Goal: Task Accomplishment & Management: Manage account settings

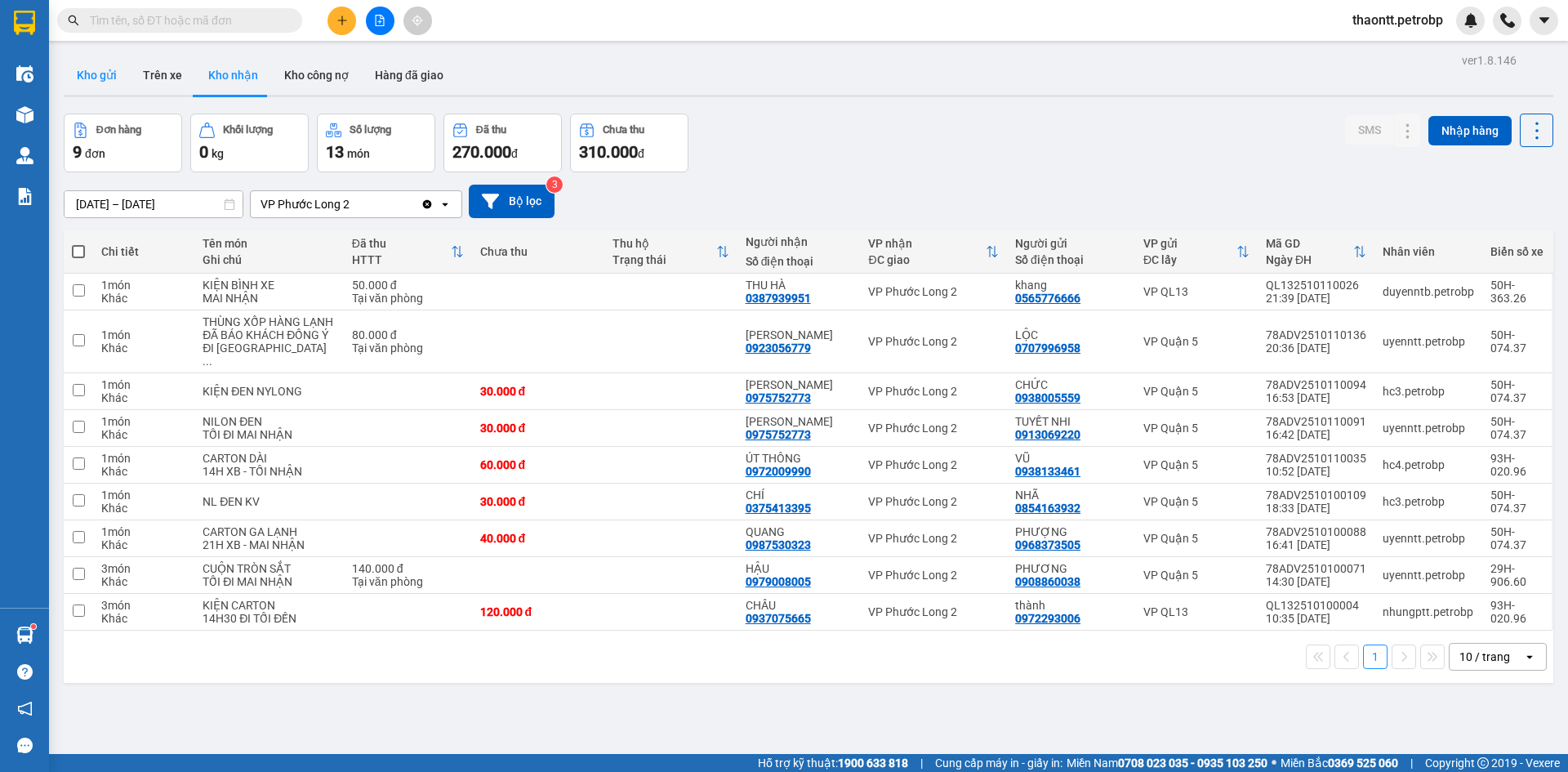
drag, startPoint x: 107, startPoint y: 79, endPoint x: 118, endPoint y: 85, distance: 12.5
click at [110, 79] on button "Kho gửi" at bounding box center [96, 75] width 66 height 39
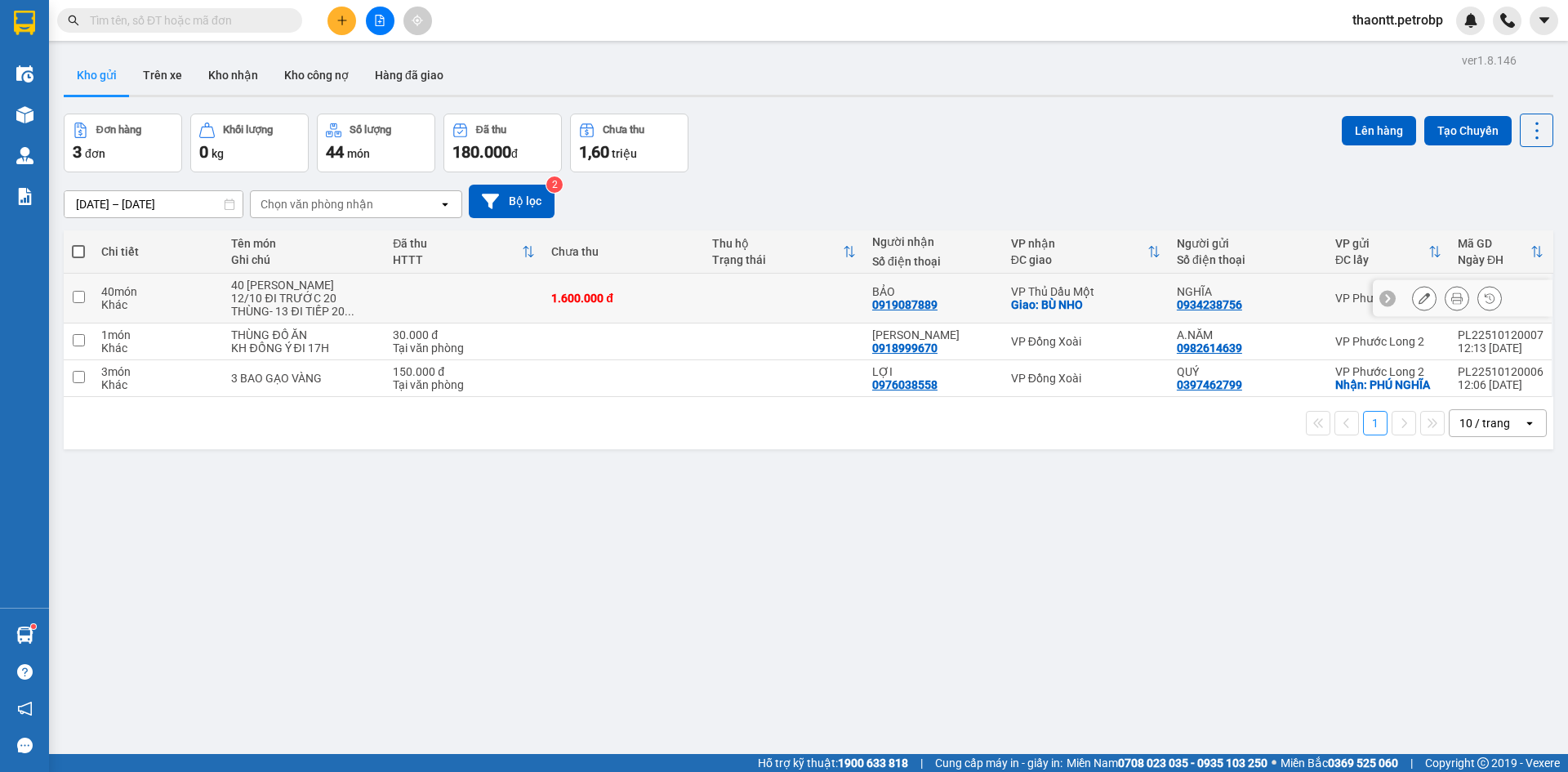
click at [344, 292] on div "12/10 ĐI TRƯỚC 20 THÙNG- 13 ĐI TIẾP 20 ..." at bounding box center [303, 305] width 145 height 27
checkbox input "true"
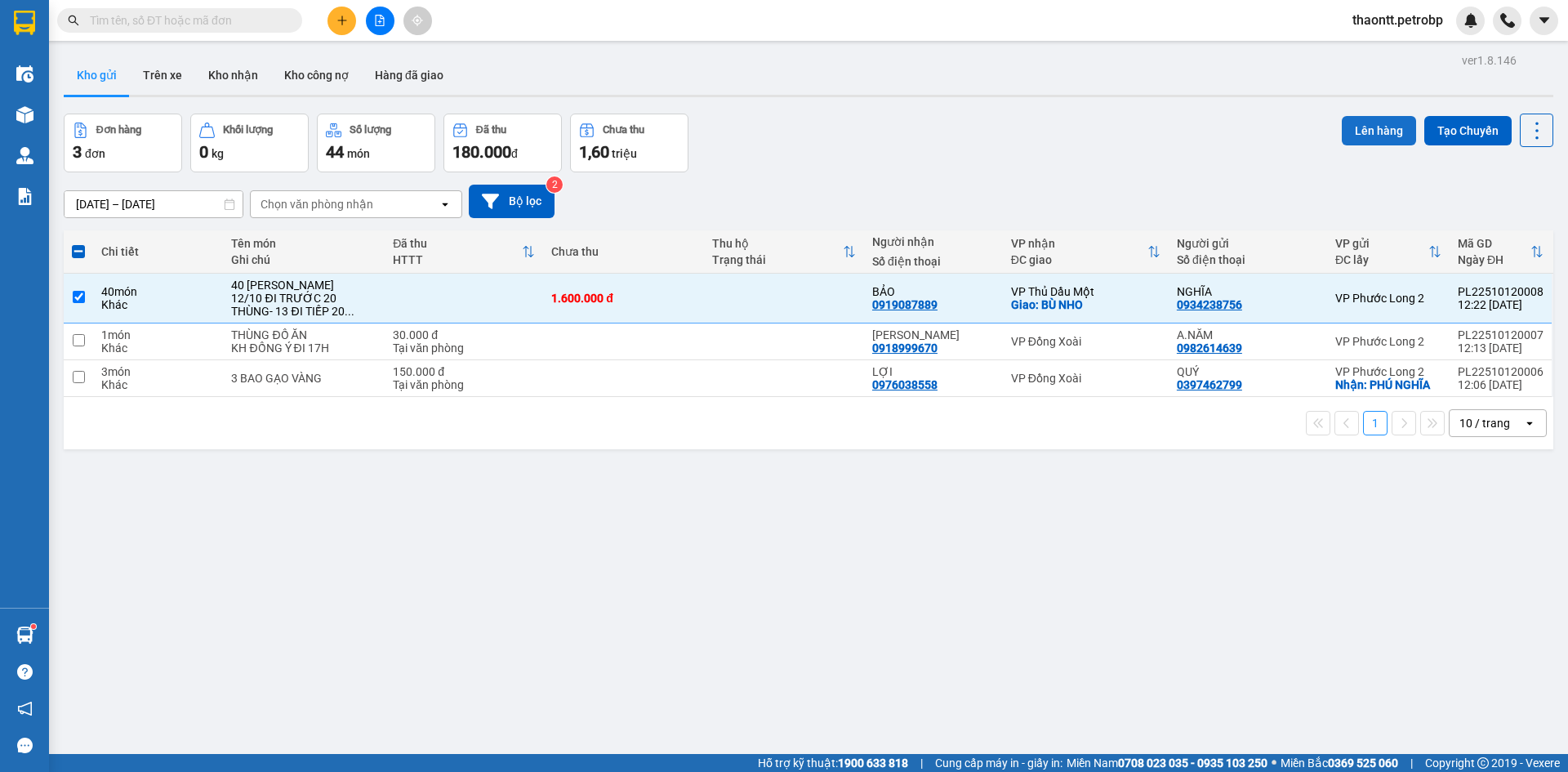
click at [1354, 129] on button "Lên hàng" at bounding box center [1379, 130] width 74 height 29
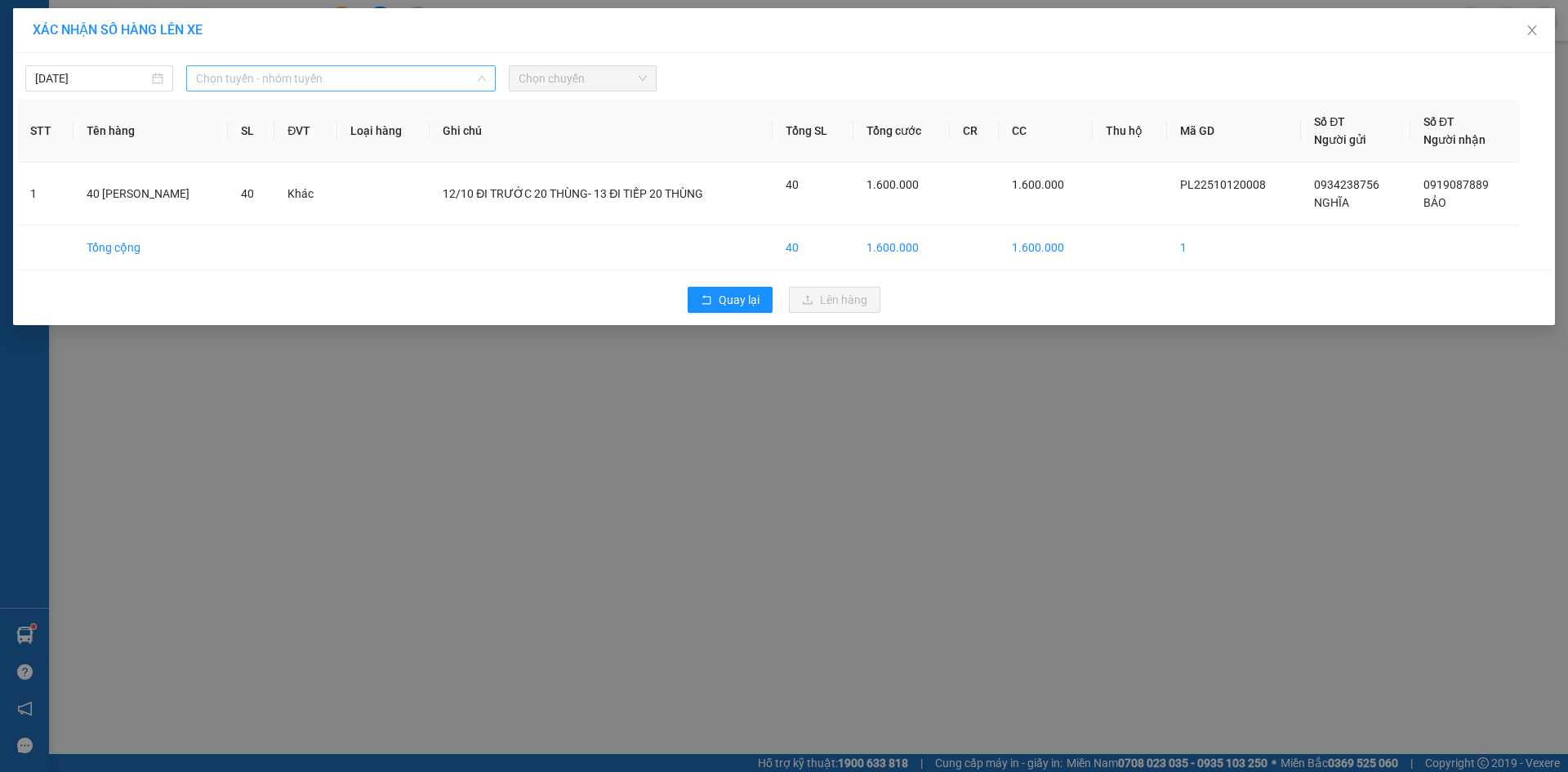
click at [327, 82] on span "Chọn tuyến - nhóm tuyến" at bounding box center [341, 79] width 290 height 25
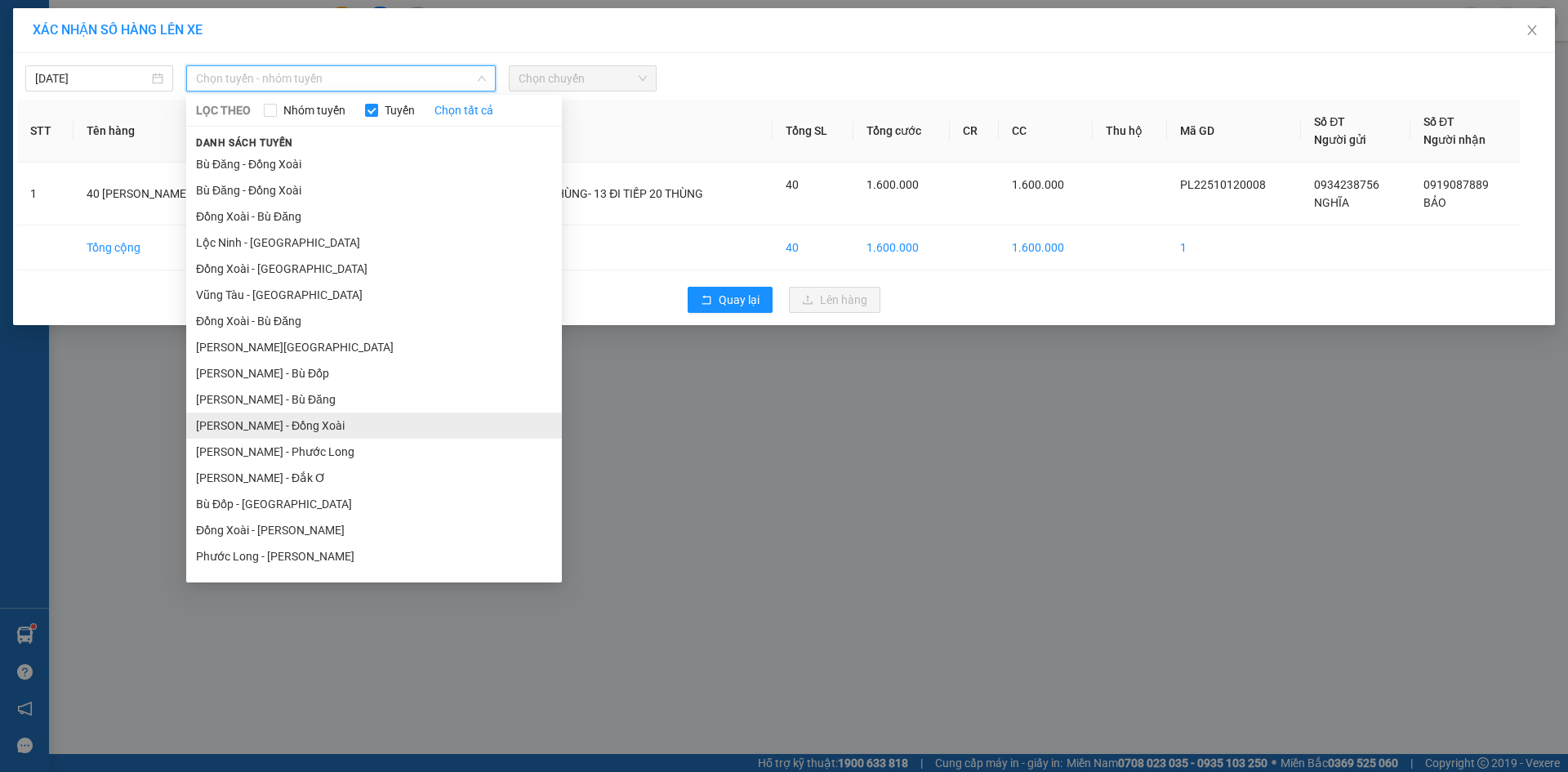
scroll to position [98, 0]
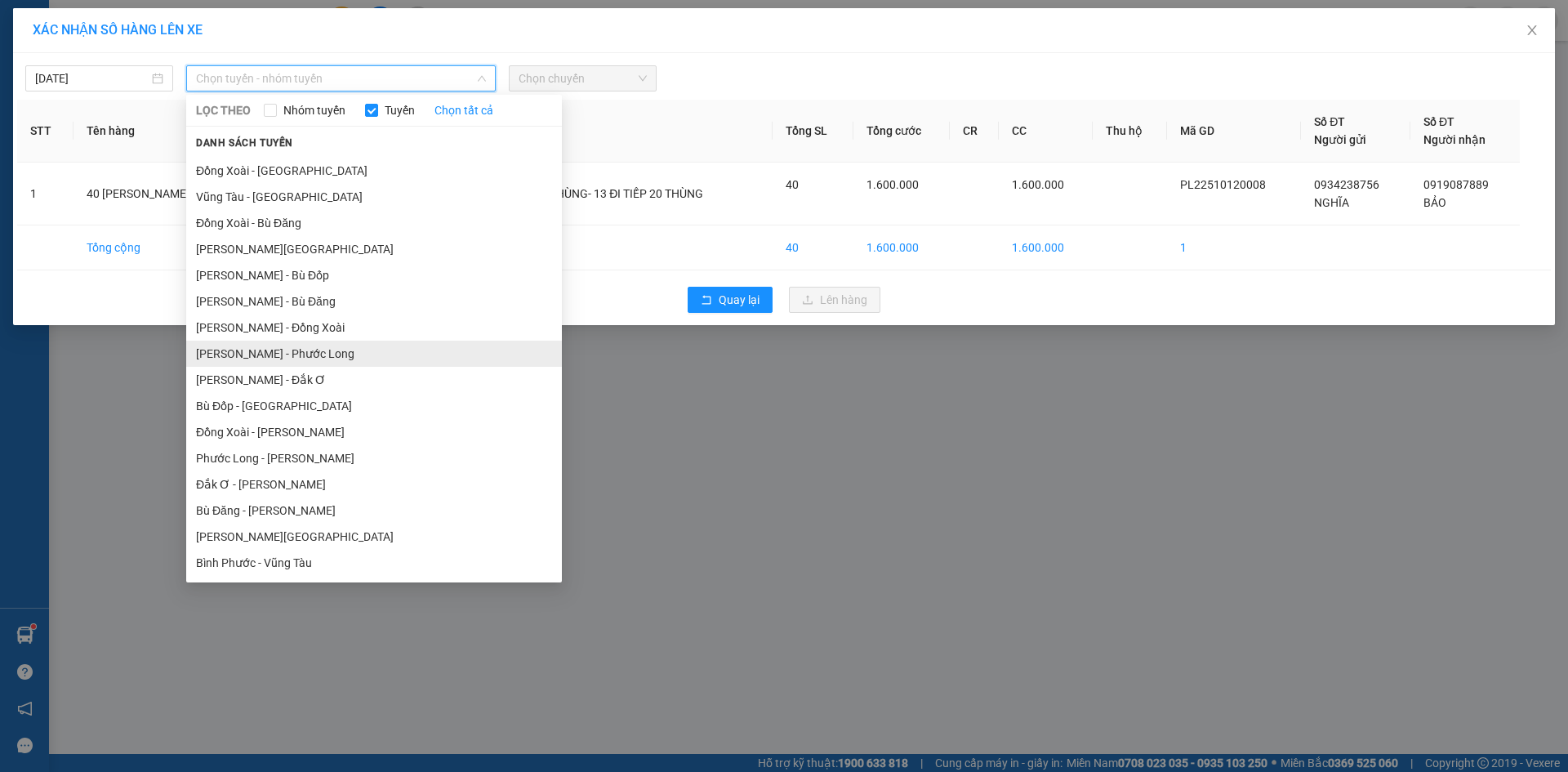
drag, startPoint x: 255, startPoint y: 356, endPoint x: 326, endPoint y: 278, distance: 105.5
click at [255, 355] on li "[PERSON_NAME] - Phước Long" at bounding box center [374, 354] width 376 height 27
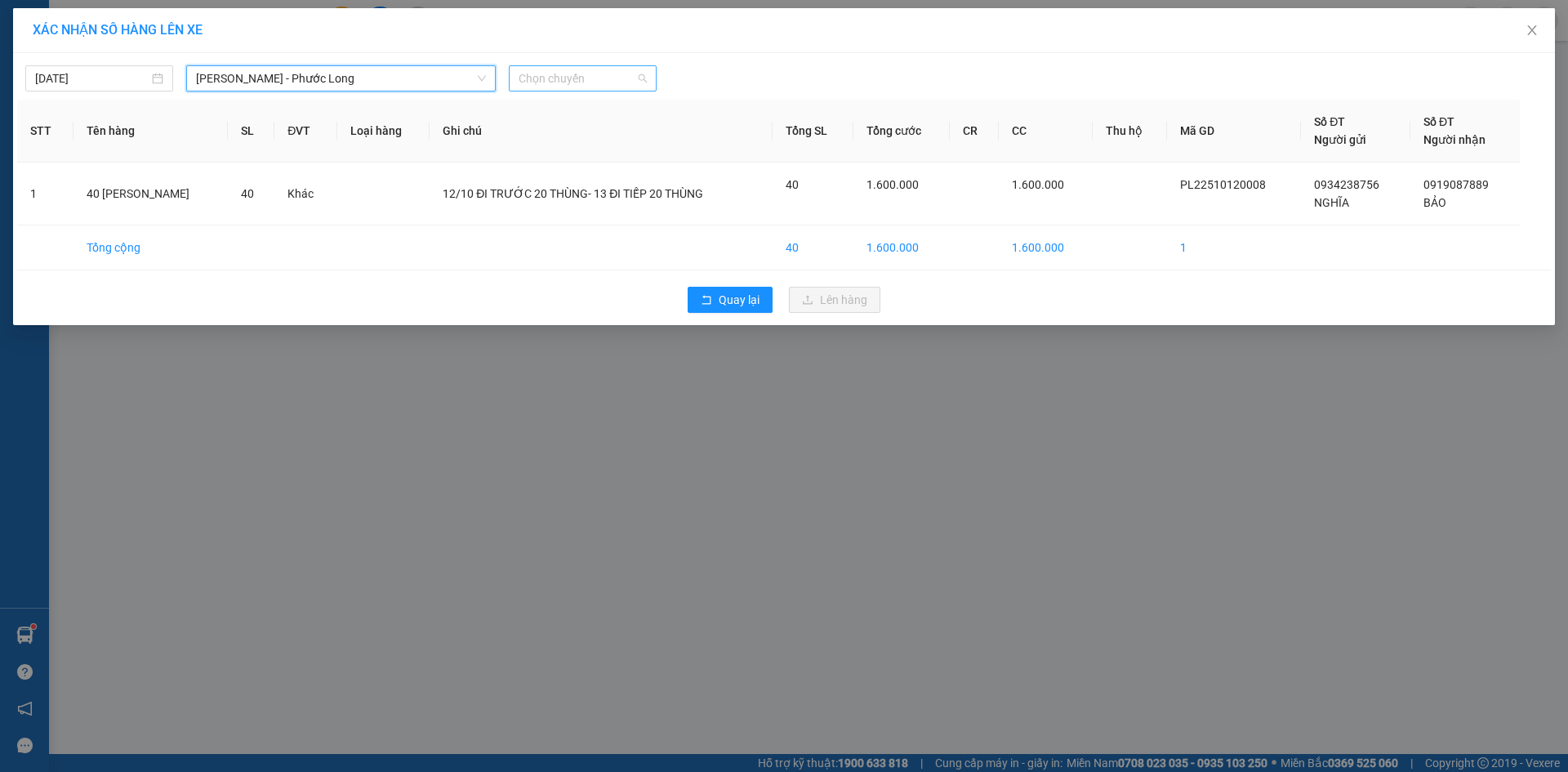
click at [585, 79] on span "Chọn chuyến" at bounding box center [582, 79] width 128 height 25
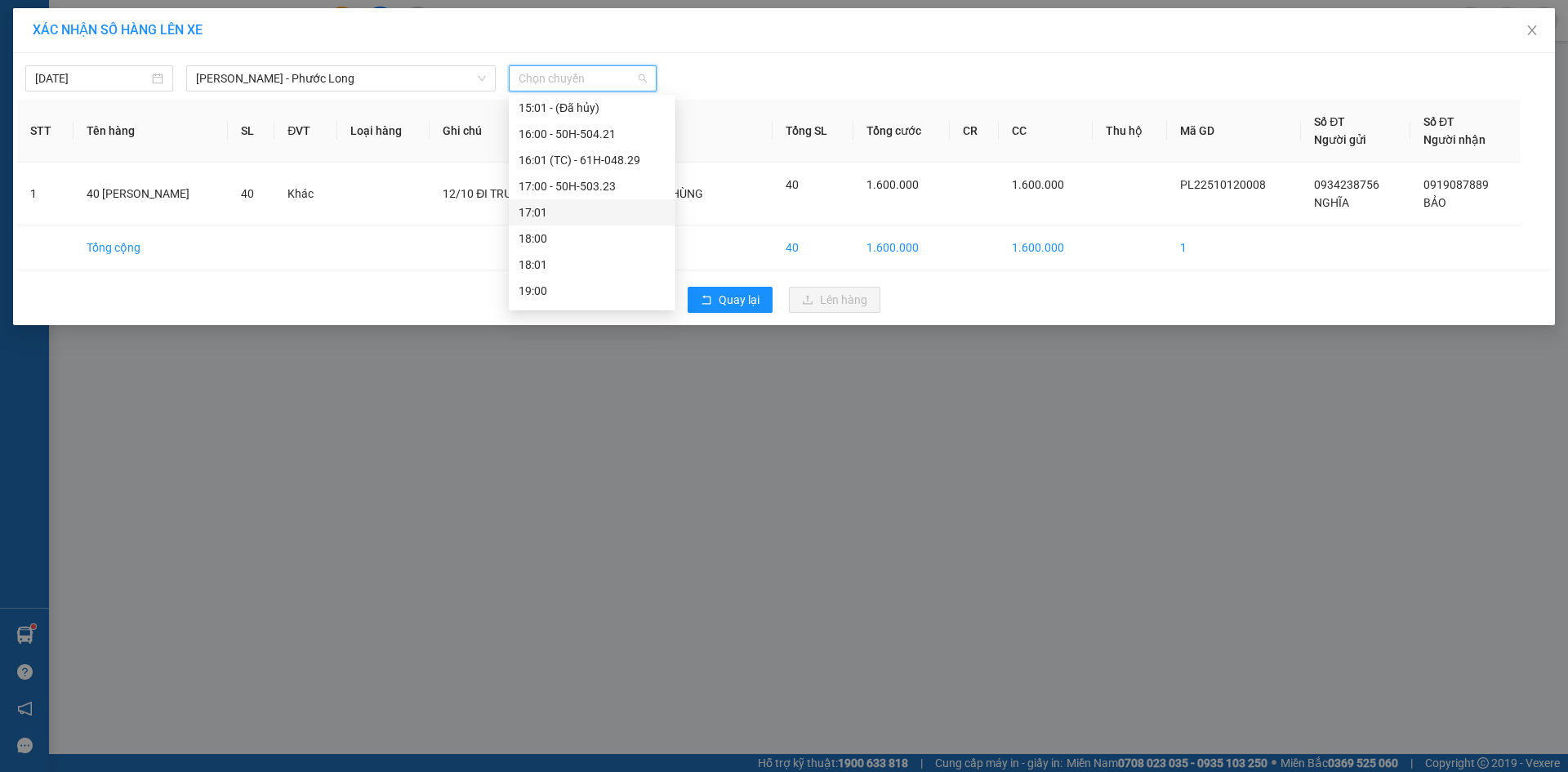
scroll to position [572, 0]
click at [589, 222] on div "14:05 - 93H-020.96" at bounding box center [592, 218] width 147 height 18
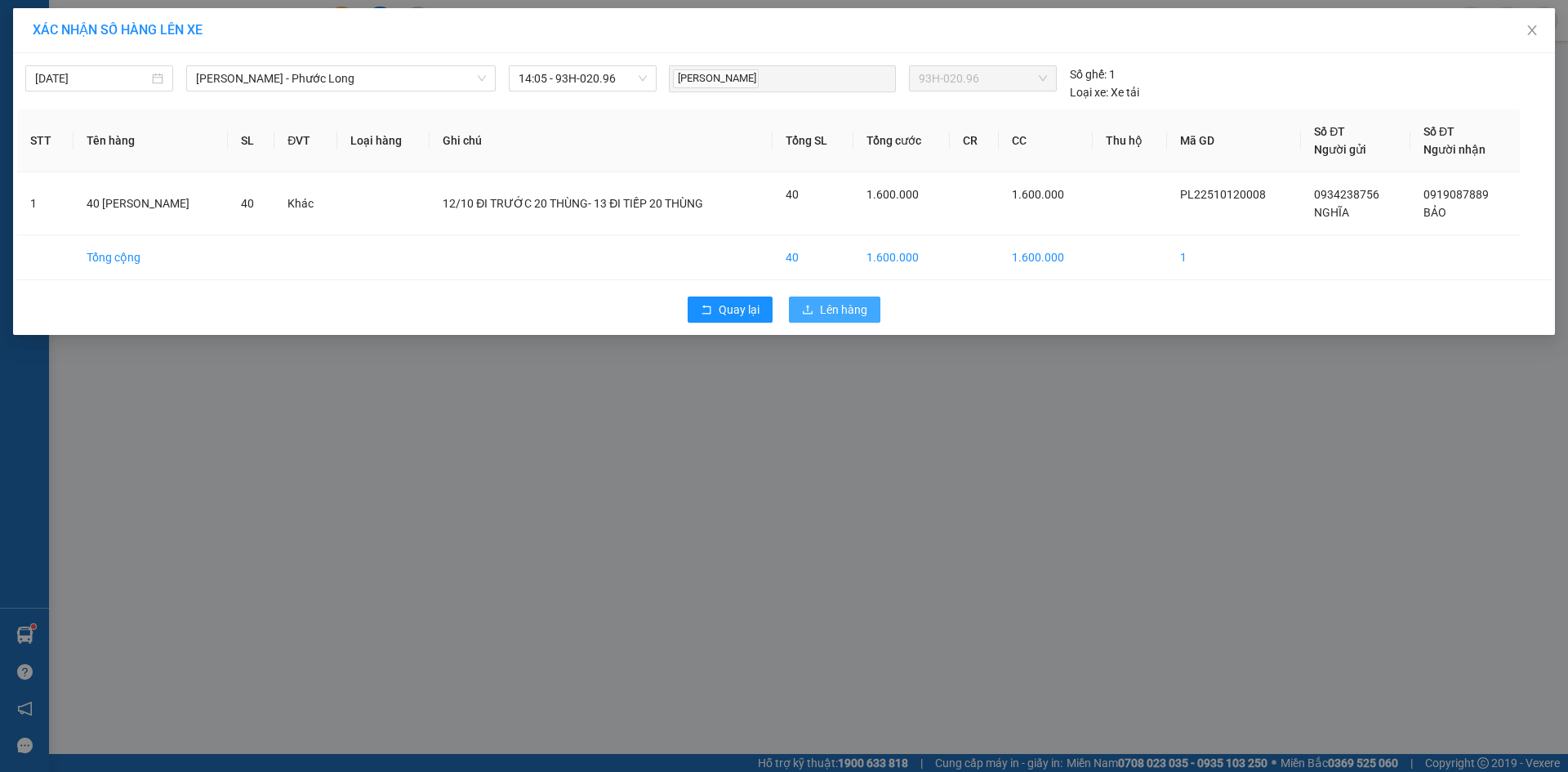
click at [836, 313] on span "Lên hàng" at bounding box center [844, 310] width 48 height 18
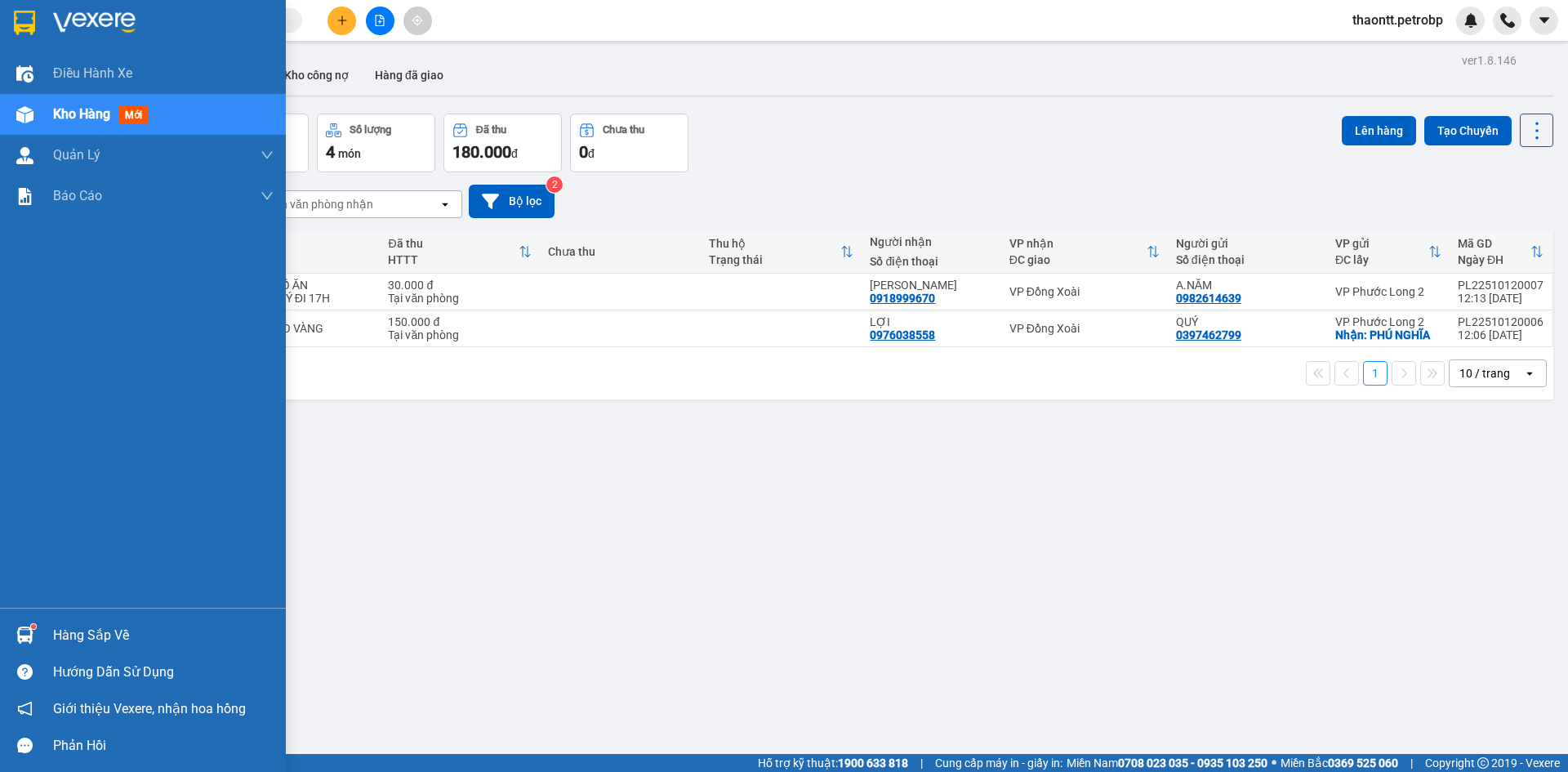
drag, startPoint x: 62, startPoint y: 642, endPoint x: 70, endPoint y: 638, distance: 8.9
click at [65, 642] on div "Hàng sắp về" at bounding box center [163, 636] width 220 height 25
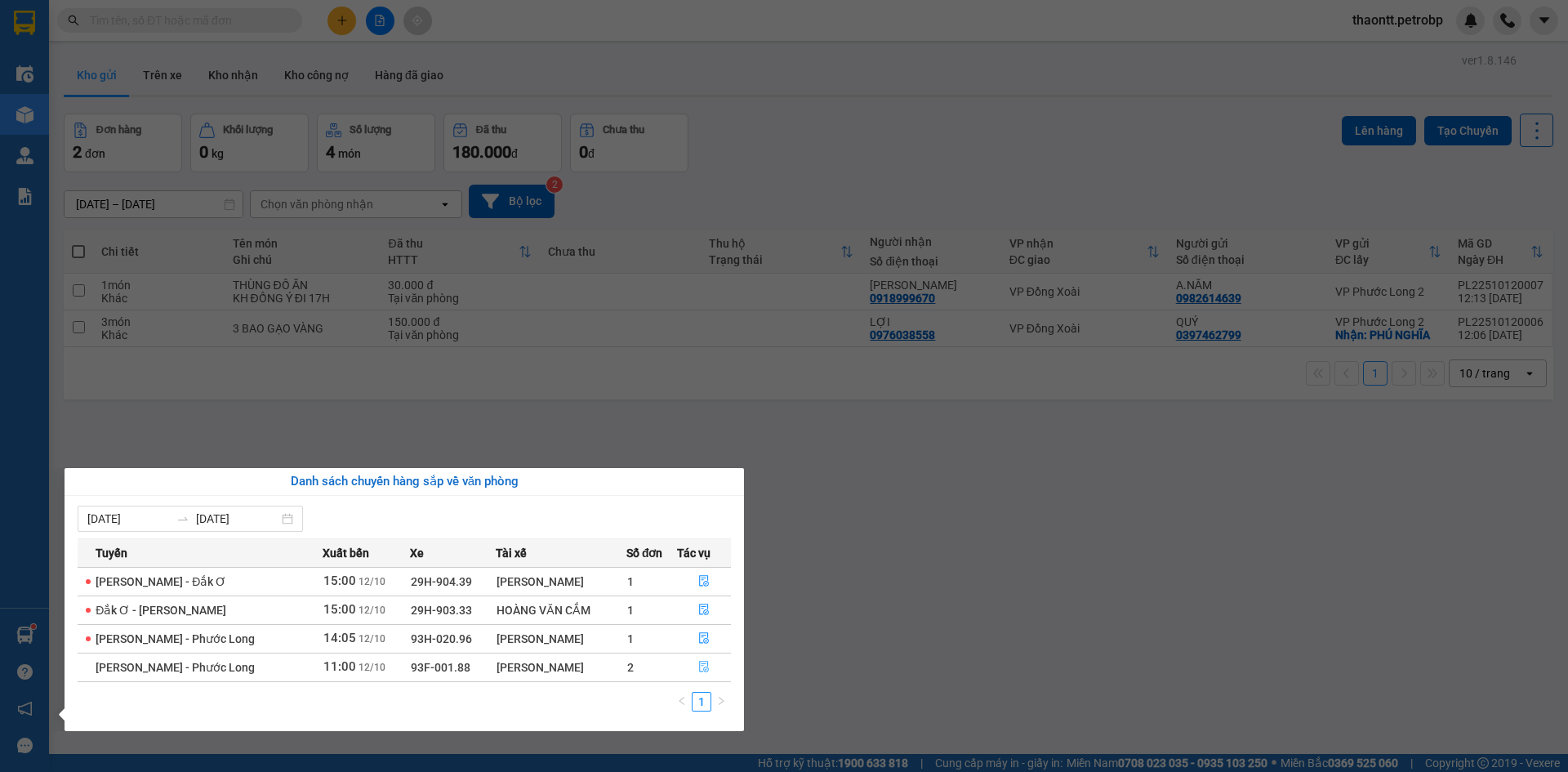
click at [704, 663] on icon "file-done" at bounding box center [704, 666] width 11 height 11
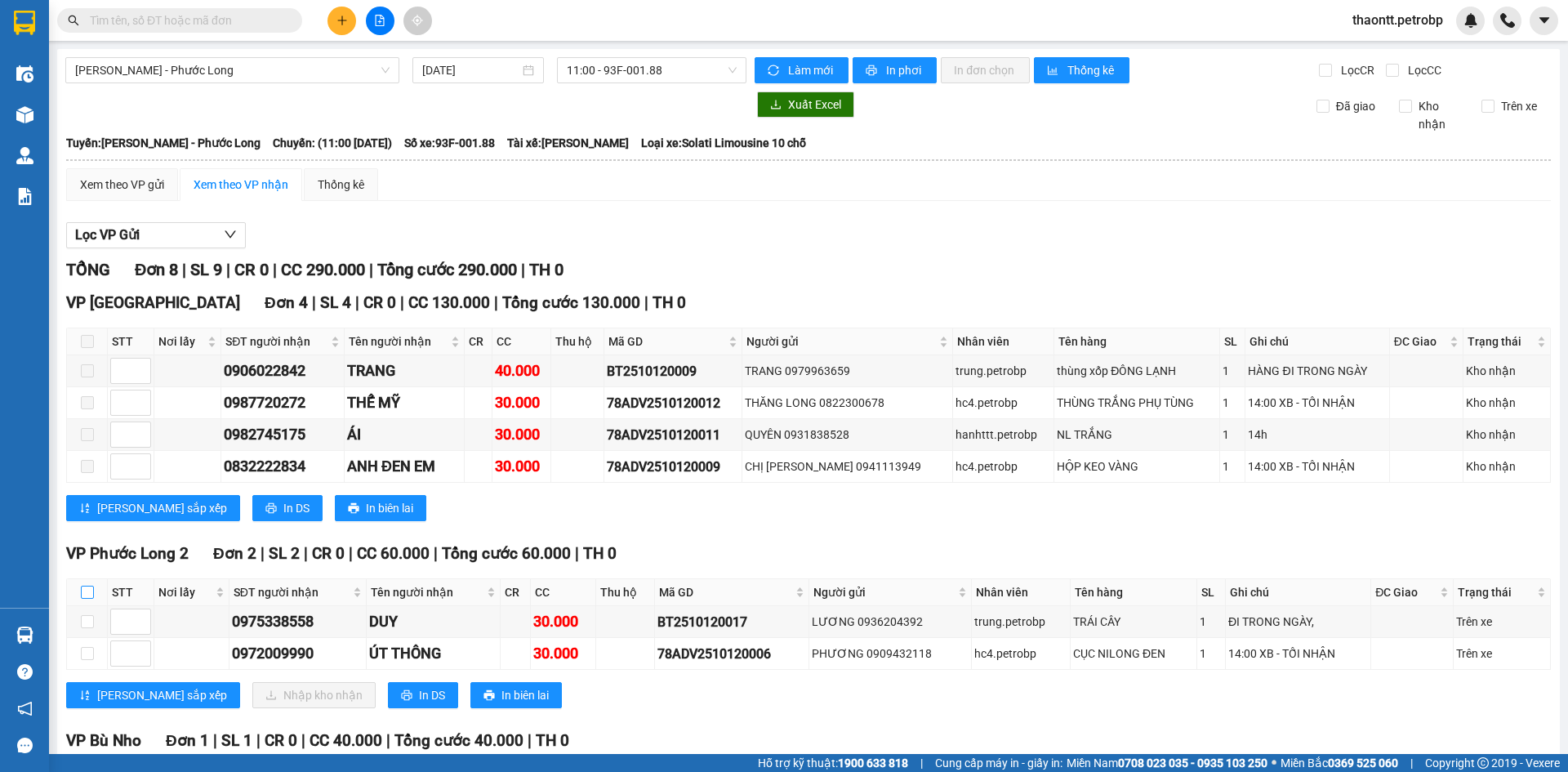
click at [90, 592] on input "checkbox" at bounding box center [87, 592] width 13 height 13
checkbox input "true"
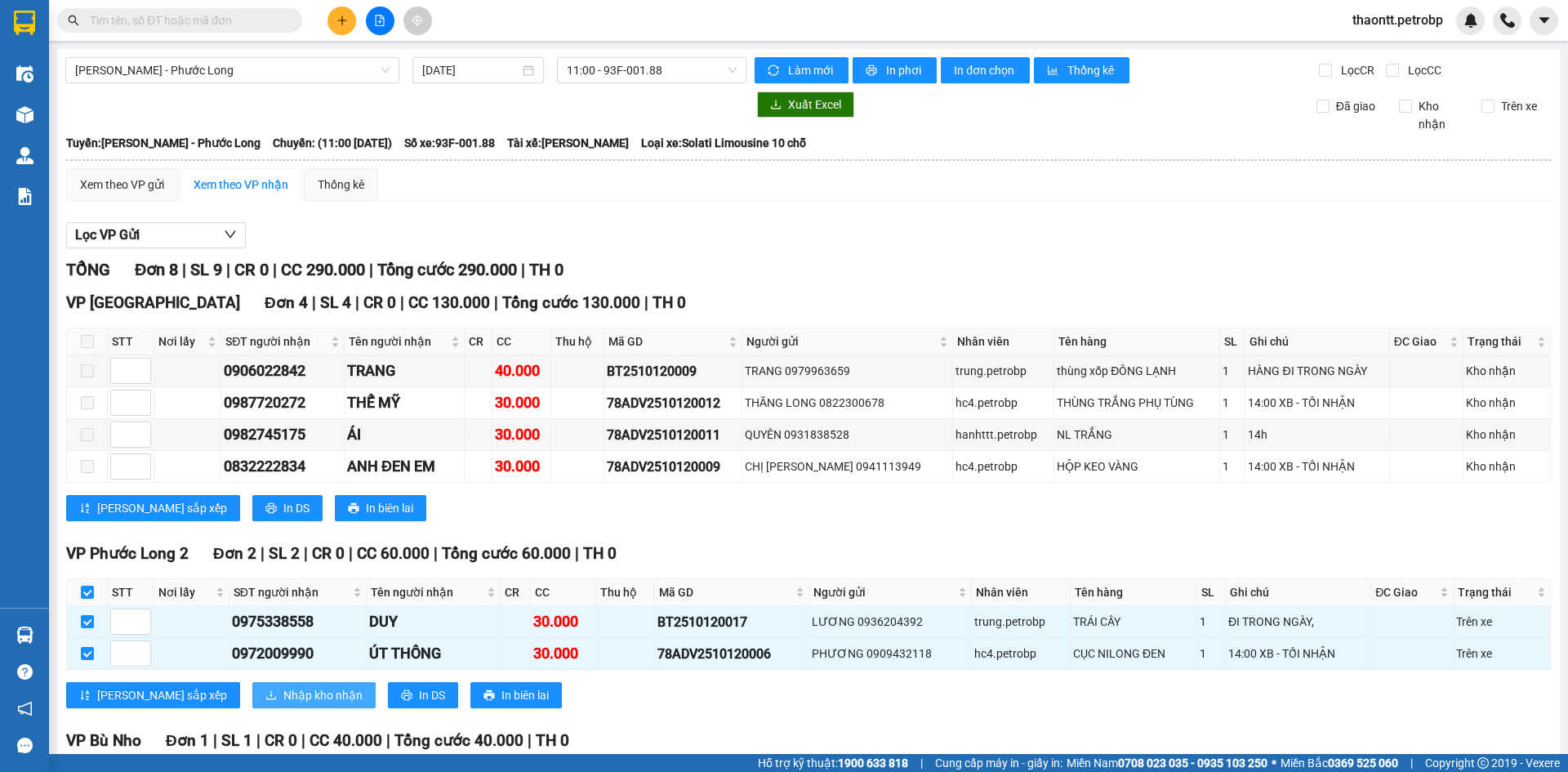
click at [252, 685] on button "Nhập kho nhận" at bounding box center [314, 695] width 124 height 27
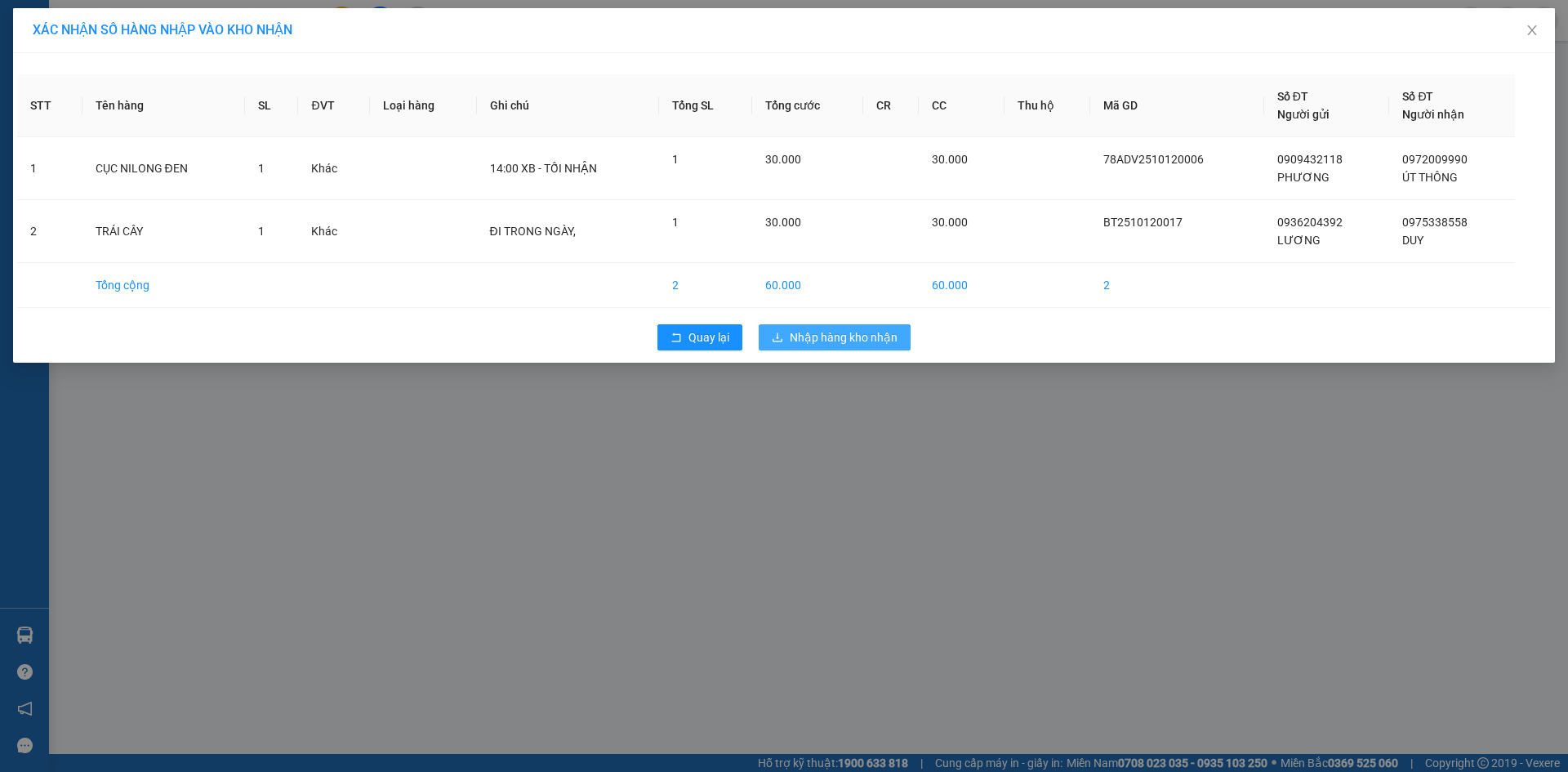
click at [827, 340] on span "Nhập hàng kho nhận" at bounding box center [843, 337] width 108 height 18
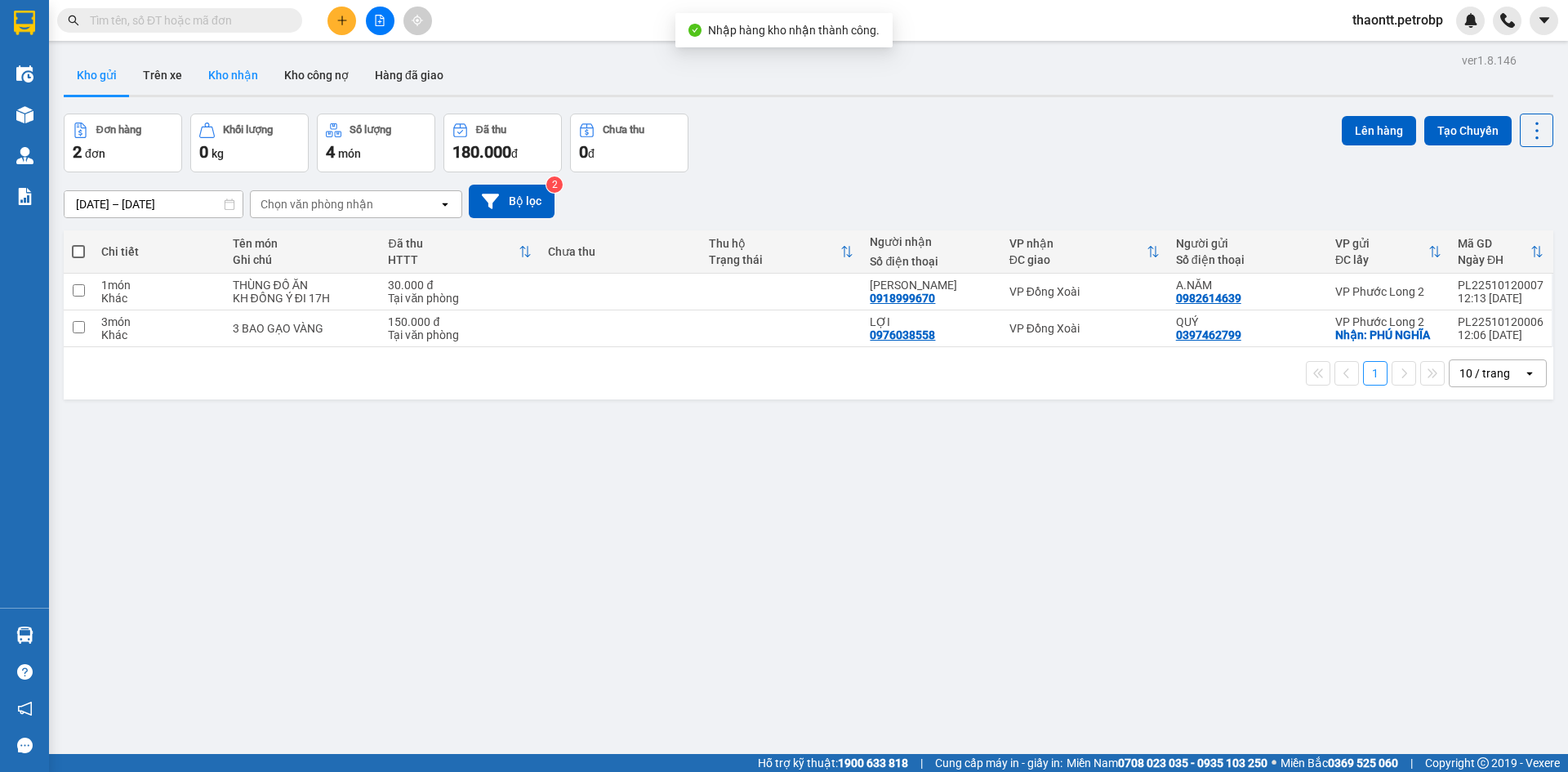
drag, startPoint x: 227, startPoint y: 73, endPoint x: 247, endPoint y: 70, distance: 20.2
click at [231, 73] on button "Kho nhận" at bounding box center [233, 75] width 76 height 39
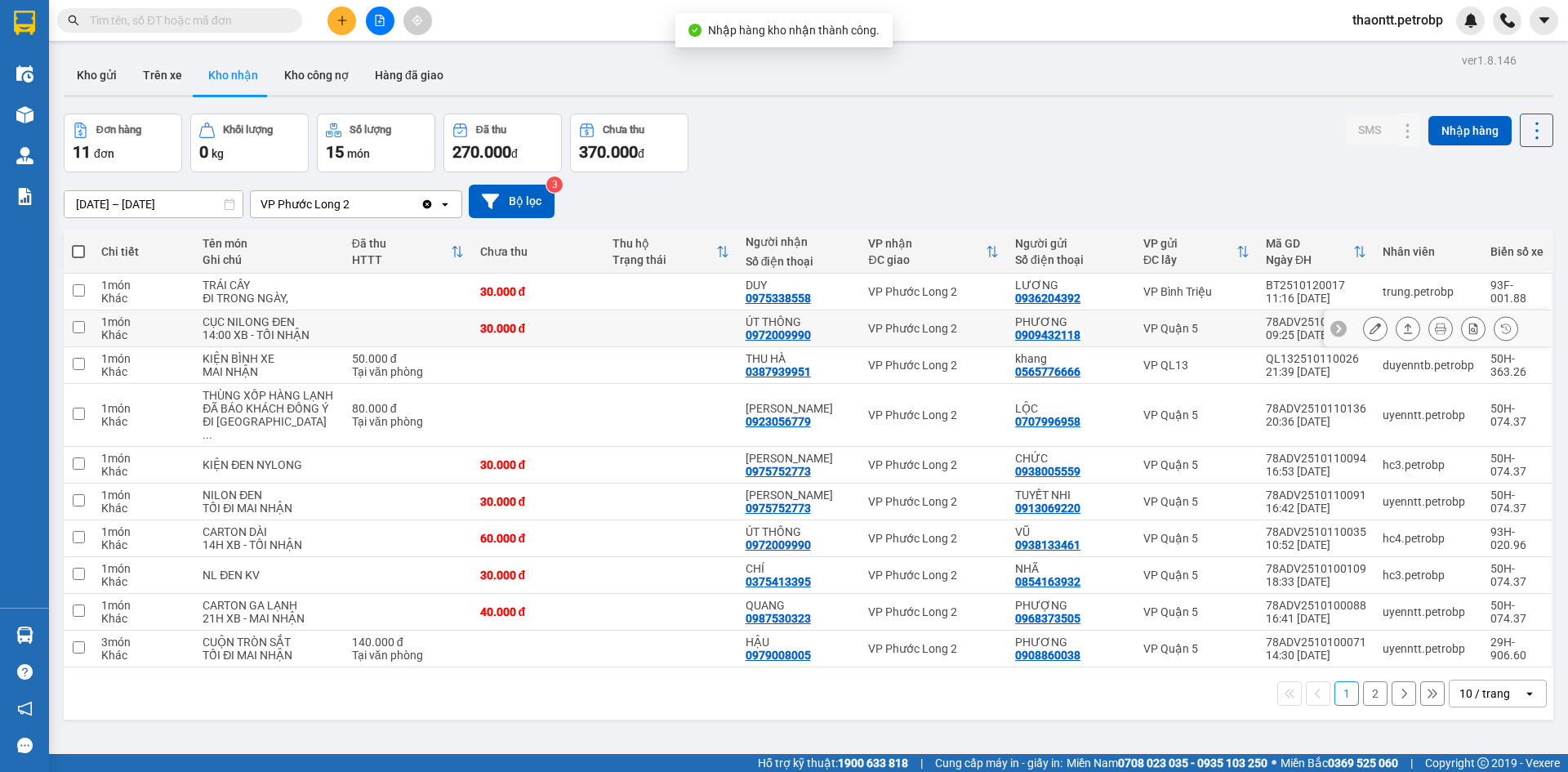
click at [678, 366] on td at bounding box center [671, 366] width 133 height 37
checkbox input "true"
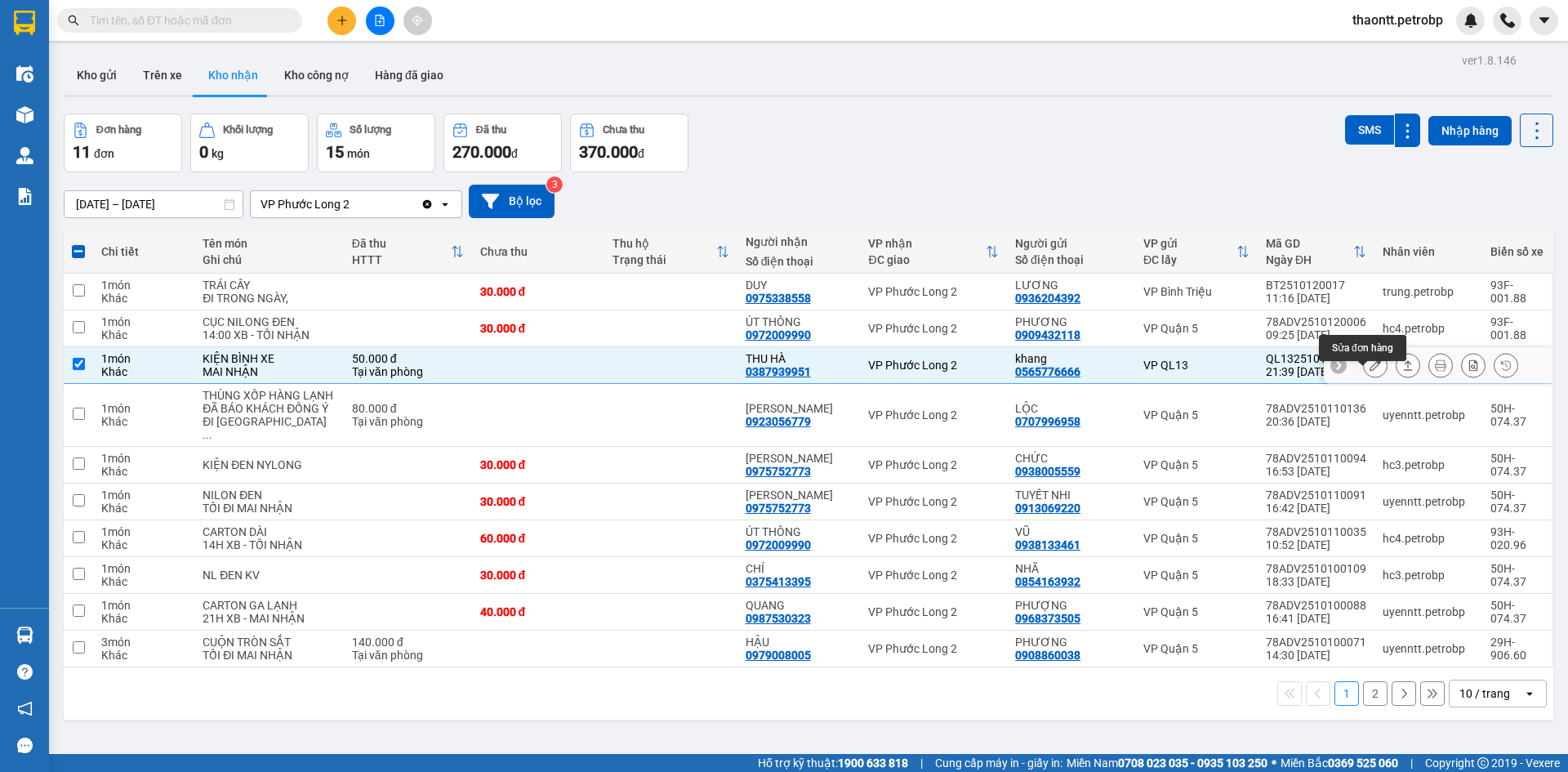
click at [1368, 379] on button at bounding box center [1375, 365] width 23 height 28
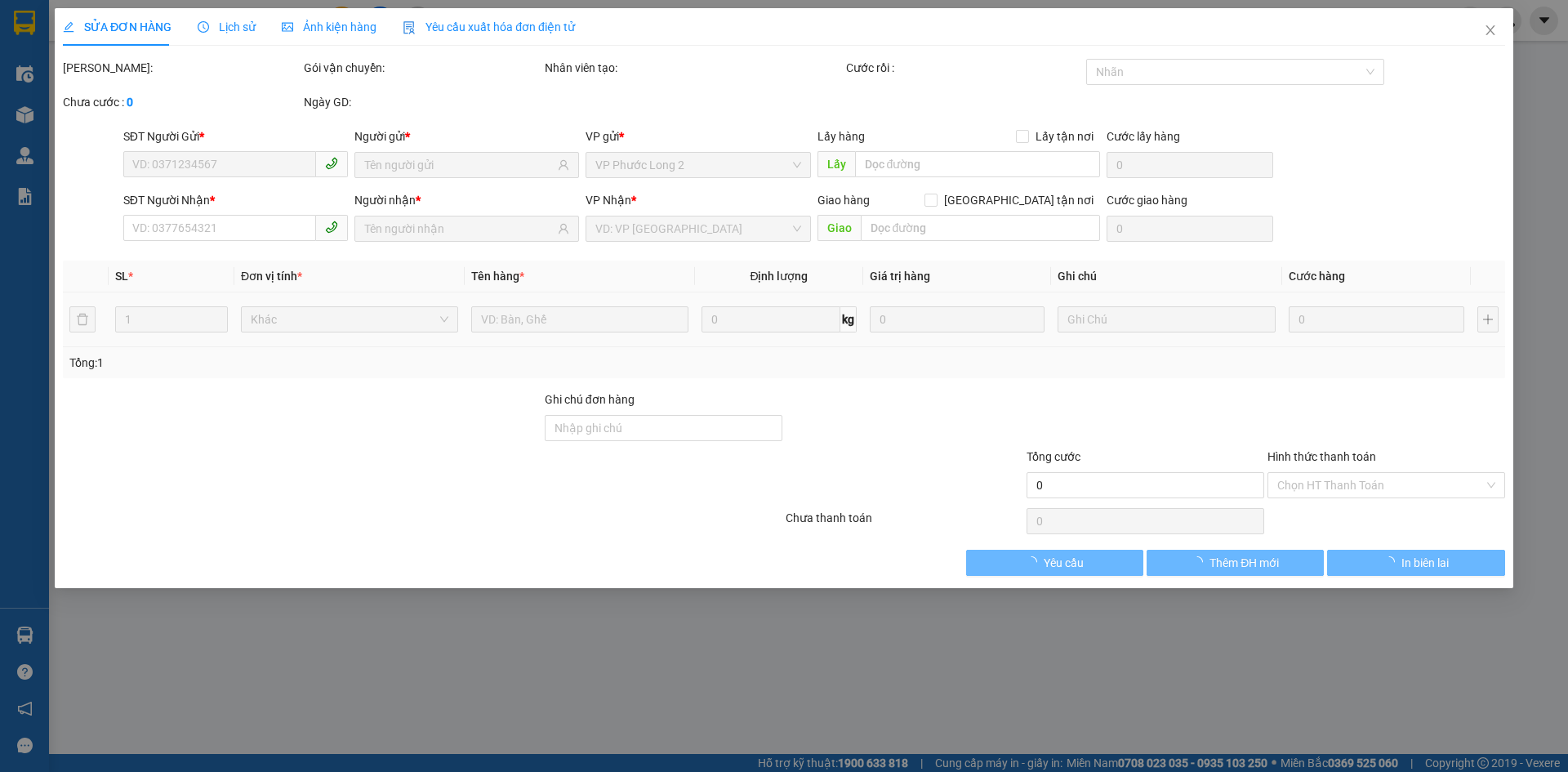
type input "0565776666"
type input "khang"
type input "0387939951"
type input "THU HÀ"
type input "50.000"
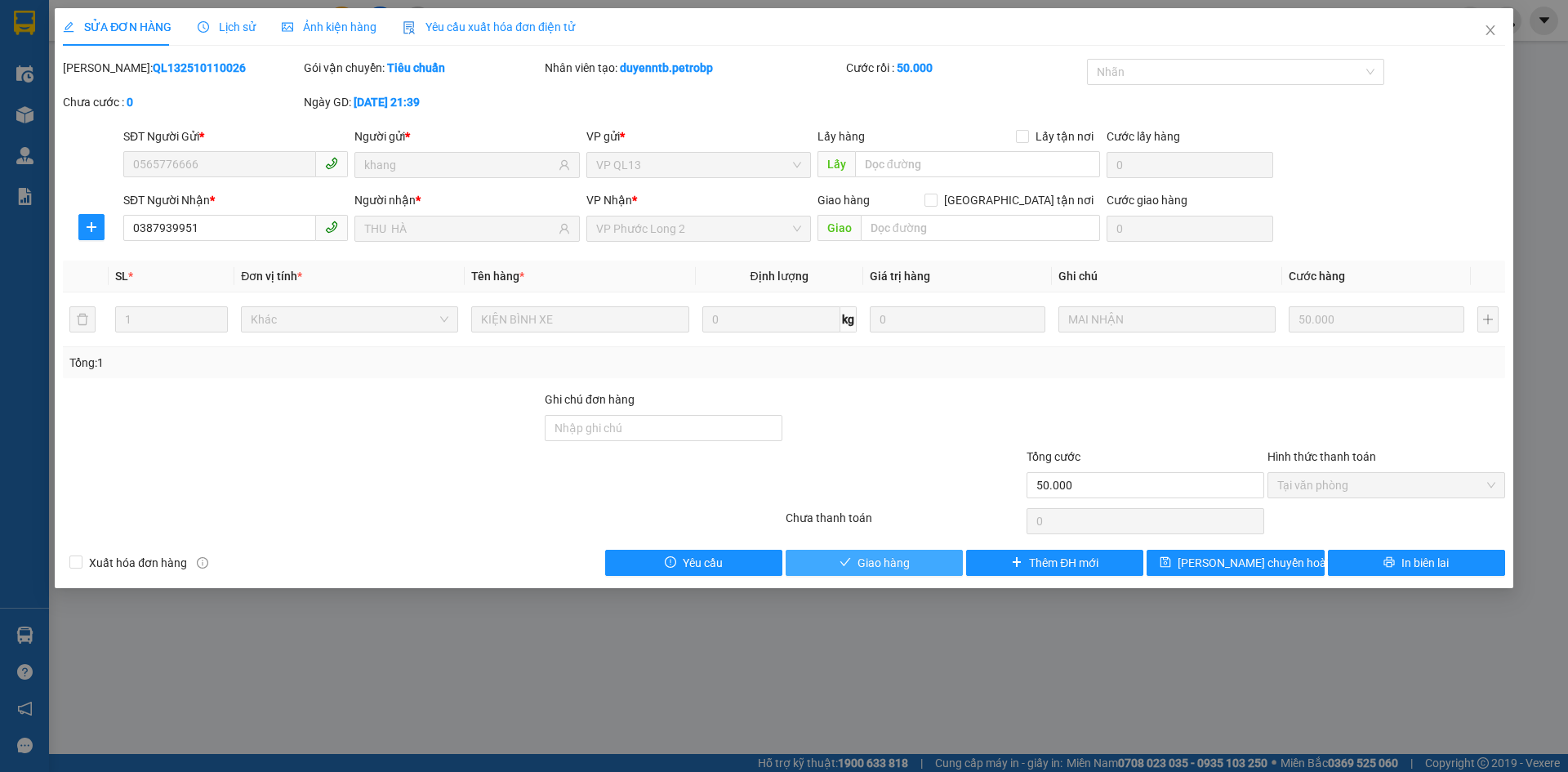
click at [925, 561] on button "Giao hàng" at bounding box center [874, 563] width 177 height 27
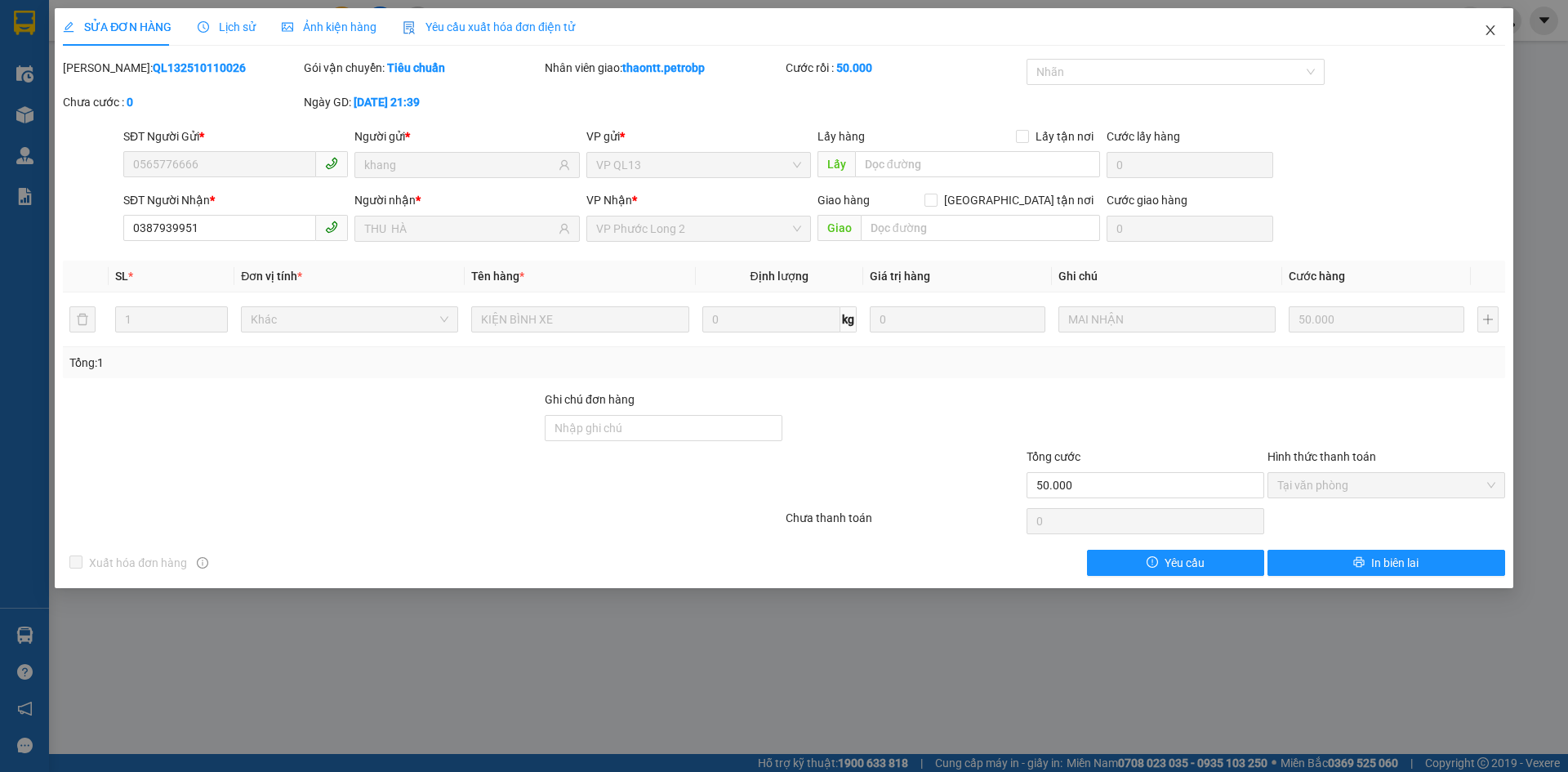
click at [1494, 34] on icon "close" at bounding box center [1490, 30] width 13 height 13
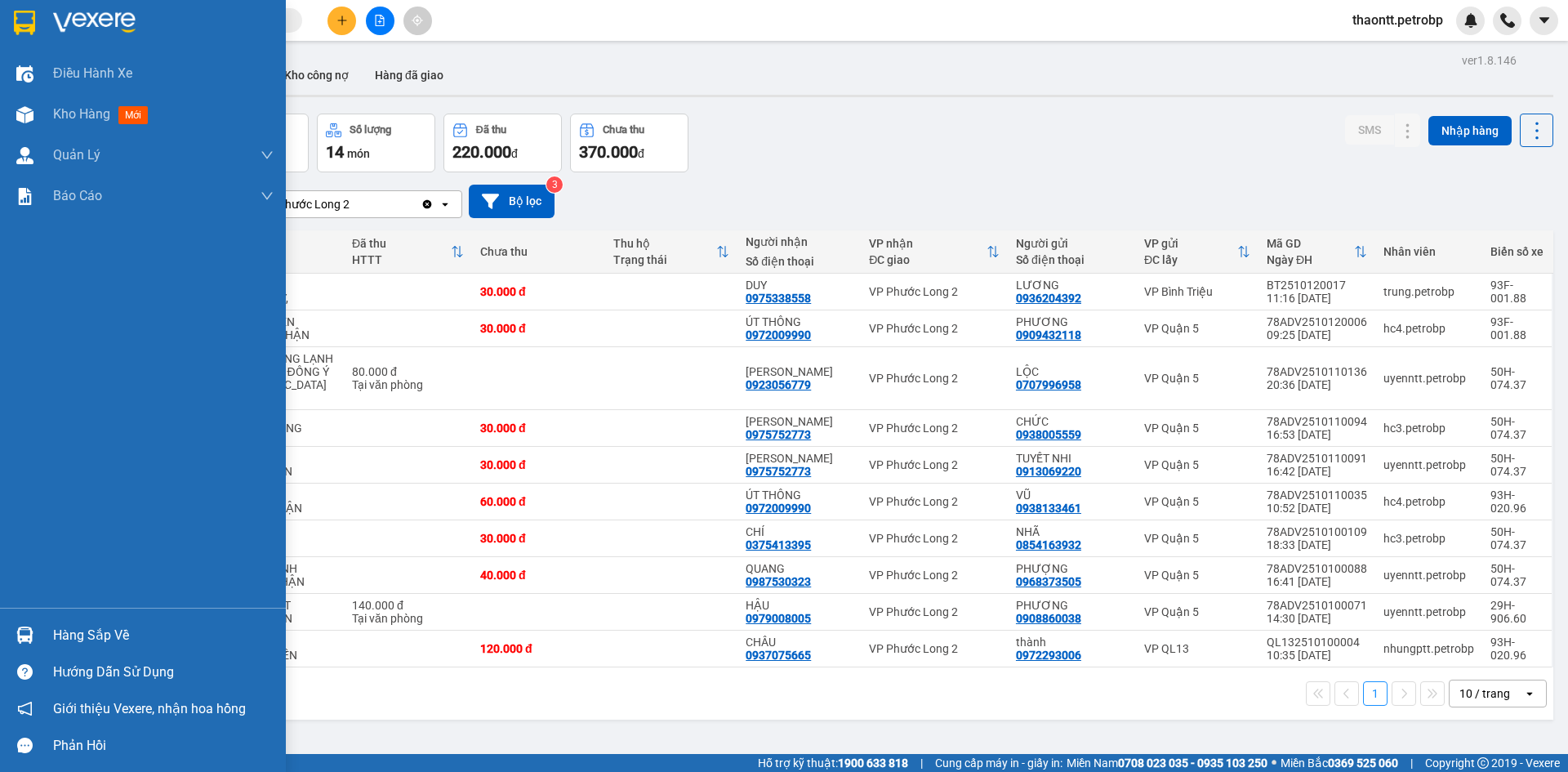
click at [36, 638] on div at bounding box center [25, 635] width 28 height 28
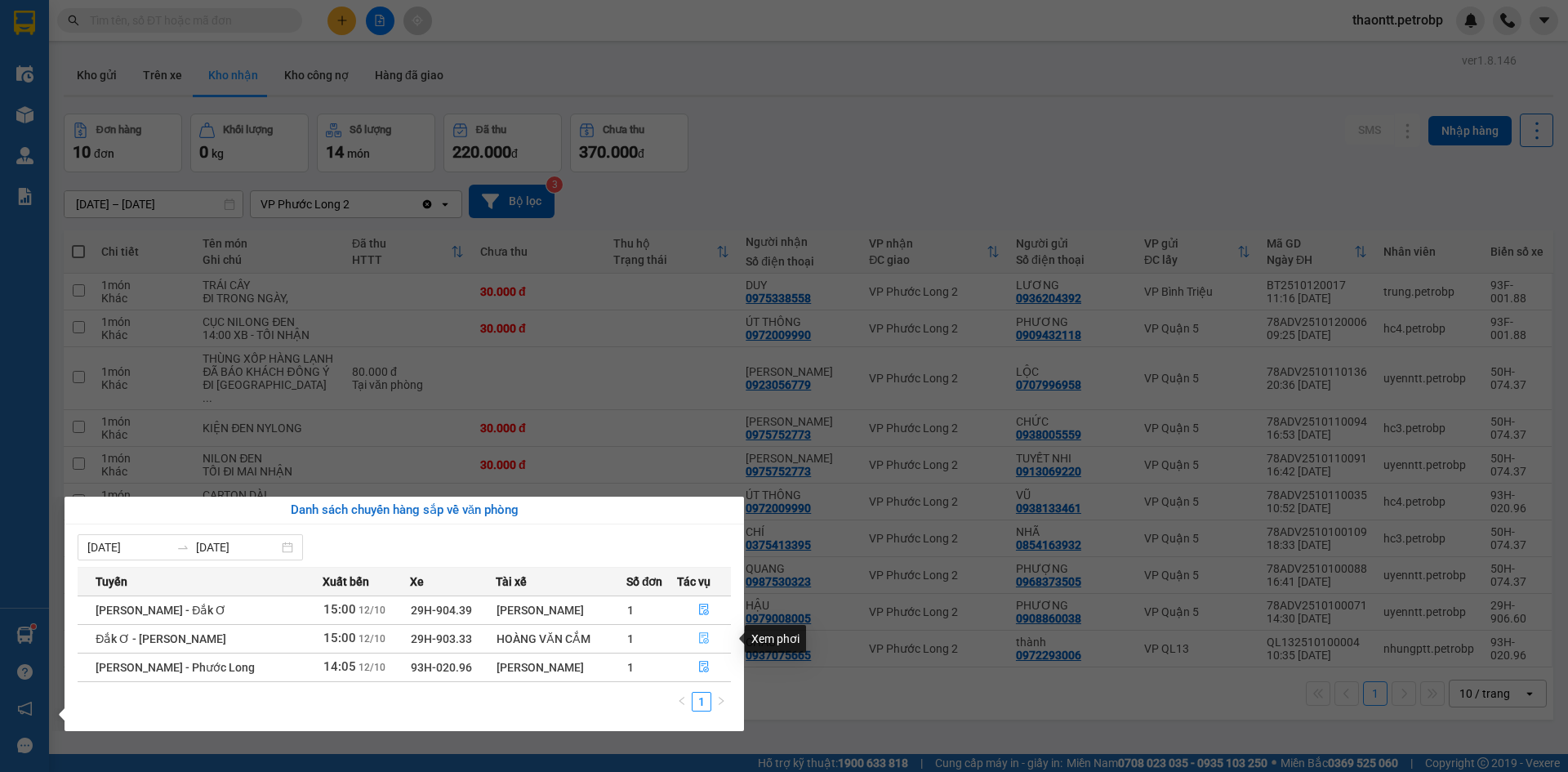
click at [698, 638] on icon "file-done" at bounding box center [704, 638] width 11 height 11
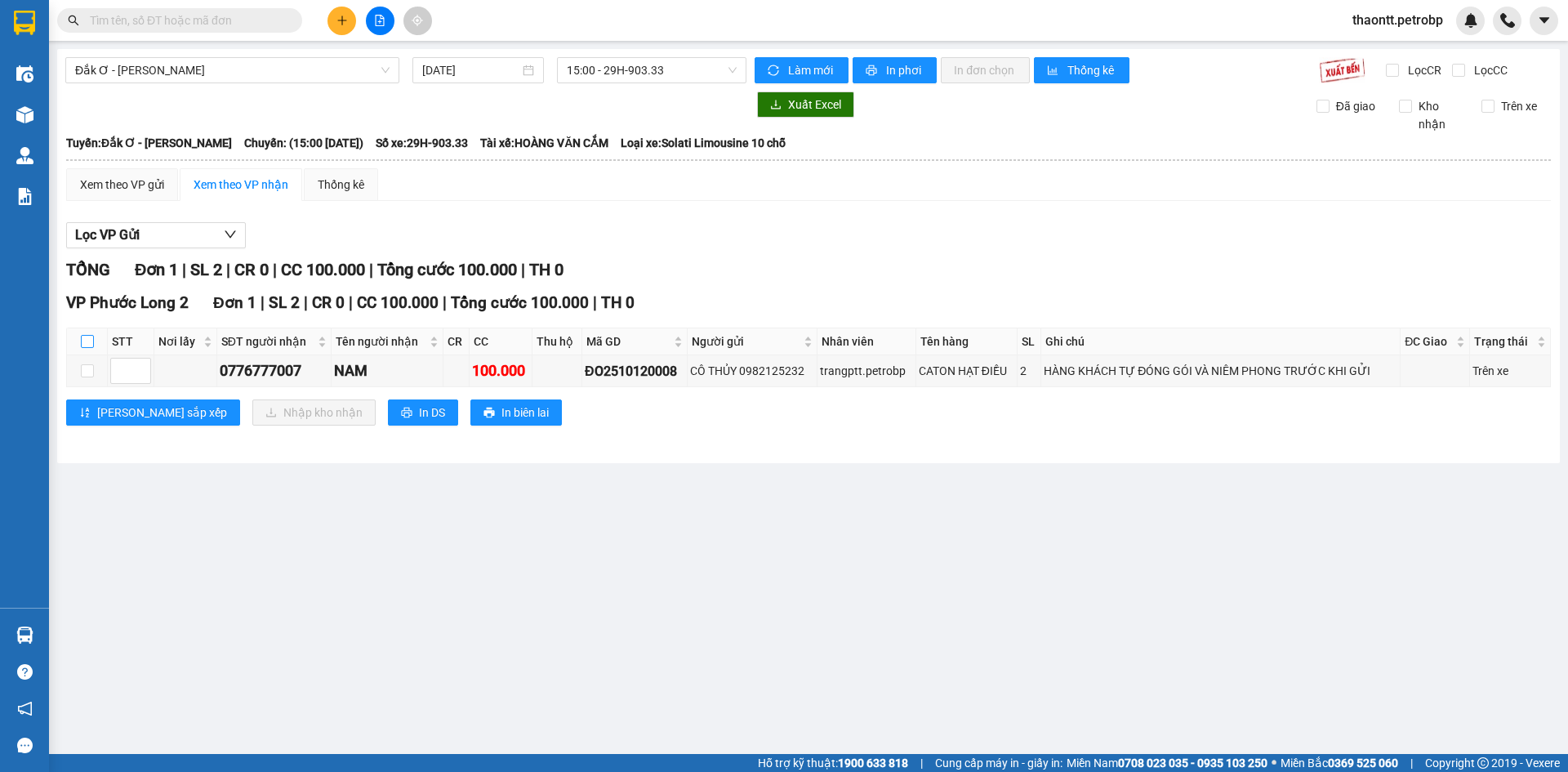
click at [88, 337] on input "checkbox" at bounding box center [87, 341] width 13 height 13
checkbox input "true"
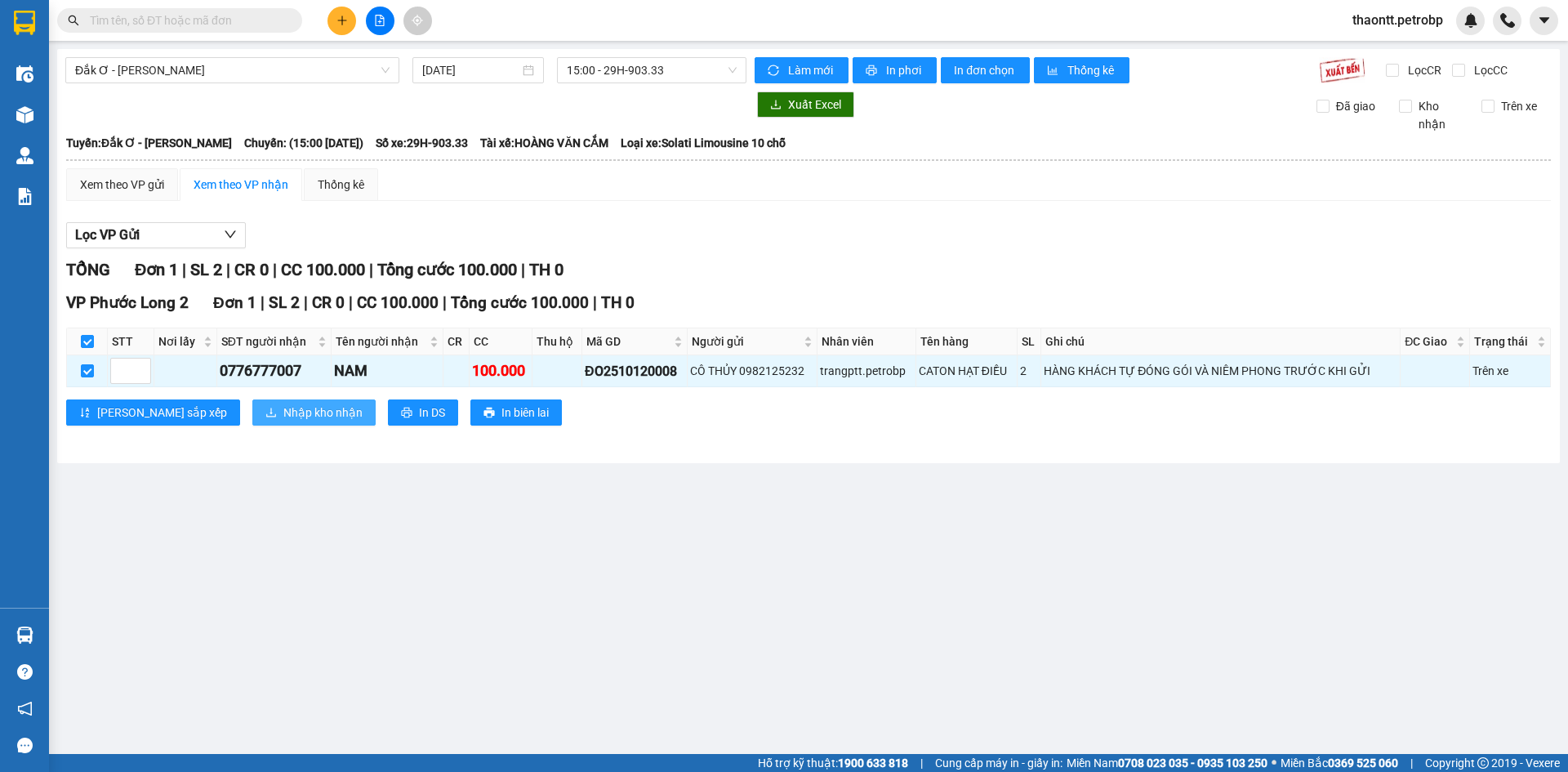
click at [284, 415] on span "Nhập kho nhận" at bounding box center [323, 412] width 80 height 18
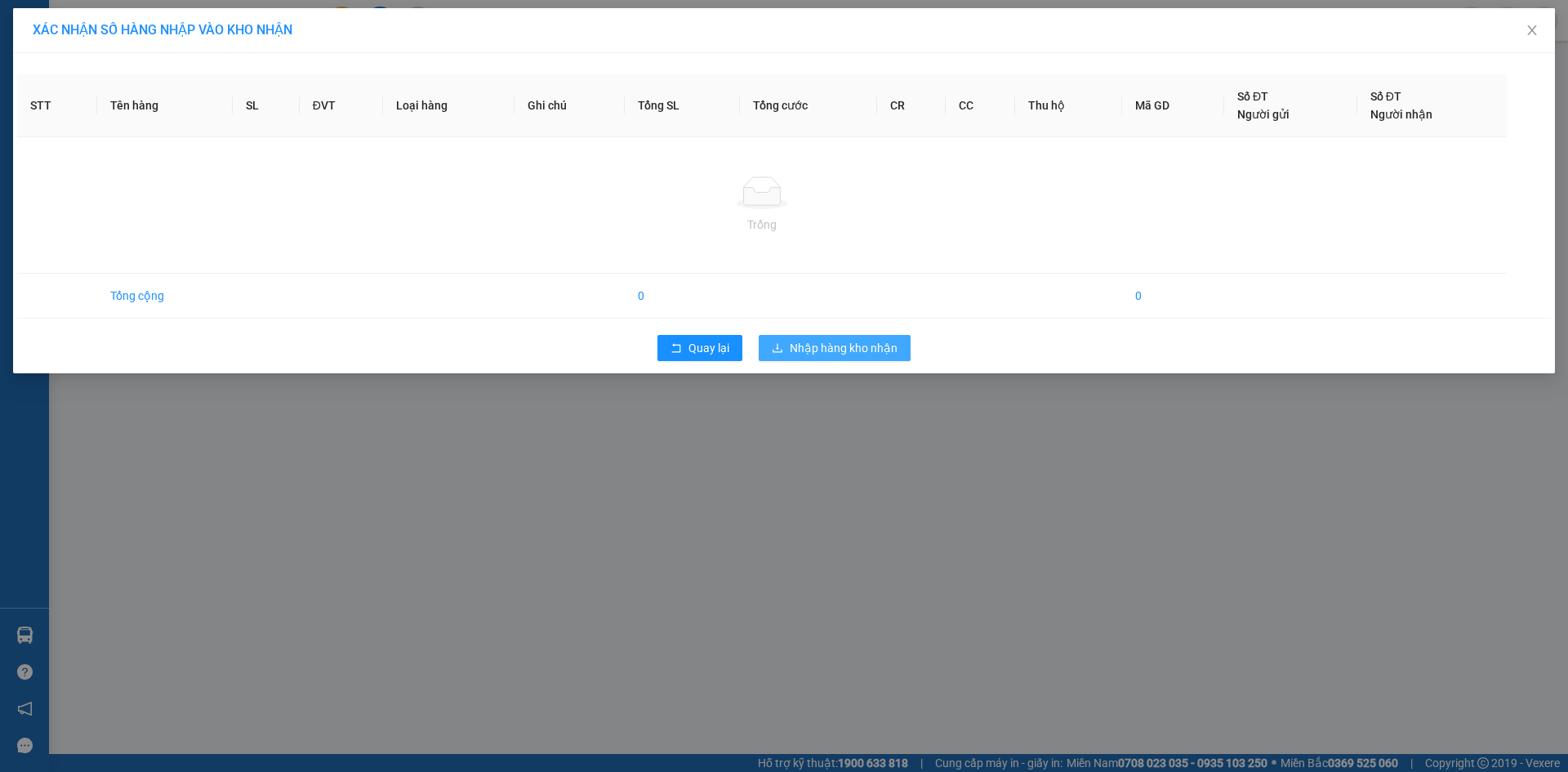
click at [833, 345] on span "Nhập hàng kho nhận" at bounding box center [843, 348] width 108 height 18
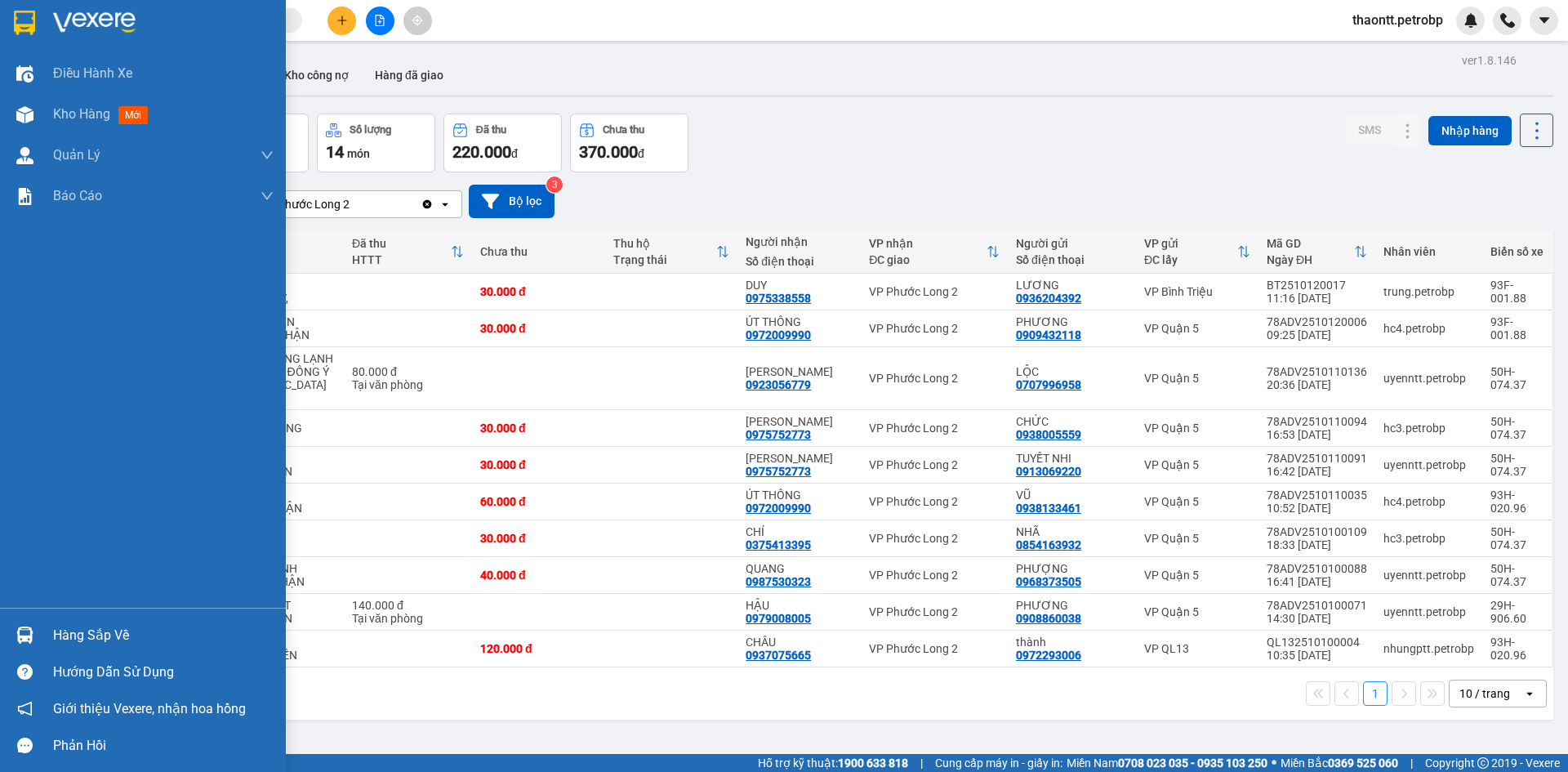
click at [75, 638] on div "Hàng sắp về" at bounding box center [163, 636] width 220 height 25
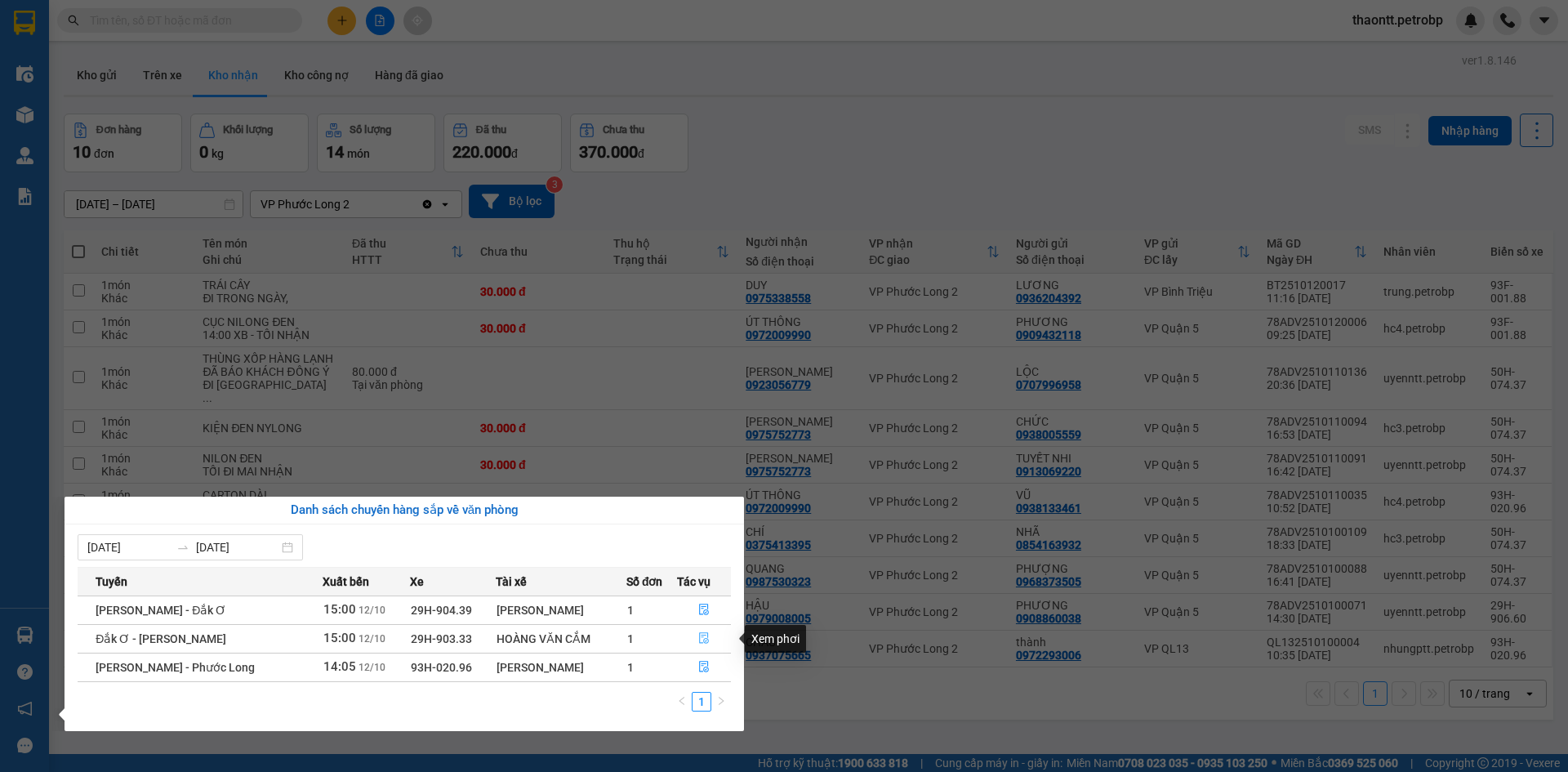
click at [706, 638] on icon "file-done" at bounding box center [704, 638] width 11 height 11
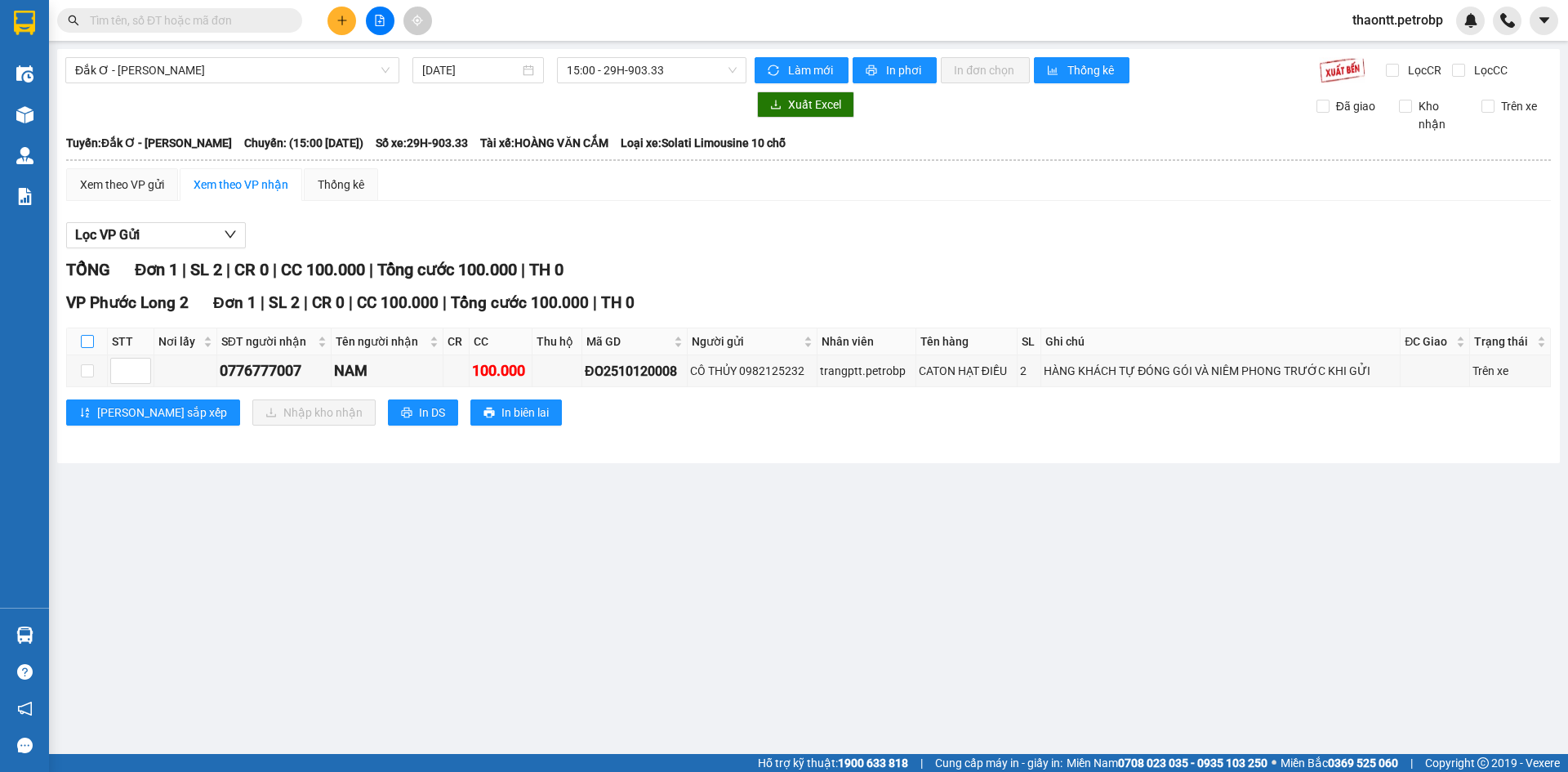
drag, startPoint x: 88, startPoint y: 340, endPoint x: 139, endPoint y: 364, distance: 56.4
click at [88, 340] on input "checkbox" at bounding box center [87, 341] width 13 height 13
checkbox input "true"
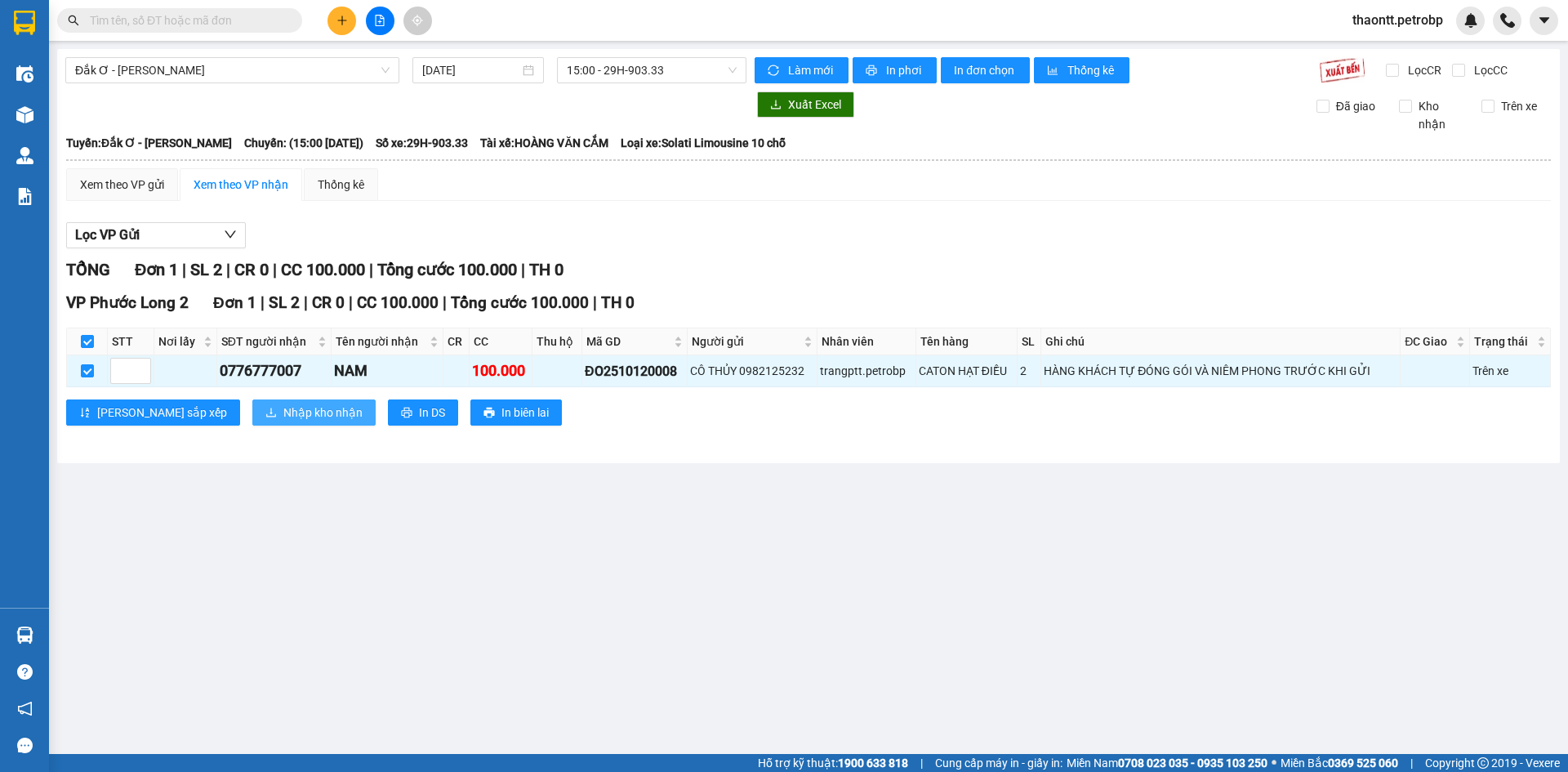
click at [284, 407] on span "Nhập kho nhận" at bounding box center [323, 412] width 80 height 18
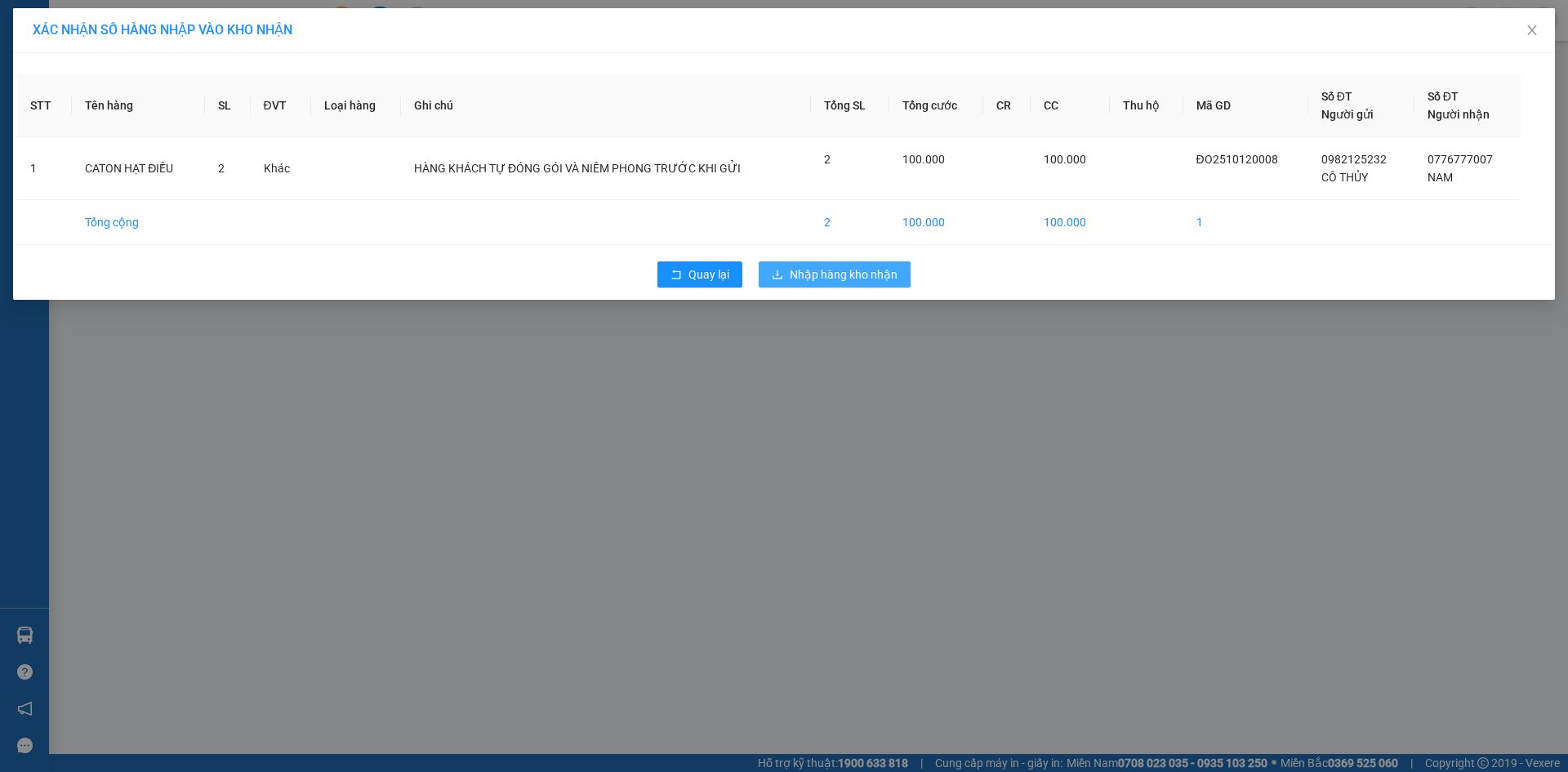
click at [893, 274] on span "Nhập hàng kho nhận" at bounding box center [843, 274] width 108 height 18
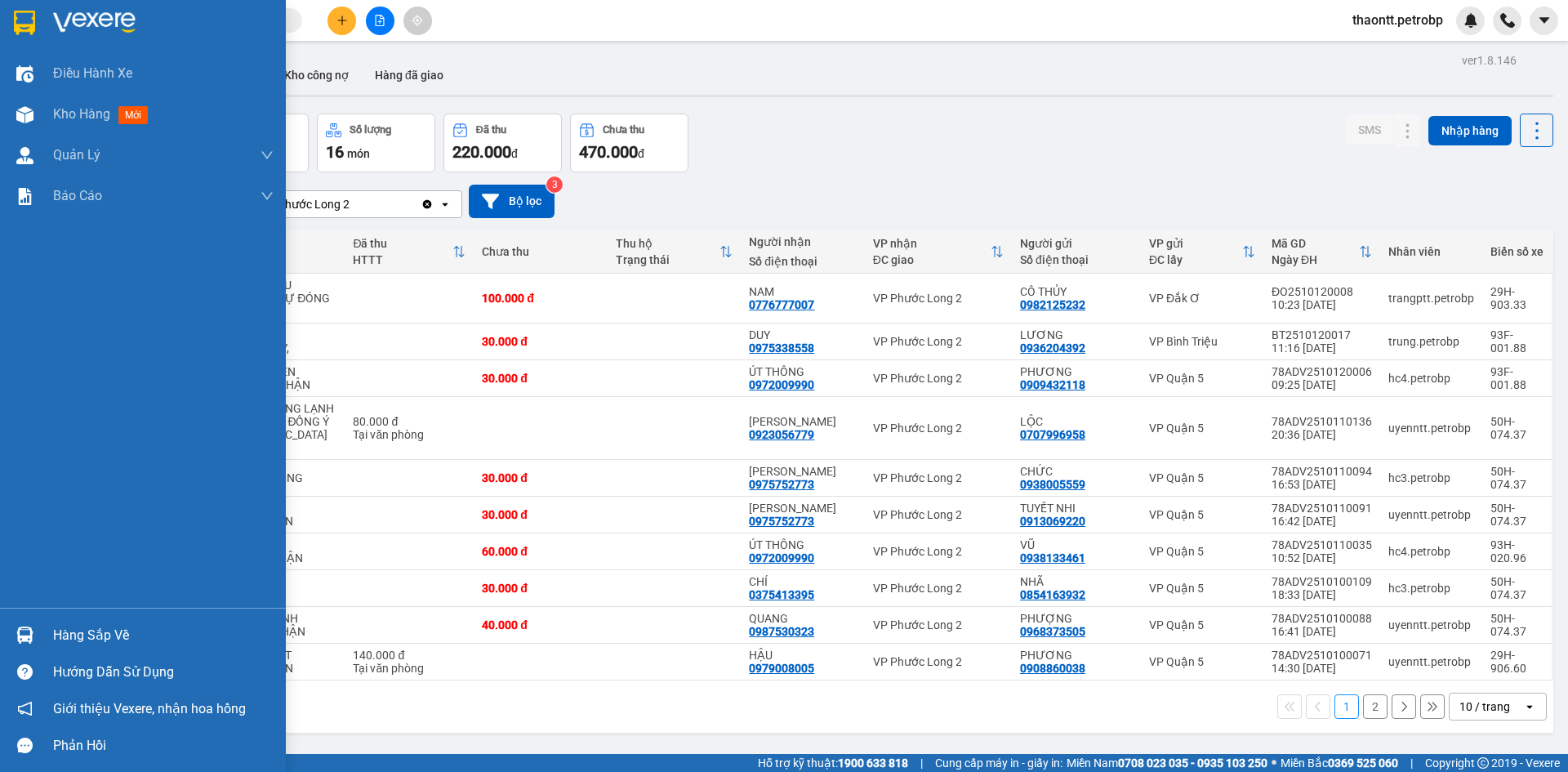
click at [84, 637] on div "Hàng sắp về" at bounding box center [163, 636] width 220 height 25
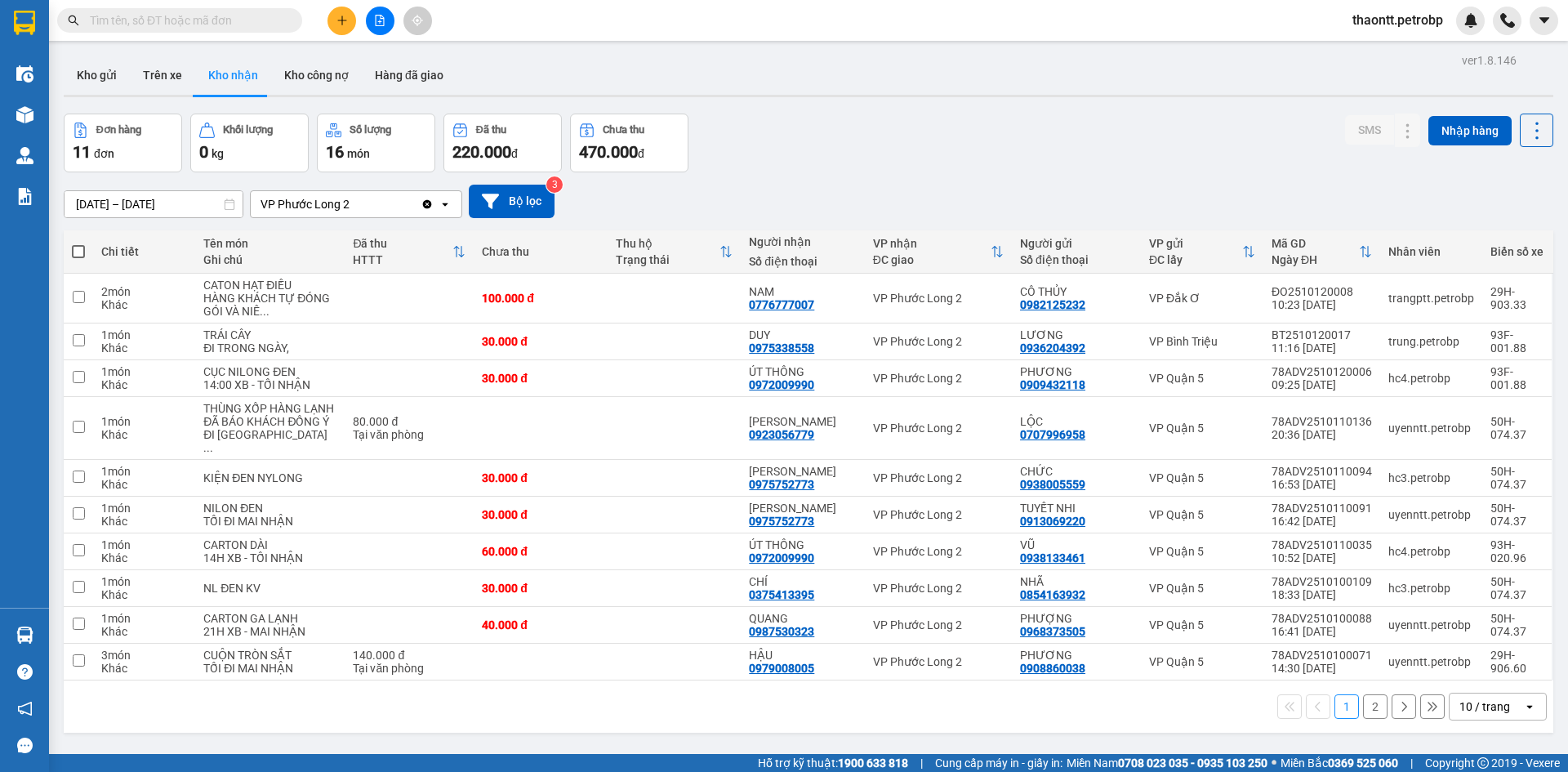
click at [773, 192] on section "Kết quả tìm kiếm ( 1 ) Bộ lọc Mã ĐH Trạng thái Món hàng Tổng cước Chưa cước Ngư…" at bounding box center [784, 386] width 1568 height 772
click at [1366, 705] on button "2" at bounding box center [1375, 707] width 25 height 25
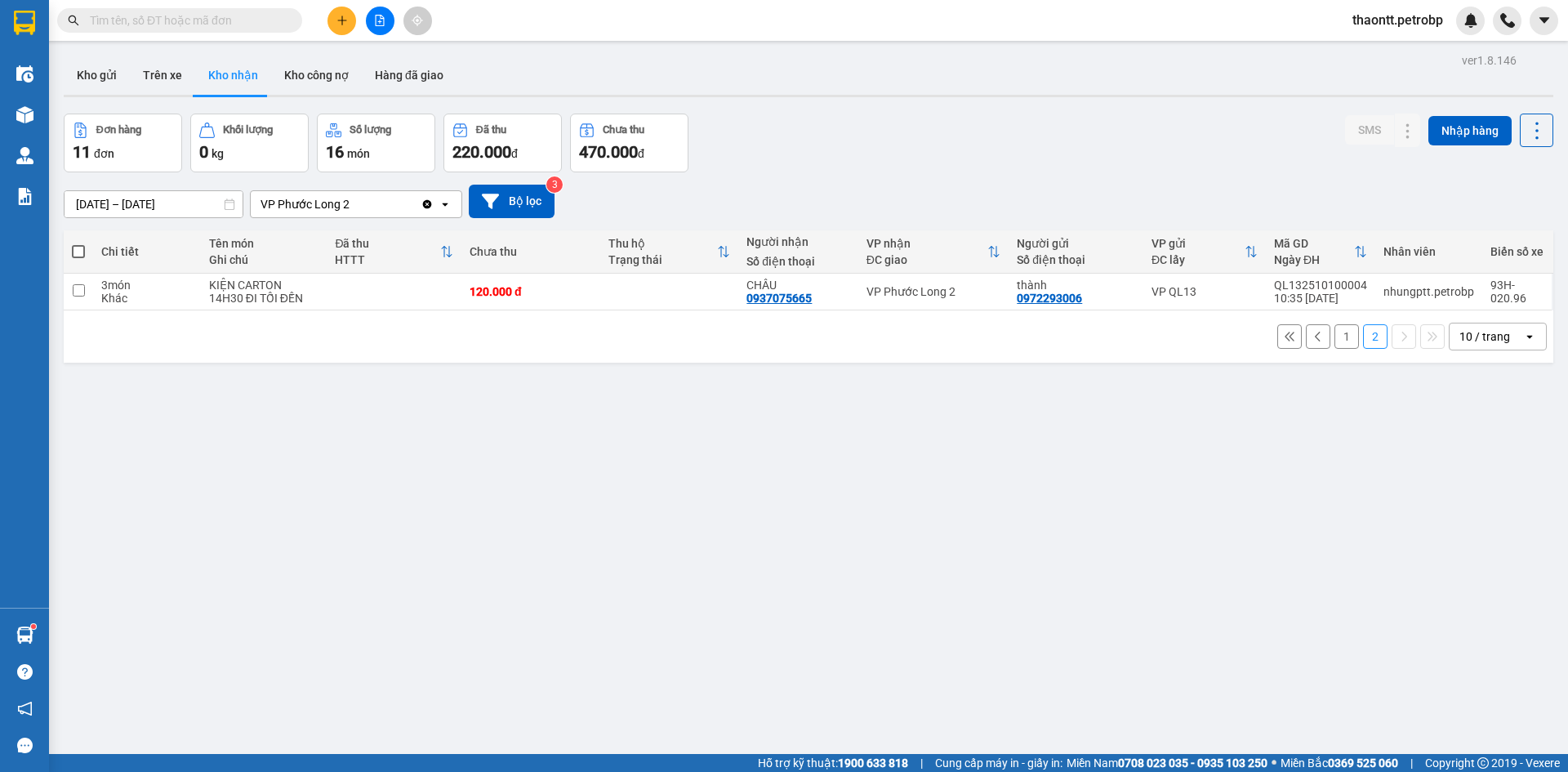
click at [1336, 344] on button "1" at bounding box center [1347, 337] width 25 height 25
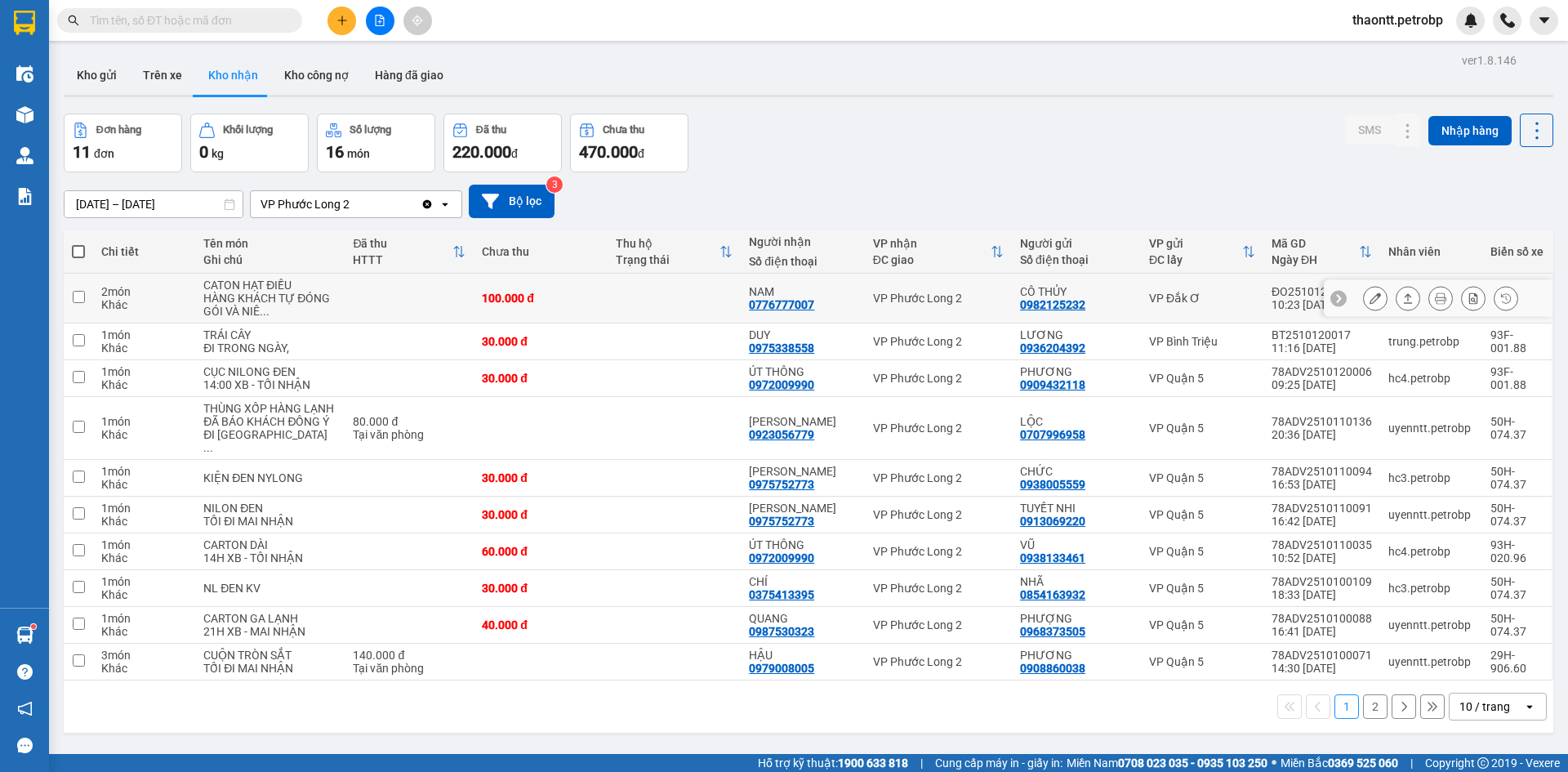
click at [693, 306] on td at bounding box center [674, 299] width 134 height 50
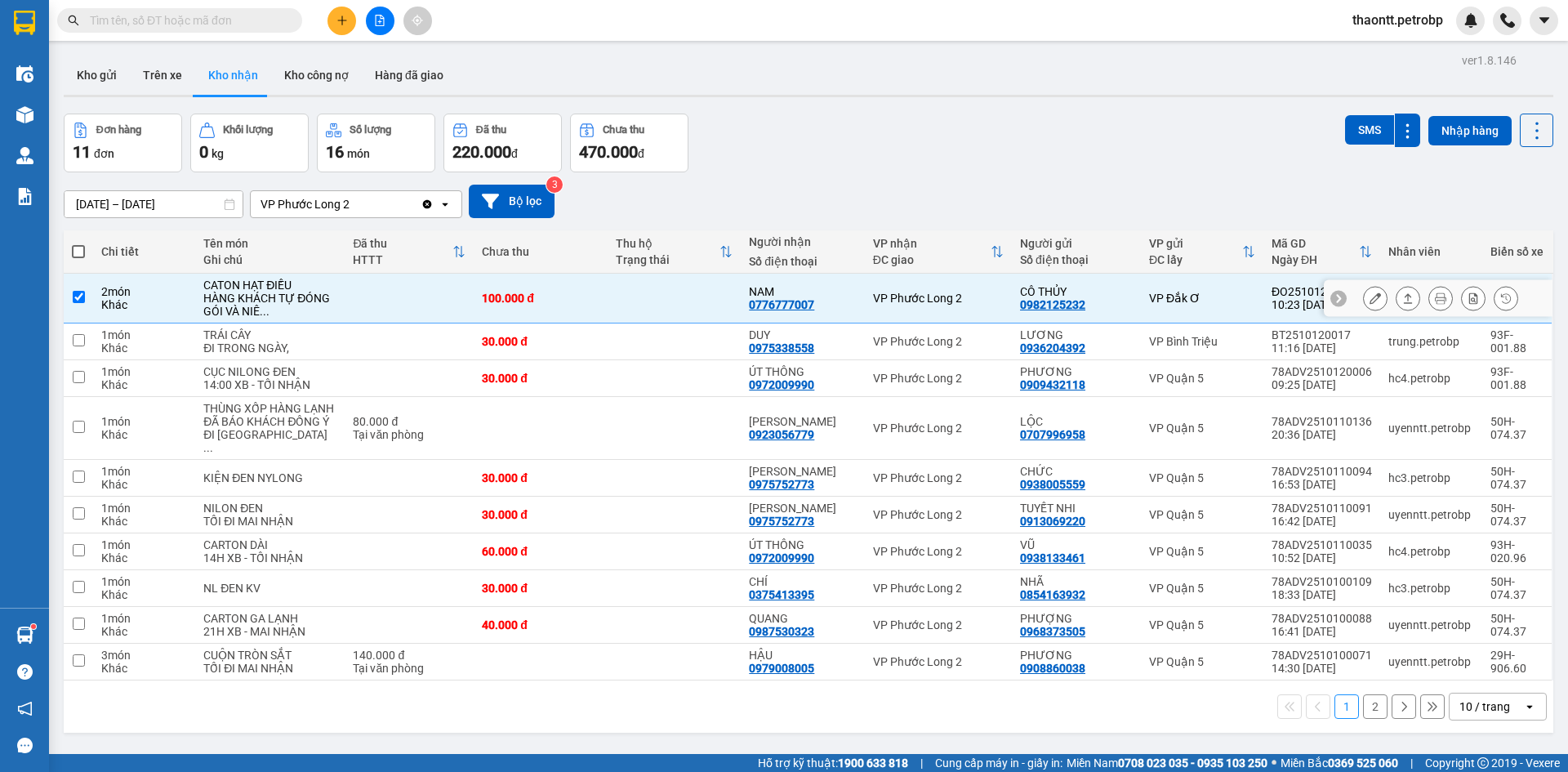
click at [693, 306] on td at bounding box center [674, 299] width 134 height 50
checkbox input "false"
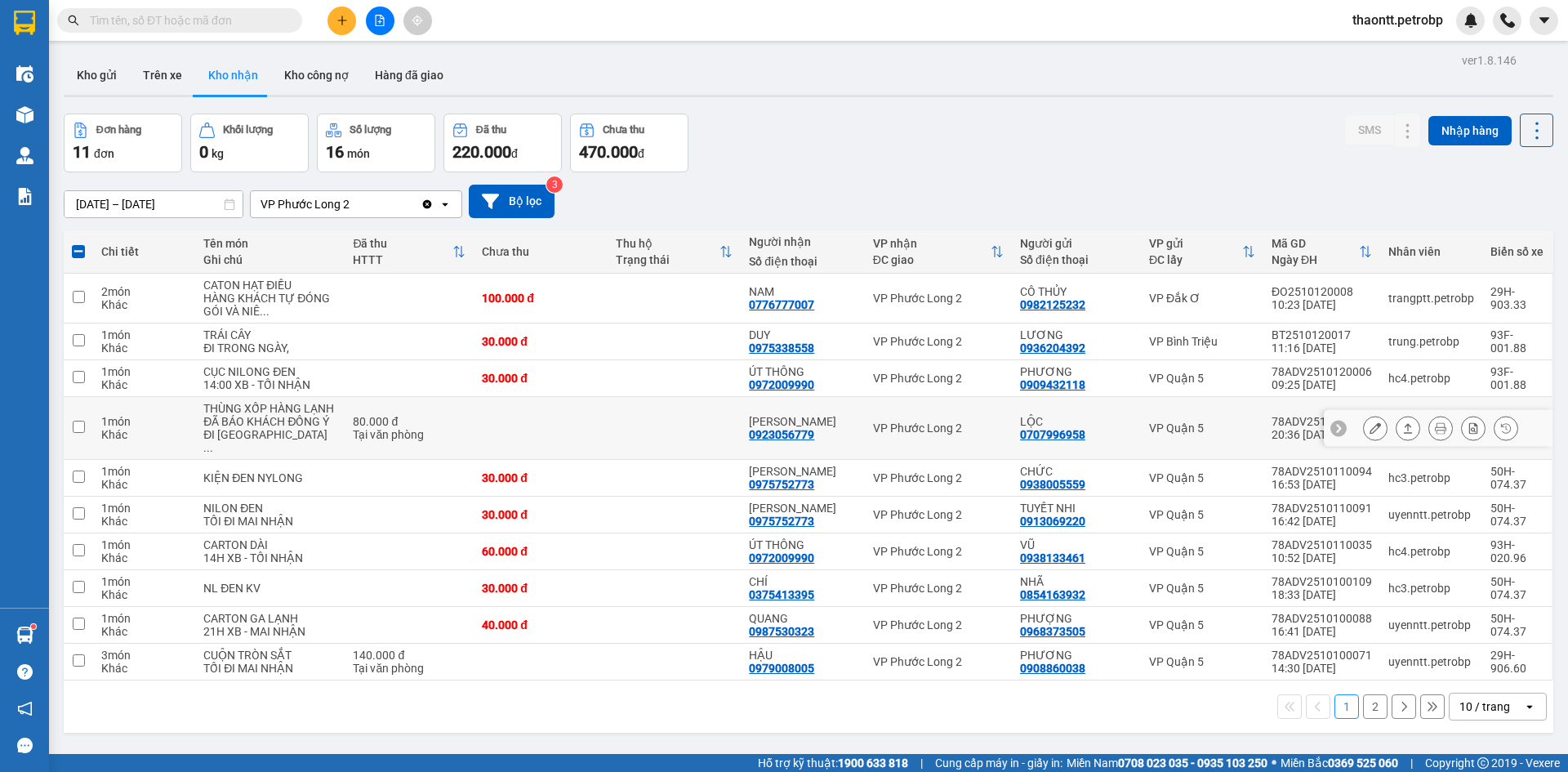
click at [671, 431] on td at bounding box center [674, 428] width 134 height 63
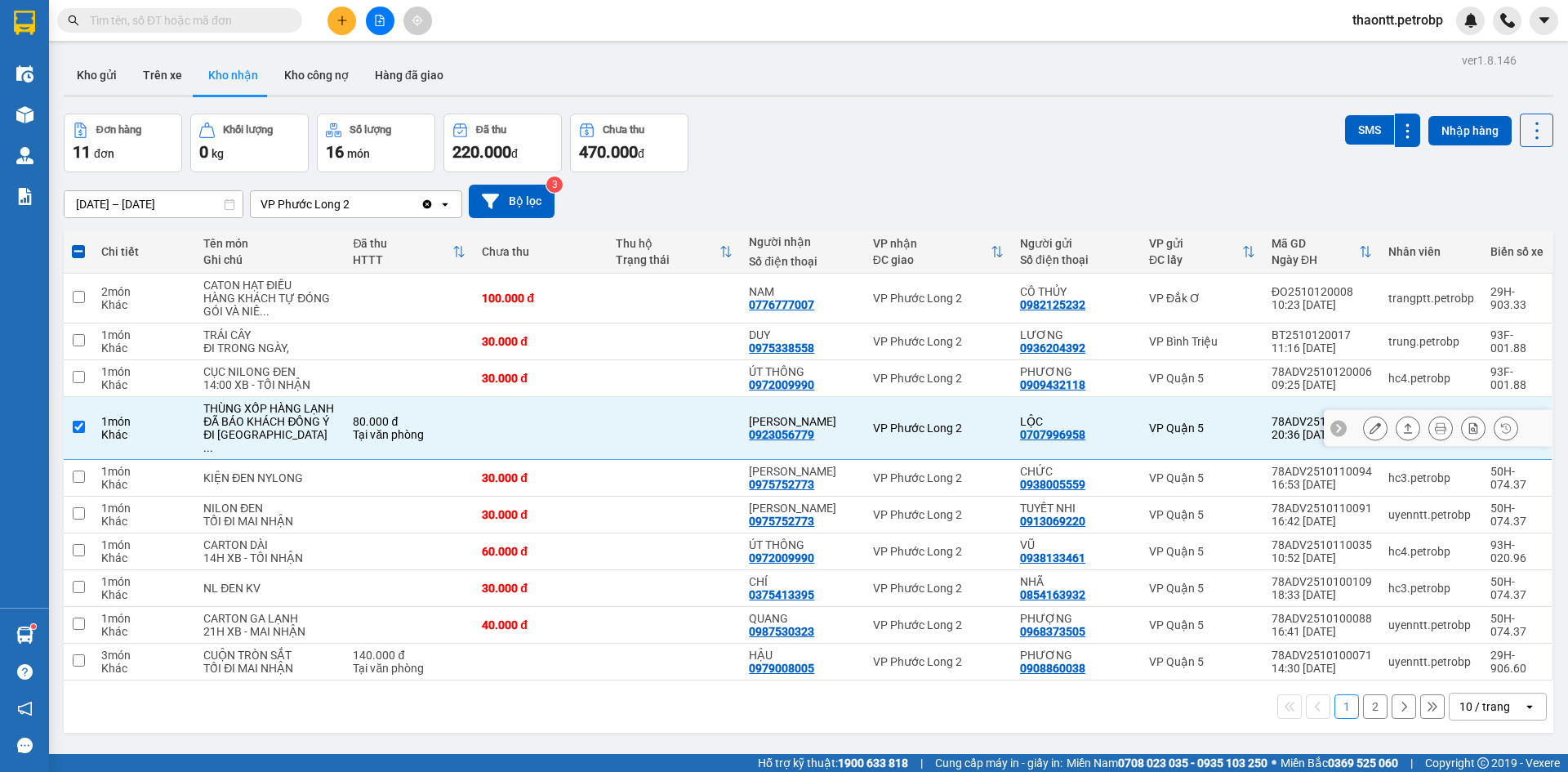
click at [671, 418] on td at bounding box center [674, 428] width 134 height 63
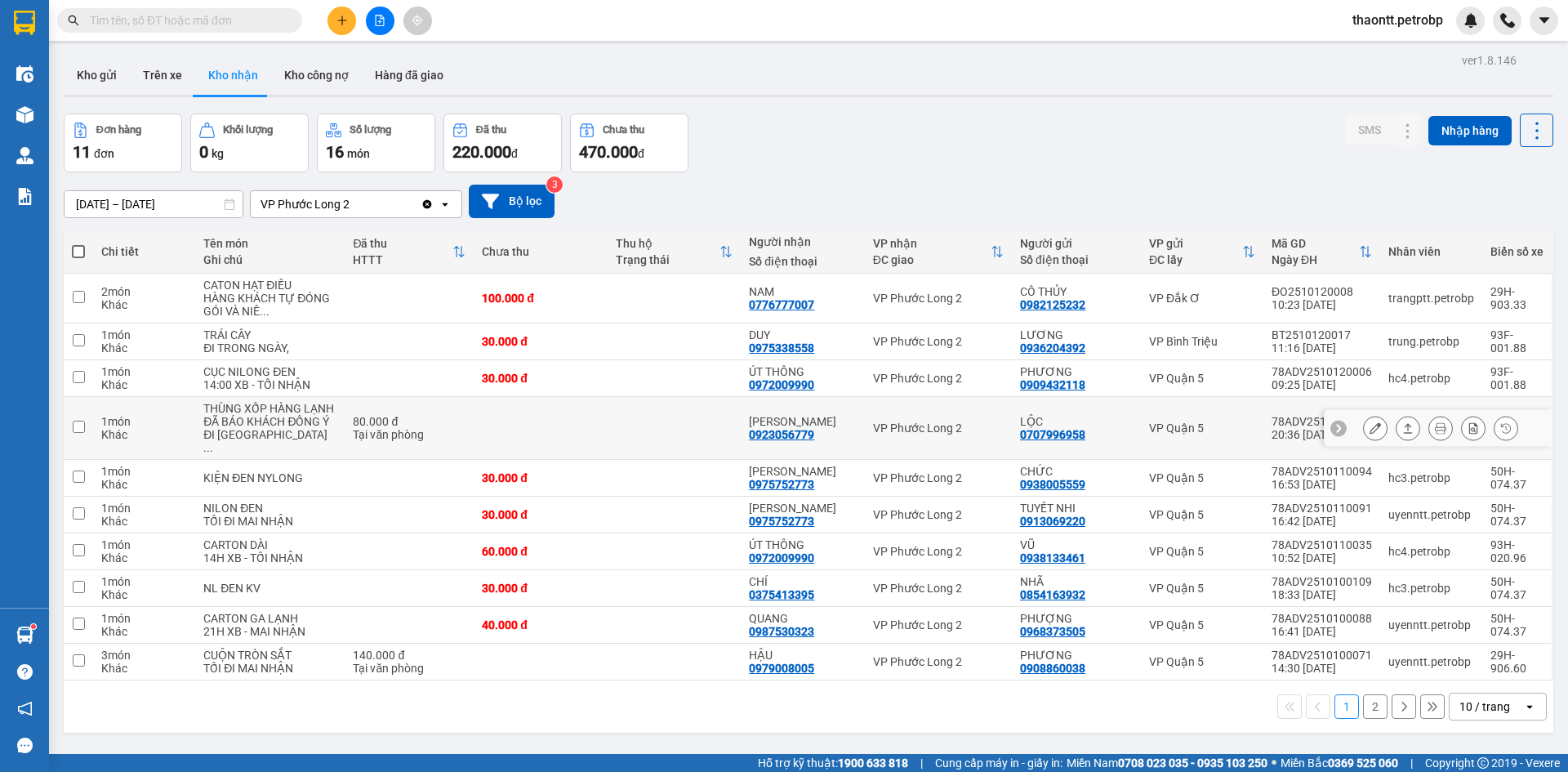
click at [549, 433] on td at bounding box center [541, 428] width 134 height 63
checkbox input "true"
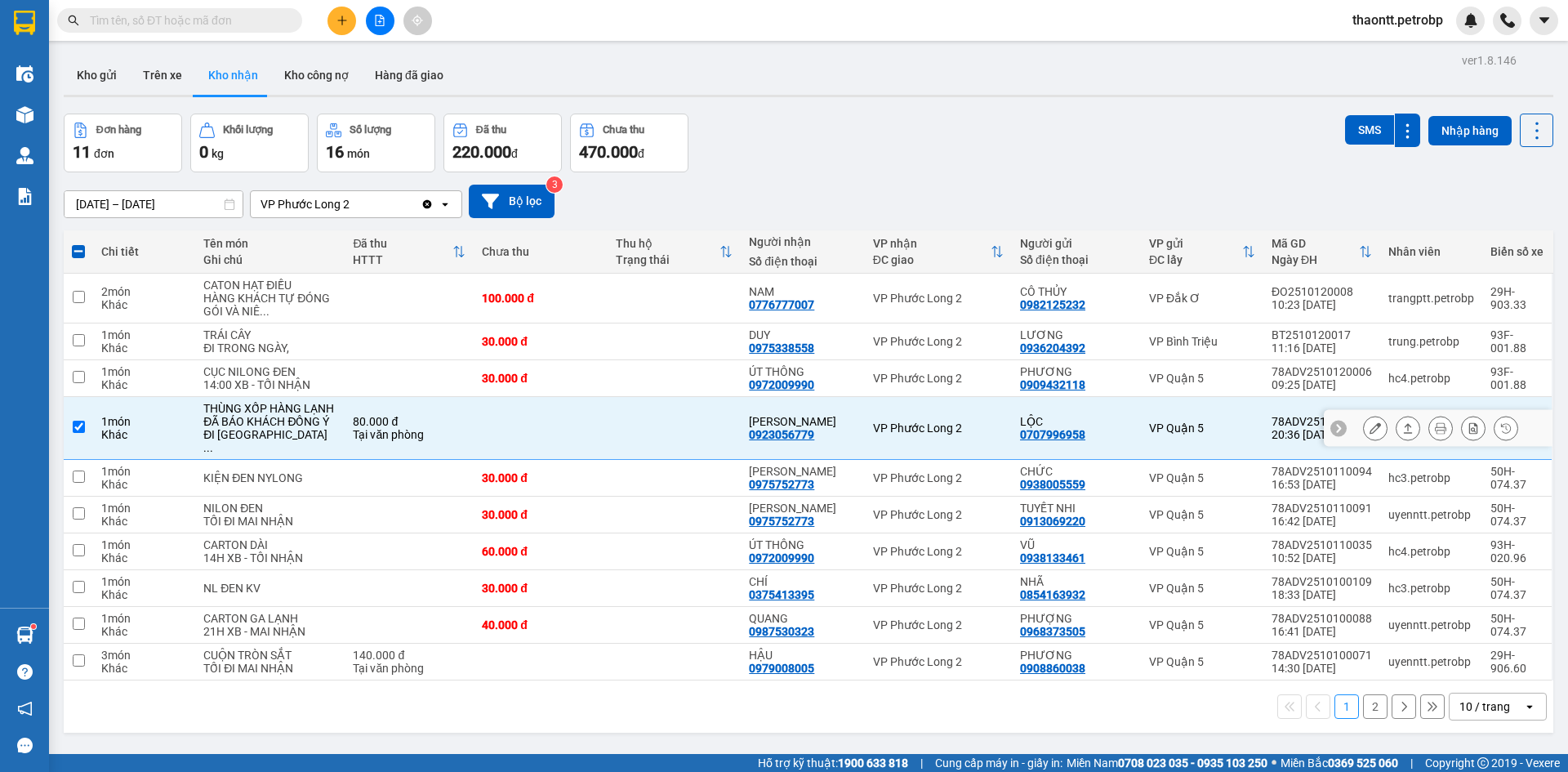
click at [1369, 433] on icon at bounding box center [1374, 428] width 11 height 11
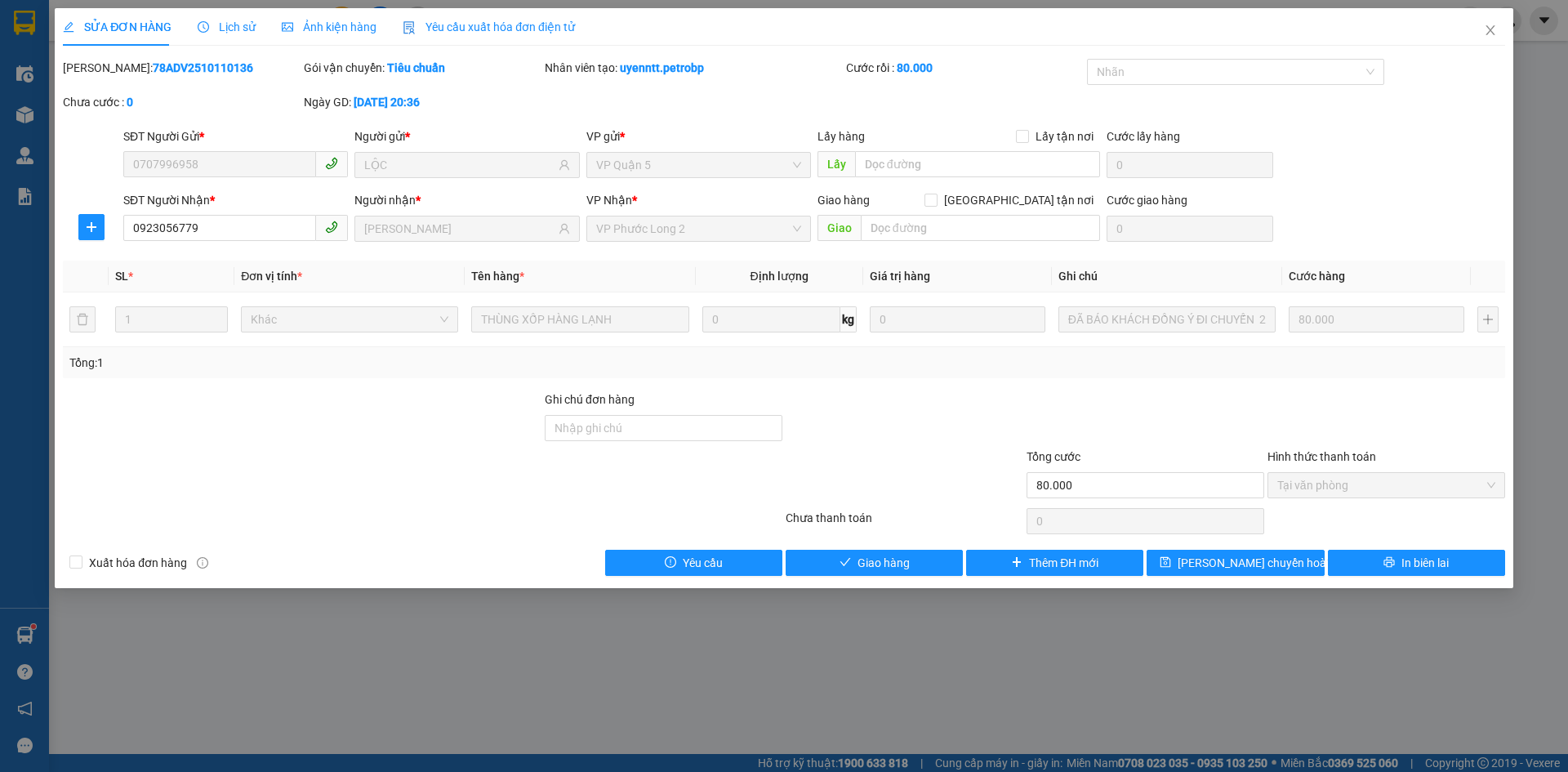
type input "0707996958"
type input "LỘC"
type input "0923056779"
type input "ANH SƠN"
type input "80.000"
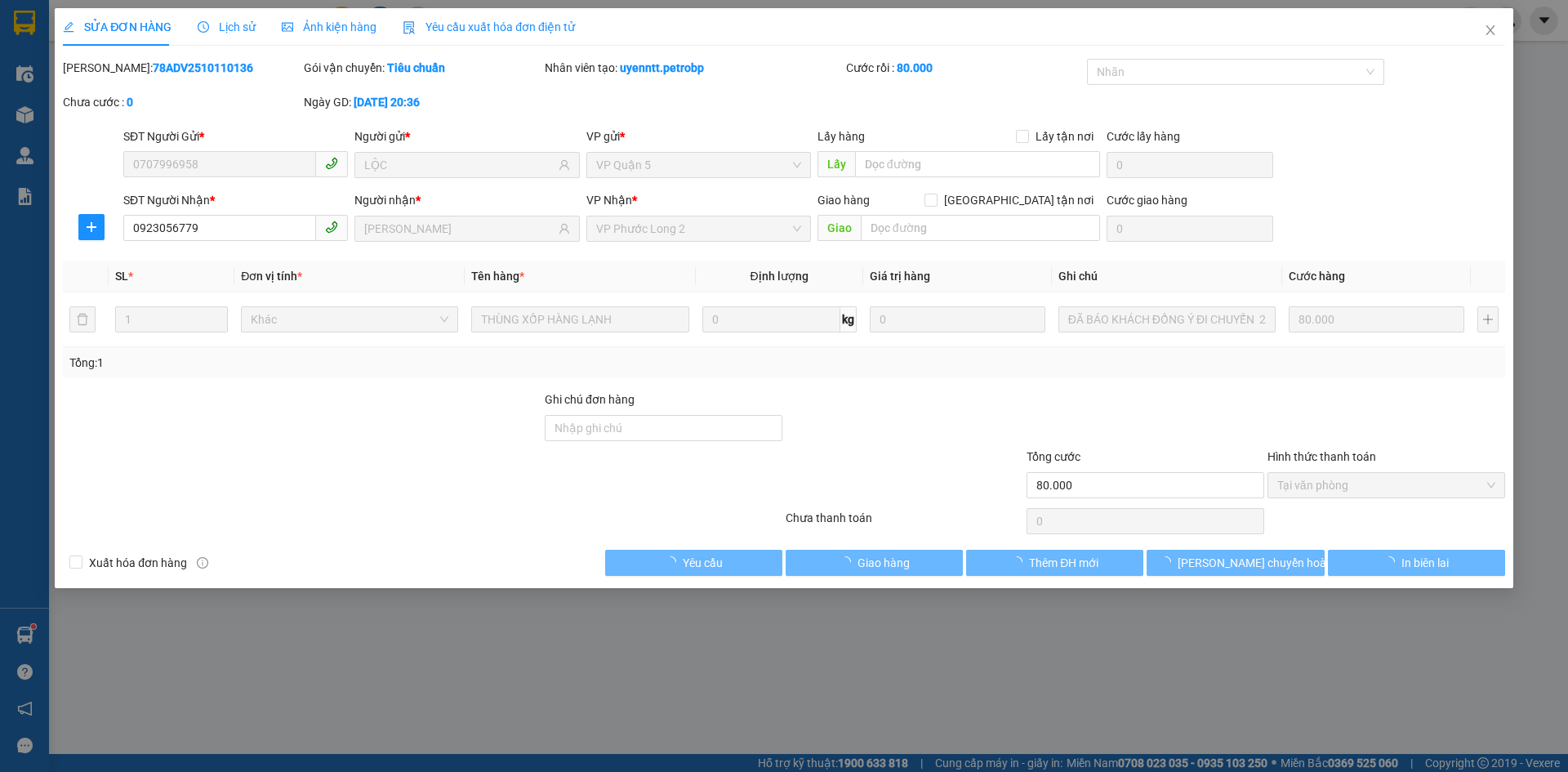
click at [1324, 491] on span "Tại văn phòng" at bounding box center [1386, 485] width 218 height 25
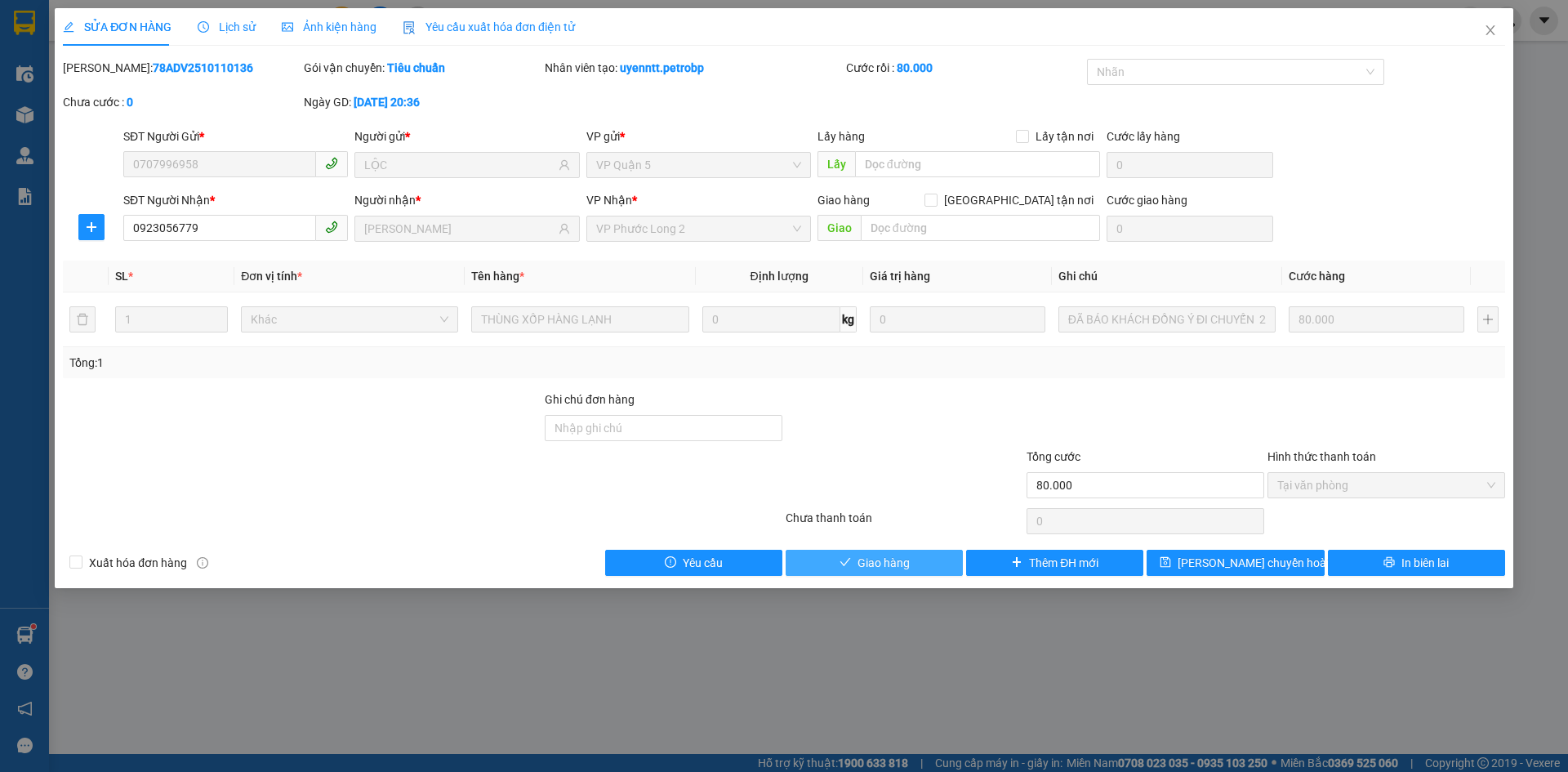
click at [902, 563] on span "Giao hàng" at bounding box center [883, 562] width 52 height 18
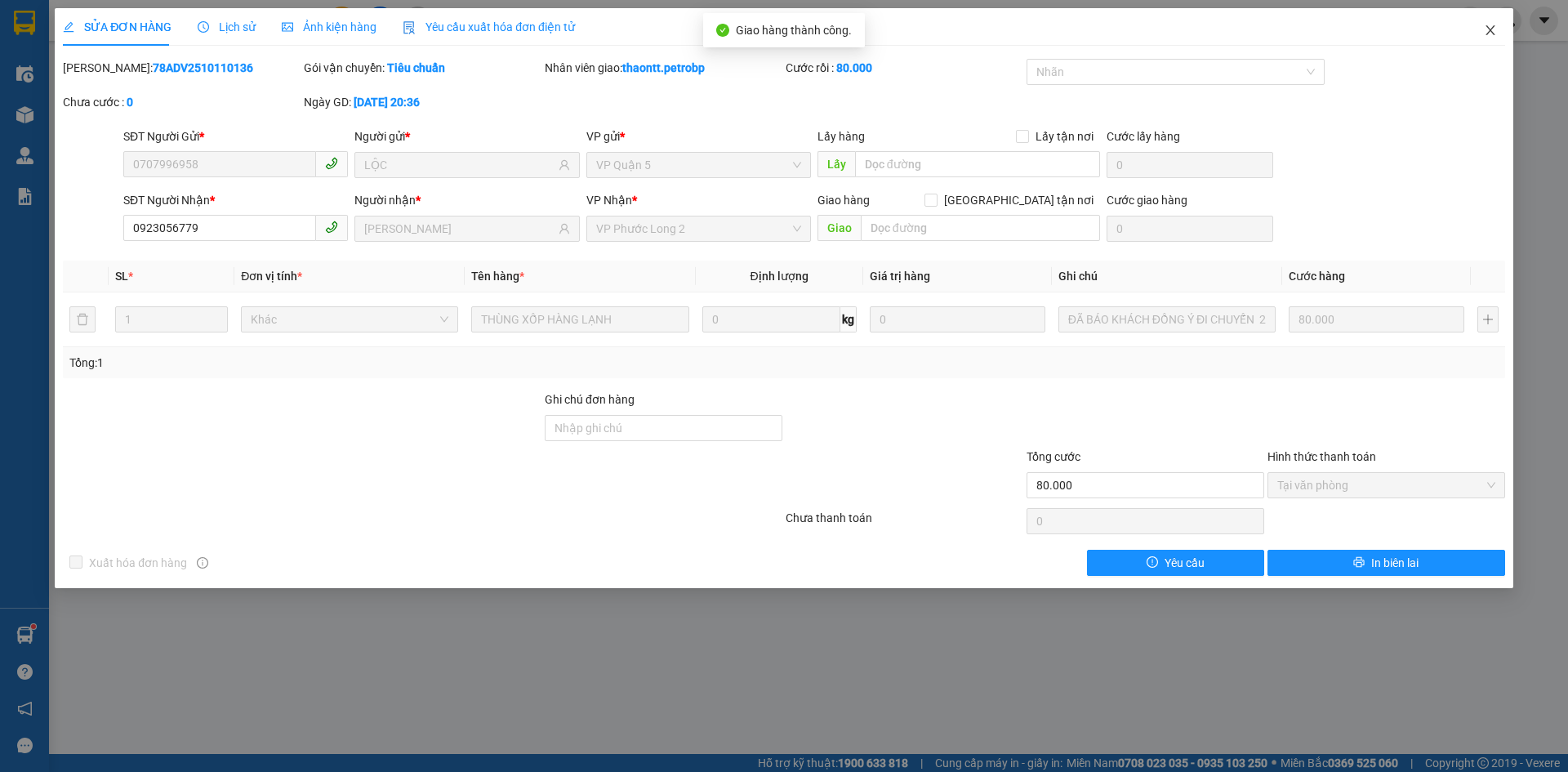
click at [1496, 31] on icon "close" at bounding box center [1490, 30] width 13 height 13
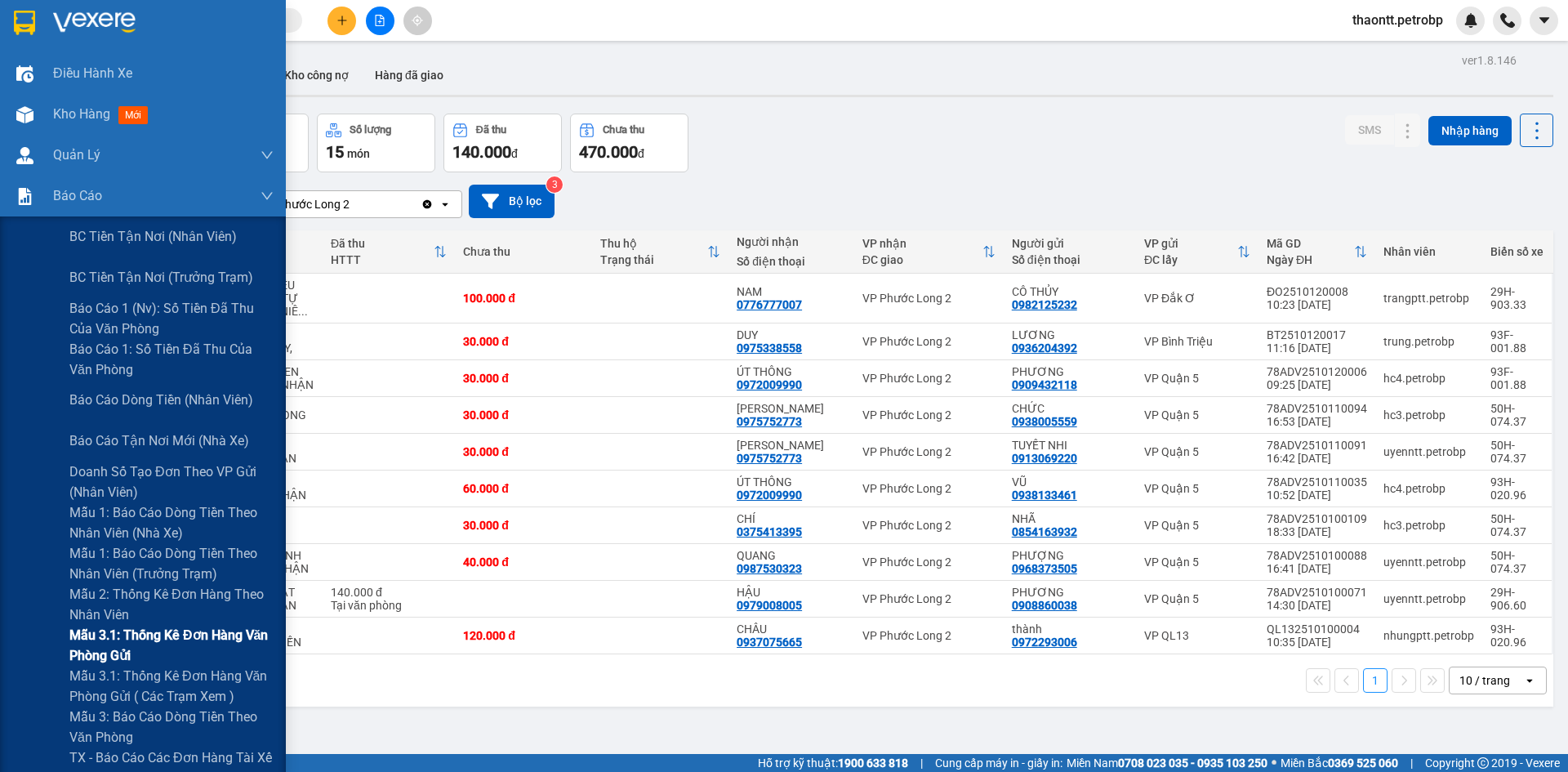
click at [113, 649] on span "Mẫu 3.1: Thống kê đơn hàng văn phòng gửi" at bounding box center [171, 646] width 204 height 41
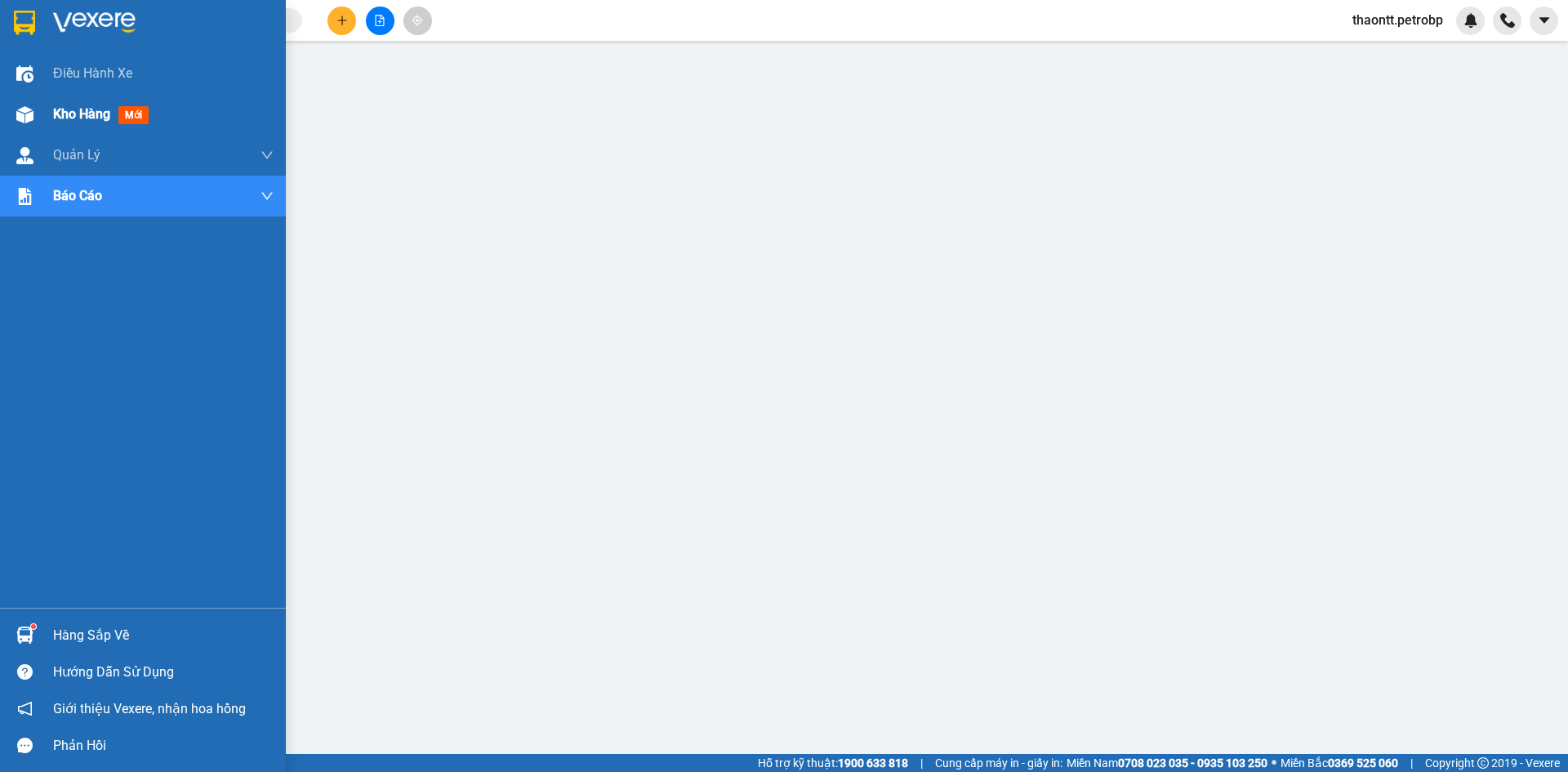
click at [88, 109] on span "Kho hàng" at bounding box center [81, 114] width 57 height 16
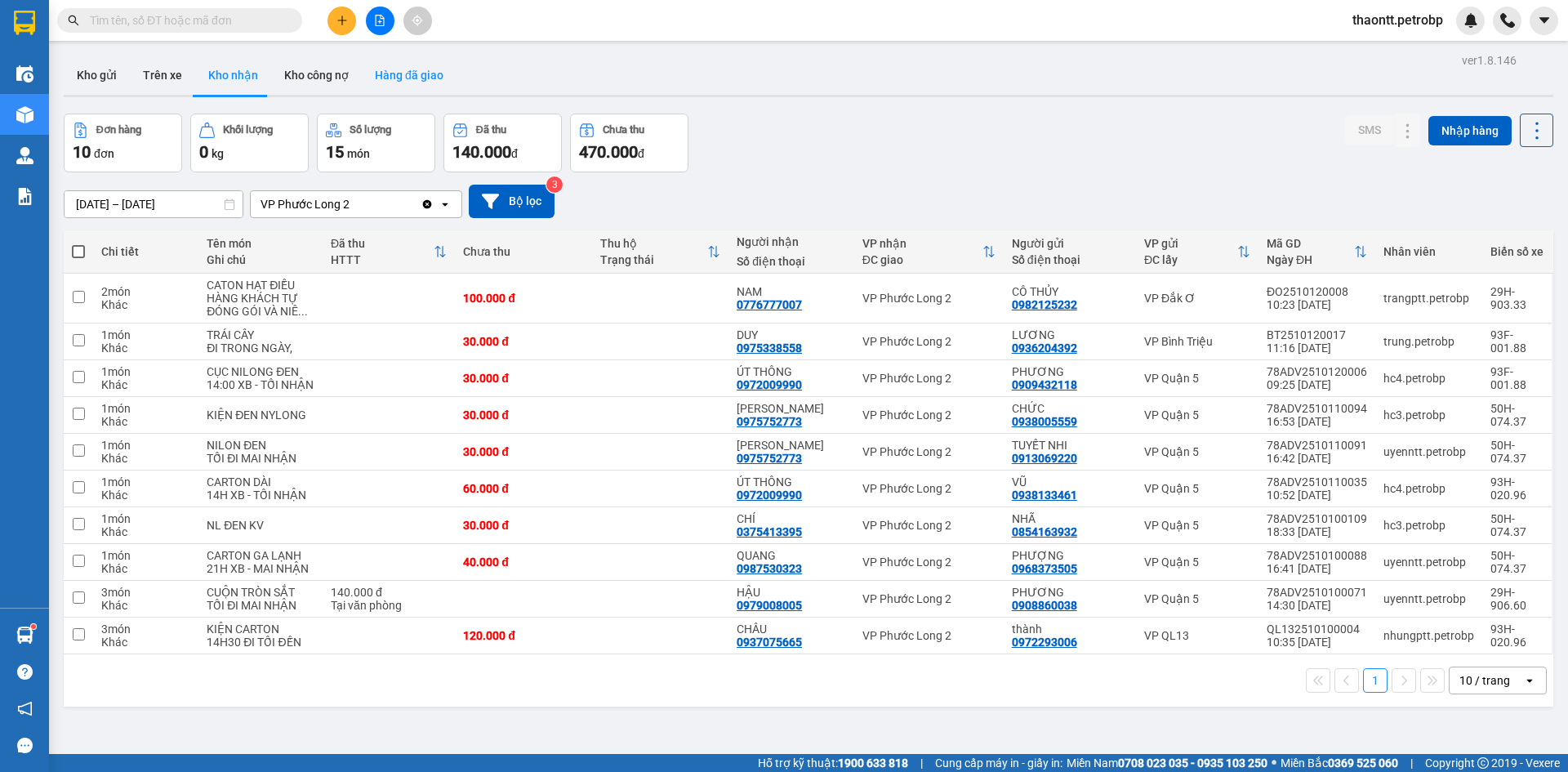
click at [401, 75] on button "Hàng đã giao" at bounding box center [408, 75] width 95 height 39
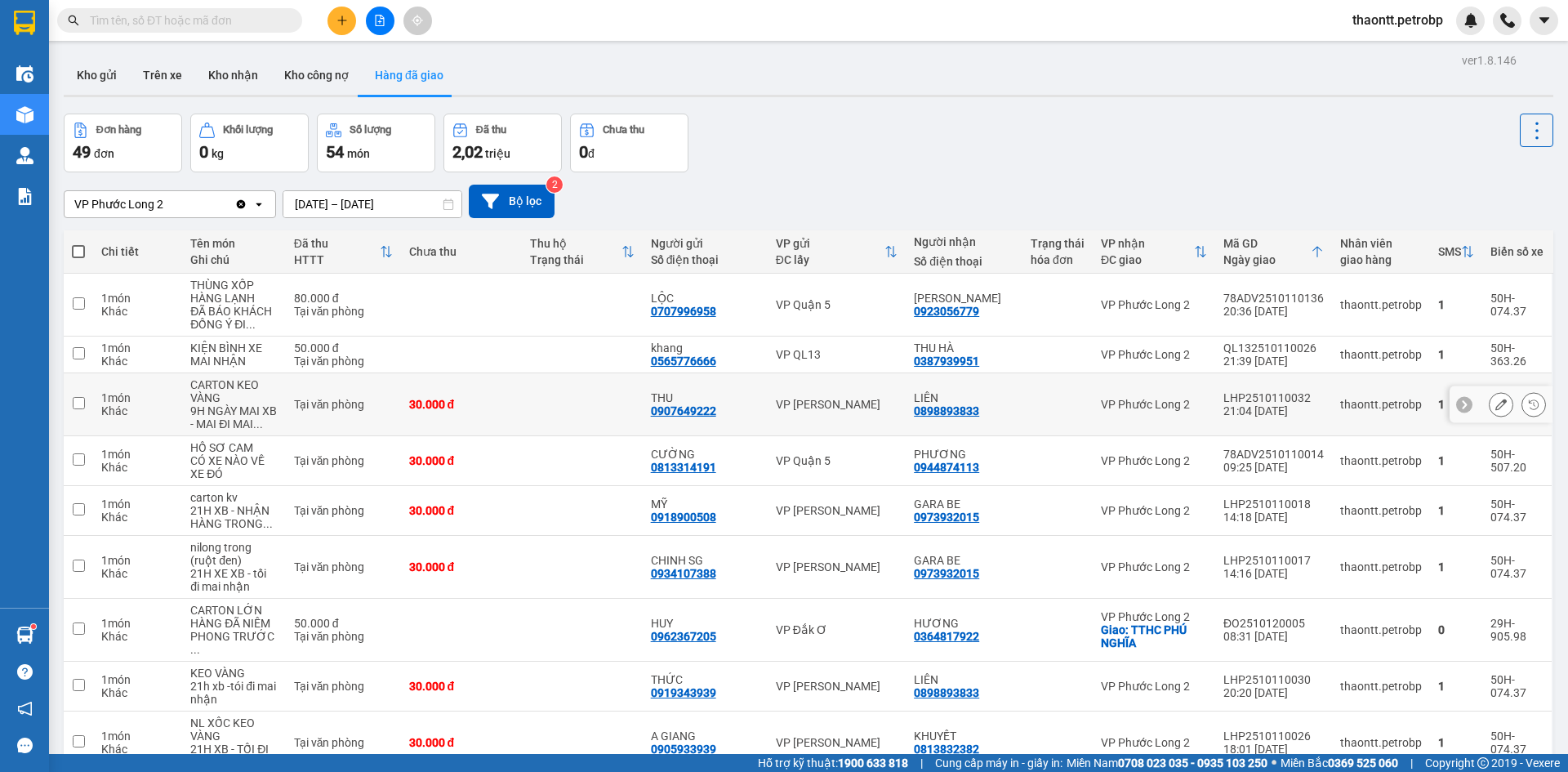
click at [573, 411] on td at bounding box center [582, 404] width 121 height 63
checkbox input "true"
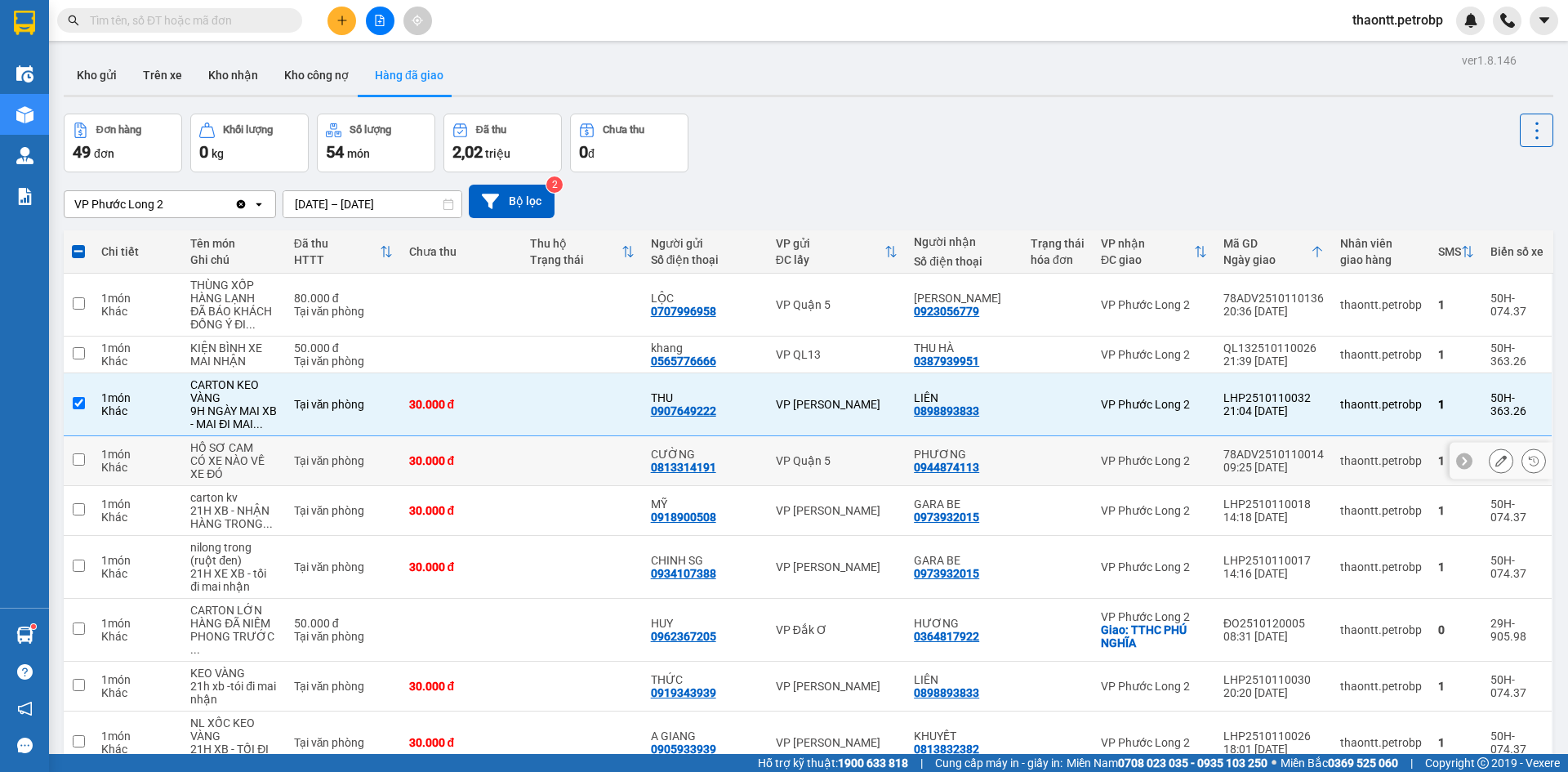
click at [584, 475] on td at bounding box center [582, 461] width 121 height 50
checkbox input "true"
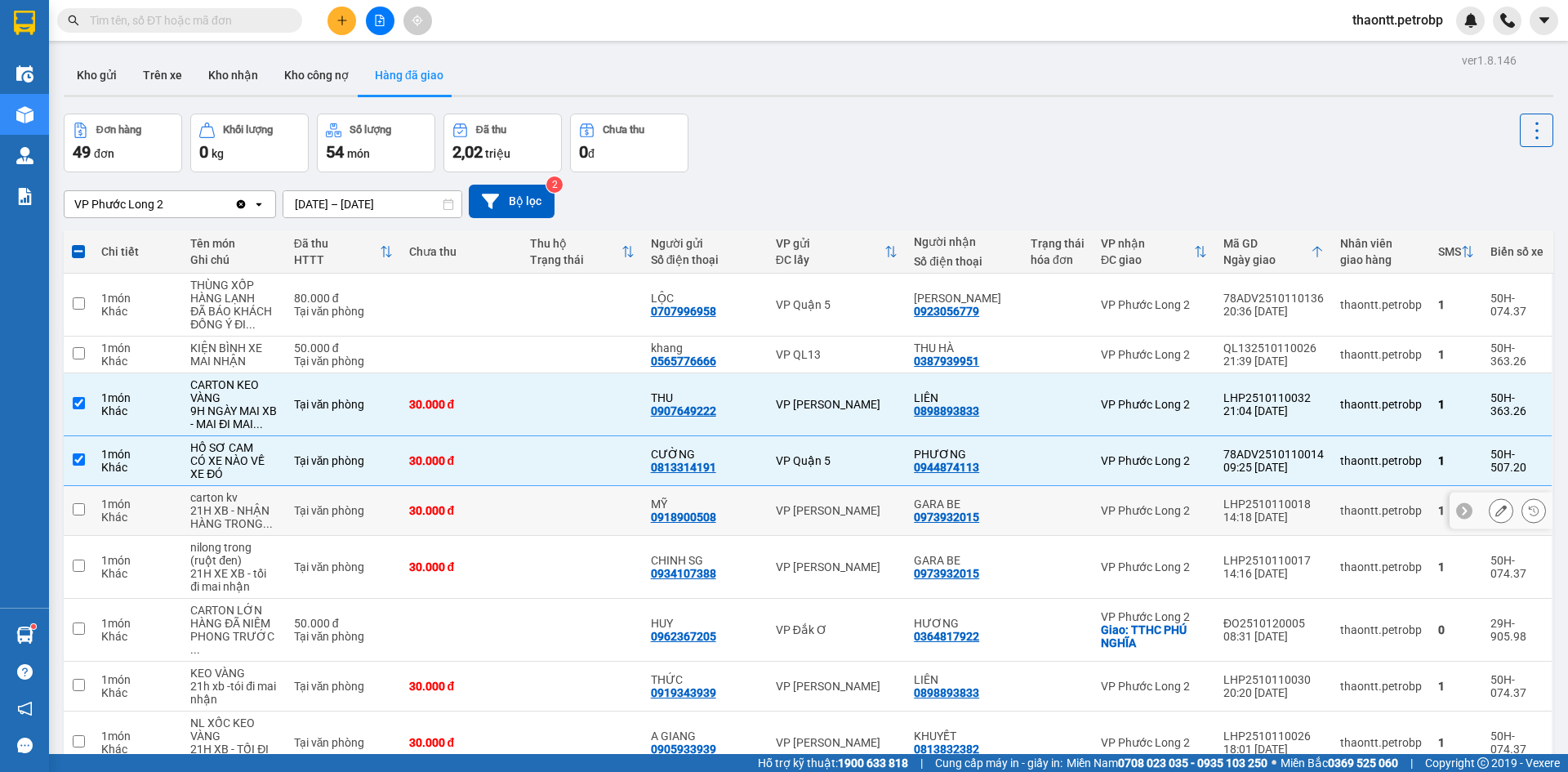
click at [581, 531] on td at bounding box center [582, 511] width 121 height 50
checkbox input "true"
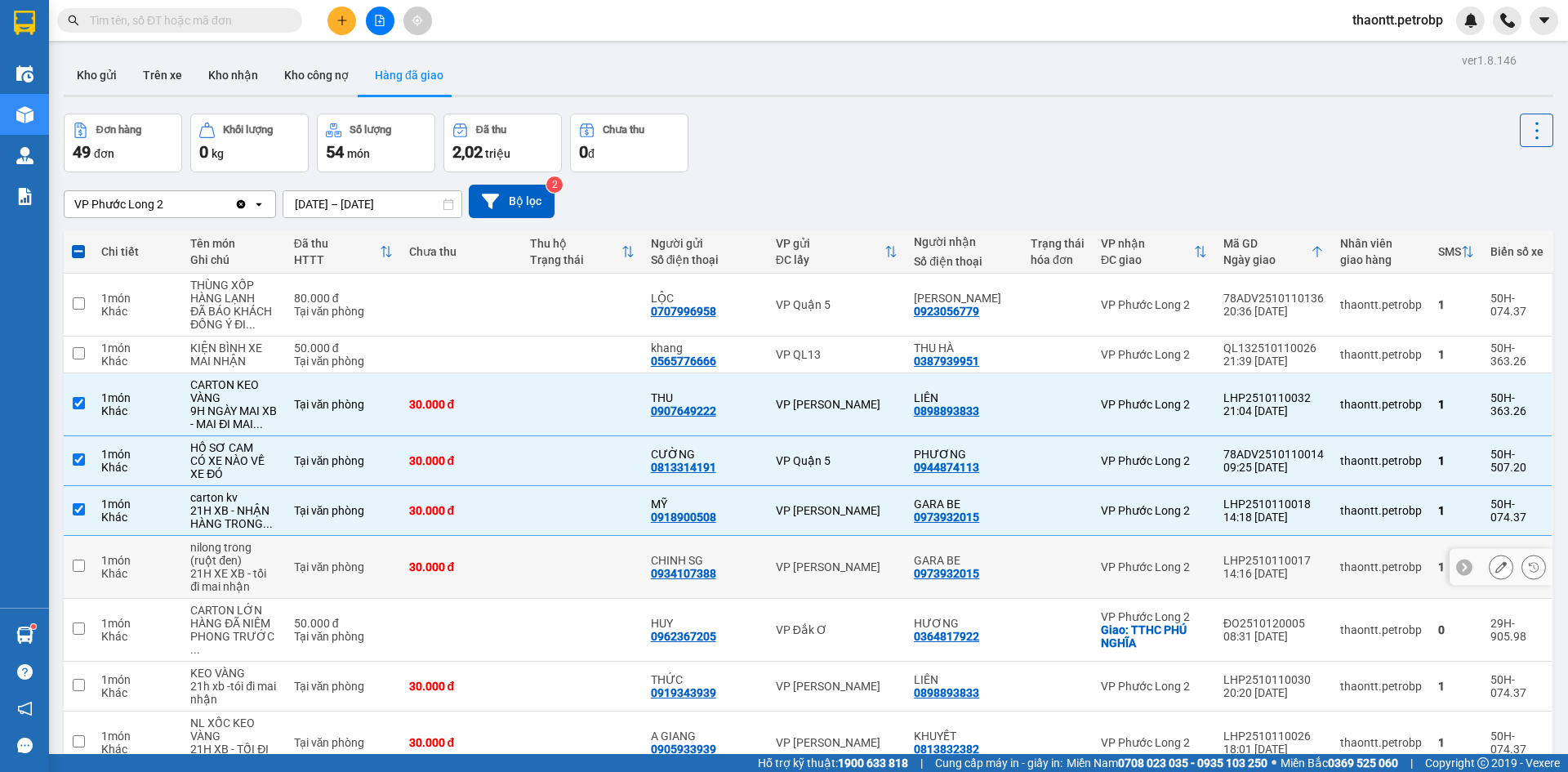
click at [461, 568] on div "30.000 đ" at bounding box center [461, 567] width 104 height 13
checkbox input "true"
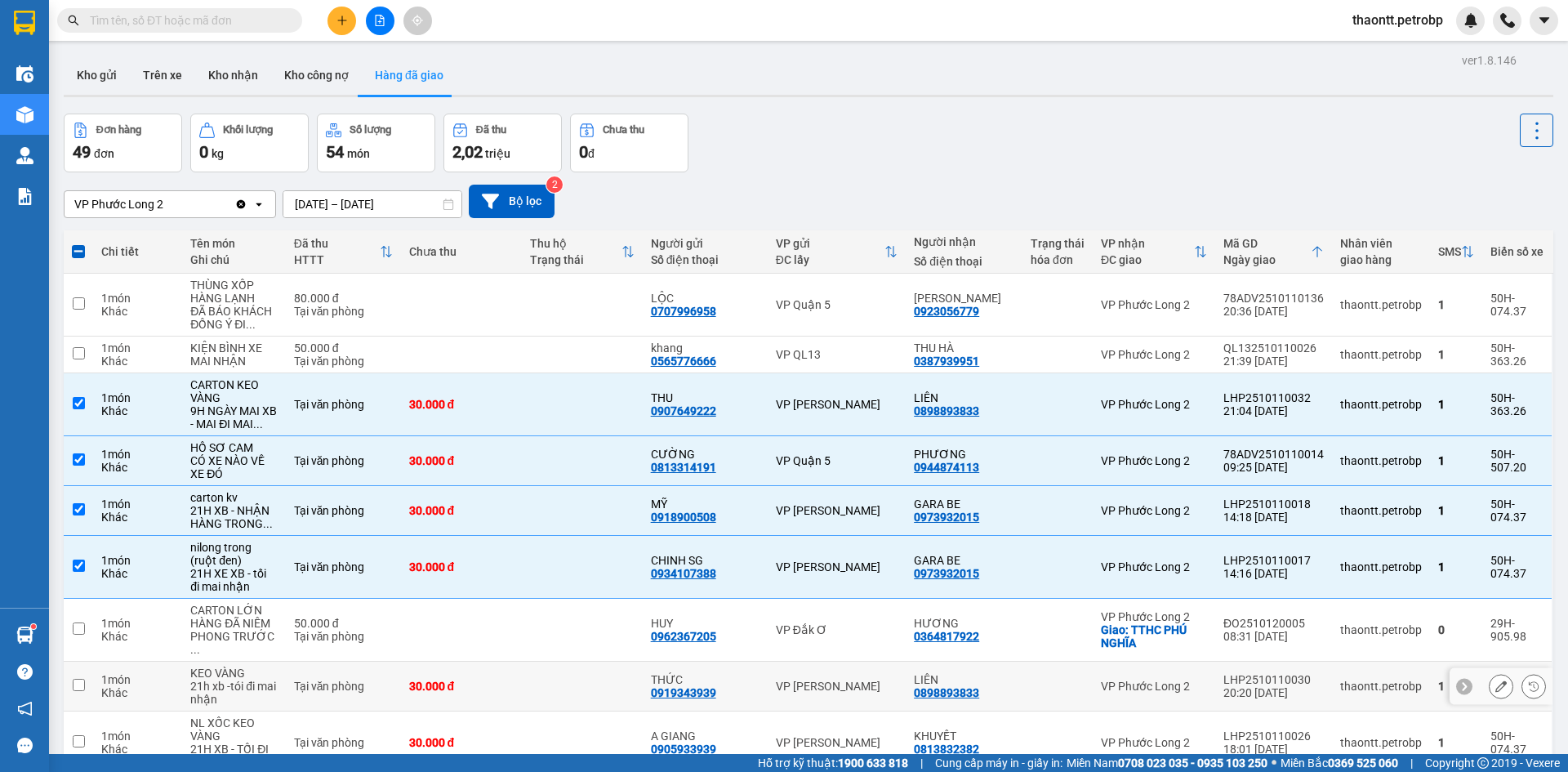
click at [506, 682] on td "30.000 đ" at bounding box center [461, 686] width 121 height 50
checkbox input "true"
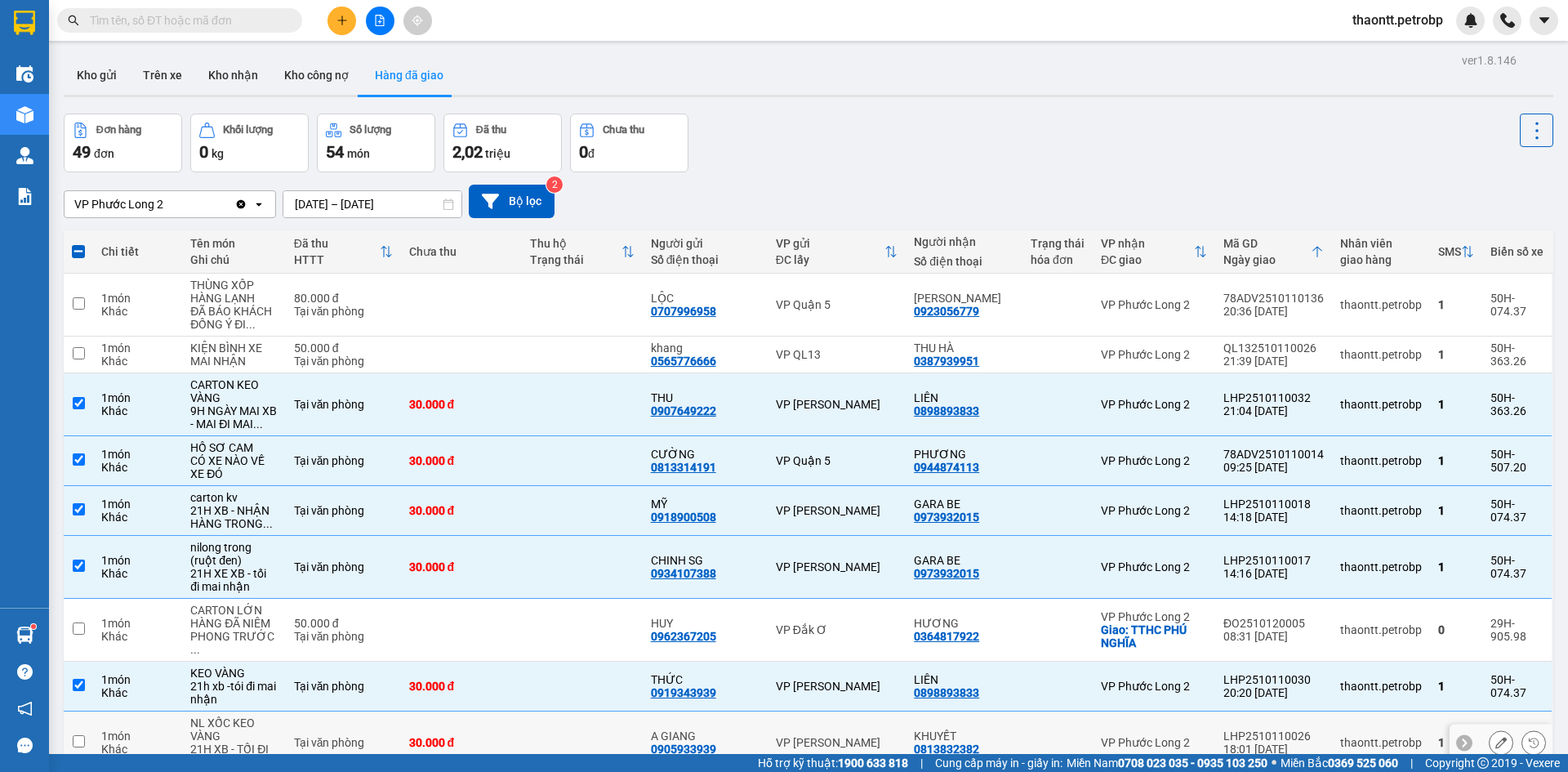
scroll to position [111, 0]
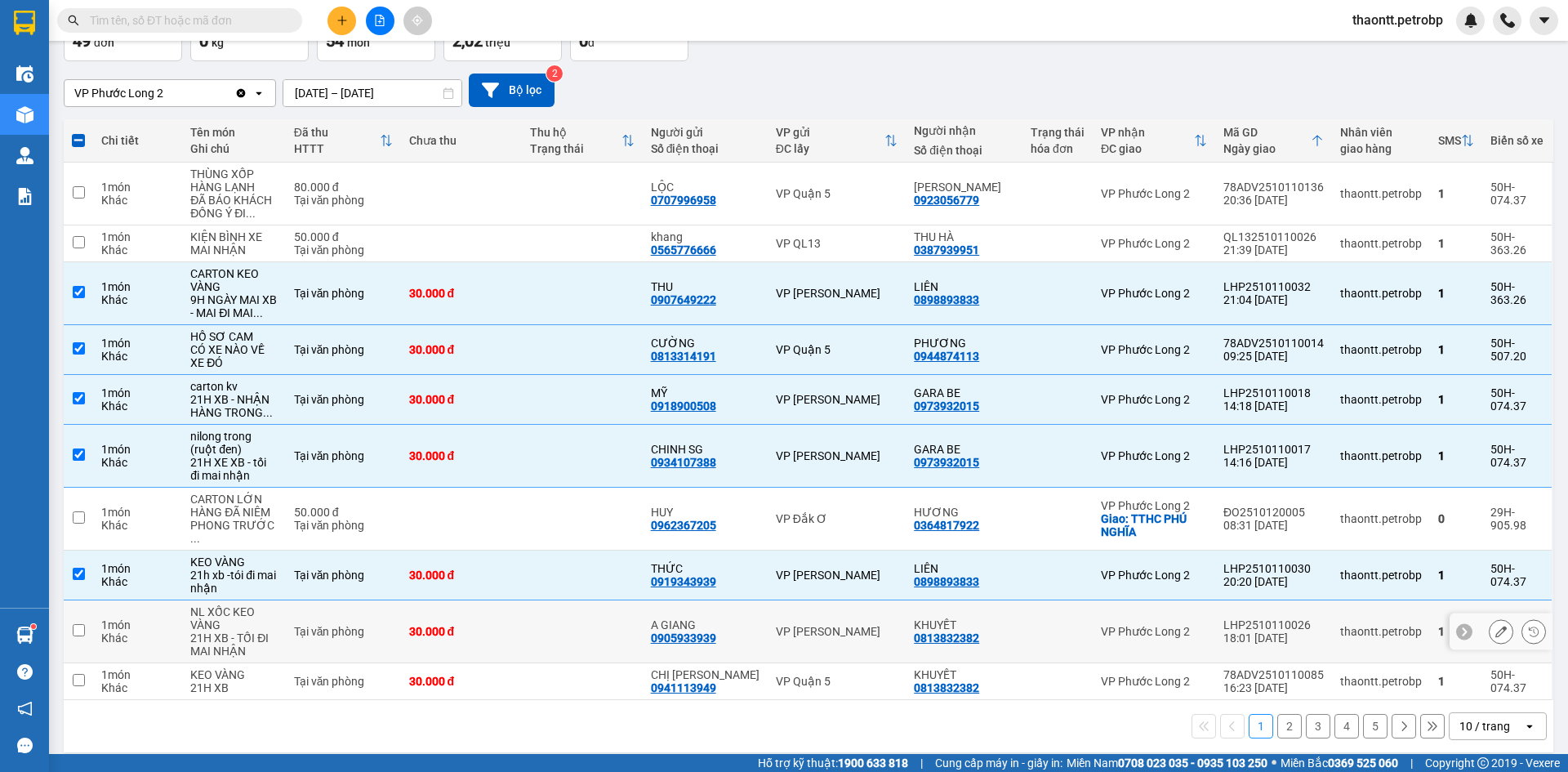
click at [532, 615] on td at bounding box center [582, 631] width 121 height 63
checkbox input "true"
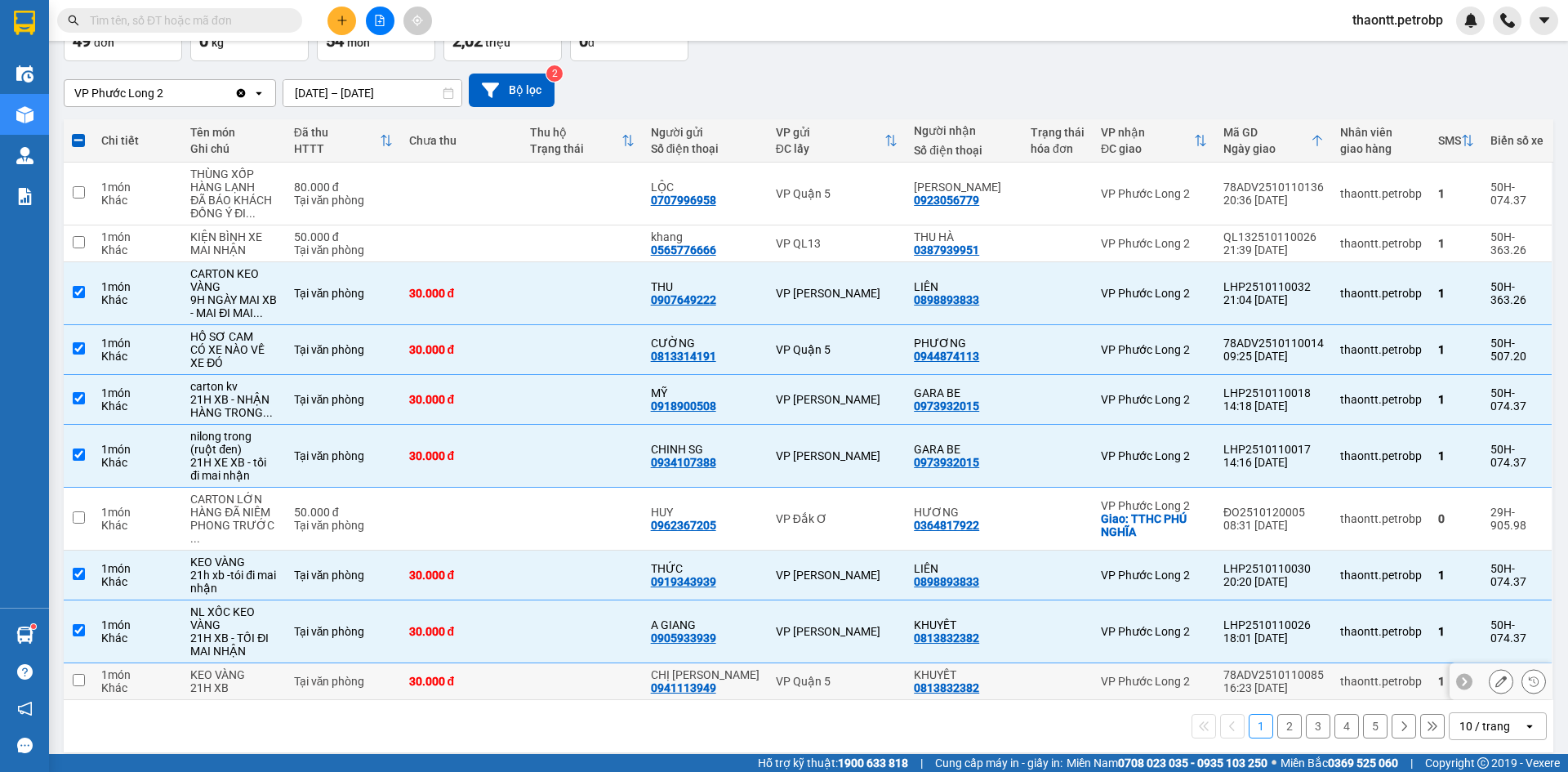
click at [513, 663] on td "30.000 đ" at bounding box center [461, 682] width 121 height 37
checkbox input "true"
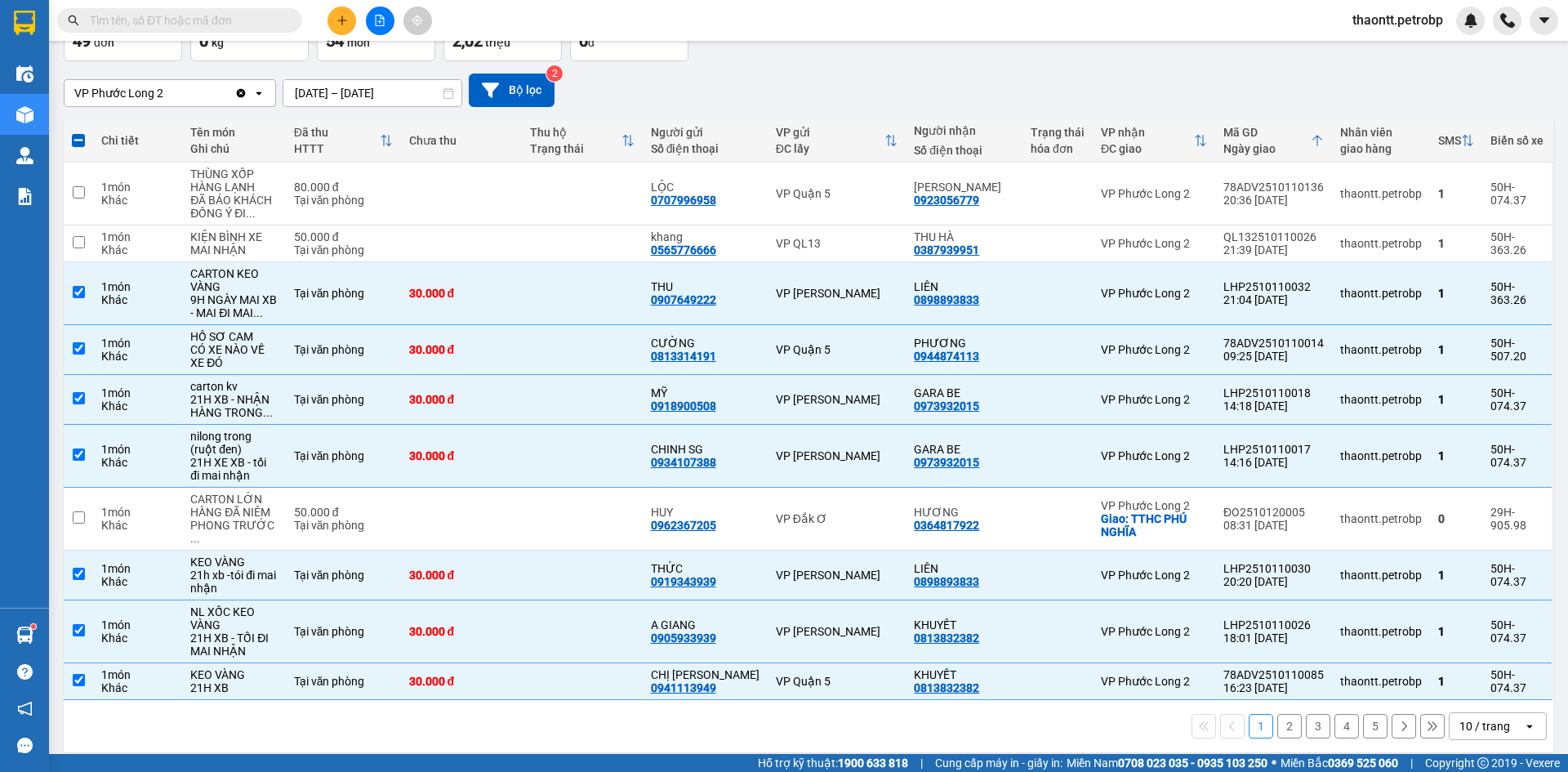
click at [1277, 716] on button "2" at bounding box center [1290, 726] width 25 height 25
checkbox input "false"
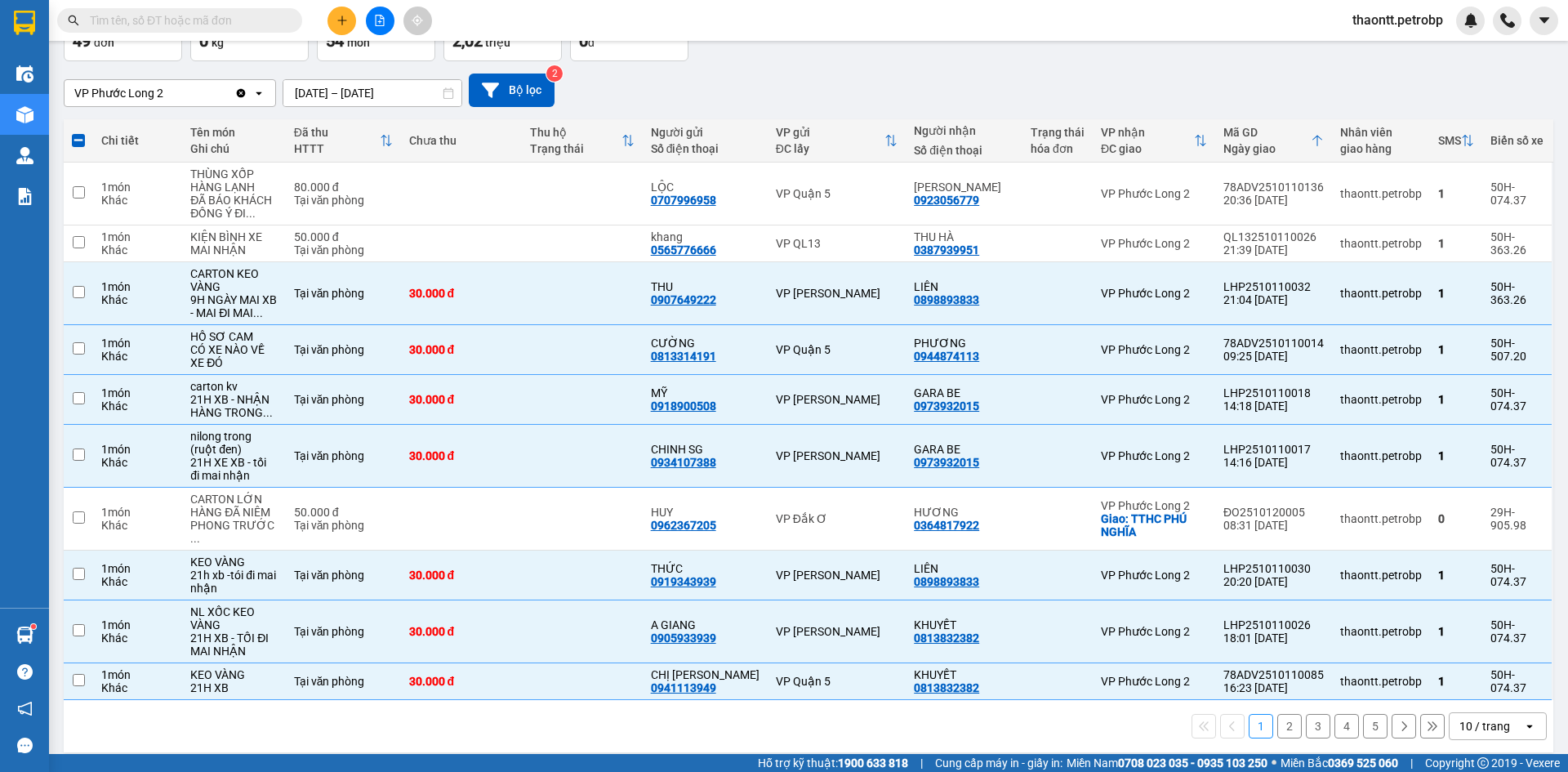
checkbox input "false"
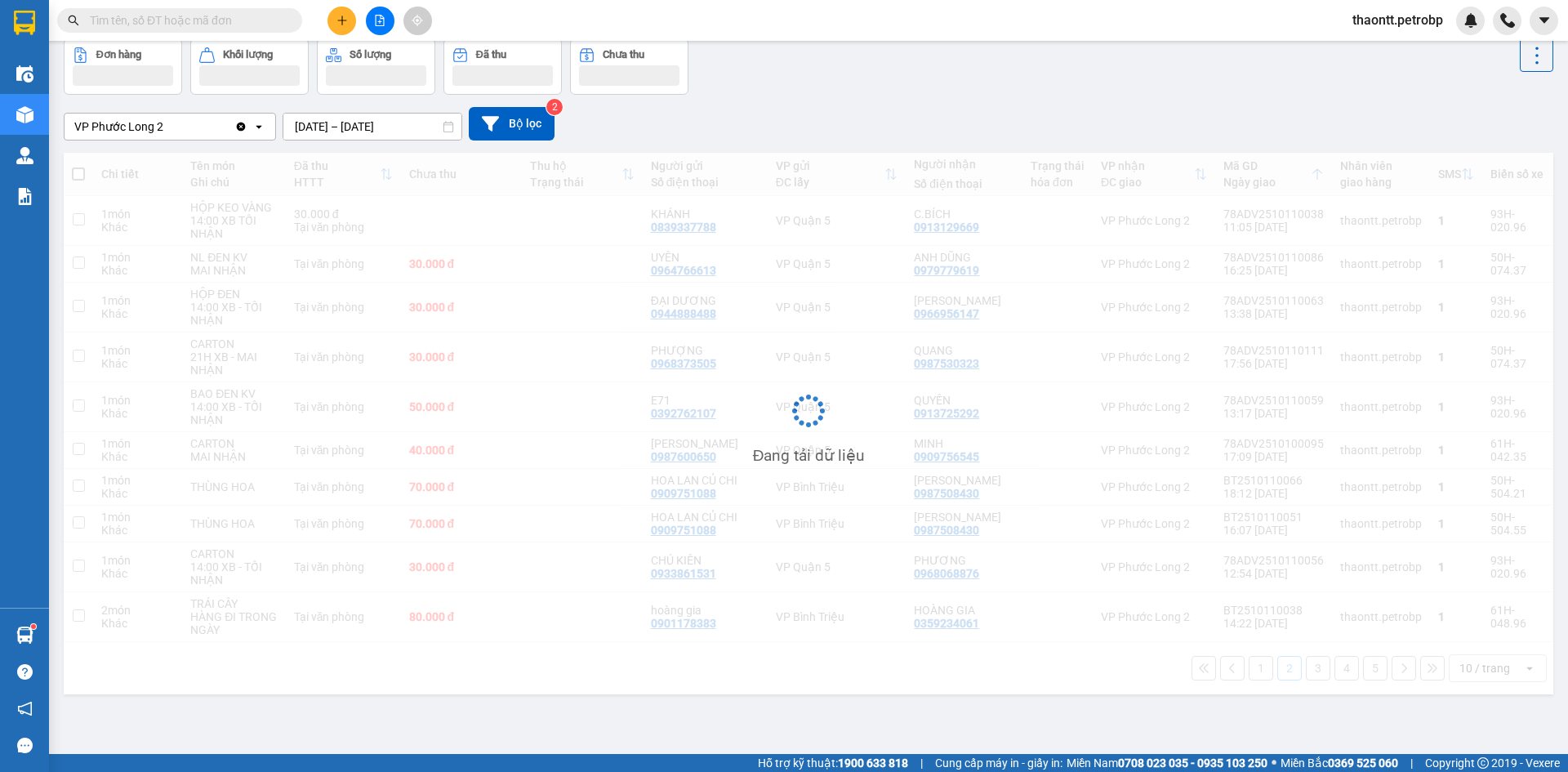
scroll to position [75, 0]
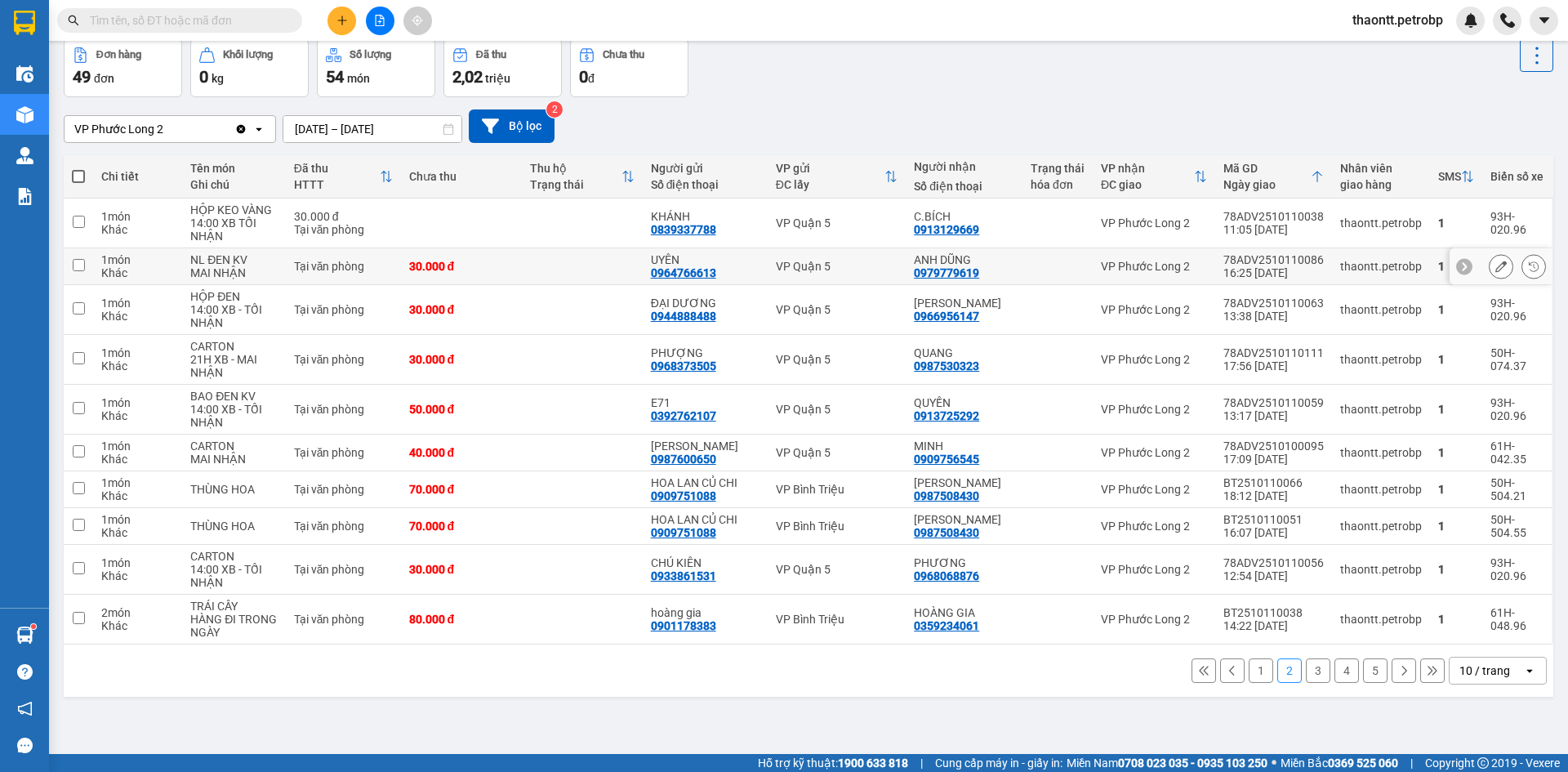
click at [499, 271] on div "30.000 đ" at bounding box center [461, 266] width 104 height 13
checkbox input "true"
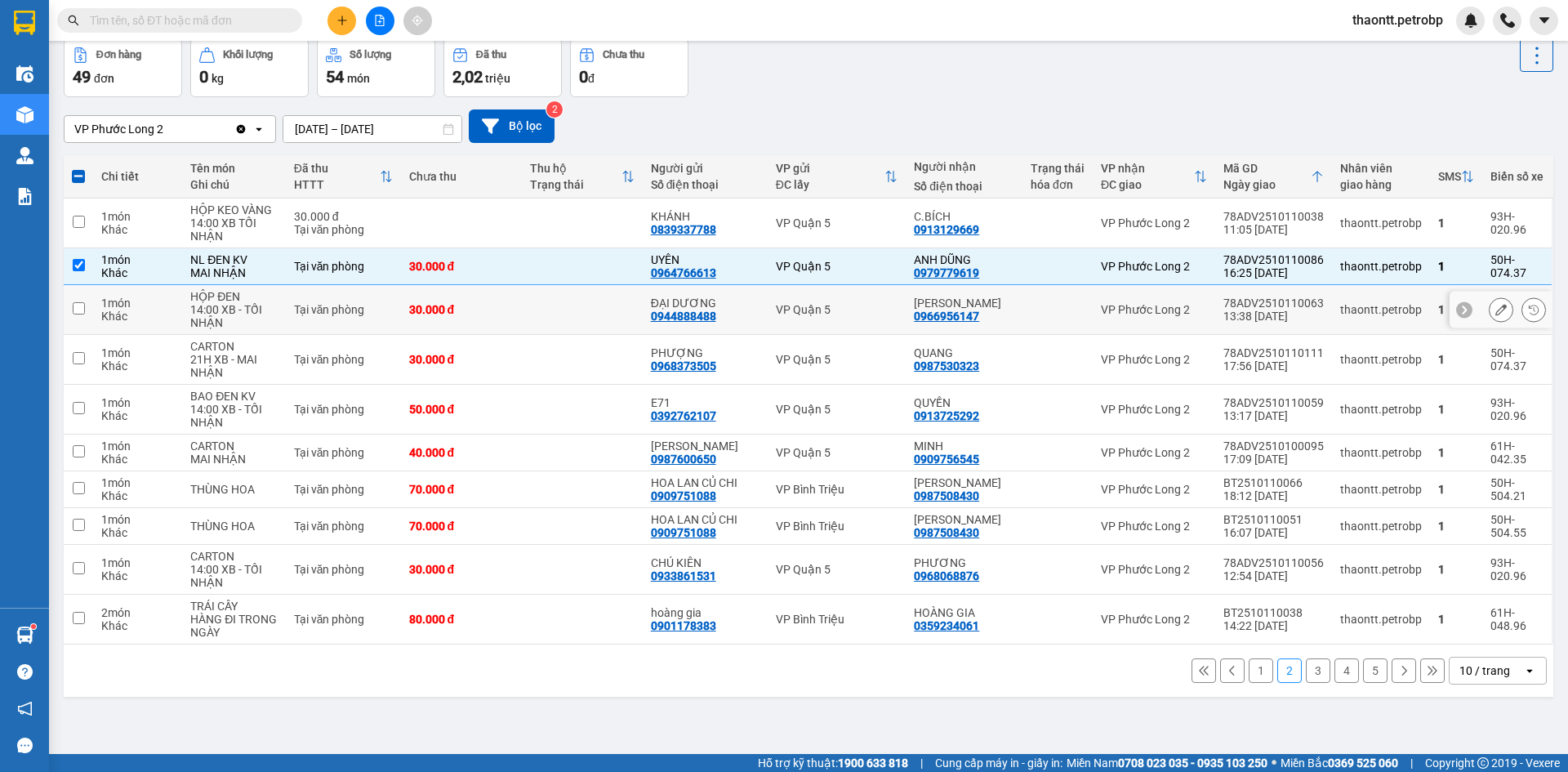
click at [466, 320] on td "30.000 đ" at bounding box center [461, 310] width 121 height 50
checkbox input "true"
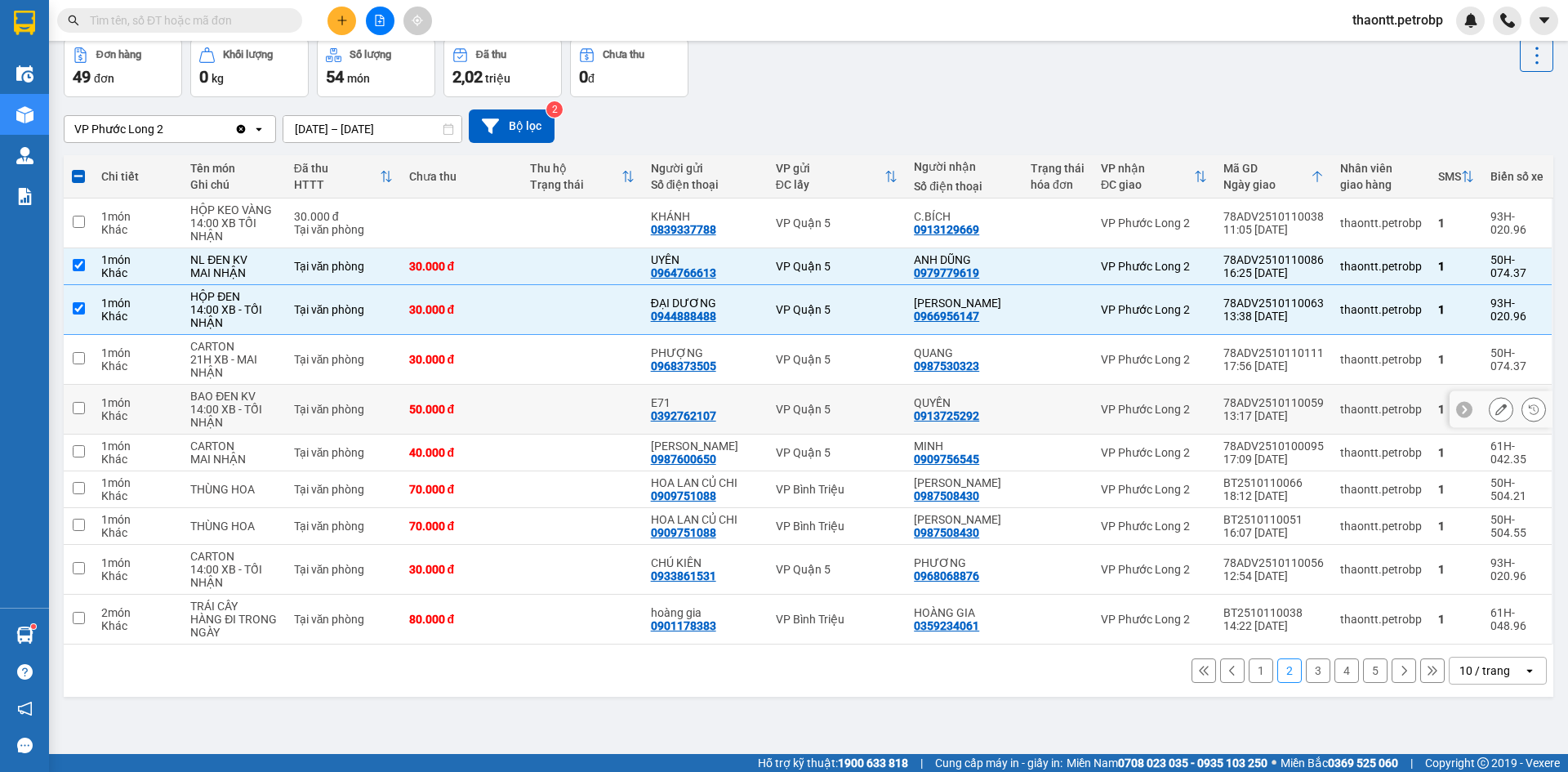
click at [519, 385] on td "50.000 đ" at bounding box center [461, 409] width 121 height 50
checkbox input "true"
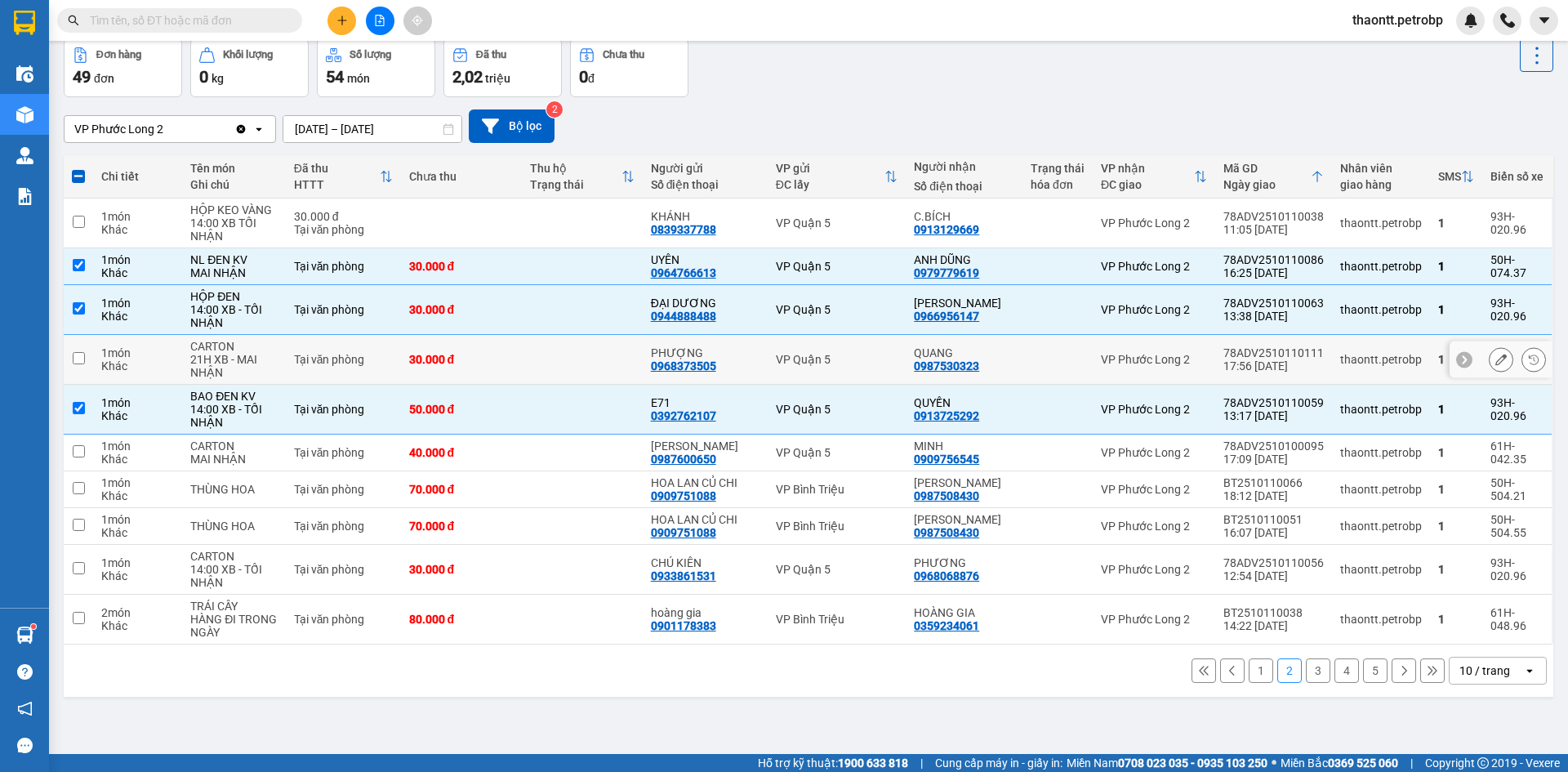
click at [521, 372] on td "30.000 đ" at bounding box center [461, 360] width 121 height 50
checkbox input "true"
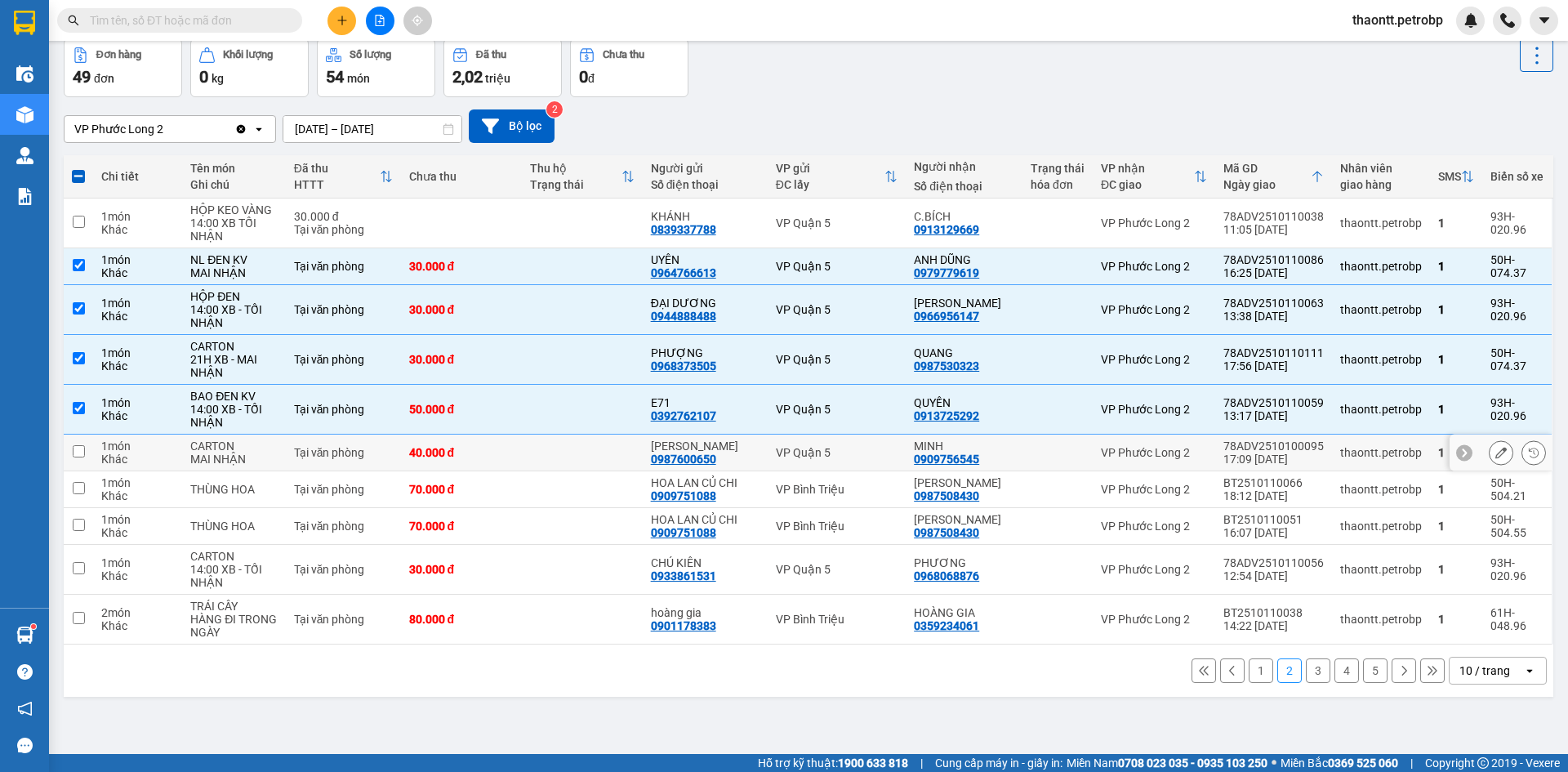
click at [514, 448] on div "40.000 đ" at bounding box center [461, 452] width 104 height 13
checkbox input "true"
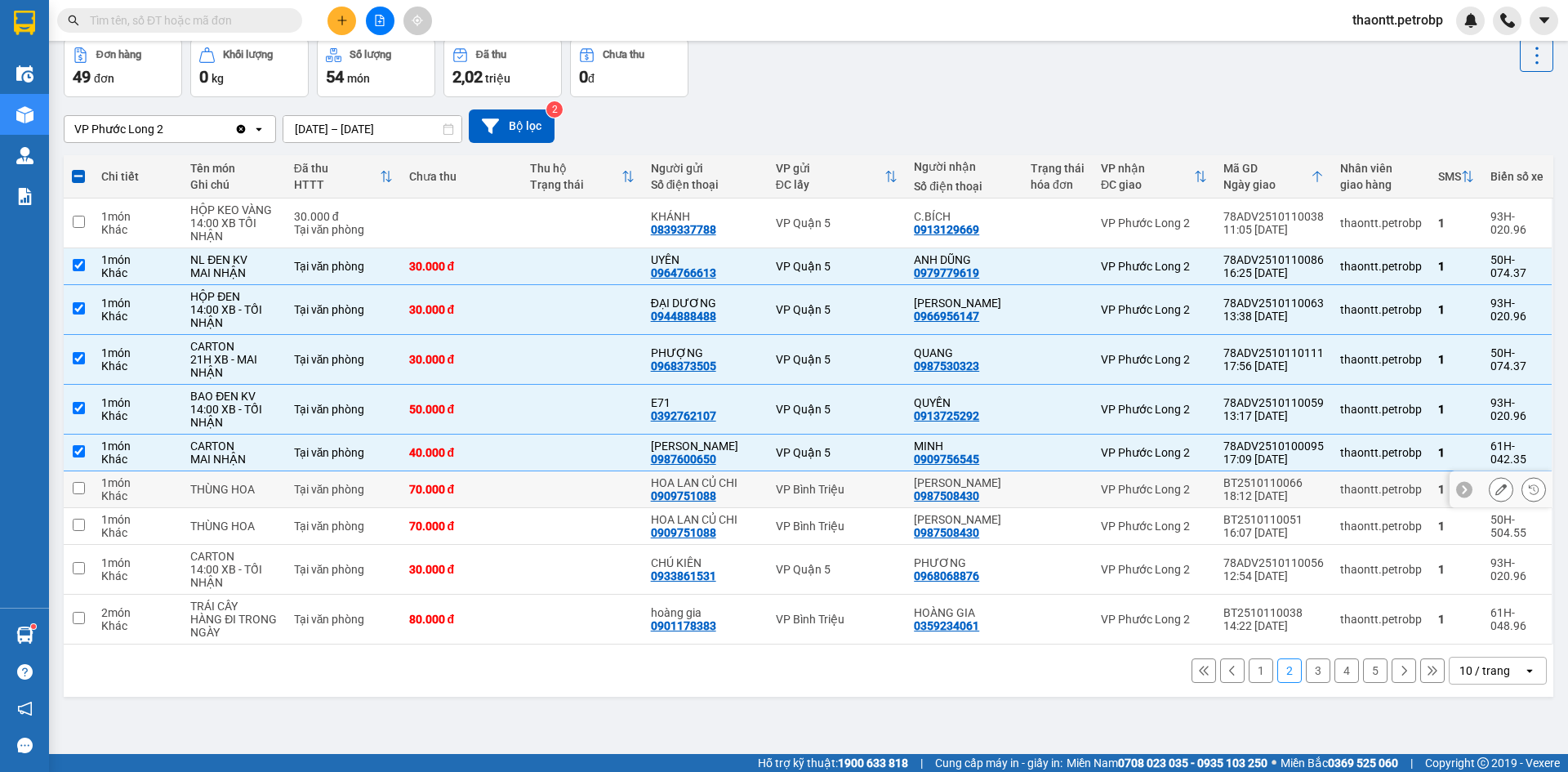
drag, startPoint x: 553, startPoint y: 498, endPoint x: 555, endPoint y: 430, distance: 68.0
click at [555, 498] on td at bounding box center [582, 490] width 121 height 37
checkbox input "true"
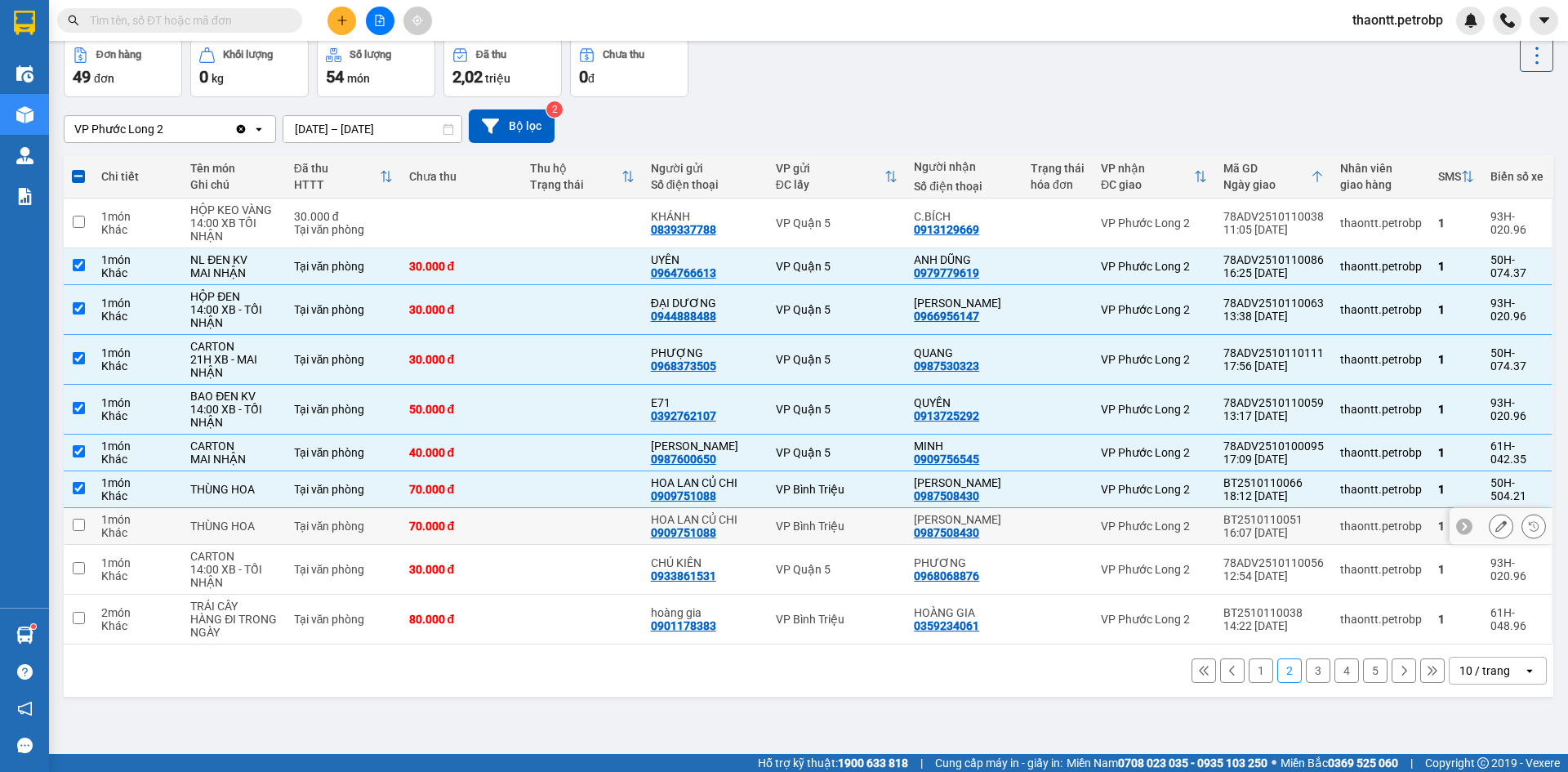
drag, startPoint x: 552, startPoint y: 518, endPoint x: 552, endPoint y: 496, distance: 22.0
click at [553, 518] on td at bounding box center [582, 527] width 121 height 37
checkbox input "true"
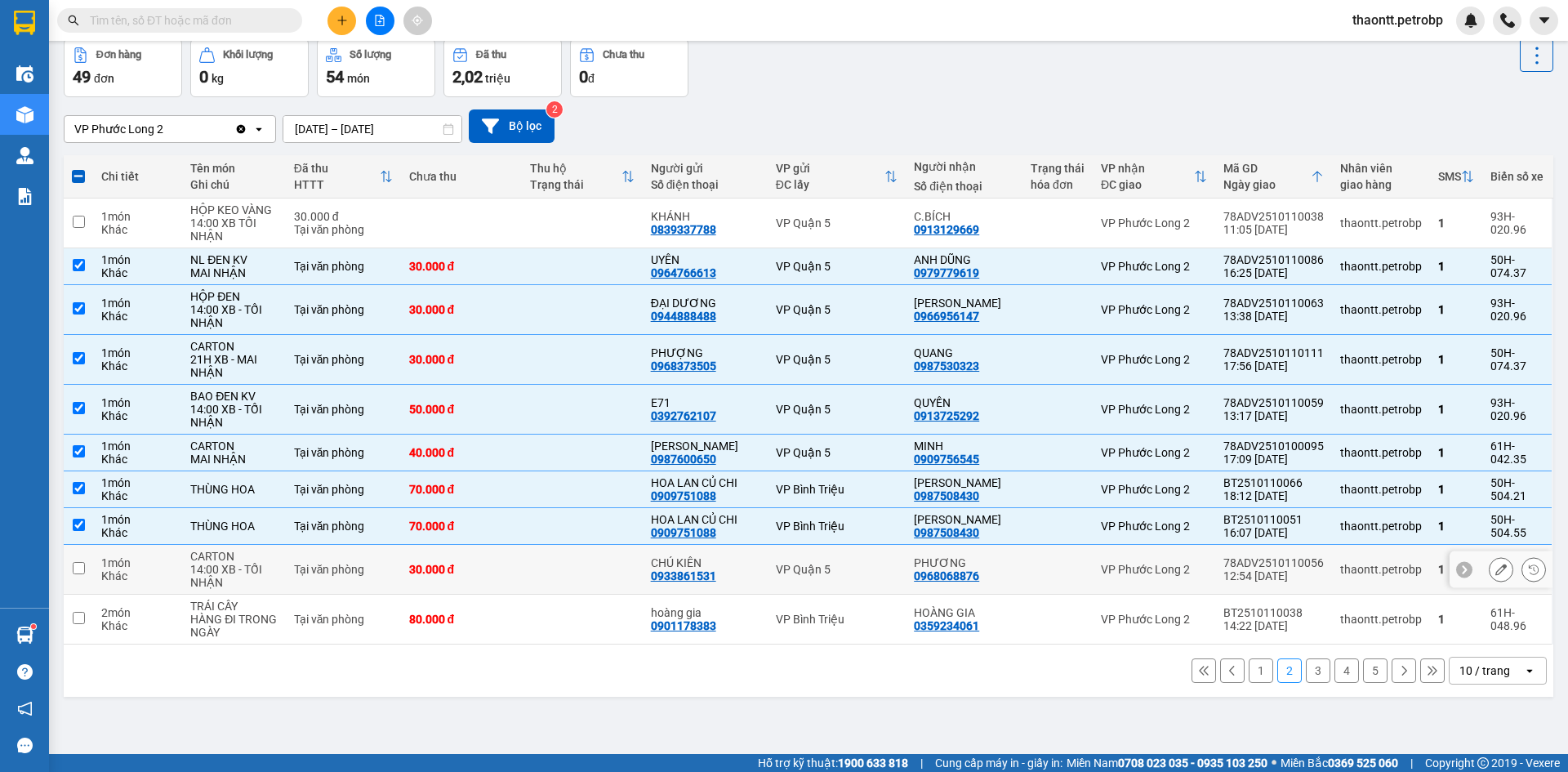
drag, startPoint x: 567, startPoint y: 564, endPoint x: 571, endPoint y: 484, distance: 80.1
click at [568, 564] on td at bounding box center [582, 569] width 121 height 50
checkbox input "true"
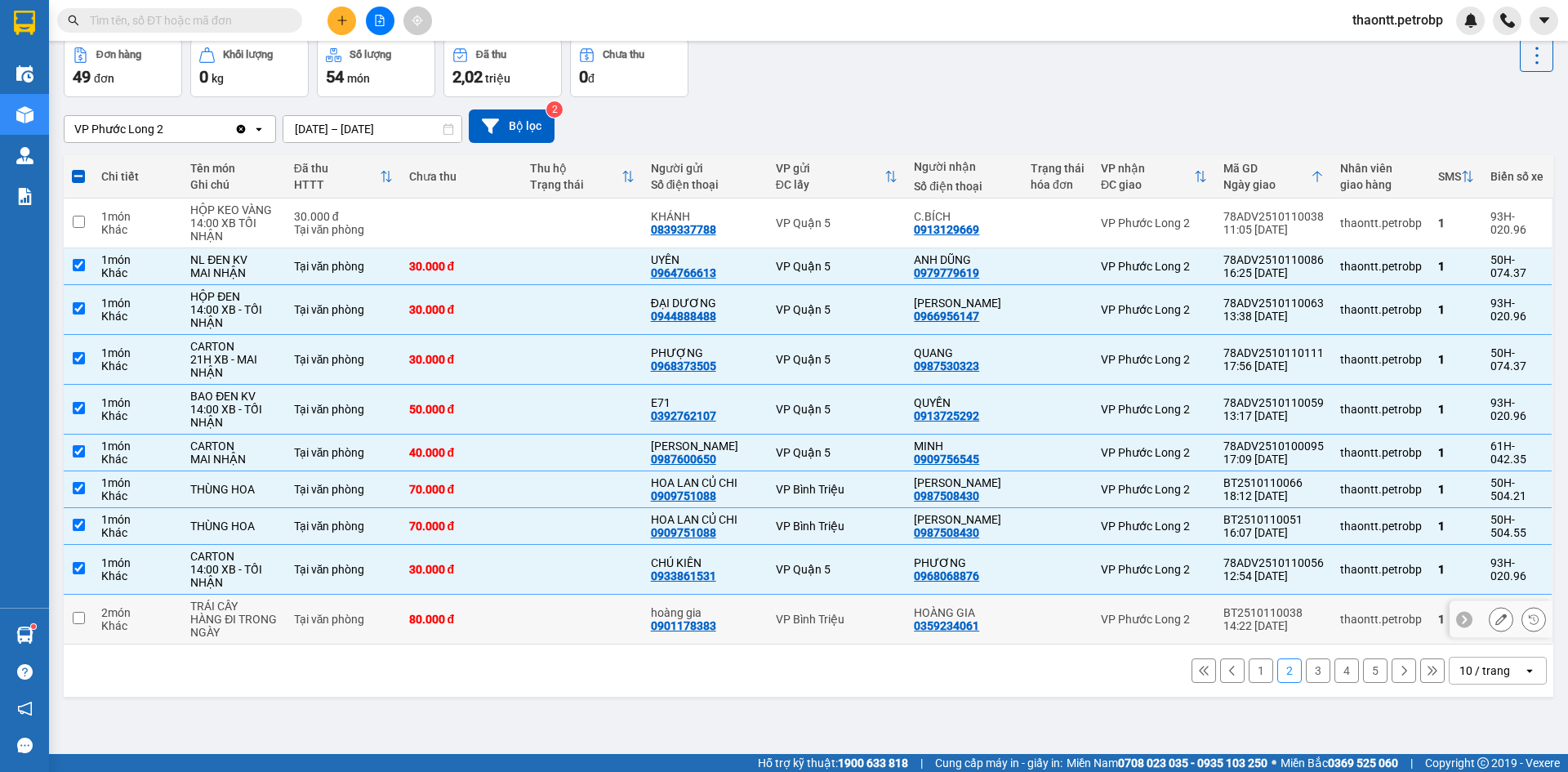
click at [561, 620] on td at bounding box center [582, 620] width 121 height 50
checkbox input "true"
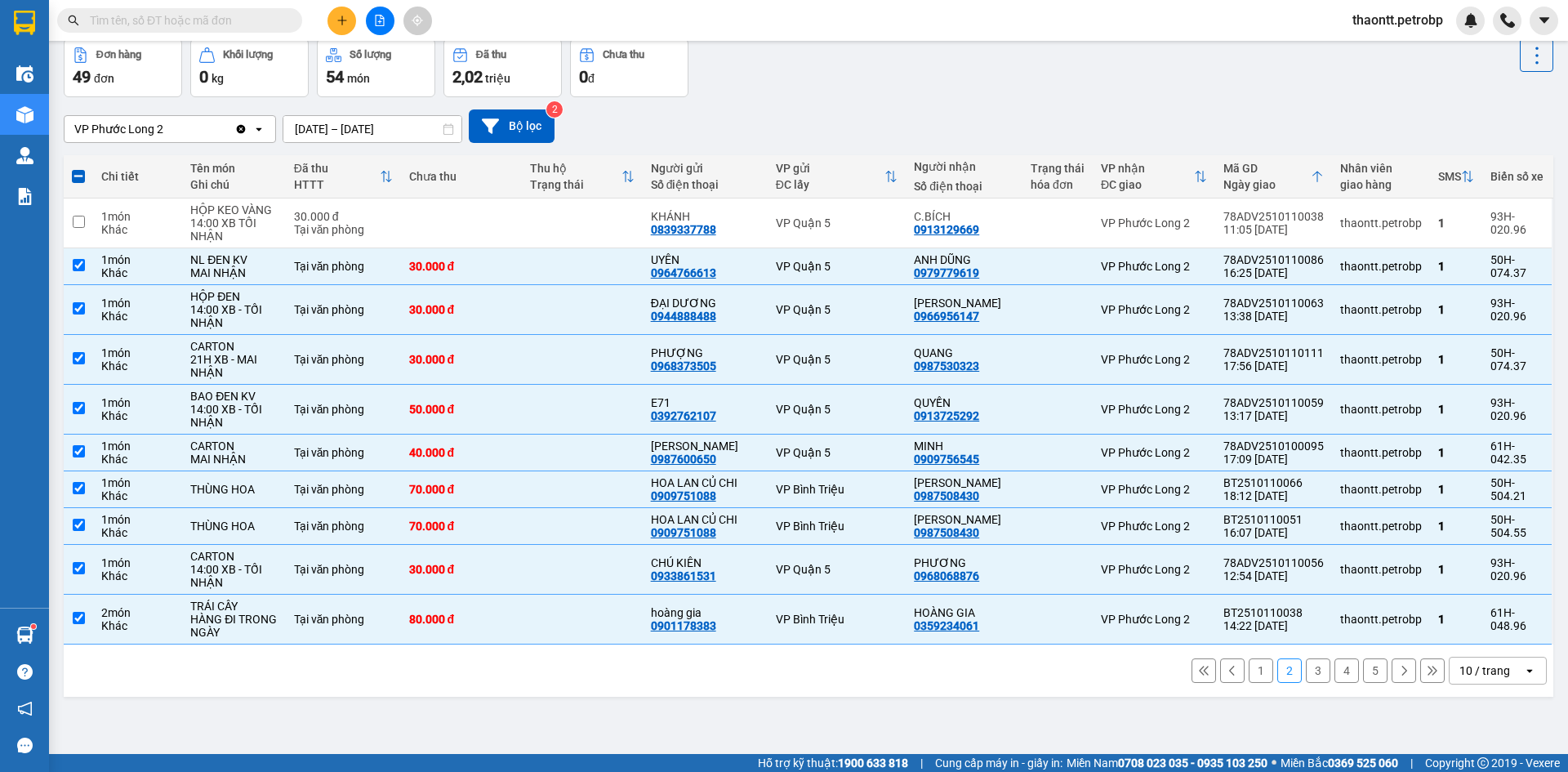
click at [1305, 677] on button "3" at bounding box center [1318, 671] width 25 height 25
checkbox input "false"
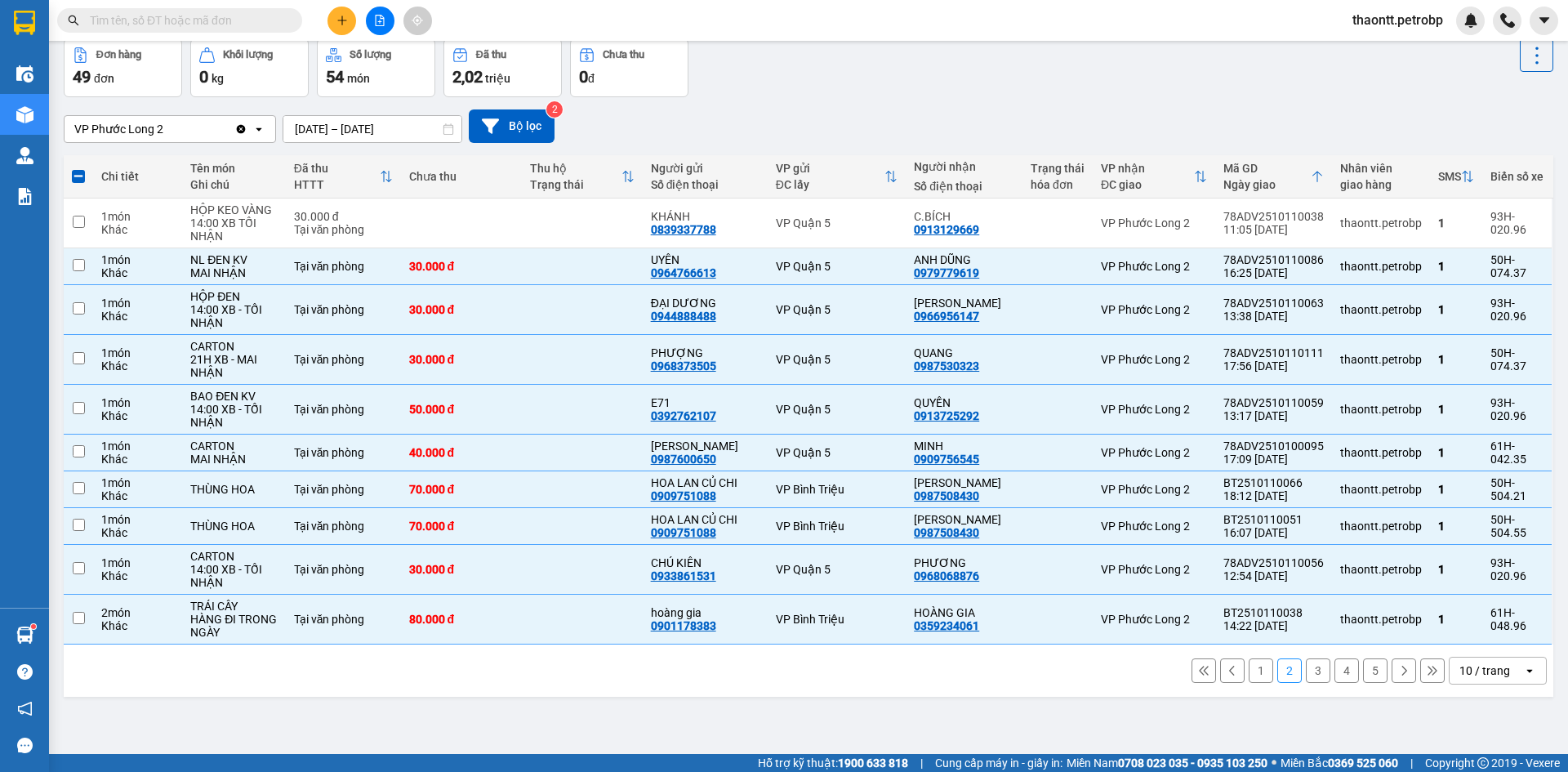
checkbox input "false"
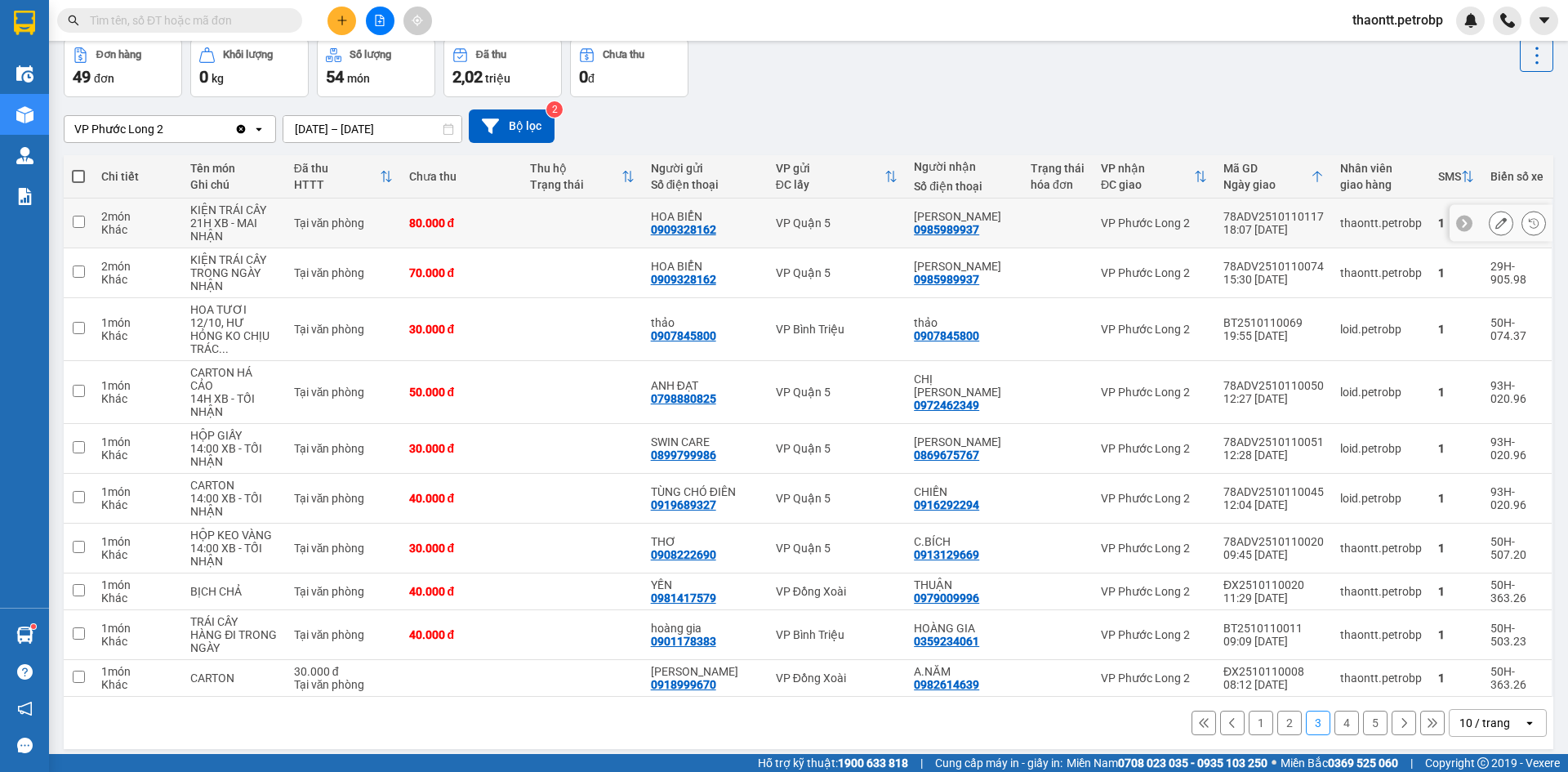
click at [556, 211] on td at bounding box center [582, 224] width 121 height 50
checkbox input "true"
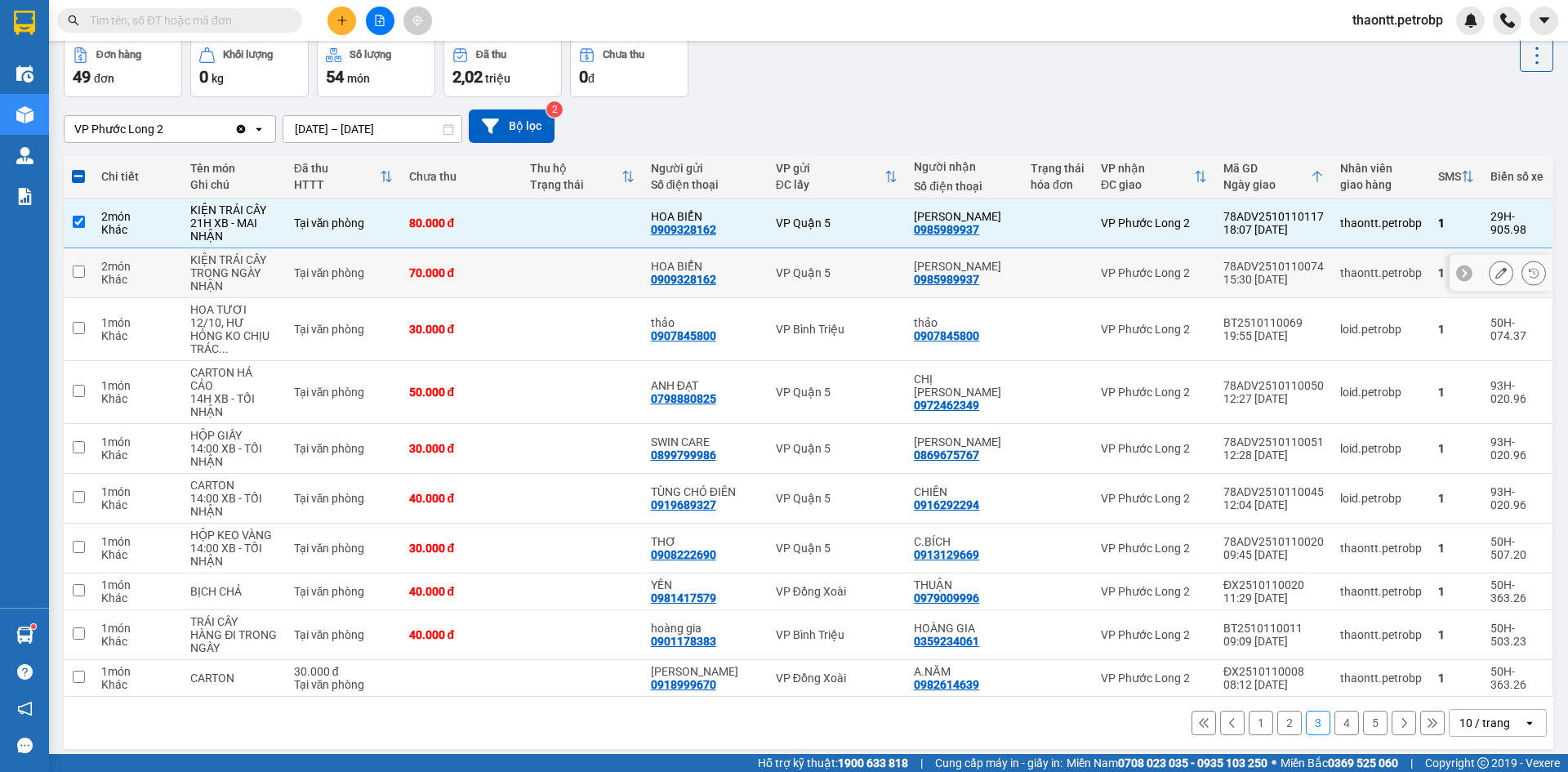
click at [566, 256] on td at bounding box center [582, 273] width 121 height 50
checkbox input "true"
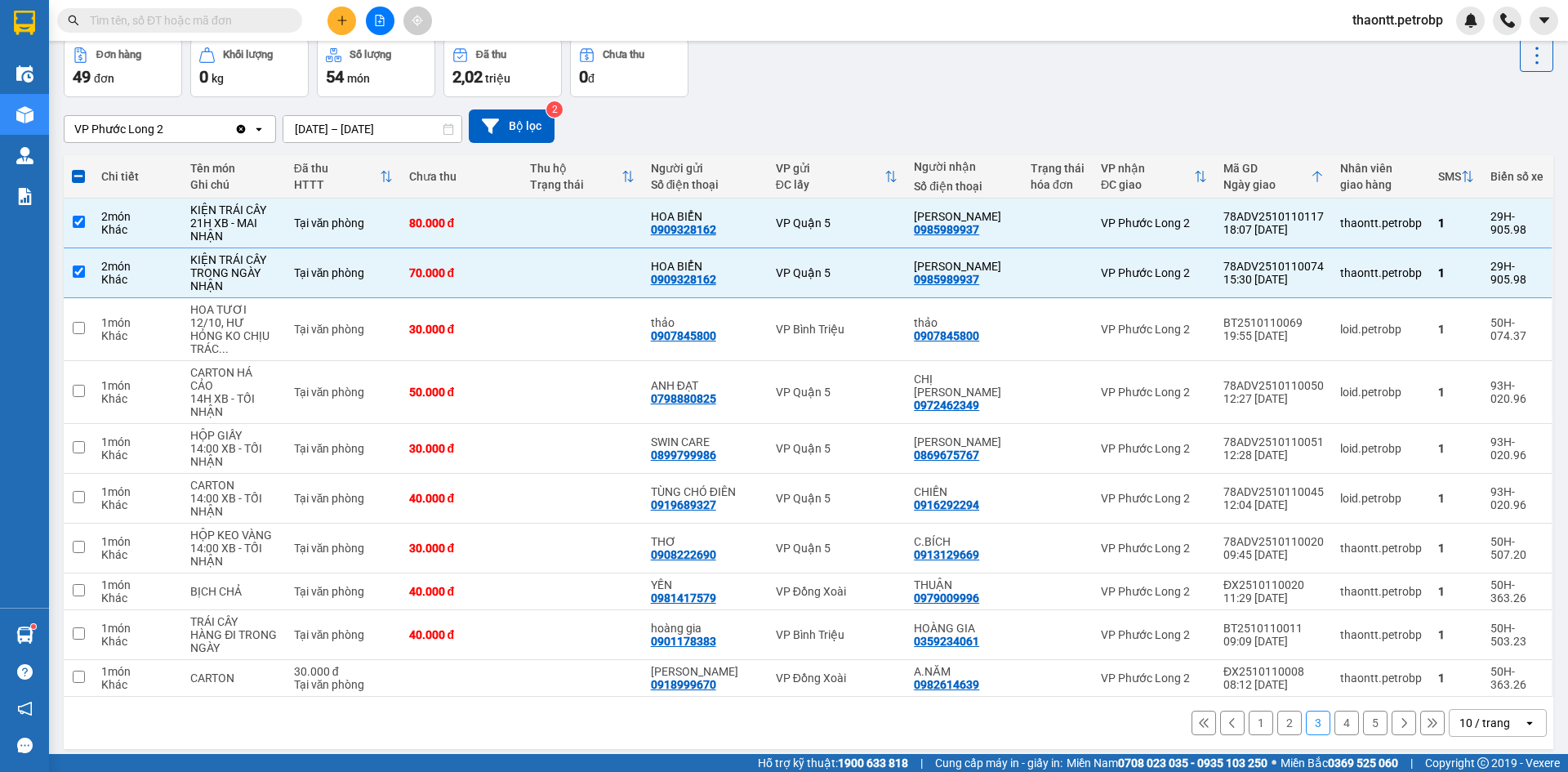
click at [1249, 711] on button "1" at bounding box center [1261, 723] width 25 height 25
checkbox input "false"
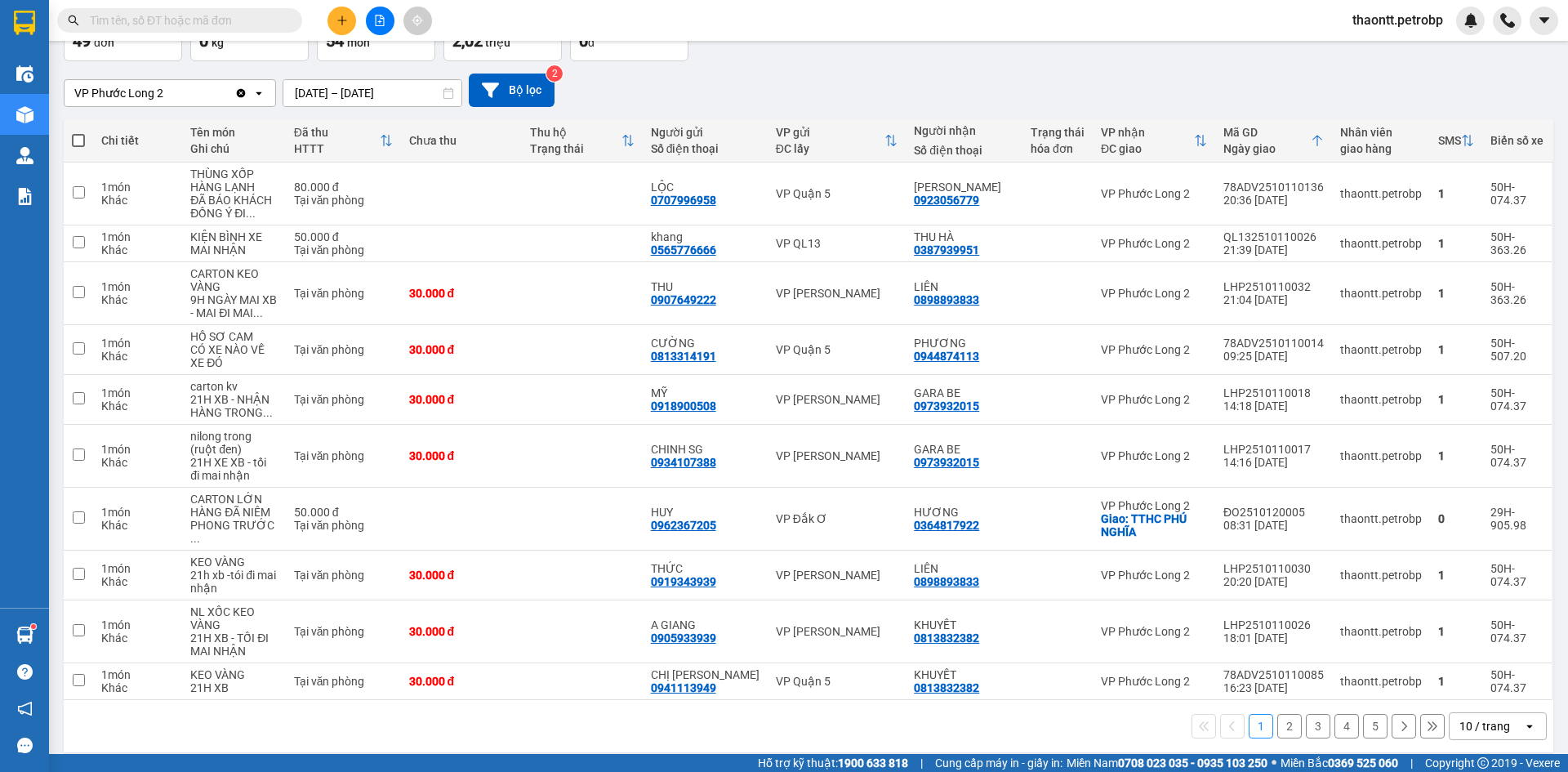
scroll to position [0, 0]
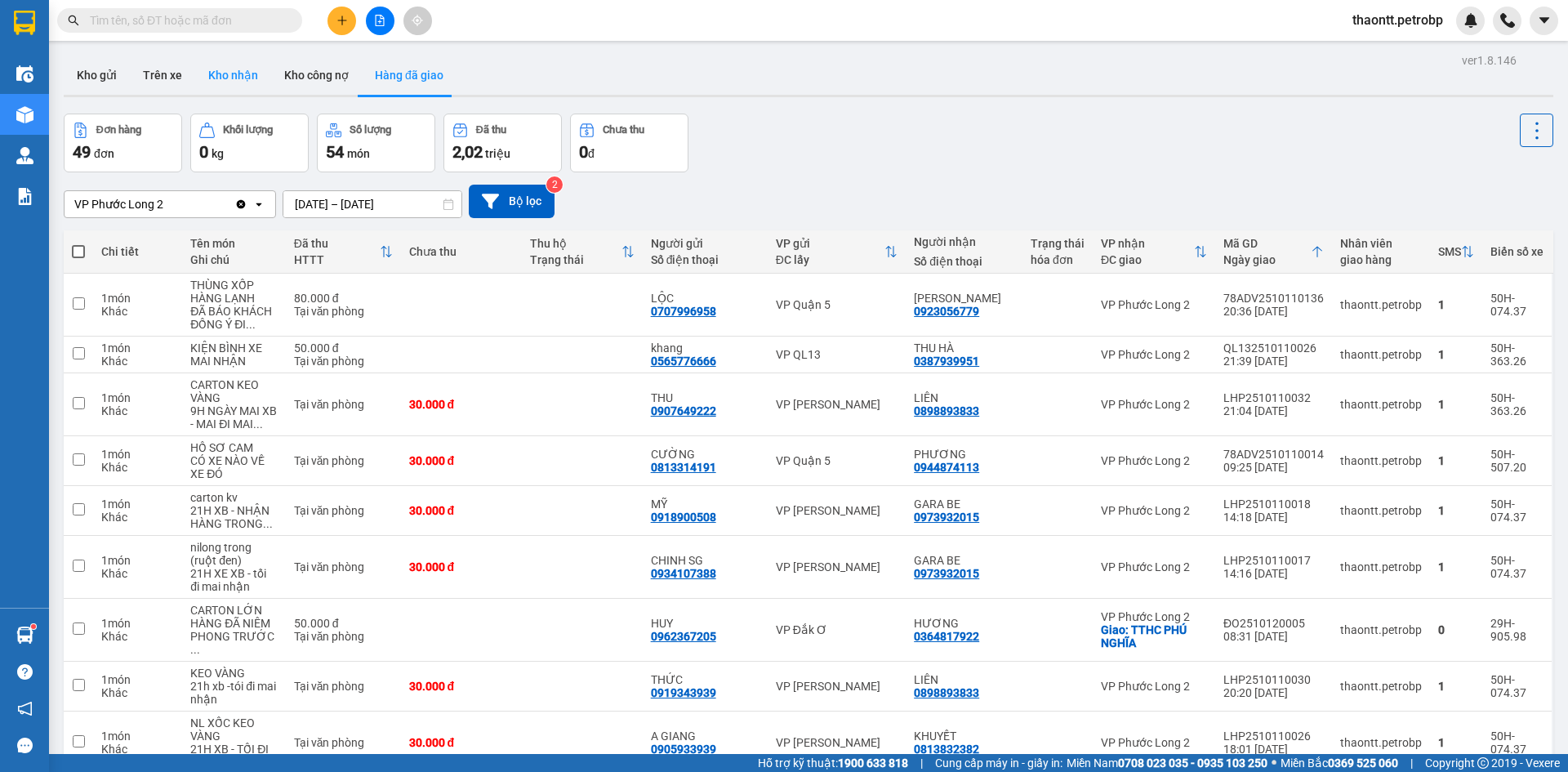
click at [220, 70] on button "Kho nhận" at bounding box center [233, 75] width 76 height 39
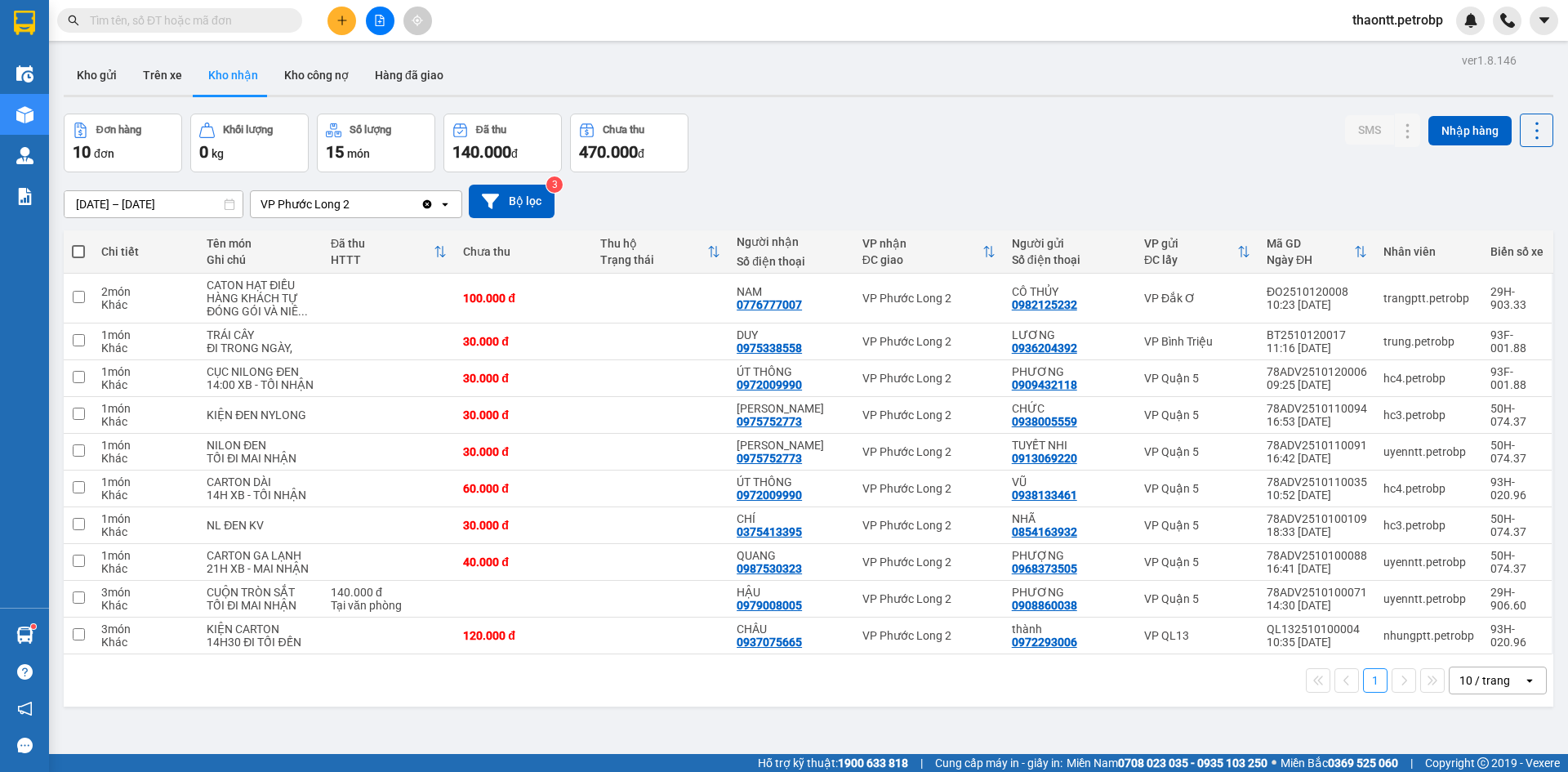
click at [216, 16] on input "text" at bounding box center [186, 20] width 193 height 18
click at [656, 297] on td at bounding box center [660, 299] width 136 height 50
checkbox input "true"
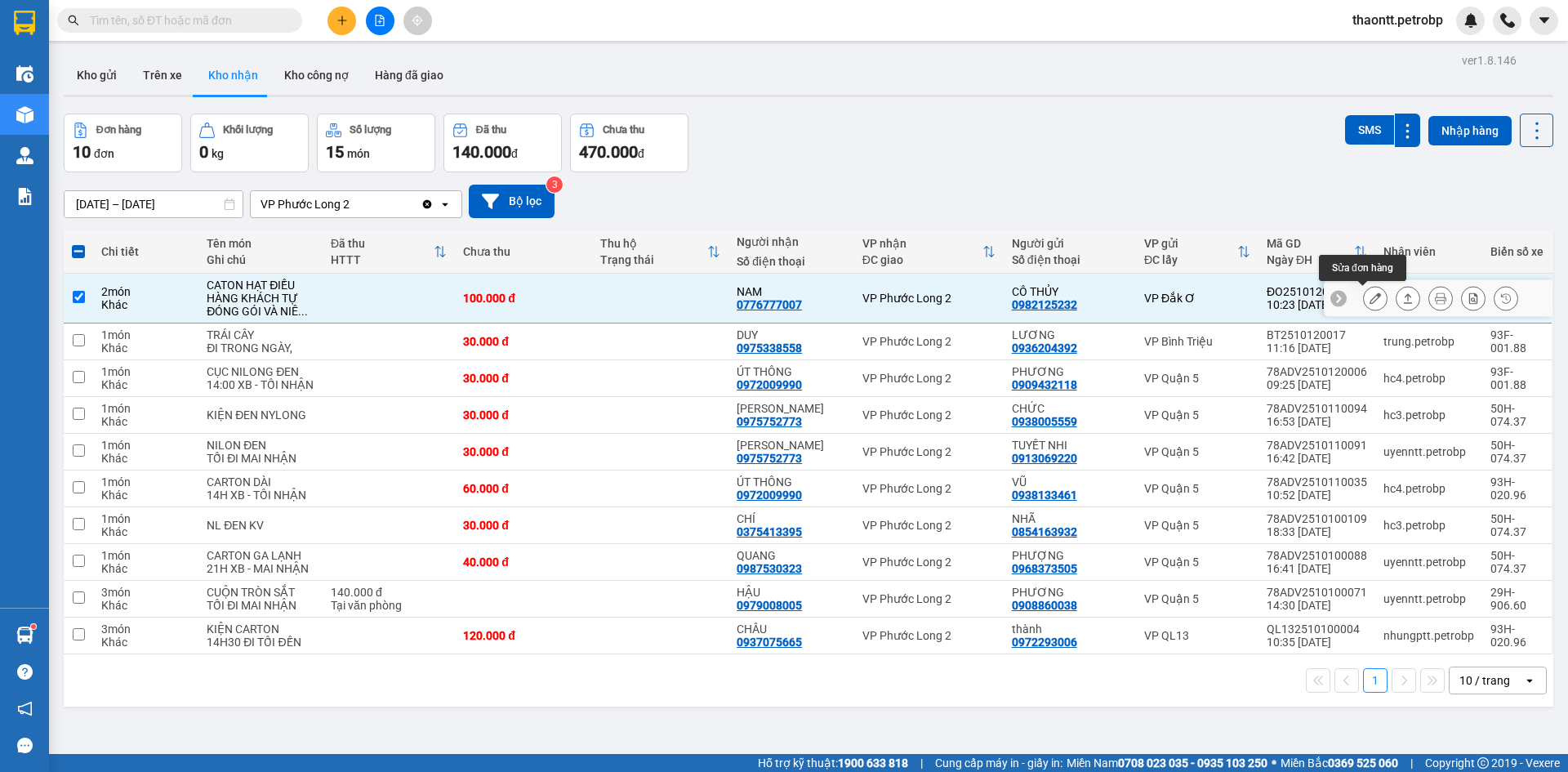
click at [1372, 300] on button at bounding box center [1375, 299] width 23 height 28
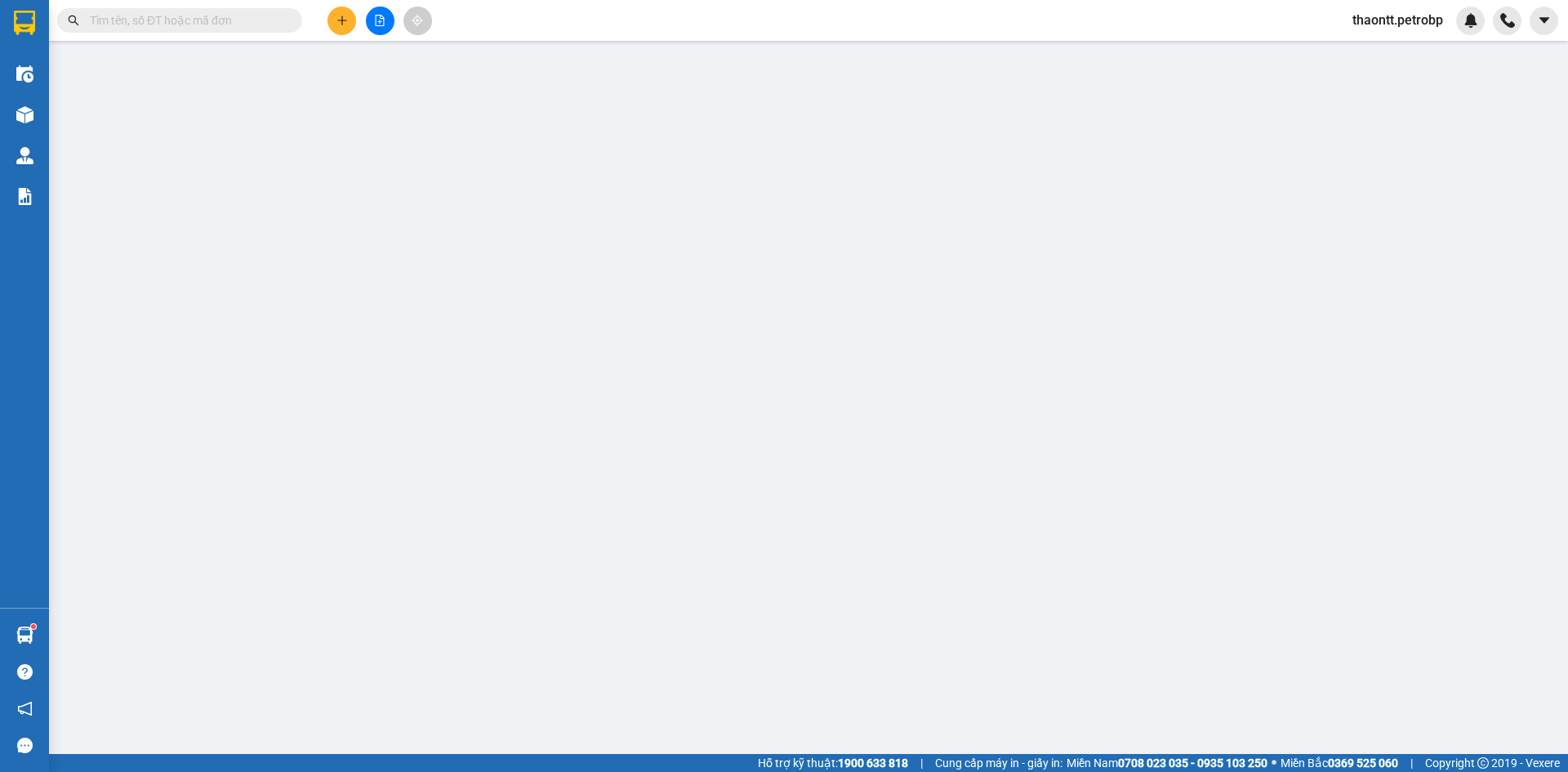
type input "0982125232"
type input "CÔ THỦY"
type input "0776777007"
type input "NAM"
type input "100.000"
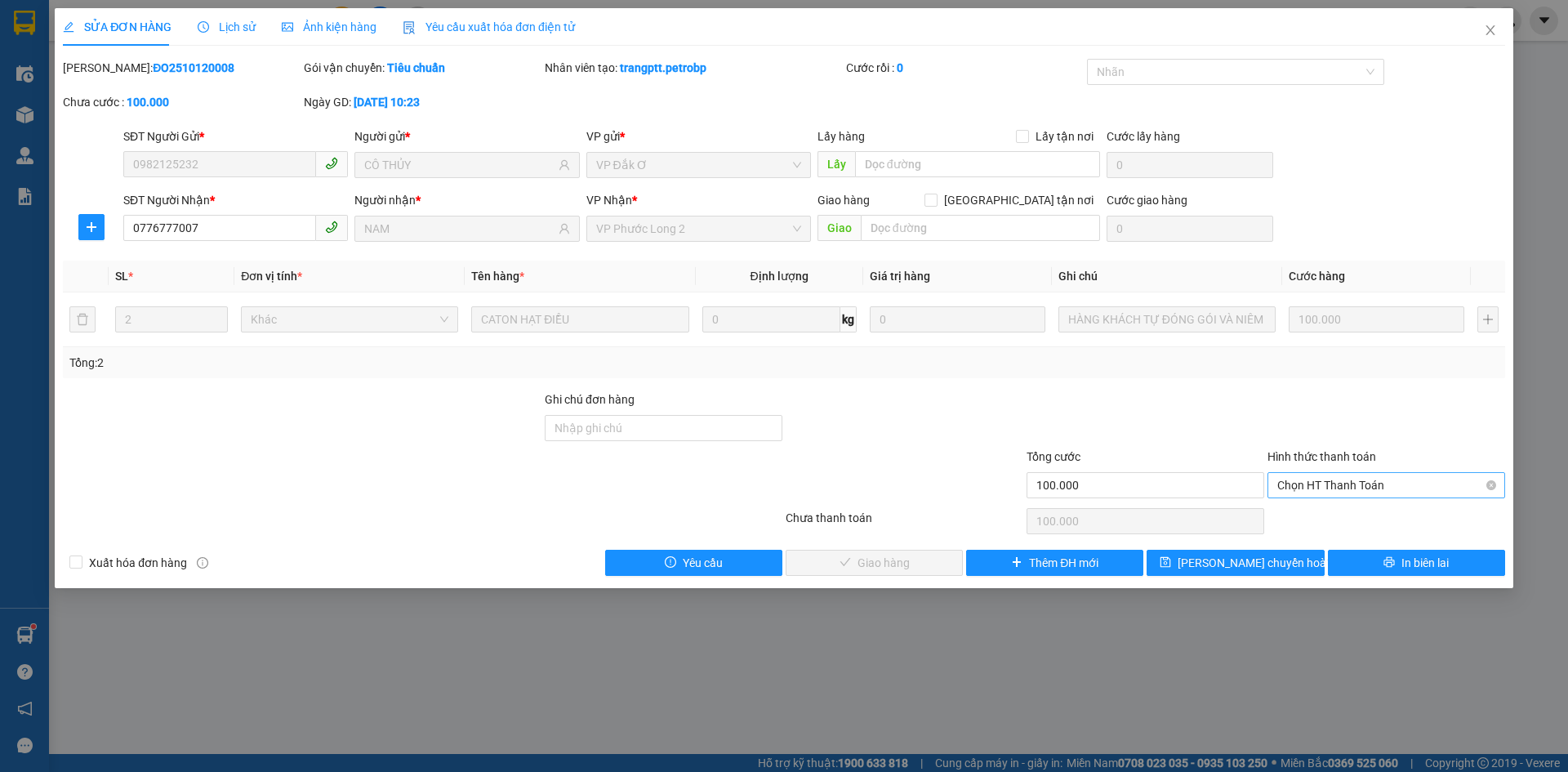
click at [1355, 488] on span "Chọn HT Thanh Toán" at bounding box center [1386, 485] width 218 height 25
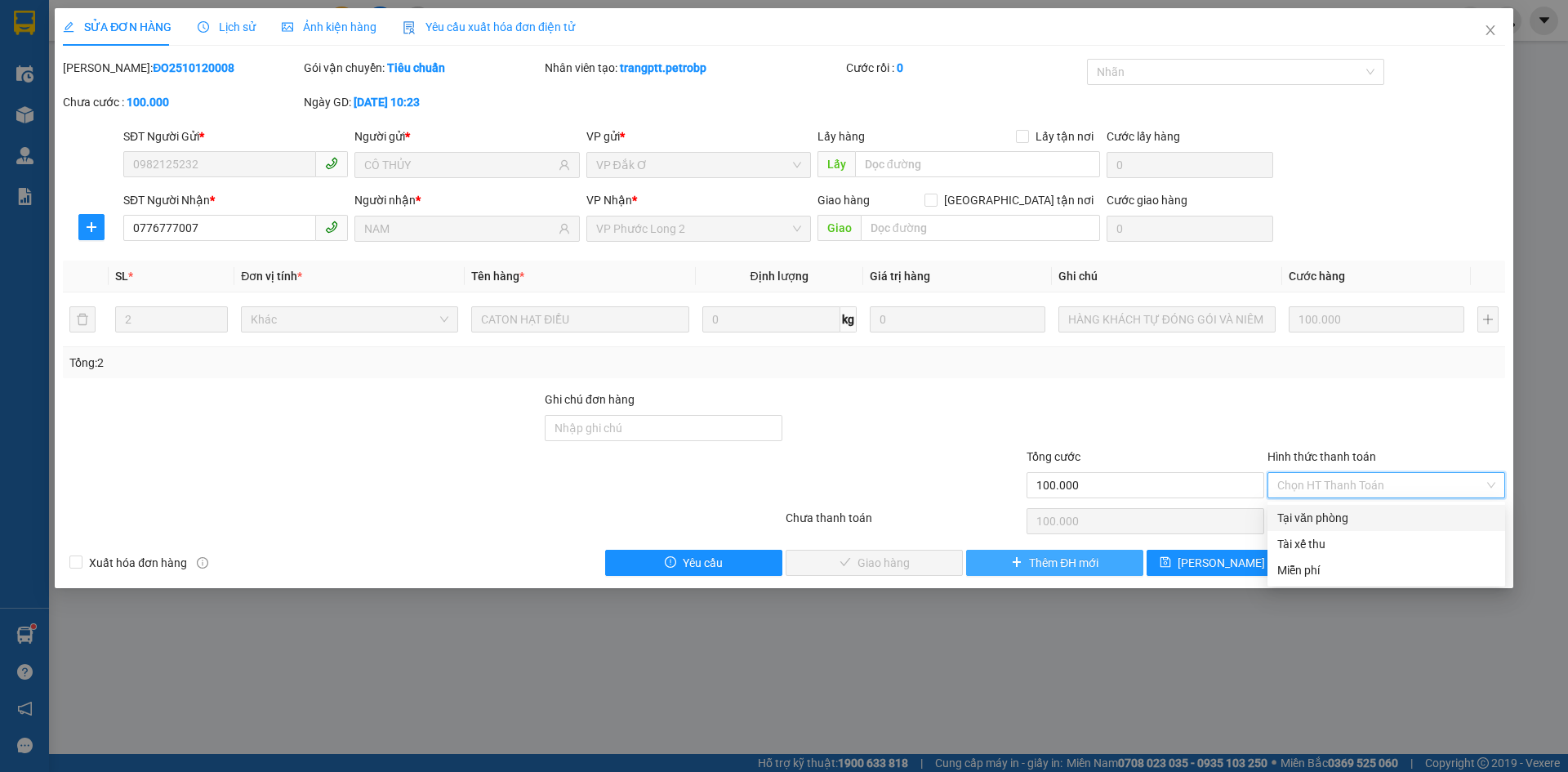
drag, startPoint x: 1320, startPoint y: 516, endPoint x: 1085, endPoint y: 554, distance: 238.1
click at [1319, 521] on div "Tại văn phòng" at bounding box center [1386, 518] width 218 height 18
type input "0"
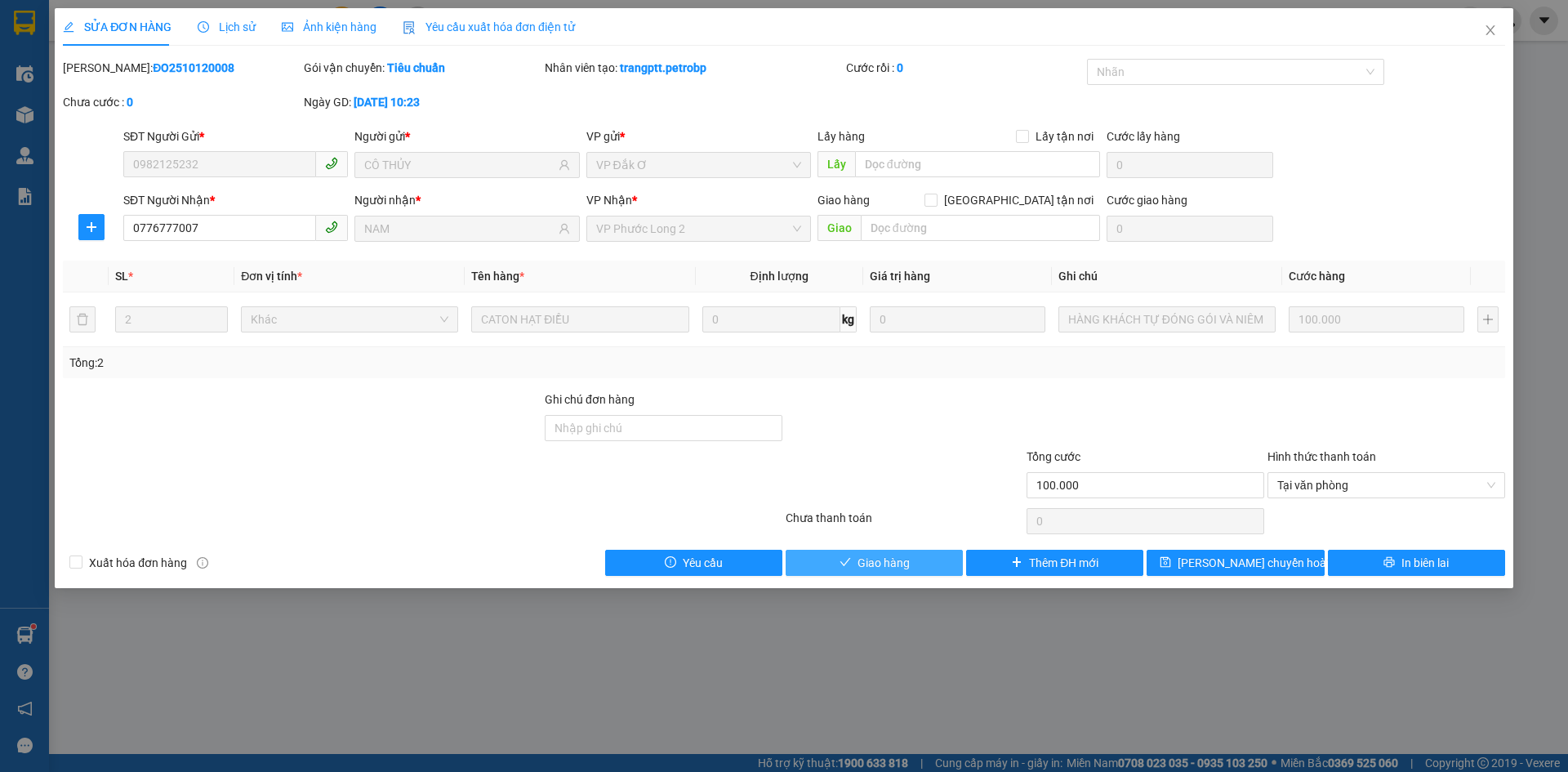
click at [895, 557] on span "Giao hàng" at bounding box center [883, 562] width 52 height 18
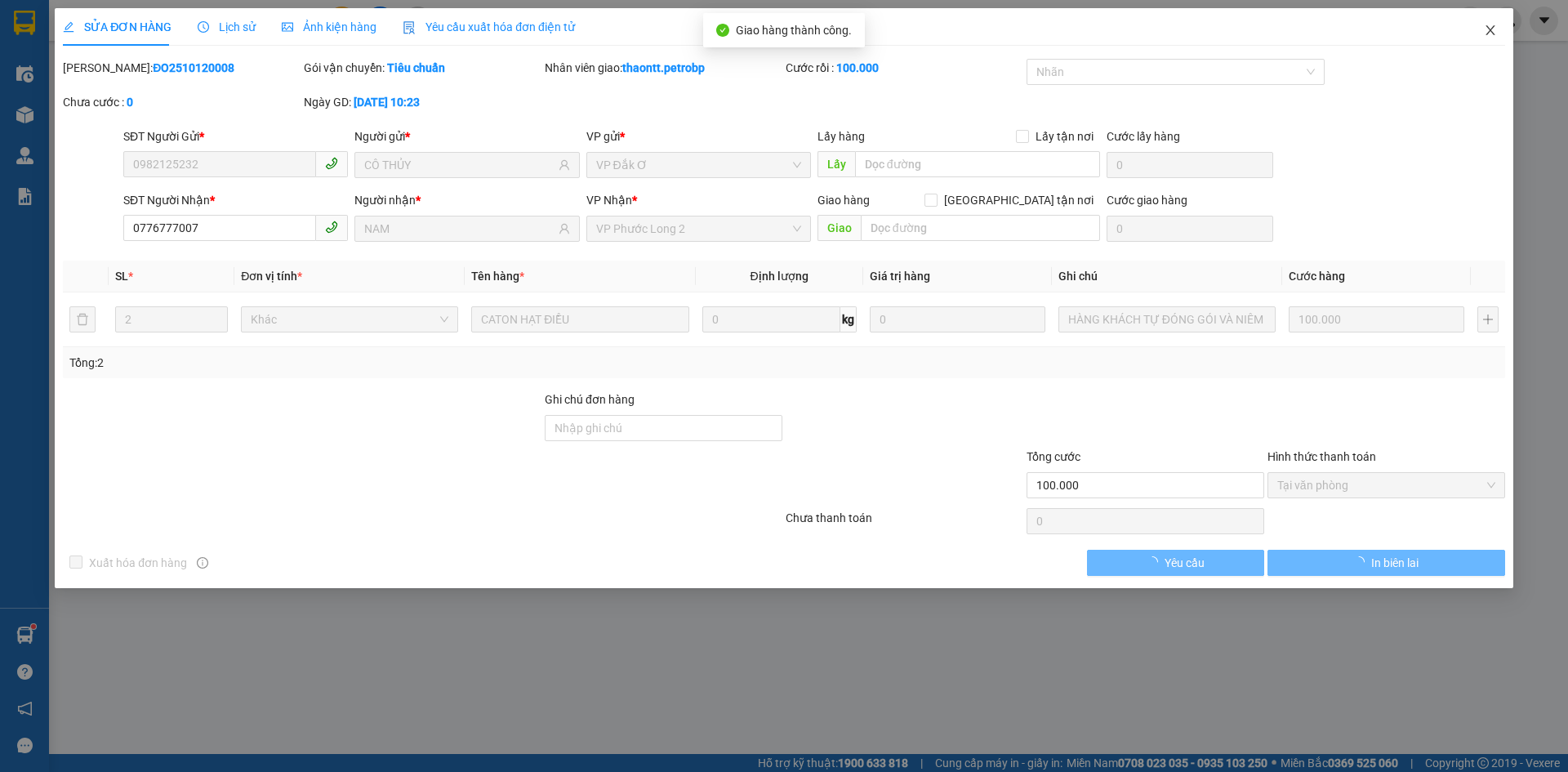
click at [1491, 34] on icon "close" at bounding box center [1490, 30] width 13 height 13
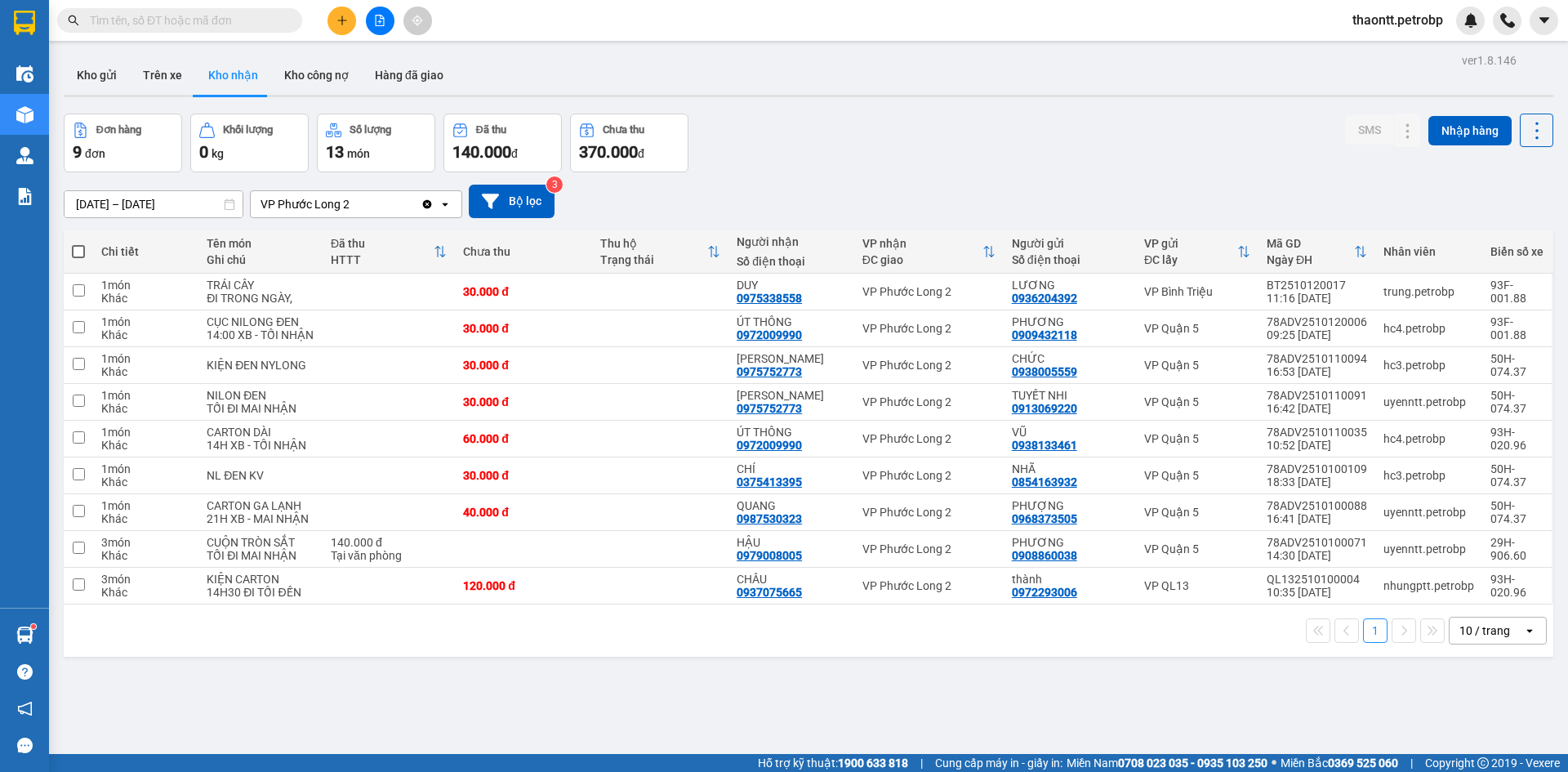
click at [225, 21] on input "text" at bounding box center [186, 20] width 193 height 18
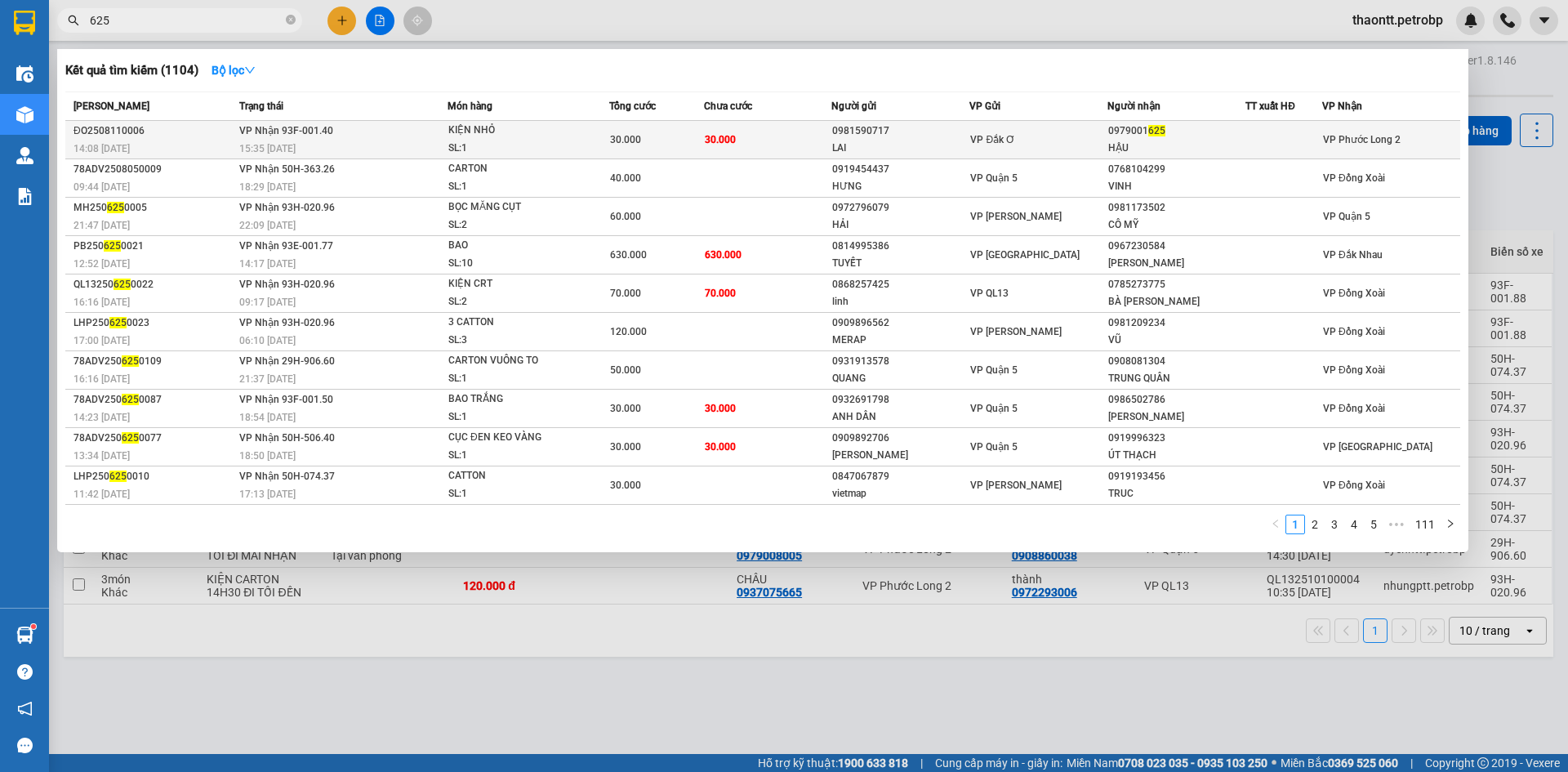
type input "625"
click at [764, 143] on td "30.000" at bounding box center [767, 140] width 127 height 38
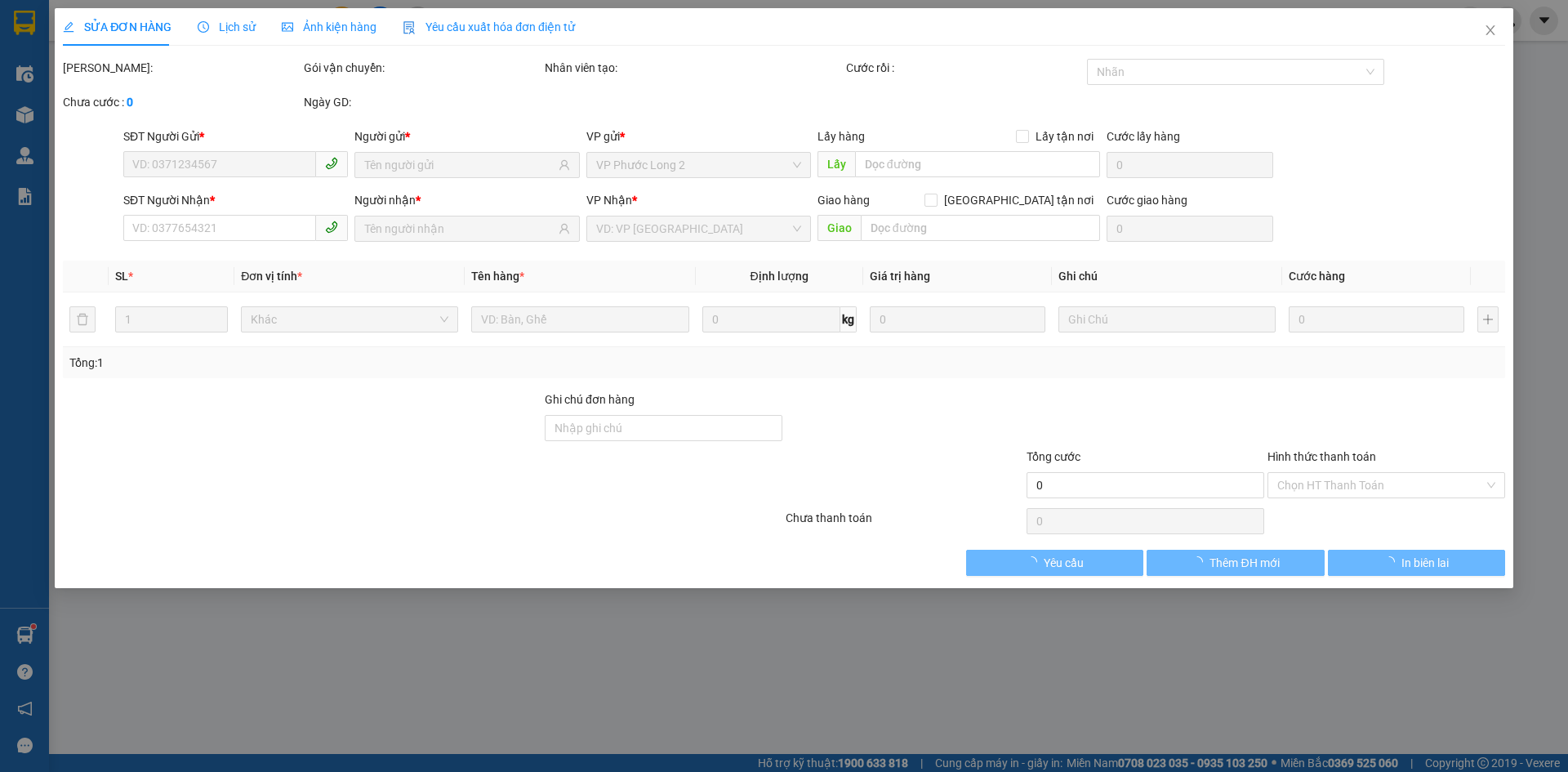
type input "0981590717"
type input "LAI"
type input "0979001625"
type input "HẬU"
type input "30.000"
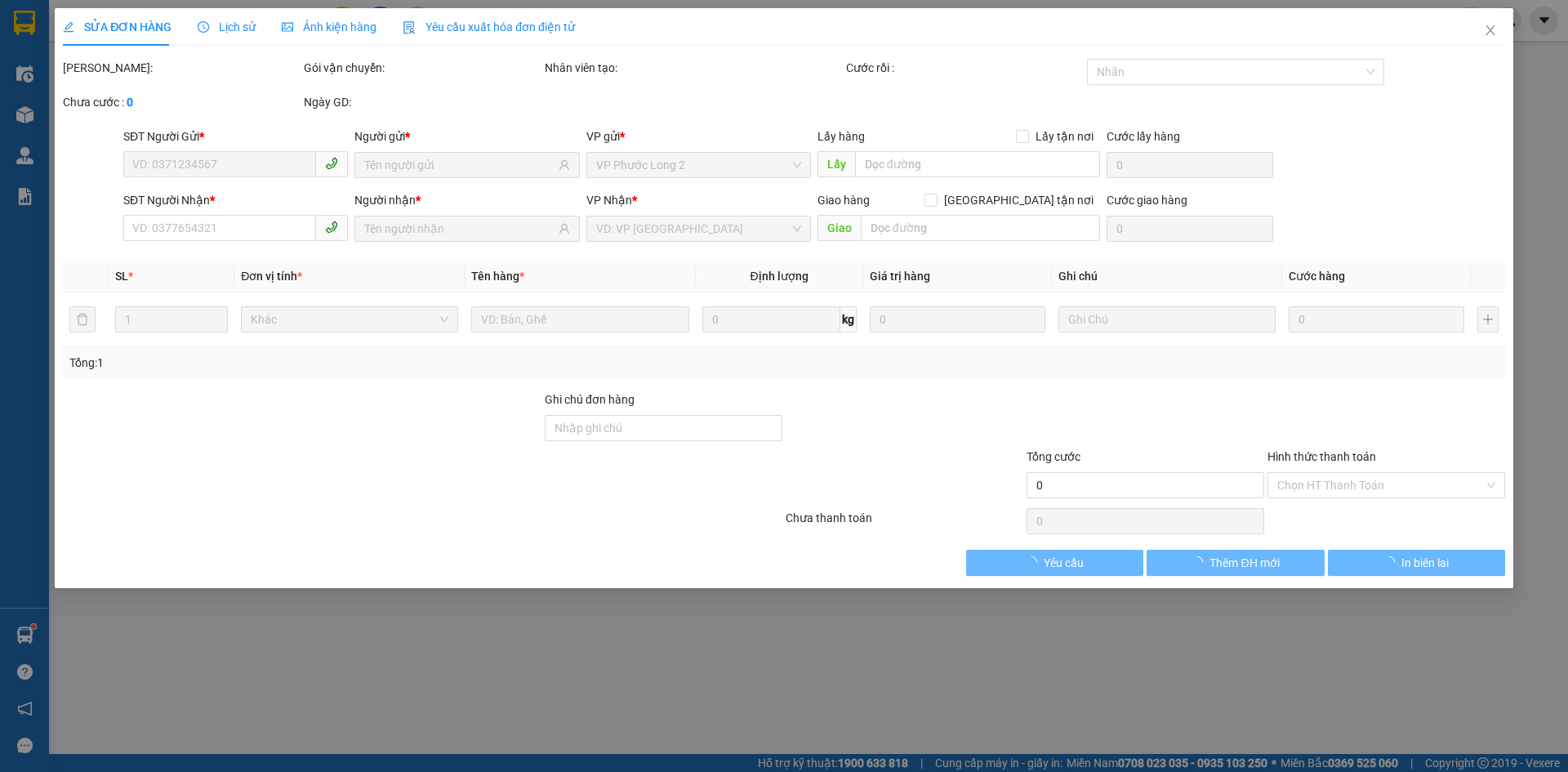
type input "30.000"
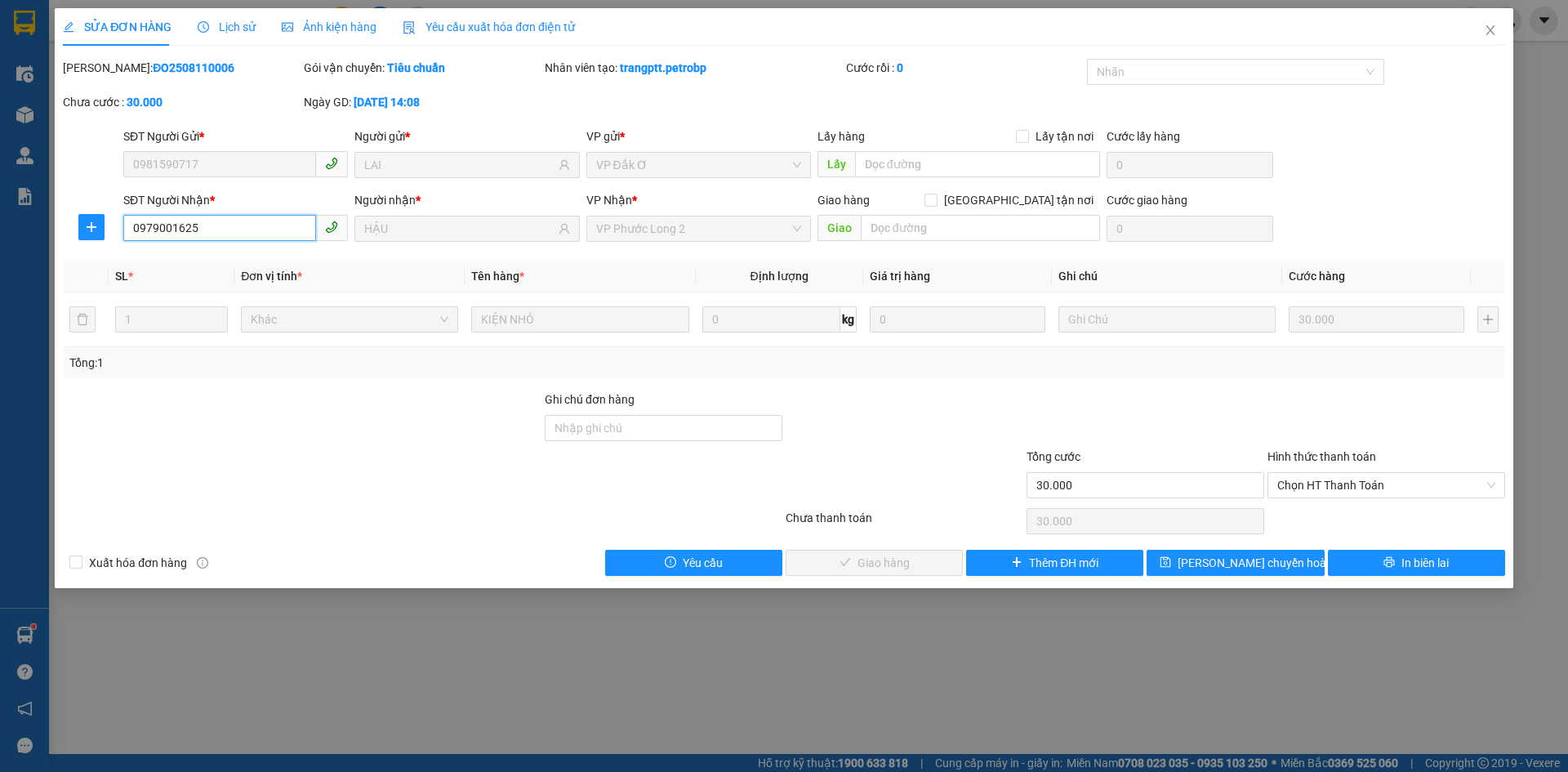
click at [241, 224] on input "0979001625" at bounding box center [220, 228] width 193 height 27
click at [1497, 32] on span "Close" at bounding box center [1490, 31] width 46 height 46
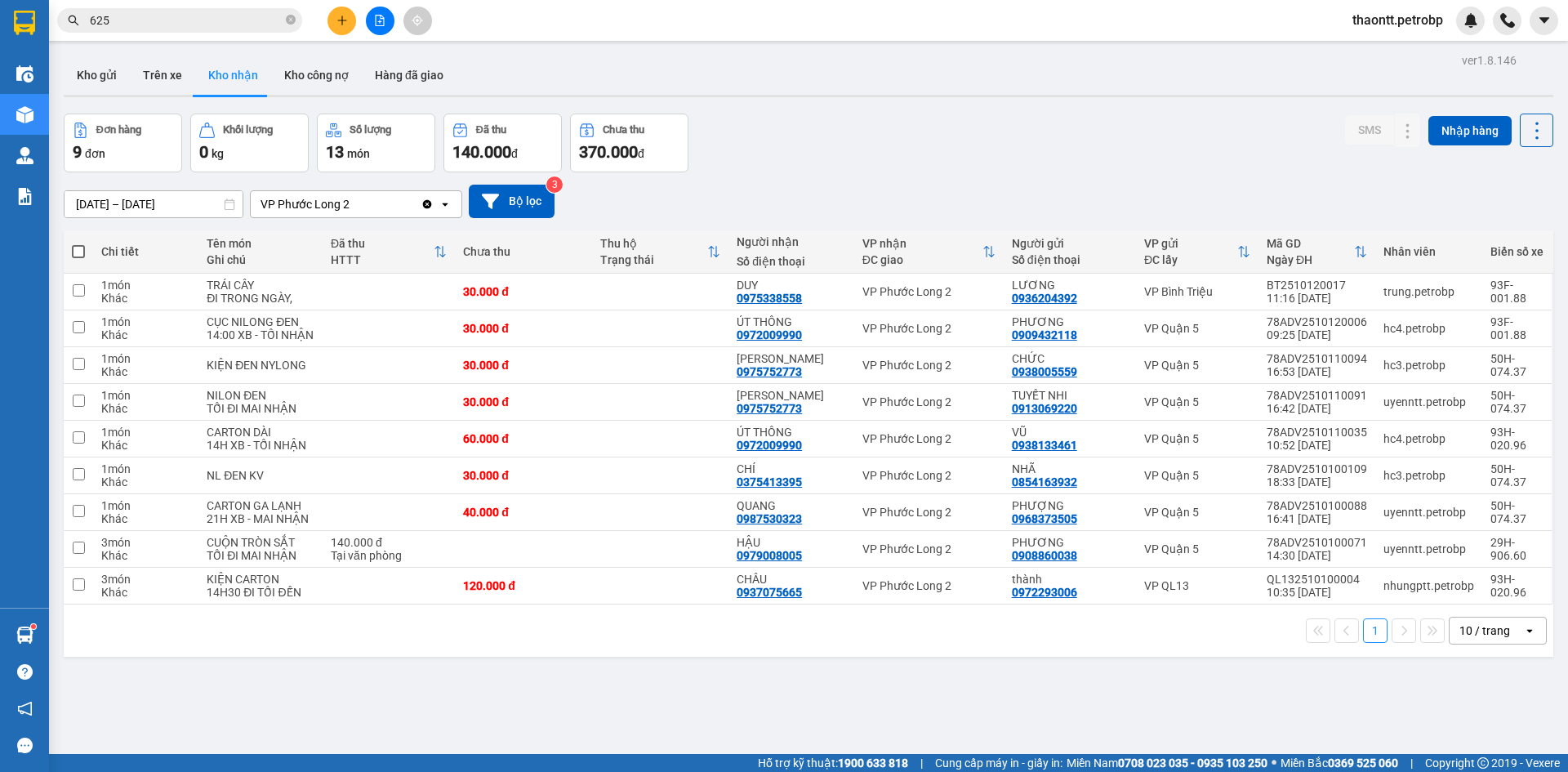
click at [236, 23] on input "625" at bounding box center [186, 20] width 193 height 18
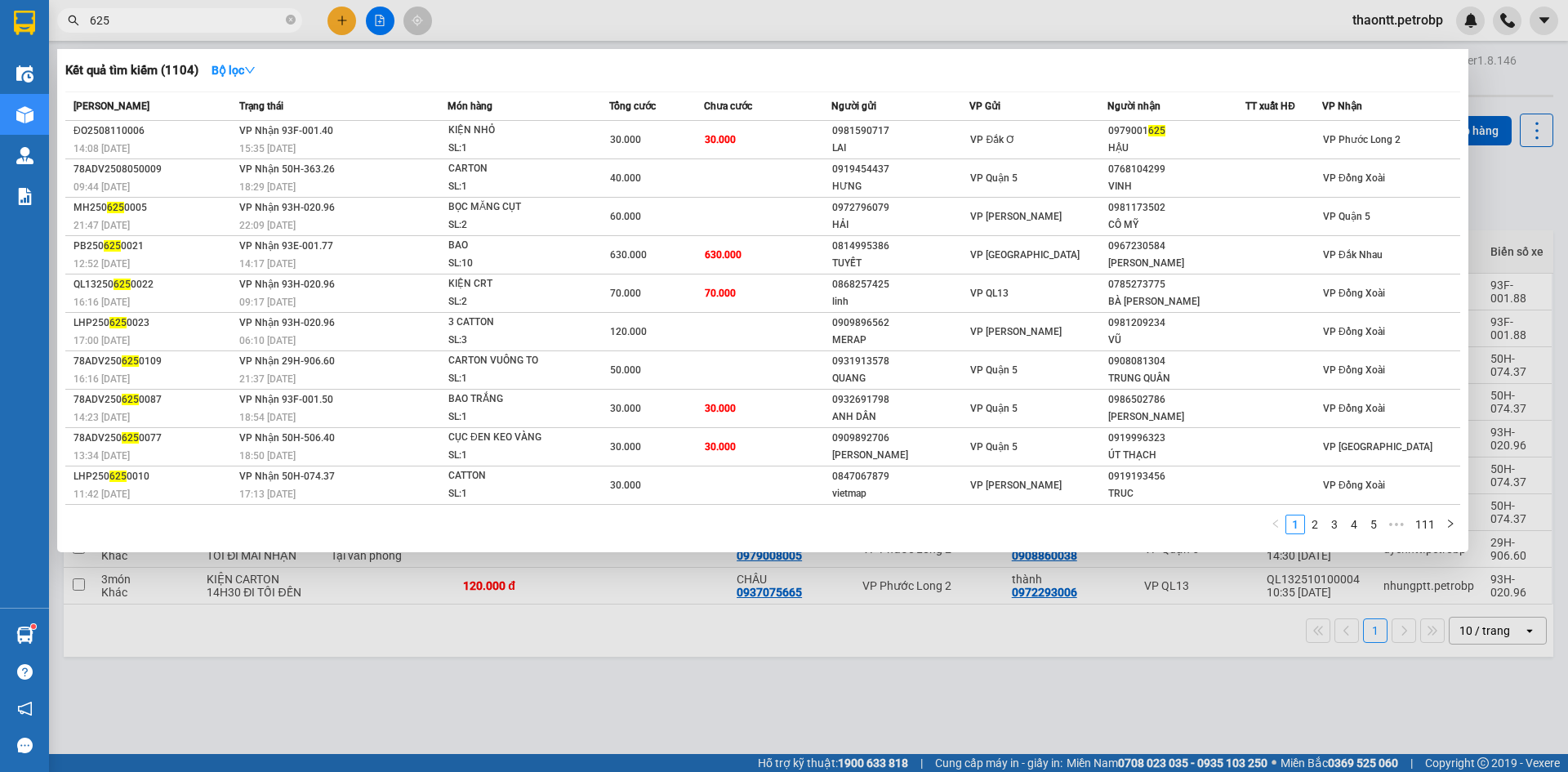
click at [236, 23] on input "625" at bounding box center [186, 20] width 193 height 18
paste input "0979001"
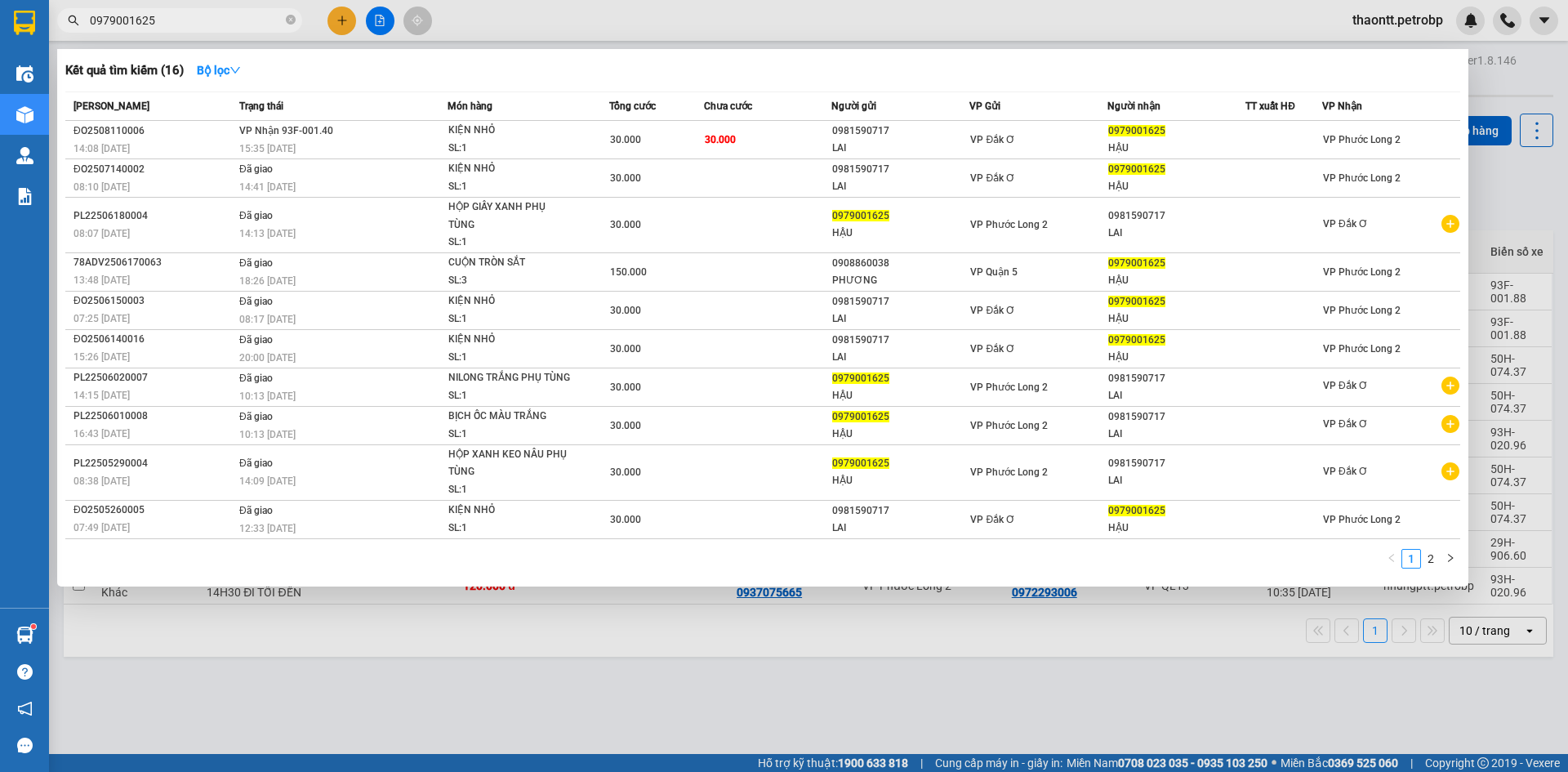
type input "0979001625"
click at [1518, 168] on div at bounding box center [784, 386] width 1568 height 772
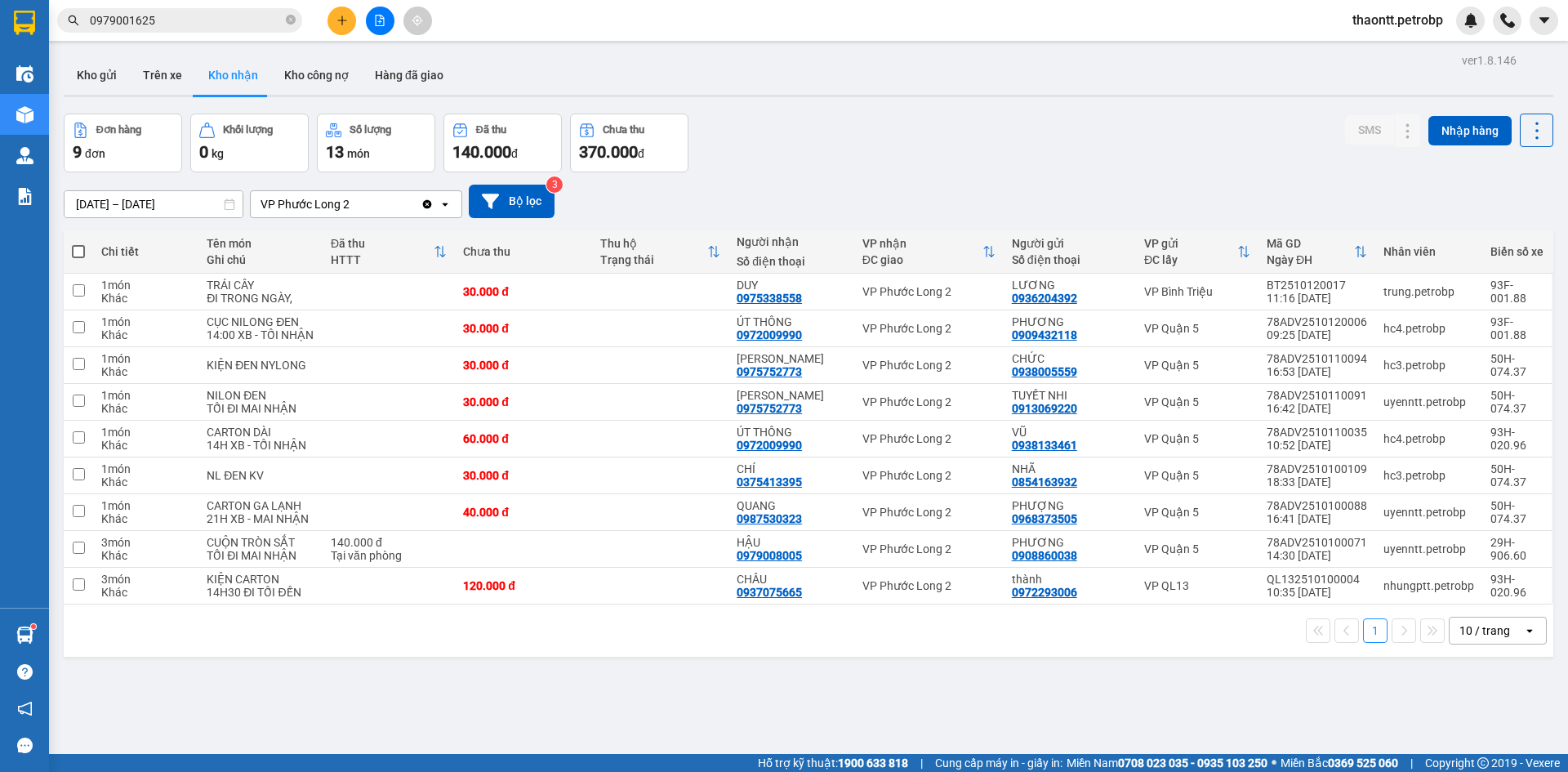
click at [175, 202] on input "10/10/2025 – 12/10/2025" at bounding box center [153, 204] width 178 height 27
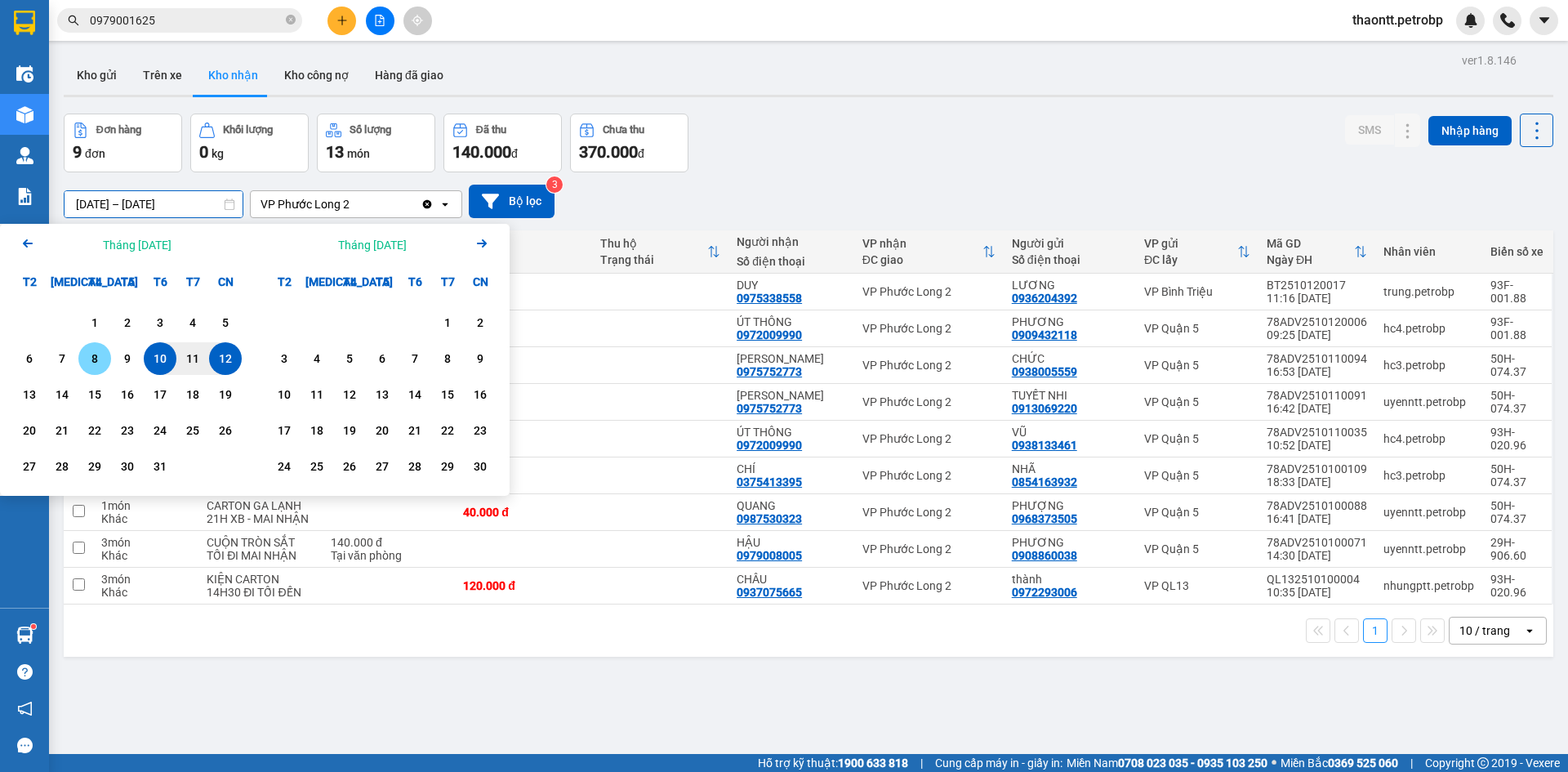
click at [97, 355] on div "8" at bounding box center [95, 358] width 23 height 19
click at [232, 352] on div "12" at bounding box center [225, 358] width 23 height 19
type input "08/10/2025 – 12/10/2025"
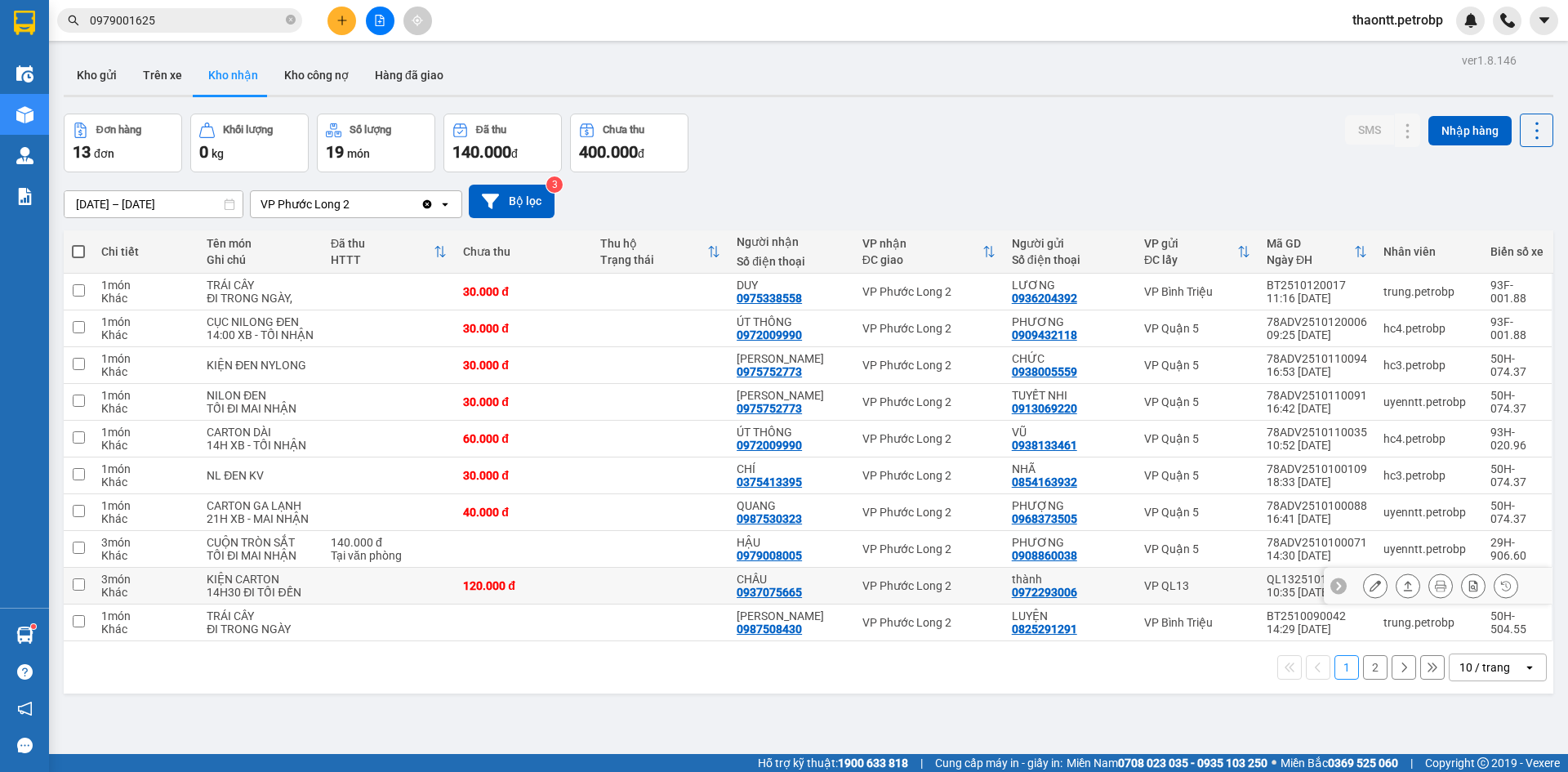
scroll to position [75, 0]
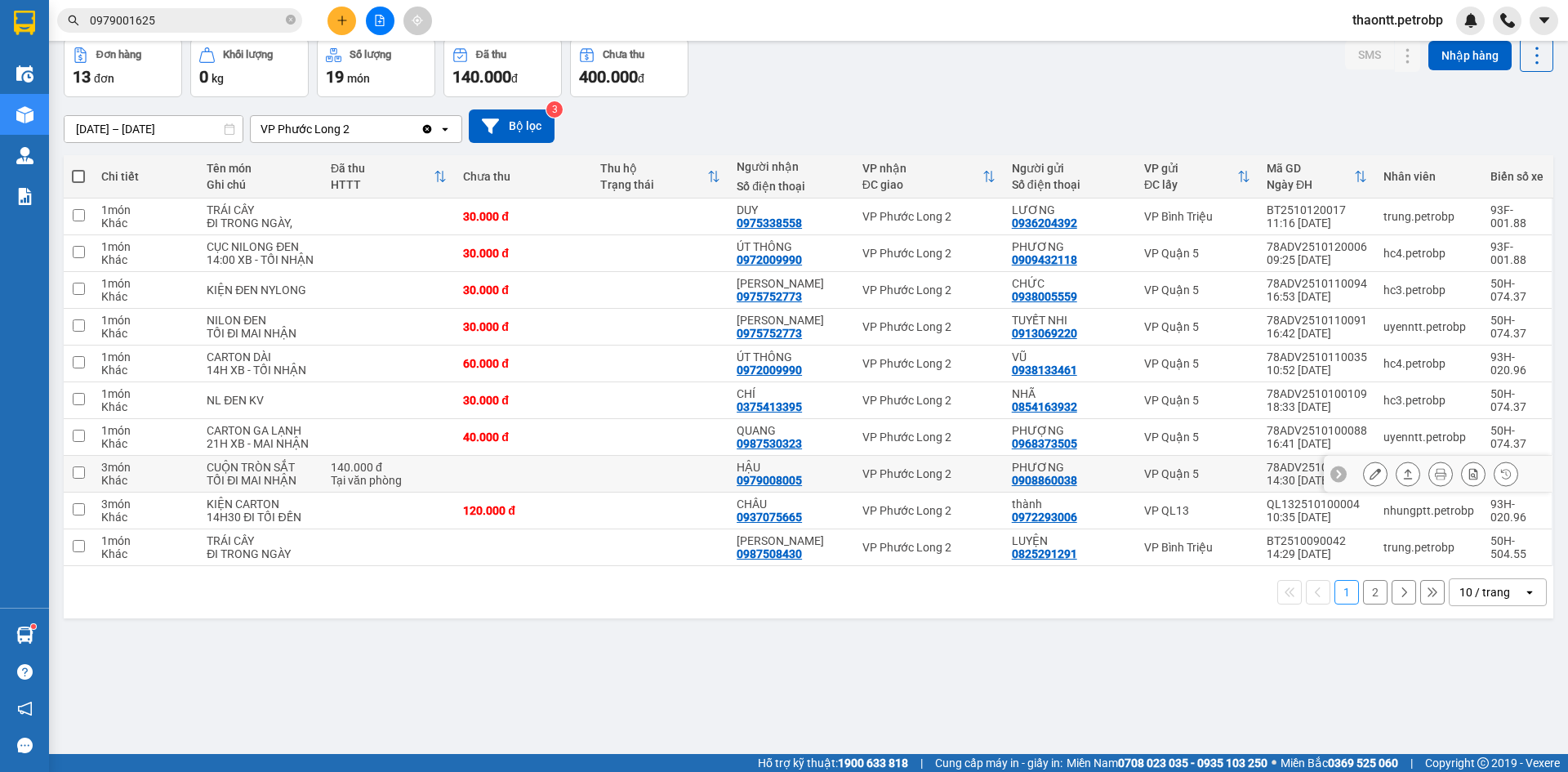
click at [681, 481] on td at bounding box center [660, 475] width 136 height 37
checkbox input "true"
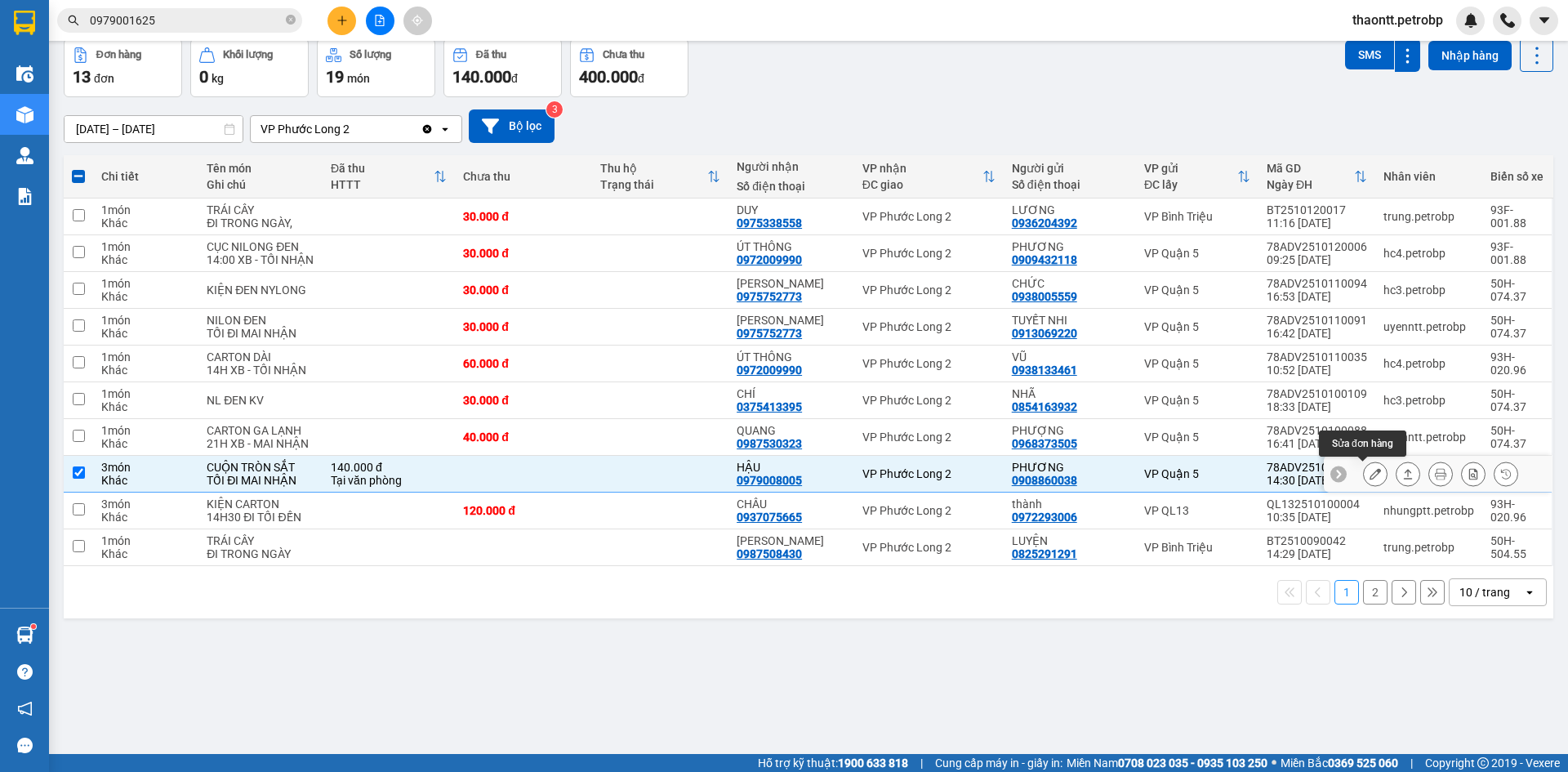
click at [1372, 468] on button at bounding box center [1375, 474] width 23 height 28
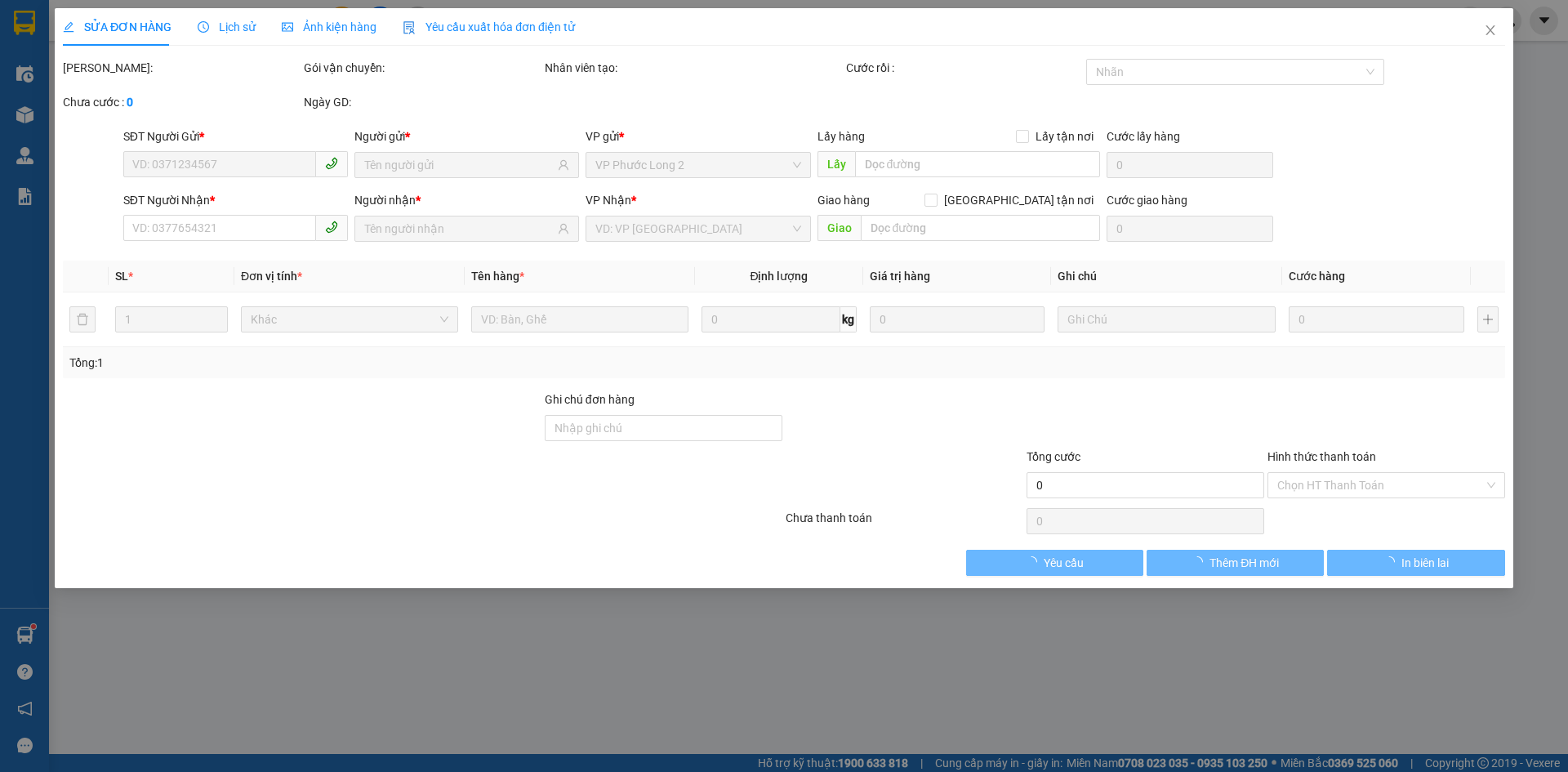
type input "0908860038"
type input "PHƯƠNG"
type input "0979008005"
type input "HẬU"
type input "140.000"
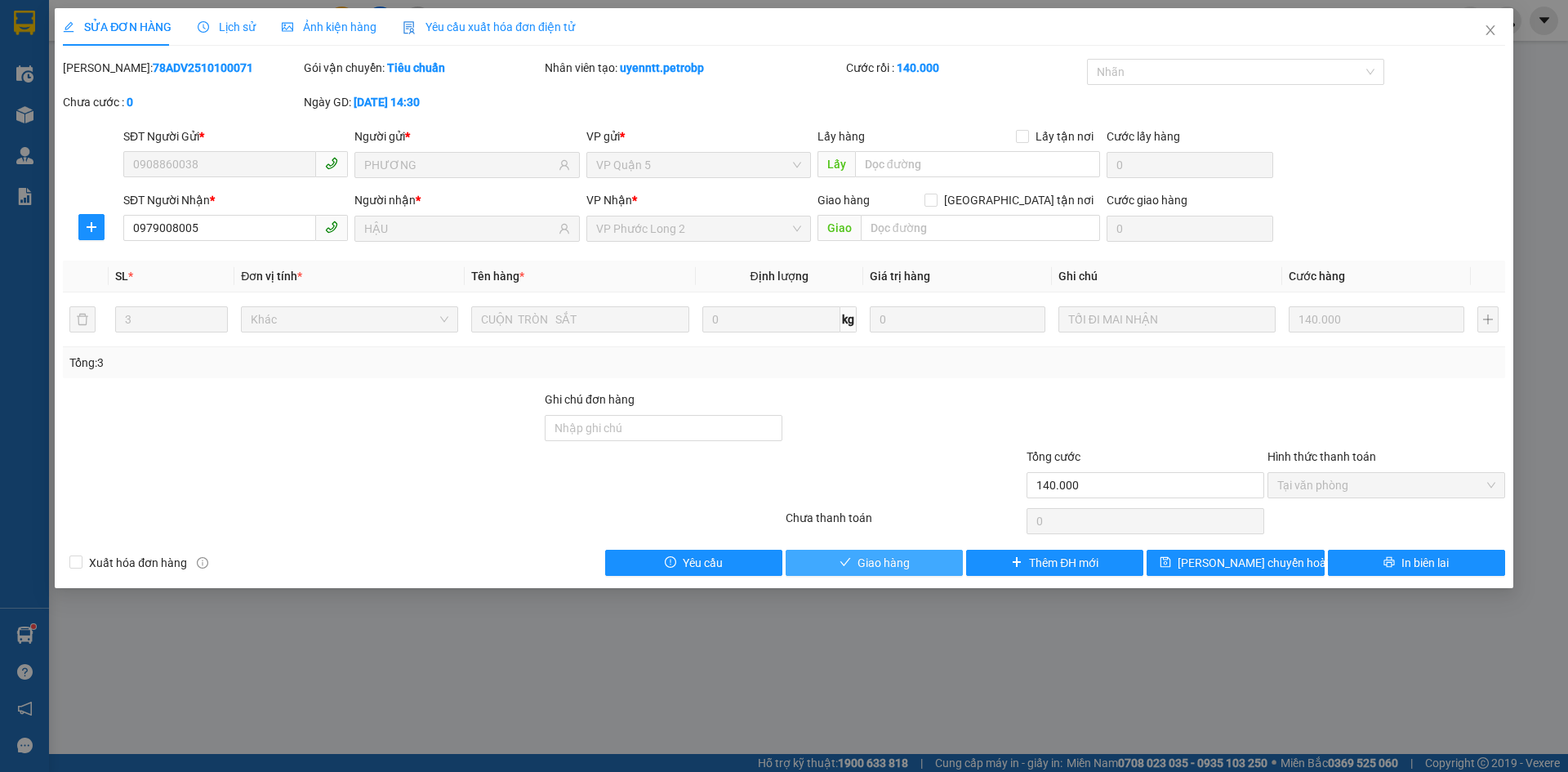
click at [909, 571] on span "Giao hàng" at bounding box center [883, 562] width 52 height 18
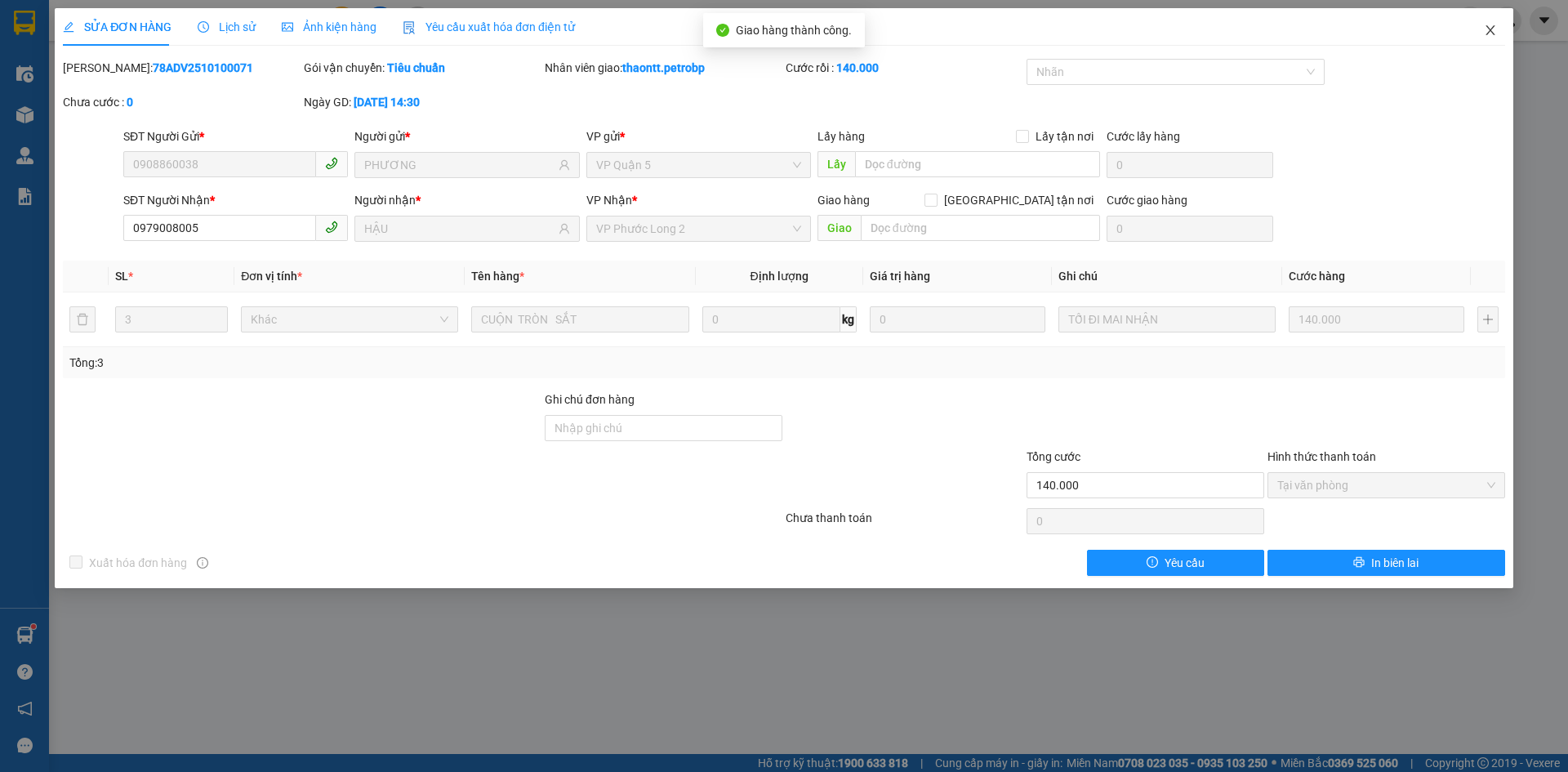
click at [1489, 24] on span "Close" at bounding box center [1490, 31] width 46 height 46
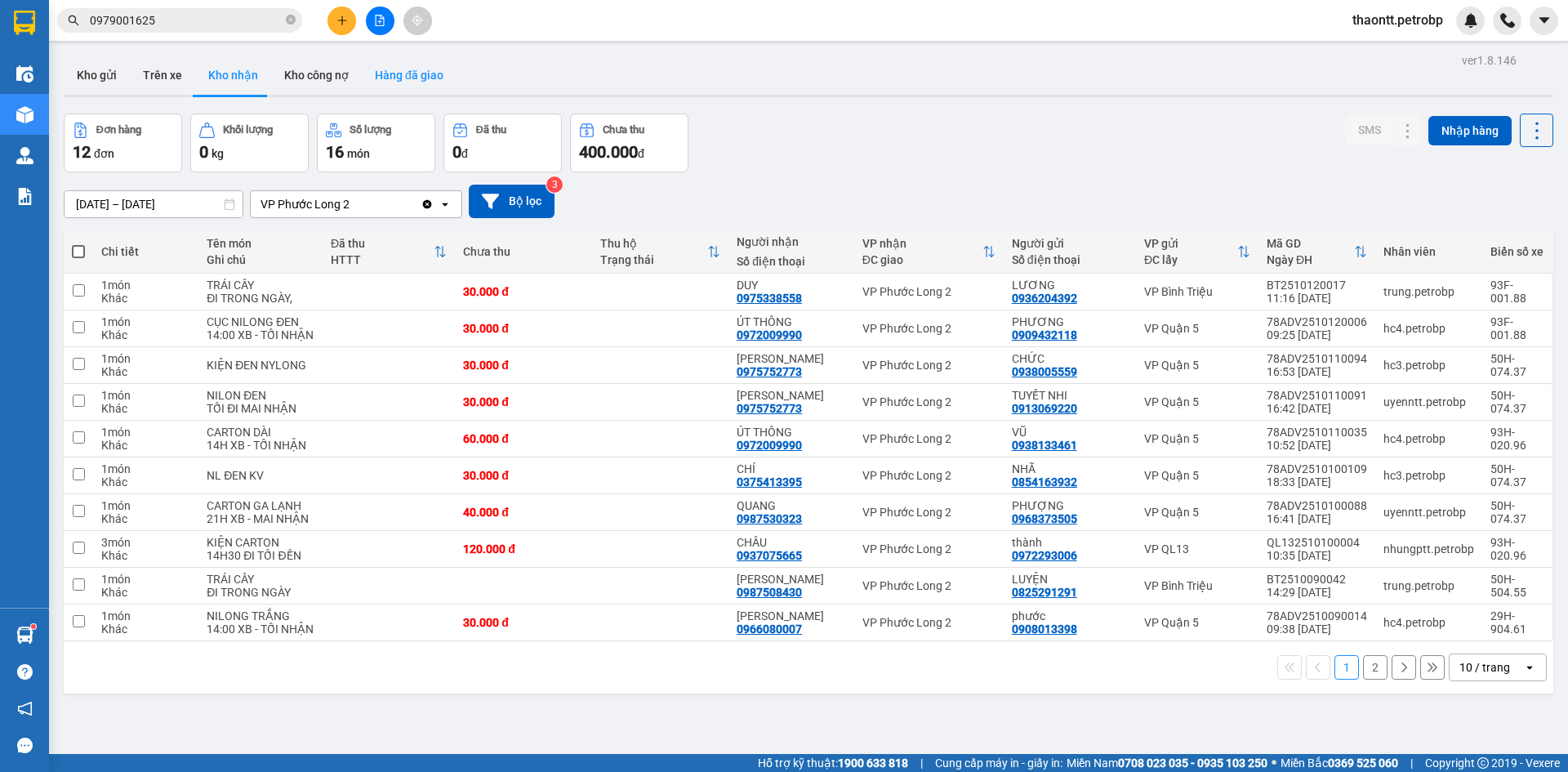
drag, startPoint x: 430, startPoint y: 89, endPoint x: 426, endPoint y: 67, distance: 22.4
click at [430, 88] on button "Hàng đã giao" at bounding box center [408, 75] width 95 height 39
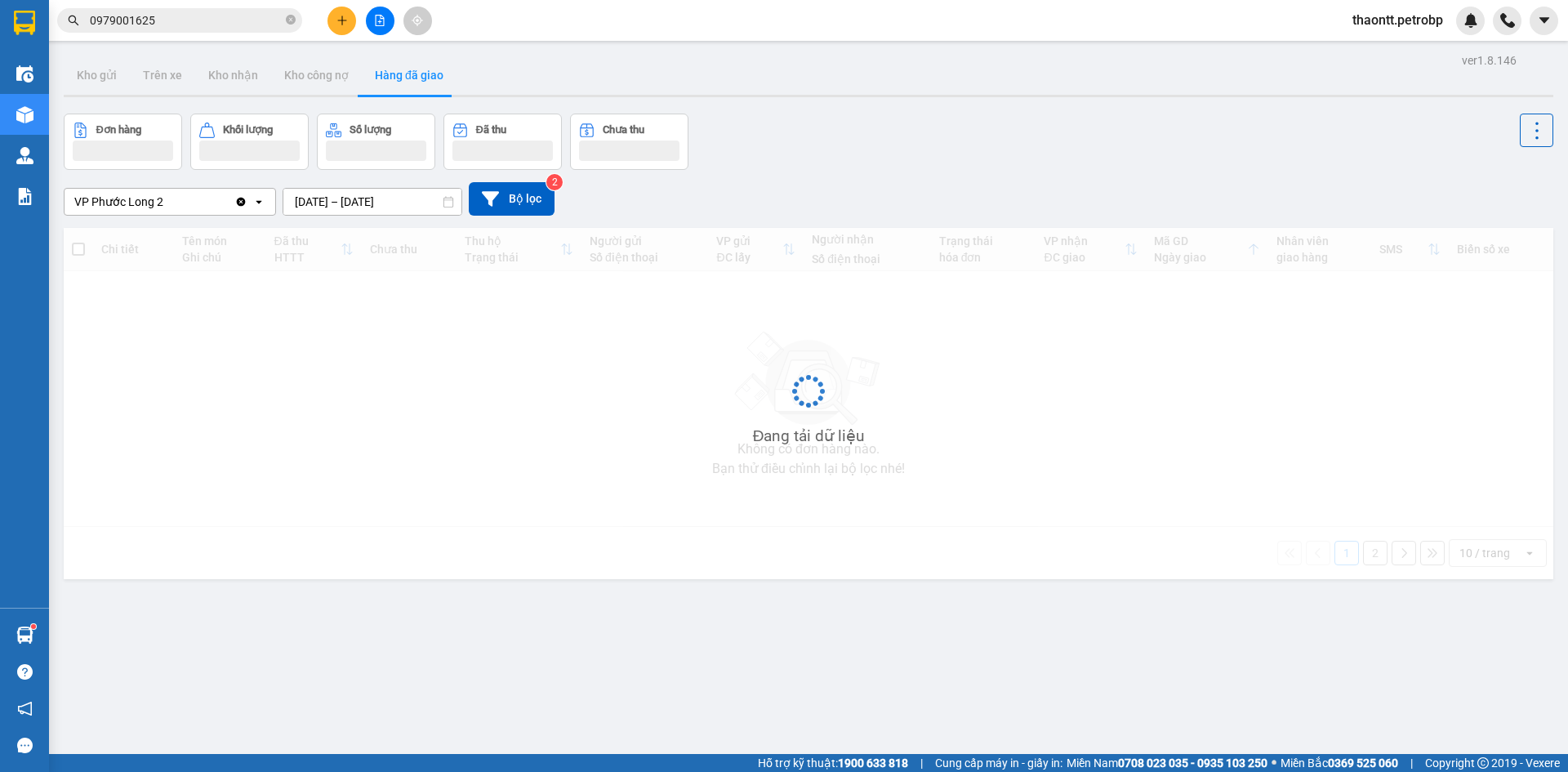
click at [425, 64] on button "Hàng đã giao" at bounding box center [408, 75] width 95 height 39
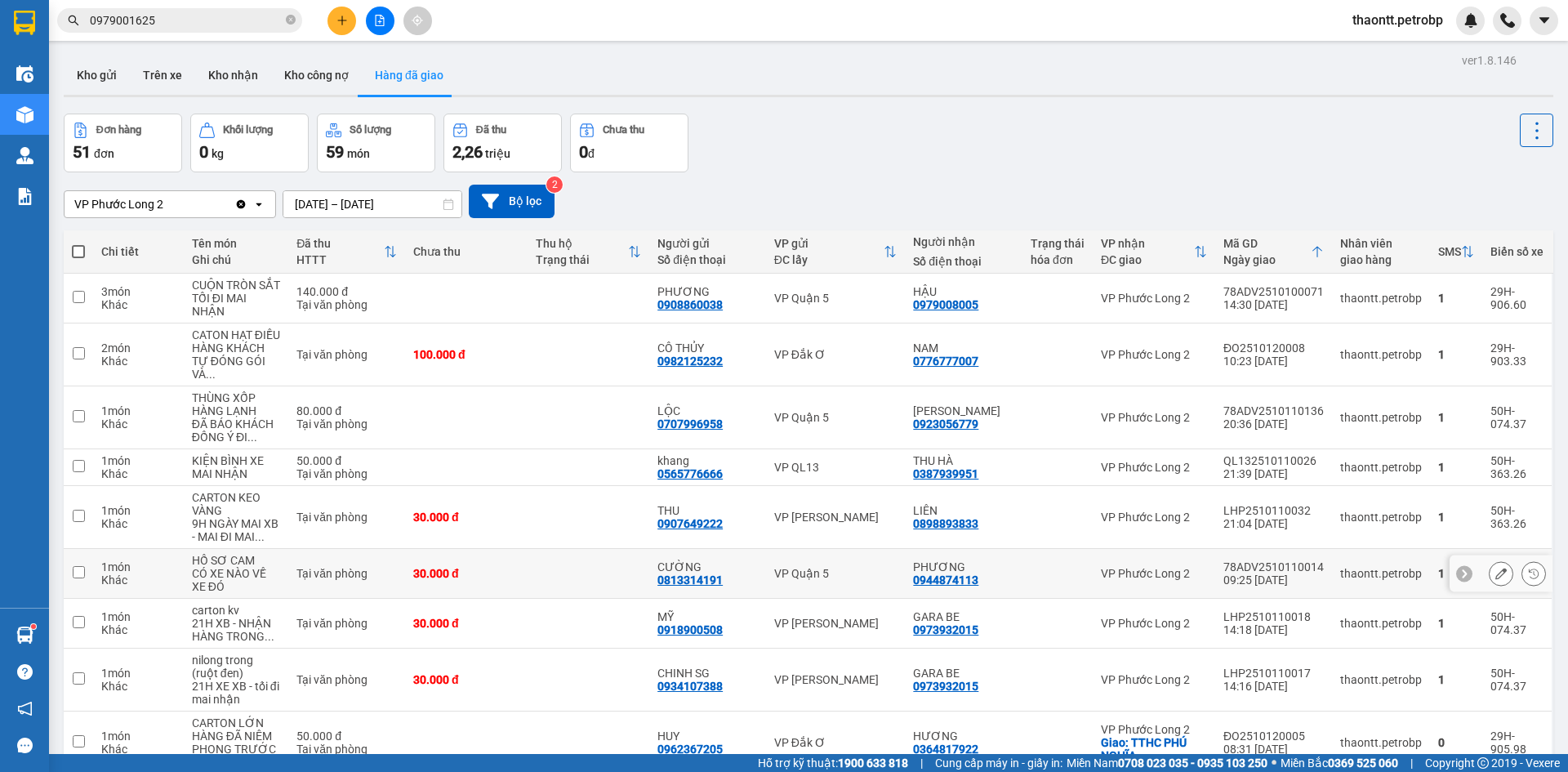
scroll to position [111, 0]
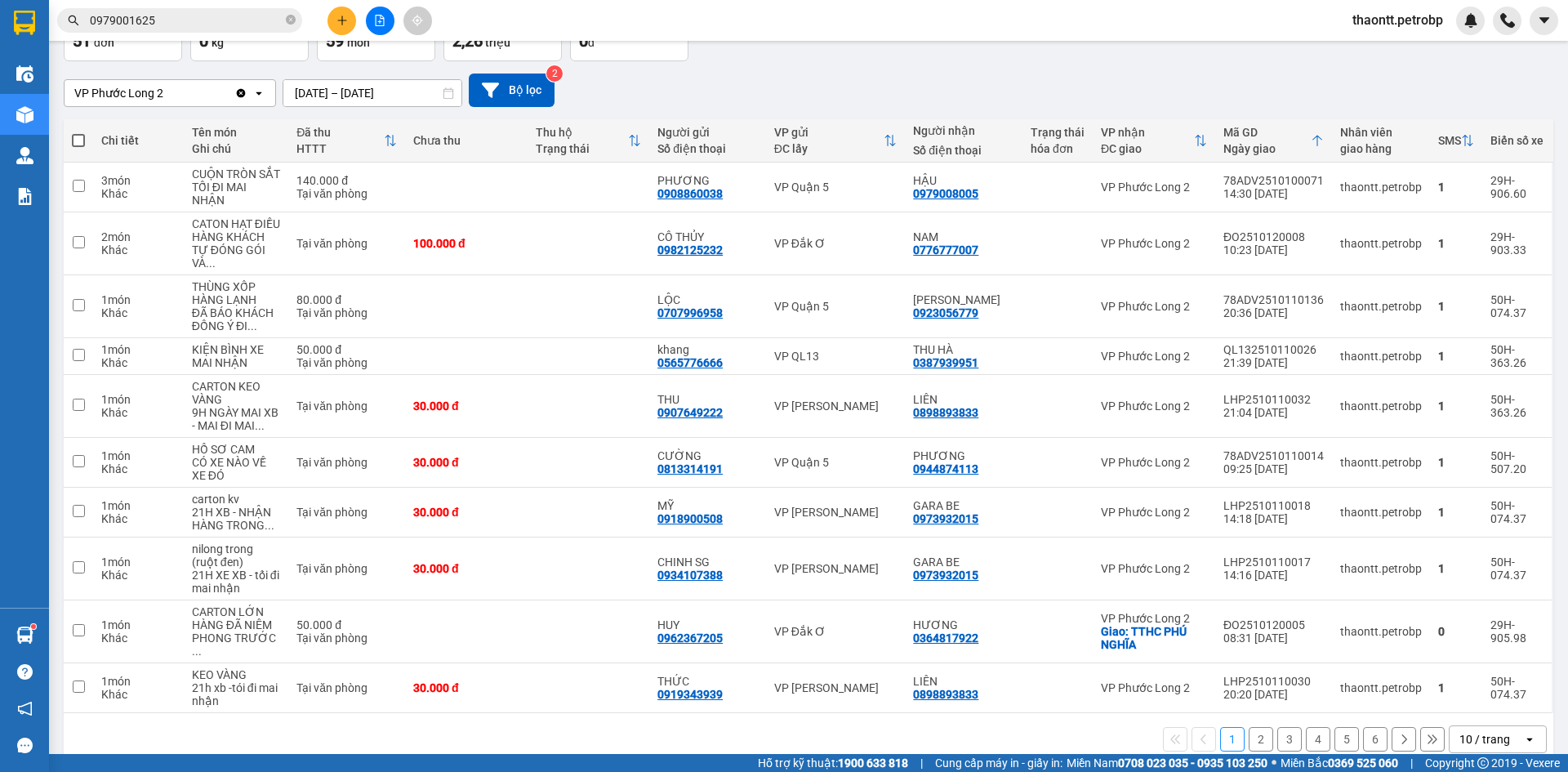
click at [1252, 727] on button "2" at bounding box center [1261, 739] width 25 height 25
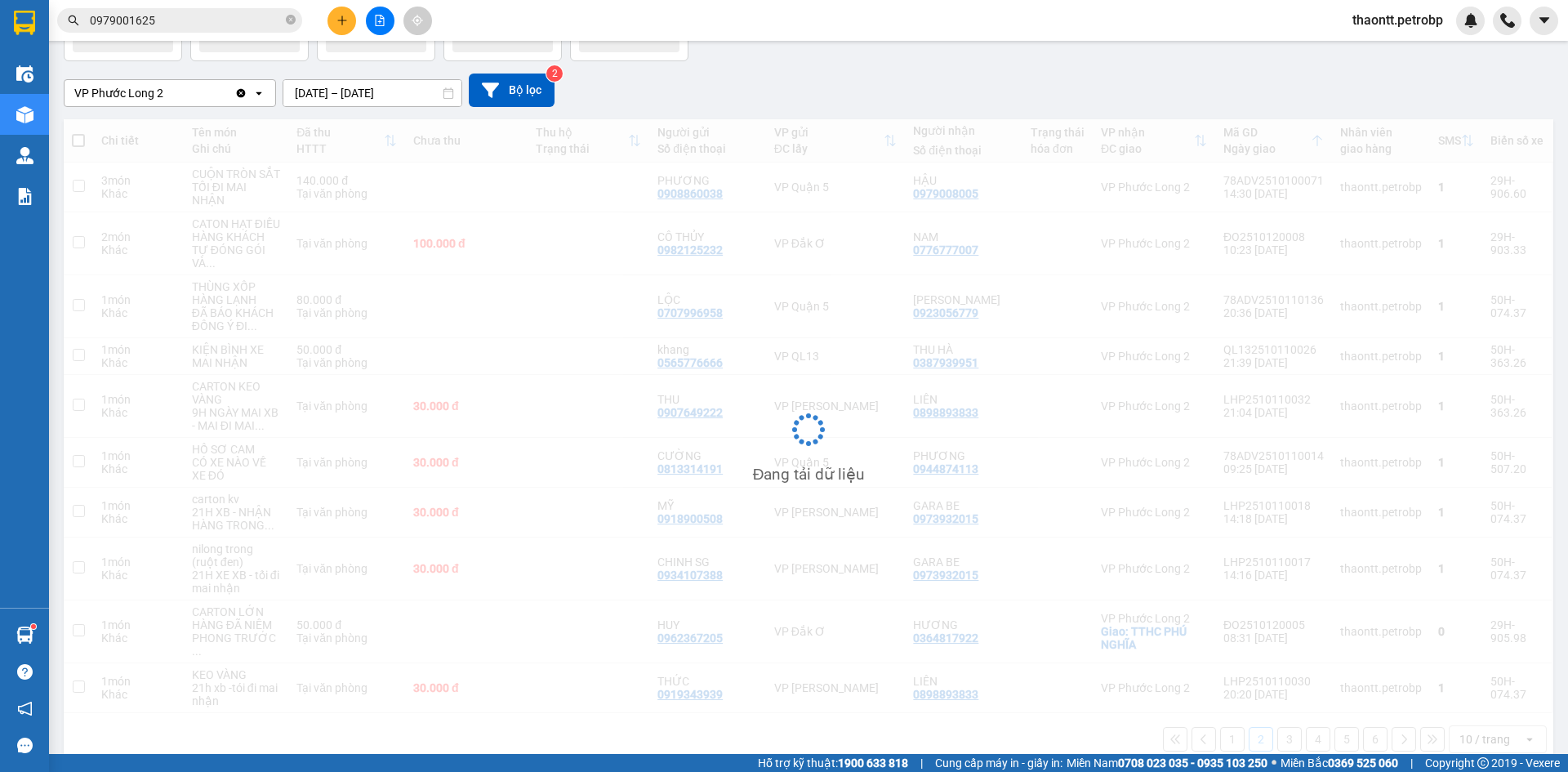
scroll to position [75, 0]
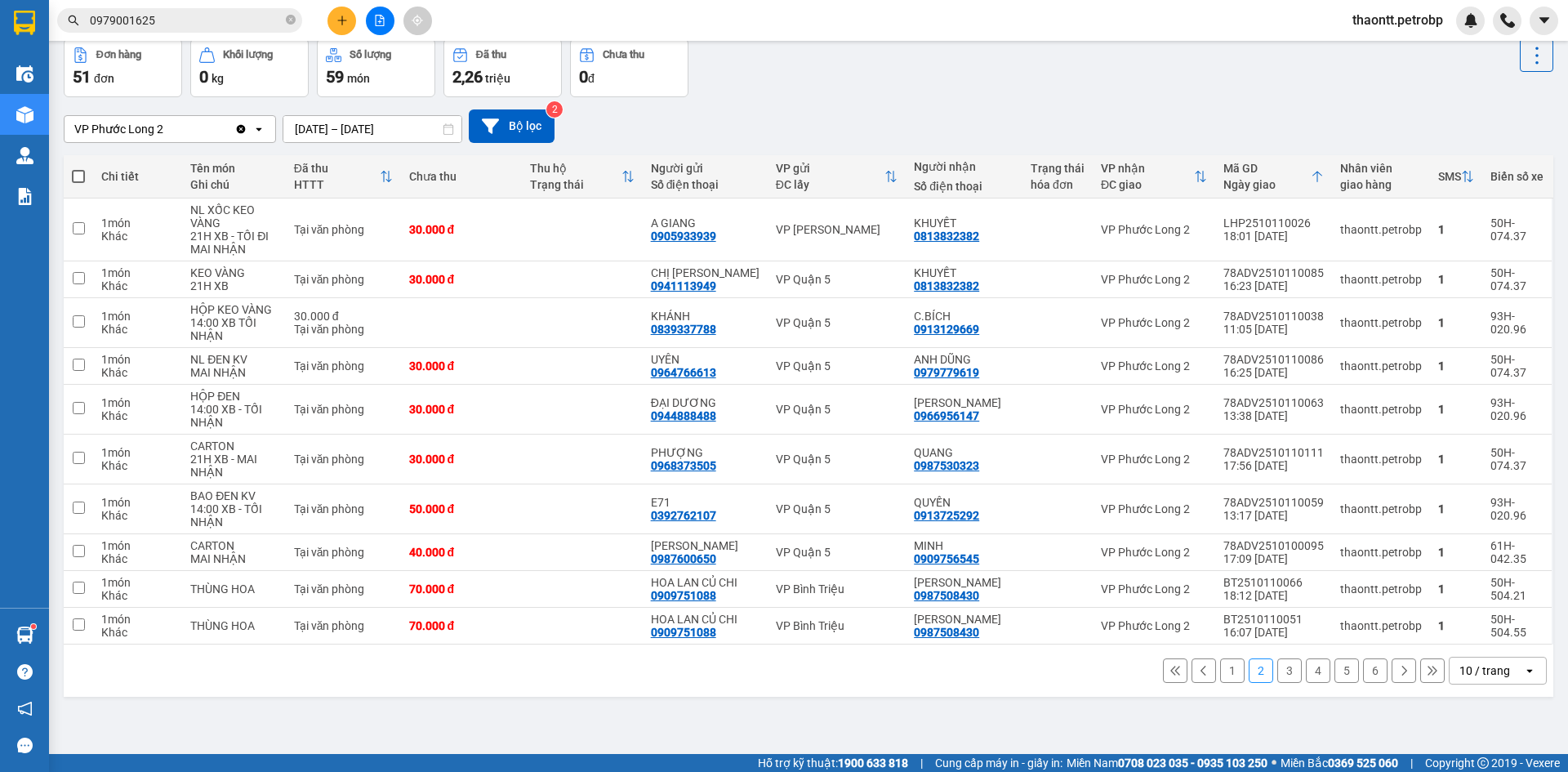
click at [1277, 671] on button "3" at bounding box center [1290, 671] width 25 height 25
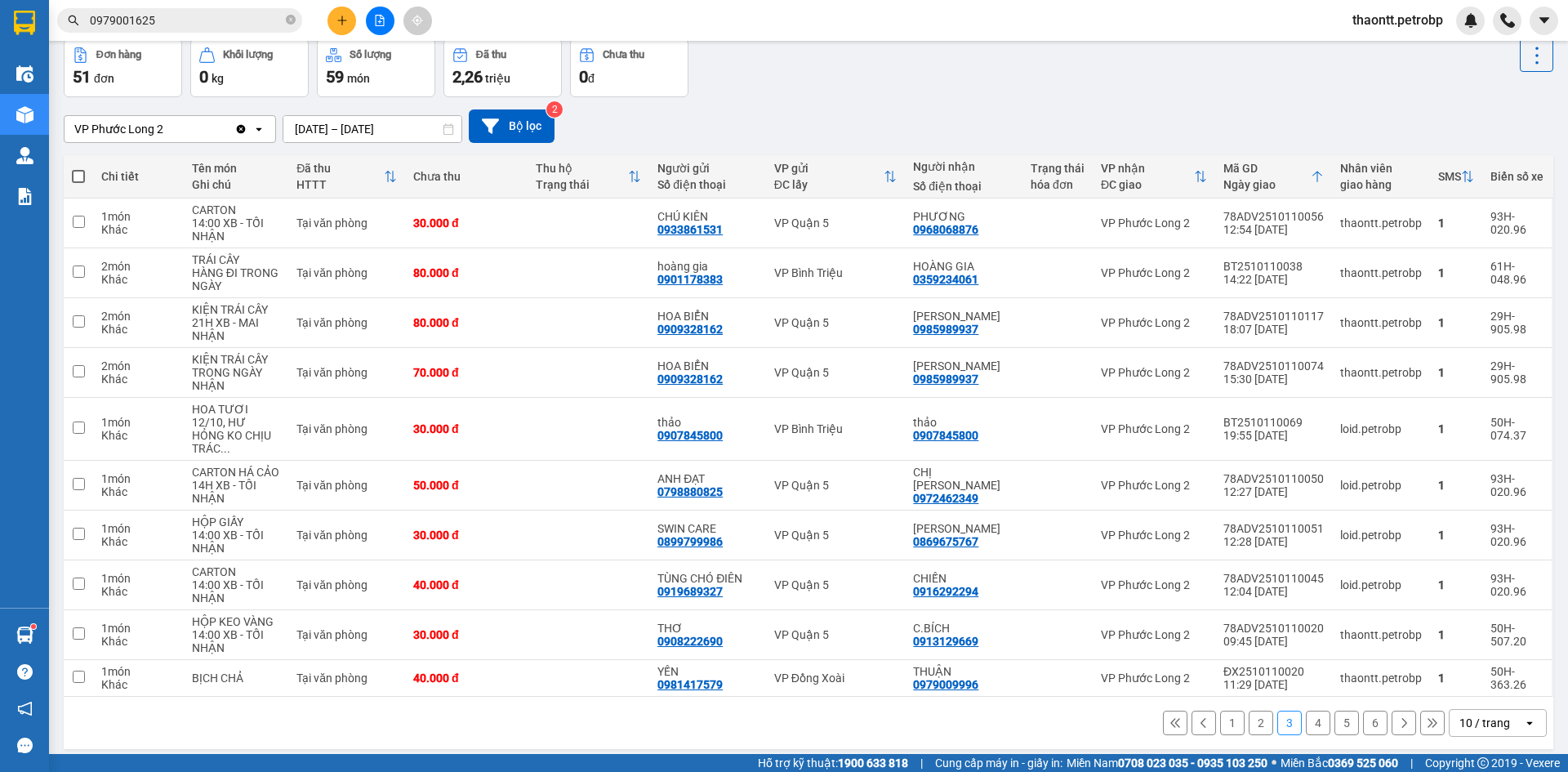
click at [1223, 711] on button "1" at bounding box center [1232, 723] width 25 height 25
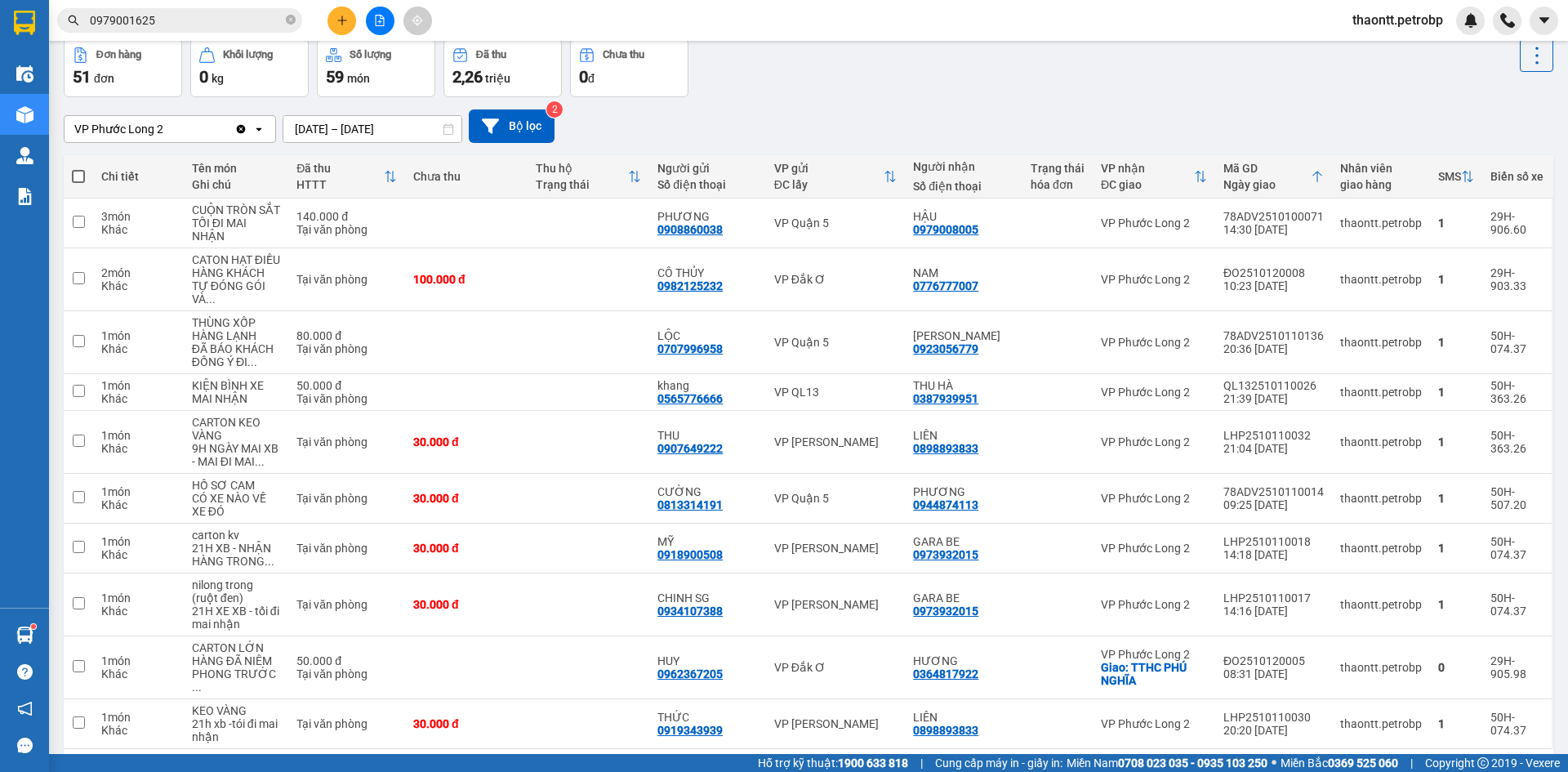
scroll to position [111, 0]
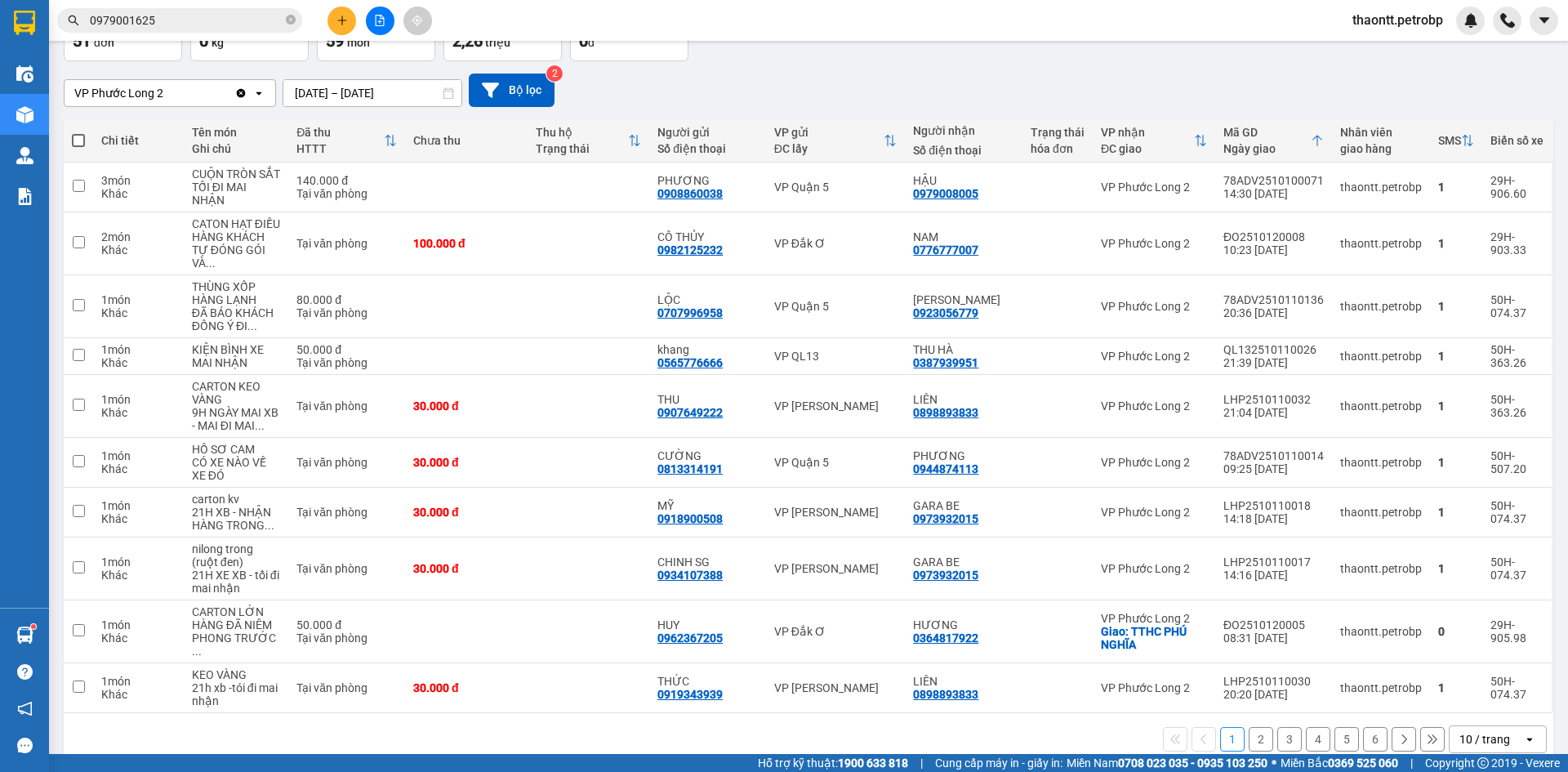
click at [1250, 727] on button "2" at bounding box center [1261, 739] width 25 height 25
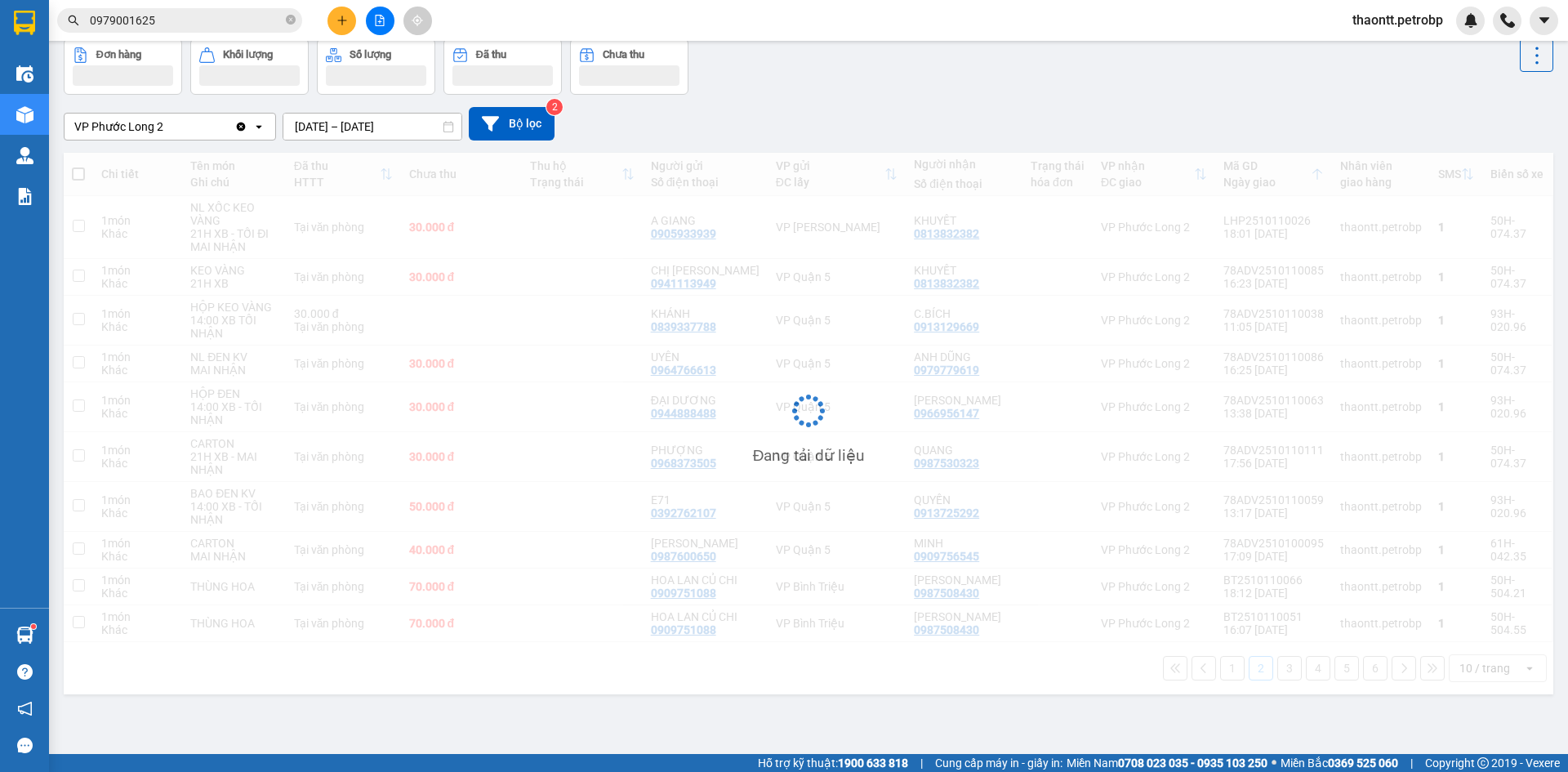
scroll to position [75, 0]
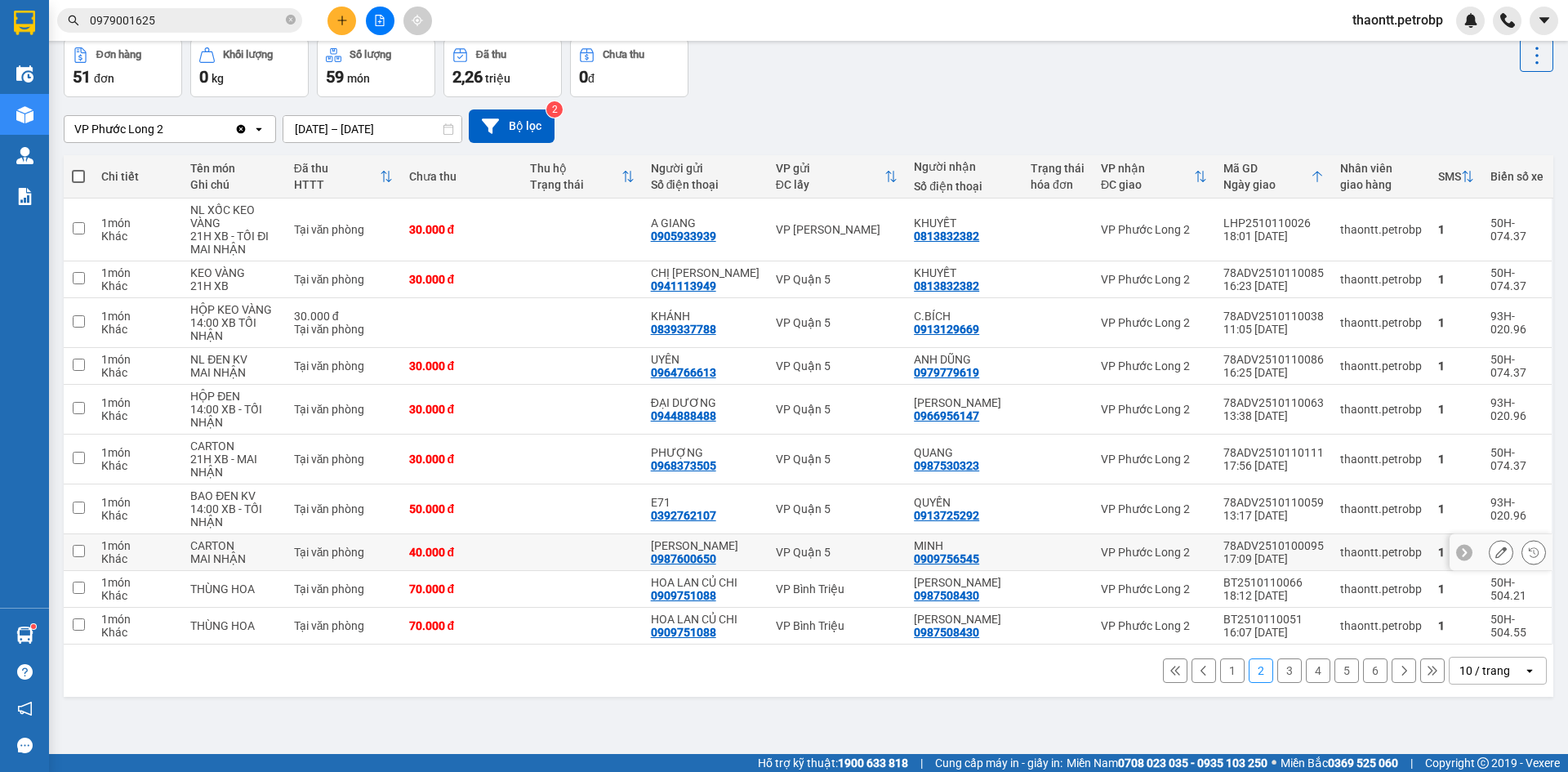
click at [970, 555] on div "0909756545" at bounding box center [947, 559] width 65 height 13
click at [893, 558] on div "VP Quận 5" at bounding box center [837, 552] width 123 height 13
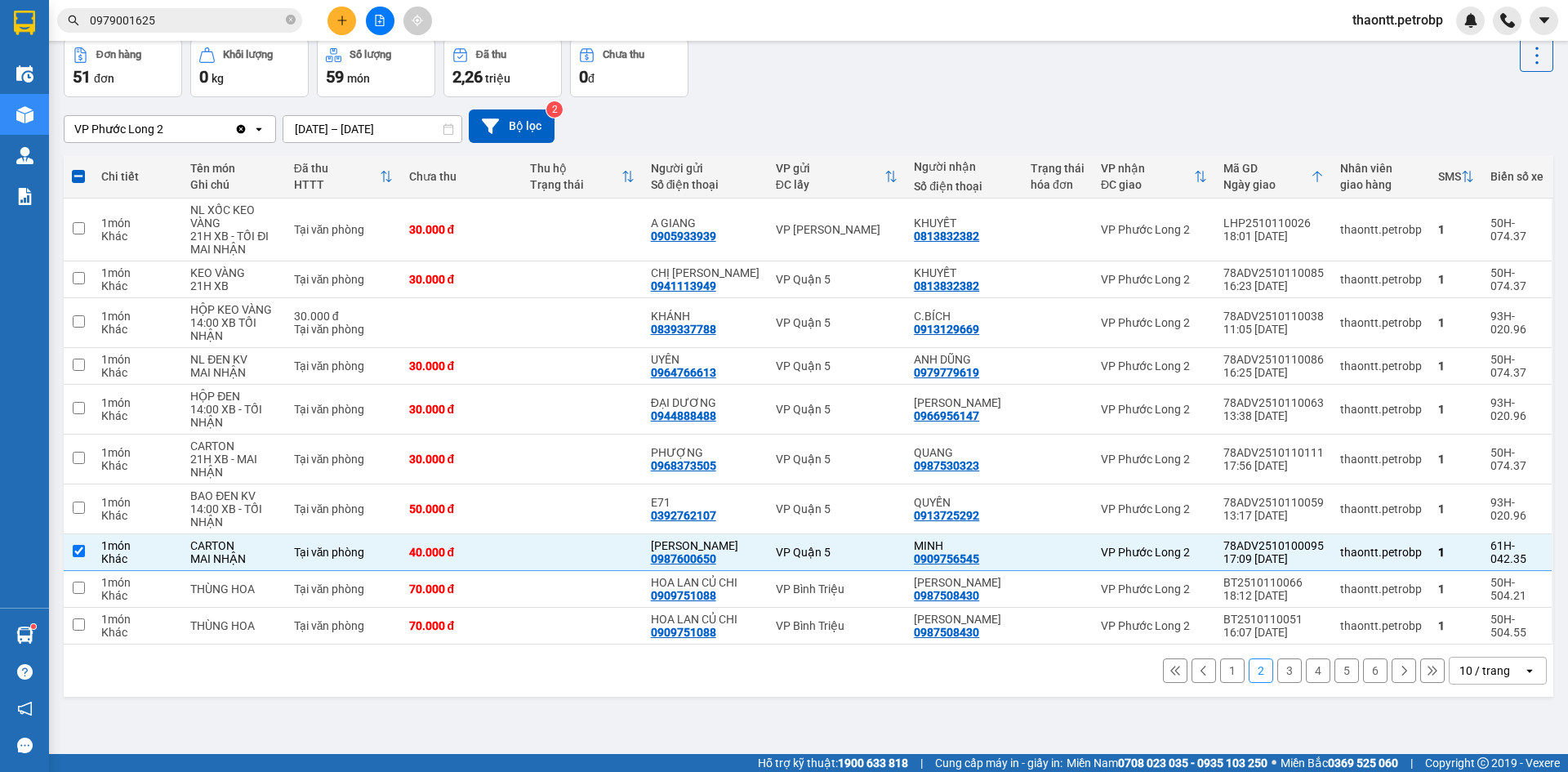
click at [1285, 671] on button "3" at bounding box center [1290, 671] width 25 height 25
checkbox input "false"
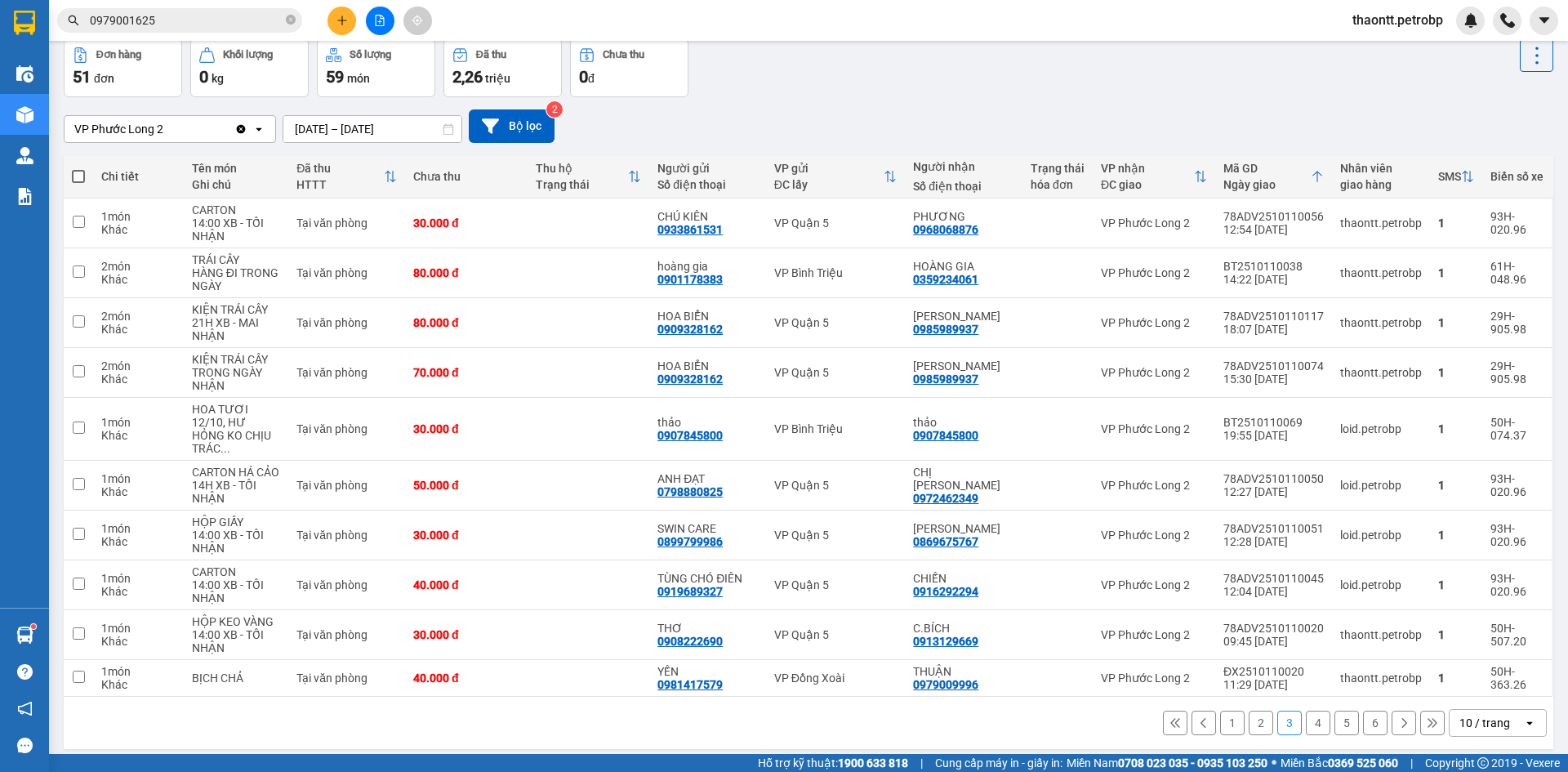
click at [1250, 711] on button "2" at bounding box center [1261, 723] width 25 height 25
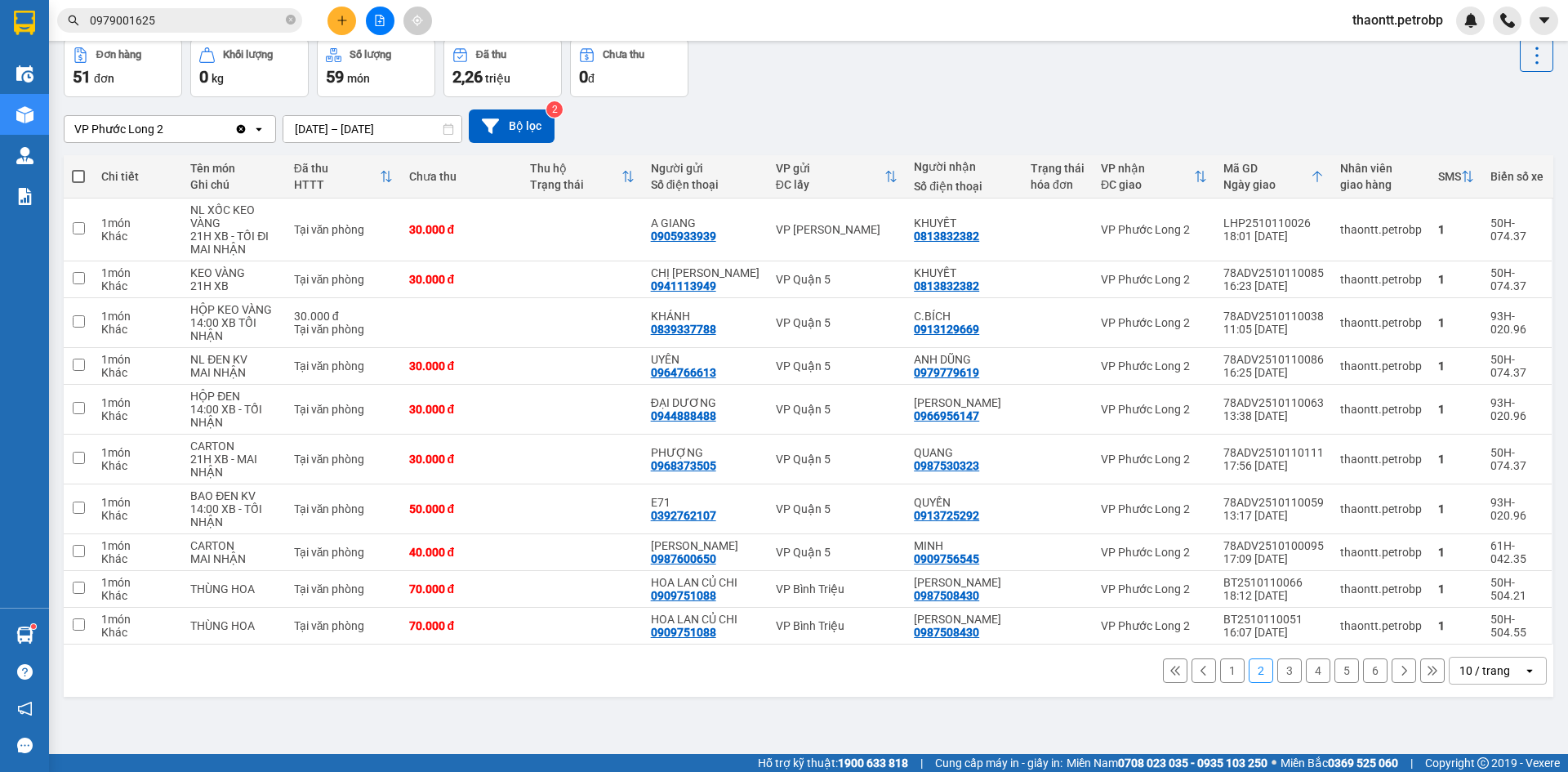
click at [1220, 679] on button "1" at bounding box center [1232, 671] width 25 height 25
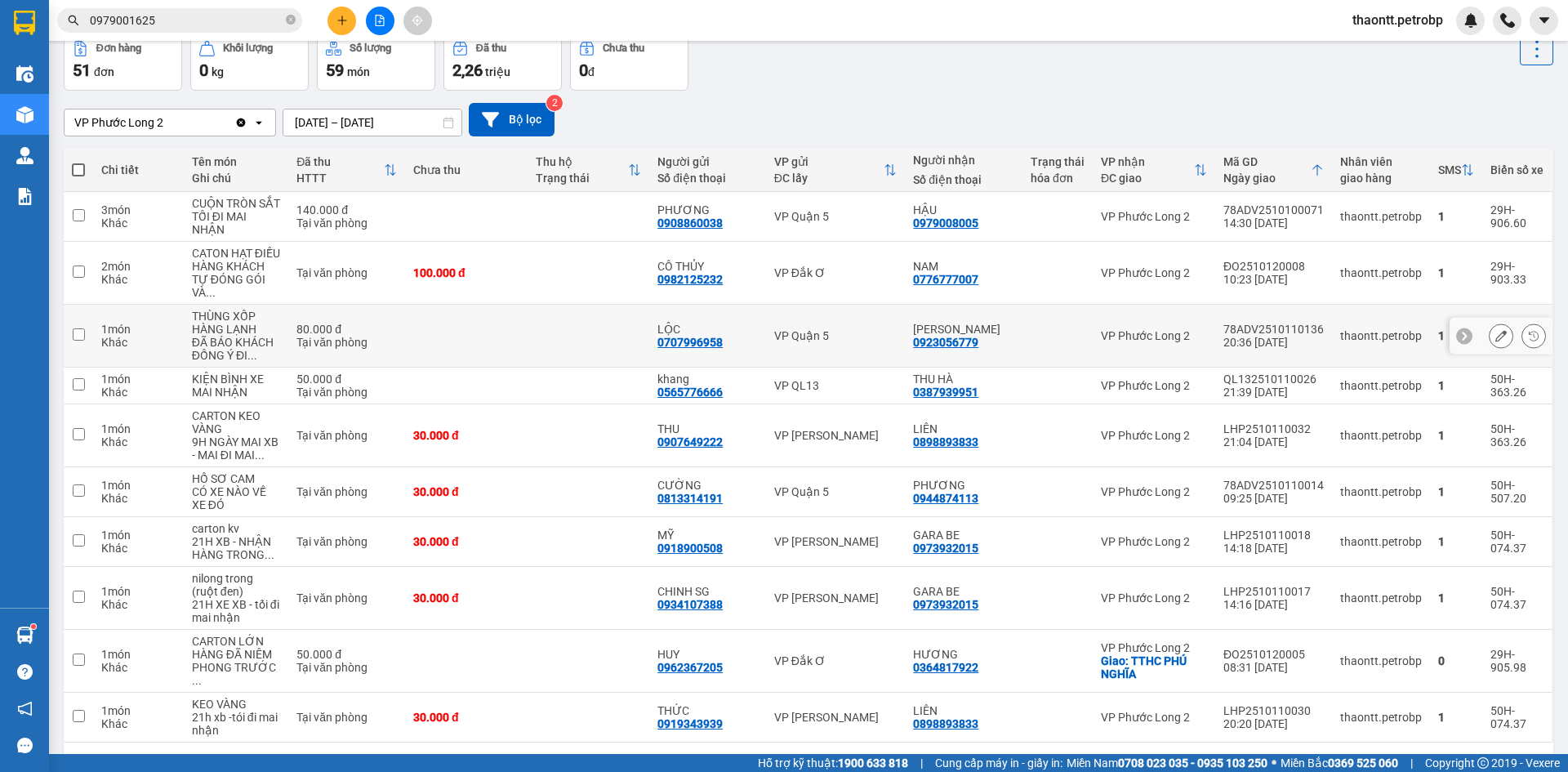
scroll to position [0, 0]
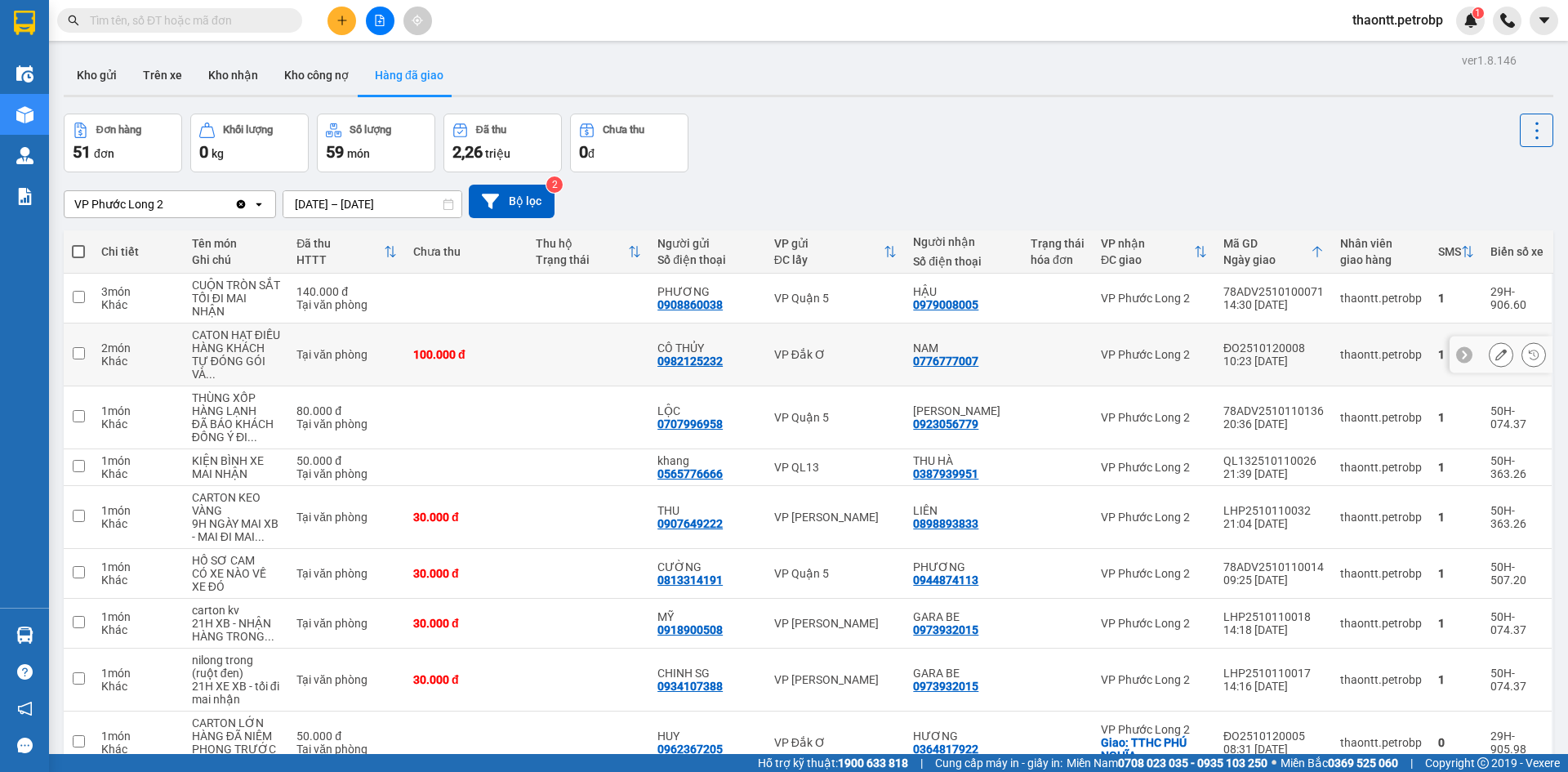
click at [600, 349] on td at bounding box center [589, 355] width 123 height 63
checkbox input "true"
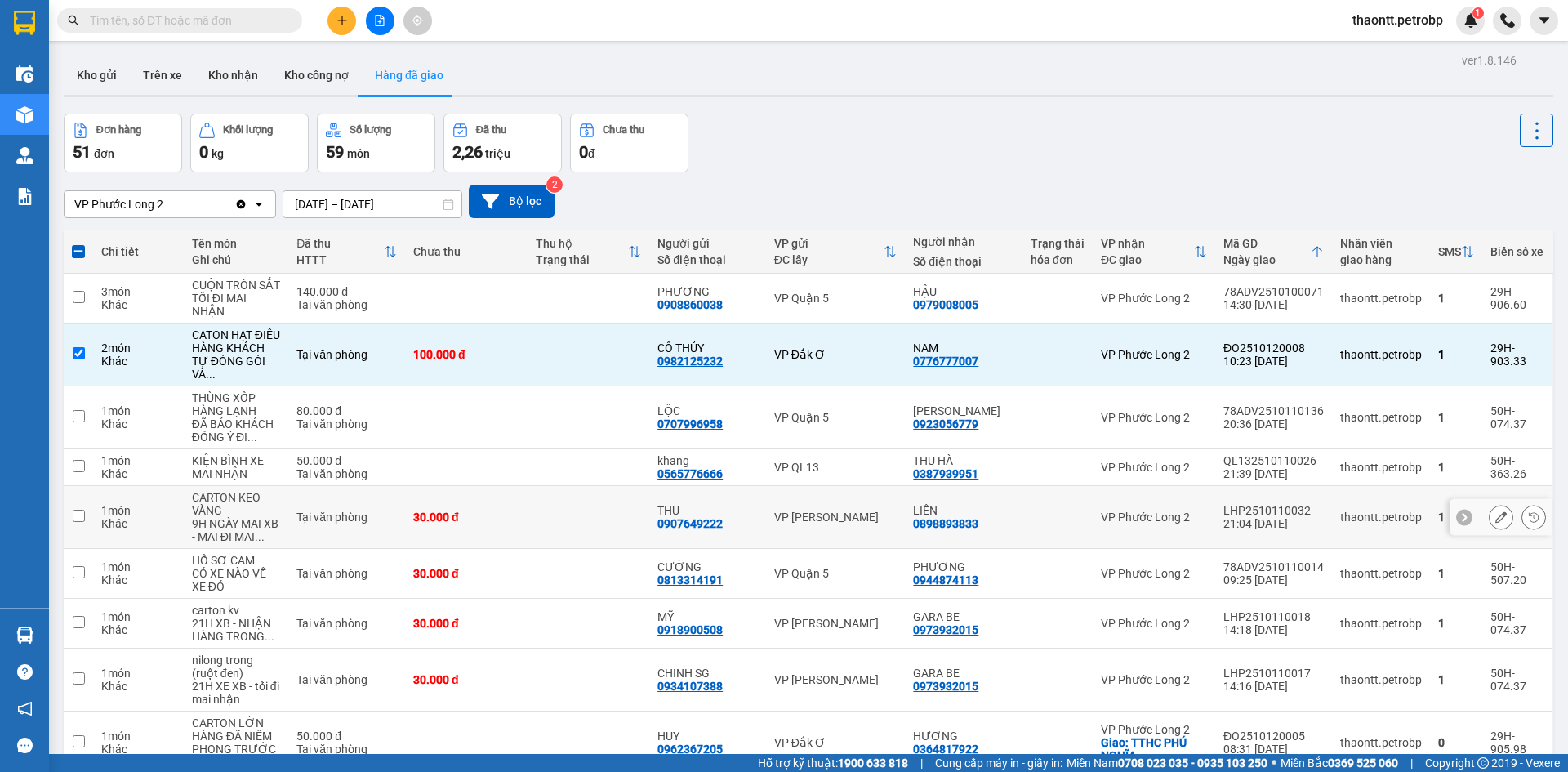
drag, startPoint x: 449, startPoint y: 503, endPoint x: 501, endPoint y: 477, distance: 58.1
click at [469, 492] on td "30.000 đ" at bounding box center [466, 517] width 123 height 63
checkbox input "true"
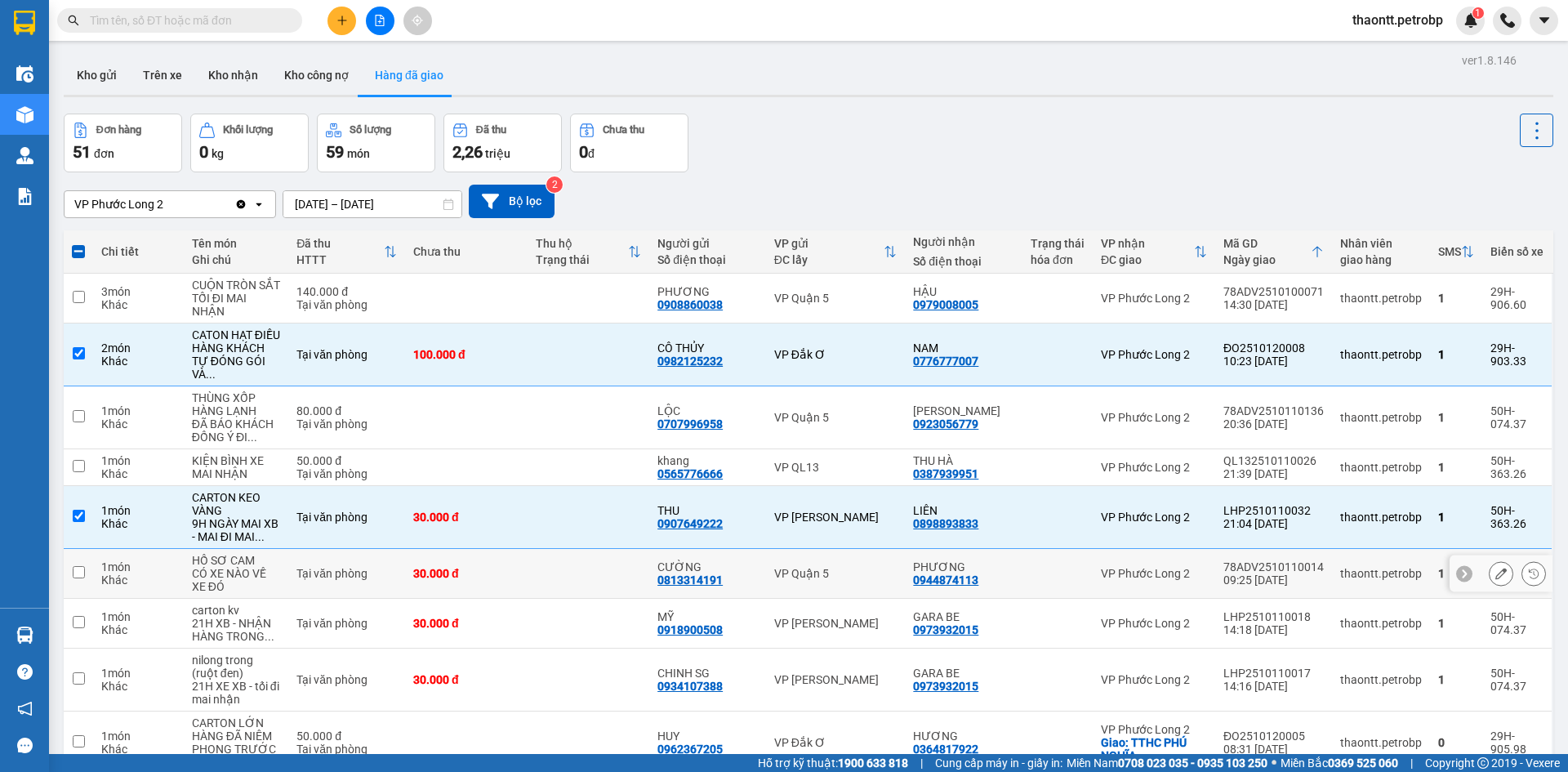
click at [545, 562] on td at bounding box center [589, 574] width 123 height 50
checkbox input "true"
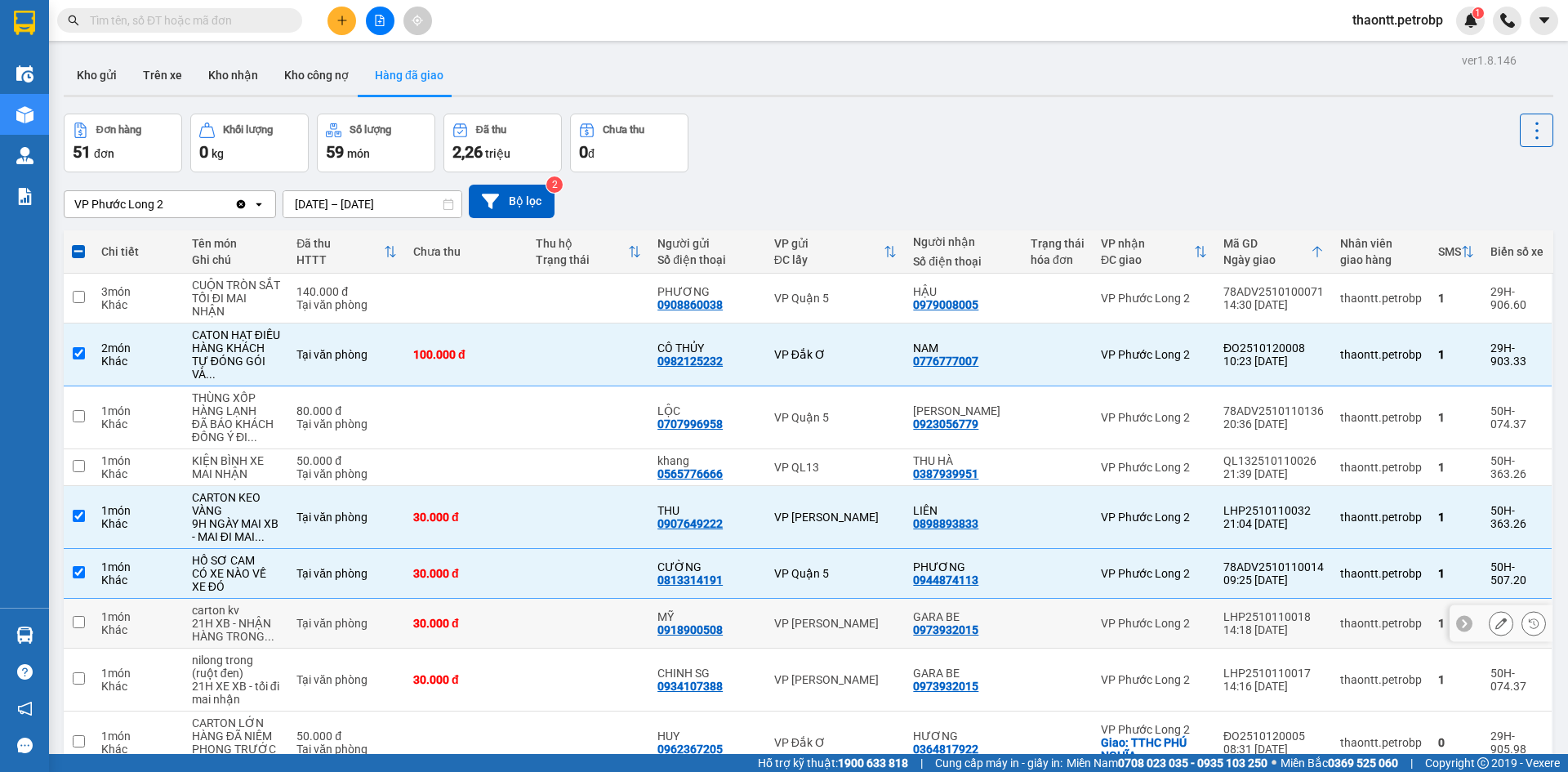
click at [577, 606] on td at bounding box center [589, 623] width 123 height 50
checkbox input "true"
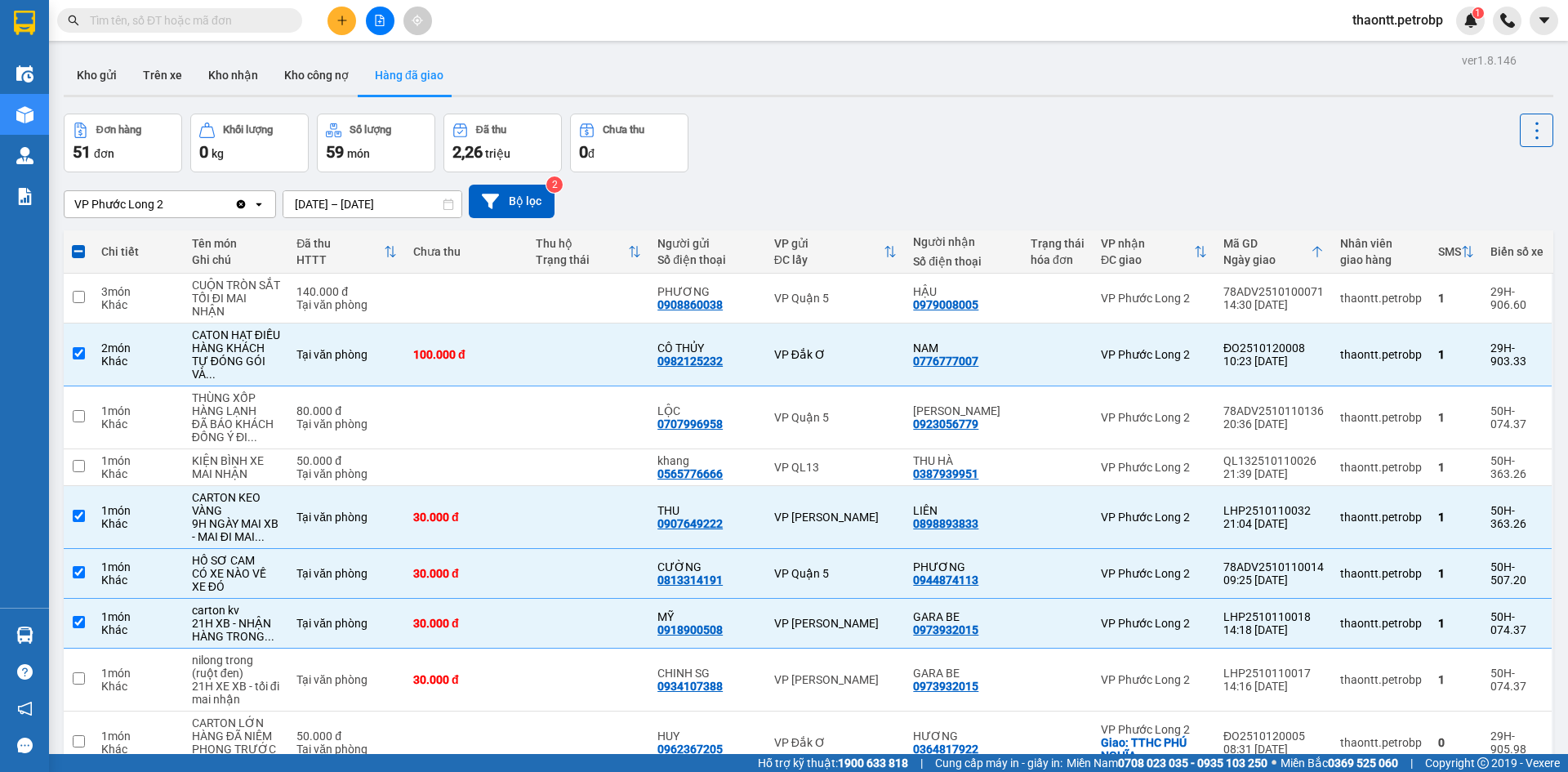
scroll to position [111, 0]
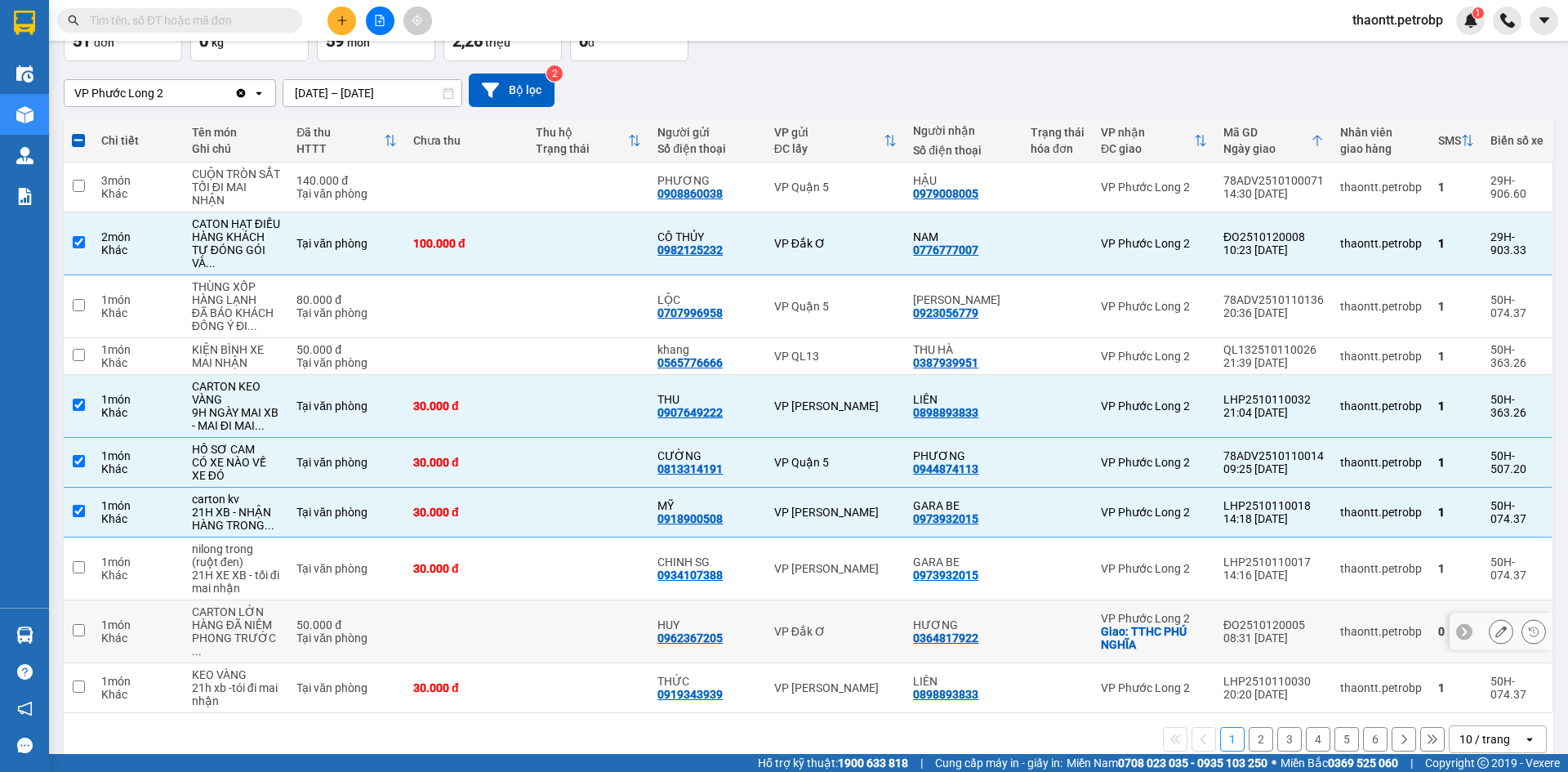
click at [561, 538] on td at bounding box center [589, 569] width 123 height 63
checkbox input "true"
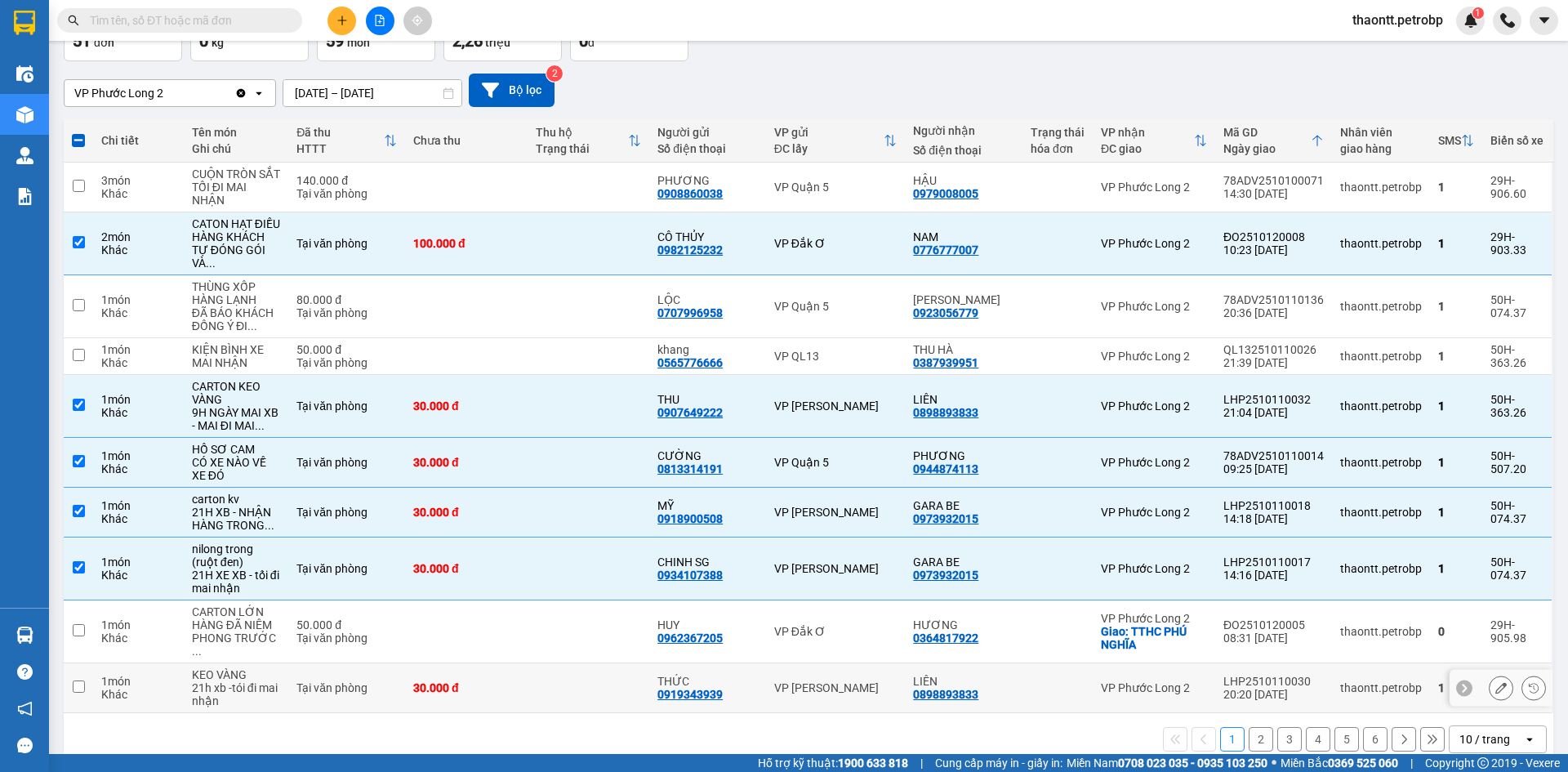
click at [407, 663] on tr "1 món Khác KEO VÀNG 21h xb -tói đi mai nhận Tại văn phòng 30.000 đ THỨC 0919343…" at bounding box center [808, 688] width 1489 height 50
checkbox input "true"
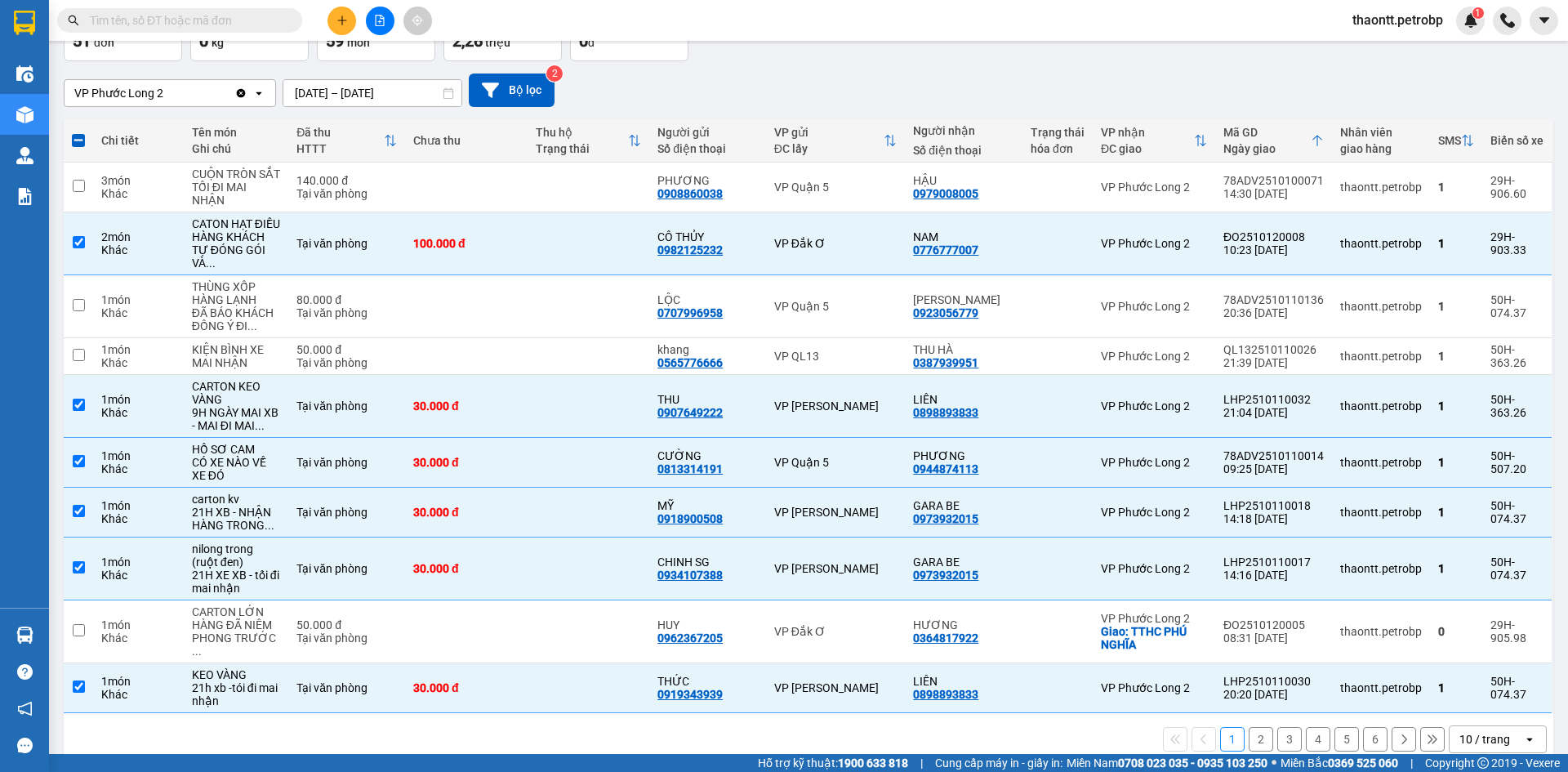
click at [1254, 727] on button "2" at bounding box center [1261, 739] width 25 height 25
checkbox input "false"
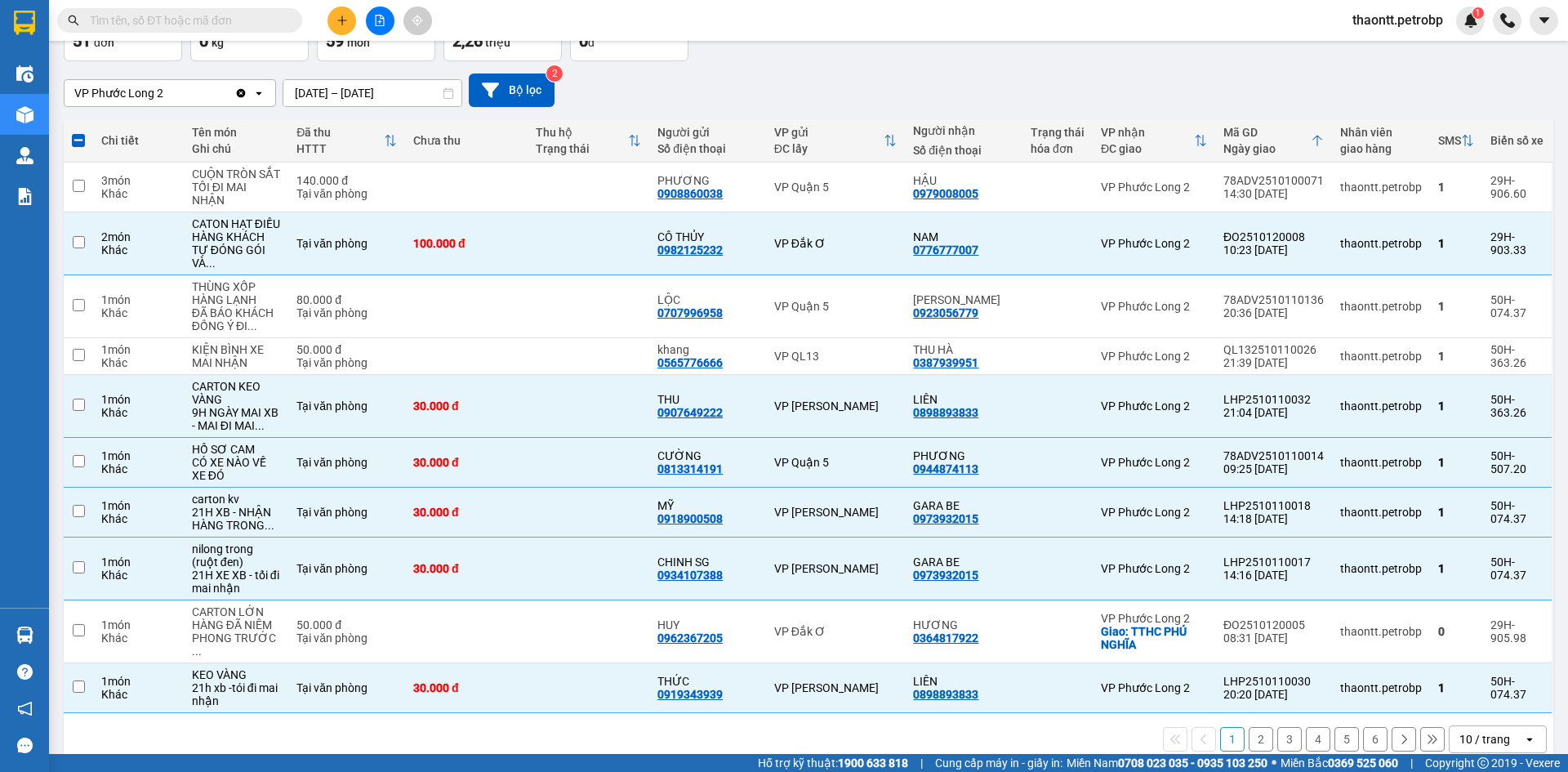
checkbox input "false"
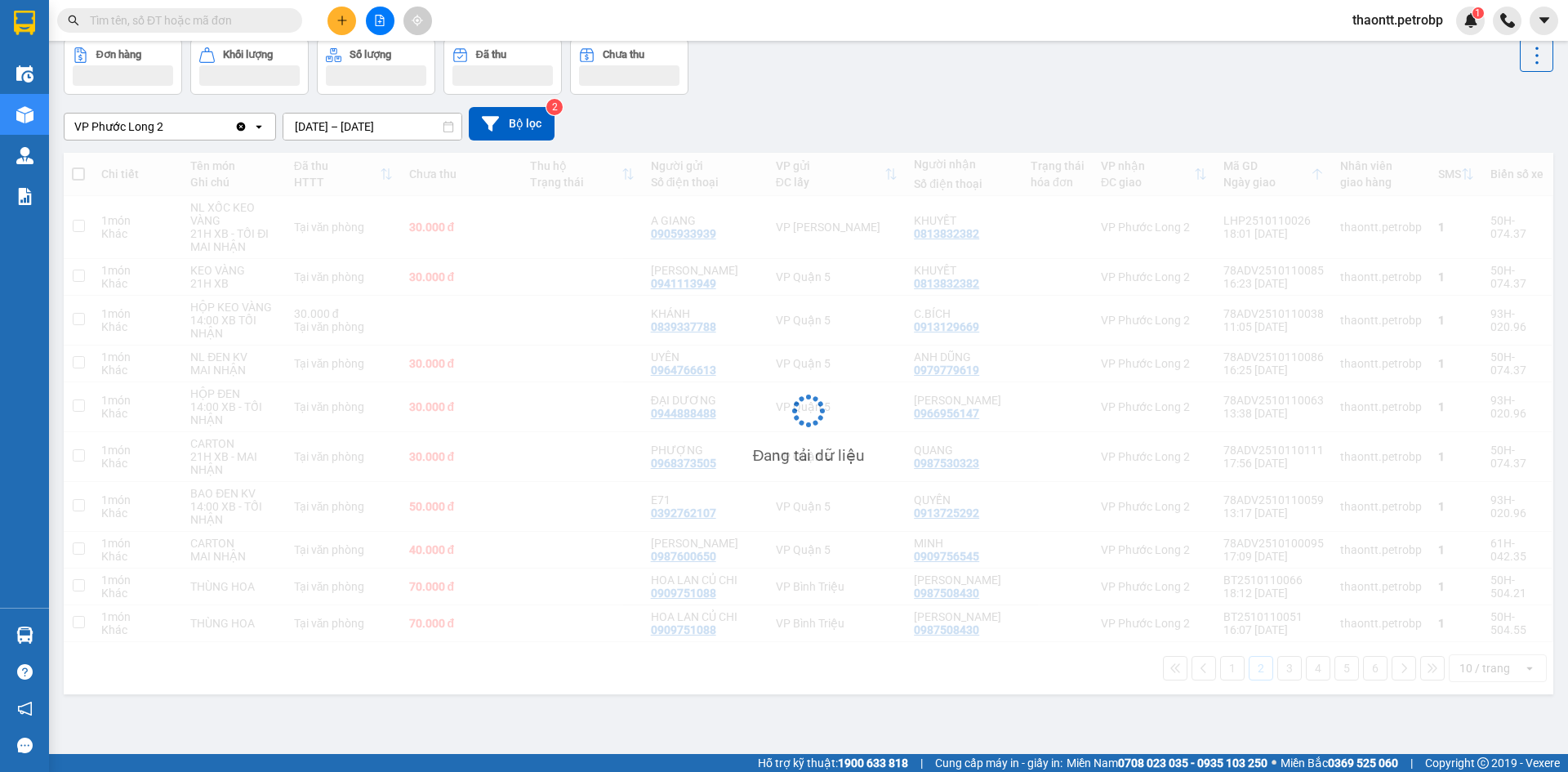
scroll to position [75, 0]
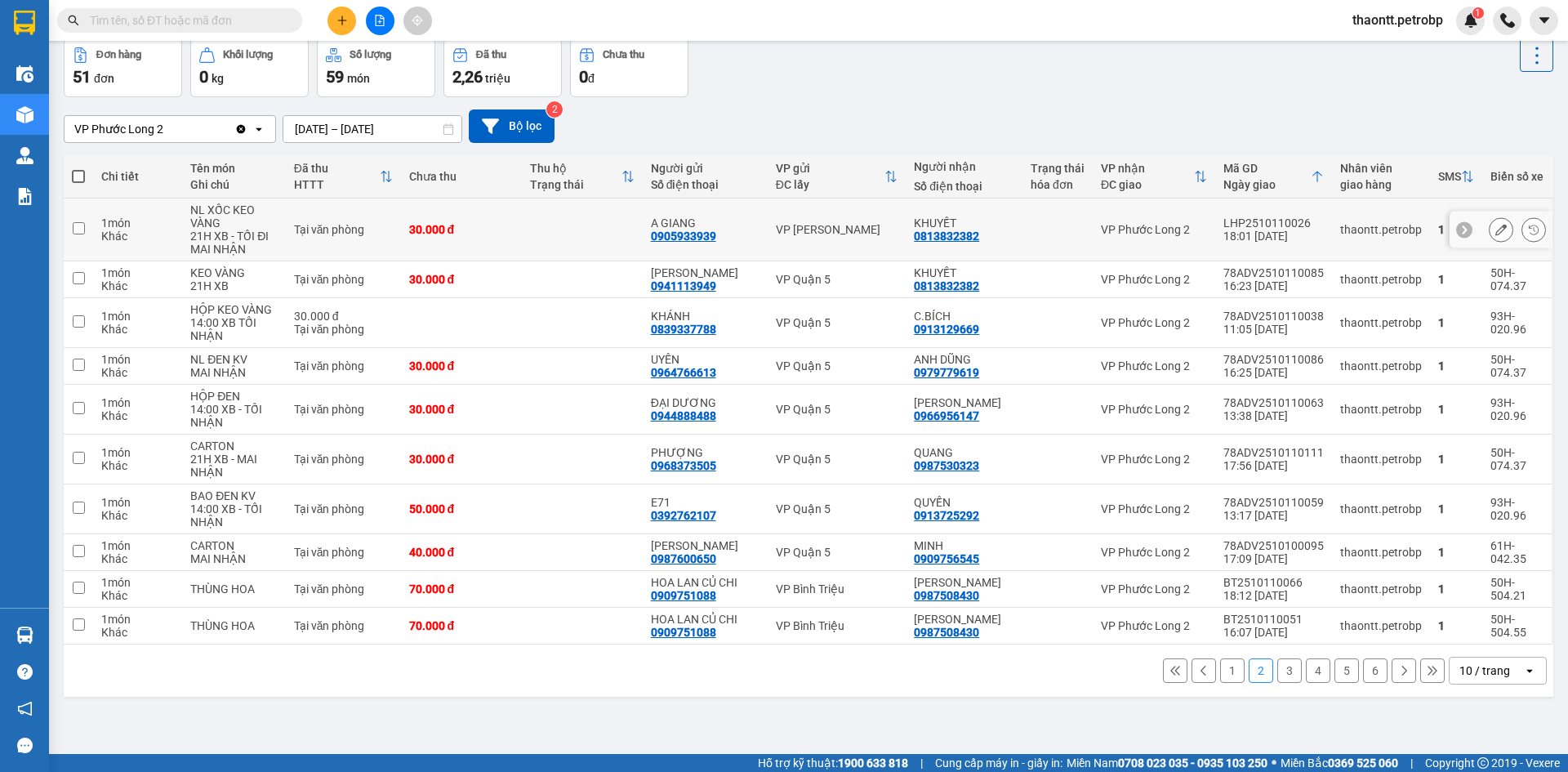
drag, startPoint x: 503, startPoint y: 236, endPoint x: 544, endPoint y: 218, distance: 44.8
click at [505, 236] on td "30.000 đ" at bounding box center [461, 230] width 121 height 63
checkbox input "true"
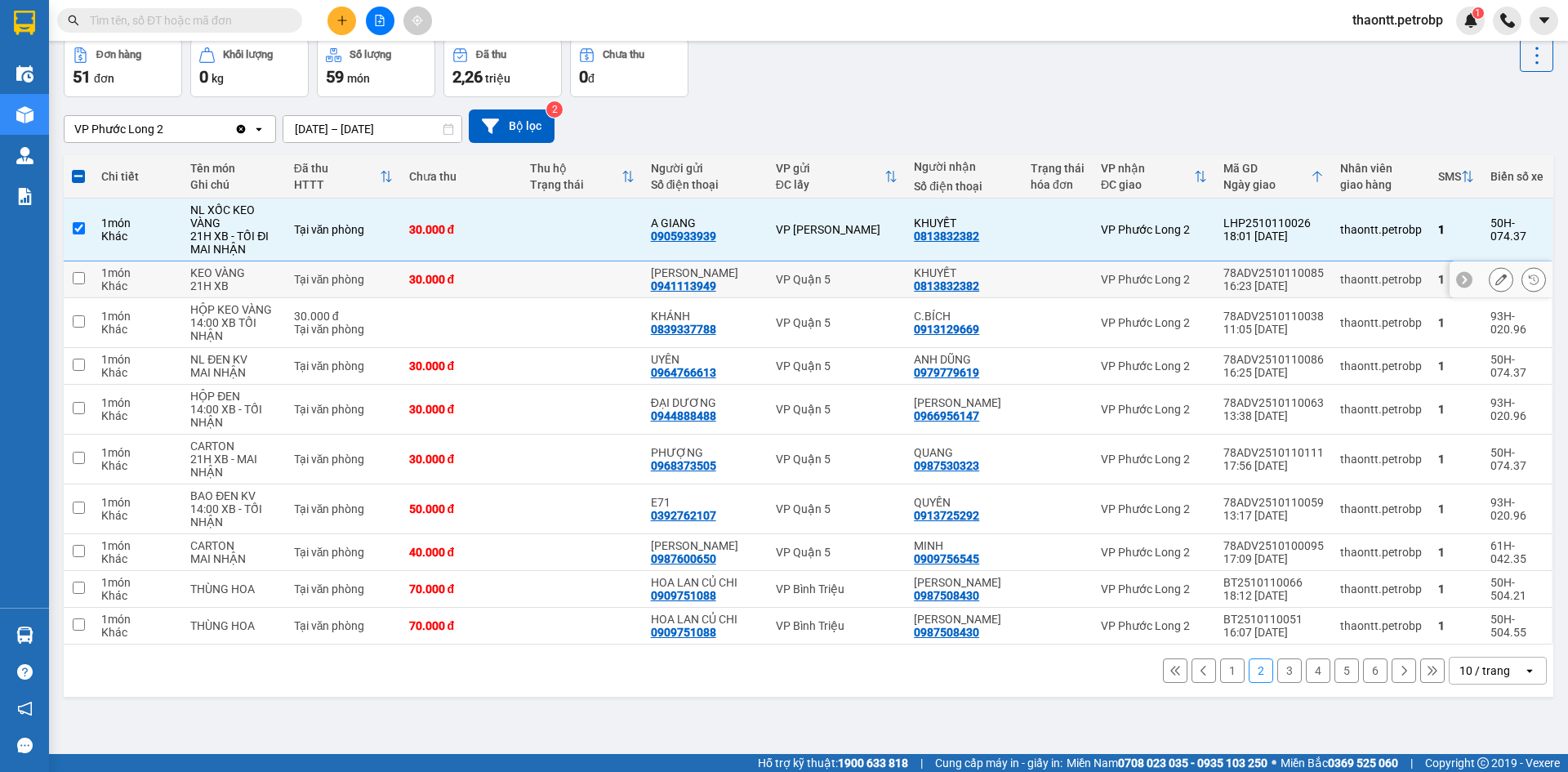
click at [514, 267] on td "30.000 đ" at bounding box center [461, 280] width 121 height 37
checkbox input "true"
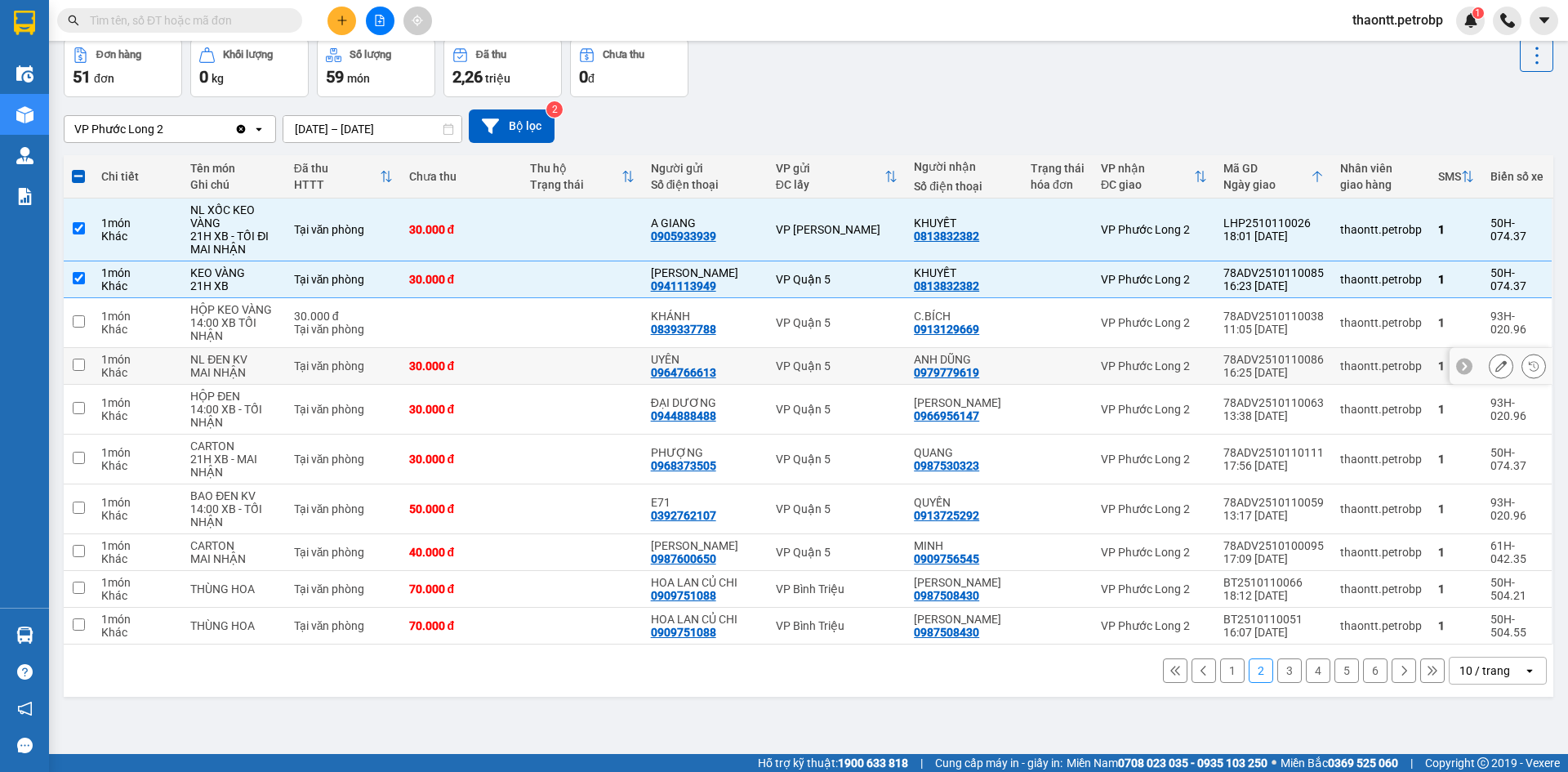
click at [515, 356] on td "30.000 đ" at bounding box center [461, 367] width 121 height 37
checkbox input "true"
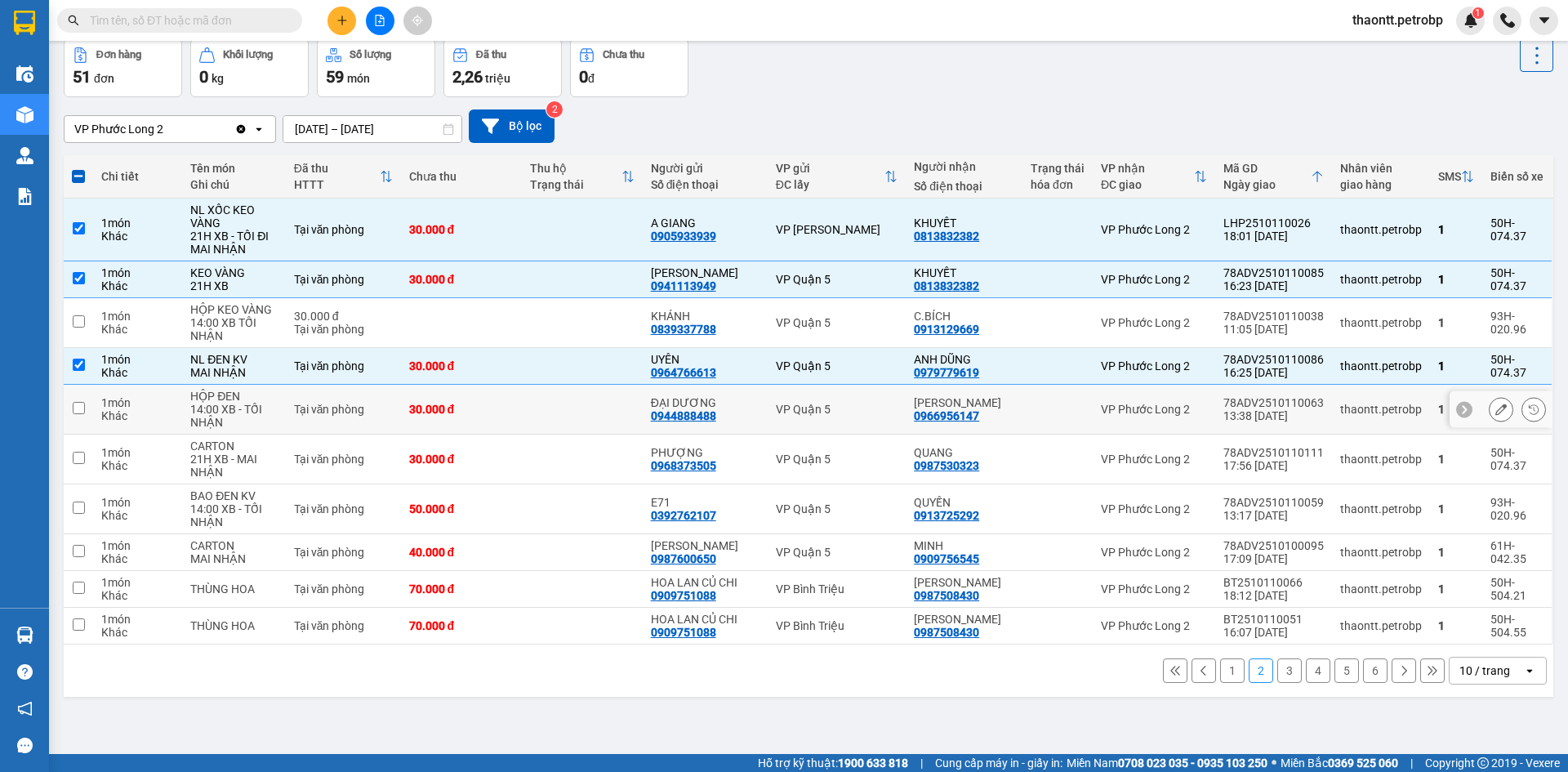
click at [500, 410] on div "30.000 đ" at bounding box center [461, 409] width 104 height 13
checkbox input "true"
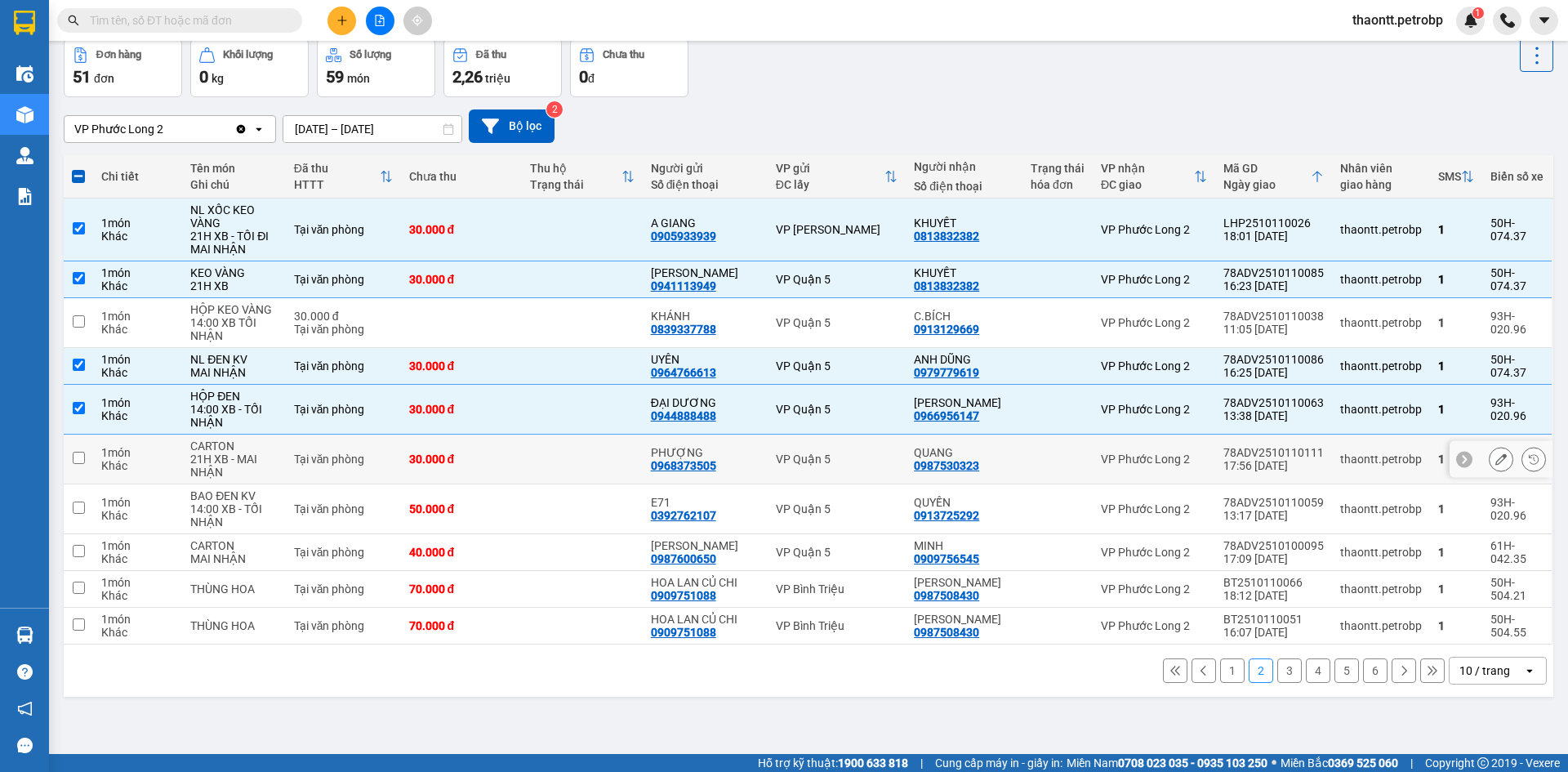
click at [514, 474] on td "30.000 đ" at bounding box center [461, 460] width 121 height 50
checkbox input "true"
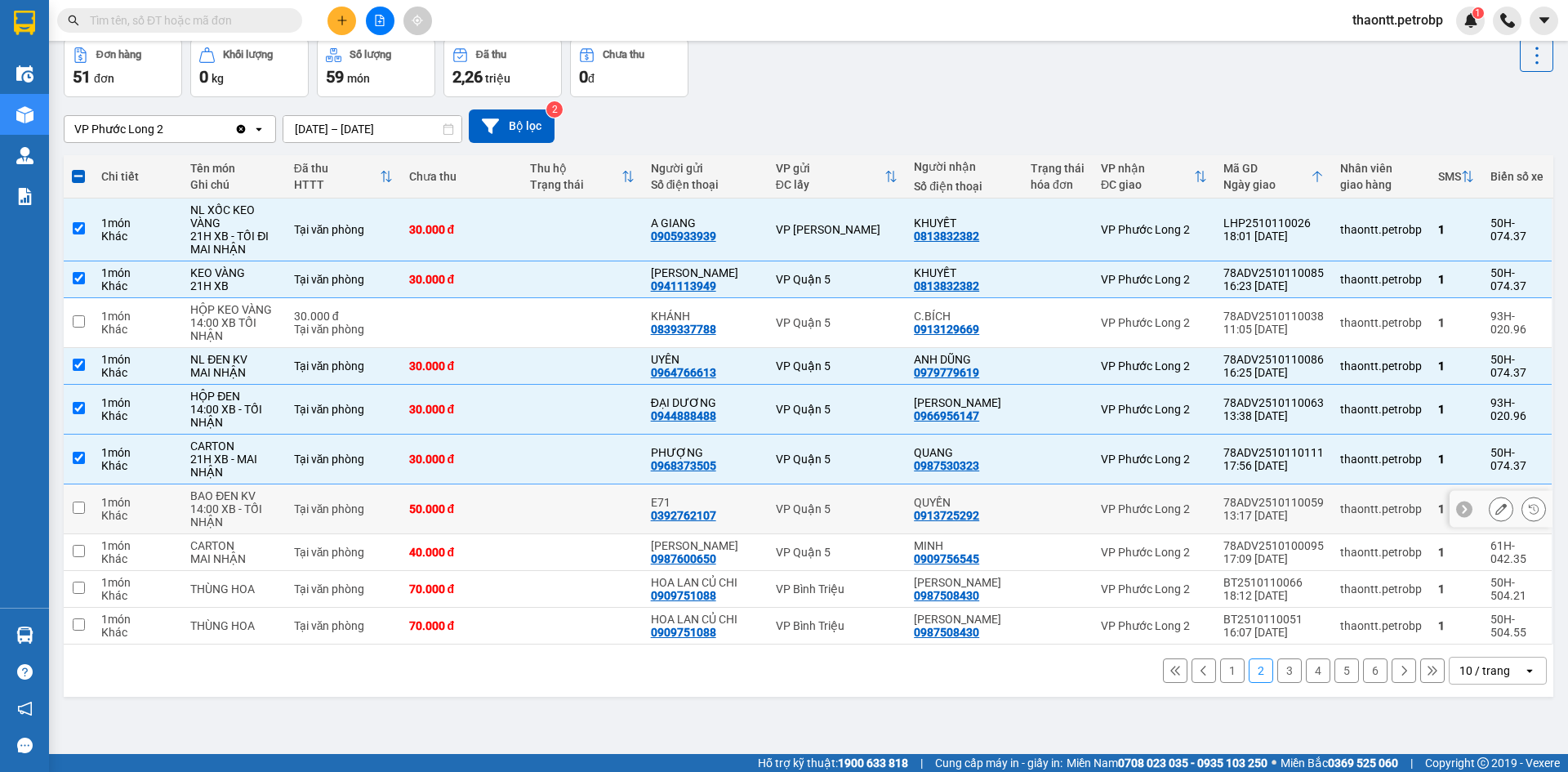
drag, startPoint x: 387, startPoint y: 505, endPoint x: 445, endPoint y: 585, distance: 98.8
click at [388, 506] on div "Tại văn phòng" at bounding box center [344, 508] width 99 height 13
checkbox input "true"
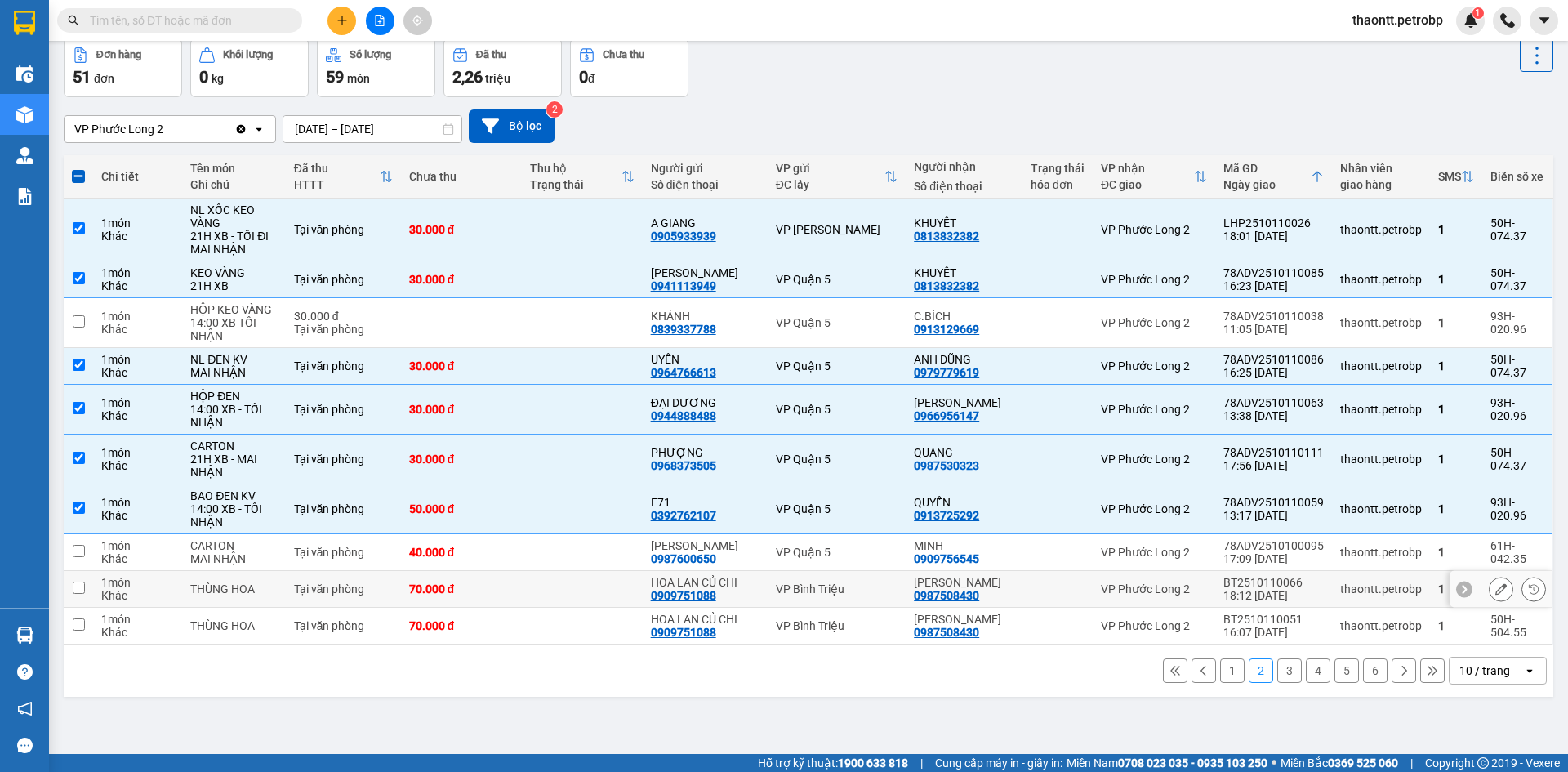
click at [445, 571] on td "70.000 đ" at bounding box center [461, 590] width 121 height 37
checkbox input "true"
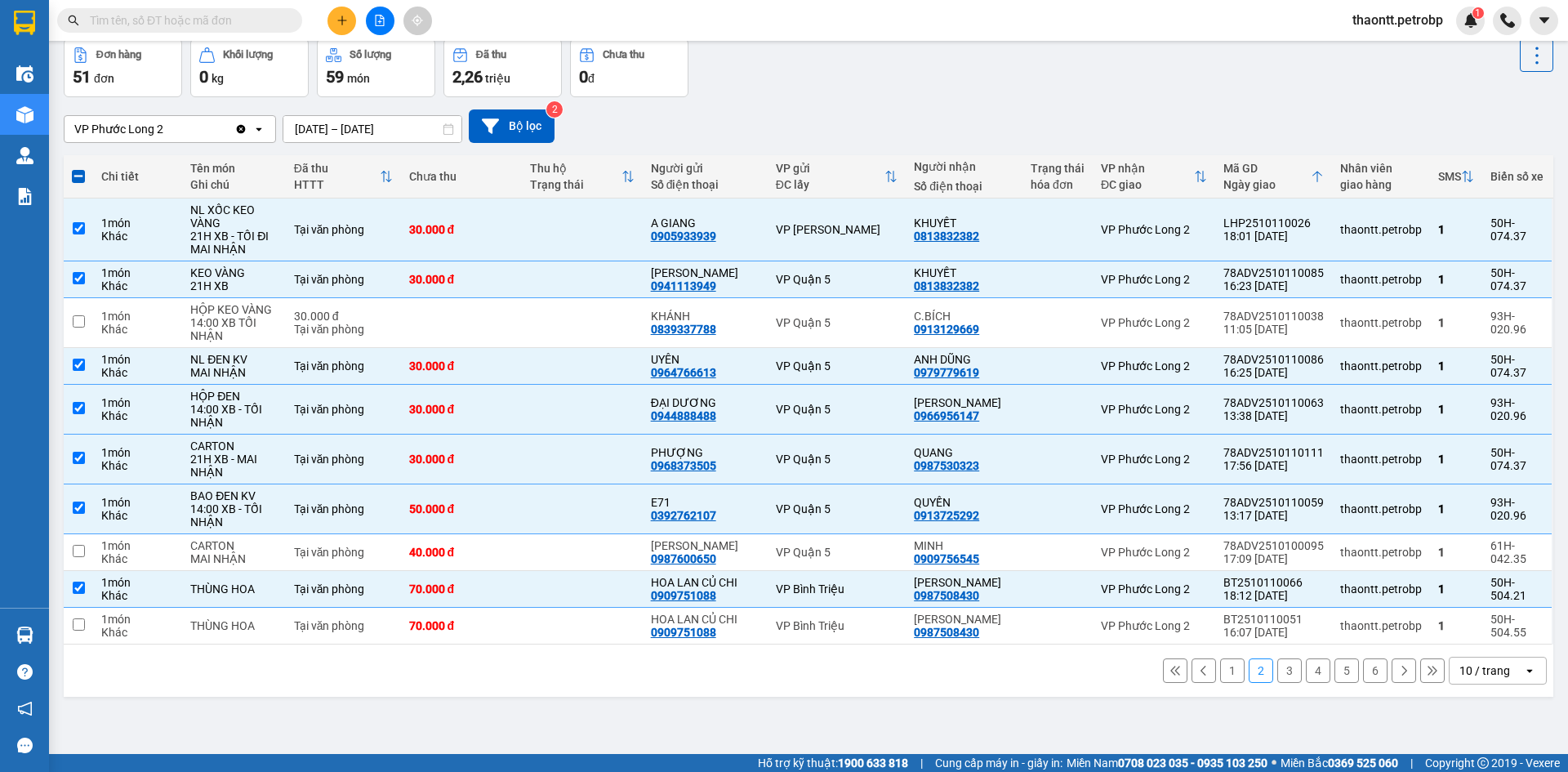
click at [1277, 671] on button "3" at bounding box center [1290, 671] width 25 height 25
checkbox input "false"
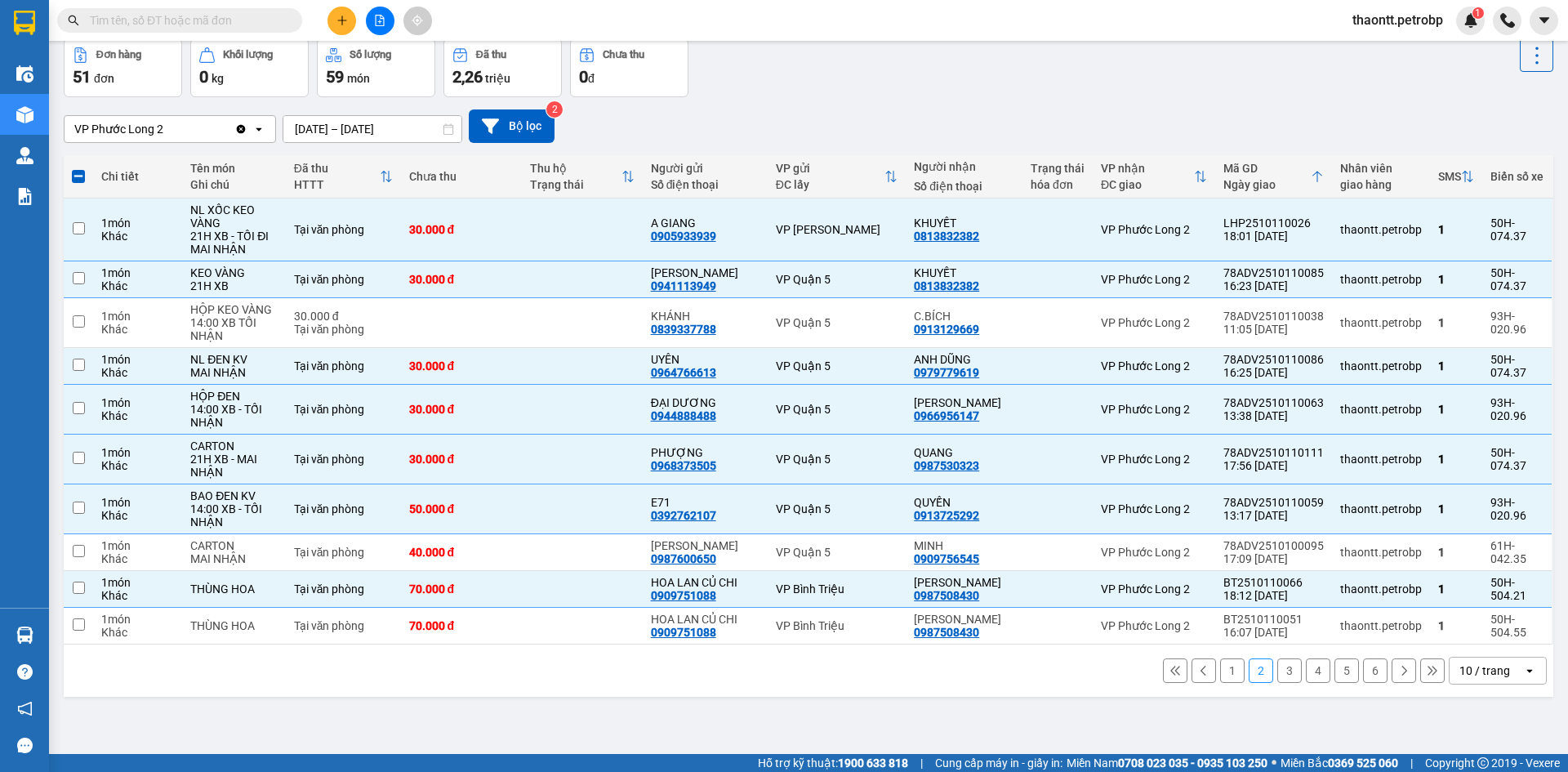
checkbox input "false"
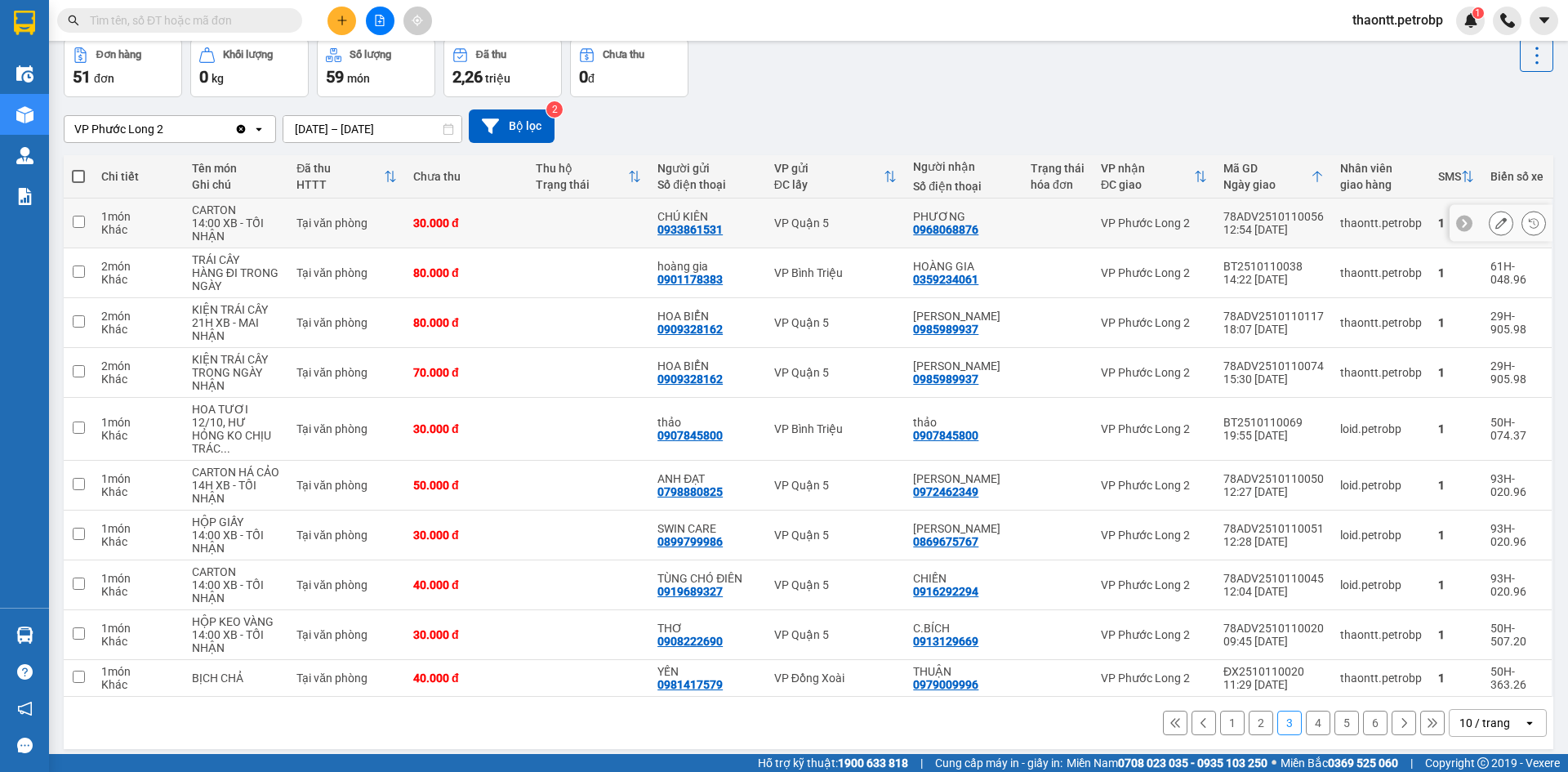
click at [500, 229] on div "30.000 đ" at bounding box center [466, 223] width 106 height 13
checkbox input "true"
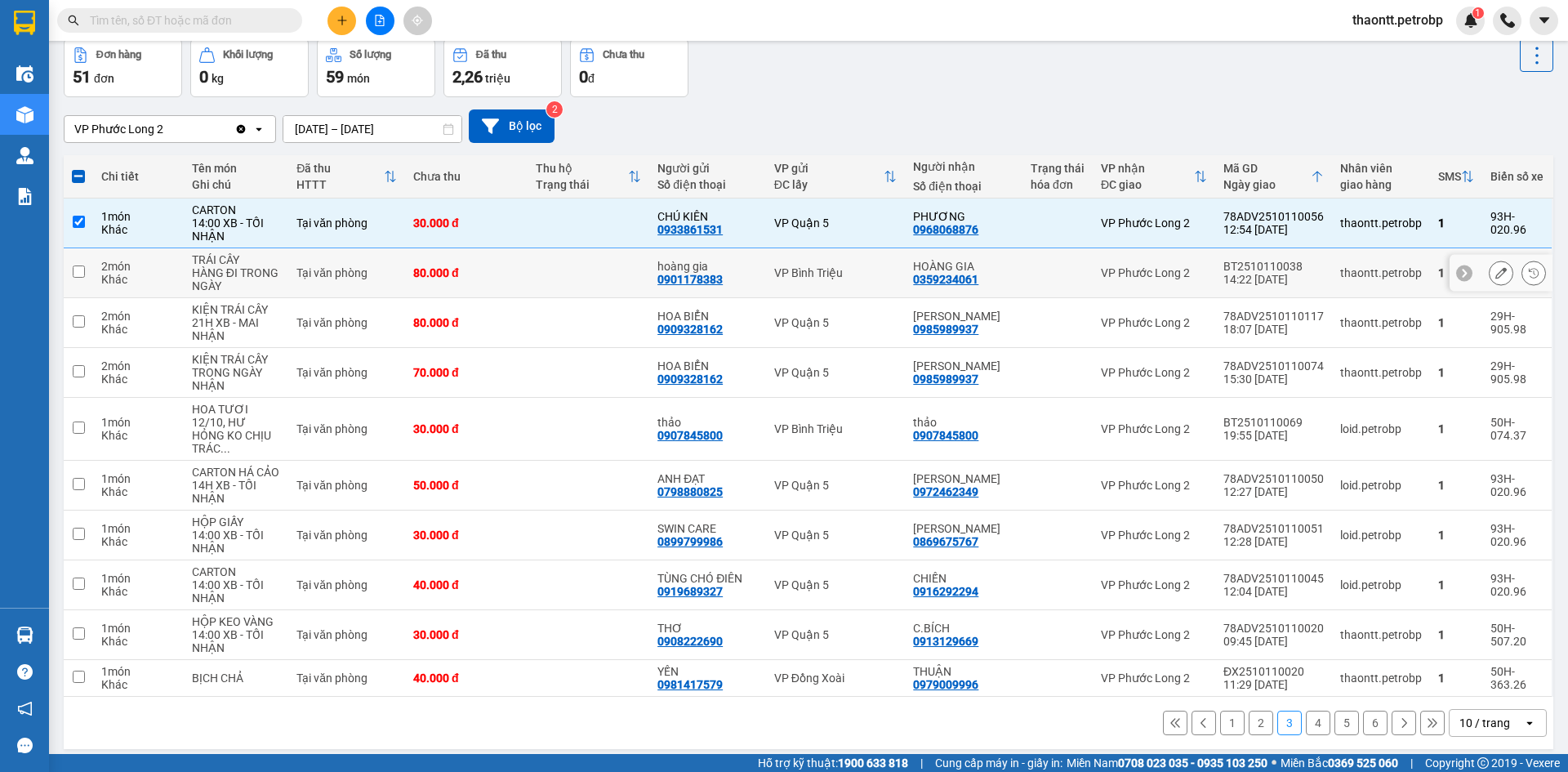
click at [490, 279] on td "80.000 đ" at bounding box center [466, 273] width 123 height 50
checkbox input "true"
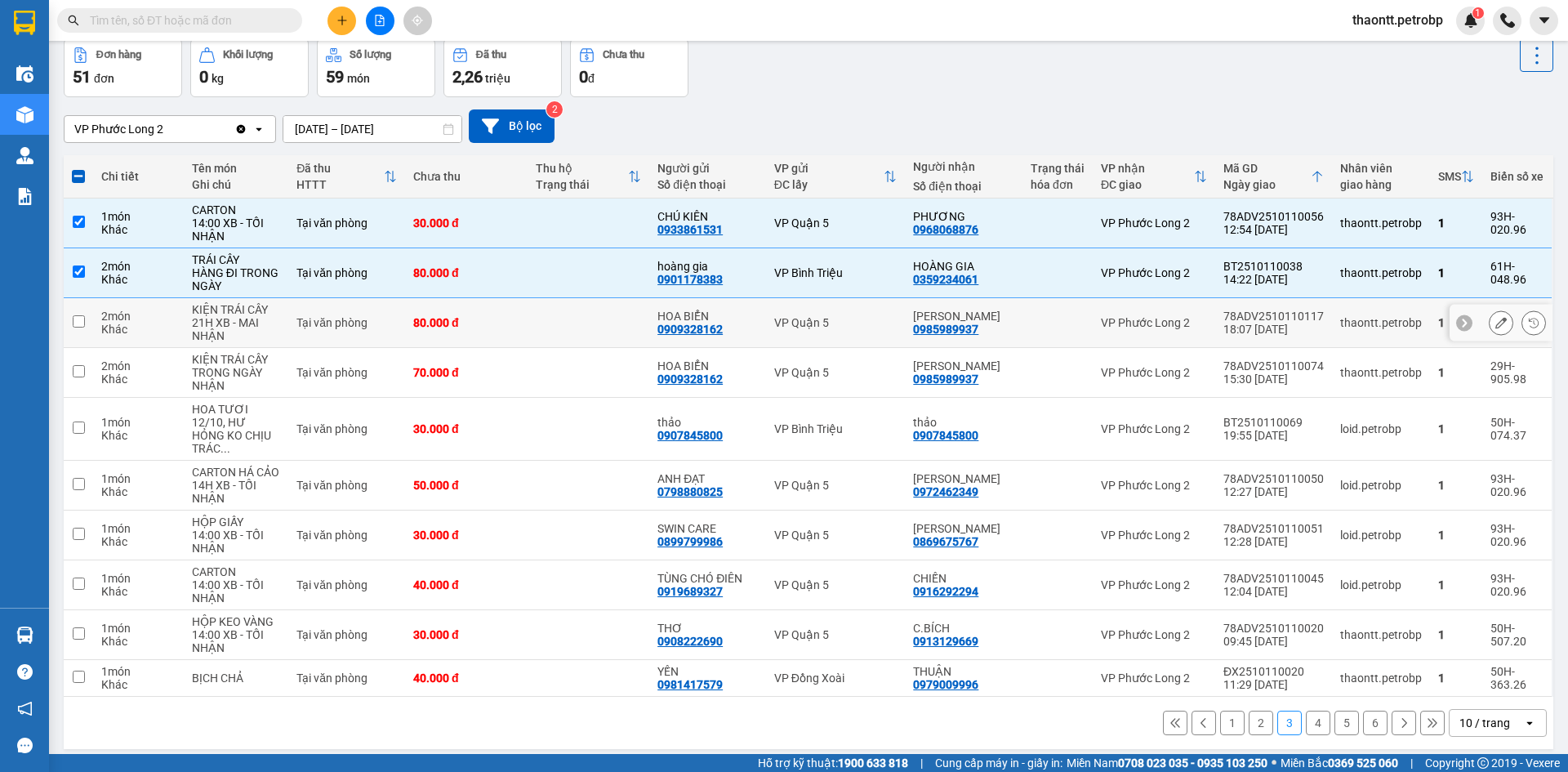
click at [498, 329] on td "80.000 đ" at bounding box center [466, 323] width 123 height 50
checkbox input "true"
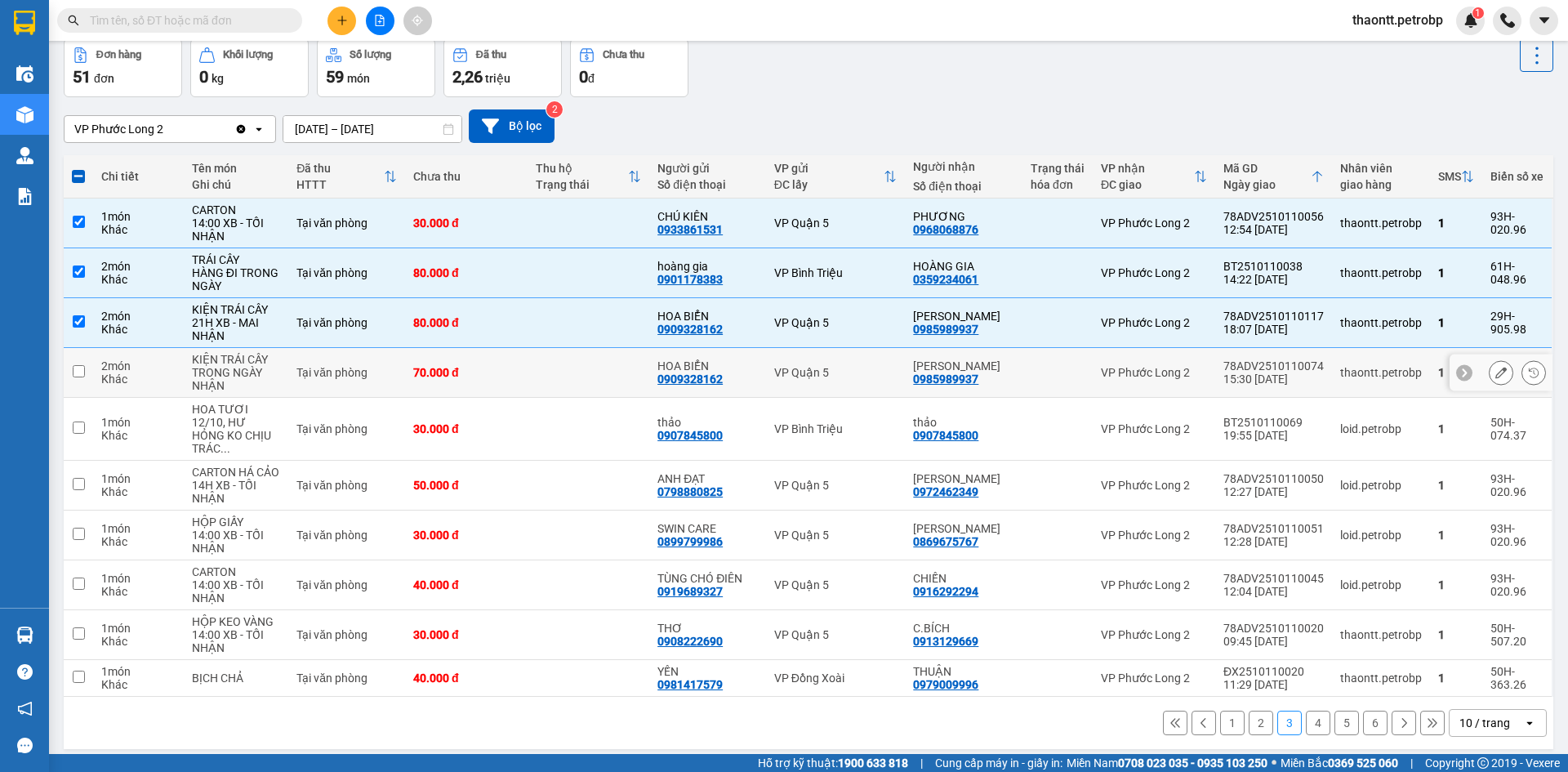
click at [510, 368] on div "70.000 đ" at bounding box center [466, 372] width 106 height 13
checkbox input "true"
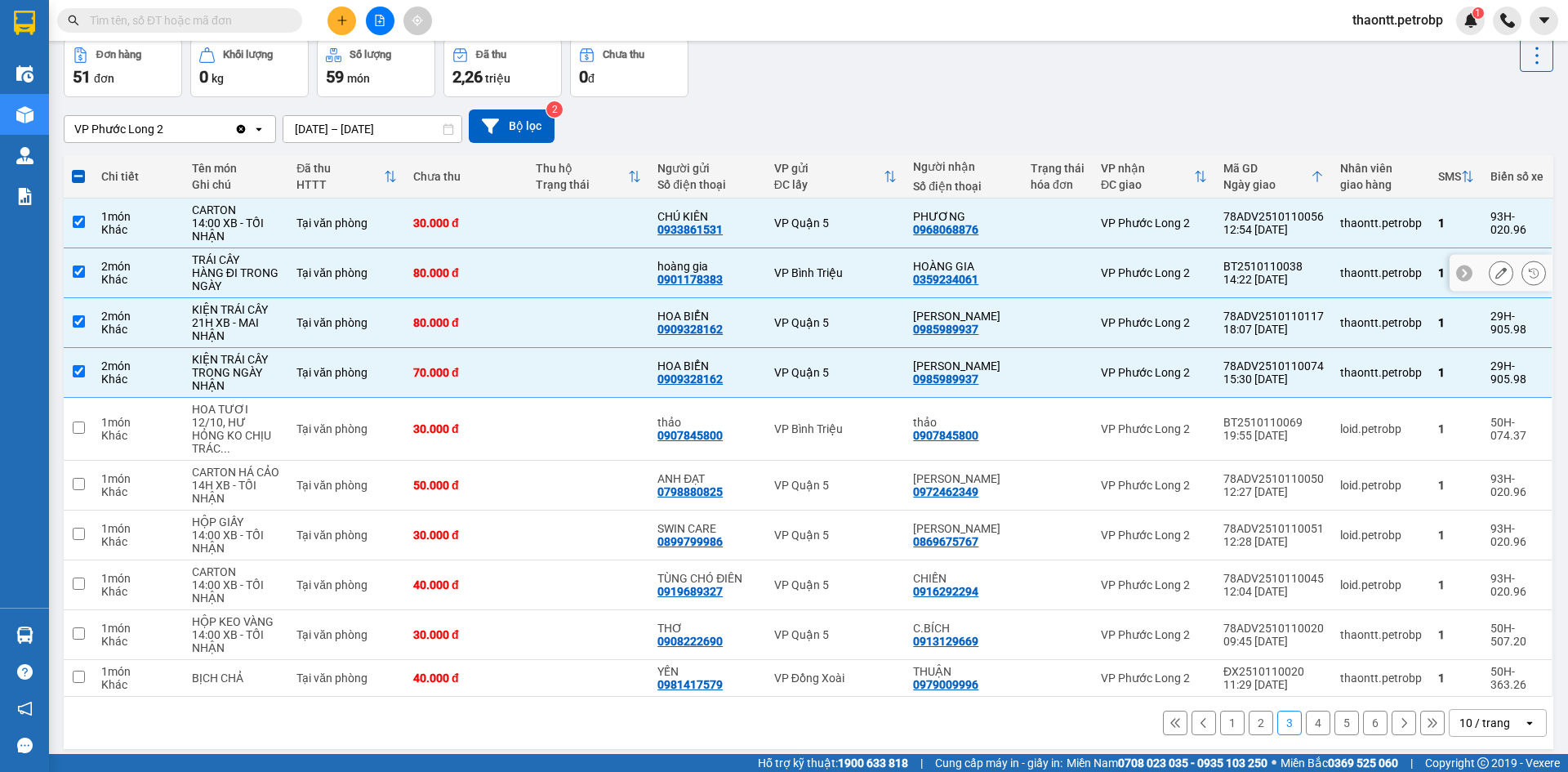
click at [503, 248] on td "80.000 đ" at bounding box center [466, 273] width 123 height 50
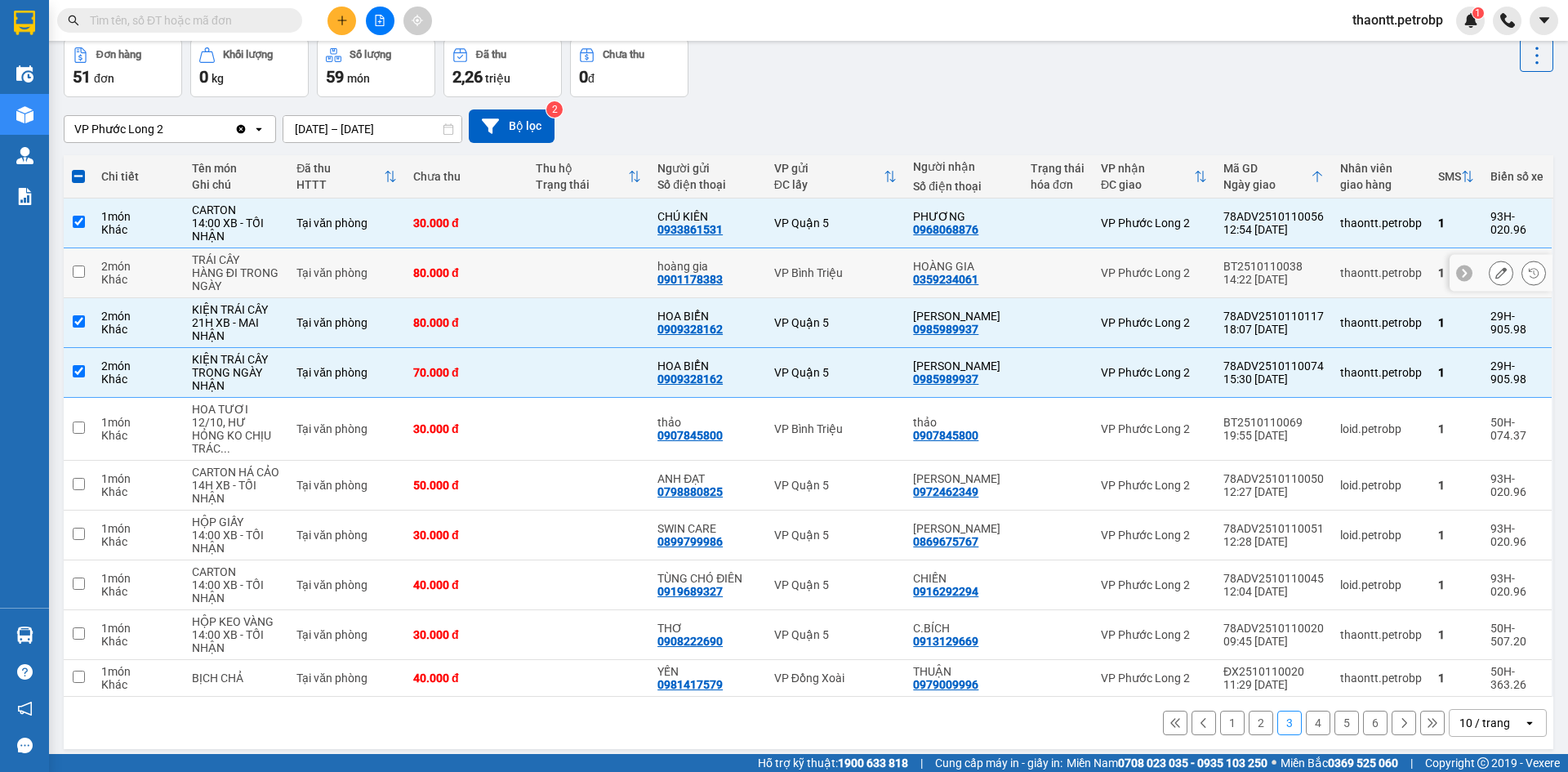
click at [511, 270] on div "80.000 đ" at bounding box center [466, 272] width 106 height 13
checkbox input "true"
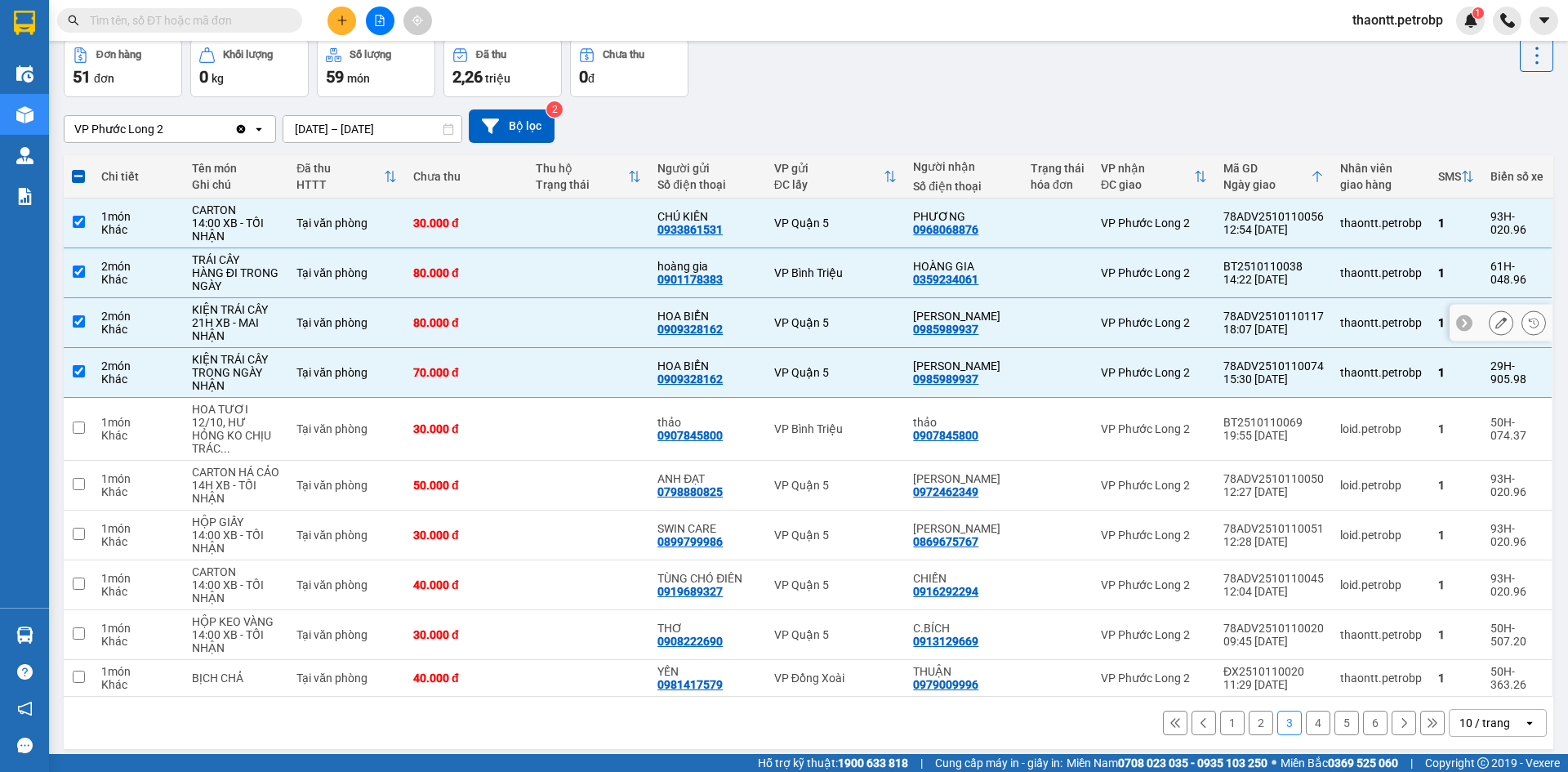
drag, startPoint x: 525, startPoint y: 325, endPoint x: 528, endPoint y: 348, distance: 23.2
click at [525, 329] on td "80.000 đ" at bounding box center [466, 323] width 123 height 50
checkbox input "false"
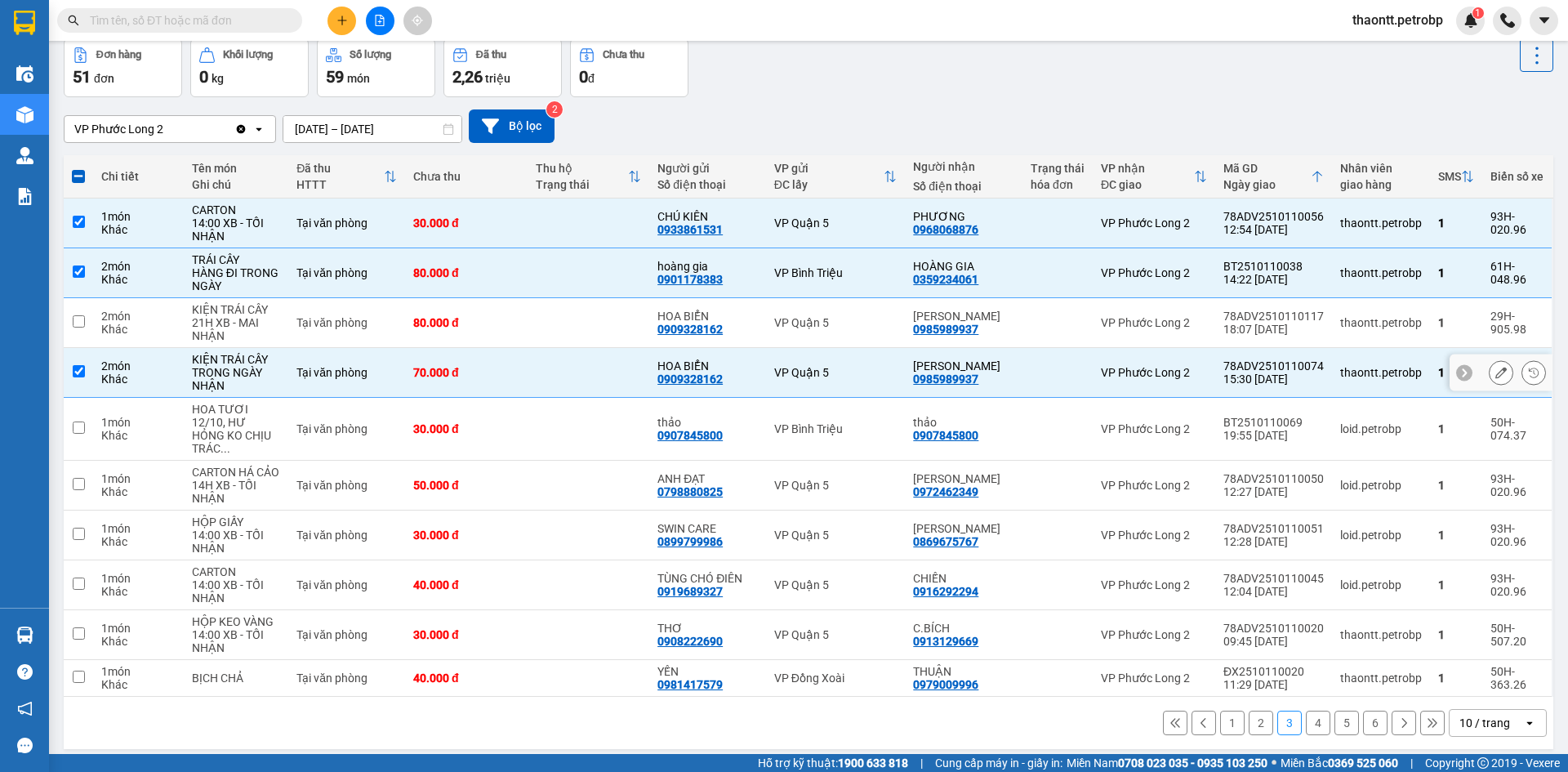
click at [530, 355] on td at bounding box center [589, 373] width 123 height 50
checkbox input "false"
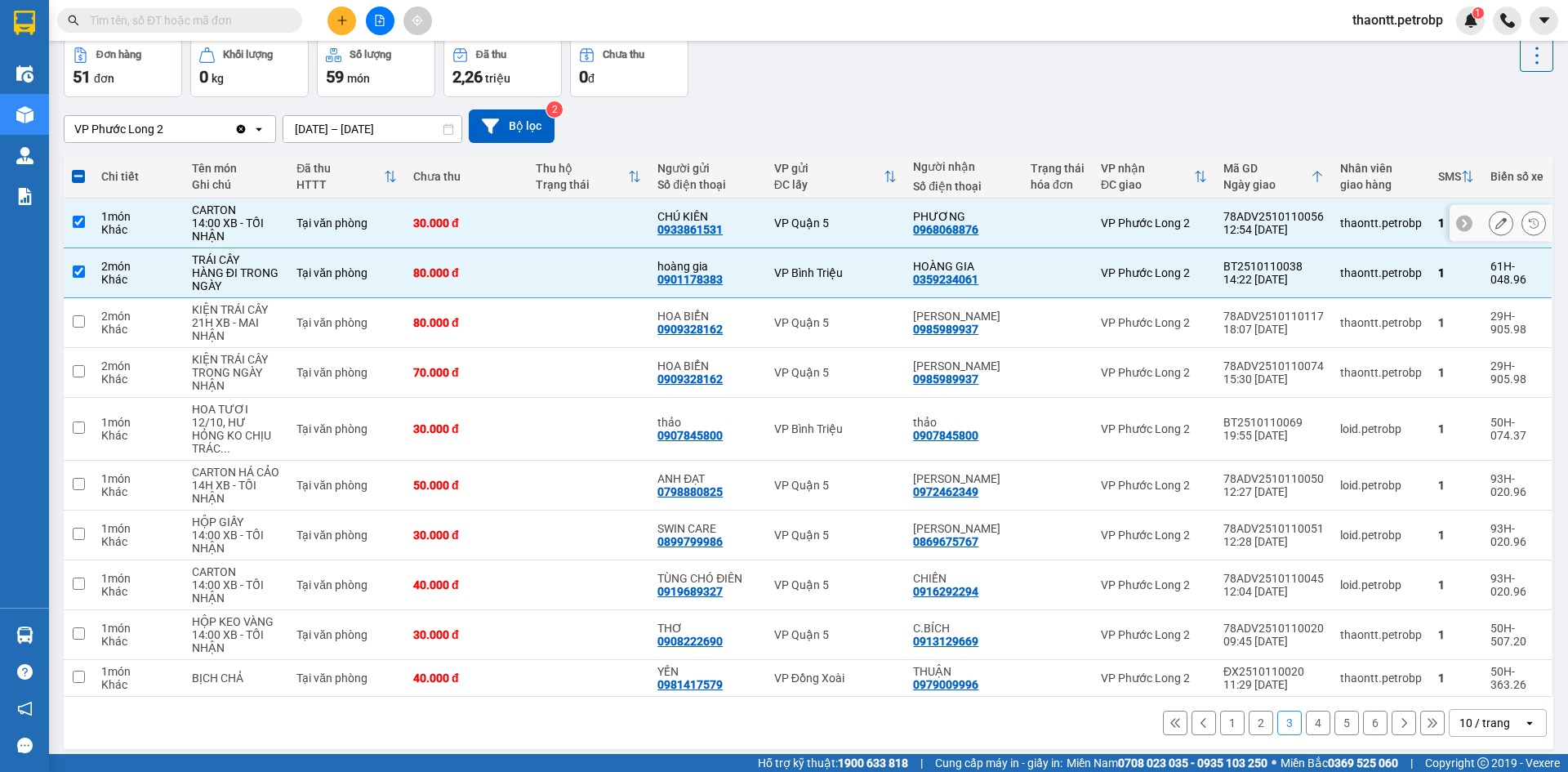
click at [536, 226] on td at bounding box center [589, 224] width 123 height 50
checkbox input "false"
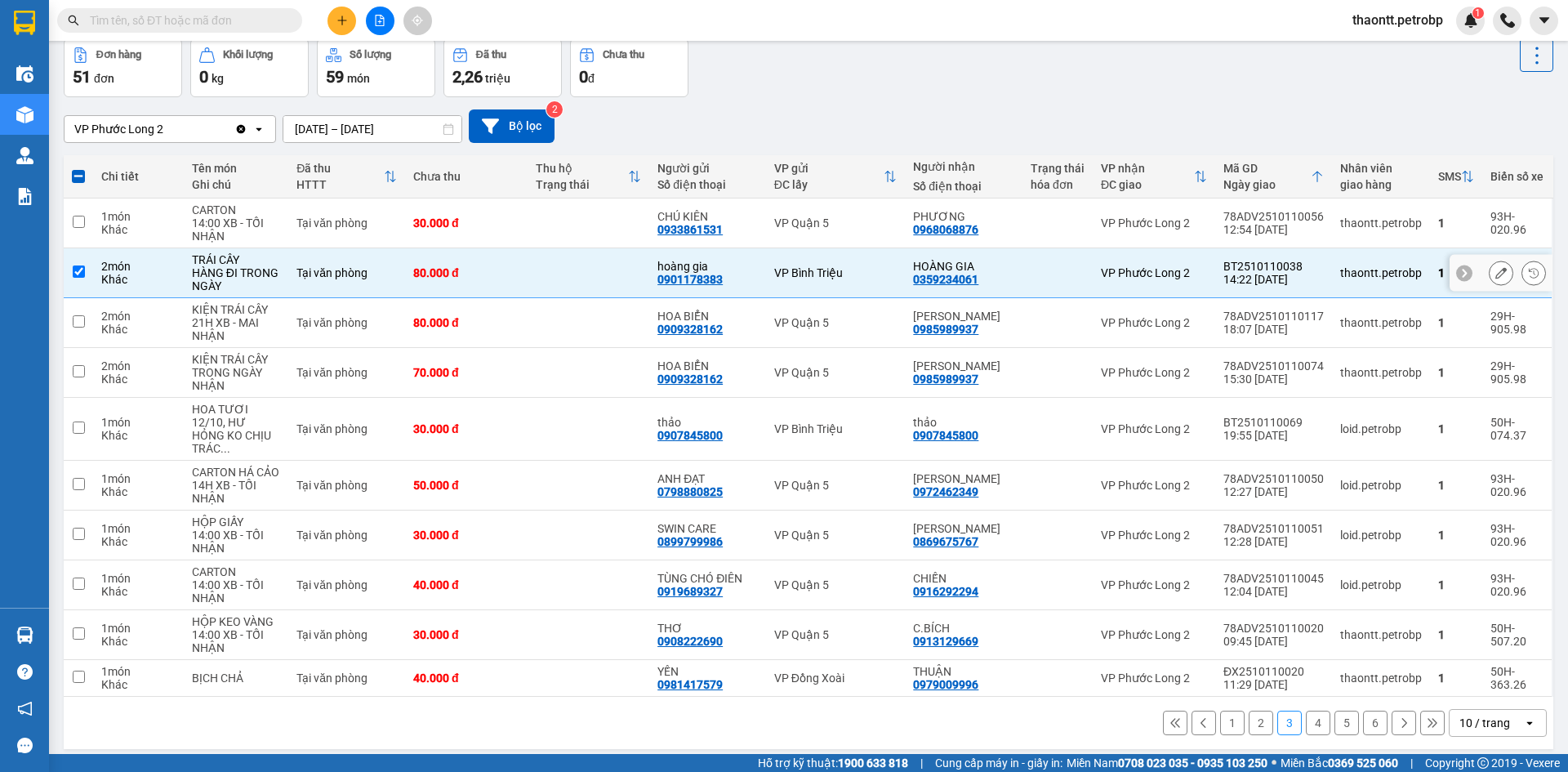
click at [547, 285] on td at bounding box center [589, 273] width 123 height 50
checkbox input "false"
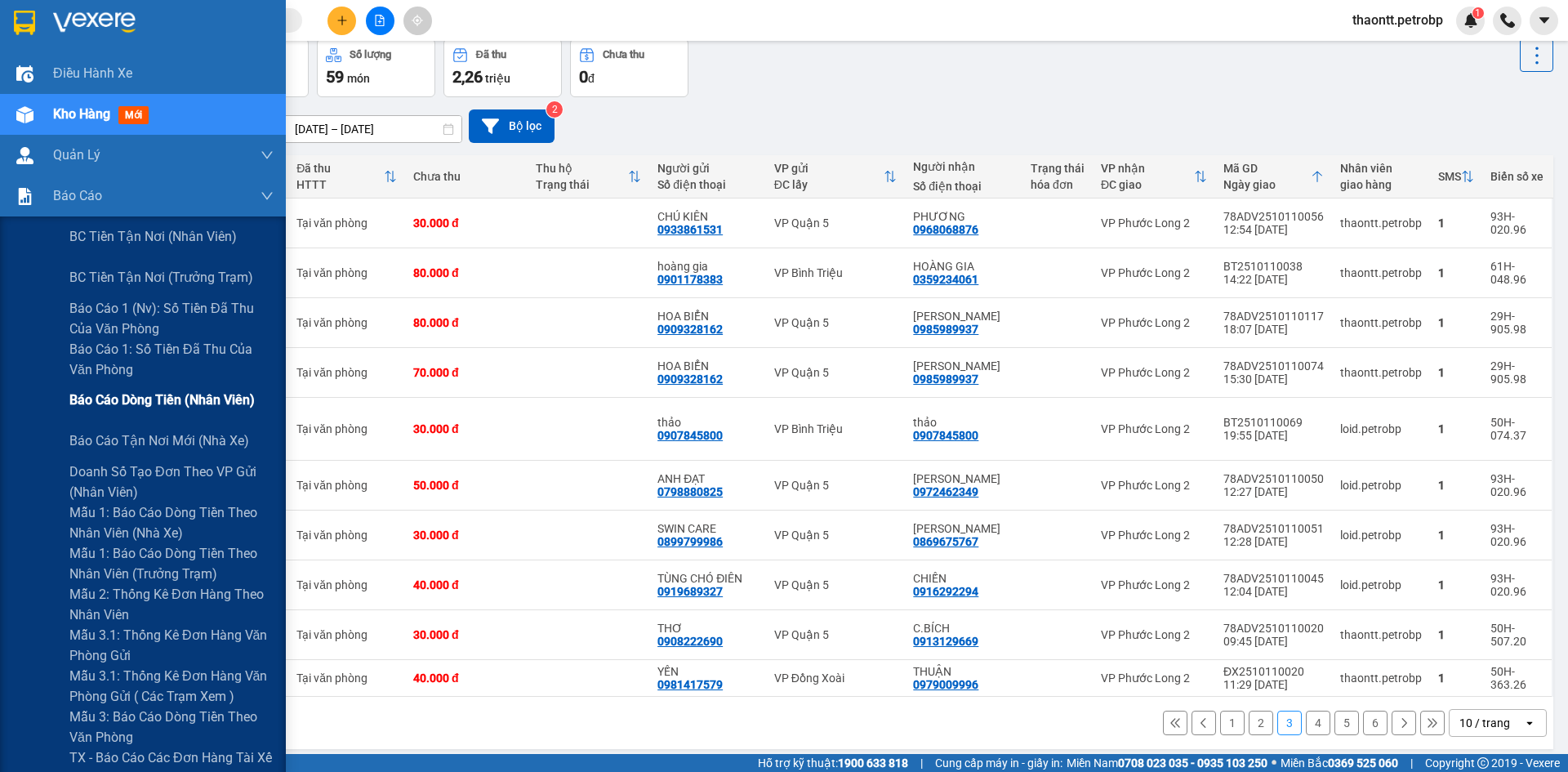
click at [126, 392] on span "Báo cáo dòng tiền (nhân viên)" at bounding box center [163, 400] width 186 height 20
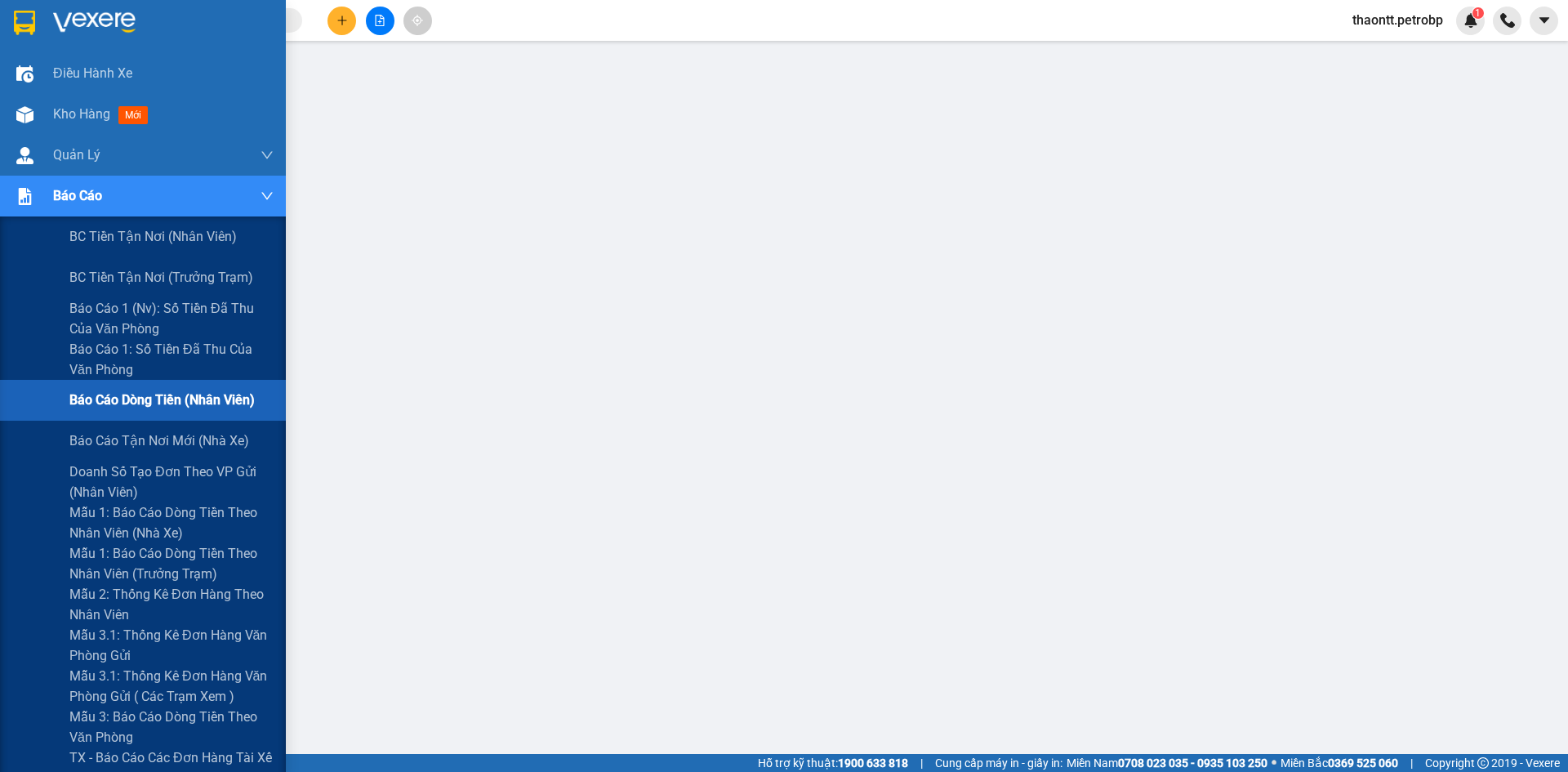
click at [124, 386] on div "Báo cáo dòng tiền (nhân viên)" at bounding box center [171, 401] width 204 height 41
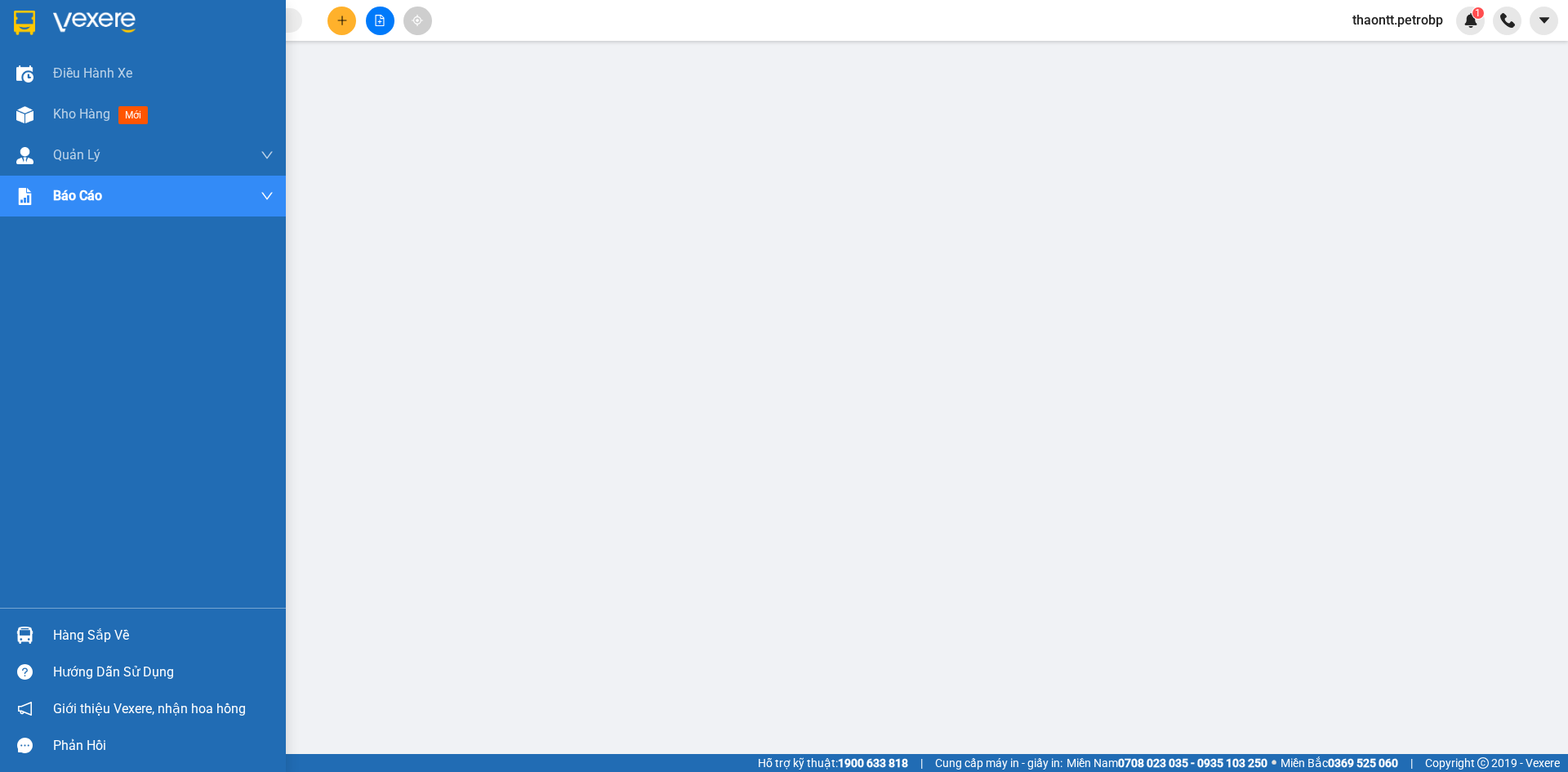
drag, startPoint x: 60, startPoint y: 115, endPoint x: 124, endPoint y: 52, distance: 89.8
click at [77, 111] on span "Kho hàng" at bounding box center [81, 114] width 57 height 16
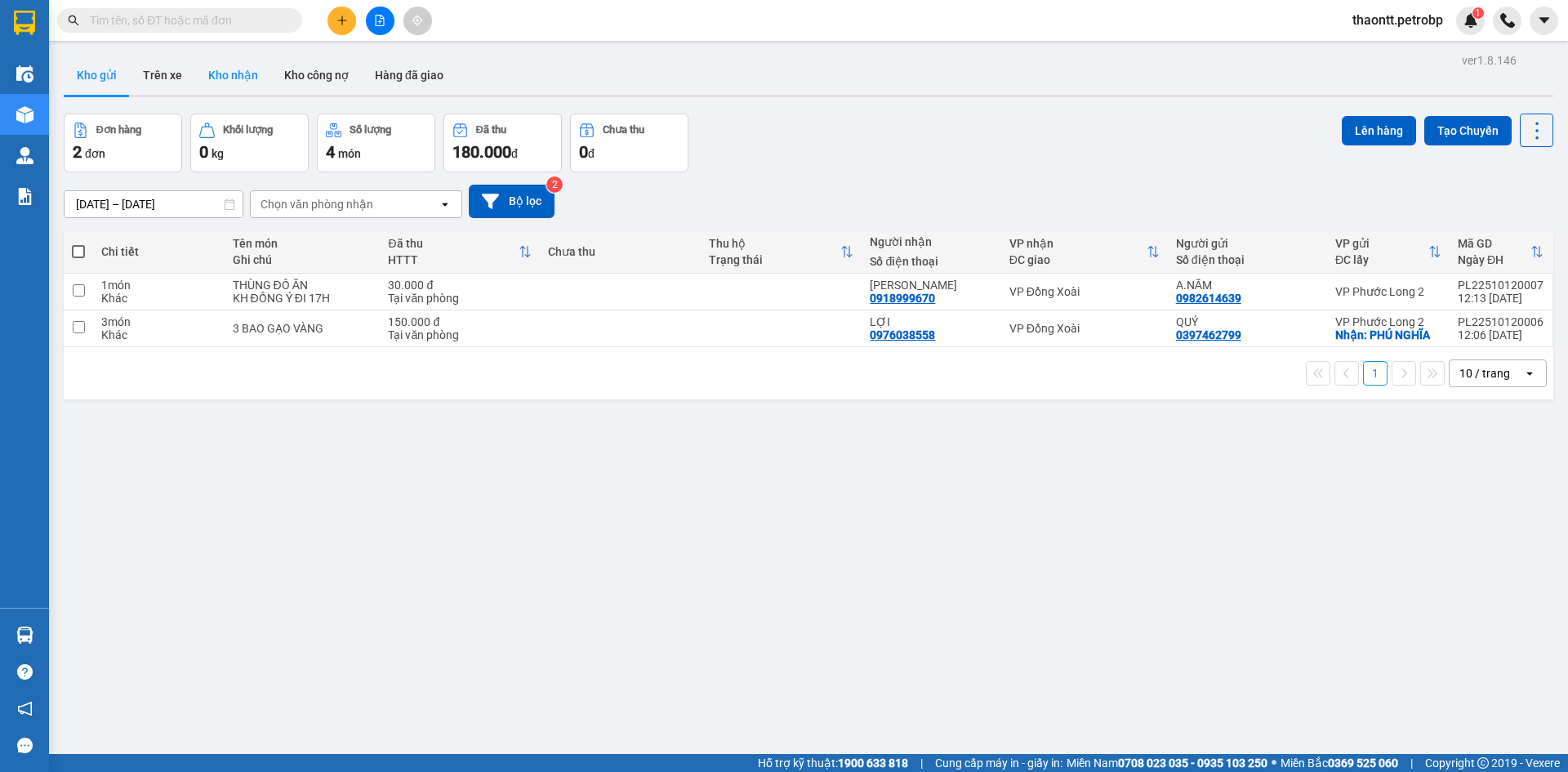
click at [240, 80] on button "Kho nhận" at bounding box center [233, 75] width 76 height 39
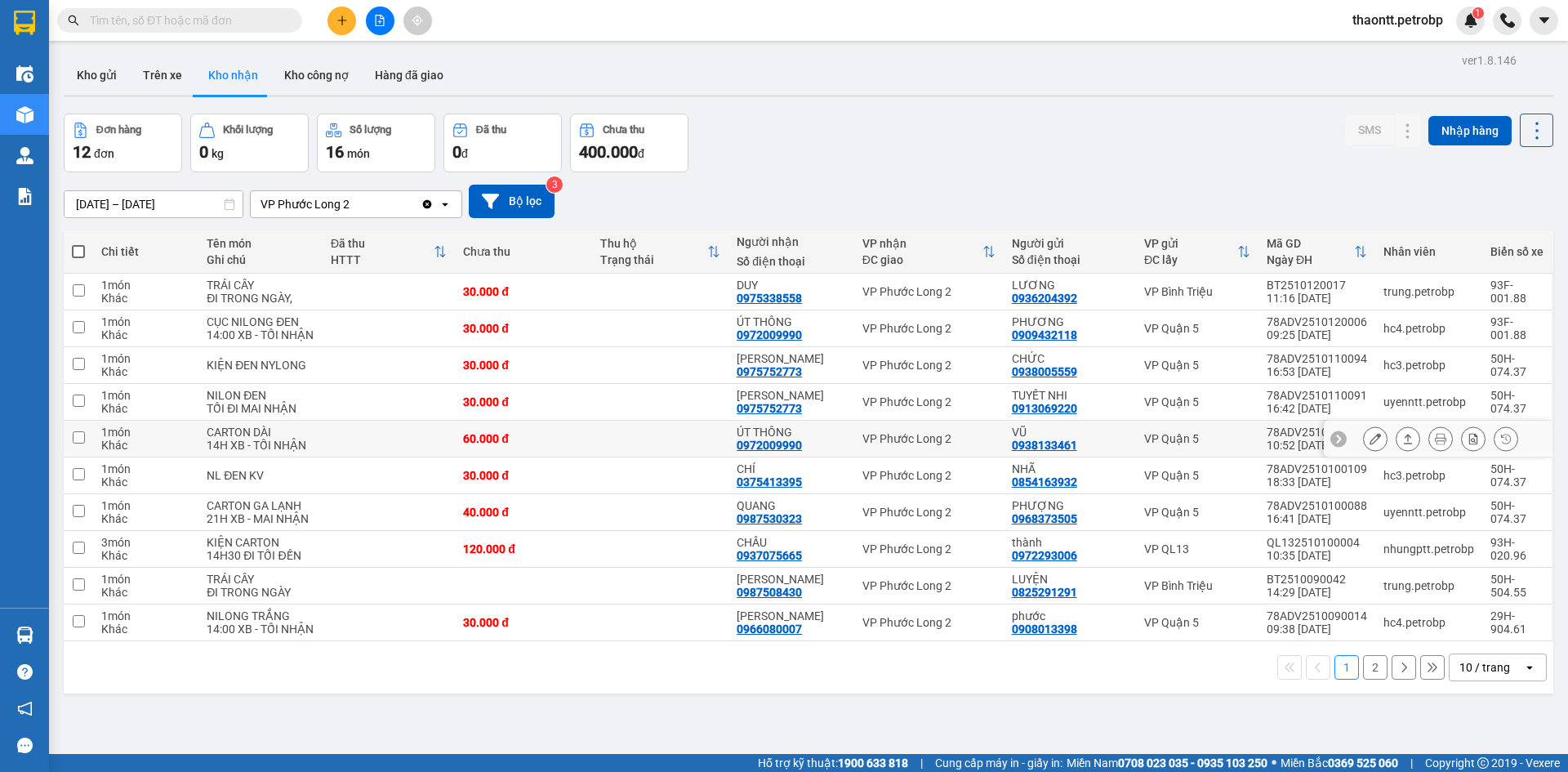
scroll to position [75, 0]
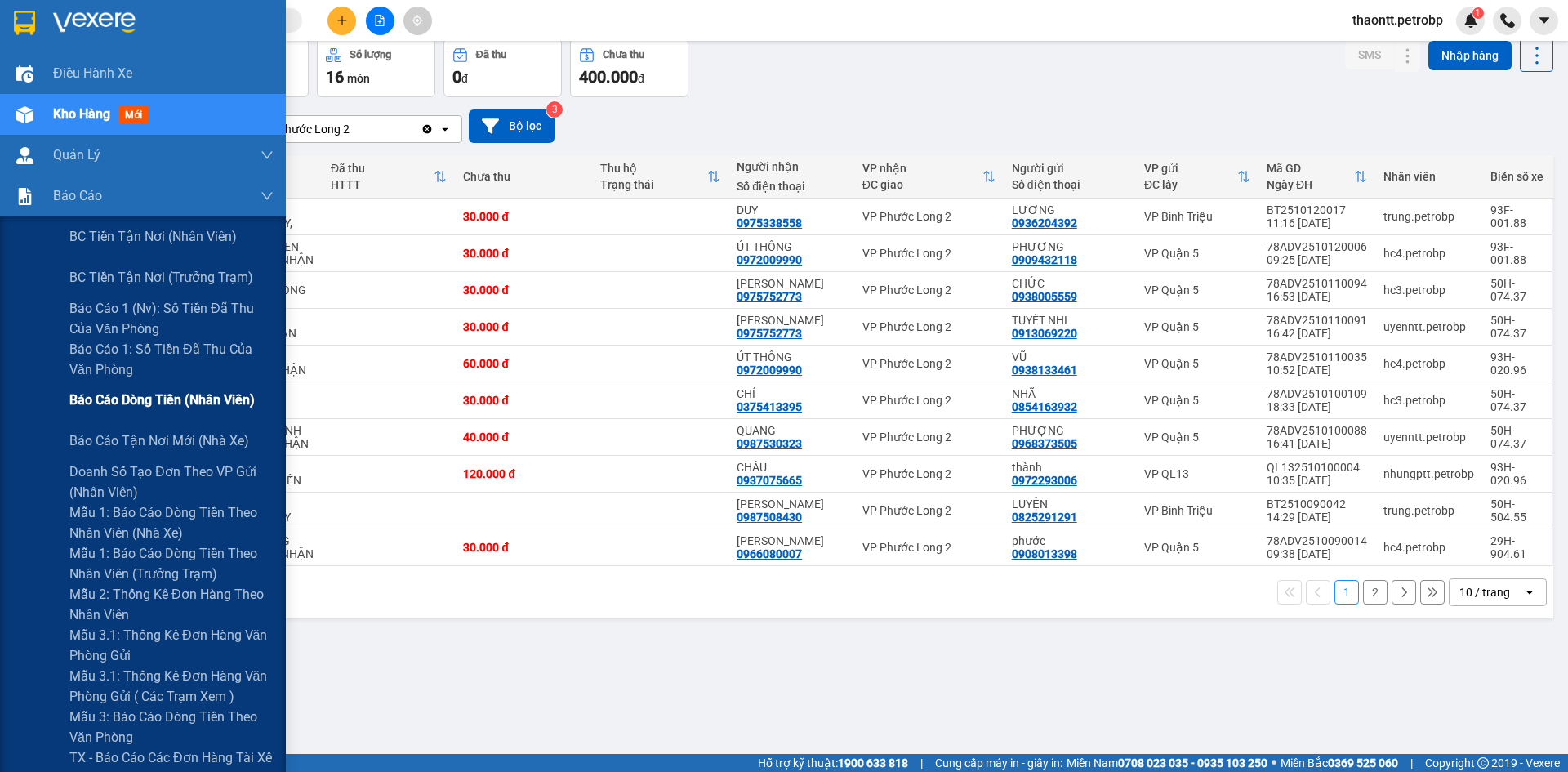
click at [84, 406] on span "Báo cáo dòng tiền (nhân viên)" at bounding box center [163, 400] width 186 height 20
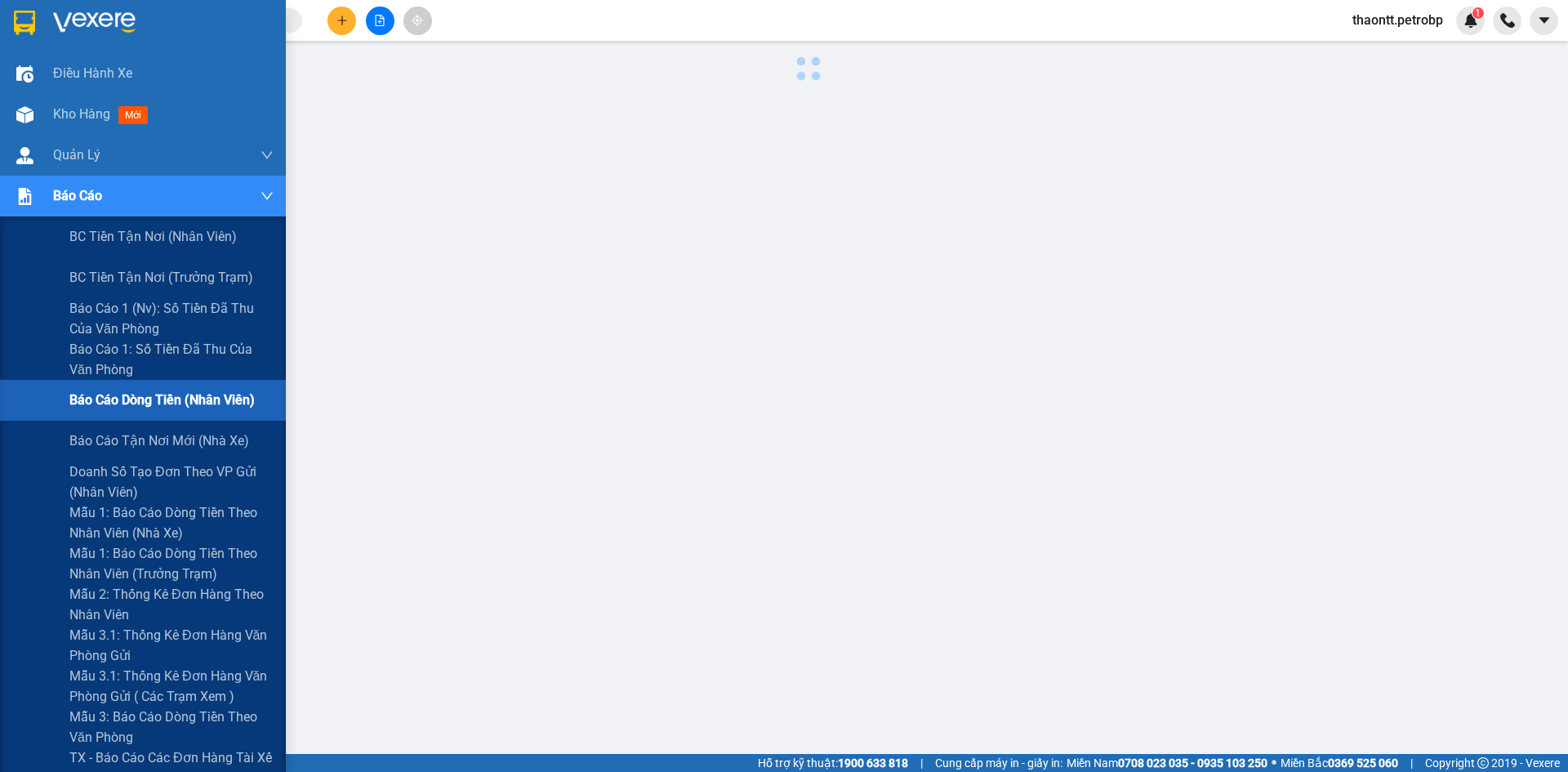
scroll to position [38, 0]
click at [102, 654] on span "Mẫu 3.1: Thống kê đơn hàng văn phòng gửi" at bounding box center [171, 646] width 204 height 41
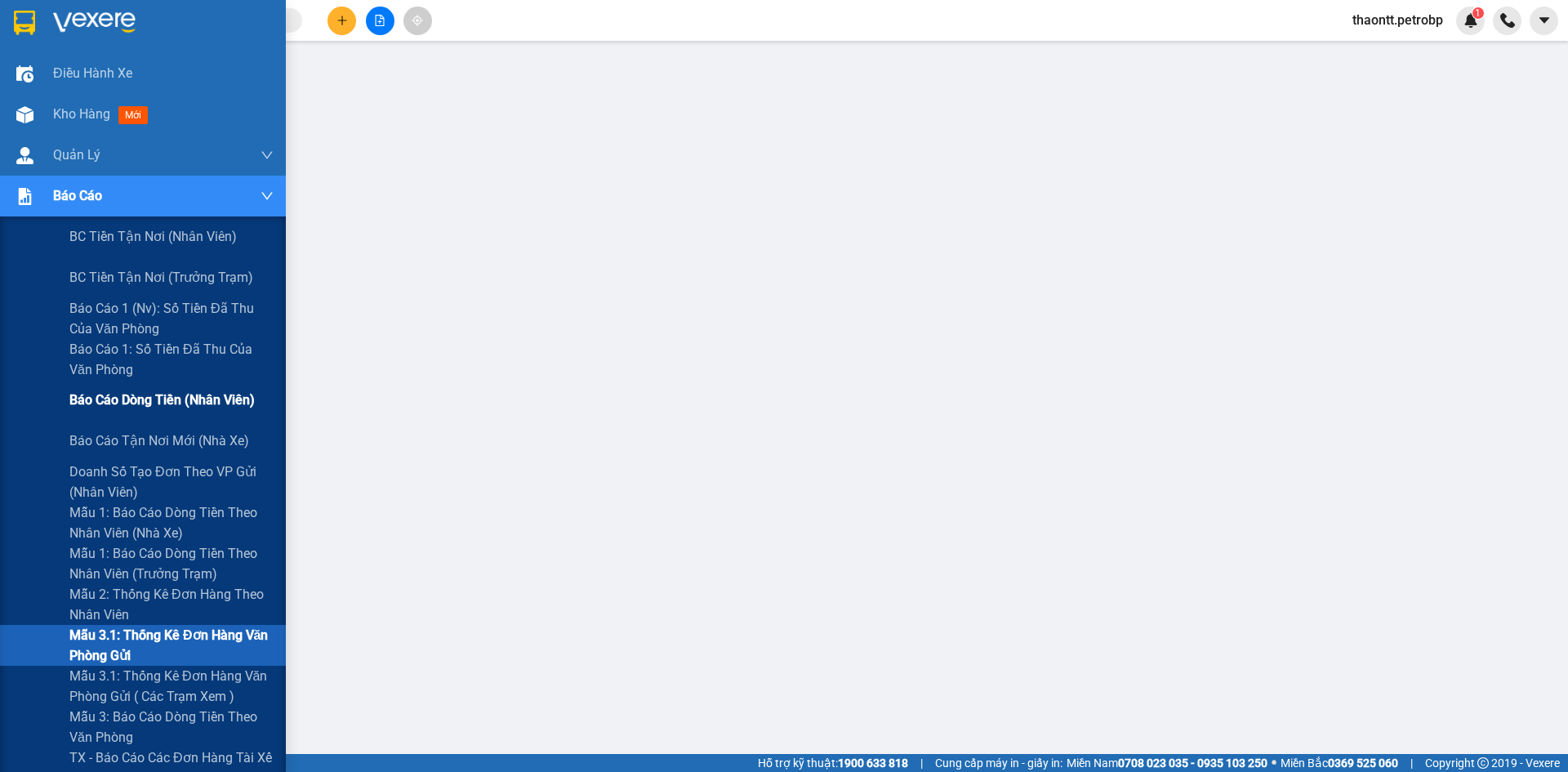
click at [91, 397] on span "Báo cáo dòng tiền (nhân viên)" at bounding box center [163, 400] width 186 height 20
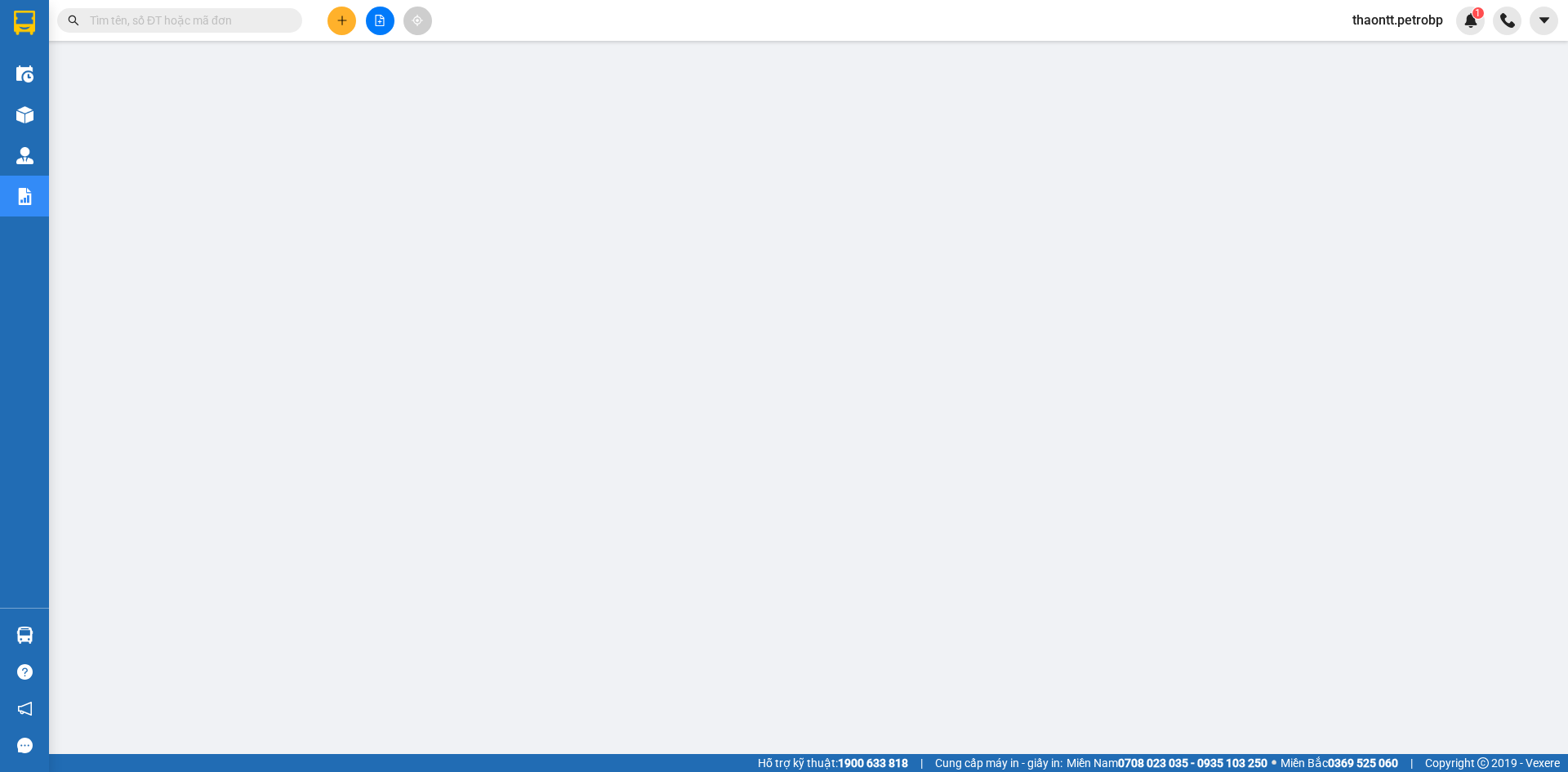
click at [339, 26] on icon "plus" at bounding box center [342, 20] width 11 height 11
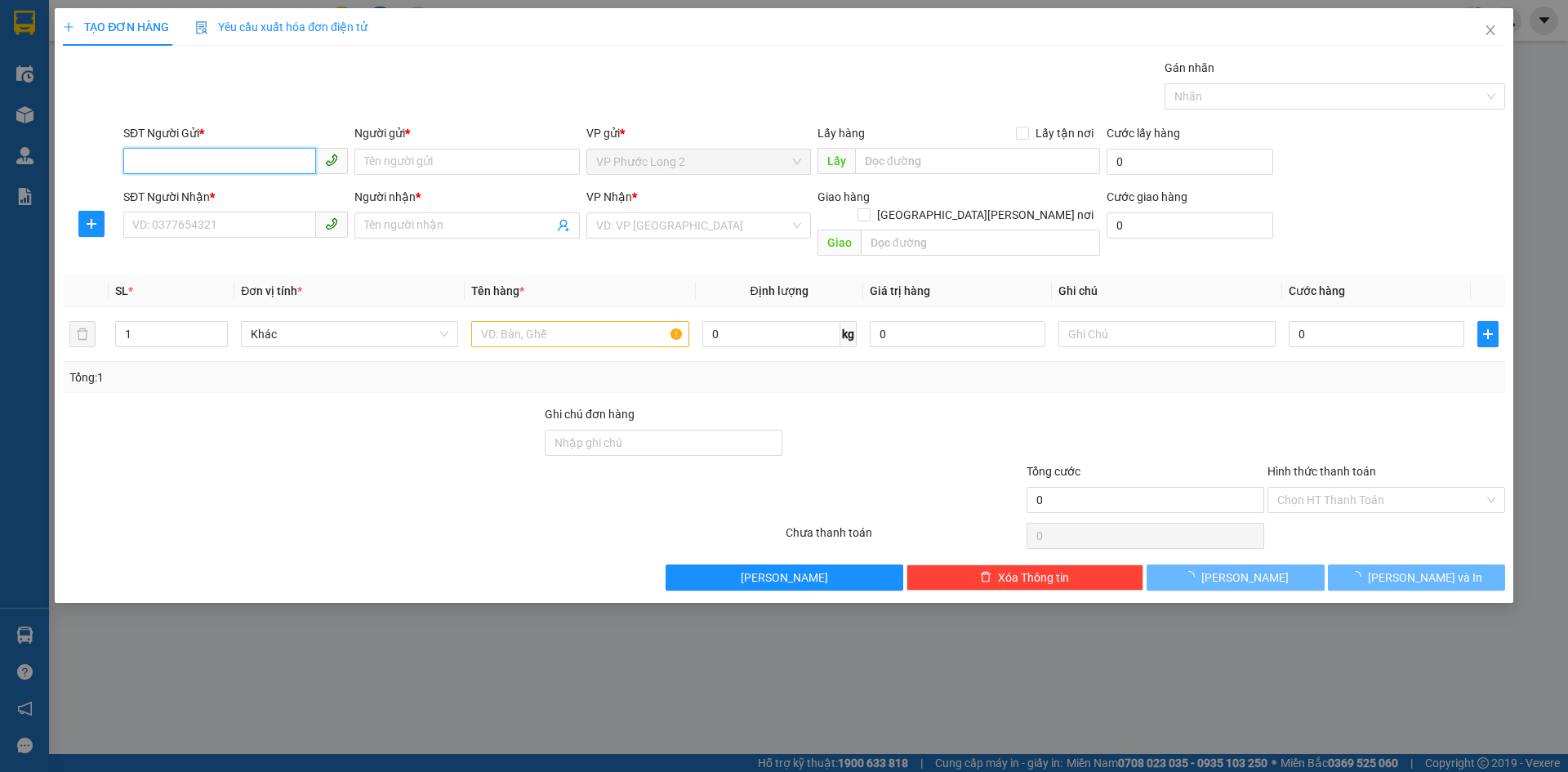
click at [227, 157] on input "SĐT Người Gửi *" at bounding box center [220, 161] width 193 height 27
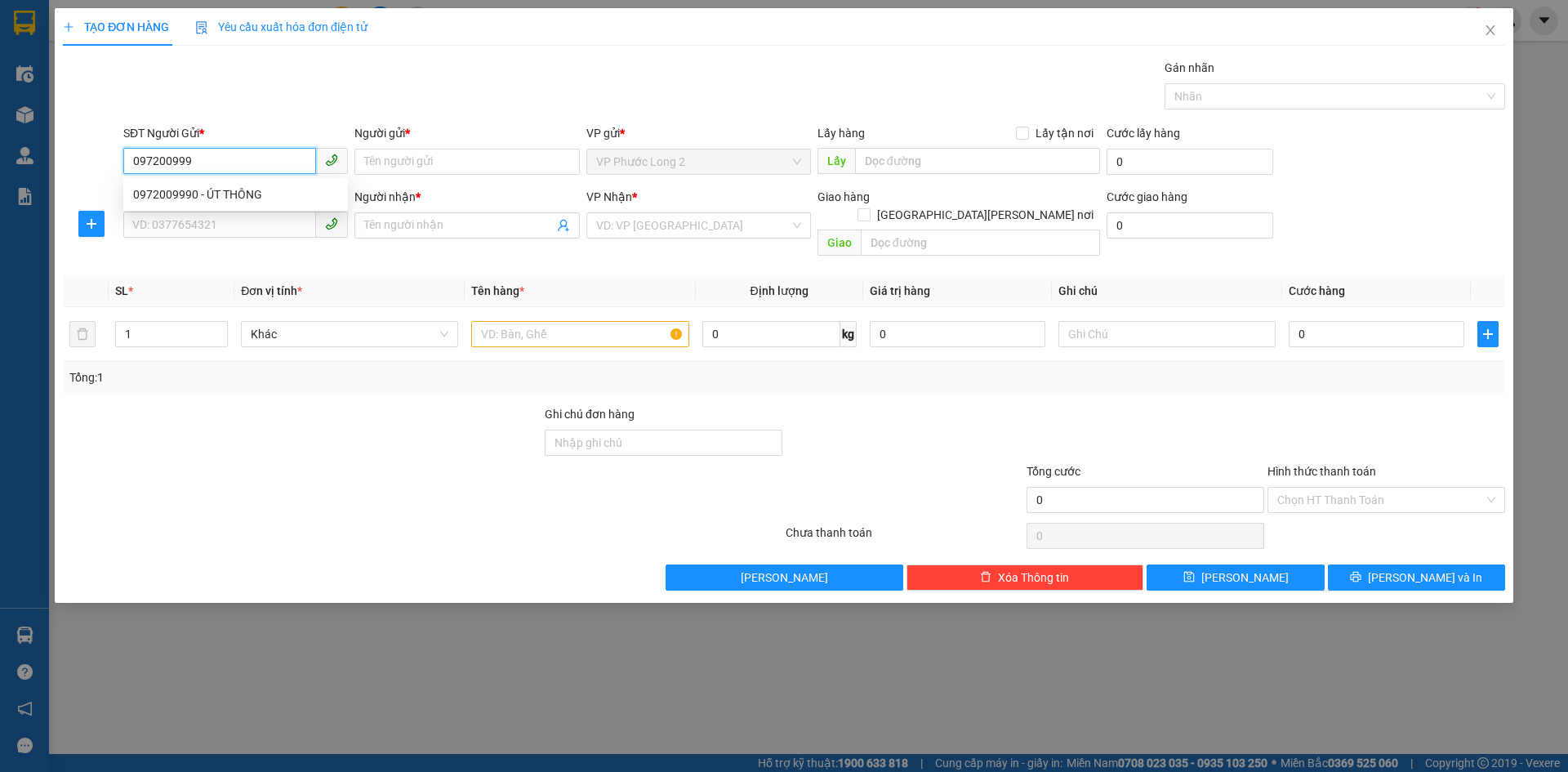
type input "0972009990"
click at [199, 188] on div "0972009990 - ÚT THÔNG" at bounding box center [236, 195] width 205 height 18
type input "ÚT THÔNG"
type input "0983317134"
type input "CHÚ SƠN"
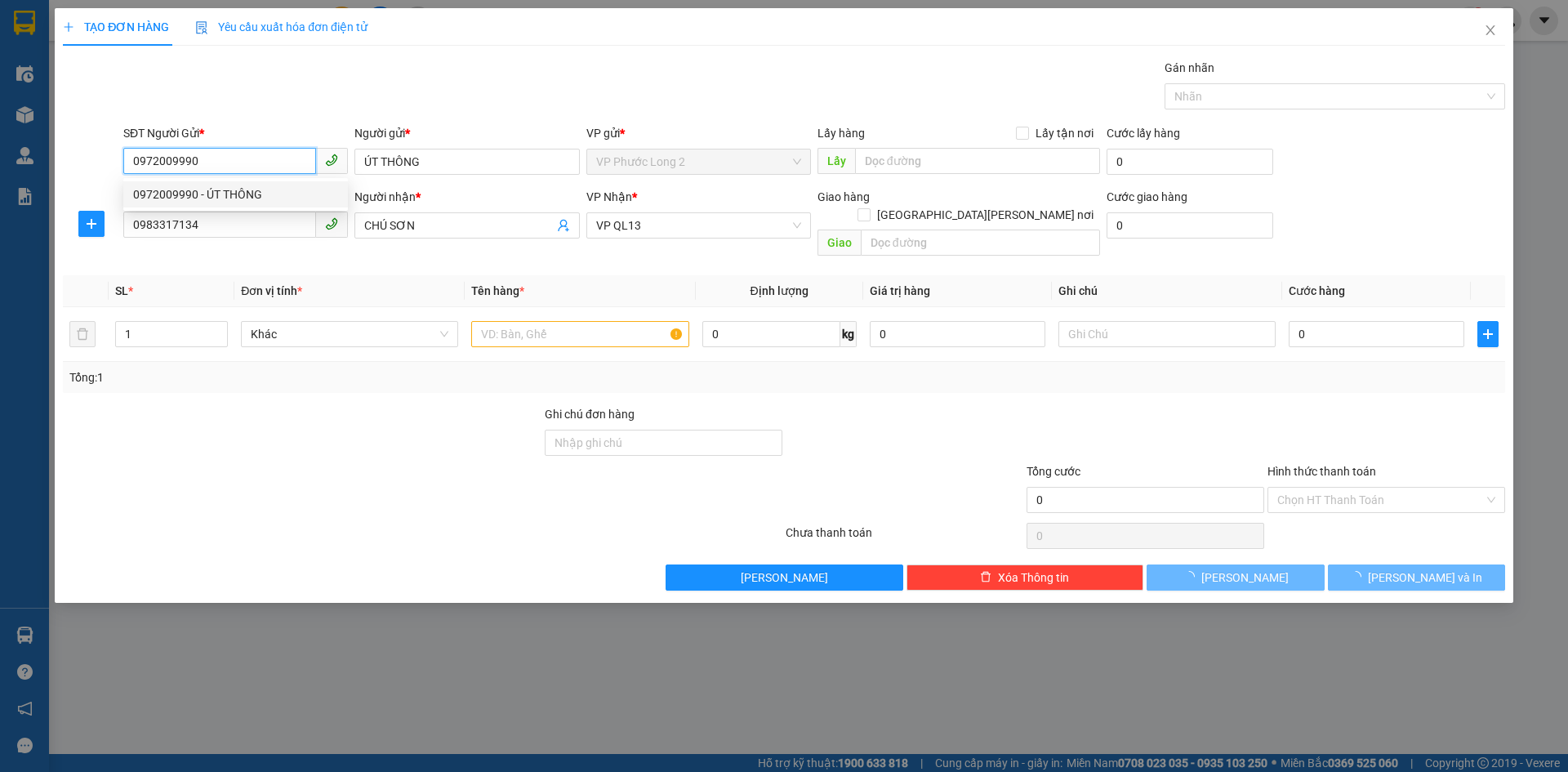
type input "30.000"
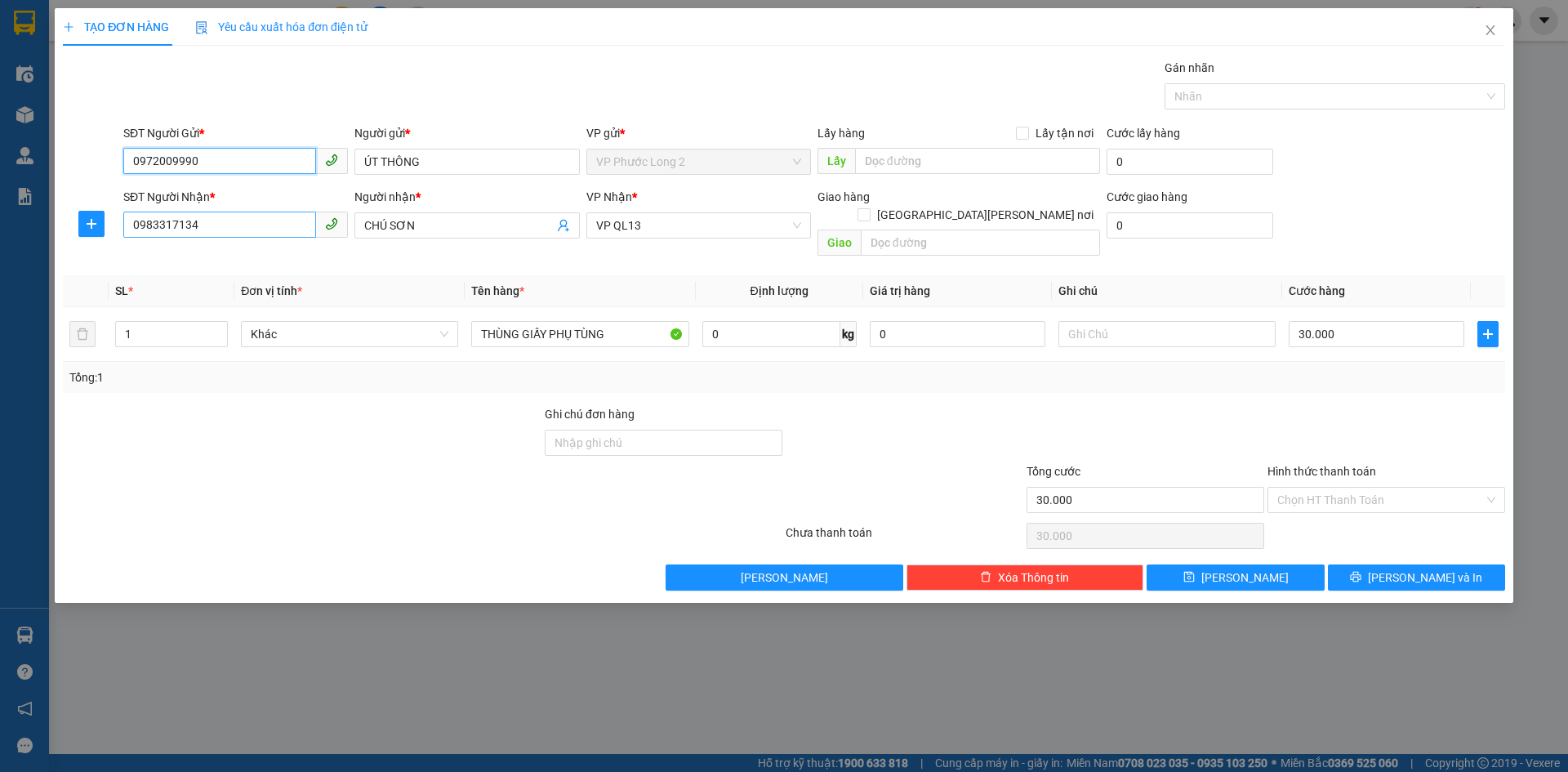
type input "0972009990"
click at [232, 226] on input "0983317134" at bounding box center [220, 225] width 193 height 27
click at [701, 307] on td "0 kg" at bounding box center [779, 334] width 167 height 55
drag, startPoint x: 646, startPoint y: 302, endPoint x: 398, endPoint y: 313, distance: 248.2
click at [399, 317] on tr "1 Khác THÙNG GIẤY PHỤ TÙNG 0 kg 0 30.000" at bounding box center [784, 334] width 1442 height 55
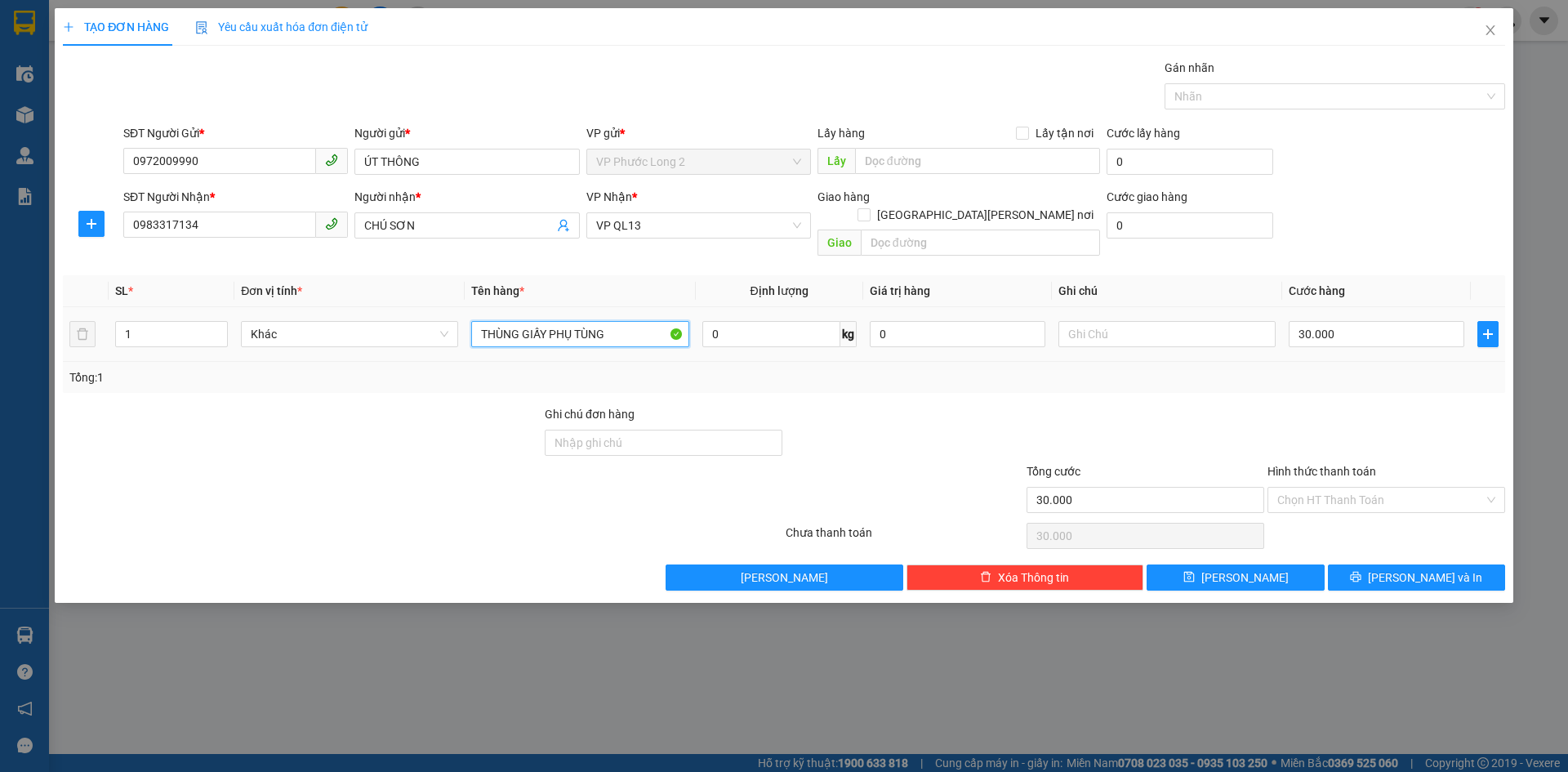
click at [636, 321] on input "THÙNG GIẤY PHỤ TÙNG" at bounding box center [580, 334] width 217 height 27
drag, startPoint x: 636, startPoint y: 321, endPoint x: 618, endPoint y: 321, distance: 18.0
click at [636, 321] on input "THÙNG GIẤY PHỤ TÙNG" at bounding box center [580, 334] width 217 height 27
type input "NI LONG XANH"
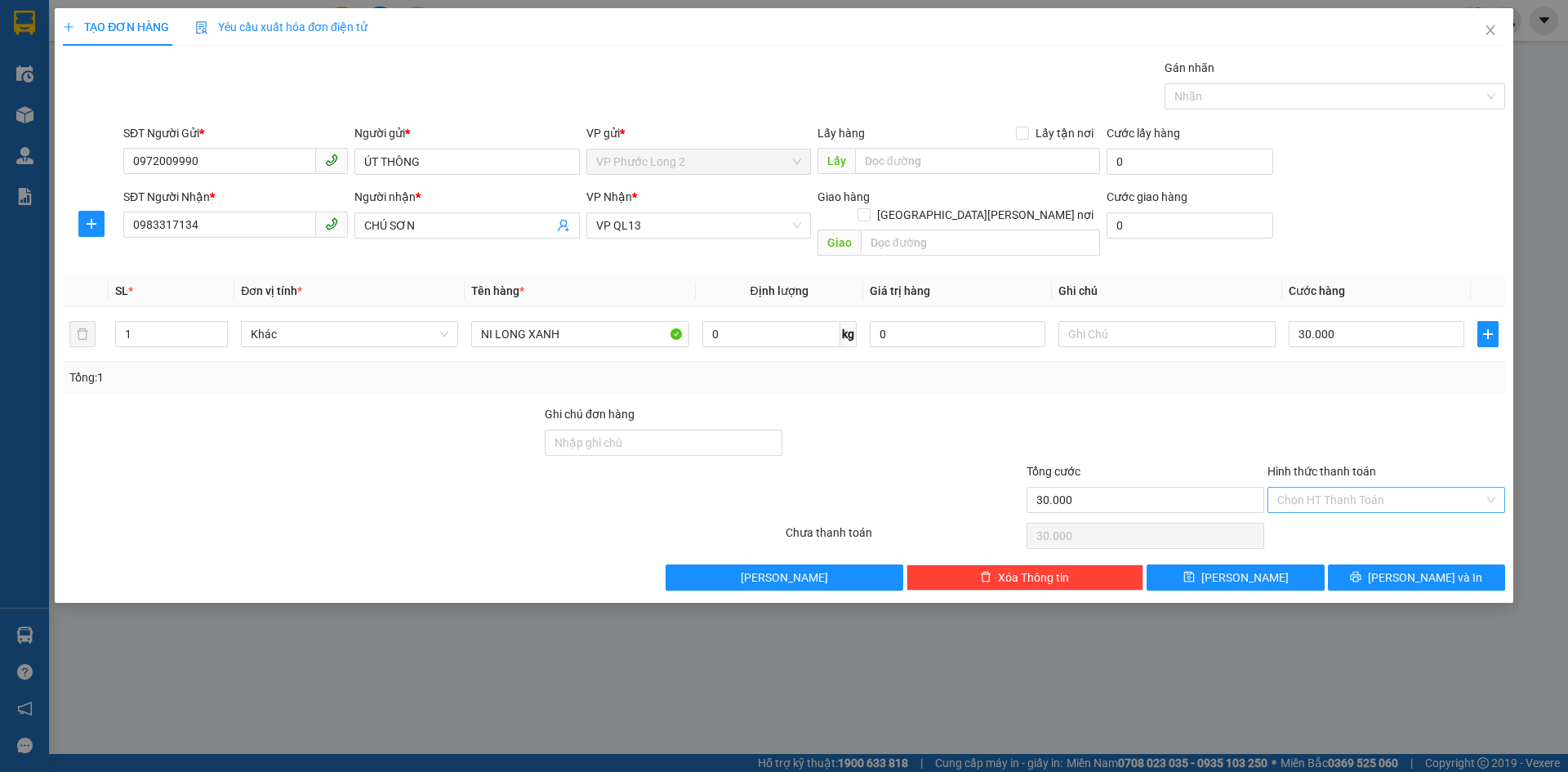
click at [1383, 488] on input "Hình thức thanh toán" at bounding box center [1381, 501] width 207 height 25
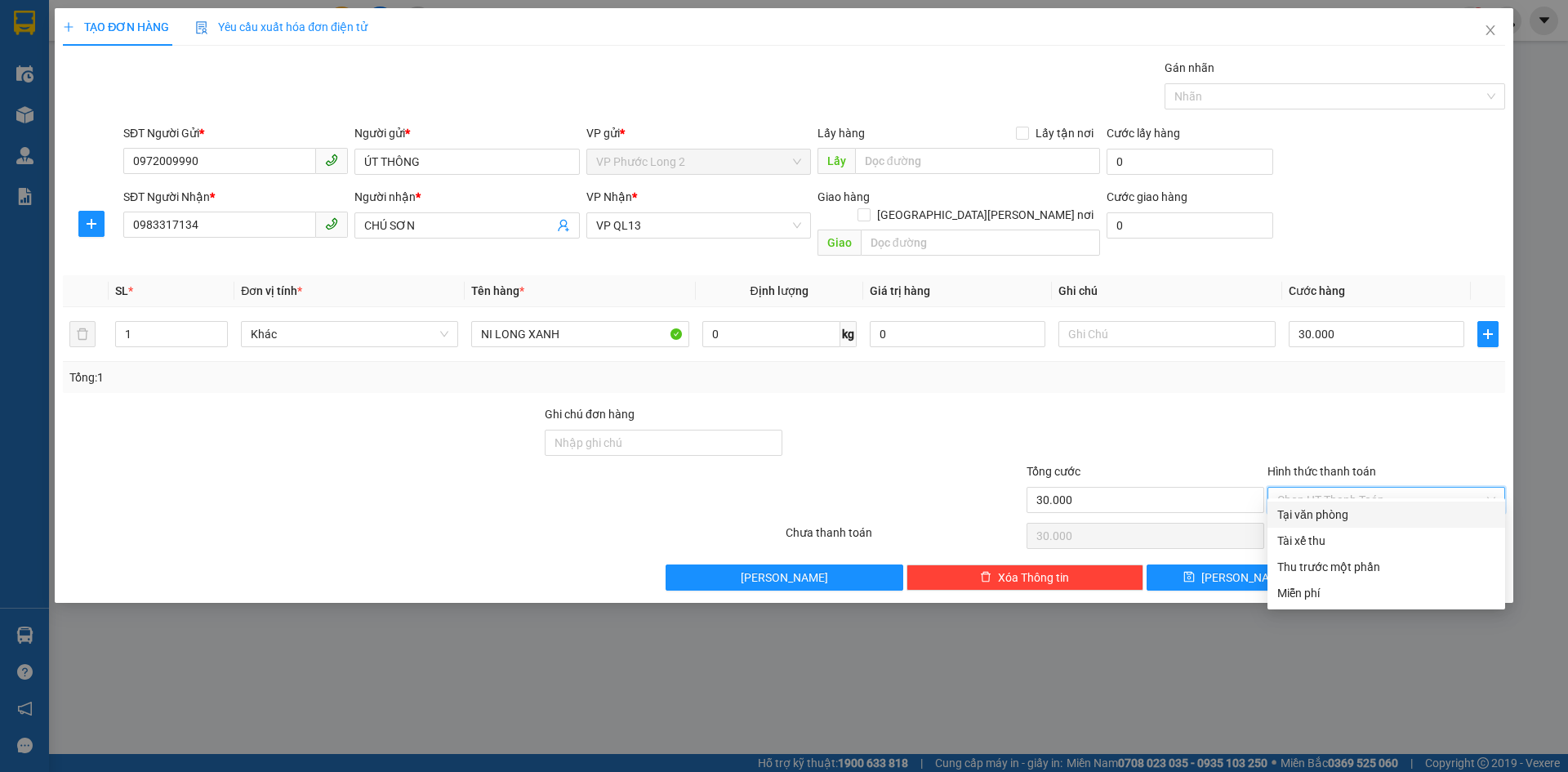
click at [1378, 516] on div "Tại văn phòng" at bounding box center [1386, 515] width 218 height 18
type input "0"
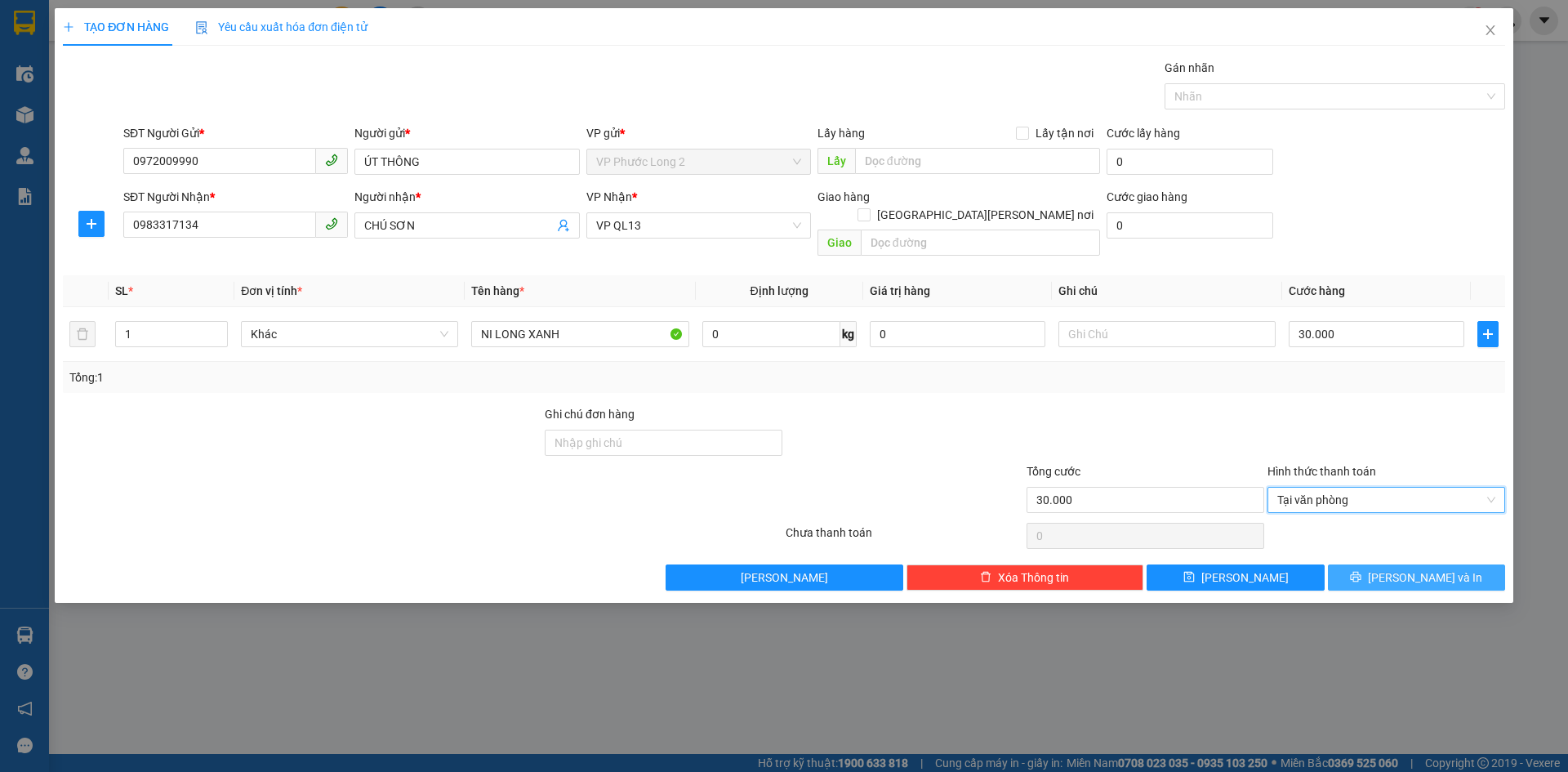
click at [1404, 569] on span "Lưu và In" at bounding box center [1425, 577] width 114 height 18
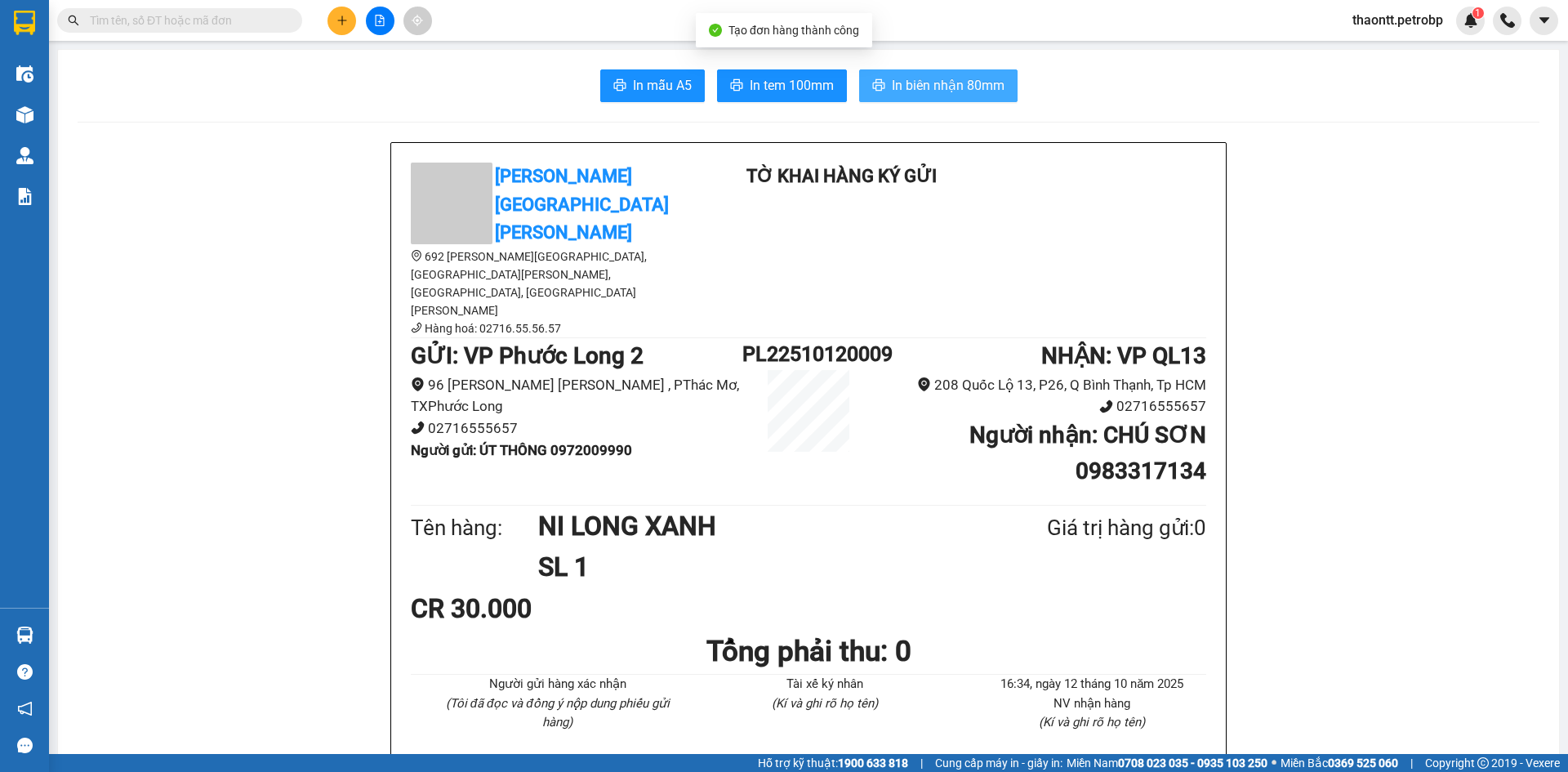
click at [913, 80] on span "In biên nhận 80mm" at bounding box center [948, 85] width 112 height 20
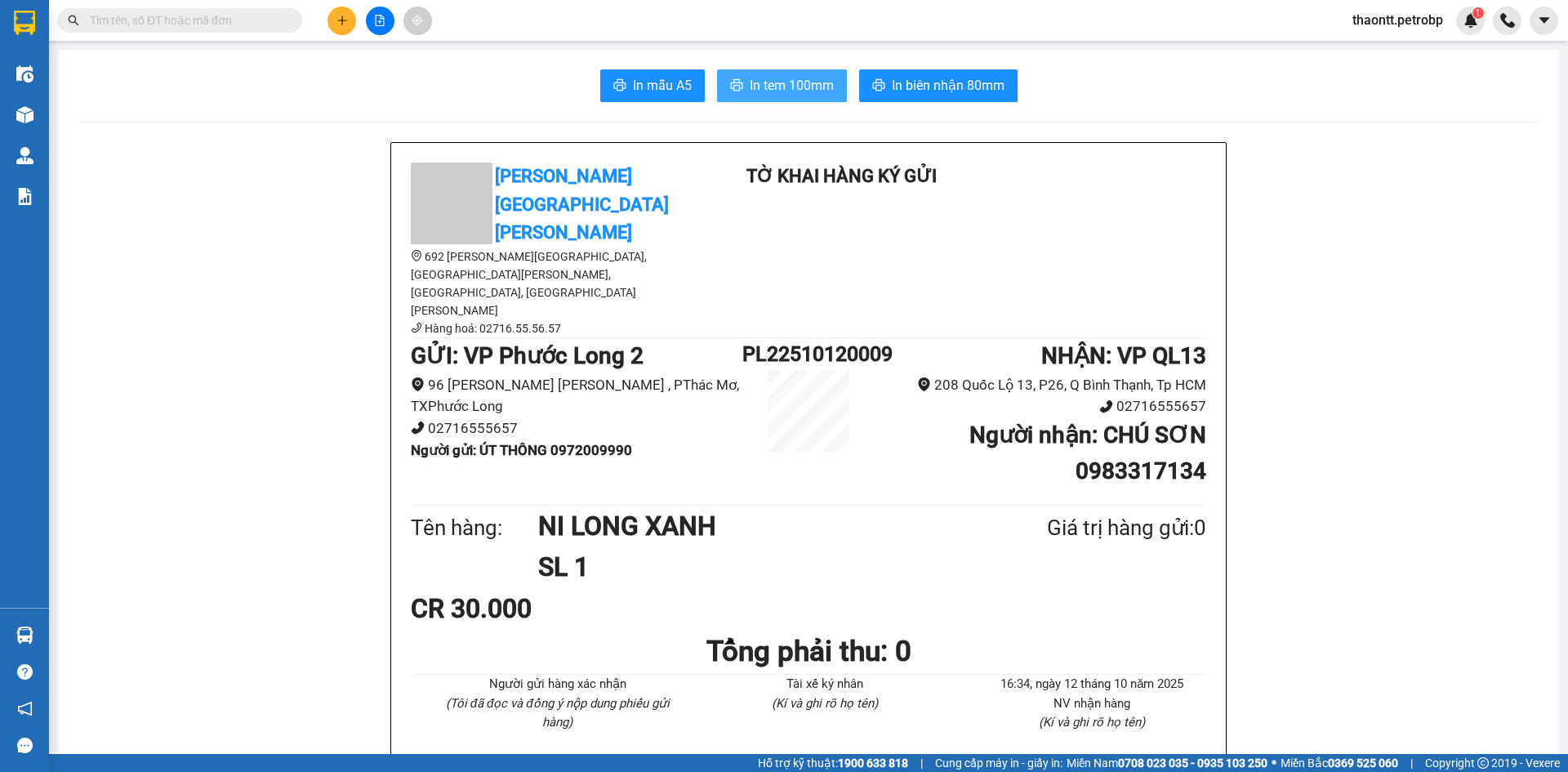
click at [789, 82] on span "In tem 100mm" at bounding box center [791, 85] width 84 height 20
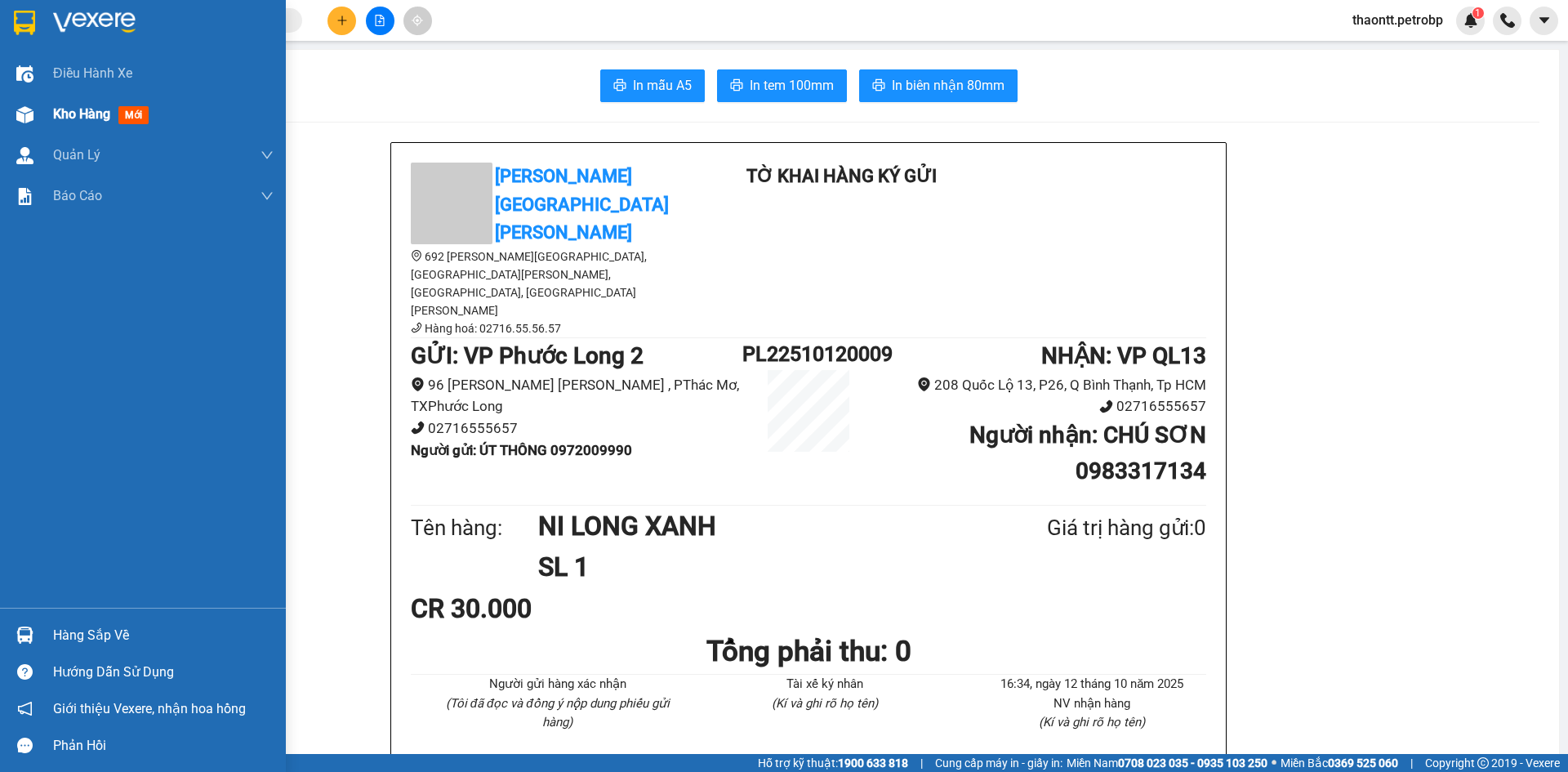
click at [68, 122] on div "Kho hàng mới" at bounding box center [103, 113] width 102 height 20
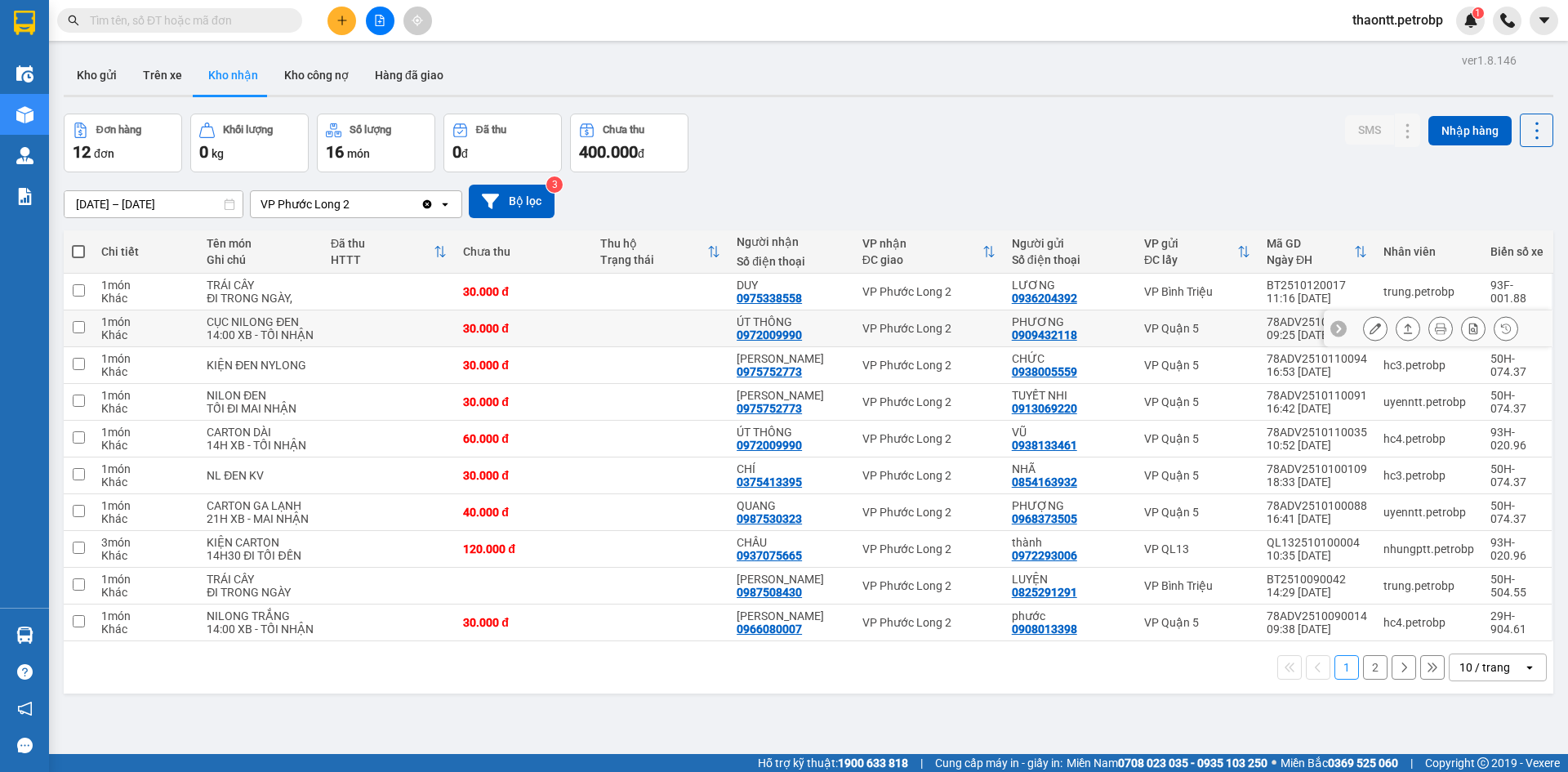
click at [672, 324] on td at bounding box center [660, 329] width 136 height 37
checkbox input "true"
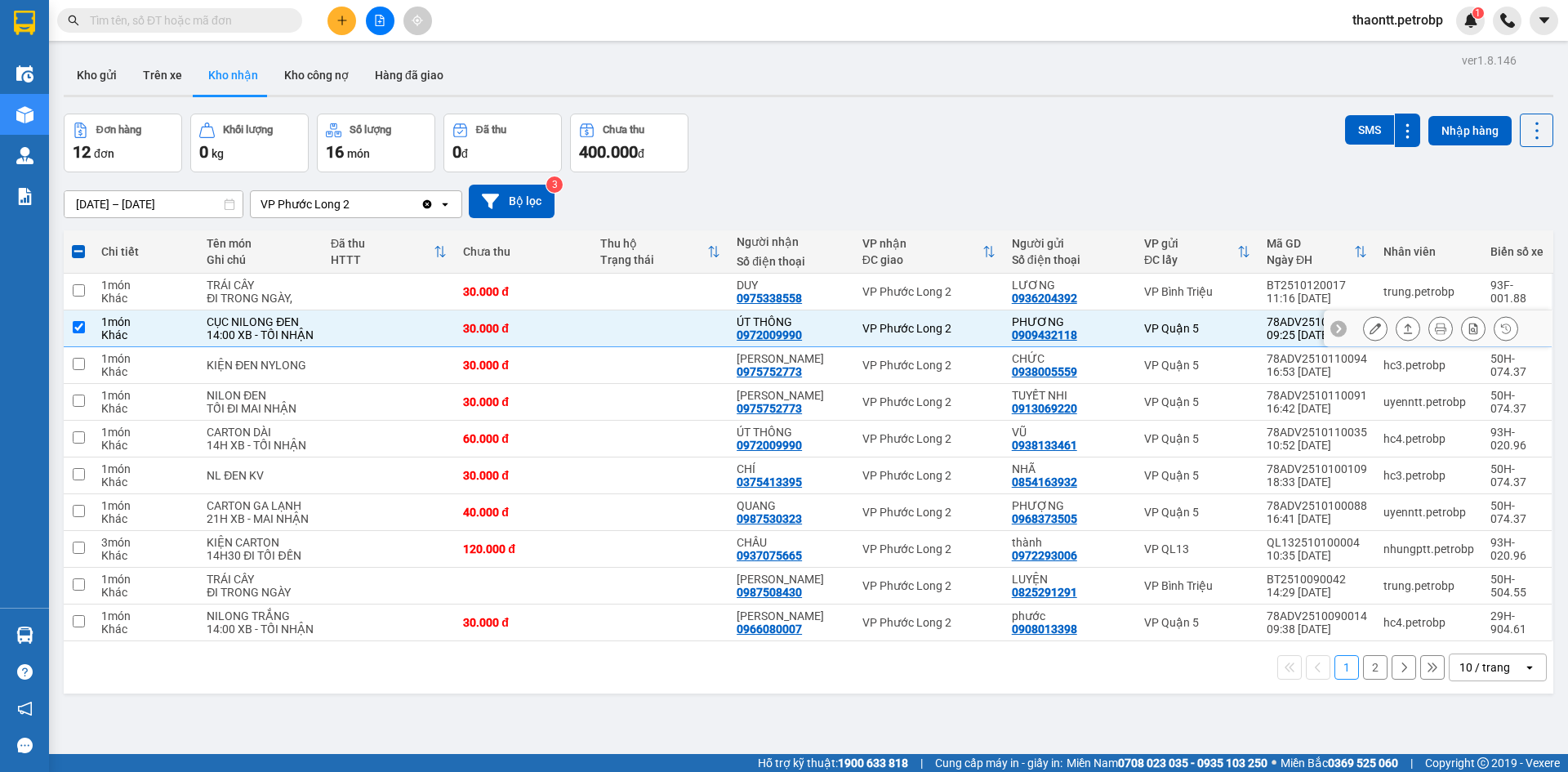
click at [1374, 333] on div at bounding box center [1375, 329] width 25 height 25
click at [1364, 325] on button at bounding box center [1375, 329] width 23 height 28
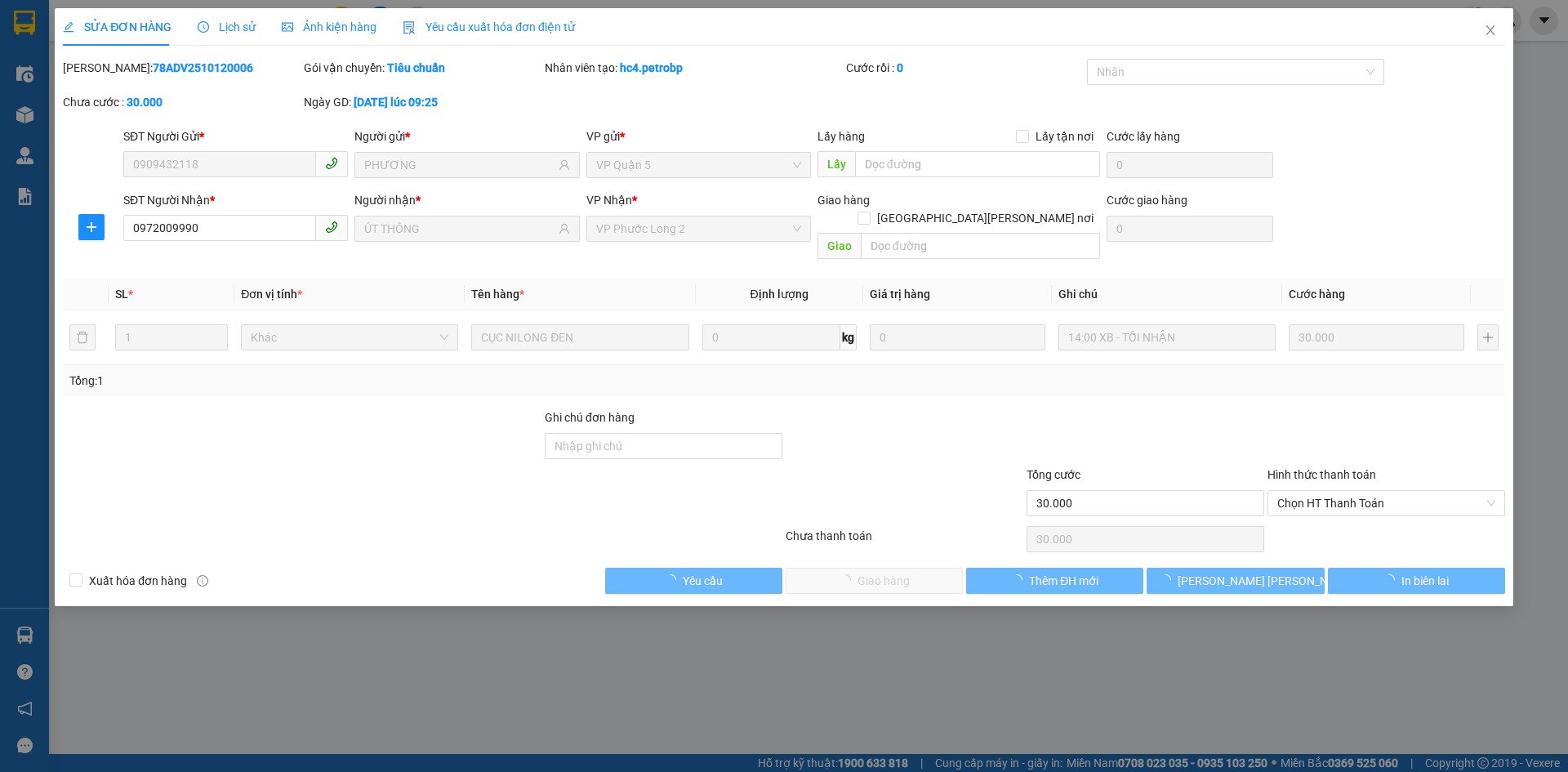
type input "0909432118"
type input "PHƯƠNG"
type input "0972009990"
type input "ÚT THÔNG"
type input "30.000"
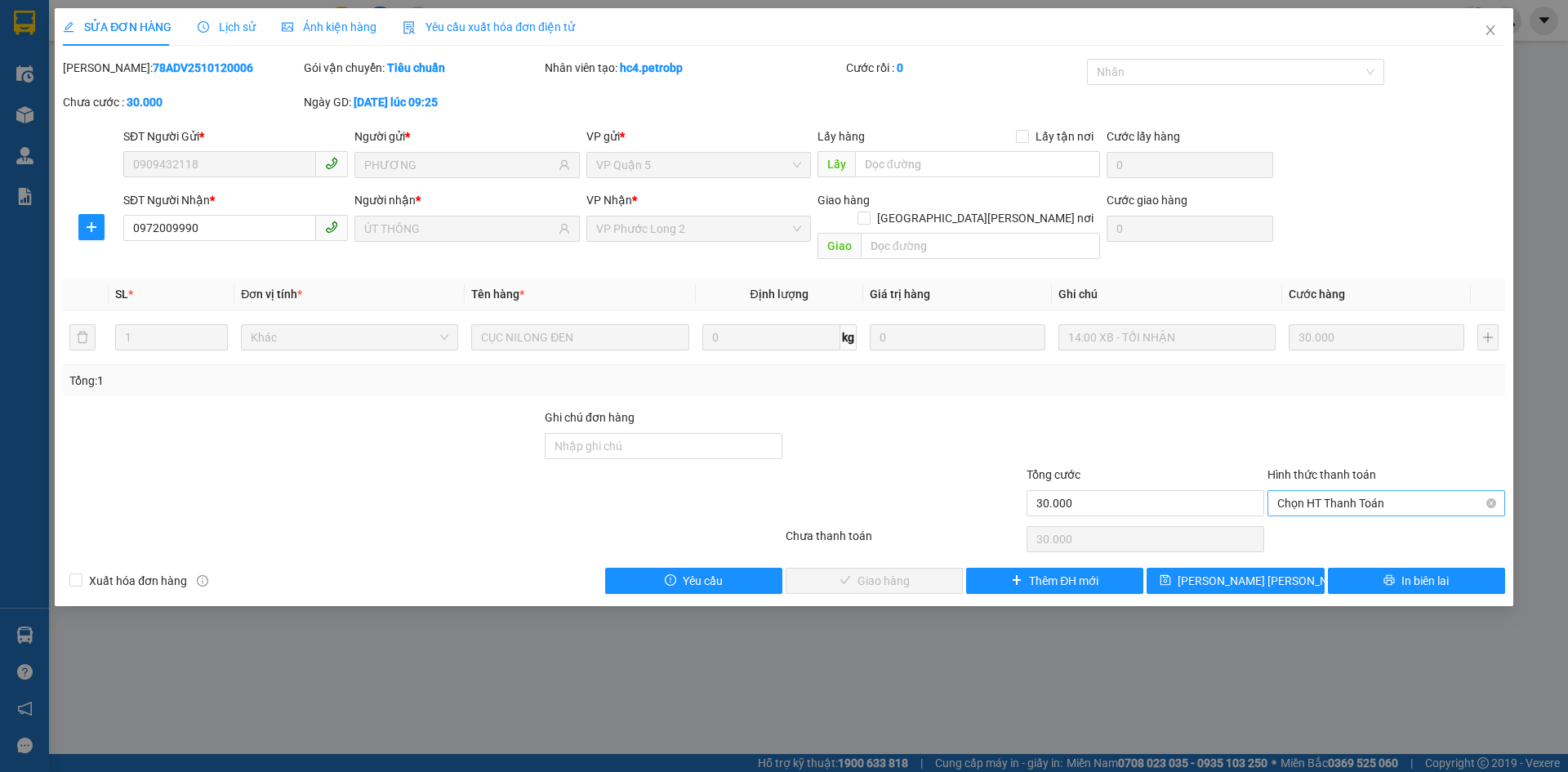
click at [1293, 494] on span "Chọn HT Thanh Toán" at bounding box center [1386, 503] width 218 height 25
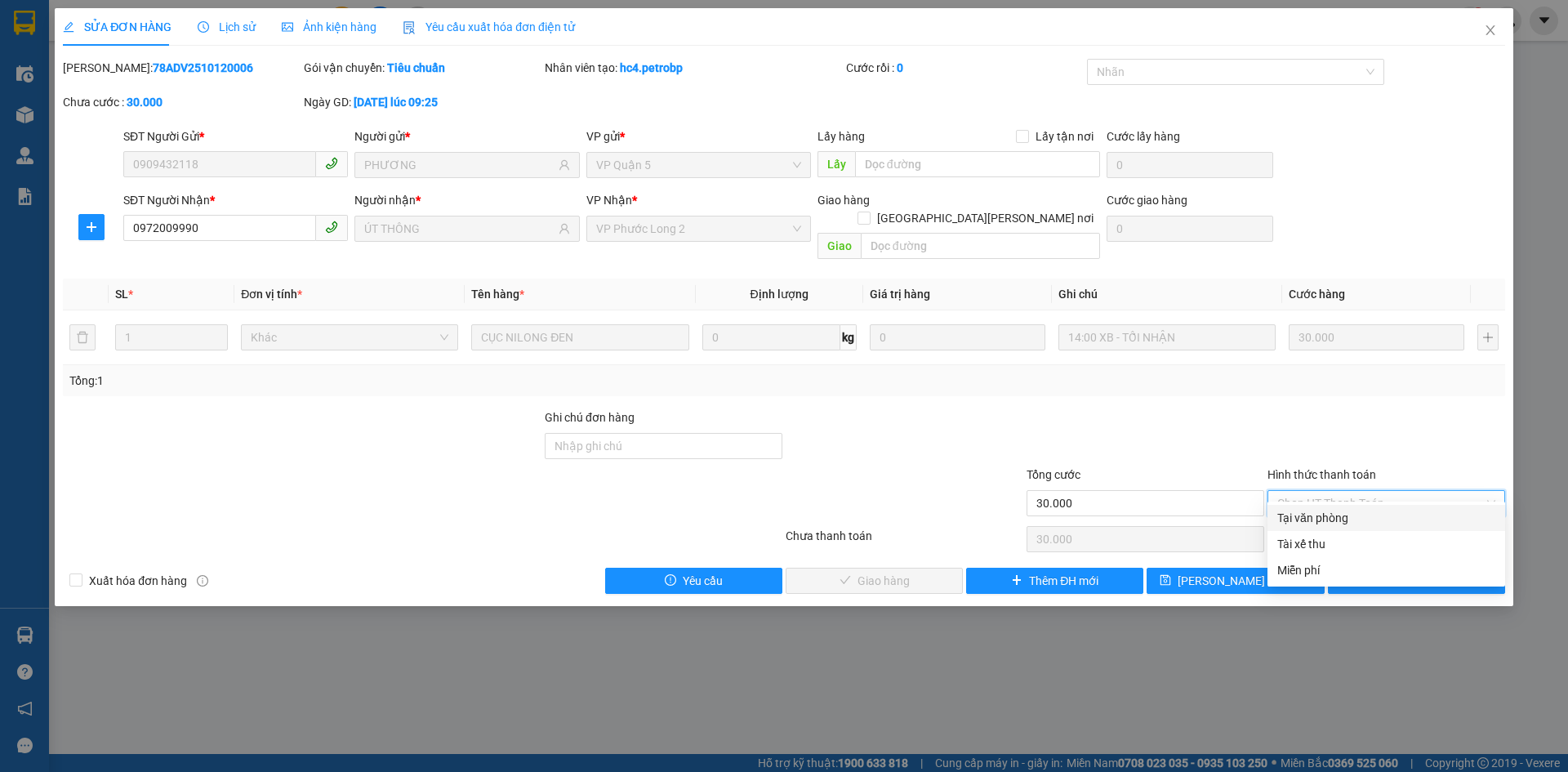
click at [1302, 515] on div "Tại văn phòng" at bounding box center [1386, 518] width 218 height 18
type input "0"
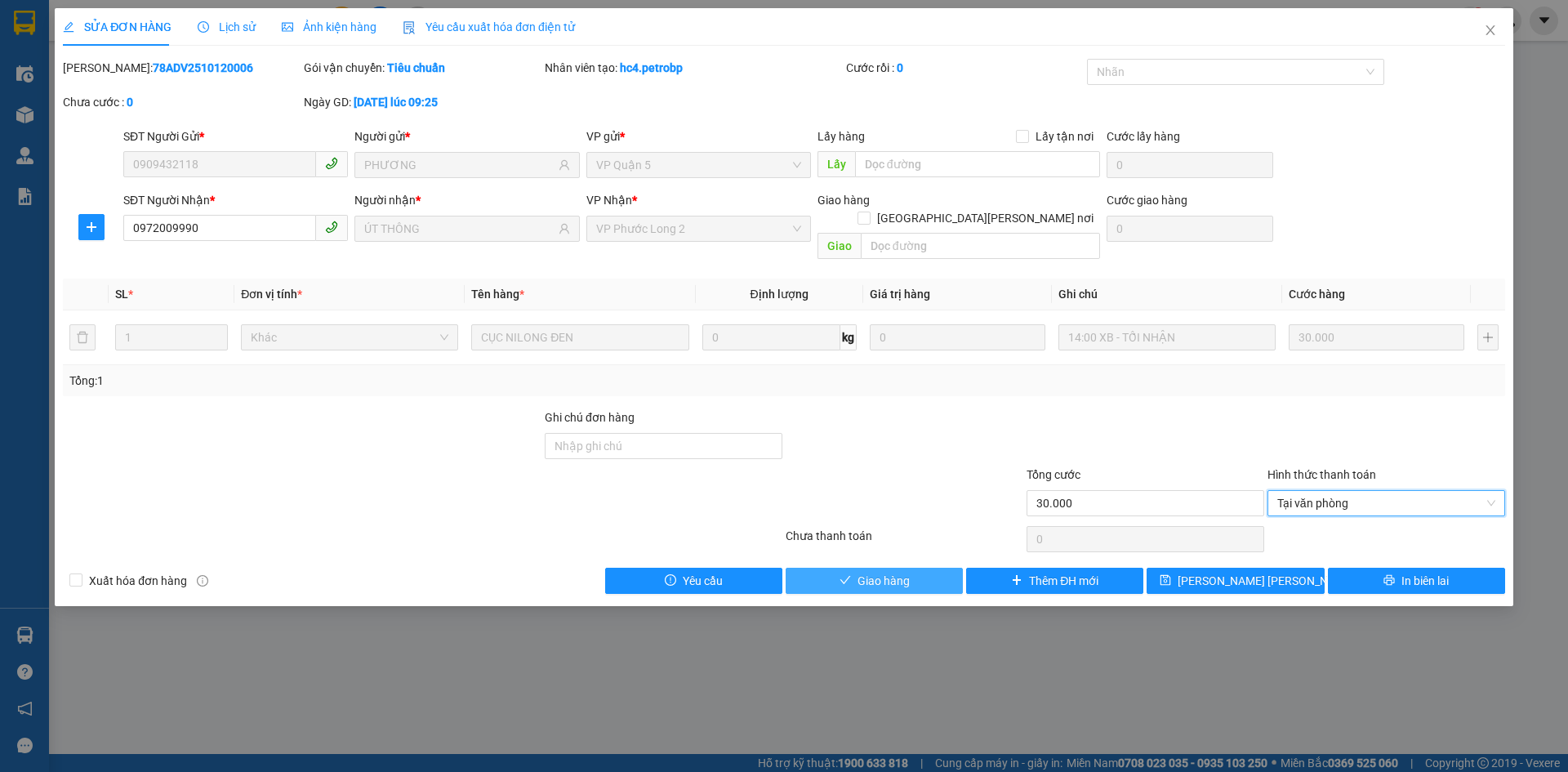
click at [919, 568] on button "Giao hàng" at bounding box center [874, 581] width 177 height 27
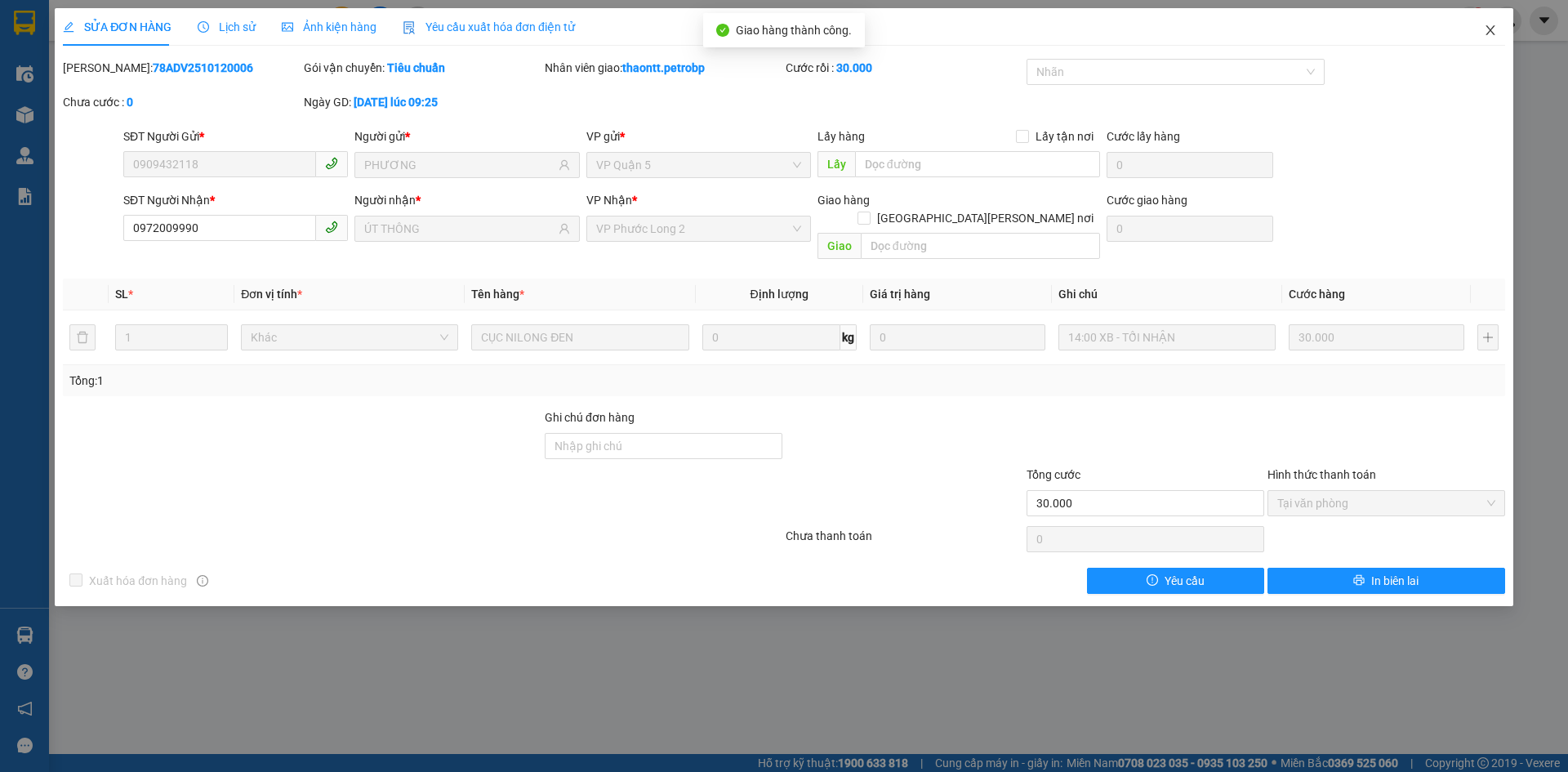
click at [1492, 27] on icon "close" at bounding box center [1490, 30] width 13 height 13
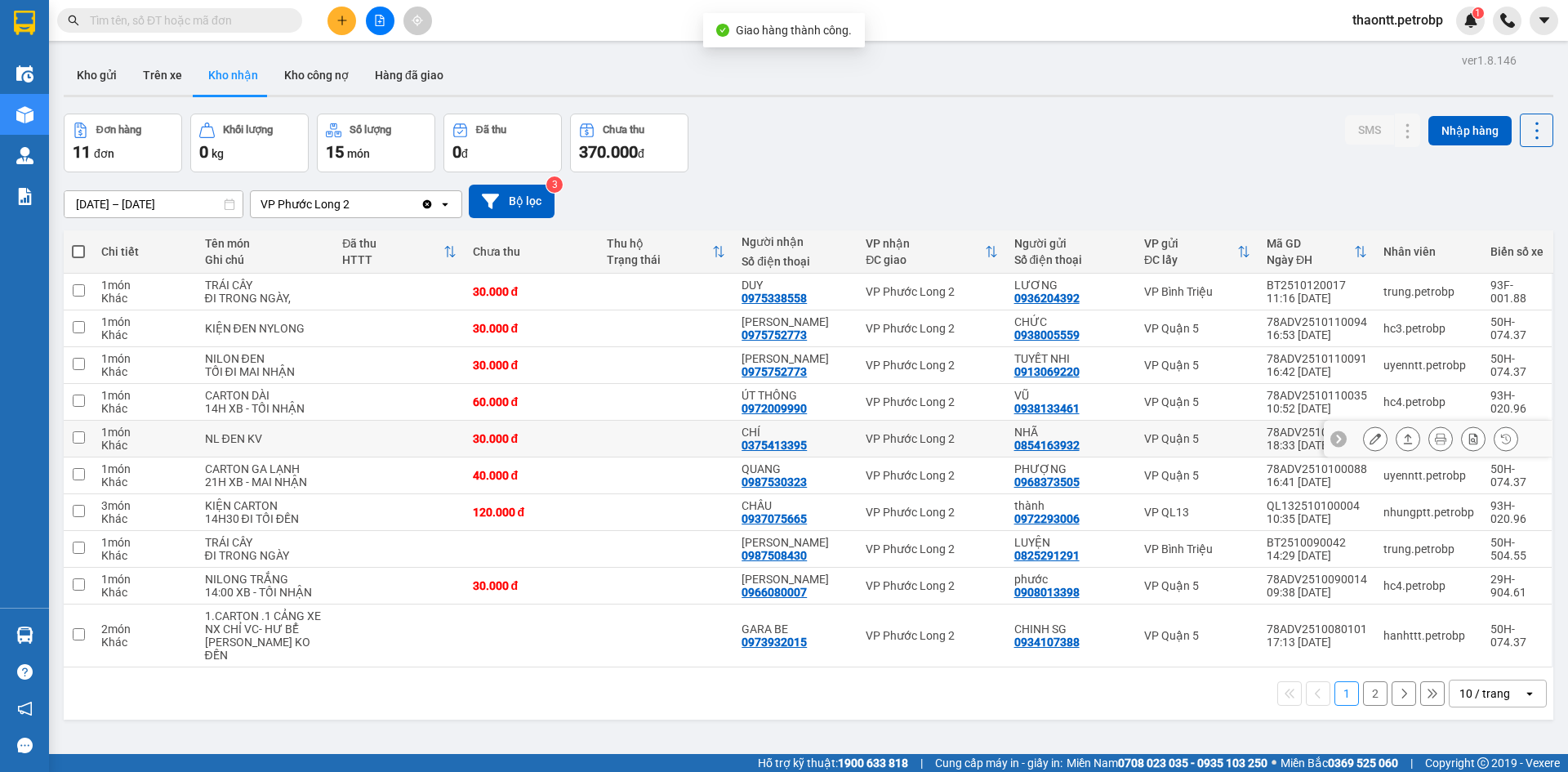
click at [654, 423] on td at bounding box center [666, 440] width 134 height 37
checkbox input "true"
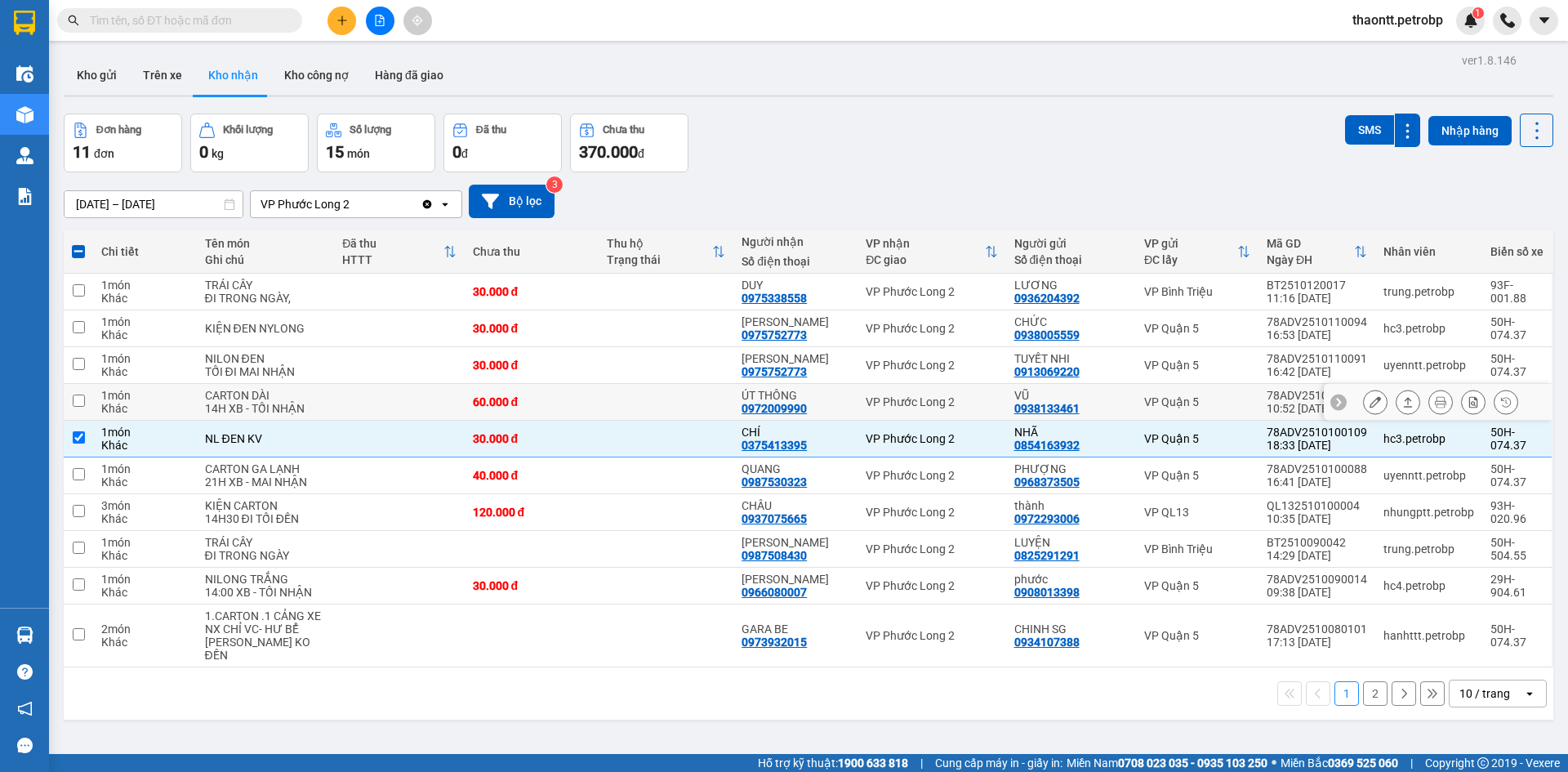
click at [657, 408] on td at bounding box center [666, 402] width 134 height 37
checkbox input "true"
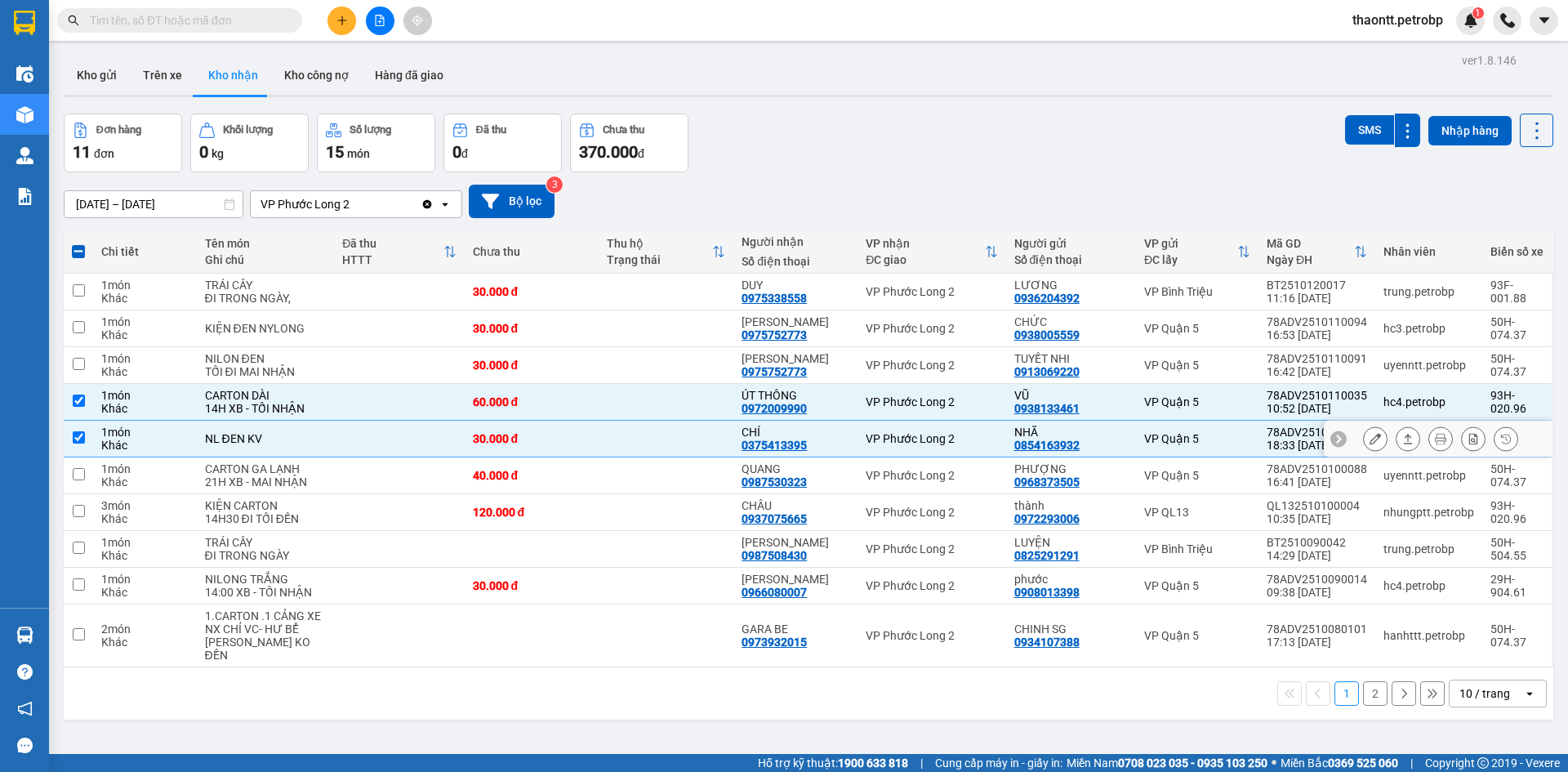
click at [658, 434] on td at bounding box center [666, 440] width 134 height 37
checkbox input "false"
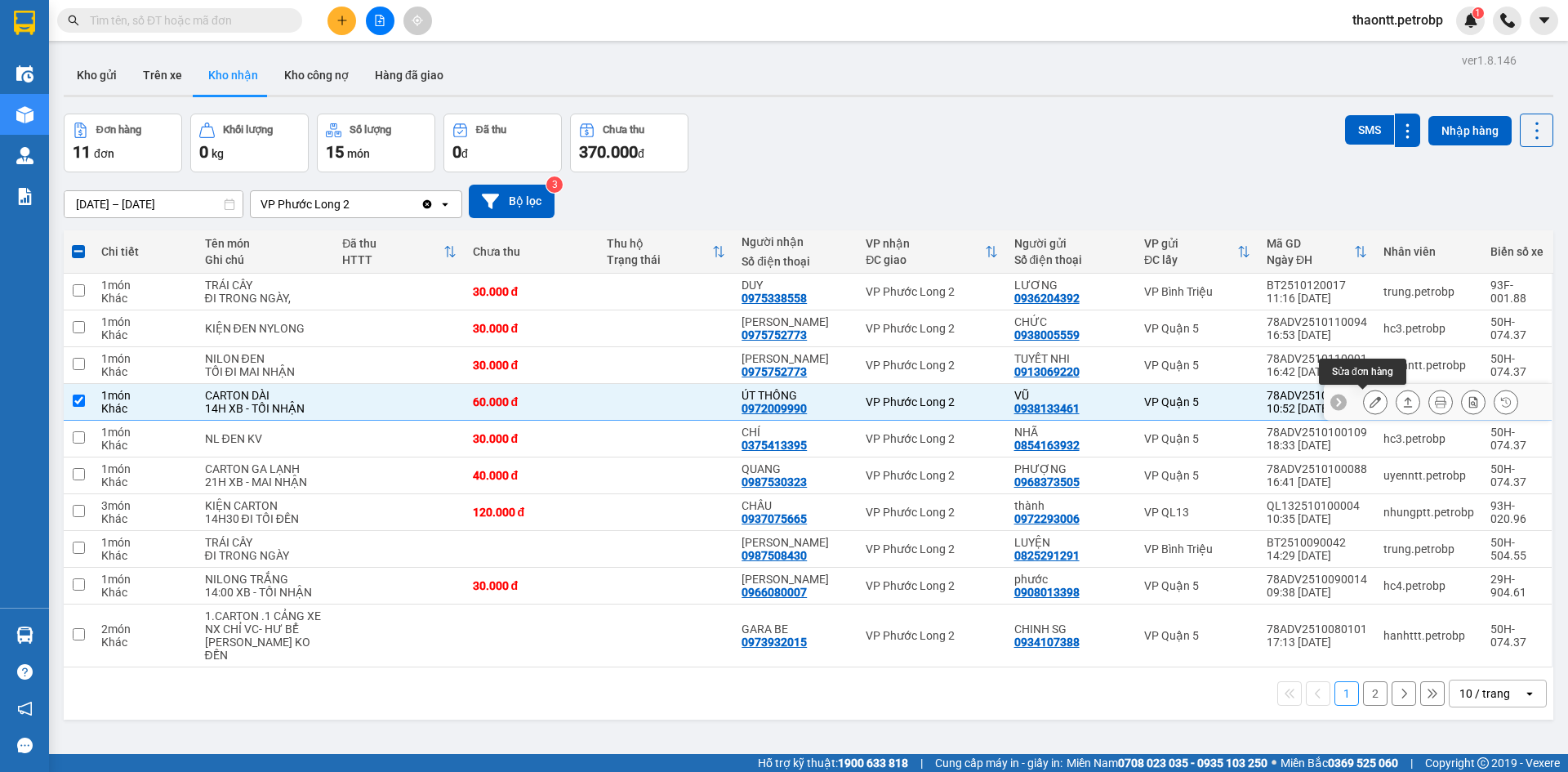
click at [1372, 399] on button at bounding box center [1375, 402] width 23 height 28
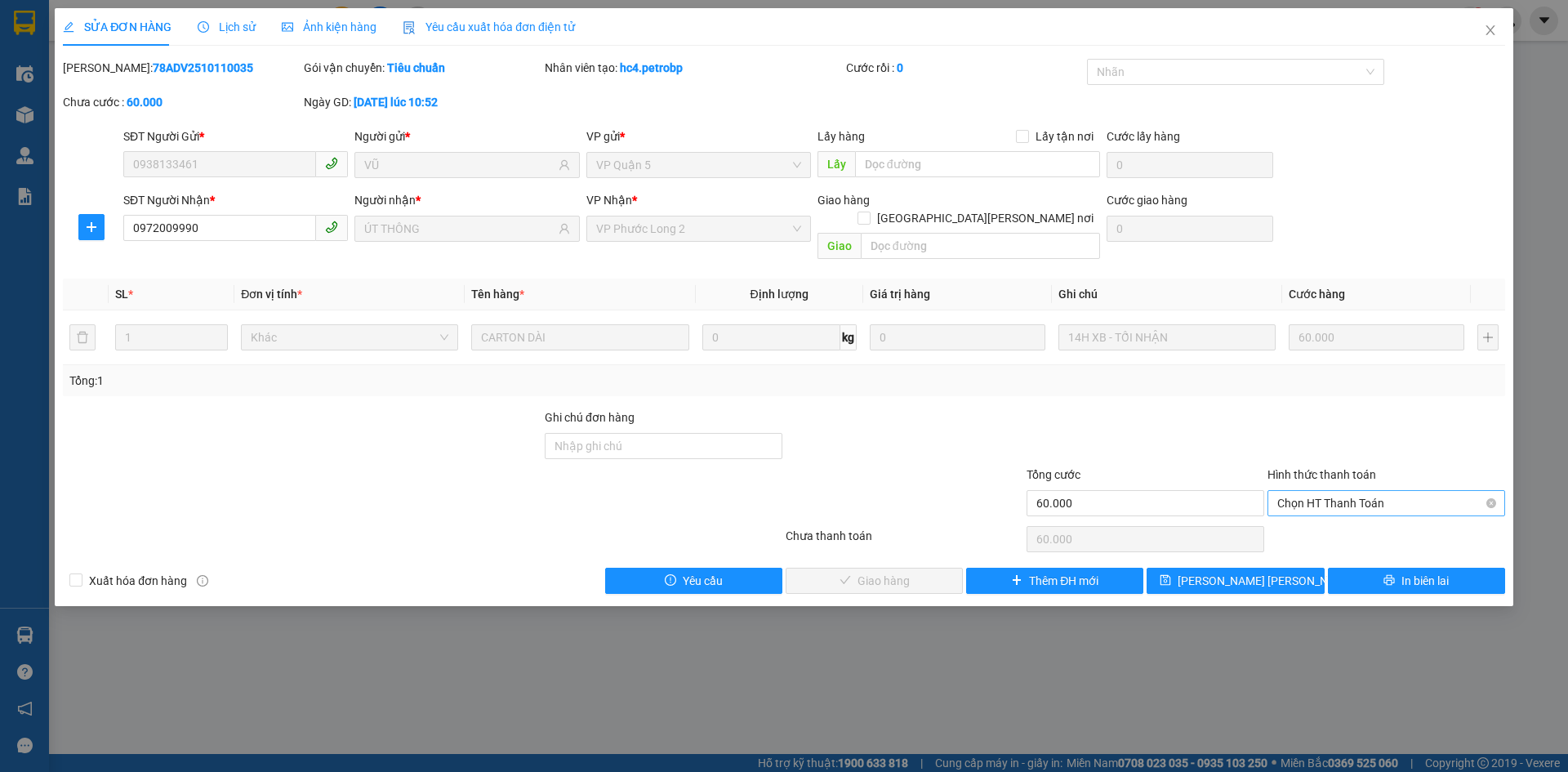
drag, startPoint x: 1309, startPoint y: 479, endPoint x: 1308, endPoint y: 494, distance: 15.0
click at [1311, 491] on span "Chọn HT Thanh Toán" at bounding box center [1386, 503] width 218 height 25
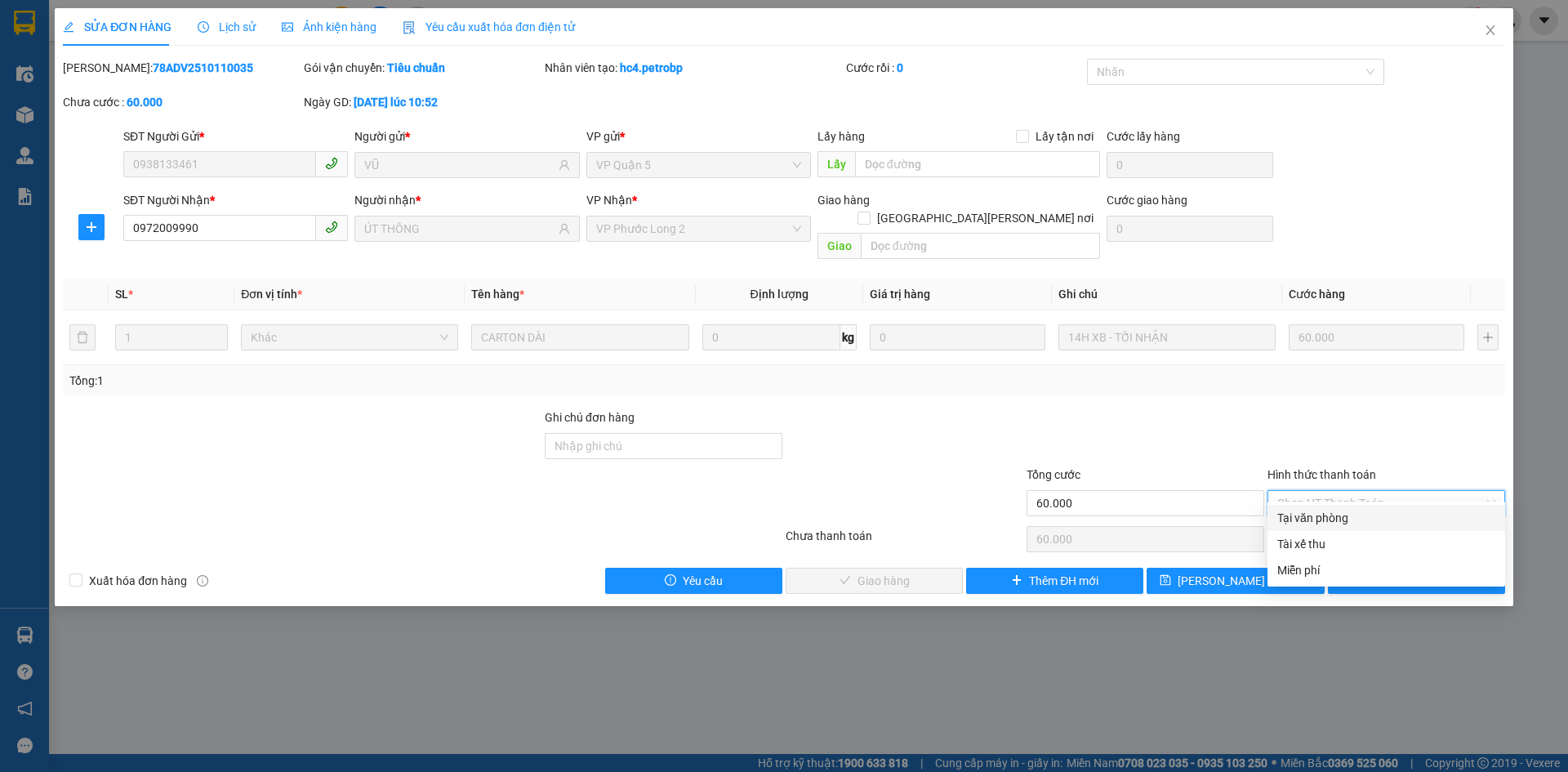
click at [1309, 507] on div "Tại văn phòng" at bounding box center [1386, 518] width 238 height 27
type input "0"
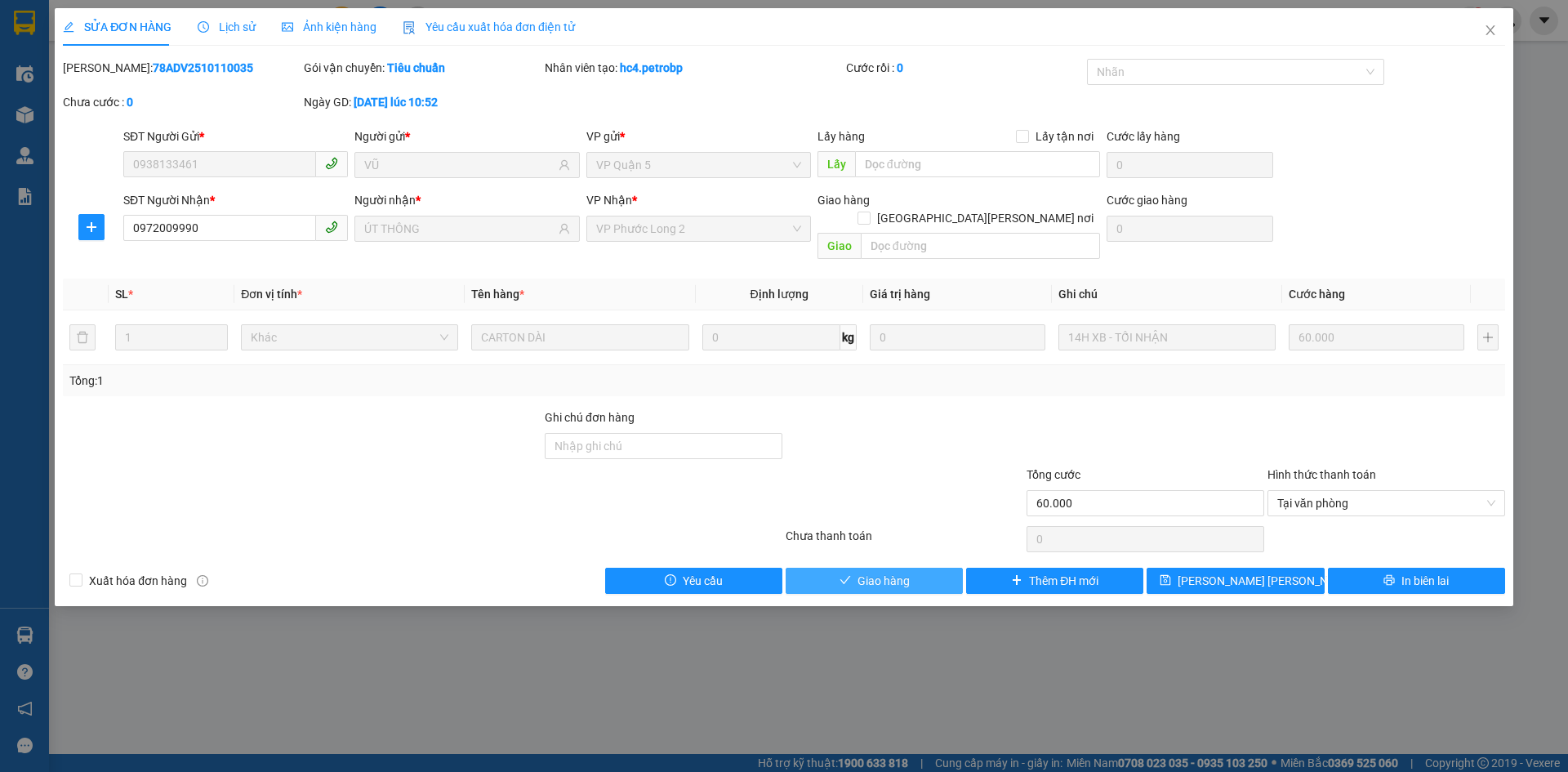
click at [833, 570] on button "Giao hàng" at bounding box center [874, 581] width 177 height 27
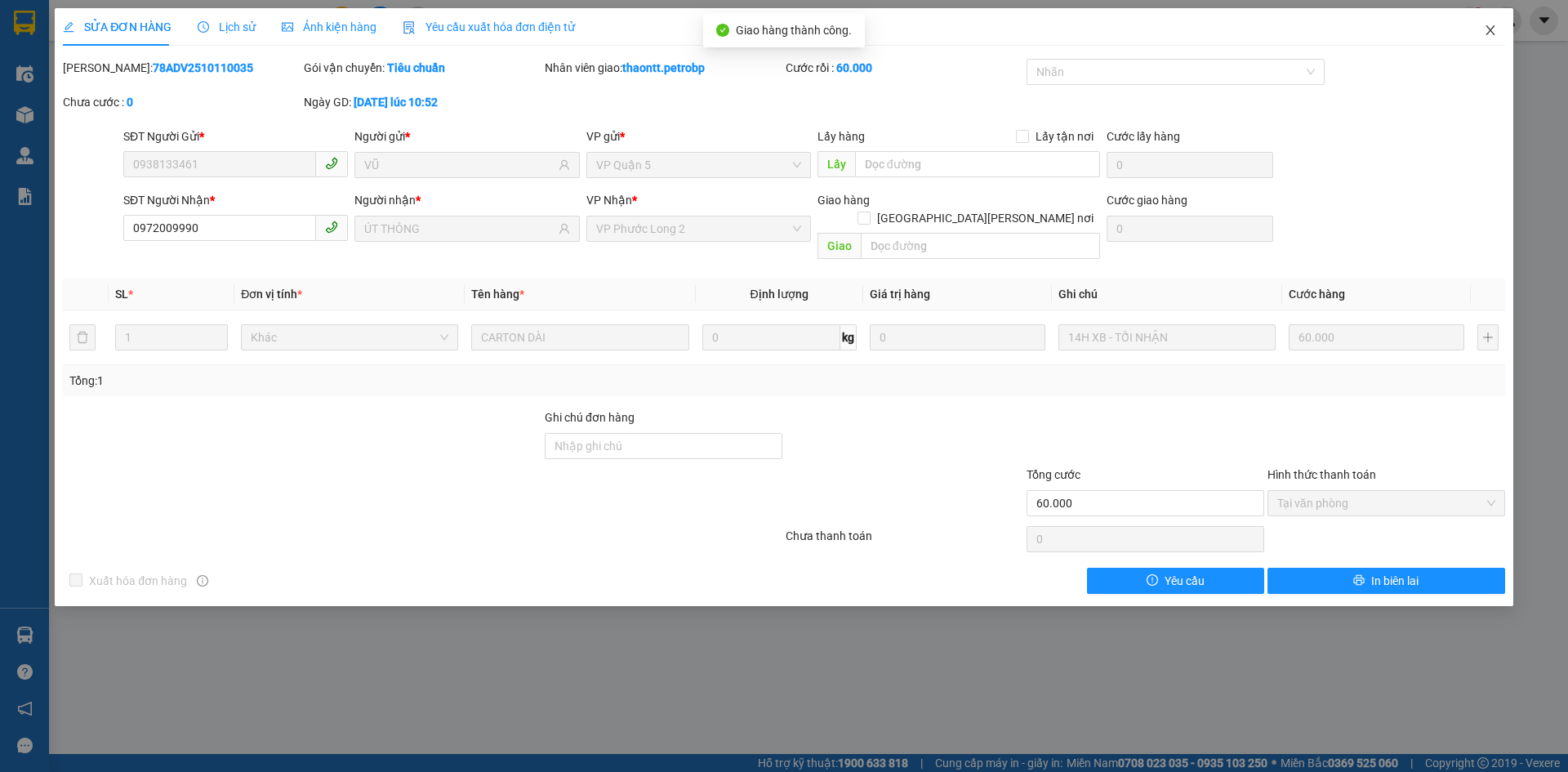
click at [1502, 27] on span "Close" at bounding box center [1490, 31] width 46 height 46
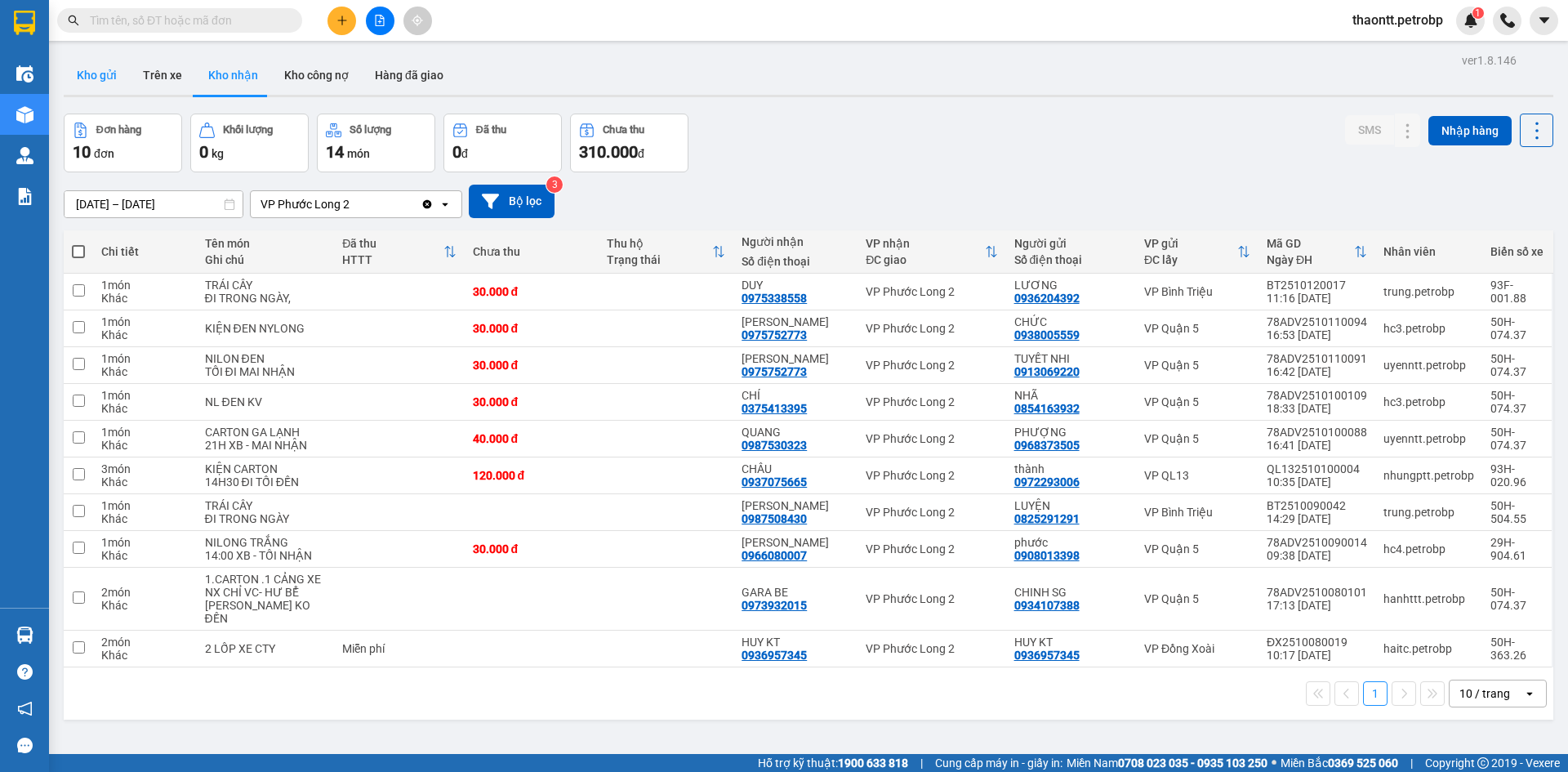
click at [93, 75] on button "Kho gửi" at bounding box center [96, 75] width 66 height 39
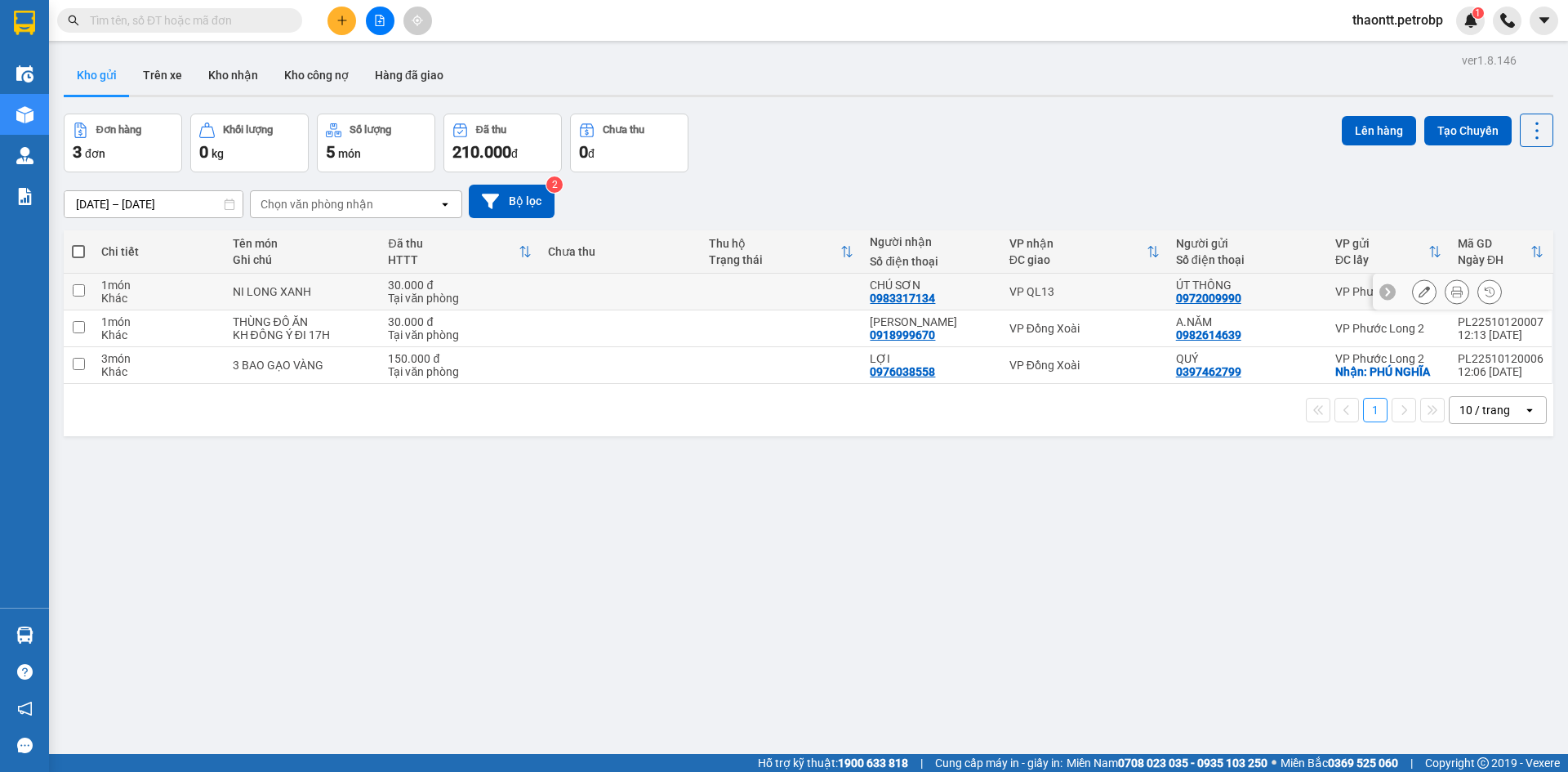
click at [392, 292] on div "Tại văn phòng" at bounding box center [460, 298] width 143 height 13
checkbox input "true"
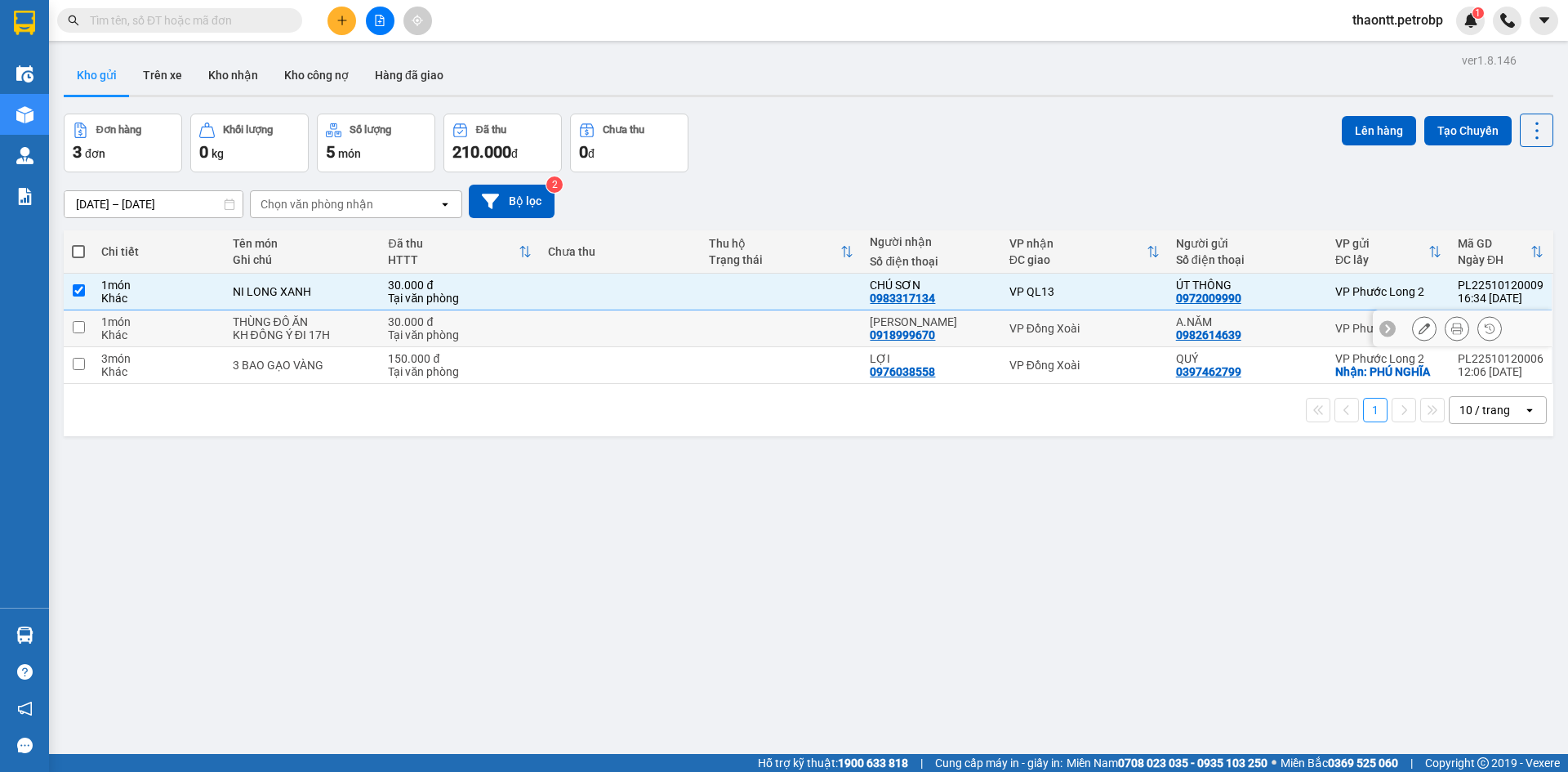
click at [359, 330] on div "KH ĐỒNG Ý ĐI 17H" at bounding box center [302, 334] width 140 height 13
checkbox input "true"
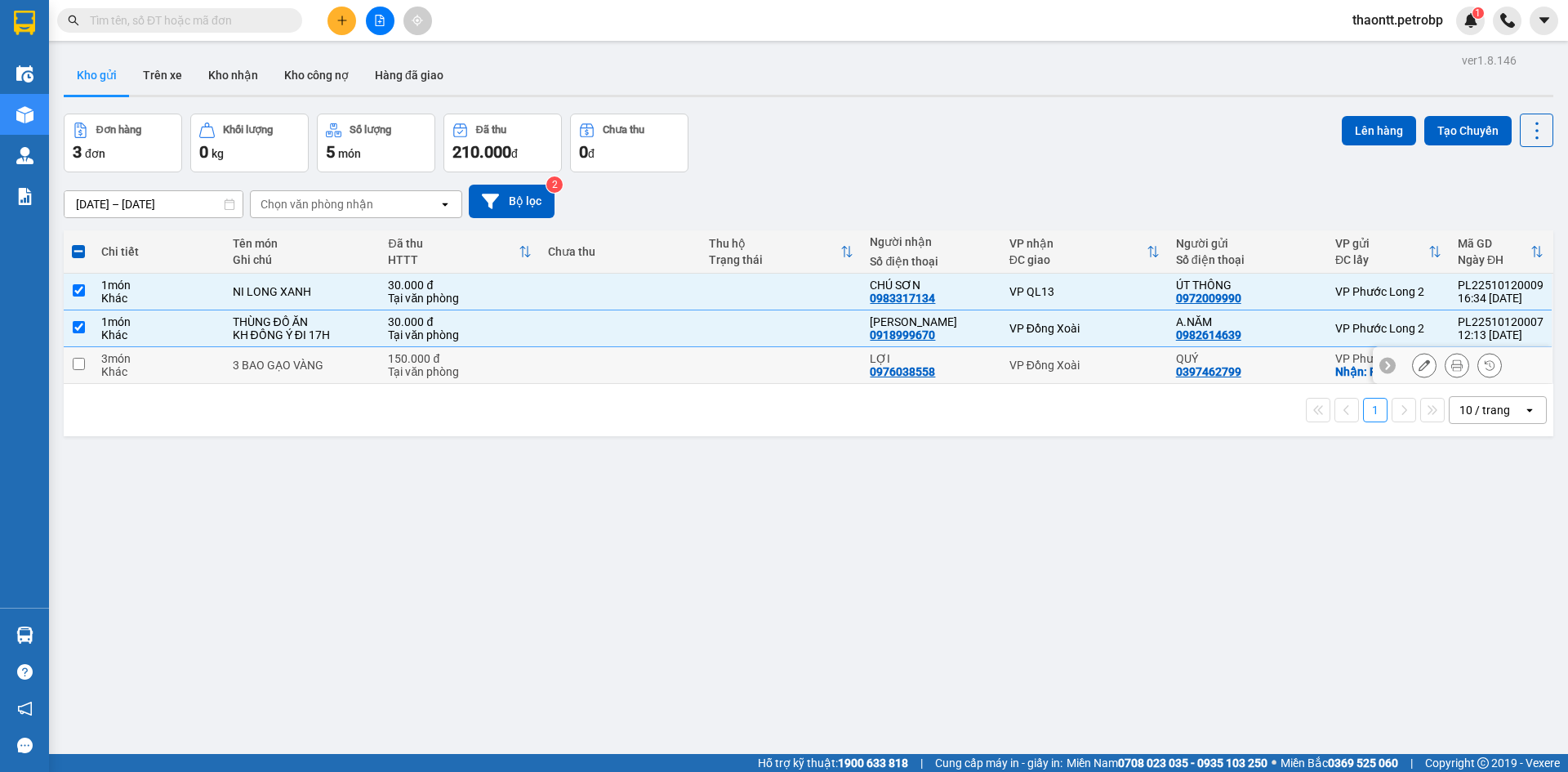
click at [360, 361] on div "3 BAO GẠO VÀNG" at bounding box center [302, 365] width 140 height 13
checkbox input "true"
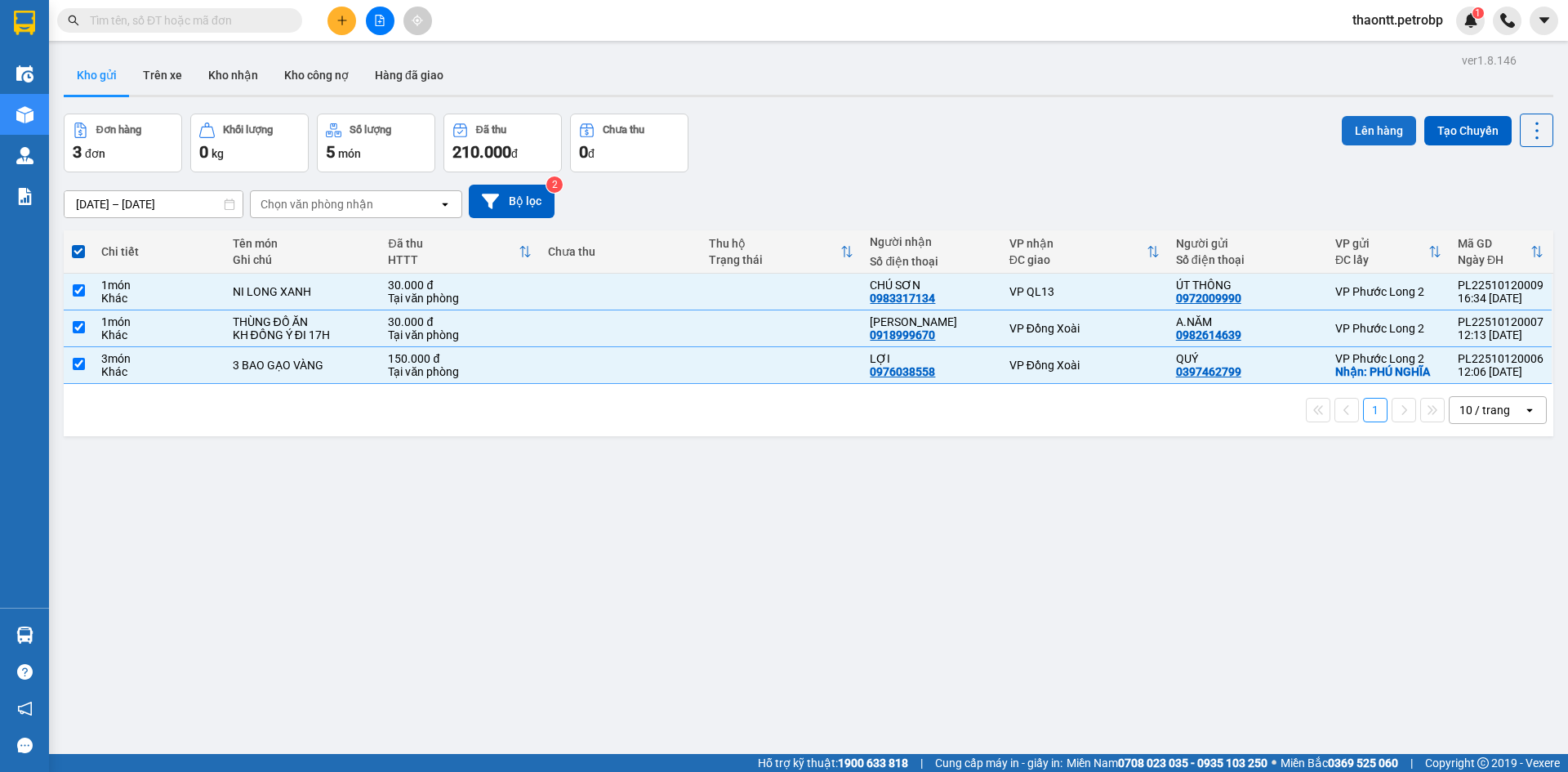
click at [1353, 141] on button "Lên hàng" at bounding box center [1379, 130] width 74 height 29
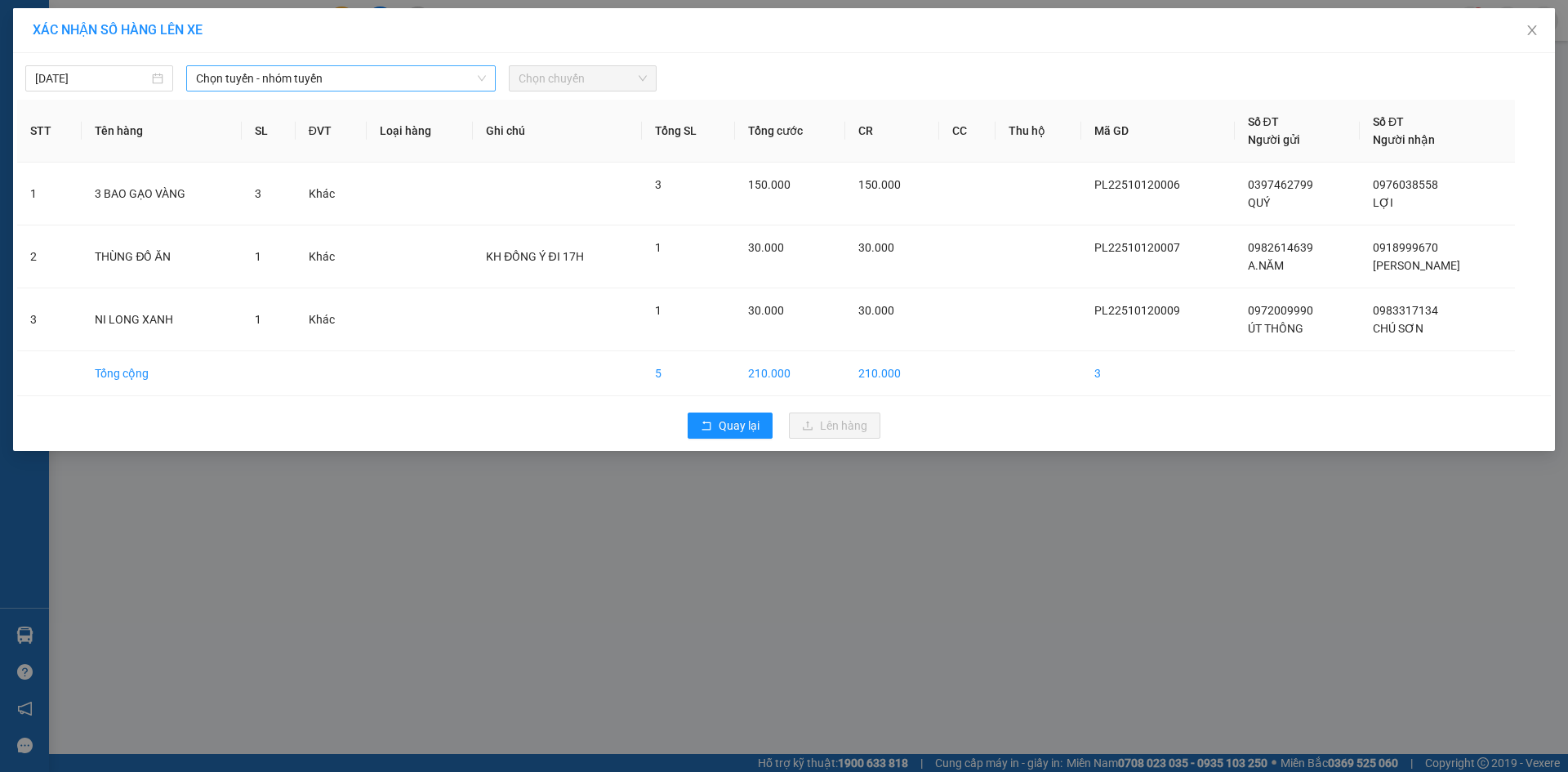
click at [388, 77] on span "Chọn tuyến - nhóm tuyến" at bounding box center [341, 79] width 290 height 25
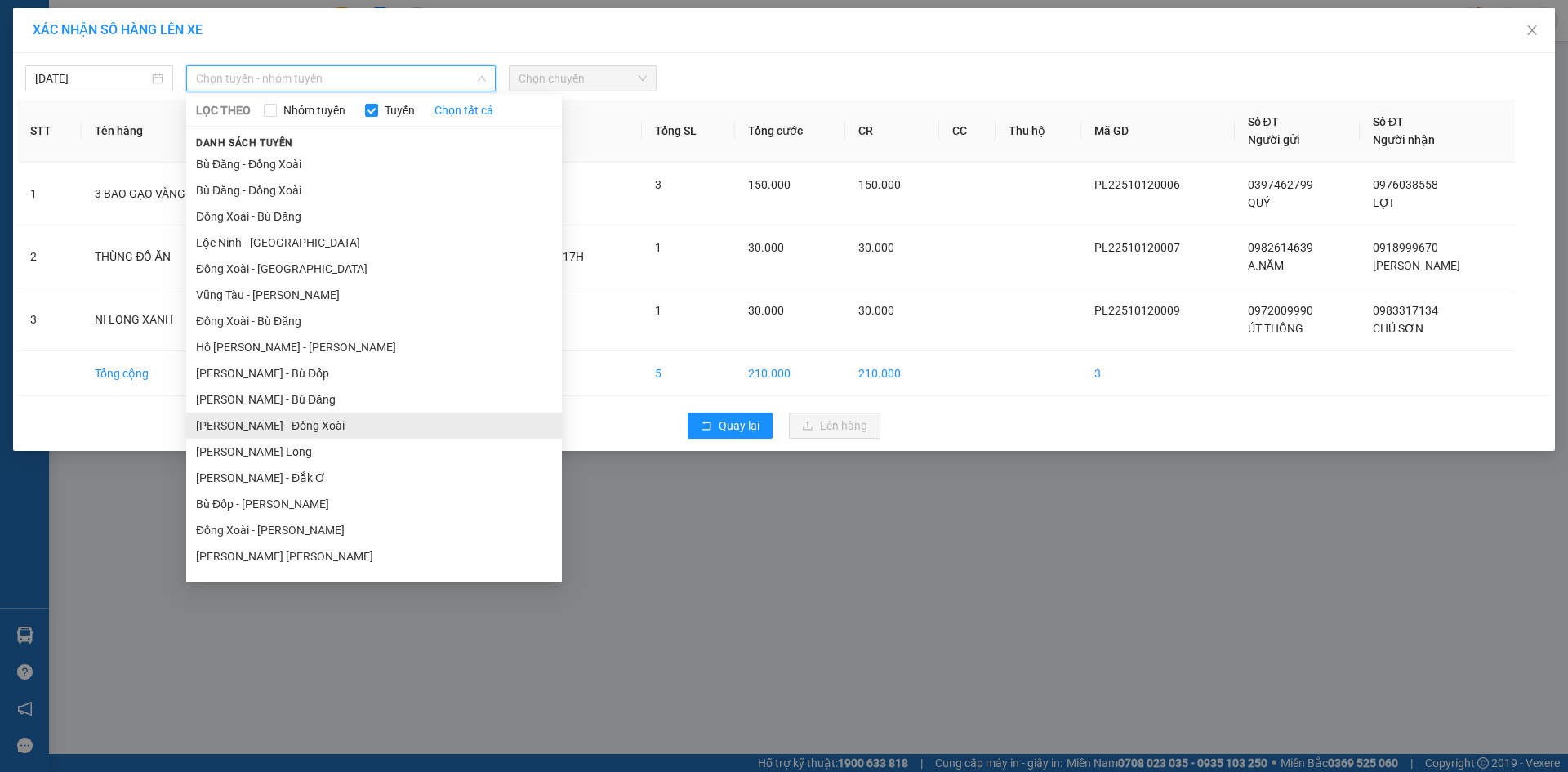
scroll to position [98, 0]
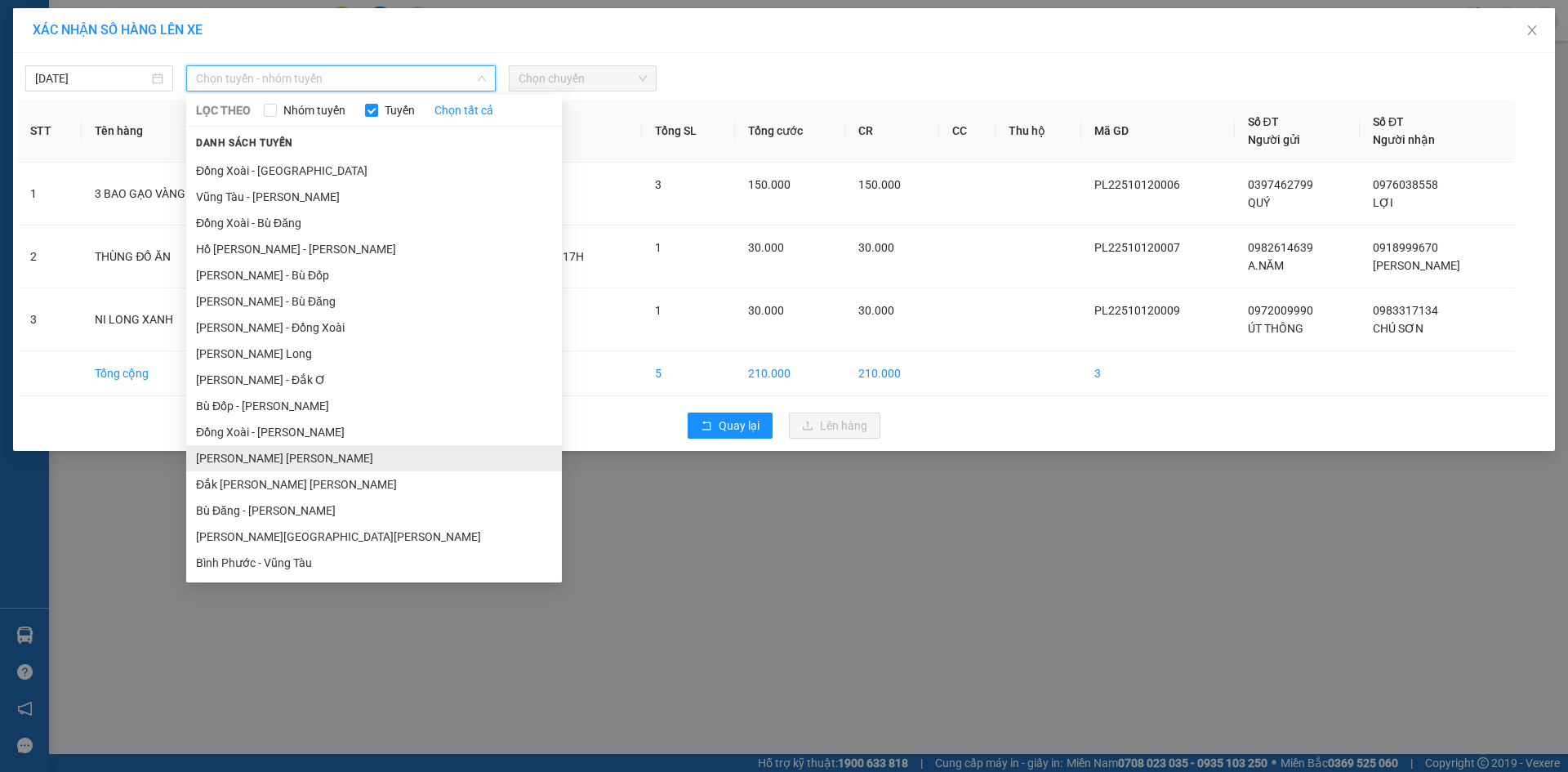
click at [285, 463] on li "Phước Long - [PERSON_NAME]" at bounding box center [374, 459] width 376 height 27
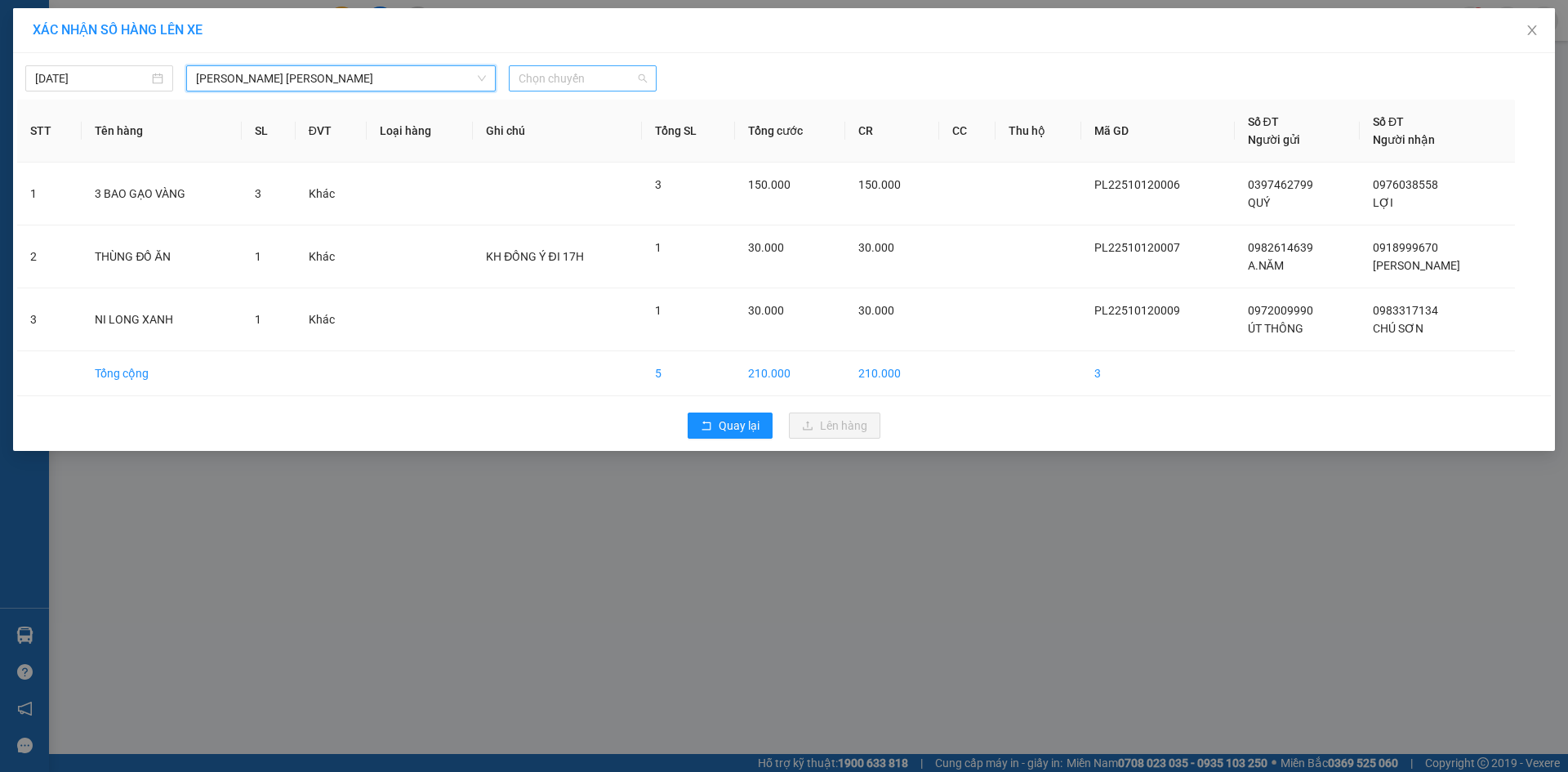
click at [574, 79] on span "Chọn chuyến" at bounding box center [582, 79] width 128 height 25
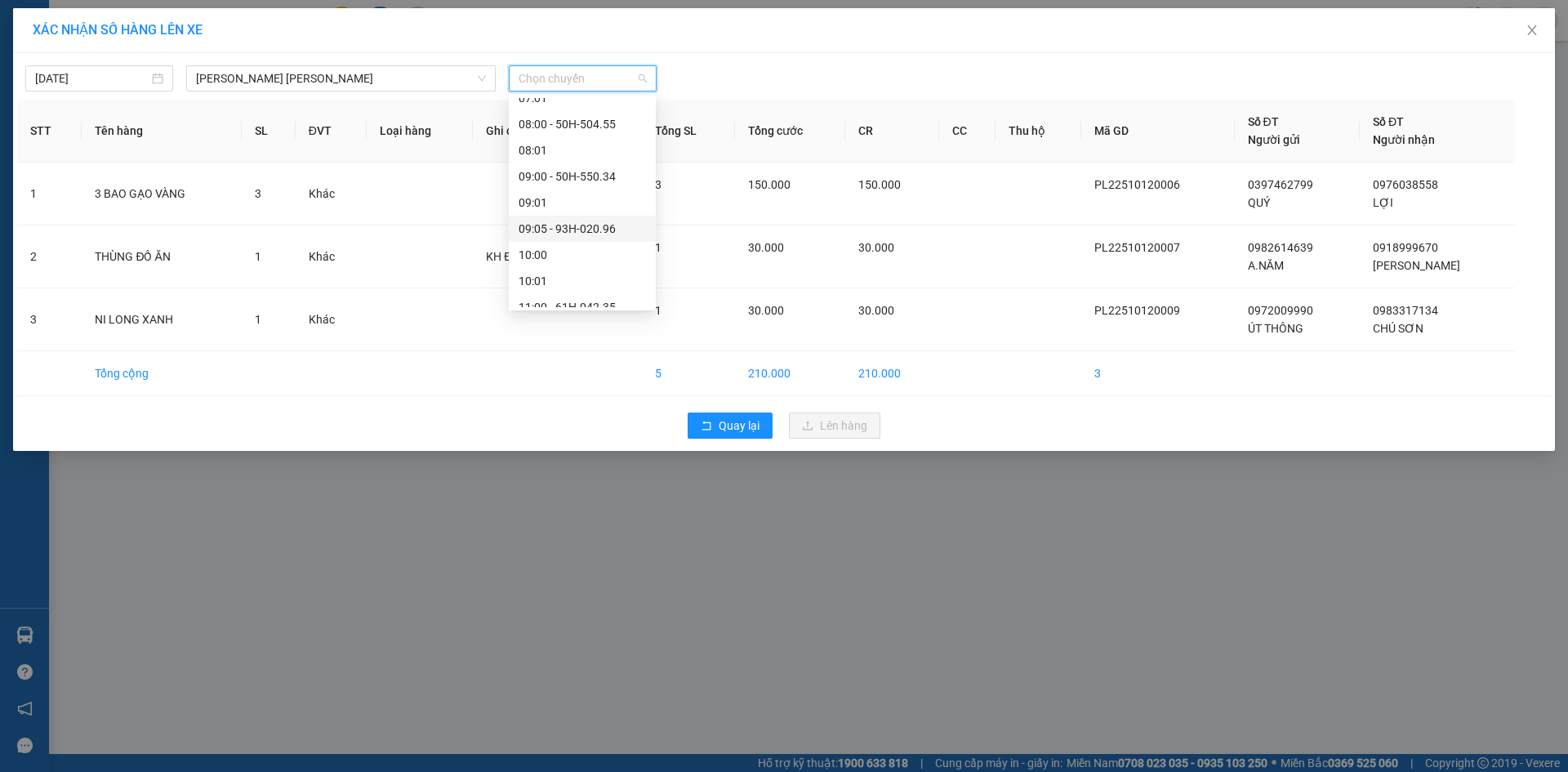
scroll to position [817, 0]
click at [587, 206] on div "17:05 (TC) - 50H-074.37" at bounding box center [582, 209] width 127 height 18
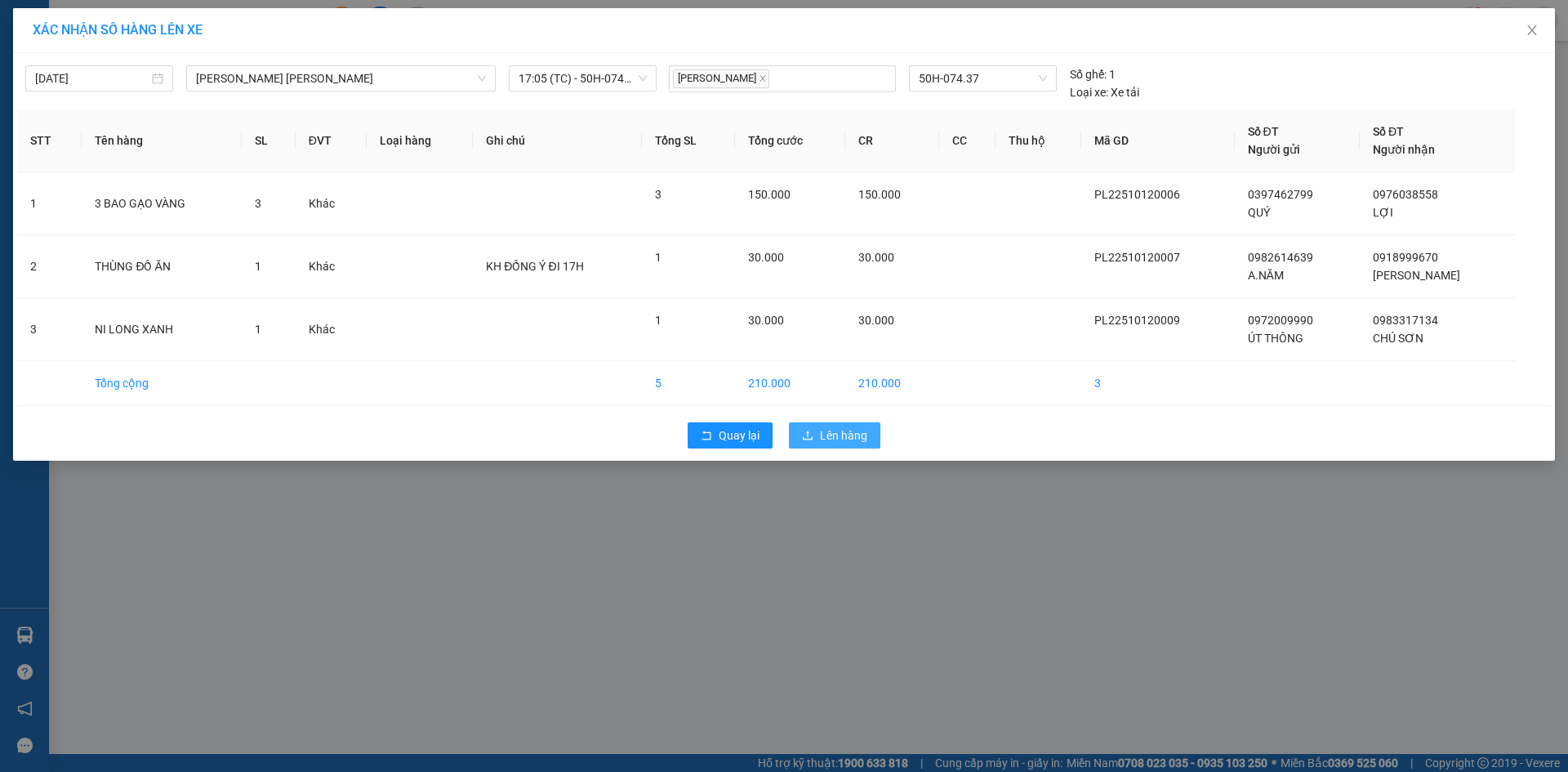
click at [825, 440] on span "Lên hàng" at bounding box center [844, 435] width 48 height 18
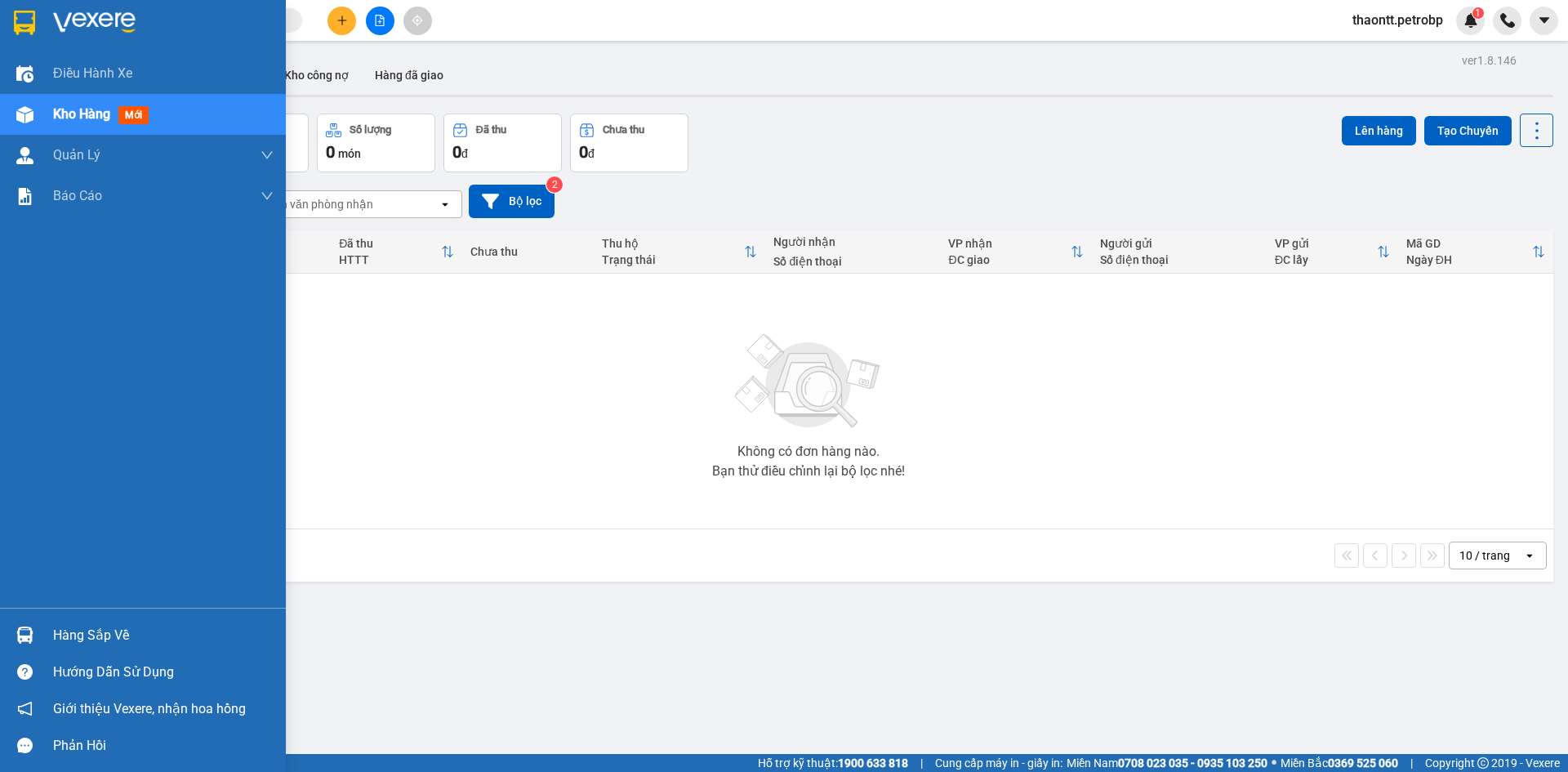
click at [133, 632] on div "Hàng sắp về" at bounding box center [163, 636] width 220 height 25
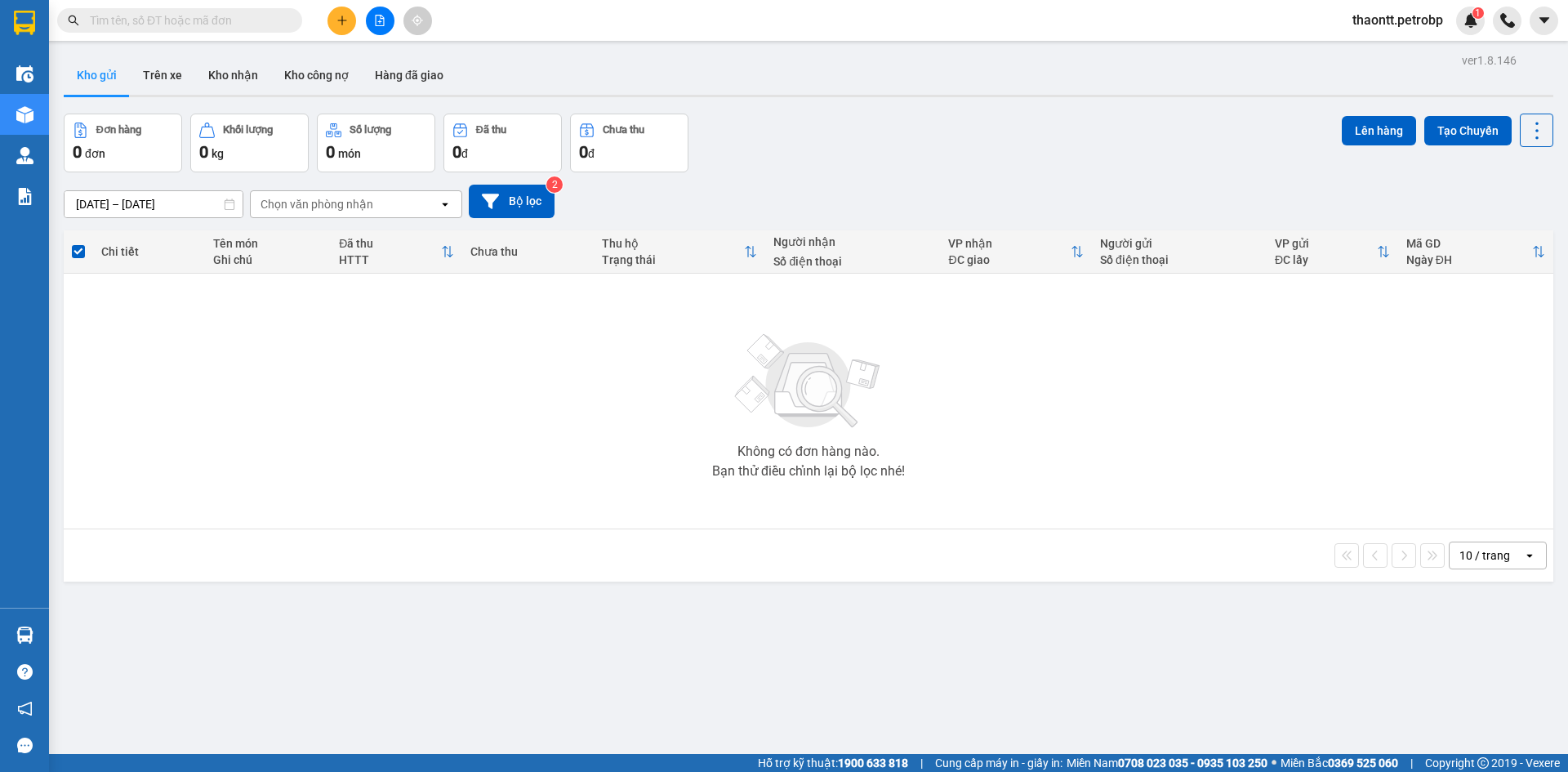
click at [803, 404] on section "Kết quả tìm kiếm ( 0 ) Bộ lọc No Data thaontt.petrobp 1 Điều hành xe Kho hàng m…" at bounding box center [784, 386] width 1568 height 772
click at [242, 79] on button "Kho nhận" at bounding box center [233, 75] width 76 height 39
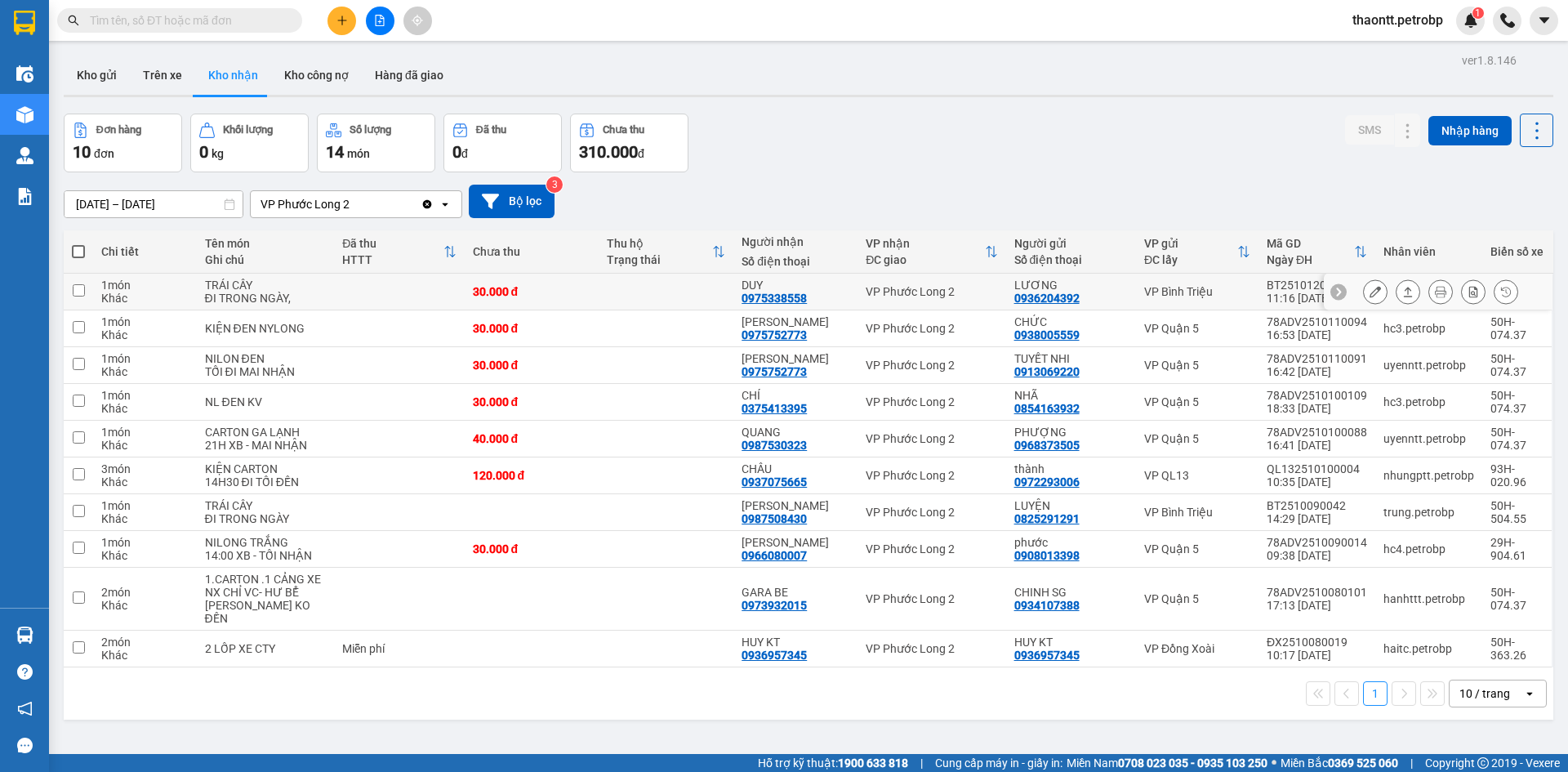
click at [706, 288] on td at bounding box center [666, 293] width 134 height 37
checkbox input "true"
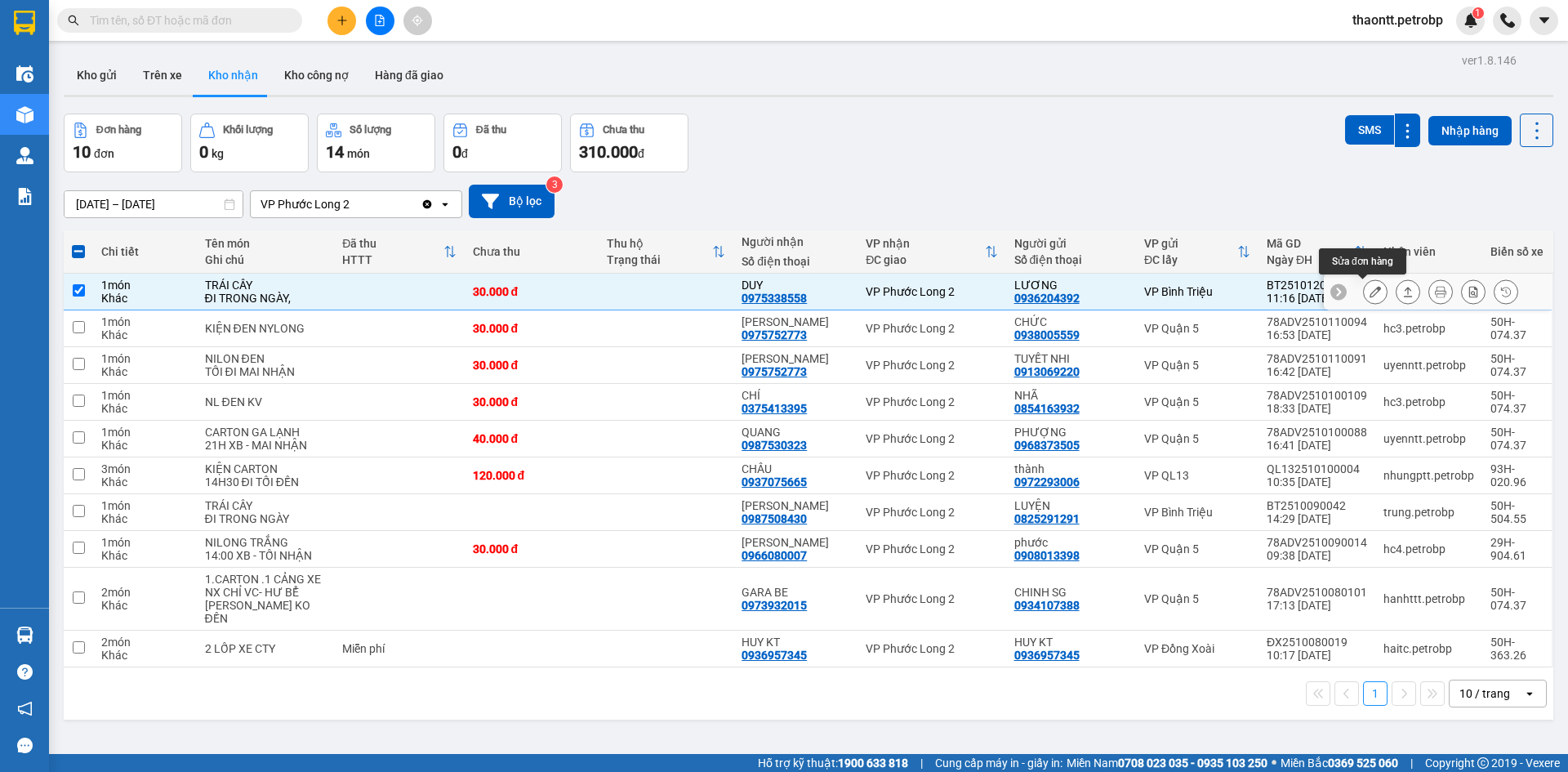
click at [1369, 297] on icon at bounding box center [1374, 291] width 11 height 11
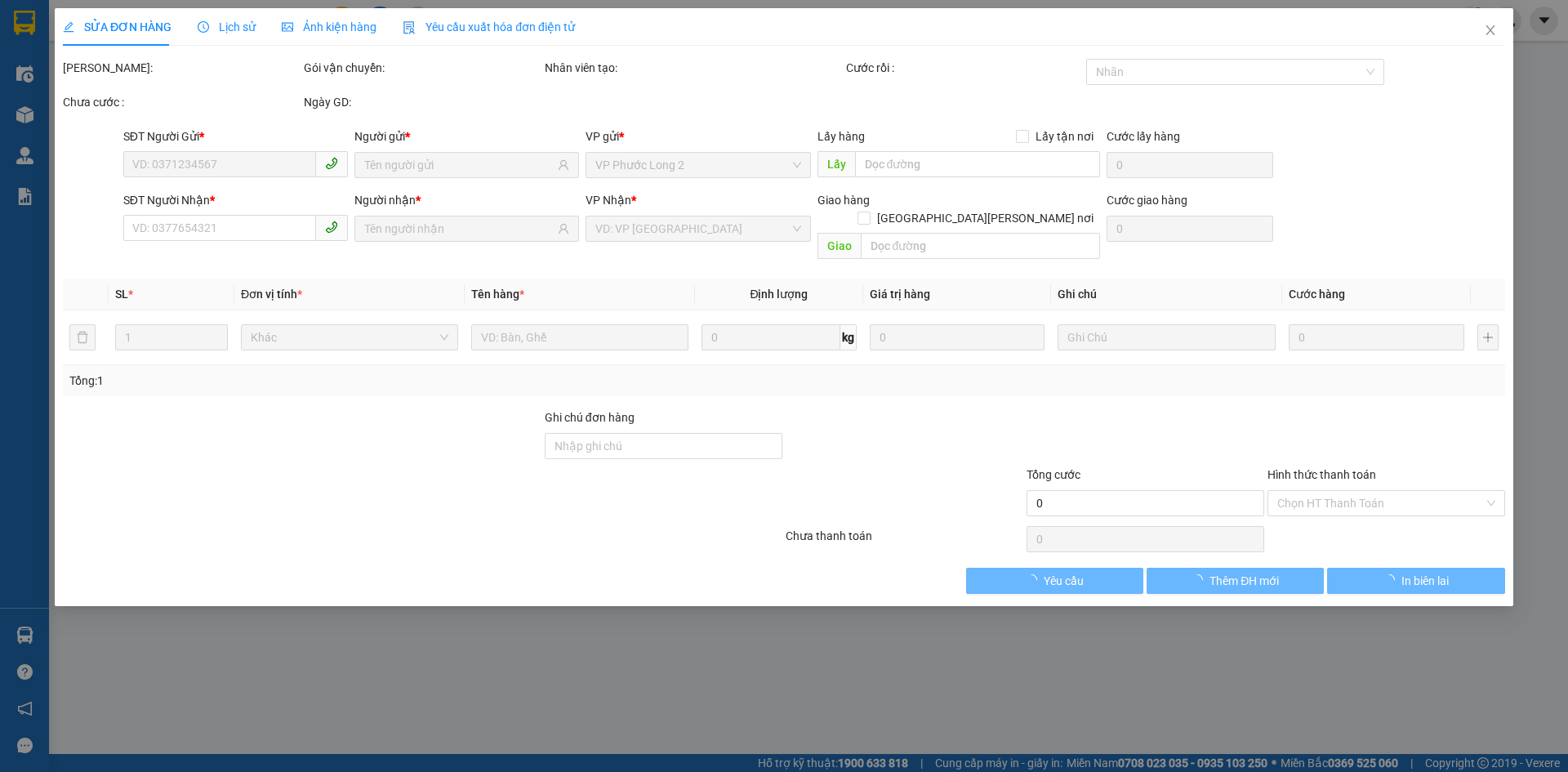
type input "0936204392"
type input "LƯƠNG"
type input "0975338558"
type input "DUY"
type input "30.000"
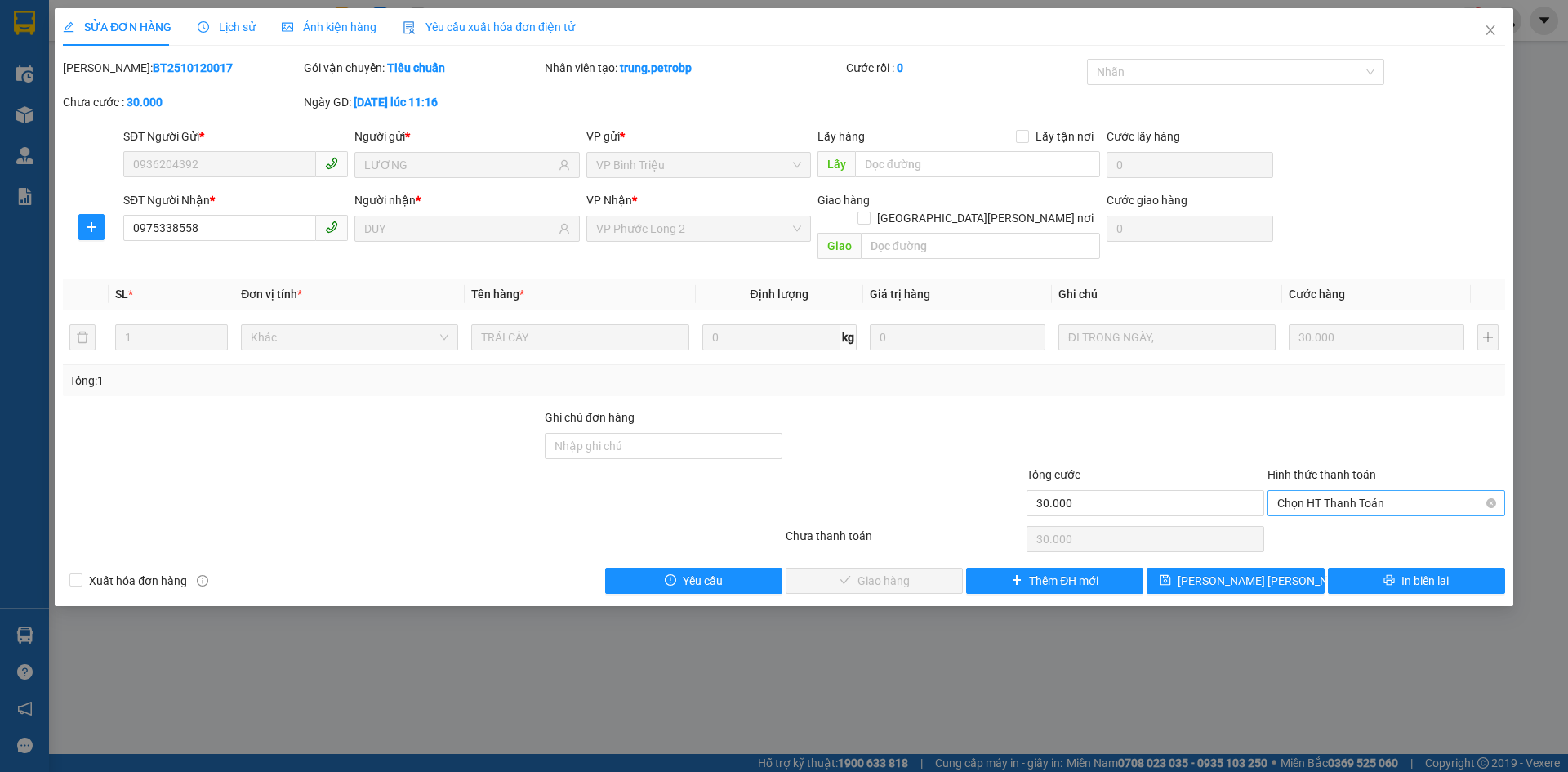
click at [1341, 491] on span "Chọn HT Thanh Toán" at bounding box center [1386, 503] width 218 height 25
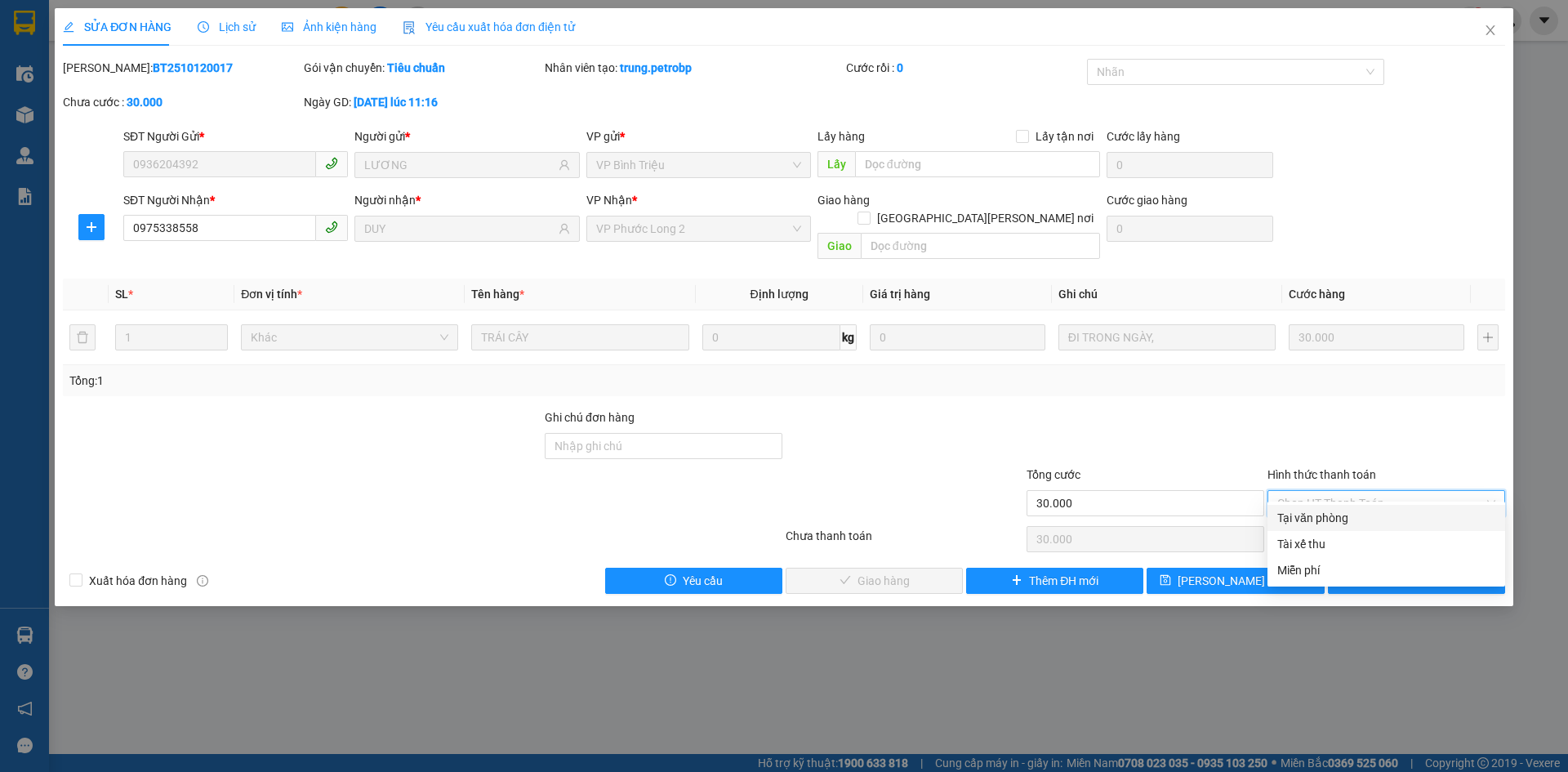
click at [1321, 516] on div "Tại văn phòng" at bounding box center [1386, 518] width 218 height 18
type input "0"
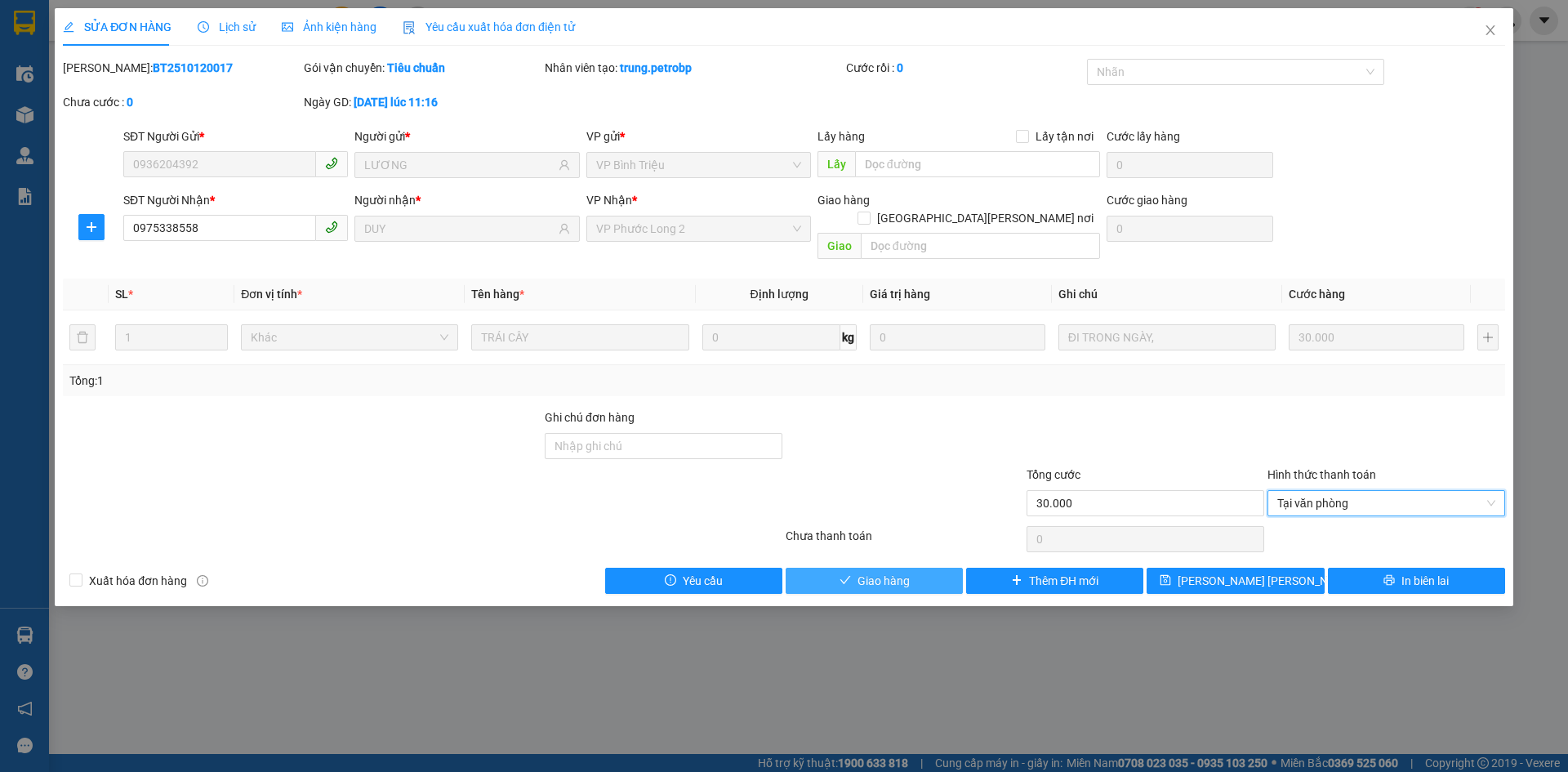
click at [932, 568] on button "Giao hàng" at bounding box center [874, 581] width 177 height 27
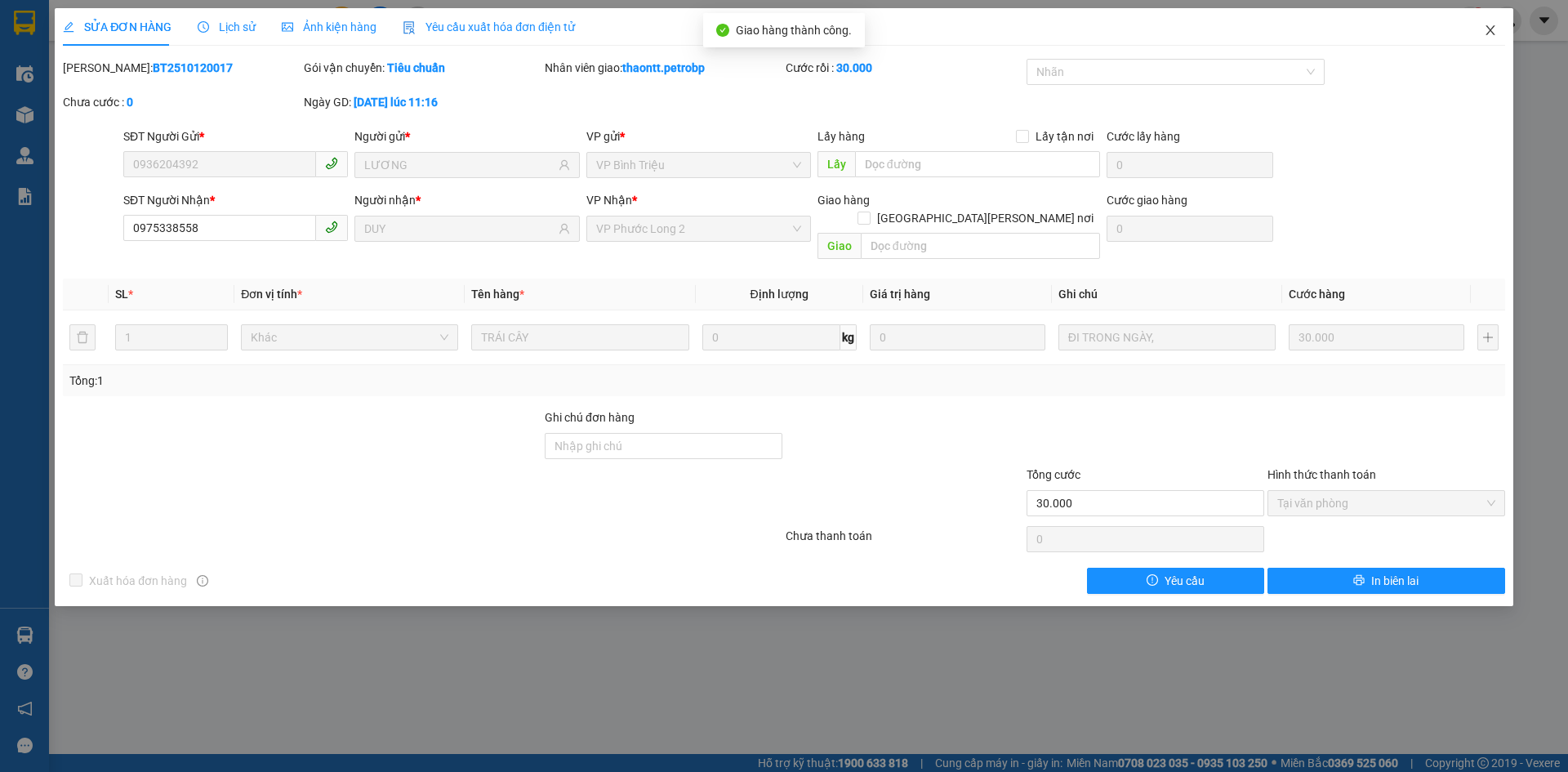
click at [1494, 31] on icon "close" at bounding box center [1490, 30] width 13 height 13
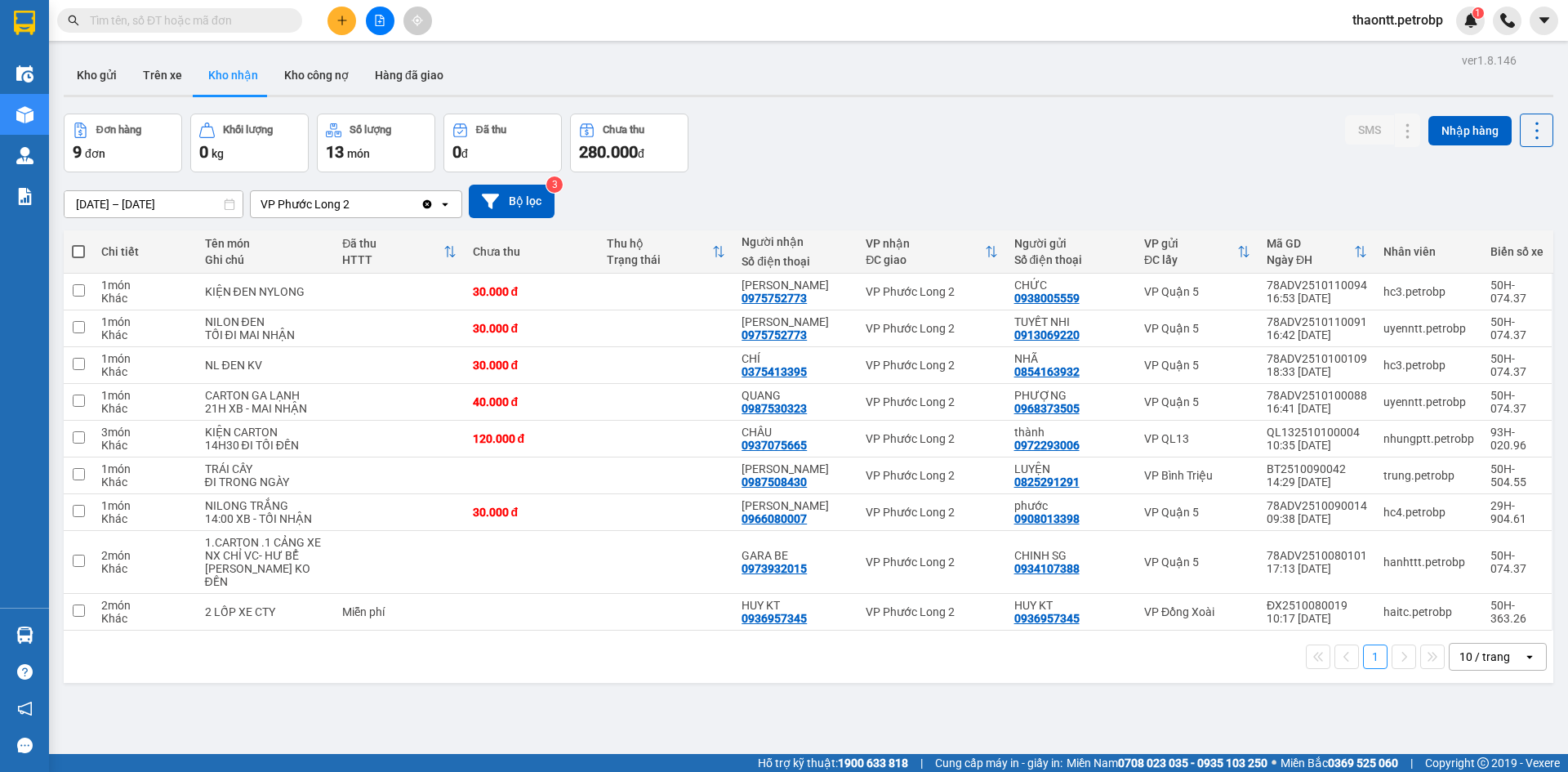
click at [199, 21] on input "text" at bounding box center [186, 20] width 193 height 18
paste input "BT2510120032"
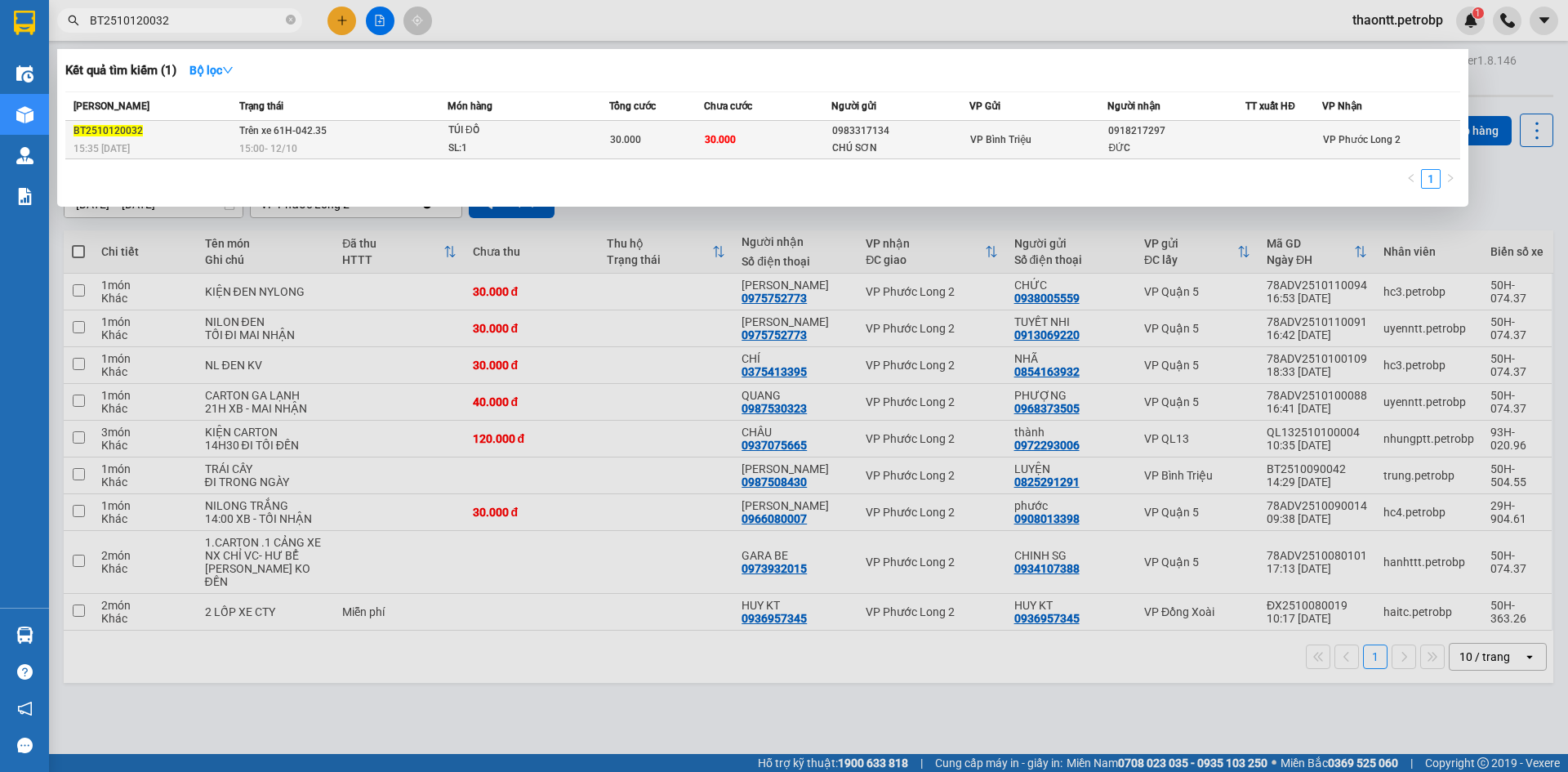
type input "BT2510120032"
click at [519, 137] on div "TÚI ĐỒ" at bounding box center [509, 131] width 123 height 18
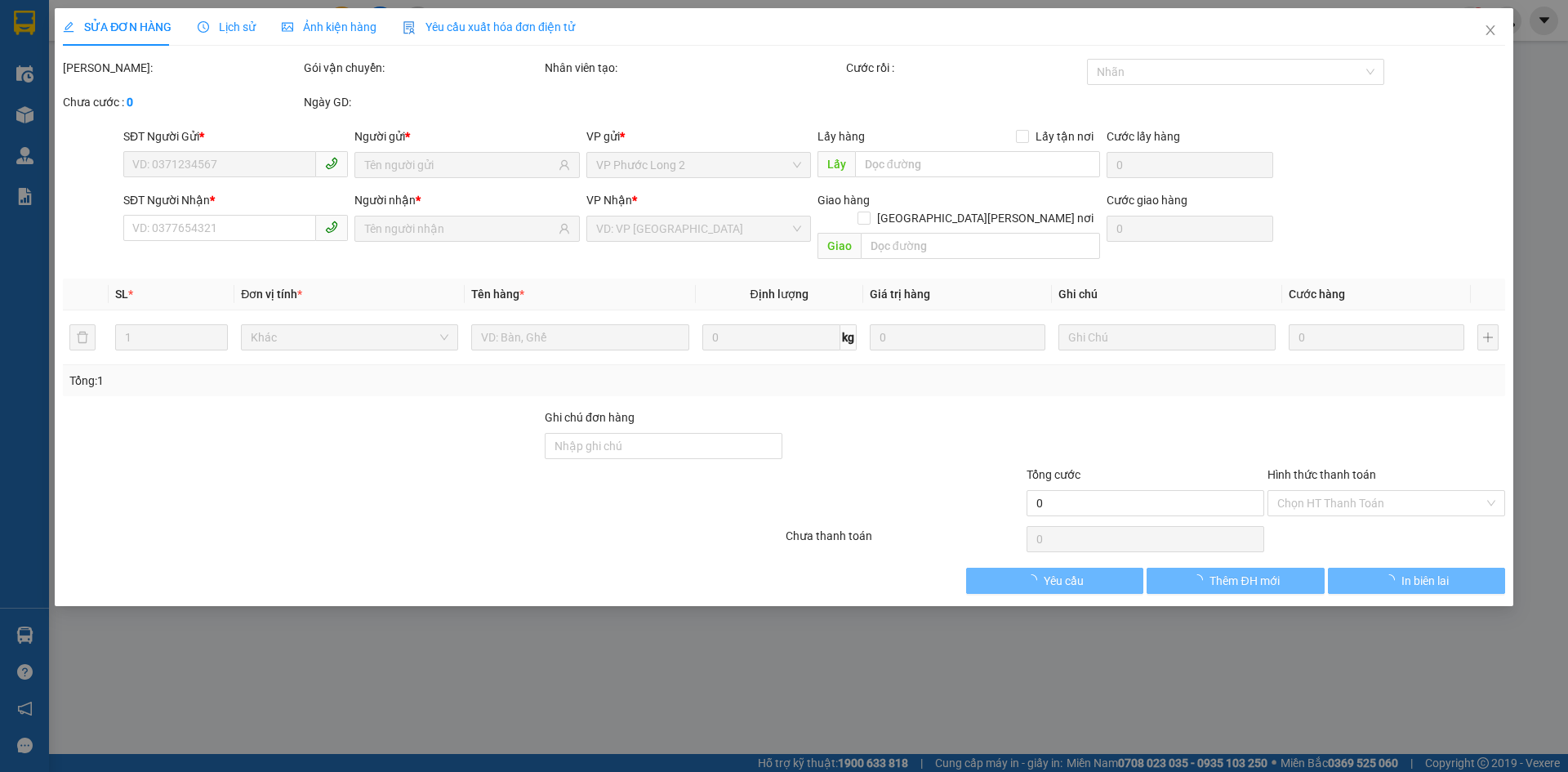
type input "0983317134"
type input "CHÚ SƠN"
type input "0918217297"
type input "ĐỨC"
type input "30.000"
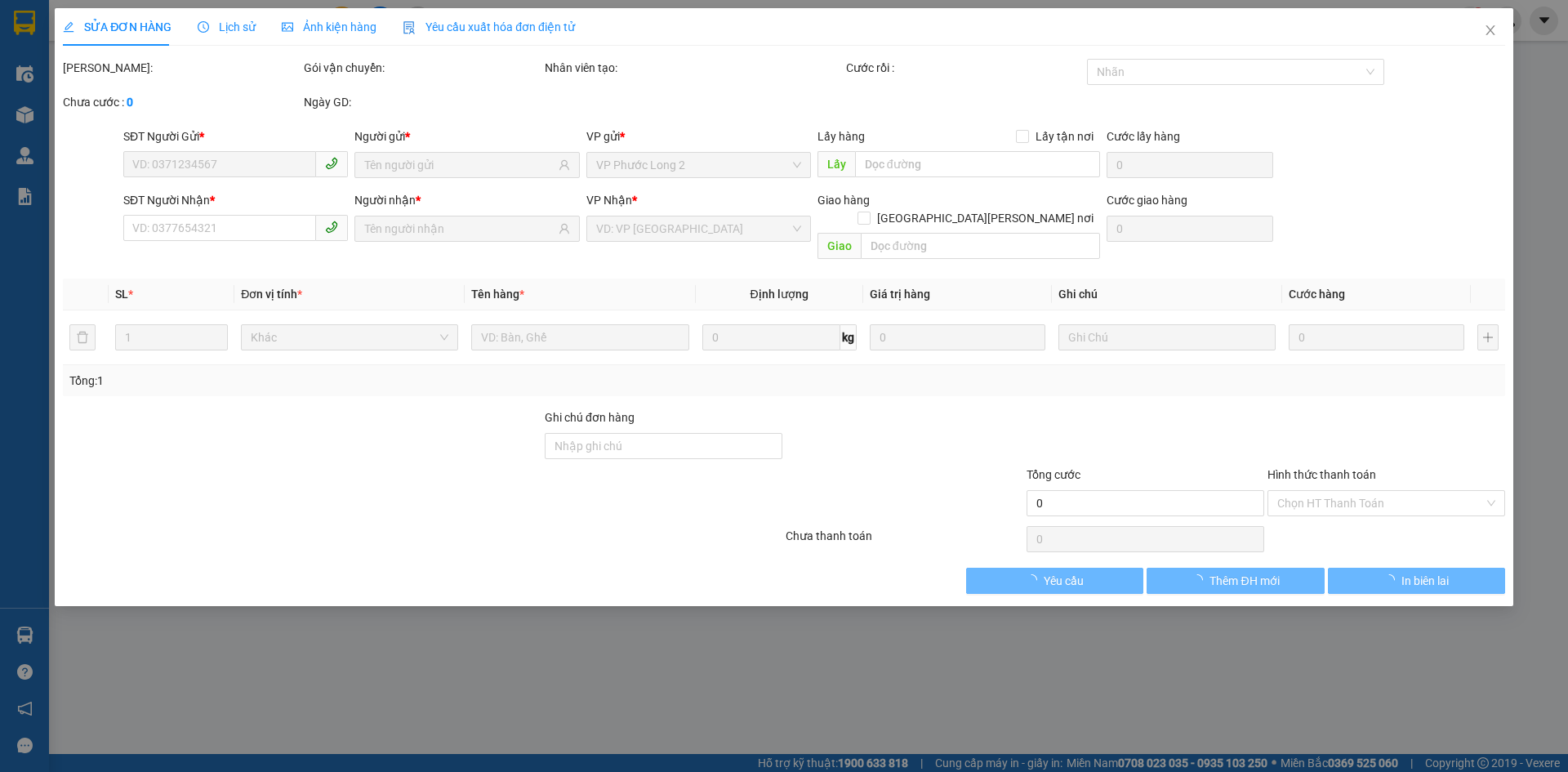
type input "30.000"
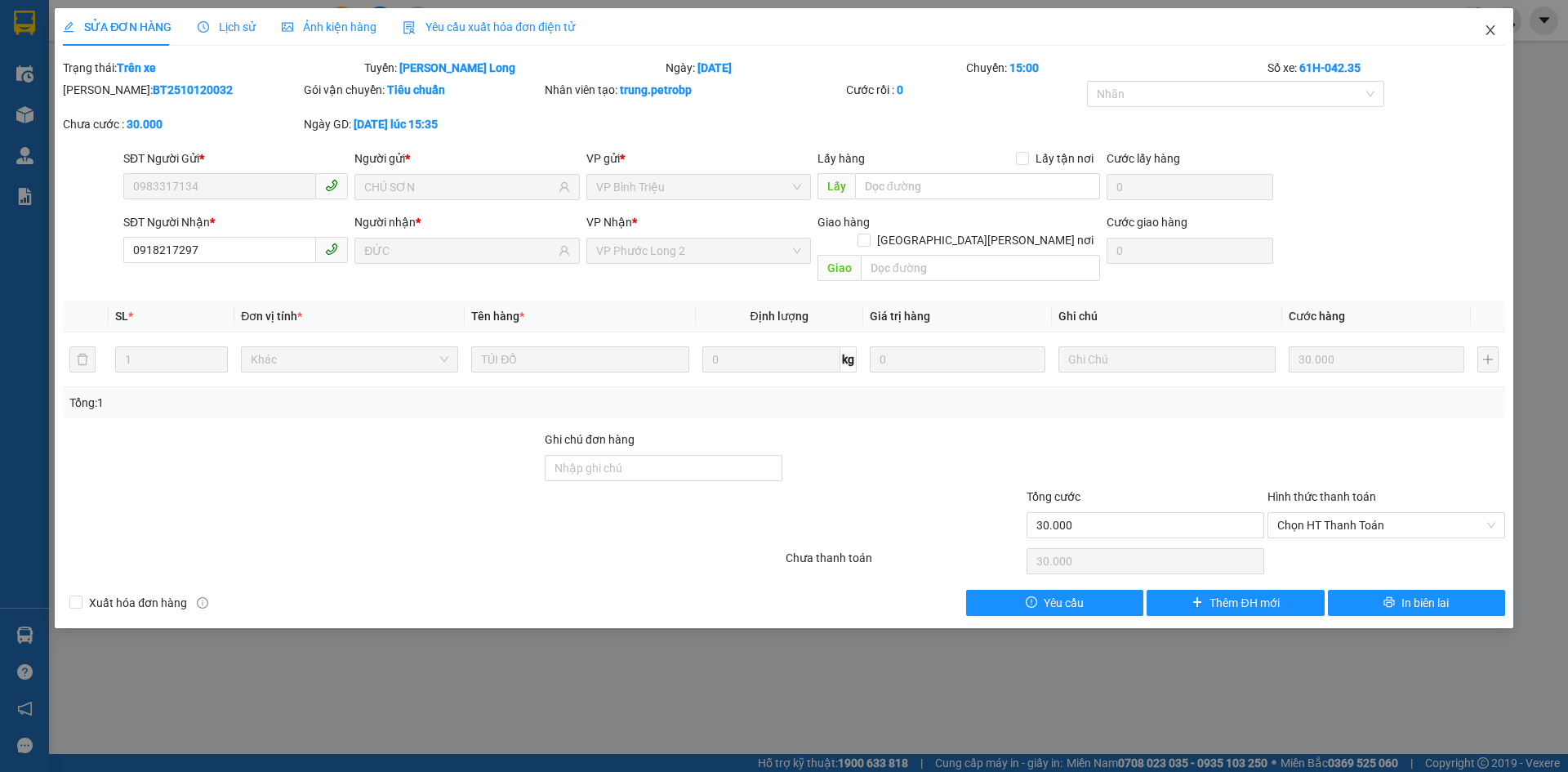
click at [1488, 34] on icon "close" at bounding box center [1490, 30] width 9 height 10
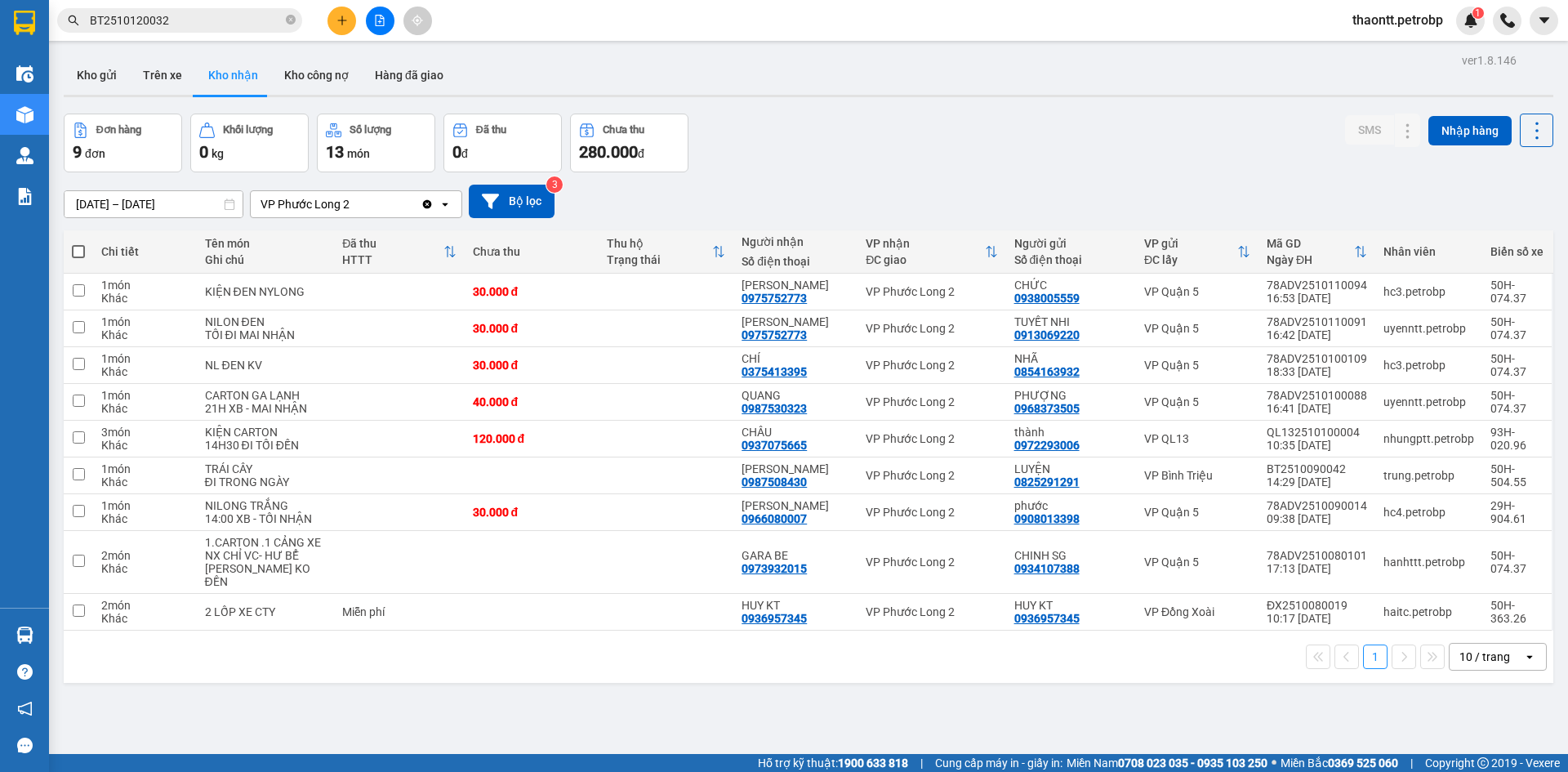
click at [272, 24] on input "BT2510120032" at bounding box center [186, 20] width 193 height 18
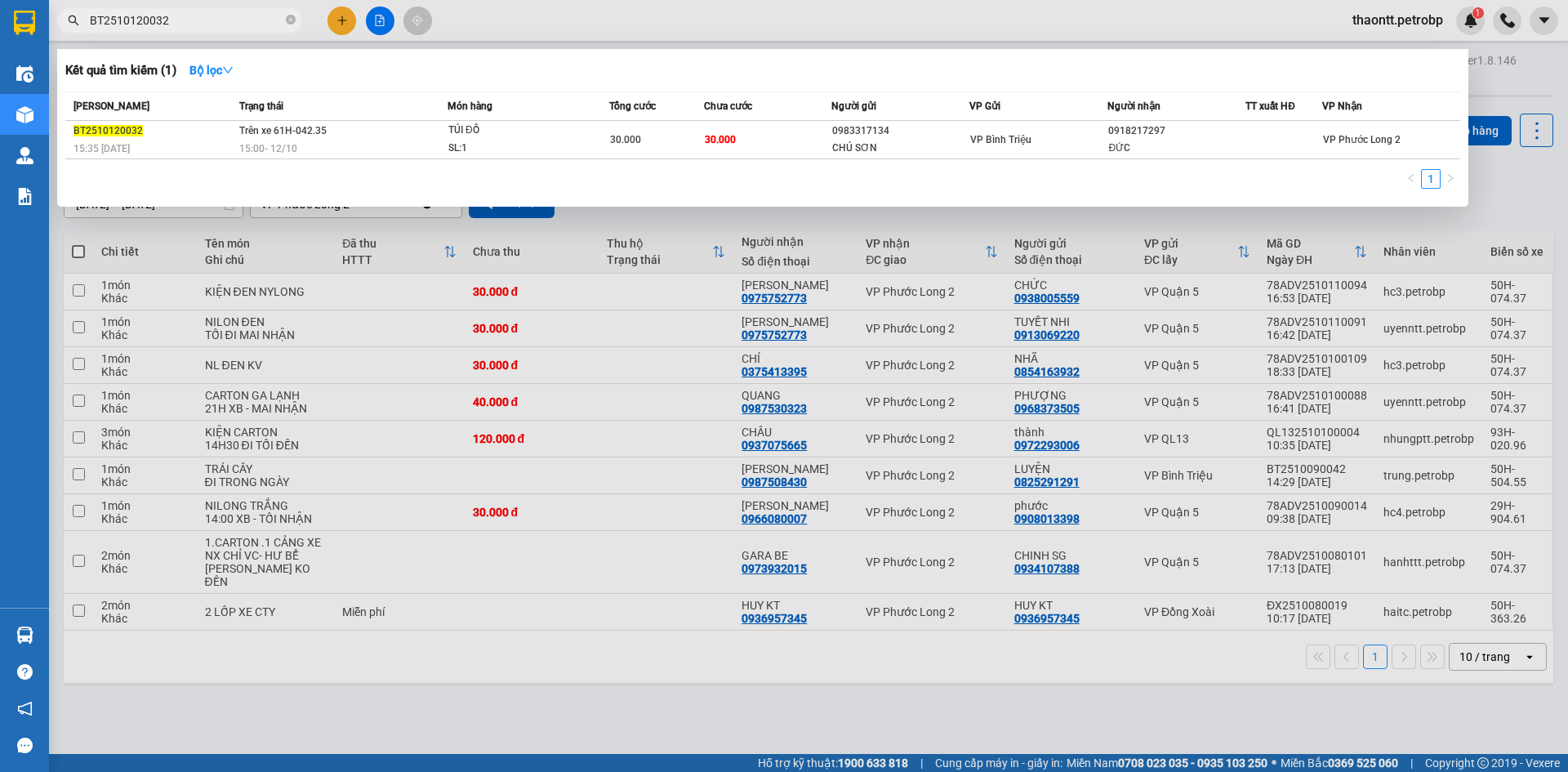
click at [272, 24] on input "BT2510120032" at bounding box center [186, 20] width 193 height 18
drag, startPoint x: 272, startPoint y: 24, endPoint x: 193, endPoint y: 266, distance: 254.6
click at [261, 11] on input "BT2510120032" at bounding box center [186, 20] width 193 height 18
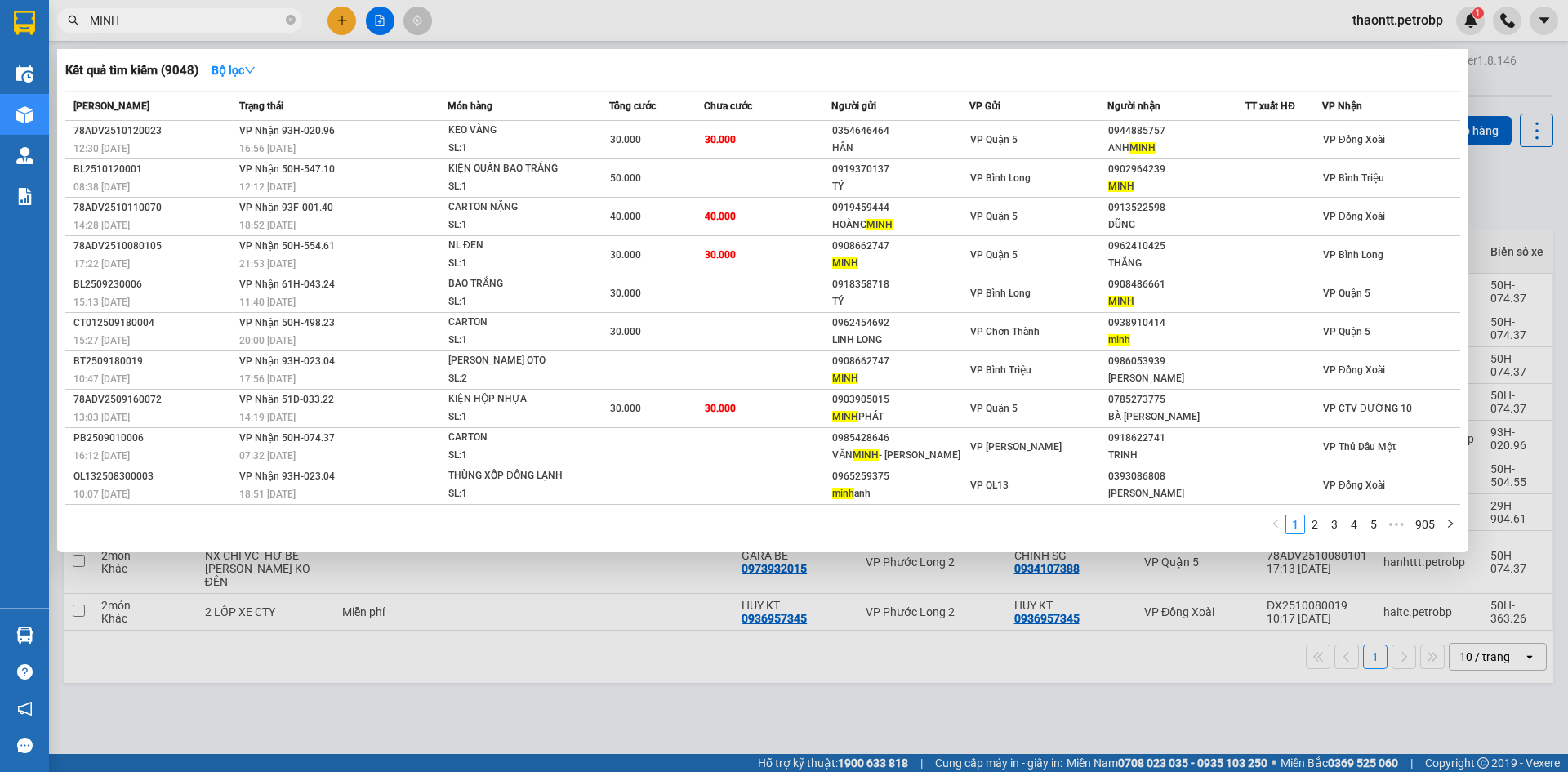
type input "MINH"
drag, startPoint x: 370, startPoint y: 20, endPoint x: 360, endPoint y: 18, distance: 10.2
click at [370, 20] on div at bounding box center [784, 386] width 1568 height 772
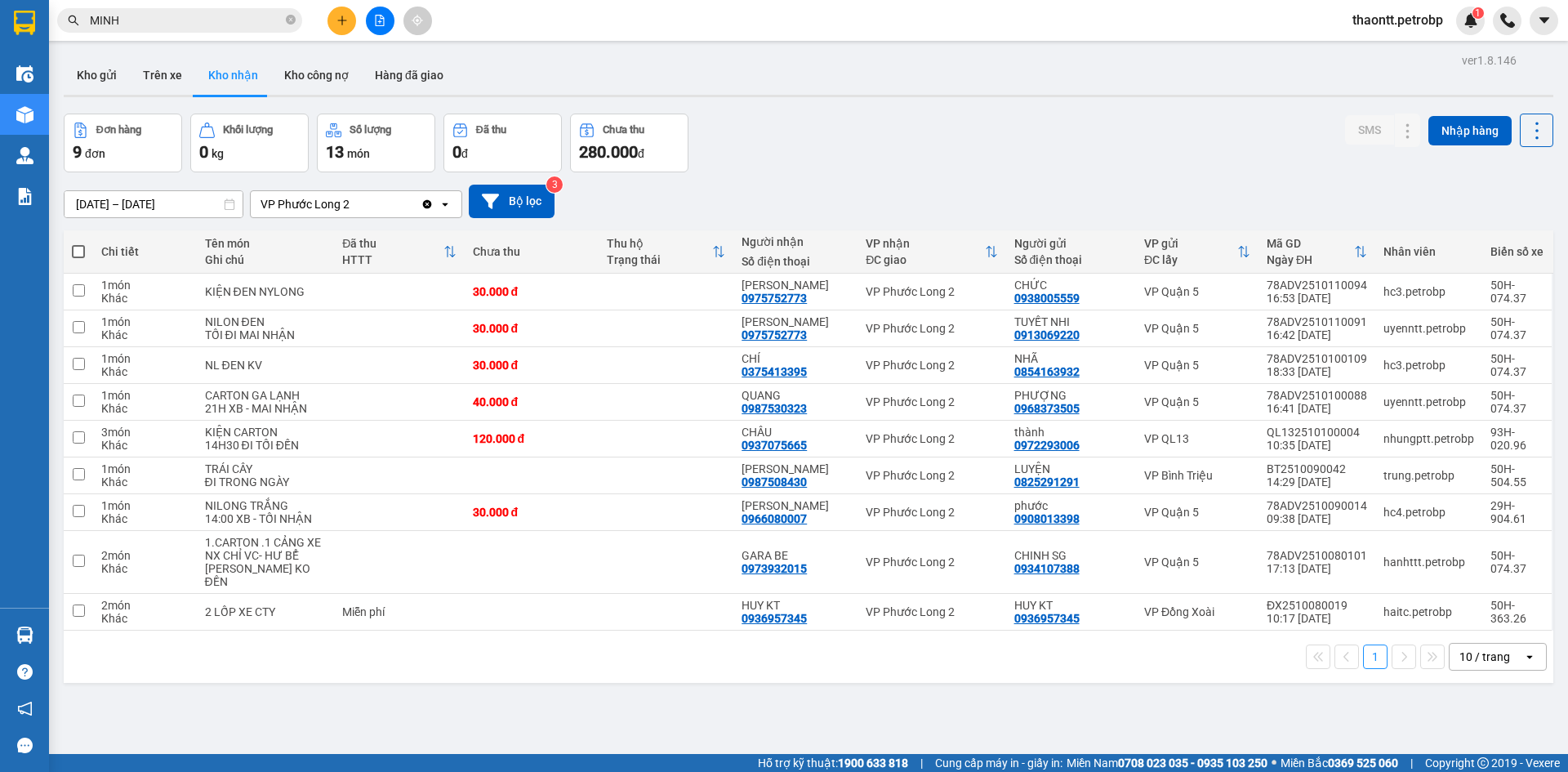
click at [346, 11] on button at bounding box center [341, 20] width 28 height 28
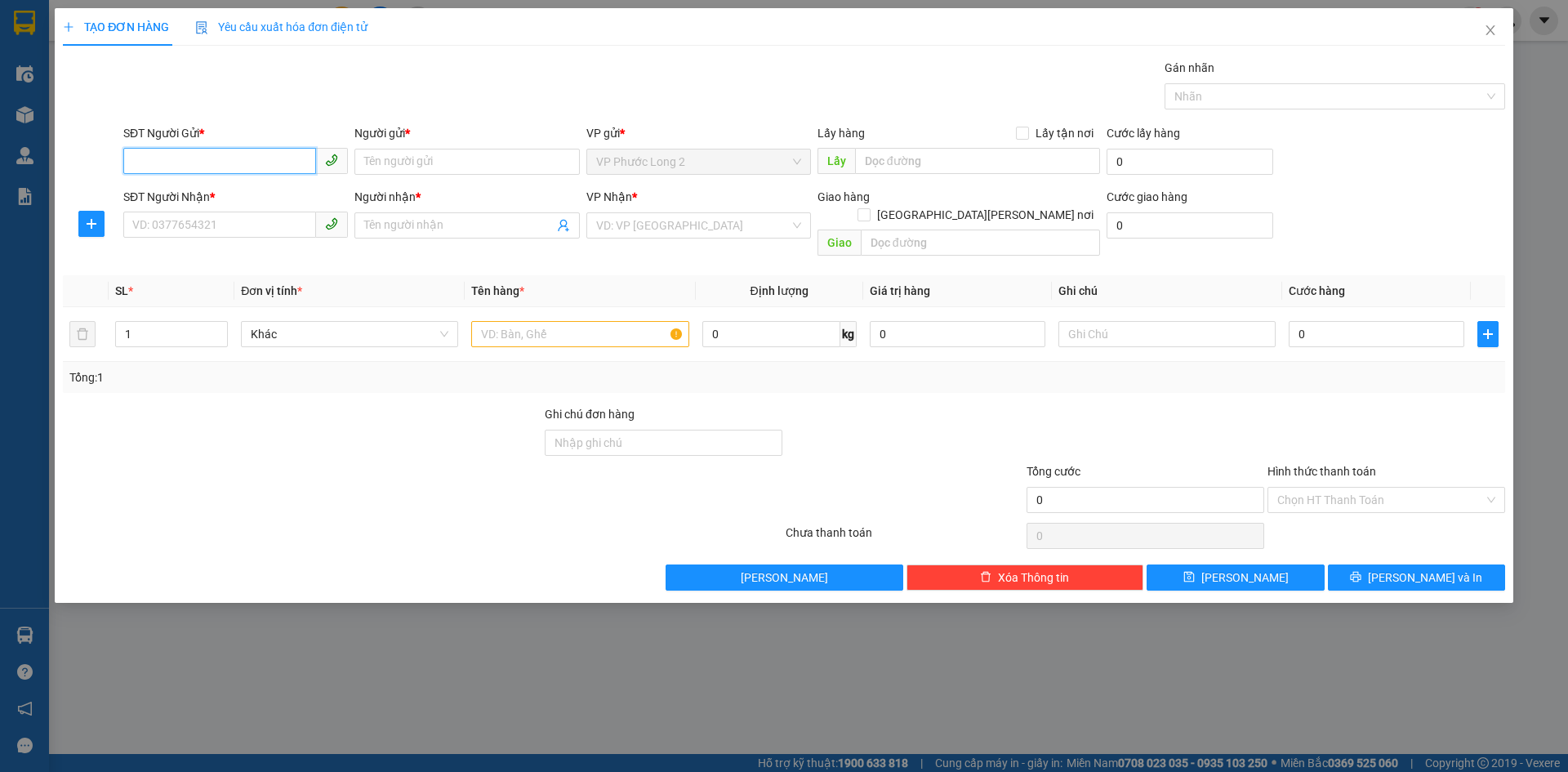
click at [217, 149] on input "SĐT Người Gửi *" at bounding box center [220, 161] width 193 height 27
click at [134, 157] on input "001" at bounding box center [220, 161] width 193 height 27
type input "001"
click at [211, 154] on input "001" at bounding box center [220, 161] width 193 height 27
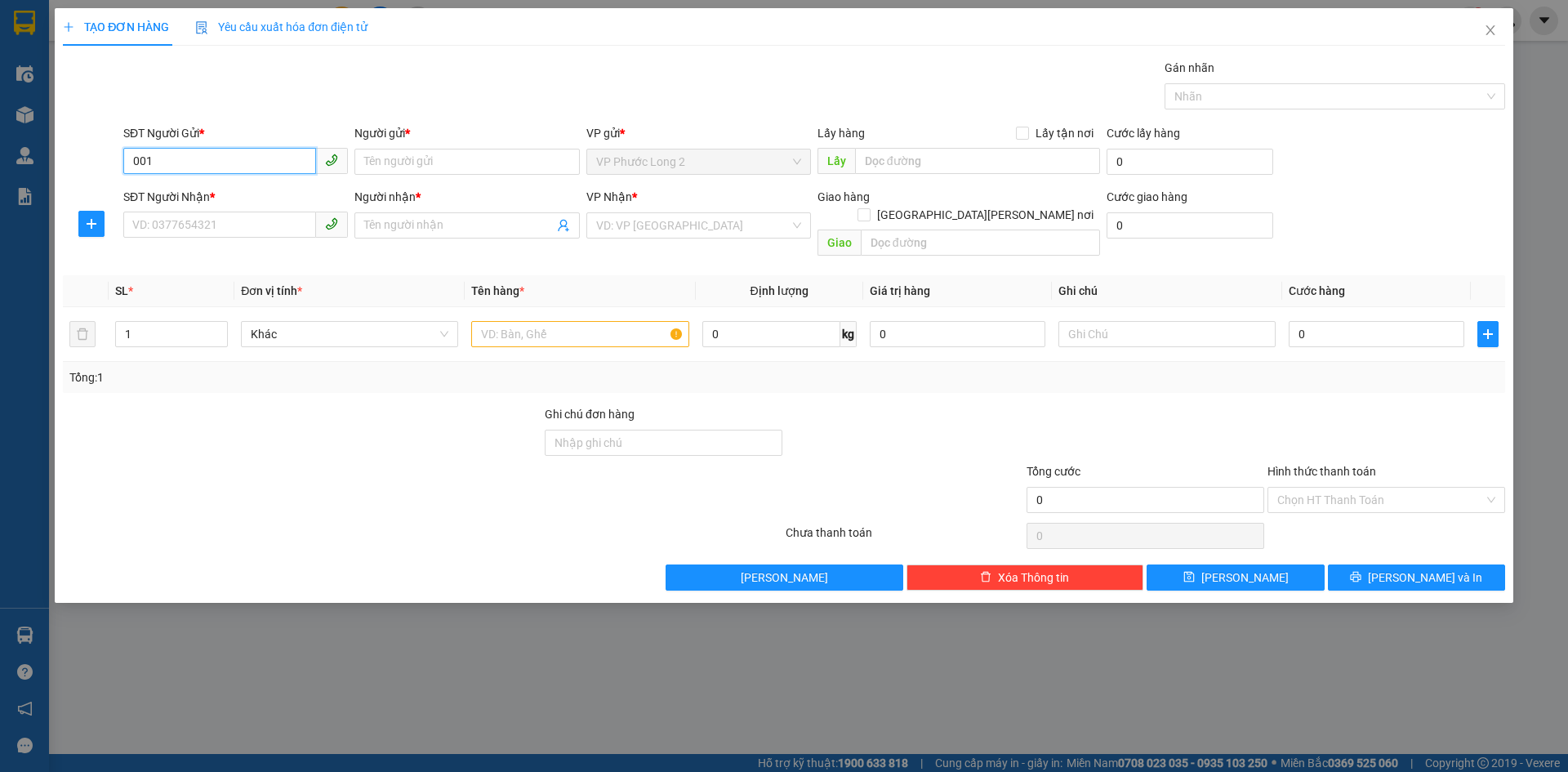
click at [211, 154] on input "001" at bounding box center [220, 161] width 193 height 27
click at [202, 196] on div "0977816001 - MINH" at bounding box center [236, 195] width 205 height 18
type input "0977816001"
type input "MINH"
type input "0918785800"
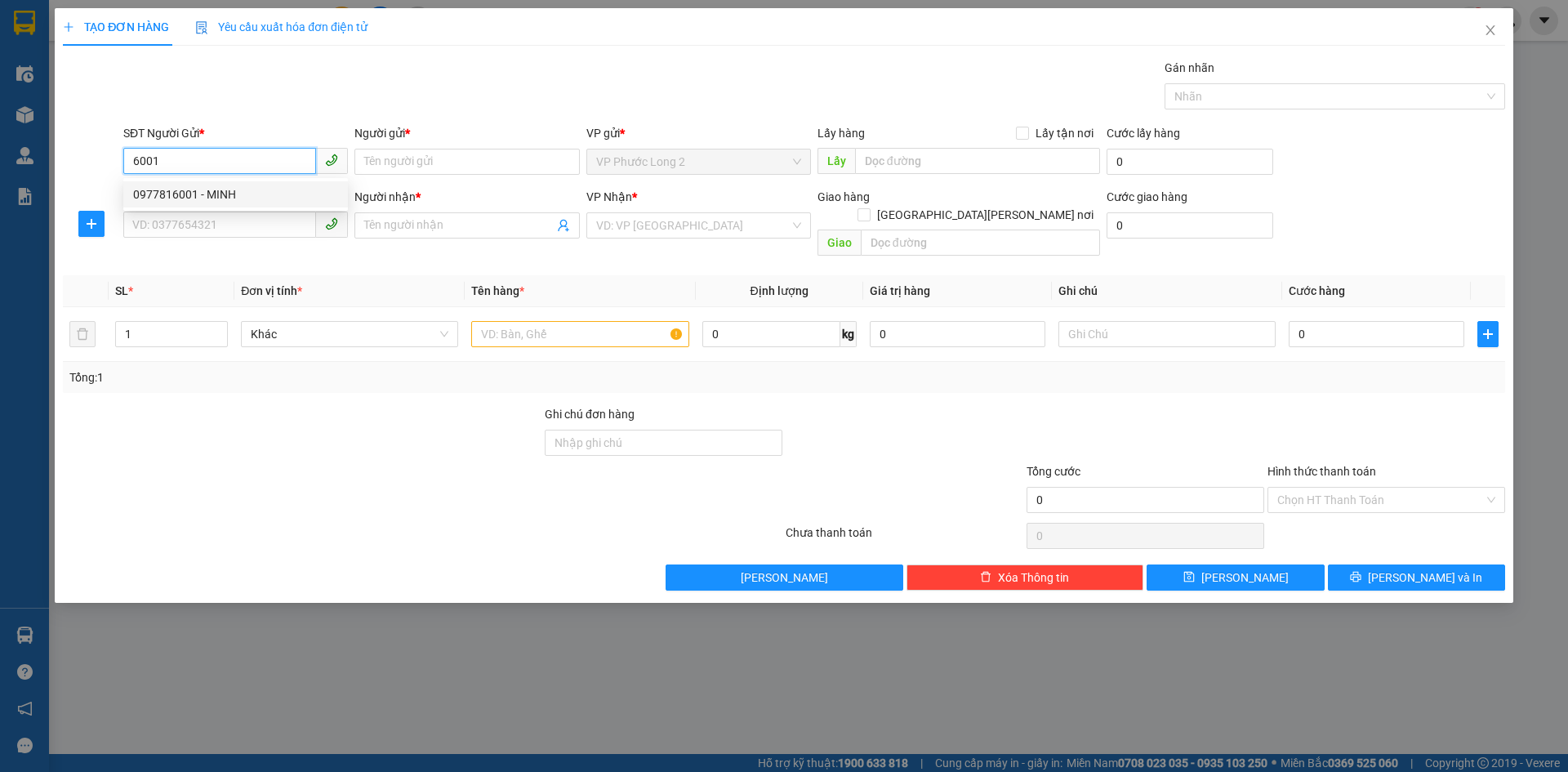
type input "HỒNG KÝ"
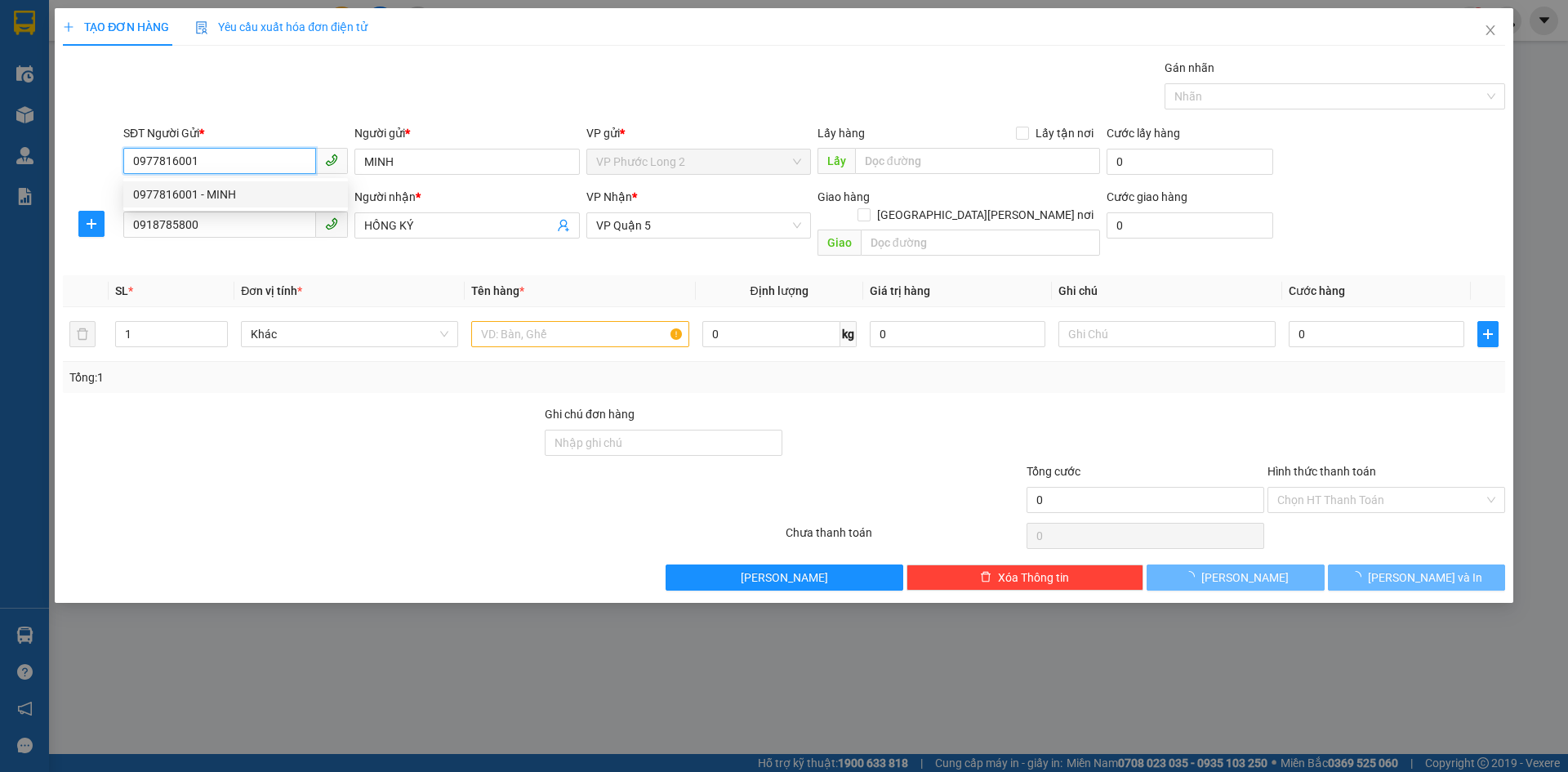
type input "40.000"
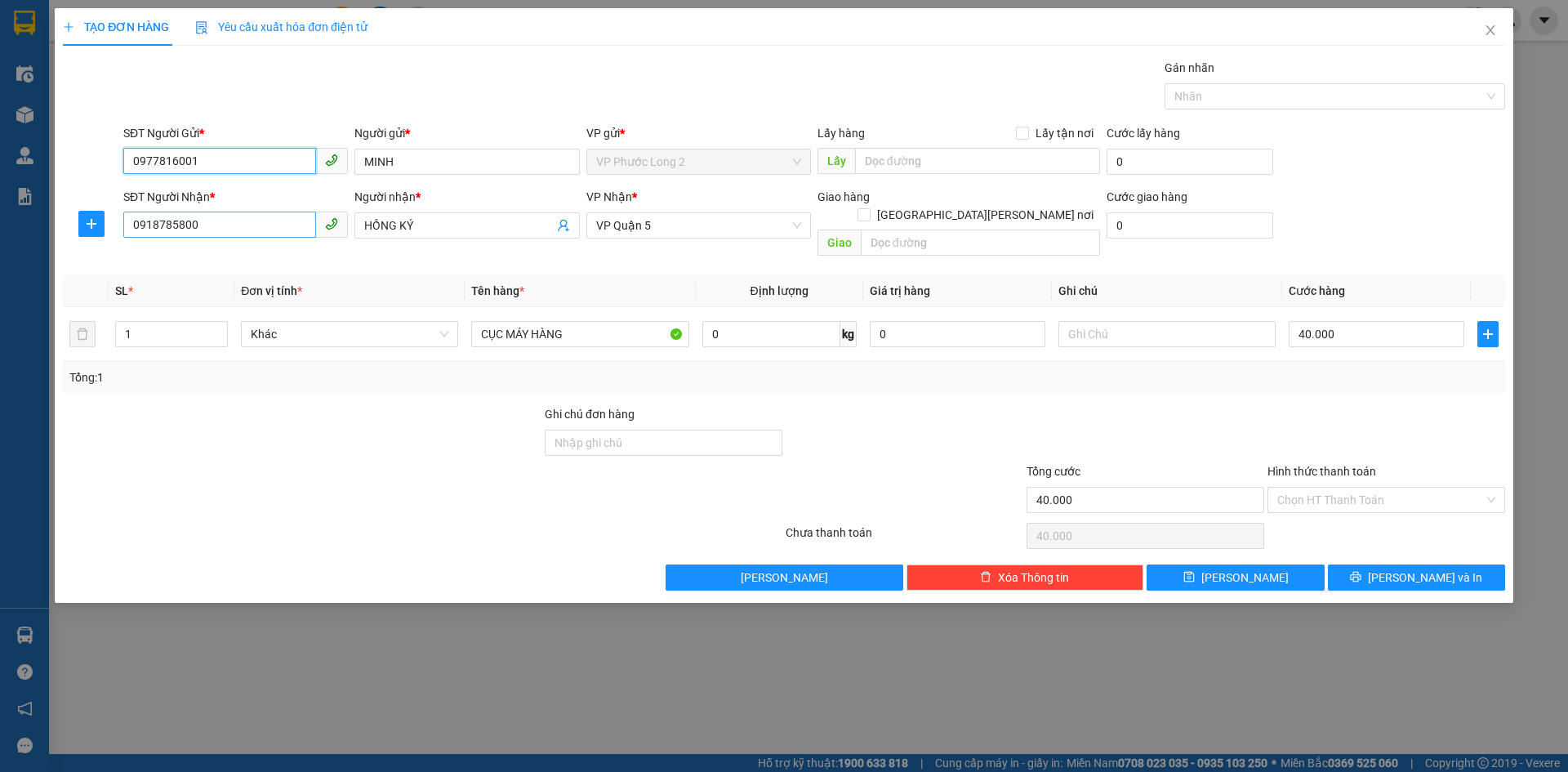
type input "0977816001"
click at [285, 233] on input "0918785800" at bounding box center [220, 225] width 193 height 27
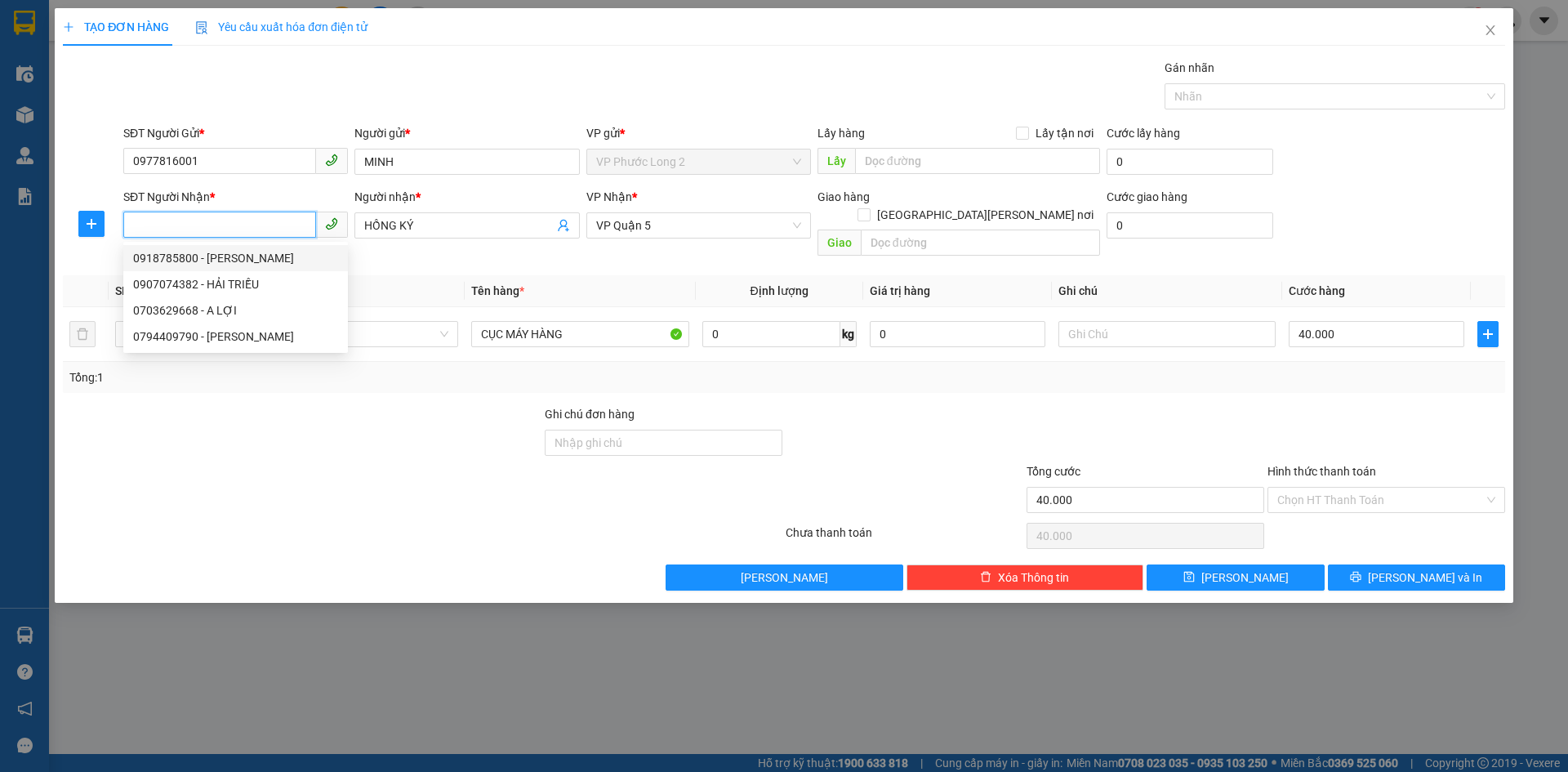
click at [266, 261] on div "0918785800 - HỒNG KÝ" at bounding box center [236, 258] width 205 height 18
type input "0918785800"
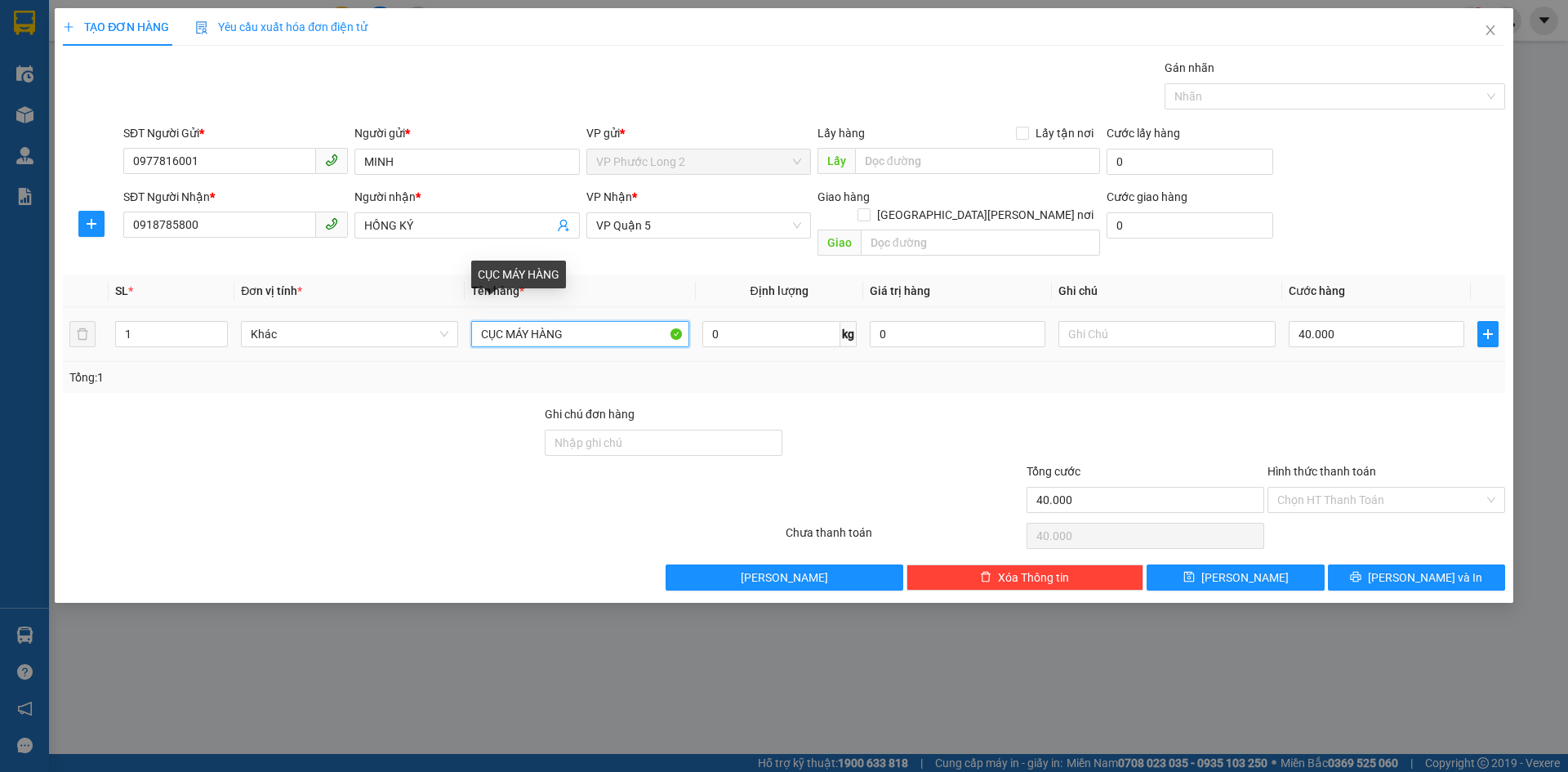
drag, startPoint x: 640, startPoint y: 316, endPoint x: 626, endPoint y: 322, distance: 15.2
click at [626, 322] on input "CỤC MÁY HÀNG" at bounding box center [580, 334] width 217 height 27
click at [1358, 317] on div "40.000" at bounding box center [1376, 333] width 176 height 33
click at [1411, 323] on input "40.000" at bounding box center [1376, 334] width 176 height 27
type input "0"
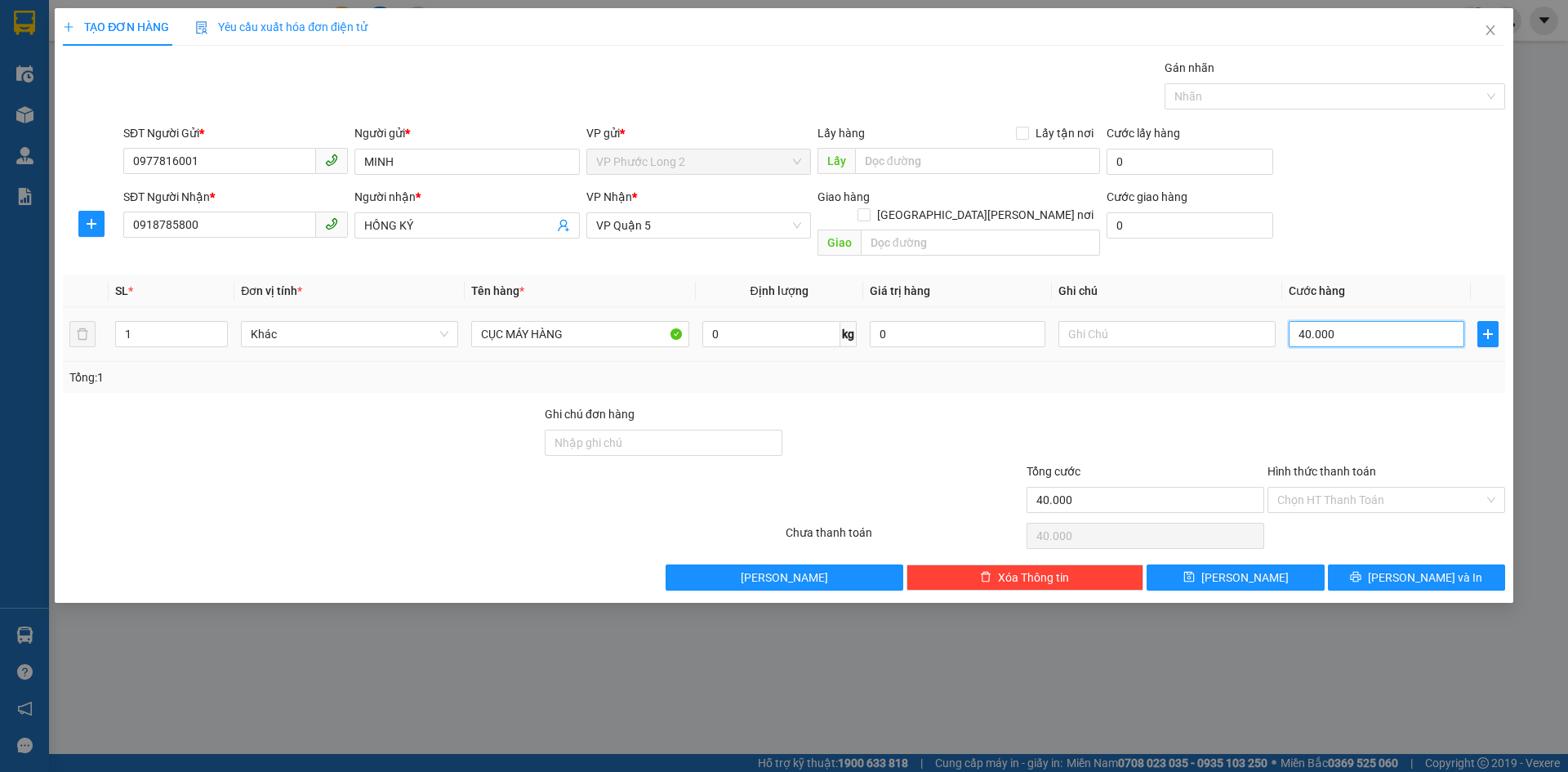
type input "0"
type input "5"
type input "05"
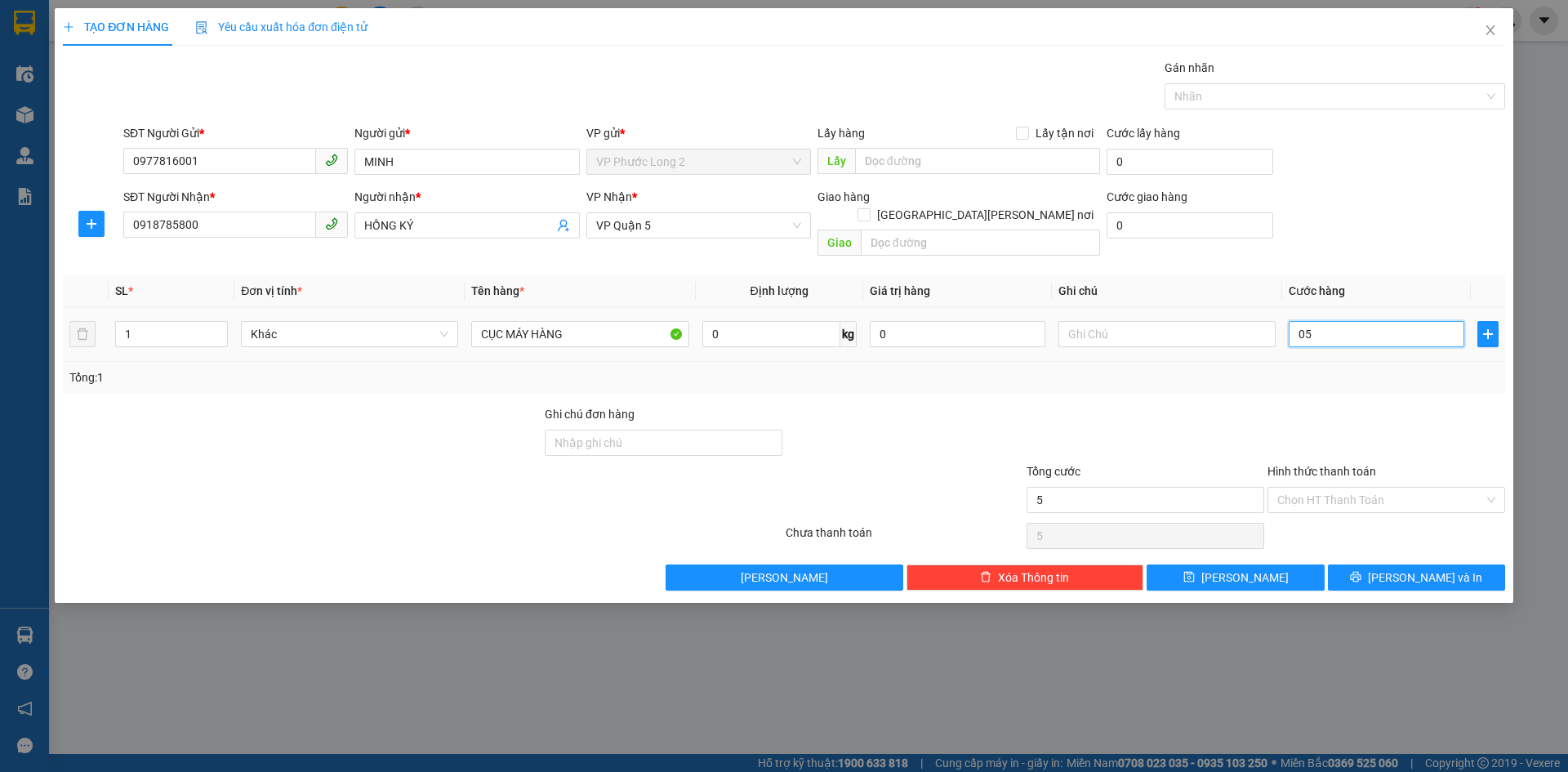
type input "50"
type input "050"
click at [1363, 198] on div "SĐT Người Nhận * 0918785800 Người nhận * HỒNG KÝ VP Nhận * VP Quận 5 Giao hàng …" at bounding box center [814, 225] width 1389 height 75
type input "50.000"
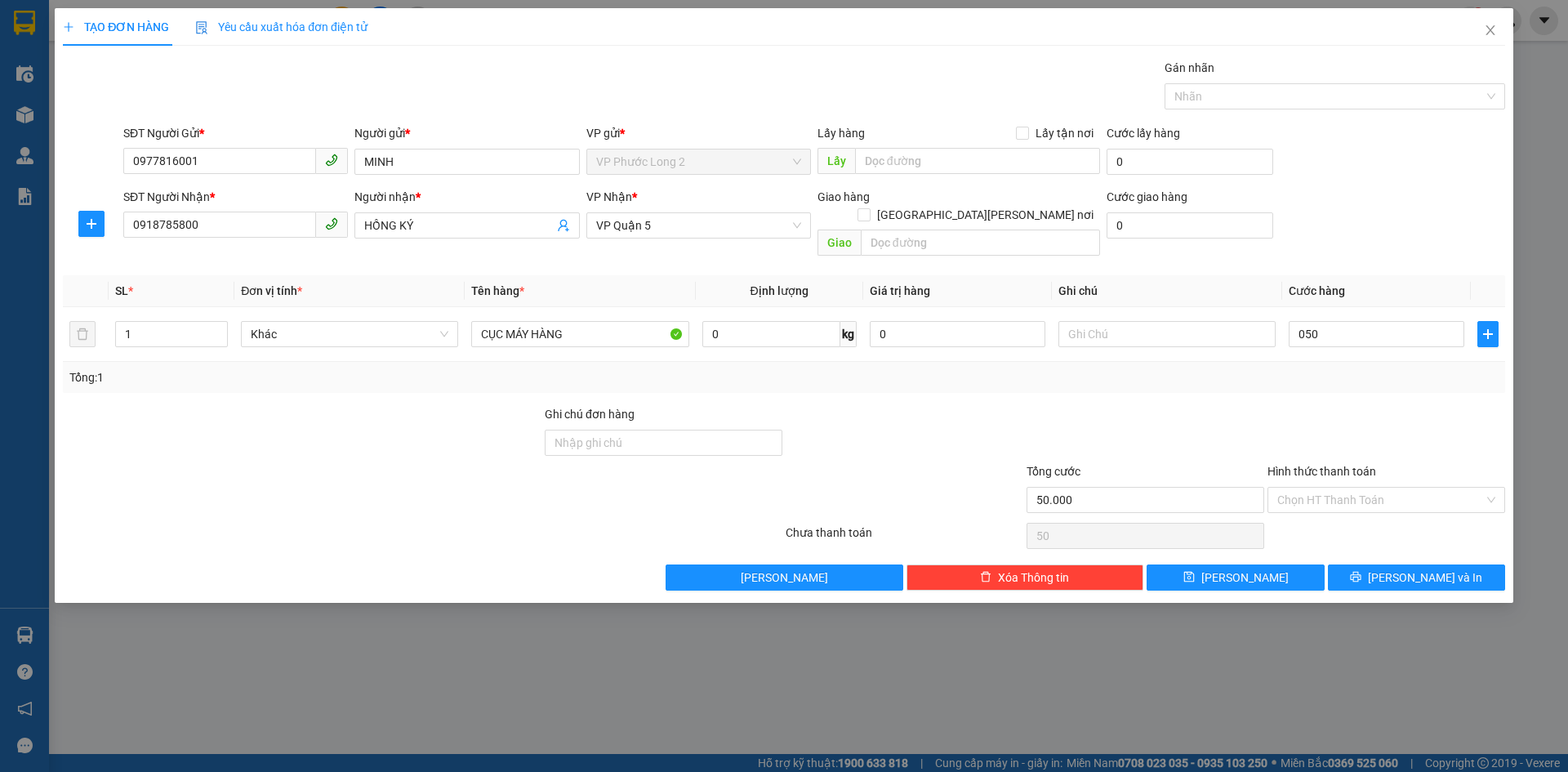
type input "50.000"
click at [1363, 488] on input "Hình thức thanh toán" at bounding box center [1381, 501] width 207 height 25
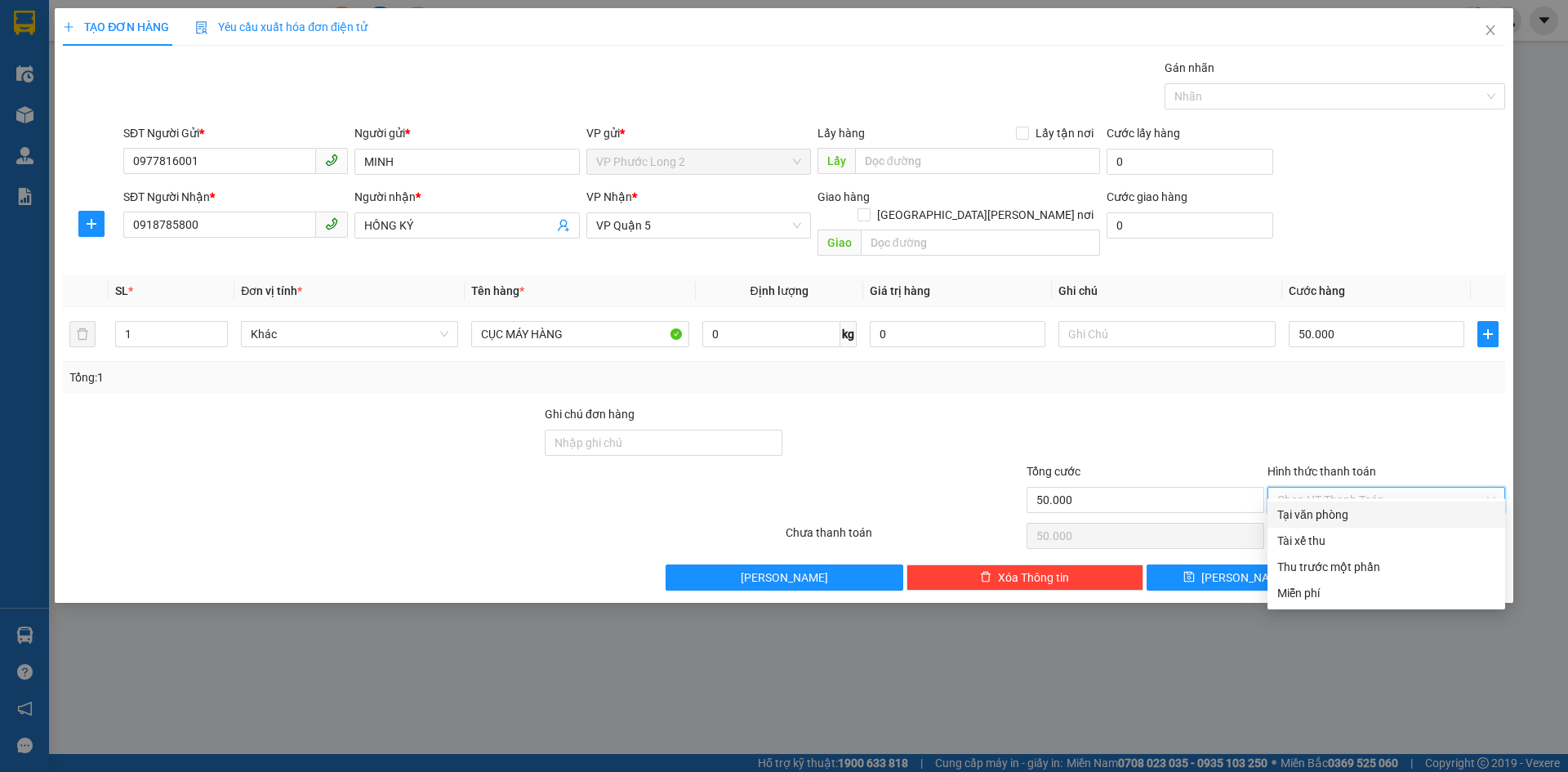
click at [1357, 514] on div "Tại văn phòng" at bounding box center [1386, 515] width 218 height 18
type input "0"
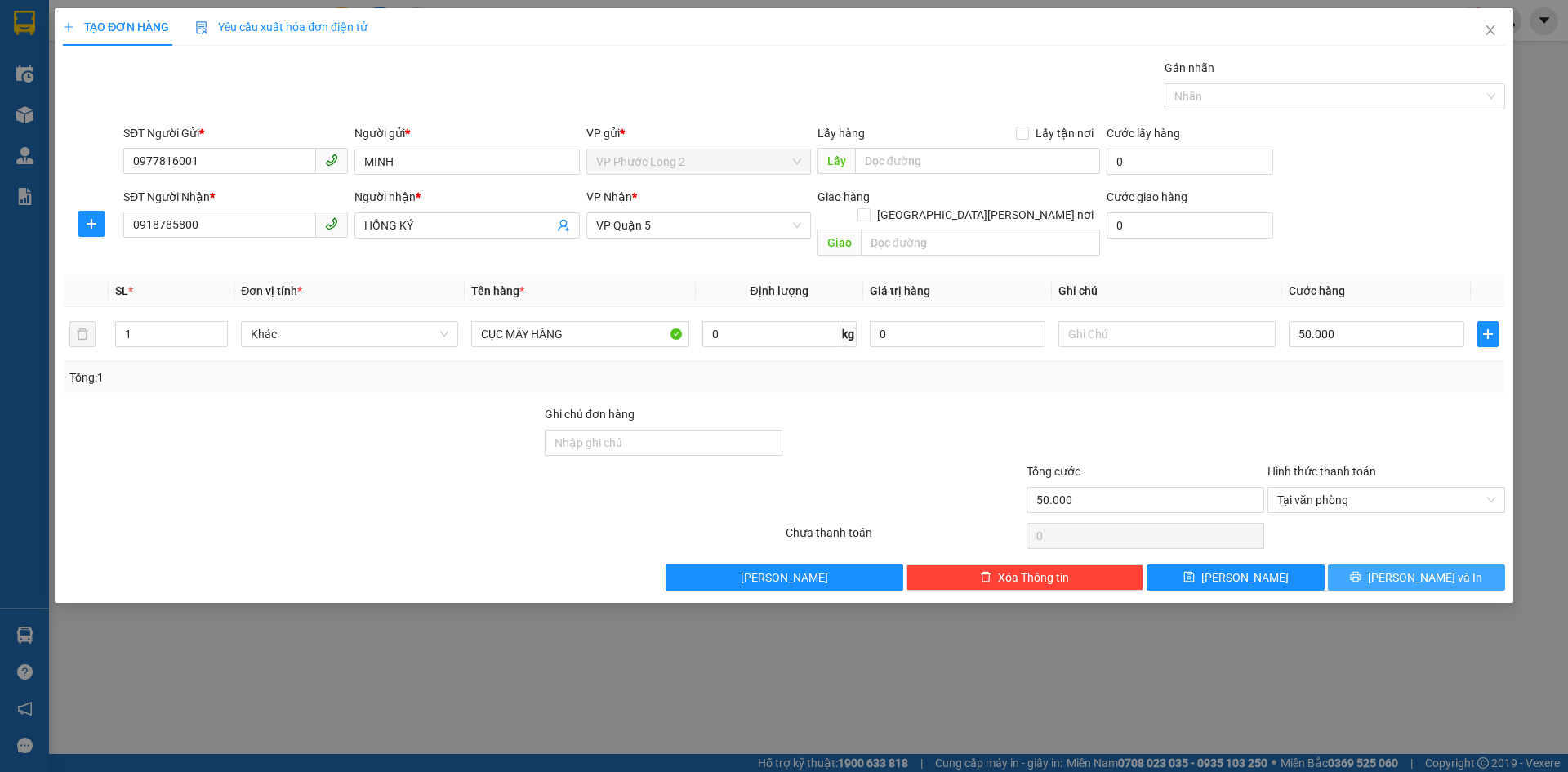
click at [1400, 564] on button "Lưu và In" at bounding box center [1416, 577] width 177 height 27
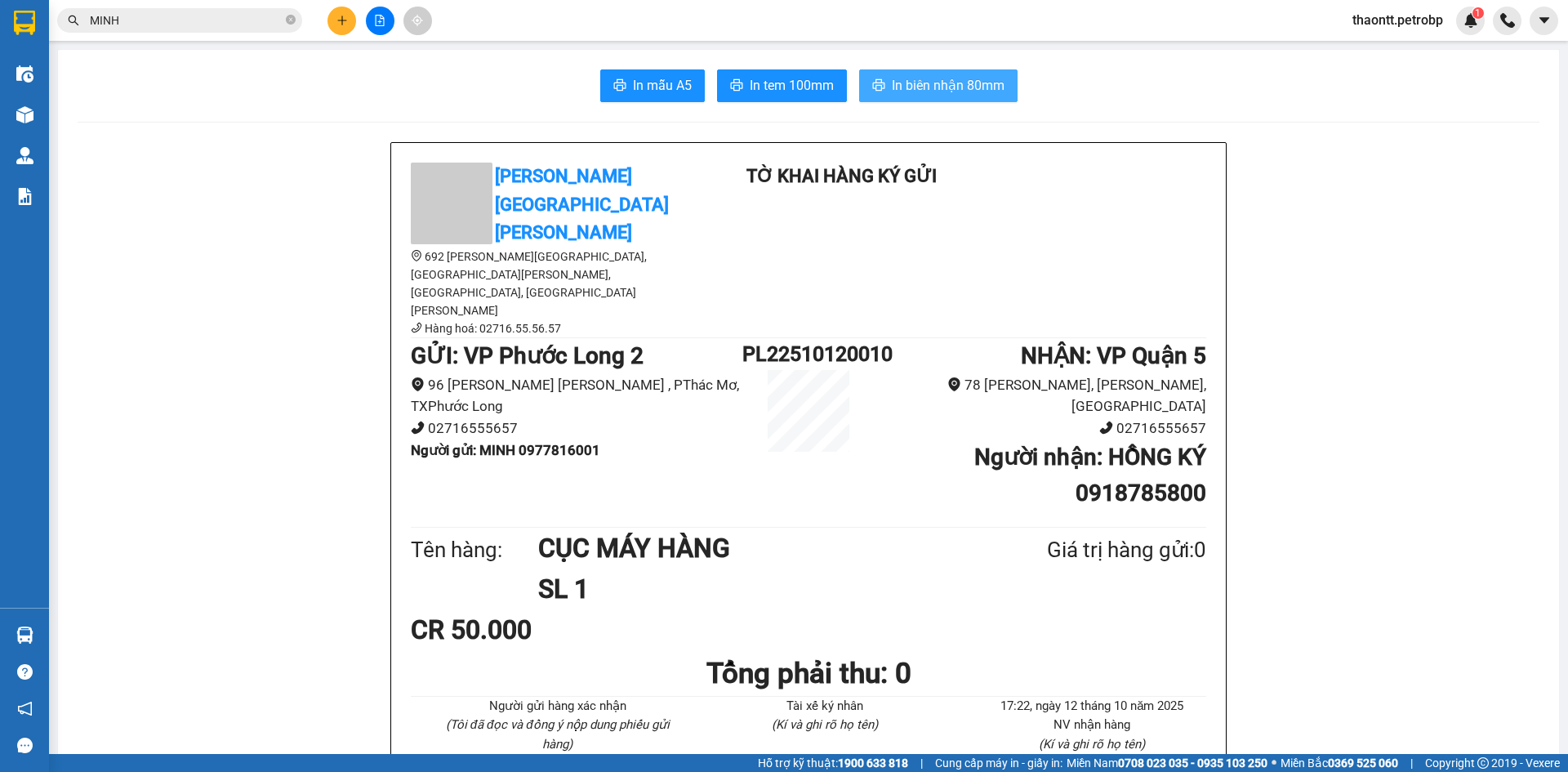
click at [931, 86] on span "In biên nhận 80mm" at bounding box center [948, 85] width 112 height 20
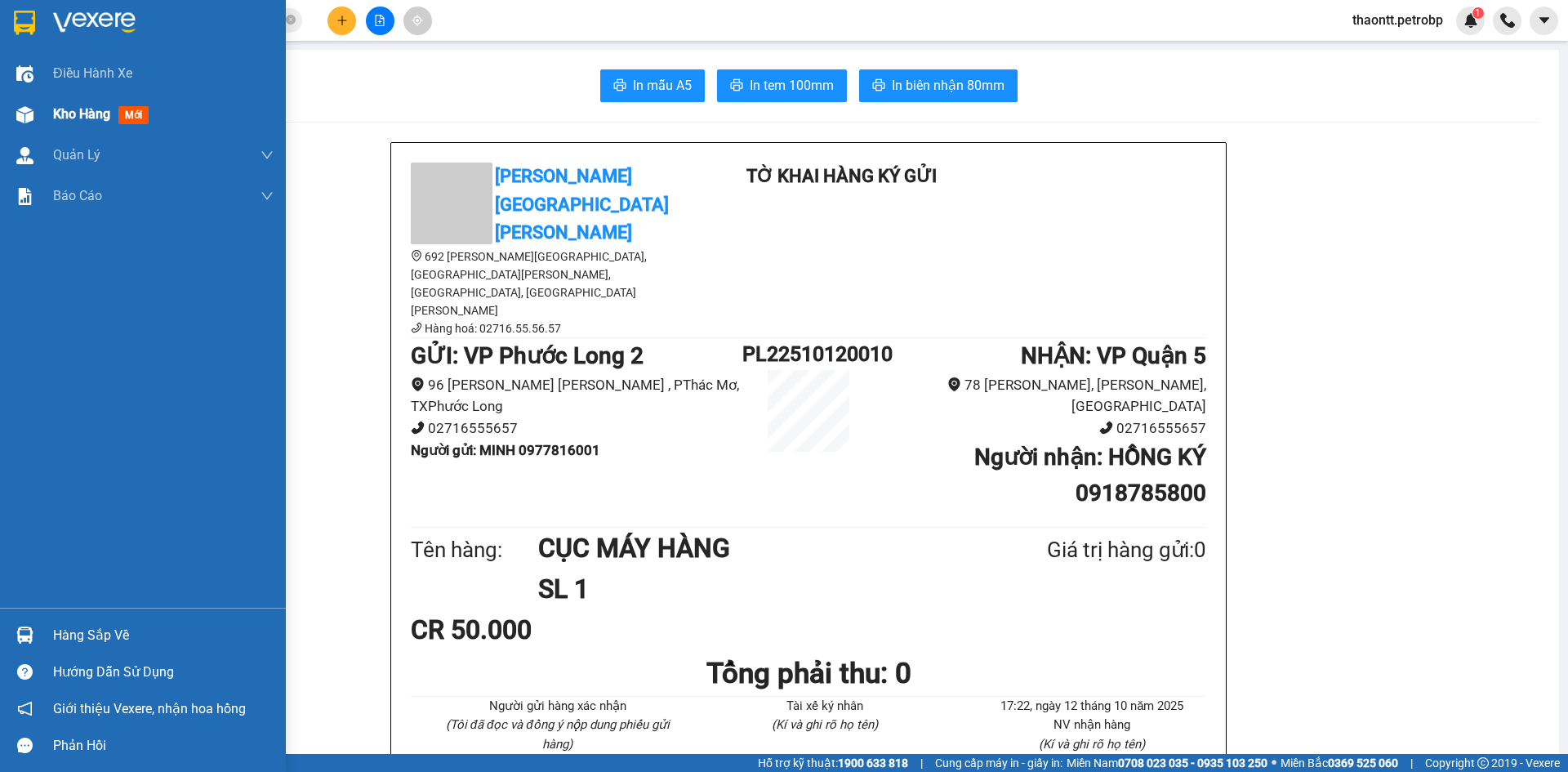
click at [41, 111] on div "Kho hàng mới" at bounding box center [142, 114] width 285 height 41
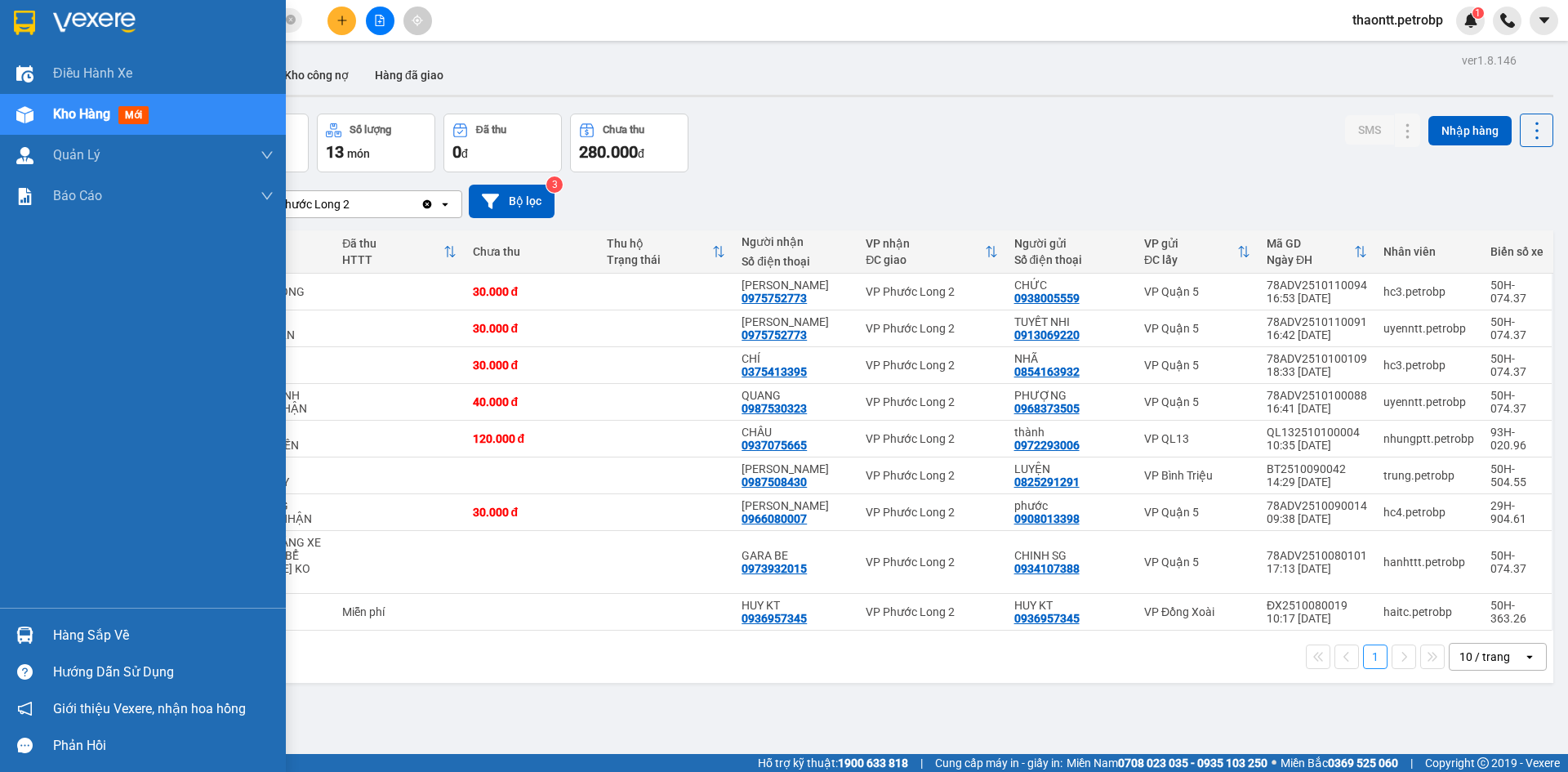
click at [73, 638] on div "Hàng sắp về" at bounding box center [163, 636] width 220 height 25
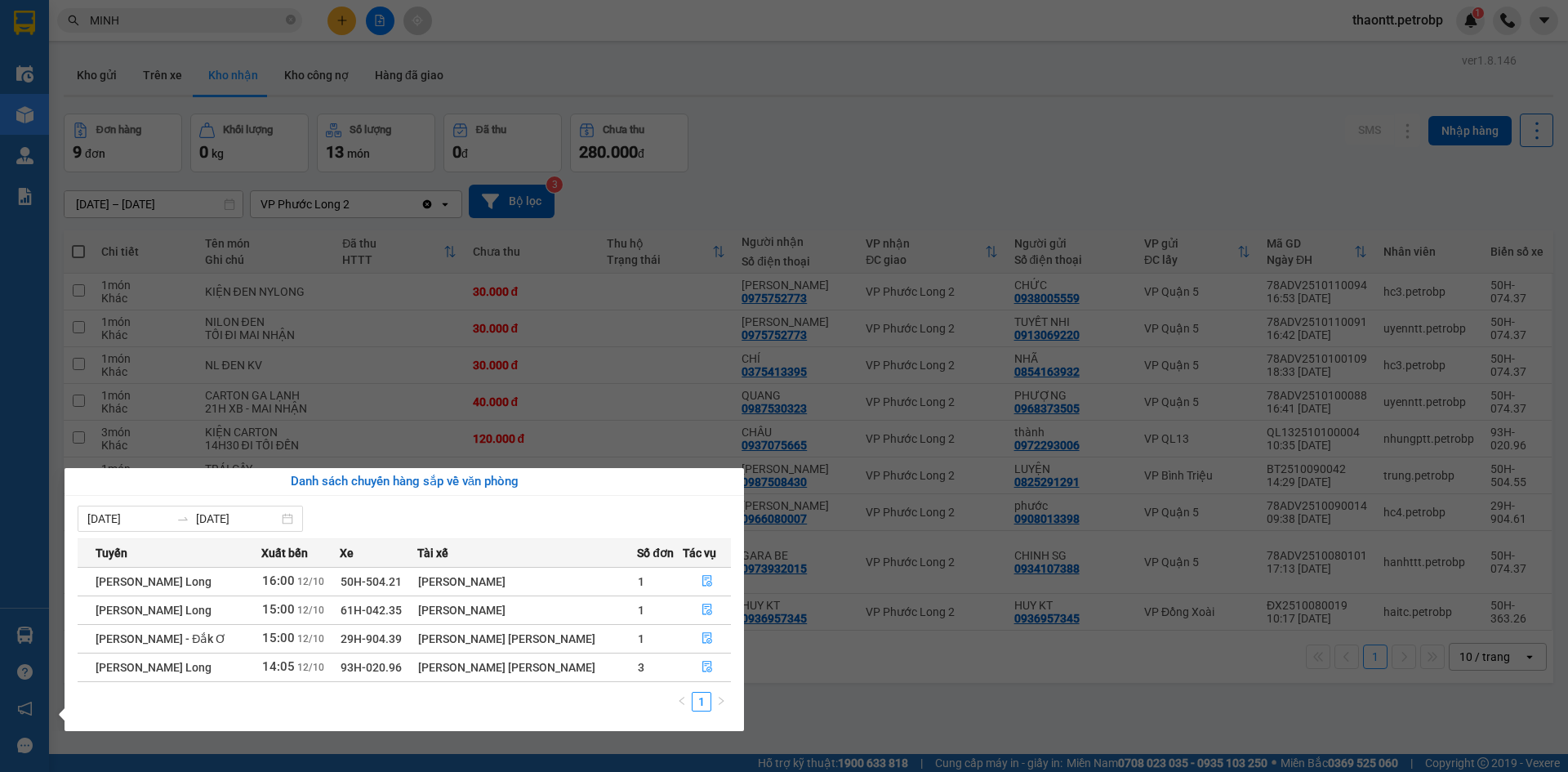
click at [854, 673] on section "Kết quả tìm kiếm ( 9048 ) Bộ lọc Mã ĐH Trạng thái Món hàng Tổng cước Chưa cước …" at bounding box center [784, 386] width 1568 height 772
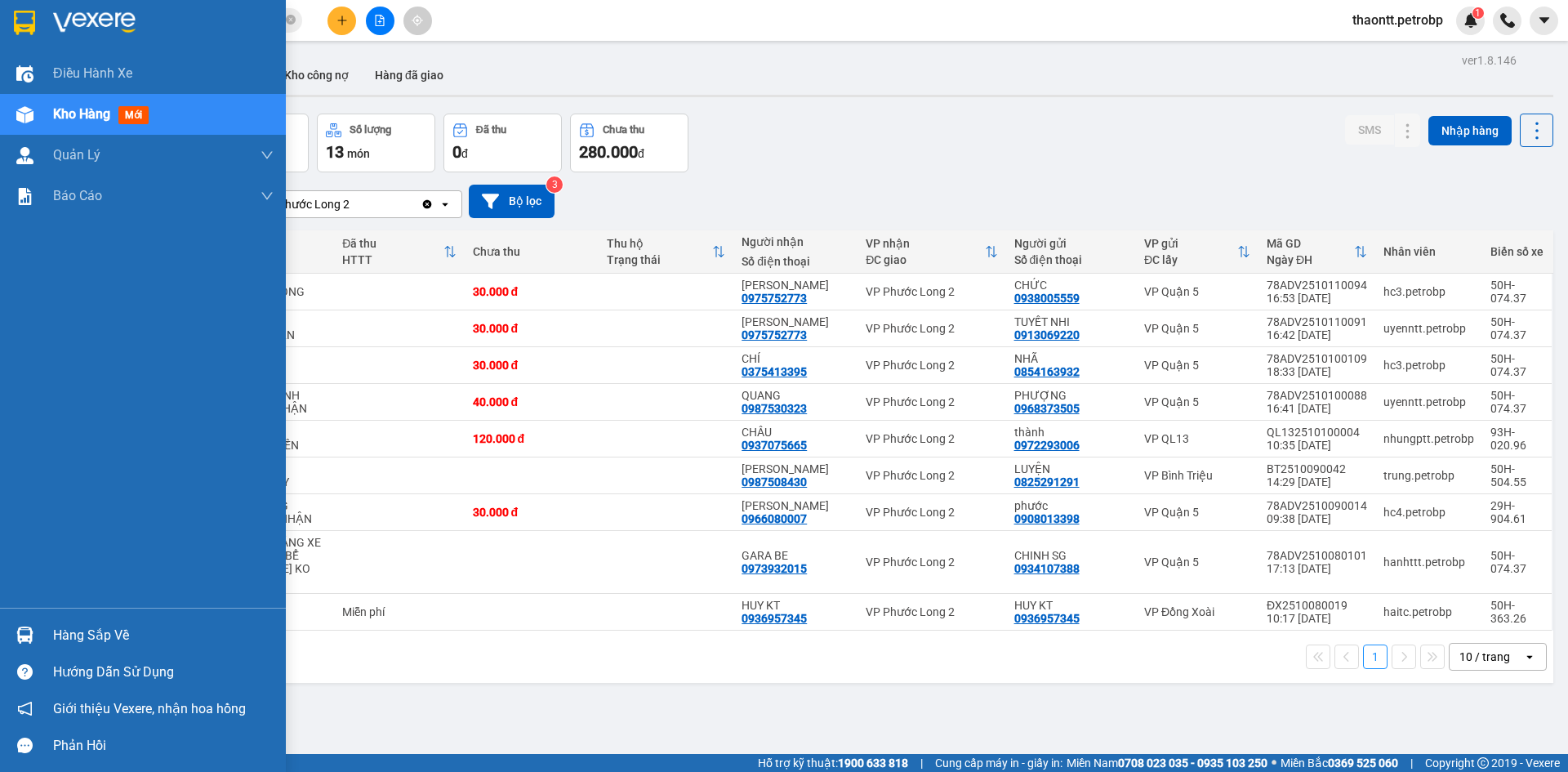
click at [39, 638] on div "Hàng sắp về" at bounding box center [142, 636] width 285 height 37
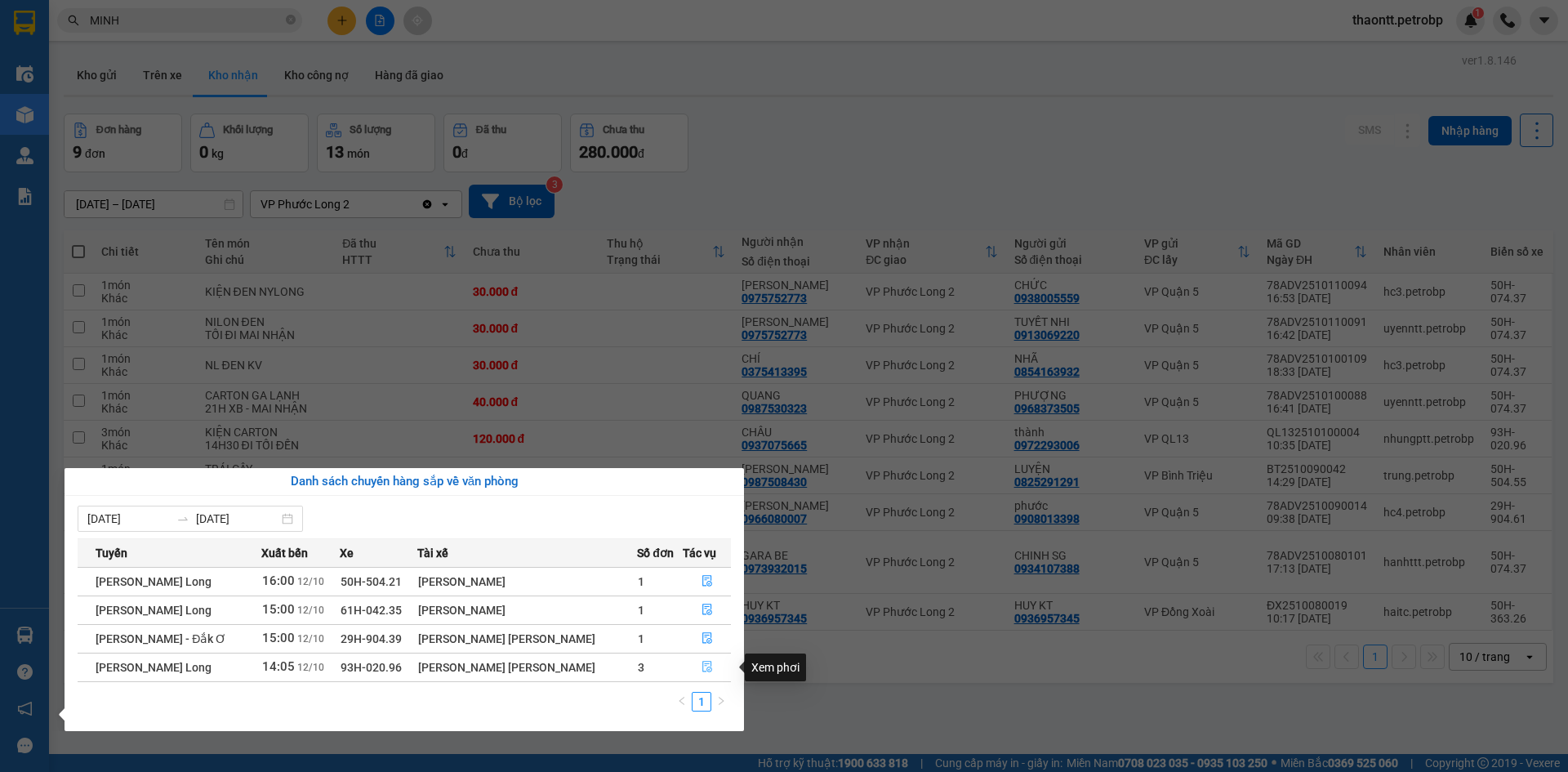
click at [703, 669] on icon "file-done" at bounding box center [707, 666] width 11 height 11
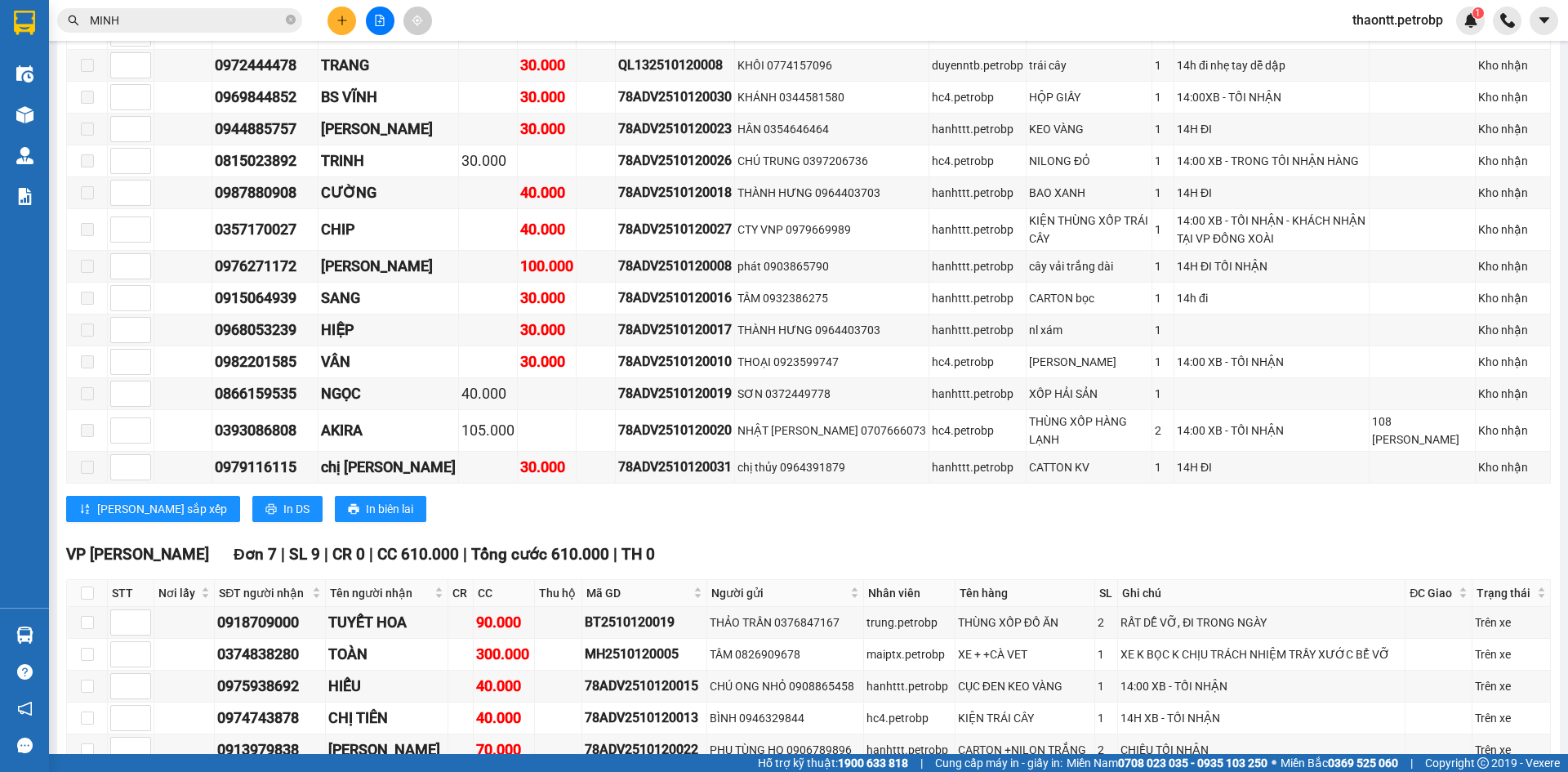
scroll to position [1471, 0]
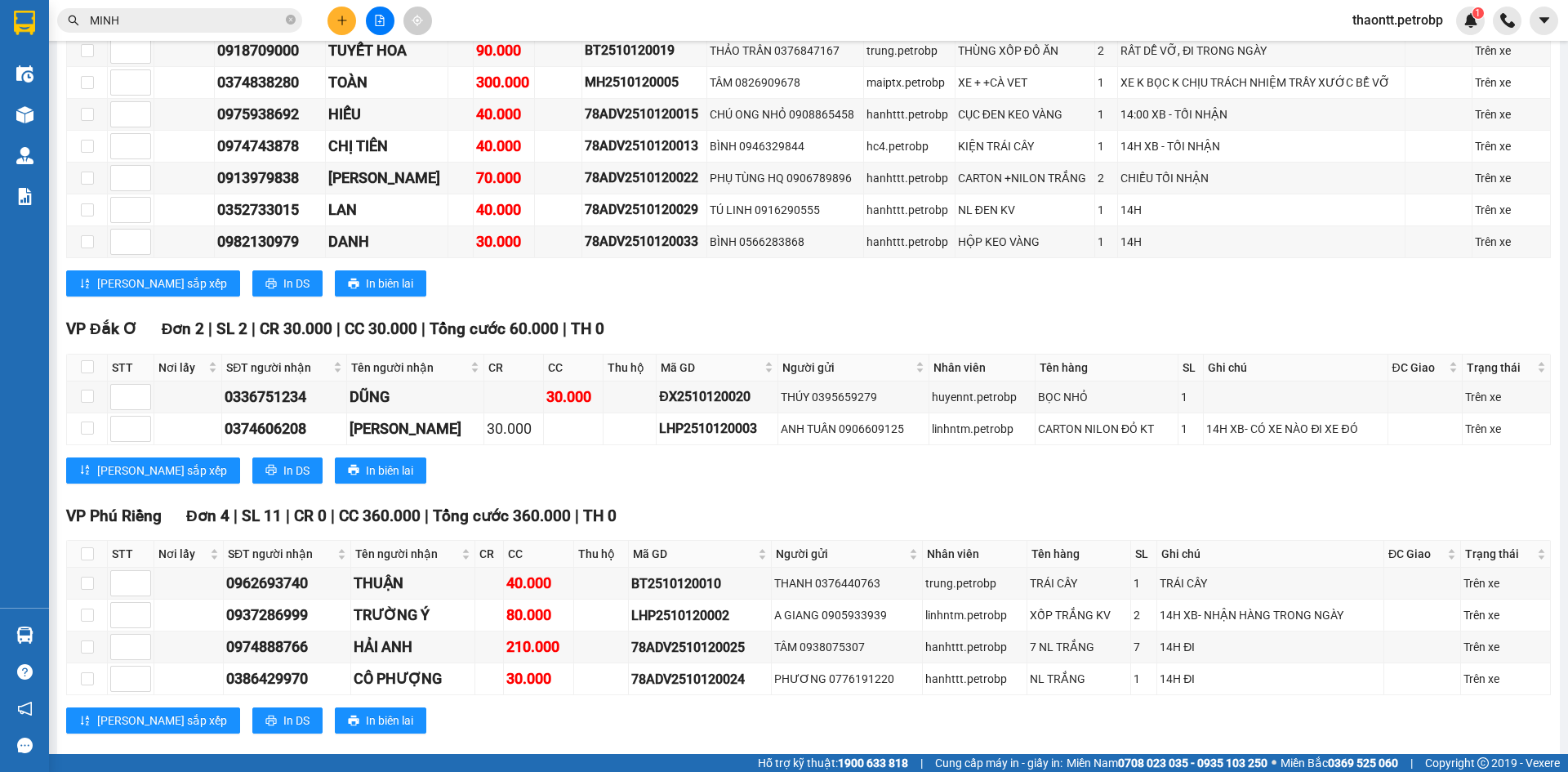
click at [188, 27] on input "MINH" at bounding box center [186, 20] width 193 height 18
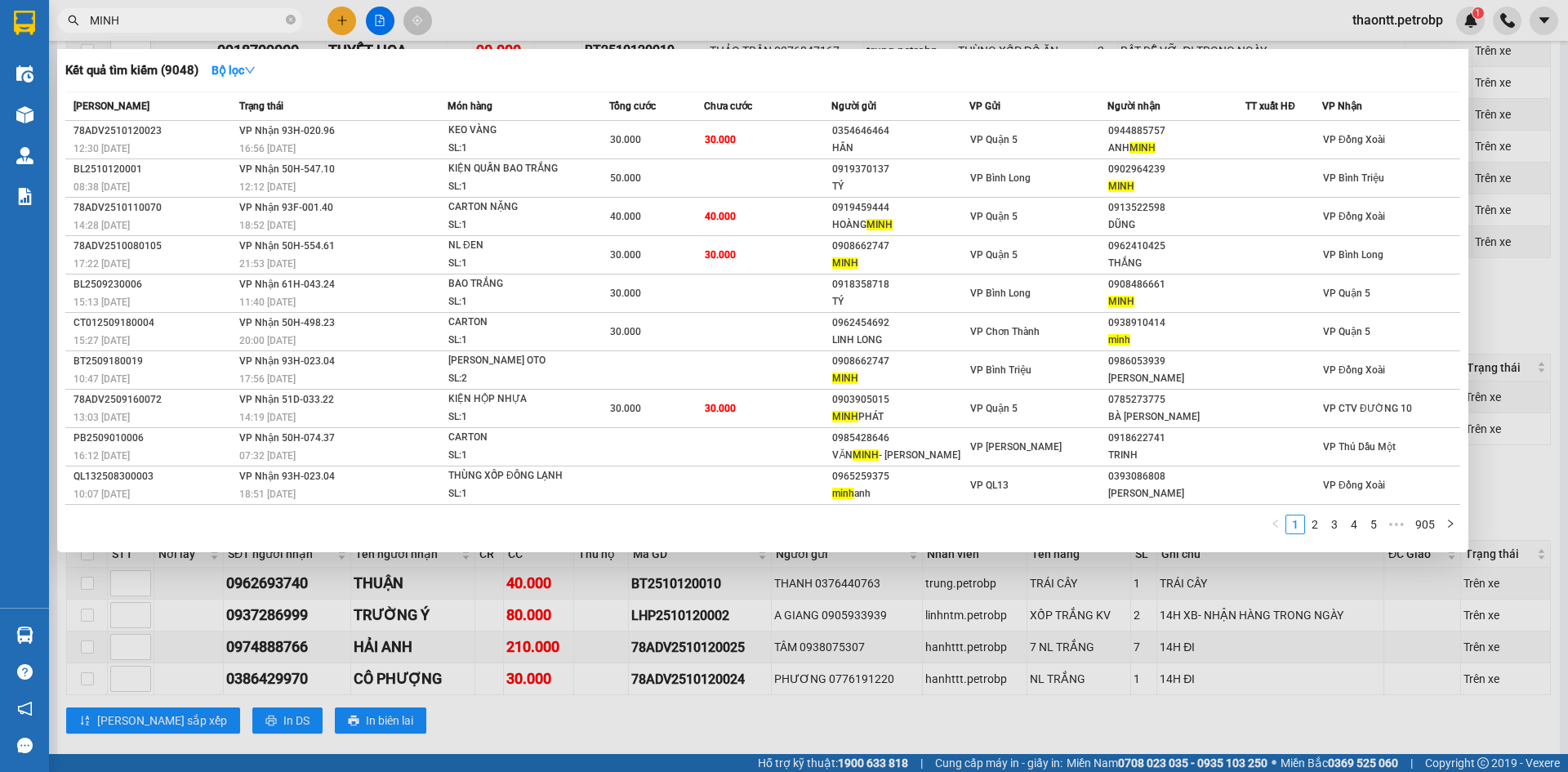
click at [188, 27] on input "MINH" at bounding box center [186, 20] width 193 height 18
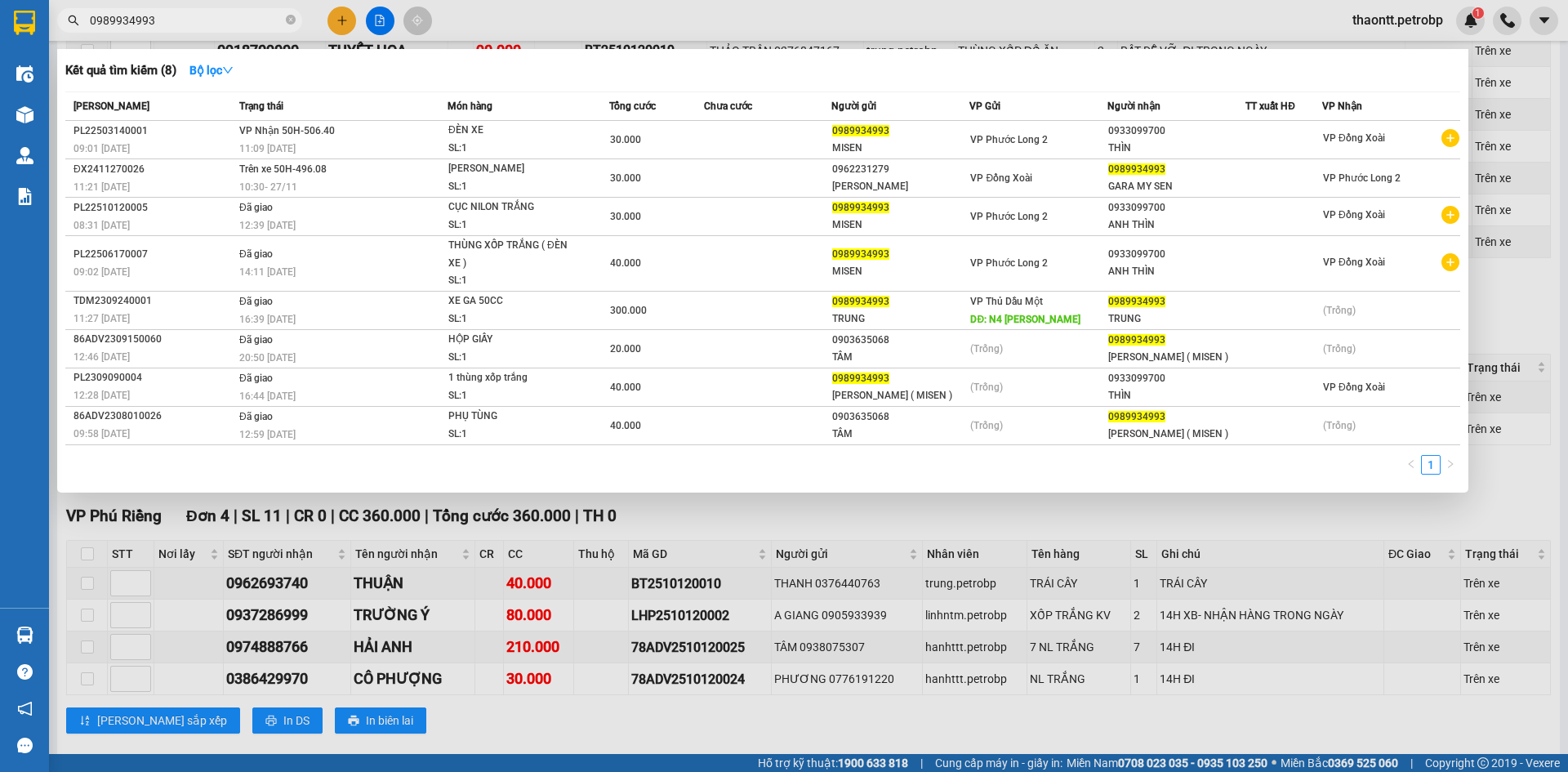
click at [1507, 297] on div at bounding box center [784, 386] width 1568 height 772
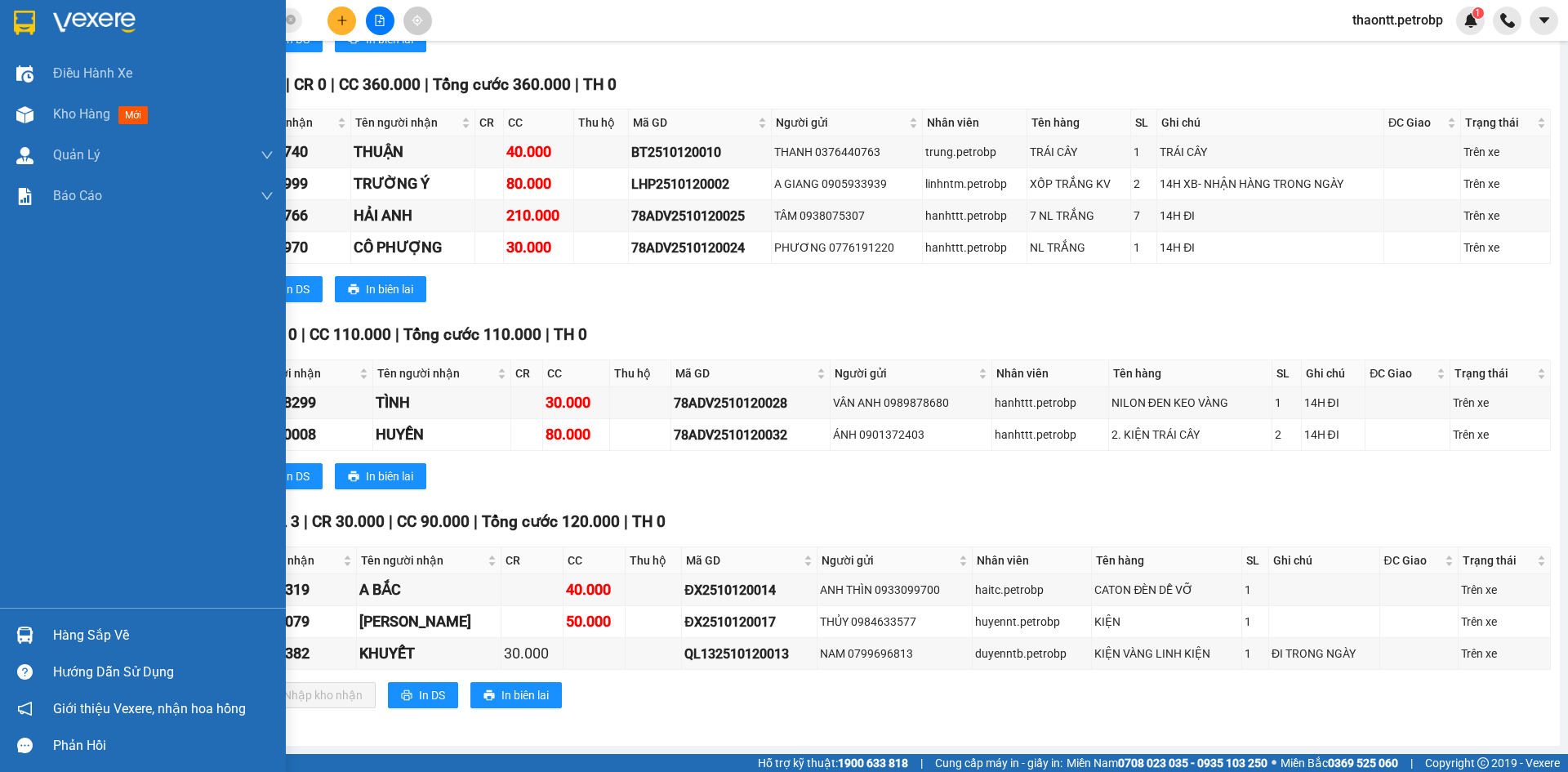
scroll to position [1494, 0]
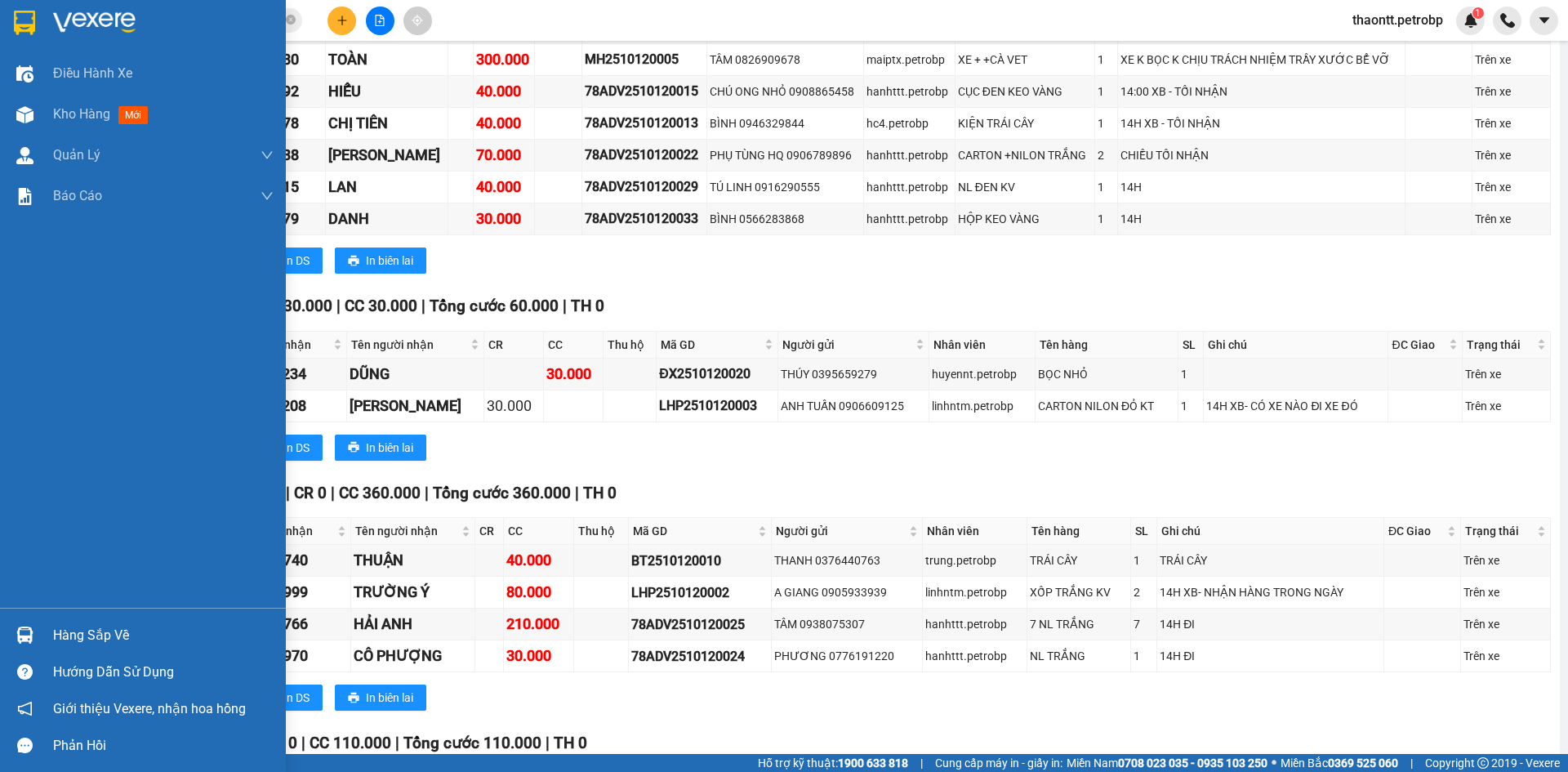
click at [122, 654] on div "Hướng dẫn sử dụng" at bounding box center [142, 672] width 285 height 37
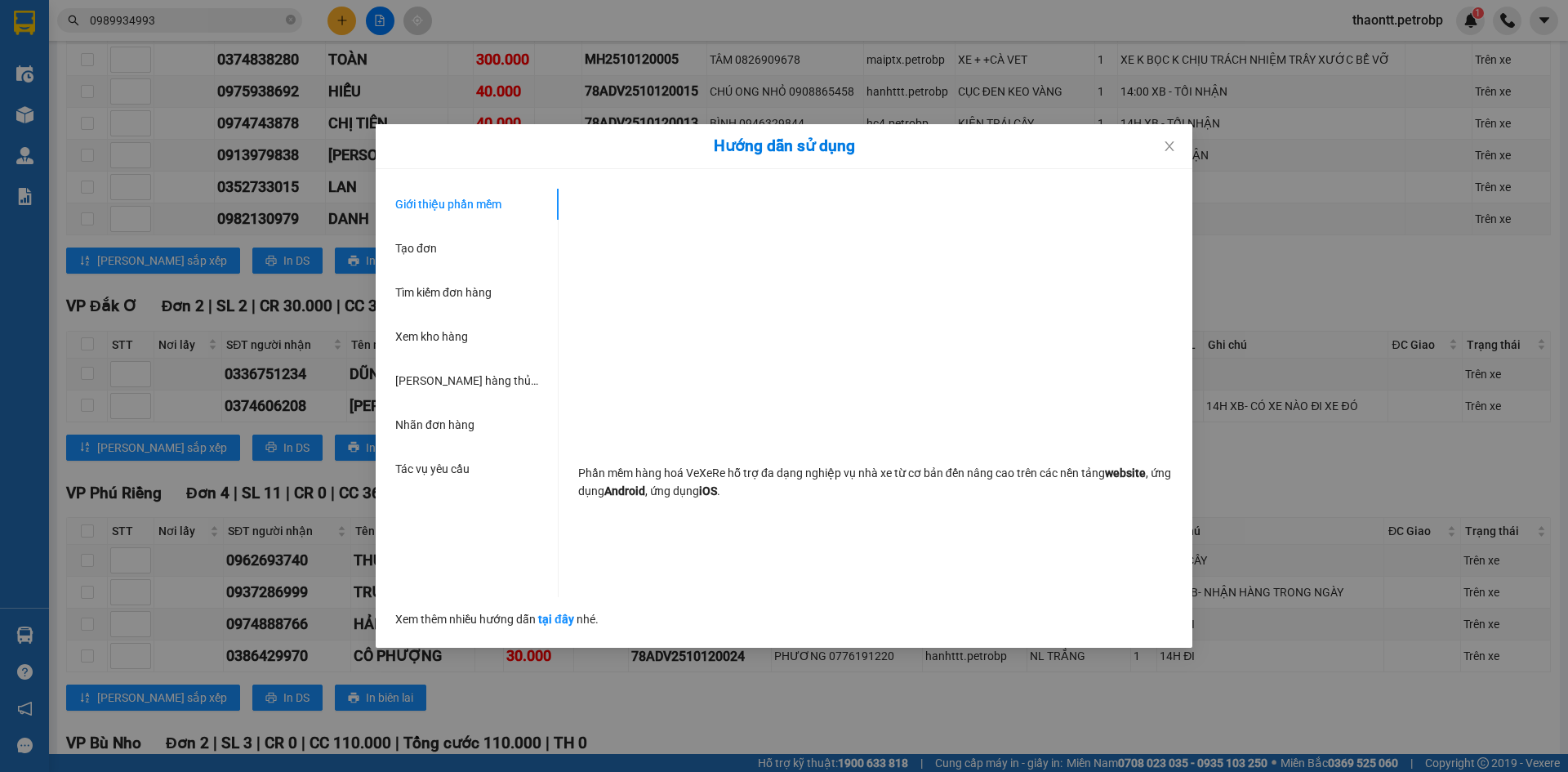
click at [18, 626] on div "Hướng dẫn sử dụng Giới thiệu phần mềm Tạo đơn Tìm kiếm đơn hàng Xem kho hàng Lê…" at bounding box center [784, 386] width 1568 height 772
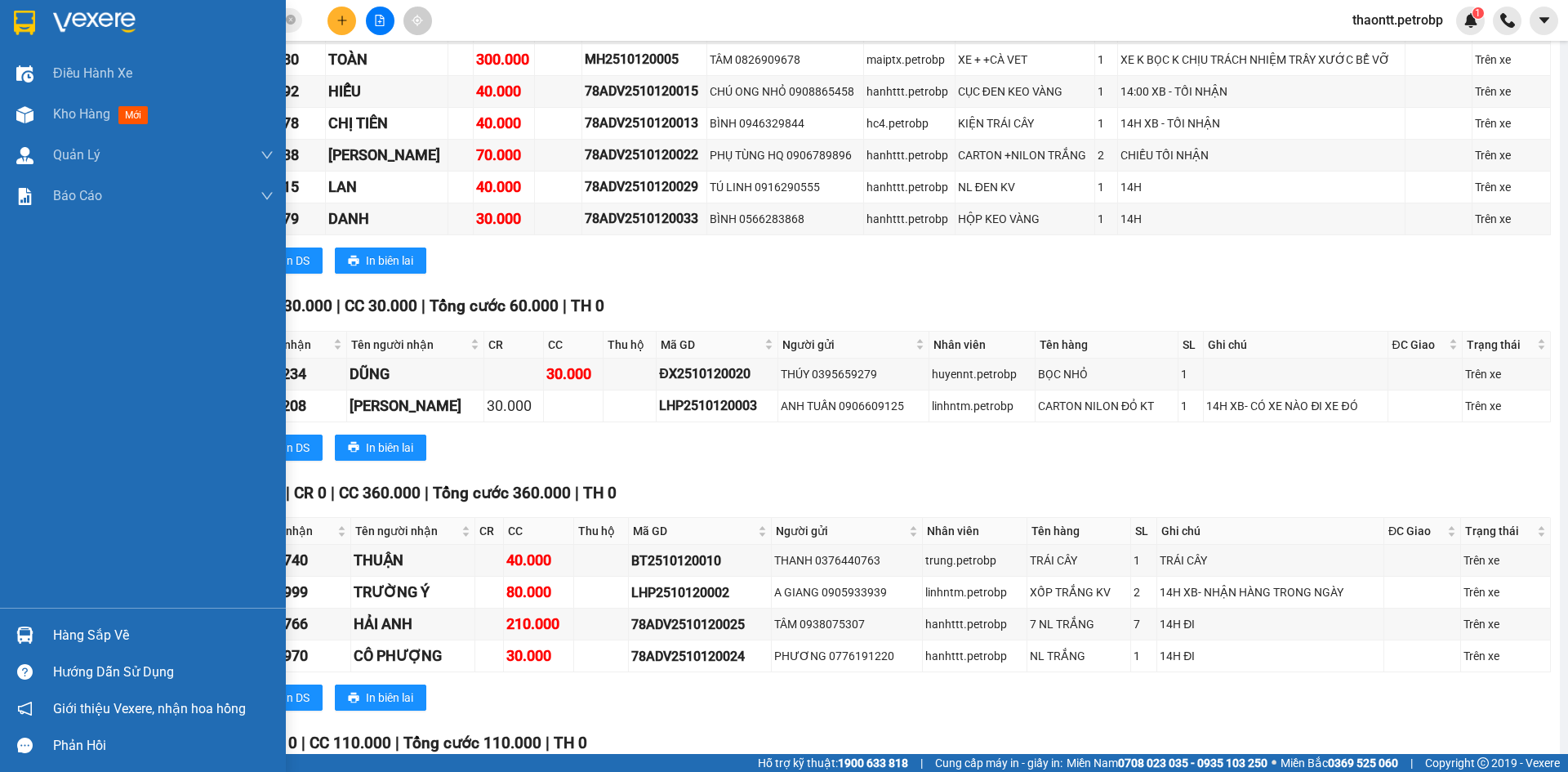
click at [123, 626] on div "Hàng sắp về" at bounding box center [163, 636] width 220 height 25
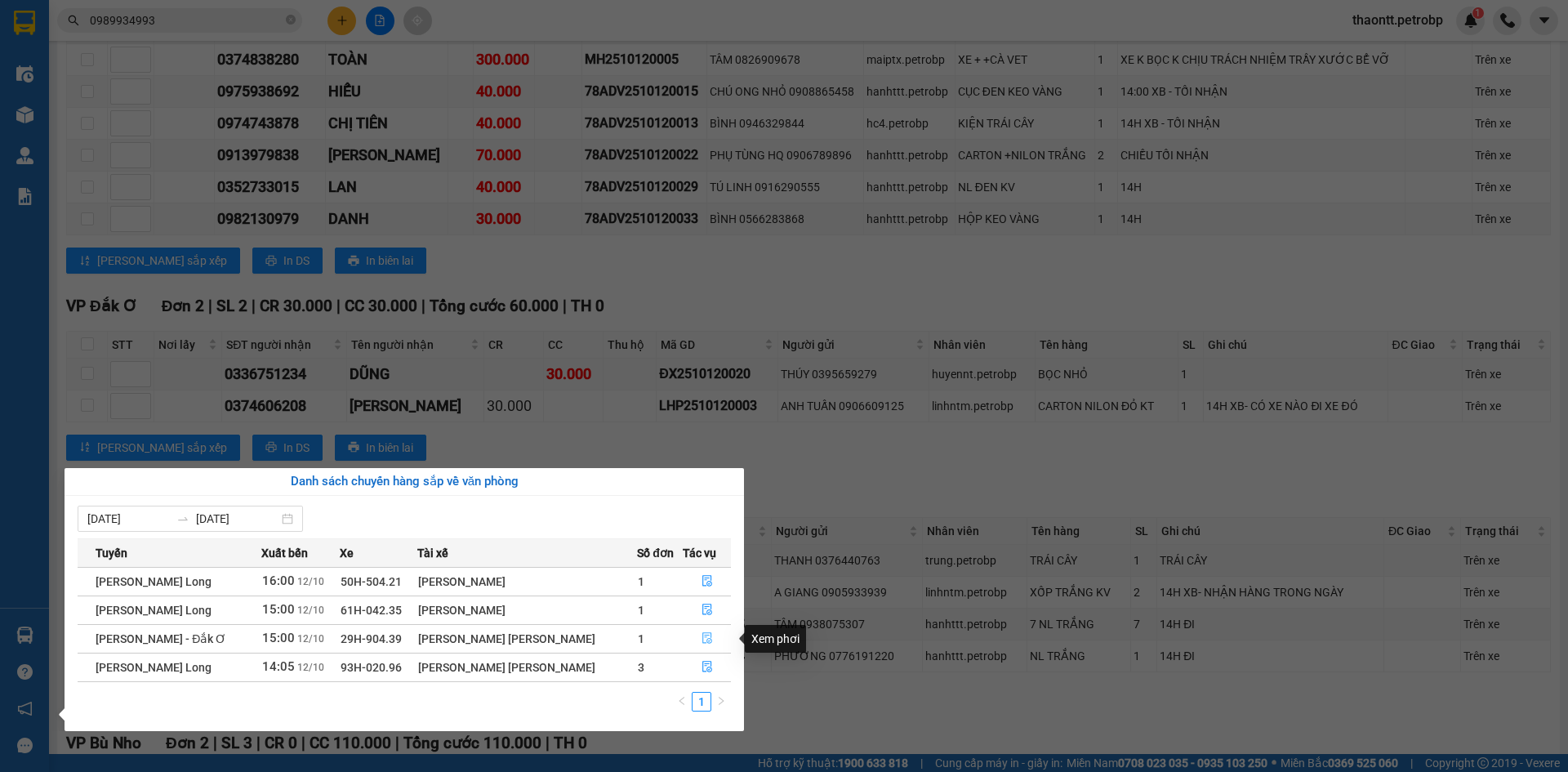
click at [706, 638] on icon "file-done" at bounding box center [707, 638] width 10 height 11
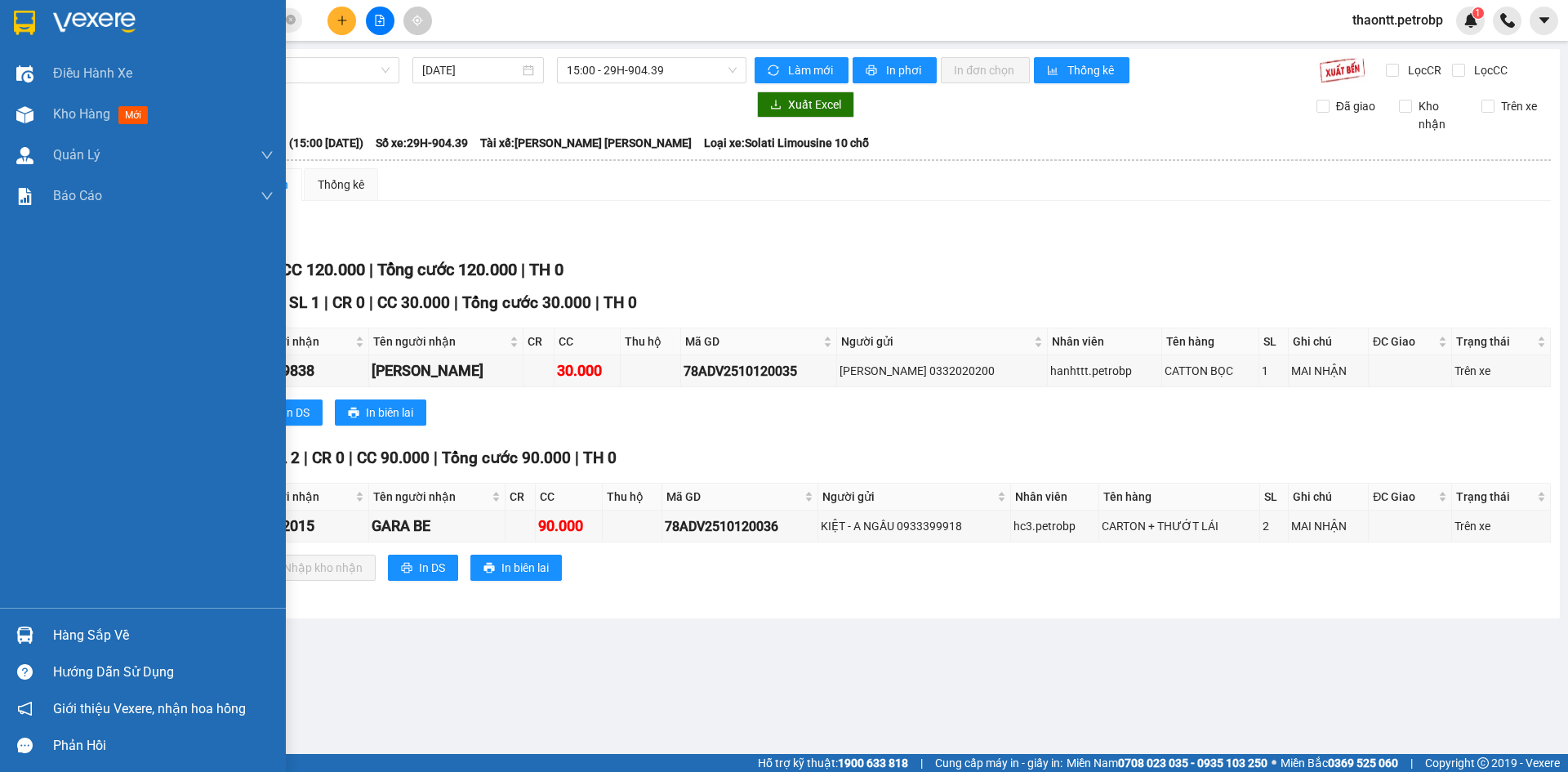
click at [37, 638] on div at bounding box center [25, 635] width 28 height 28
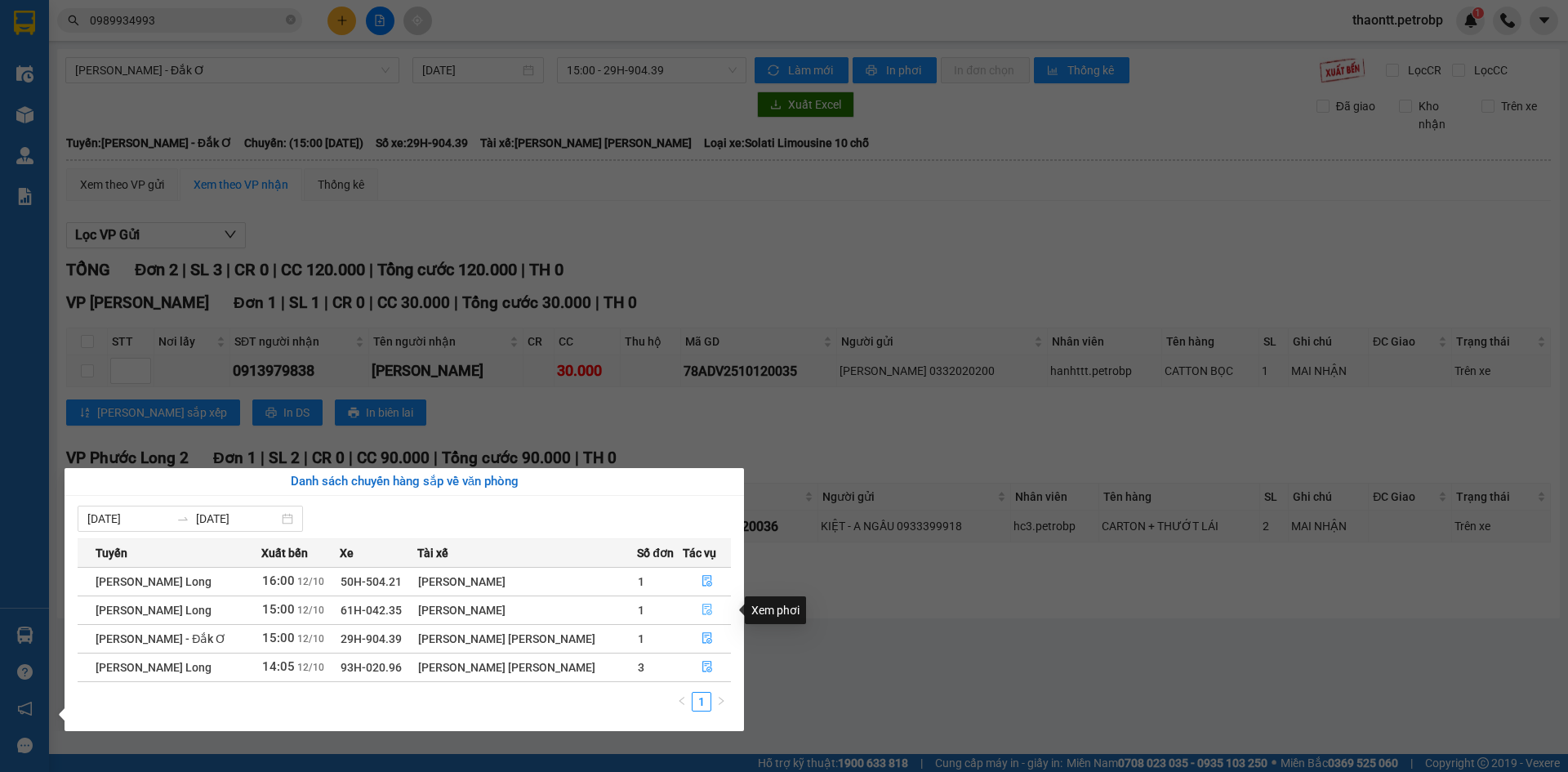
click at [703, 605] on icon "file-done" at bounding box center [707, 610] width 10 height 11
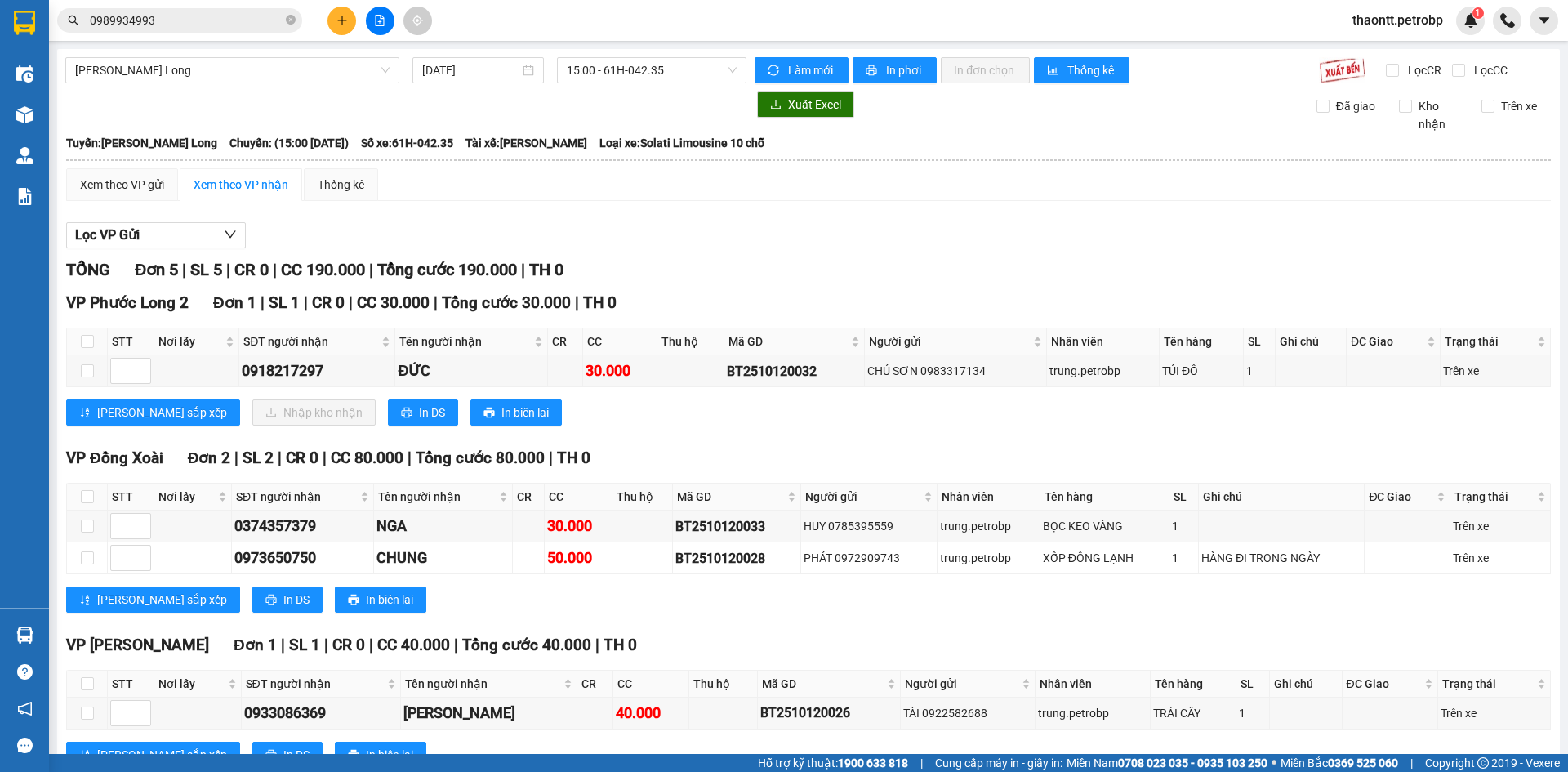
scroll to position [215, 0]
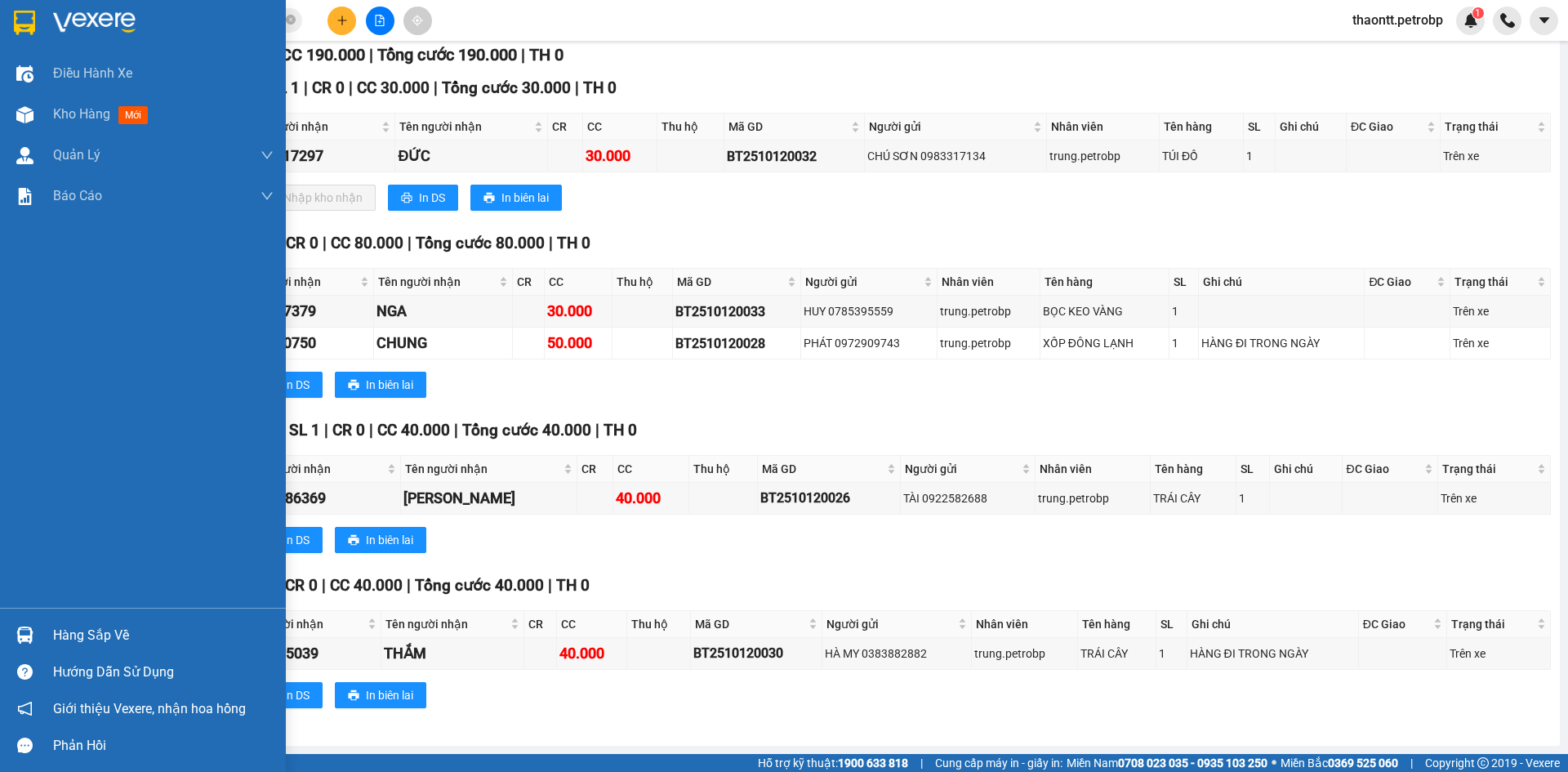
click at [63, 637] on div "Hàng sắp về" at bounding box center [163, 636] width 220 height 25
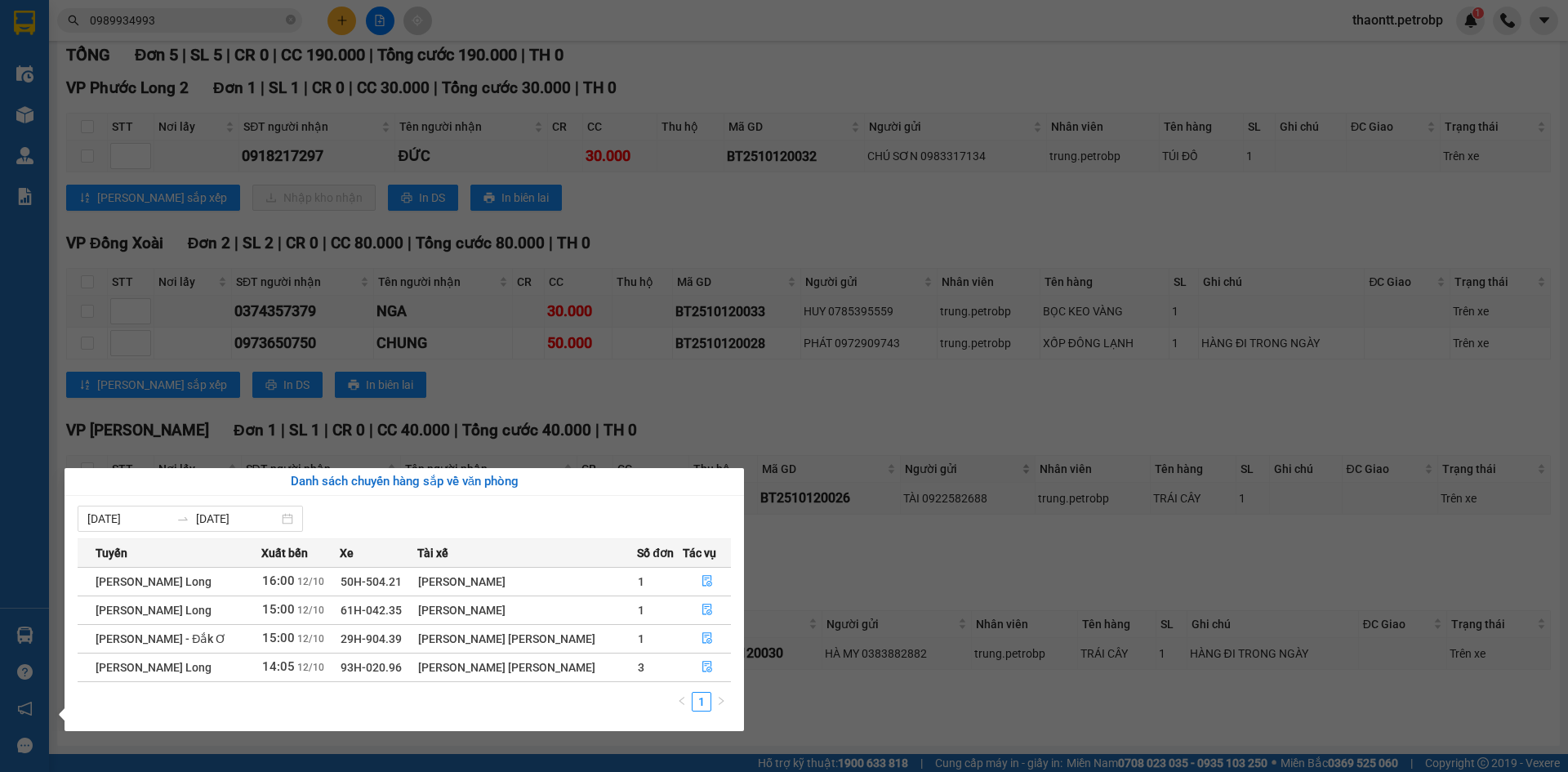
drag, startPoint x: 1012, startPoint y: 470, endPoint x: 1017, endPoint y: 479, distance: 10.3
click at [1016, 477] on section "Kết quả tìm kiếm ( 8 ) Bộ lọc Mã ĐH Trạng thái Món hàng Tổng cước Chưa cước Ngư…" at bounding box center [784, 386] width 1568 height 772
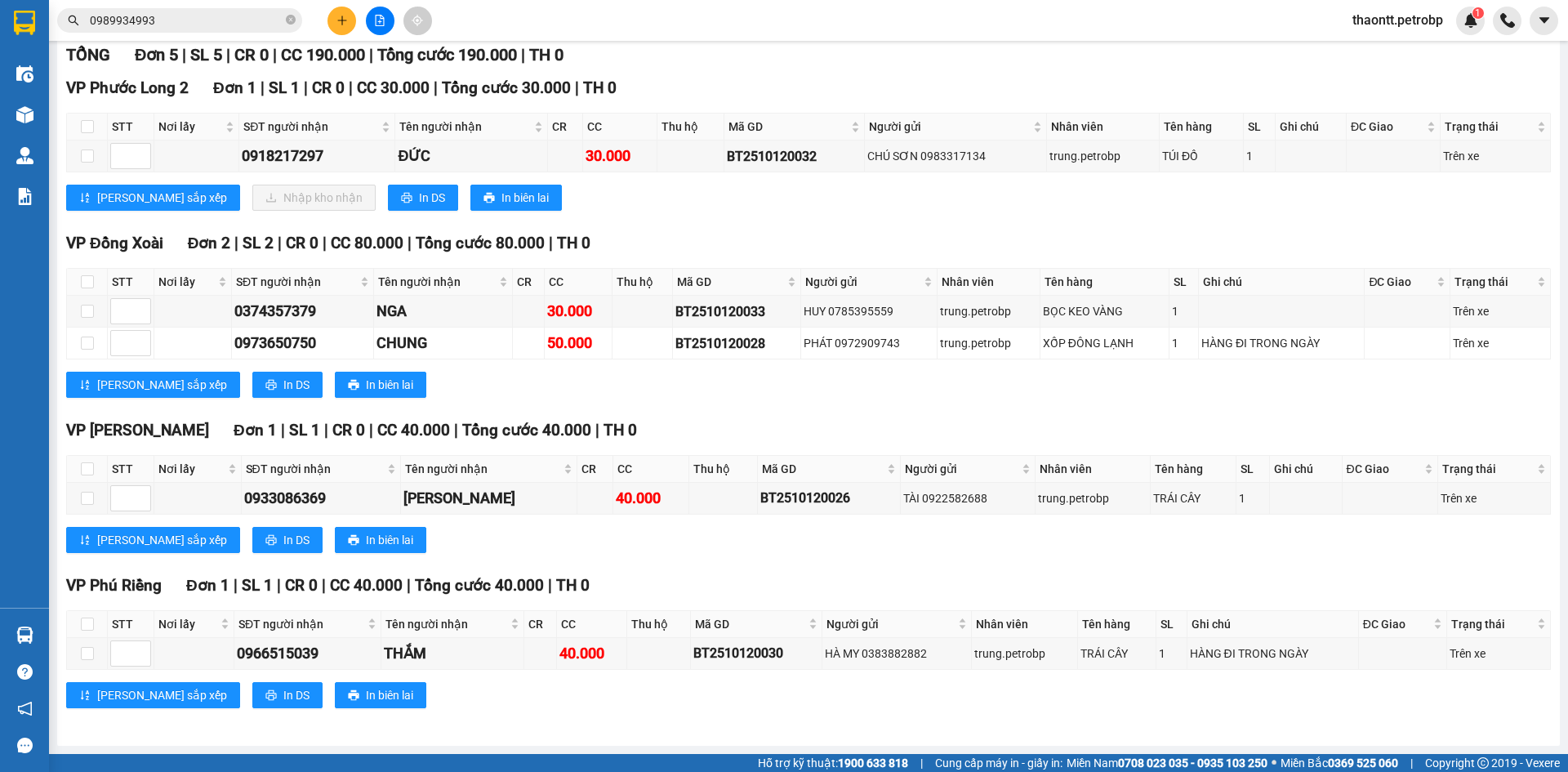
click at [199, 21] on input "0989934993" at bounding box center [186, 20] width 193 height 18
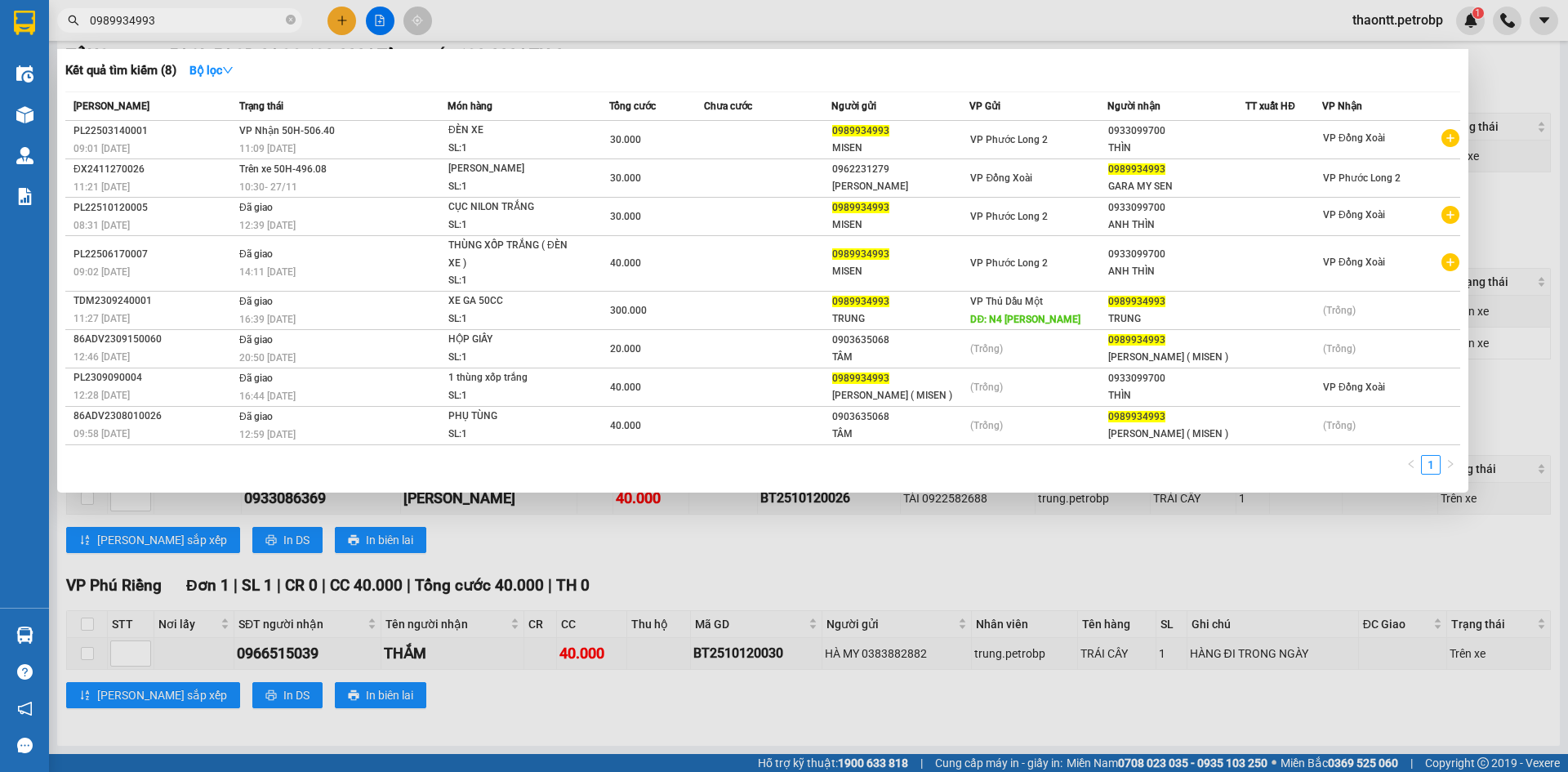
click at [199, 21] on input "0989934993" at bounding box center [186, 20] width 193 height 18
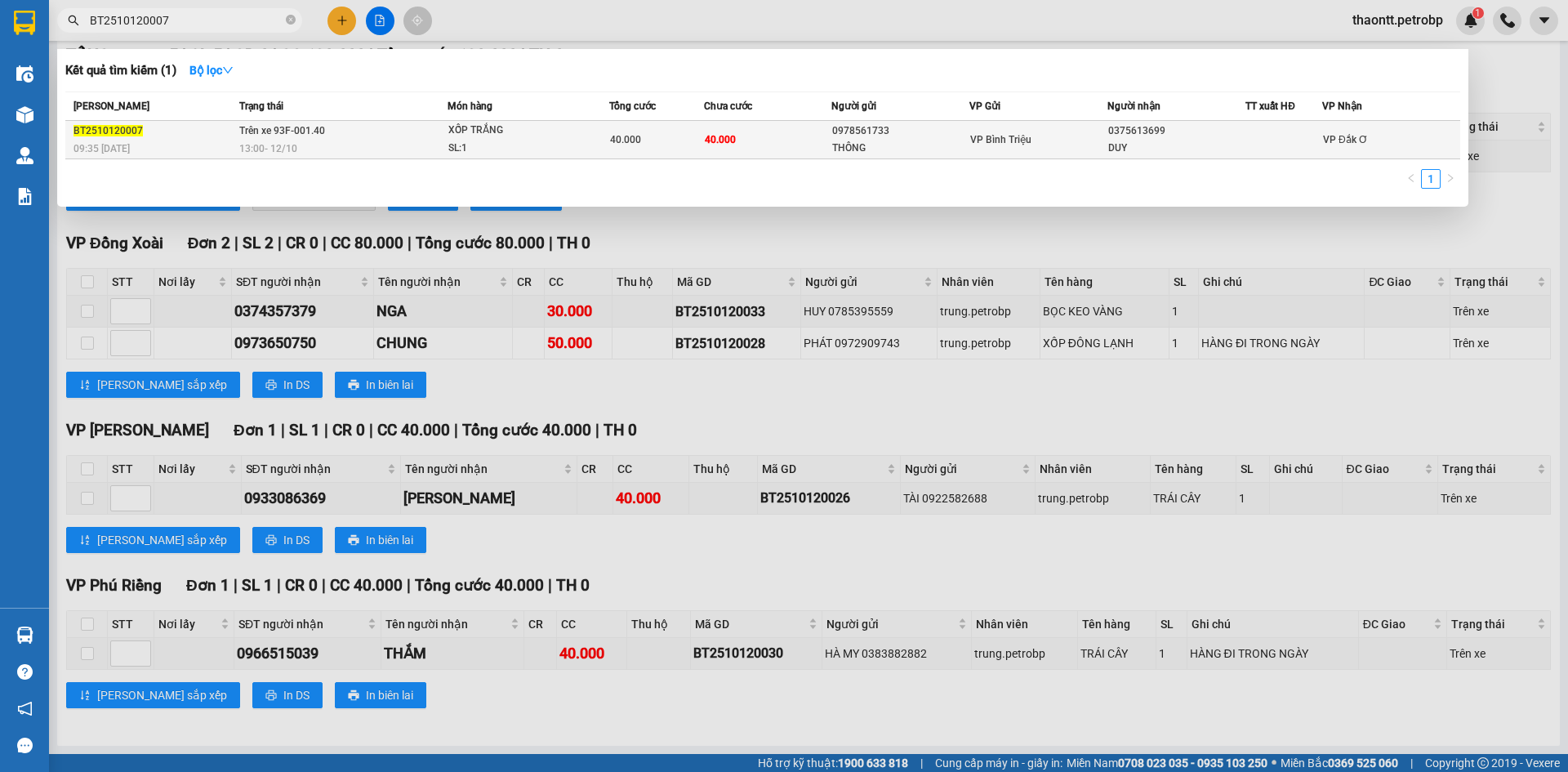
type input "BT2510120007"
click at [978, 143] on span "VP Bình Triệu" at bounding box center [1001, 140] width 61 height 11
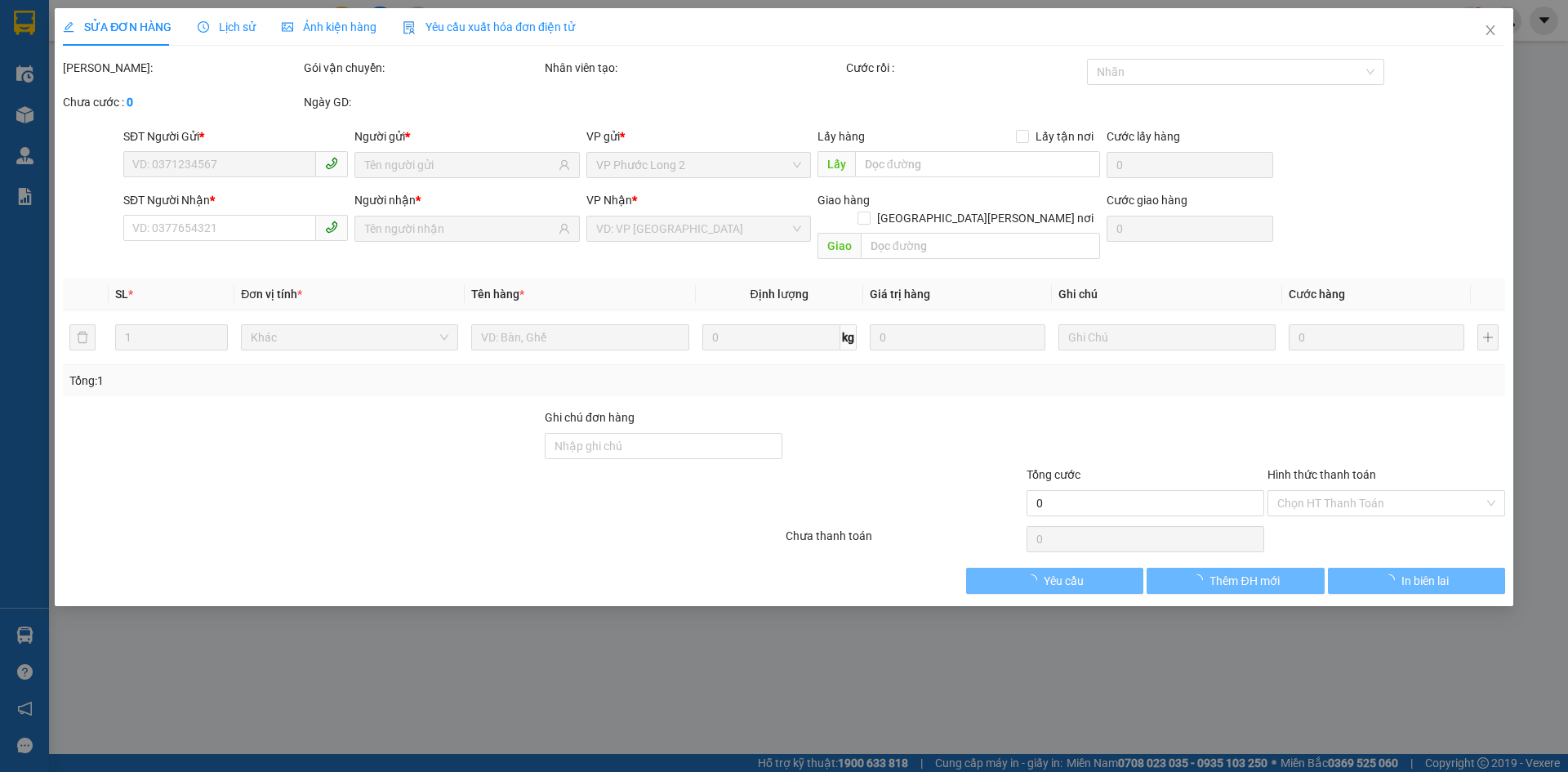
type input "0978561733"
type input "THÔNG"
type input "0375613699"
type input "DUY"
type input "40.000"
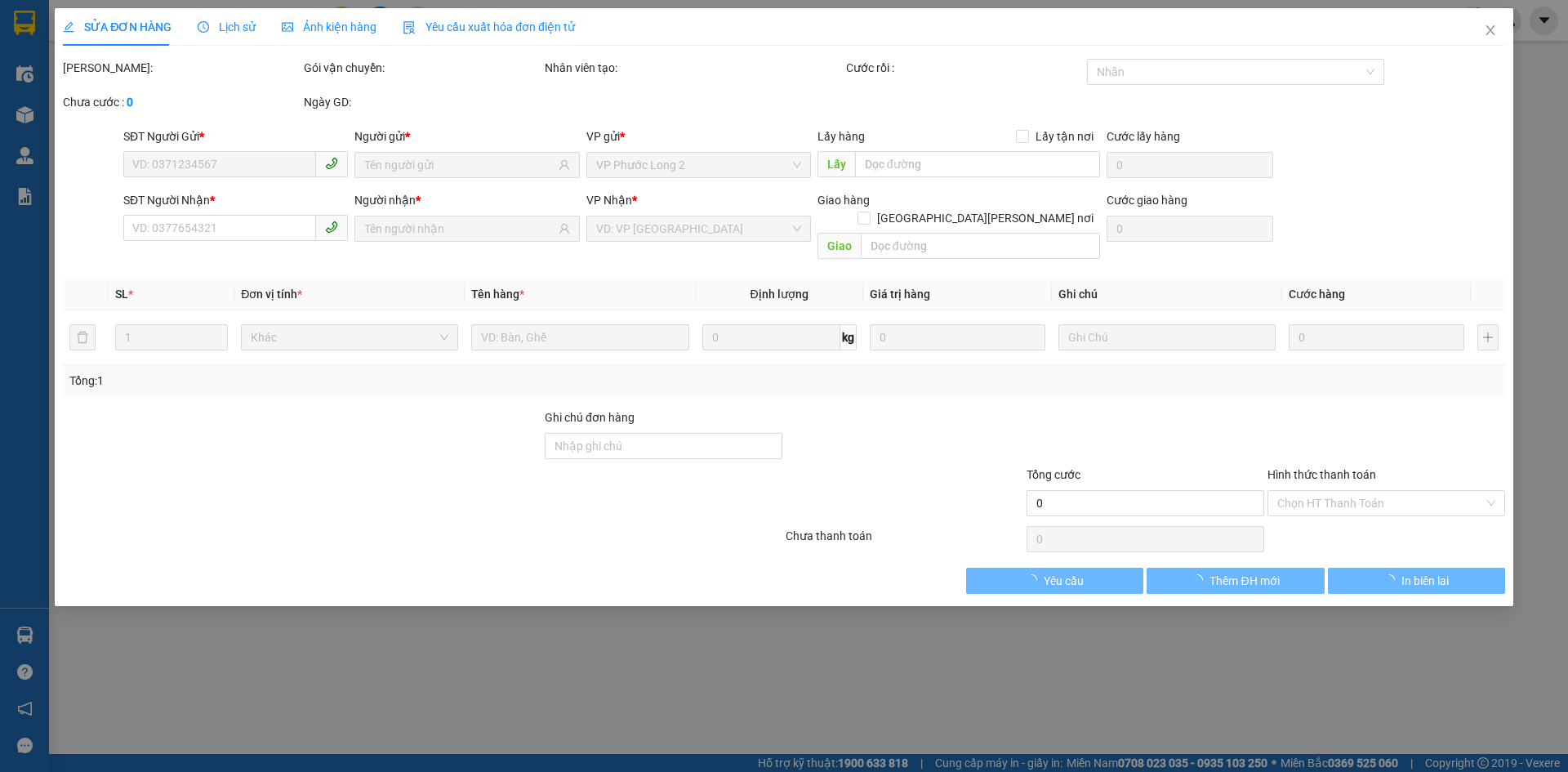
type input "40.000"
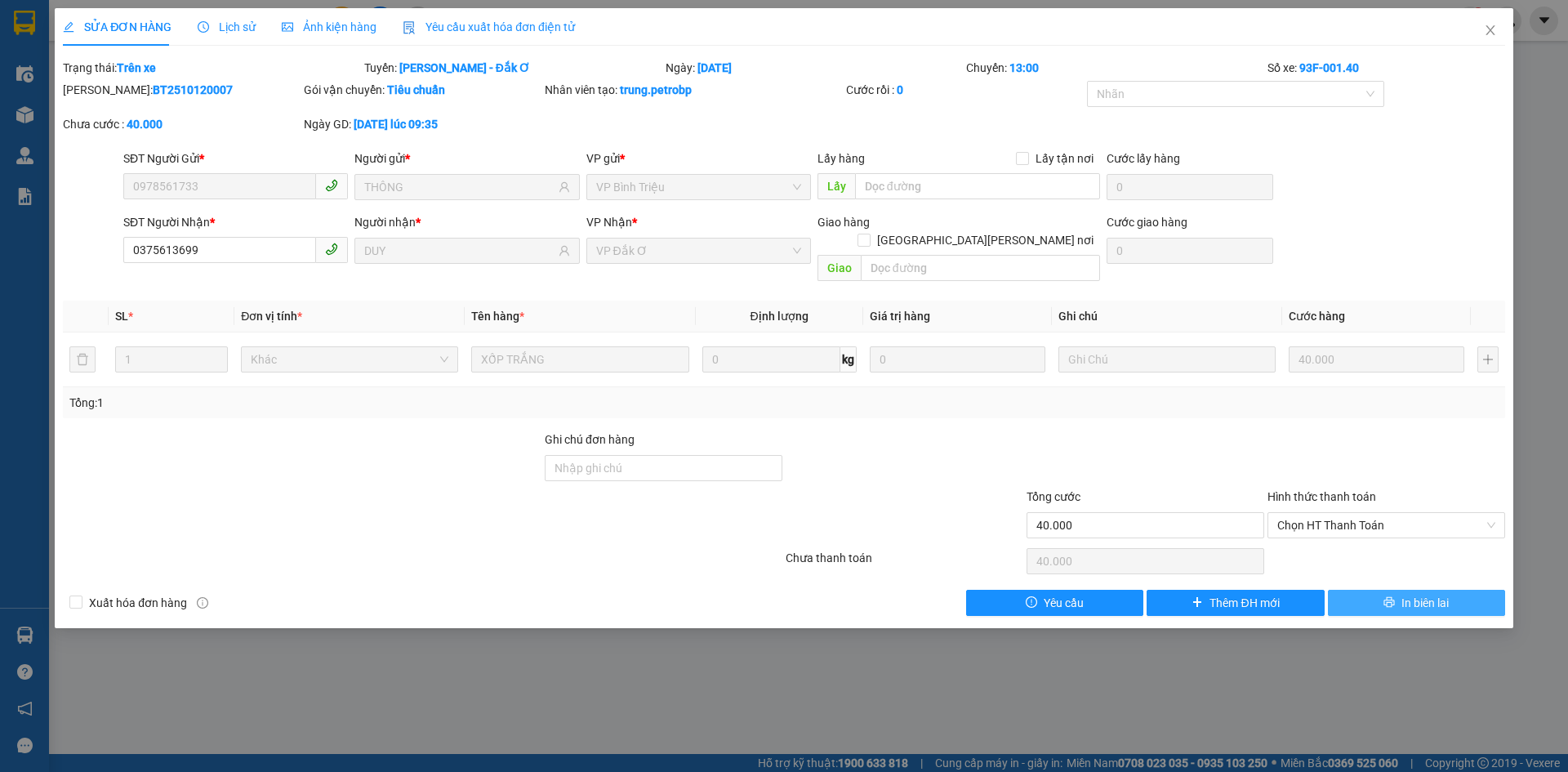
click at [1411, 594] on span "In biên lai" at bounding box center [1425, 603] width 48 height 18
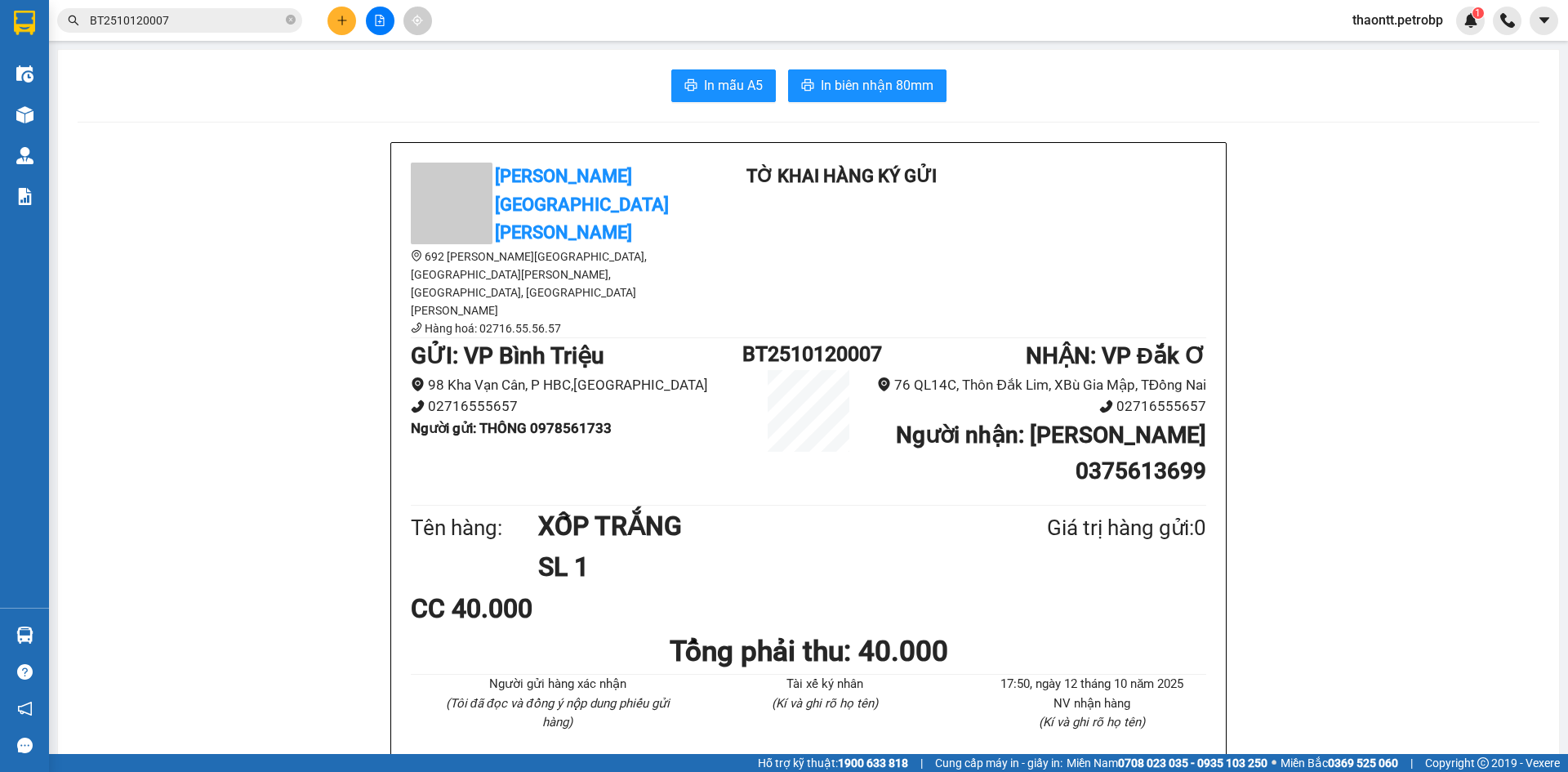
click at [1092, 422] on b "Người nhận : DUY 0375613699" at bounding box center [1050, 453] width 310 height 63
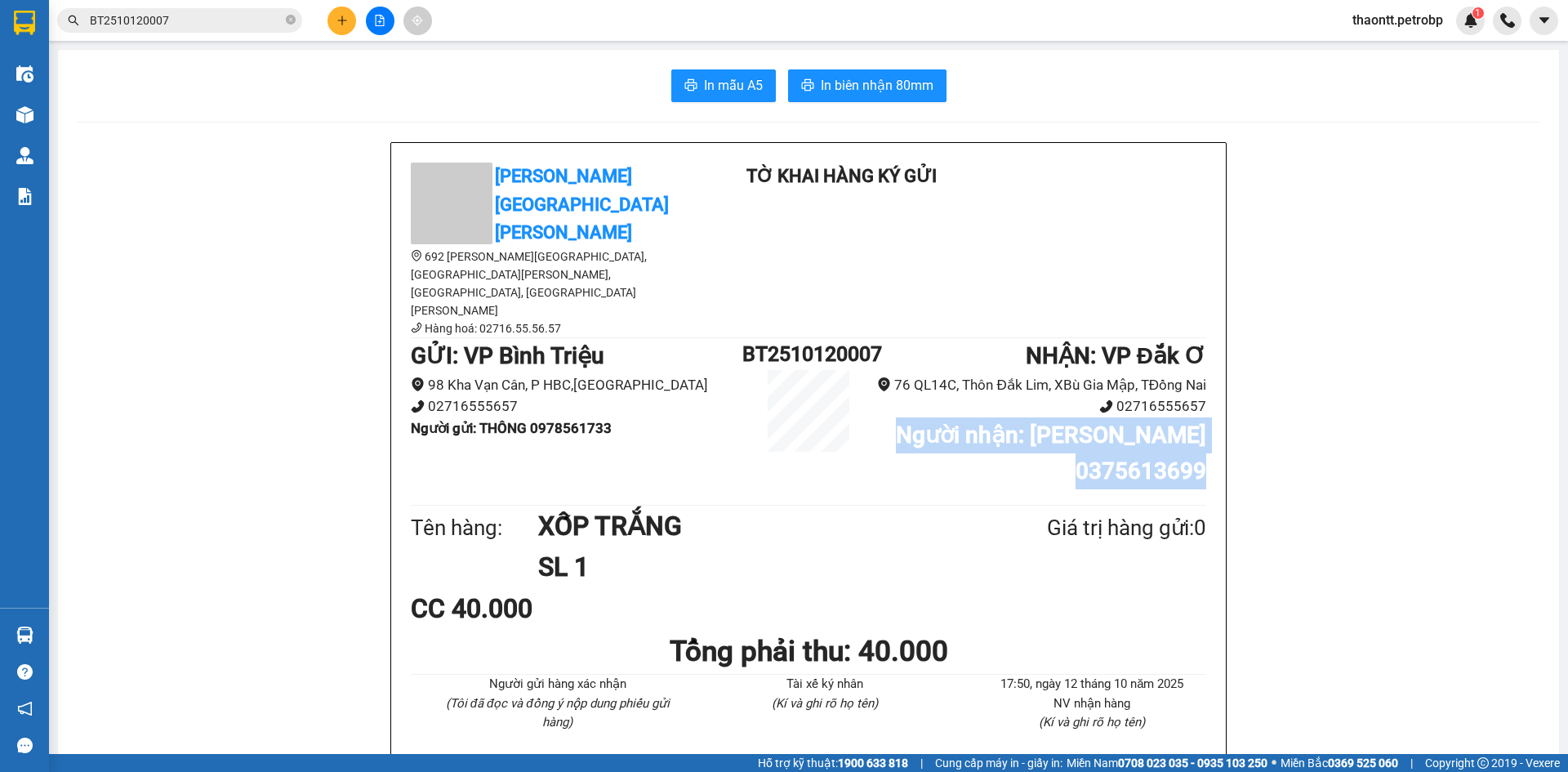
click at [1092, 422] on b "Người nhận : DUY 0375613699" at bounding box center [1050, 453] width 310 height 63
click at [1100, 422] on b "Người nhận : DUY 0375613699" at bounding box center [1050, 453] width 310 height 63
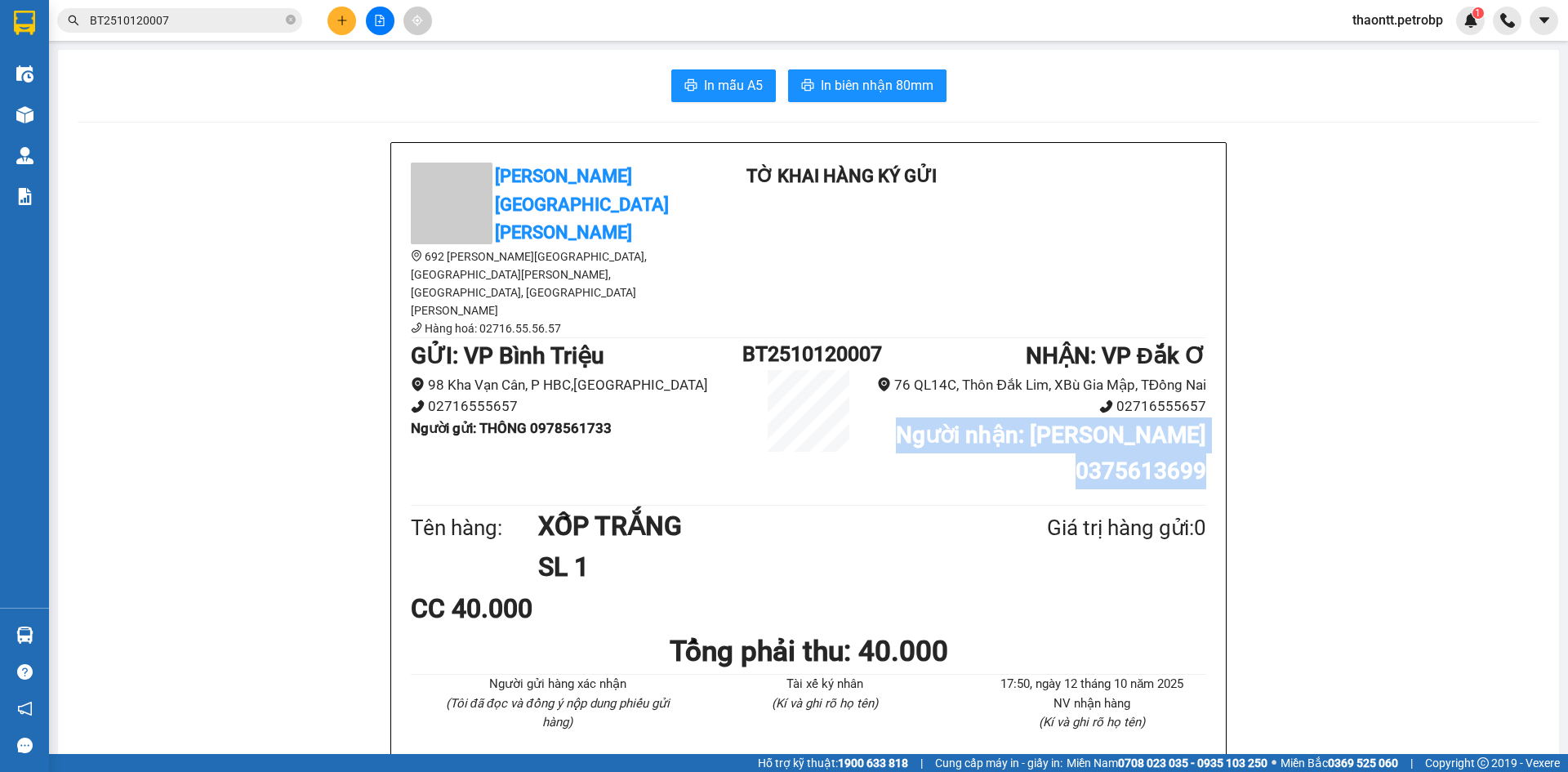
click at [1123, 422] on b "Người nhận : DUY 0375613699" at bounding box center [1050, 453] width 310 height 63
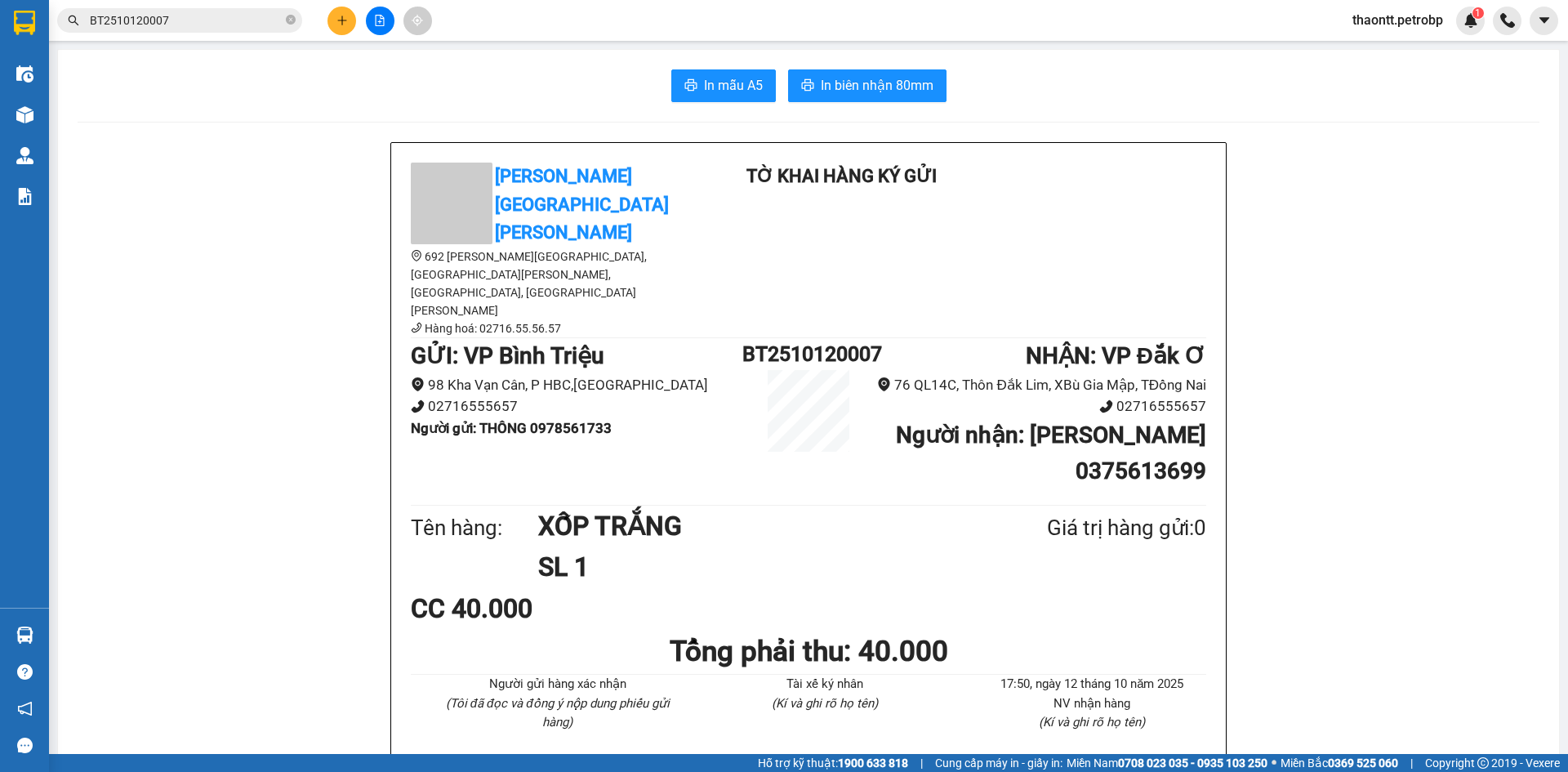
click at [1125, 422] on b "Người nhận : DUY 0375613699" at bounding box center [1050, 453] width 310 height 63
copy b "0375613699"
click at [1417, 18] on span "thaontt.petrobp" at bounding box center [1397, 19] width 117 height 20
click at [1406, 57] on span "Đăng xuất" at bounding box center [1404, 50] width 85 height 18
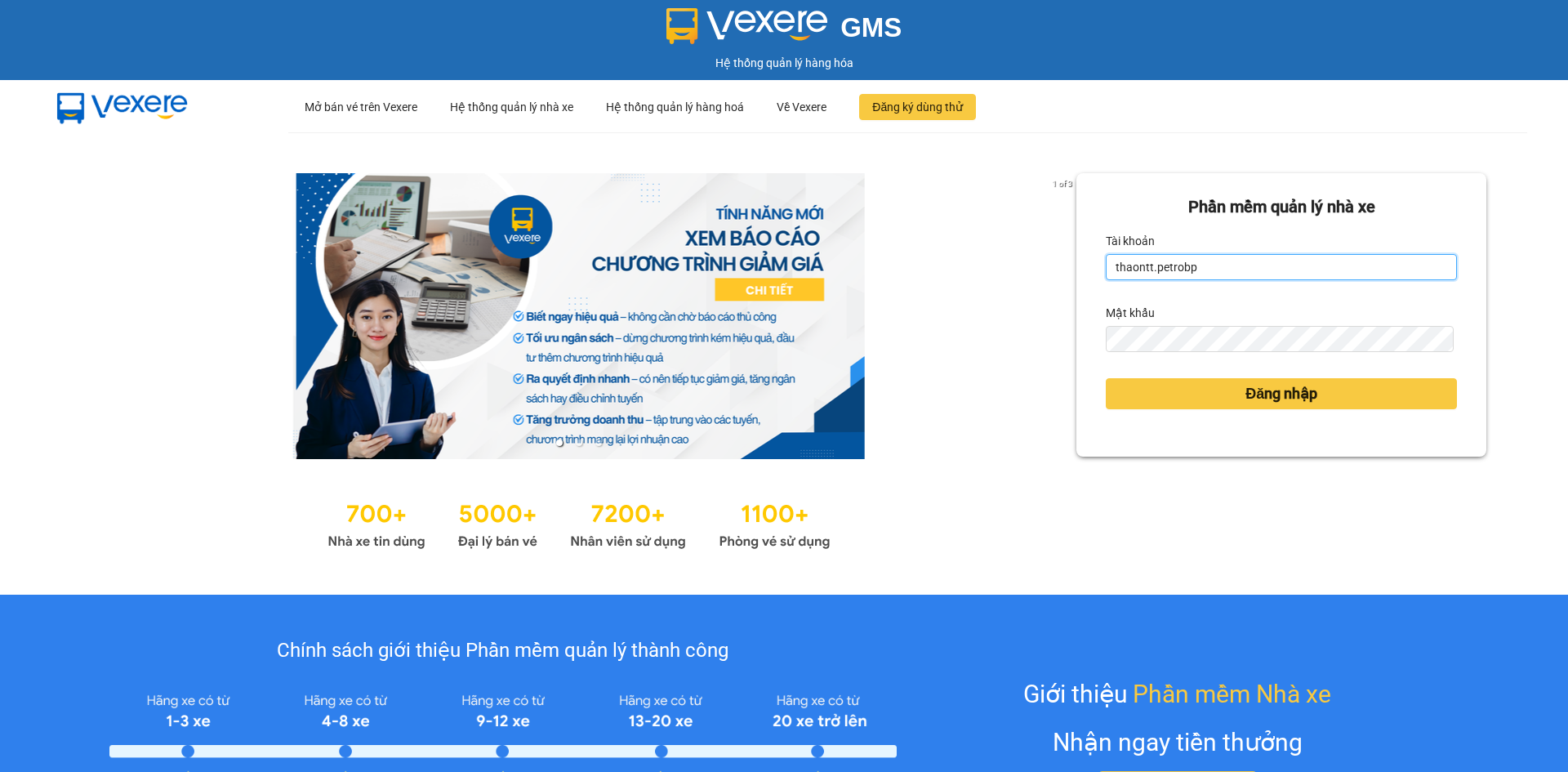
click at [1275, 260] on input "thaontt.petrobp" at bounding box center [1281, 267] width 351 height 27
type input "loid.petrobp"
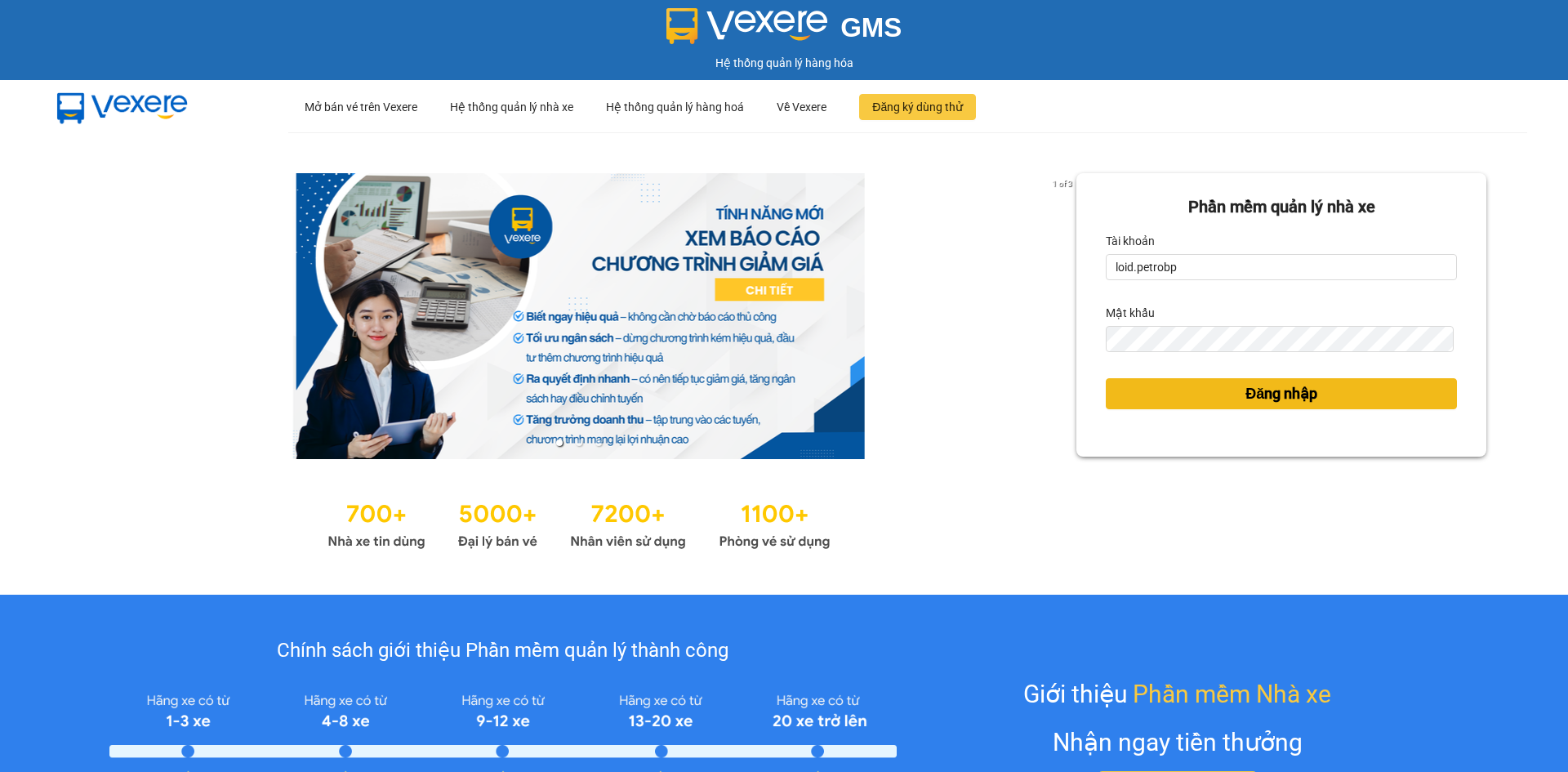
click at [1245, 390] on span "Đăng nhập" at bounding box center [1281, 394] width 72 height 23
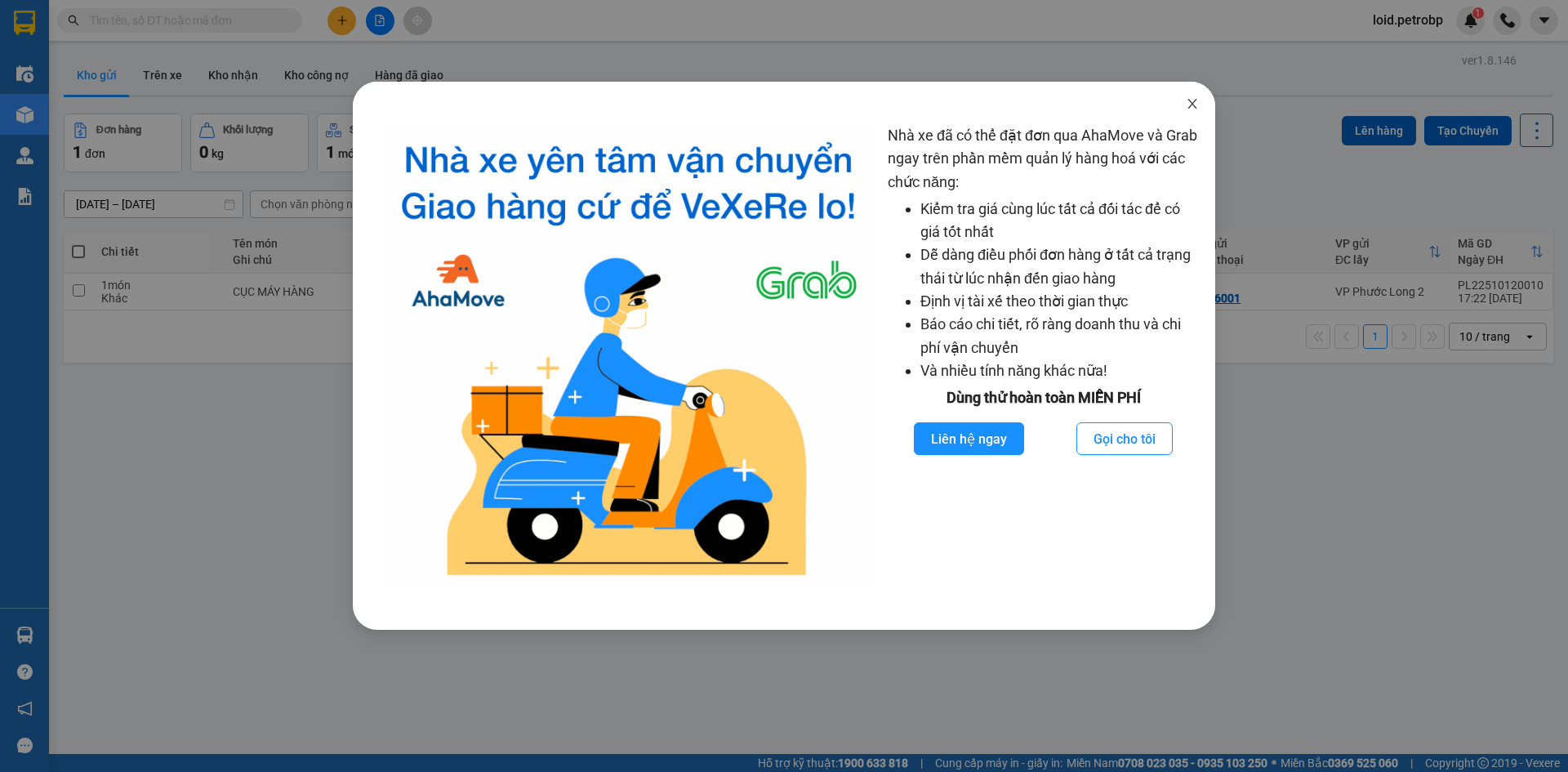
click at [1196, 99] on icon "close" at bounding box center [1191, 103] width 13 height 13
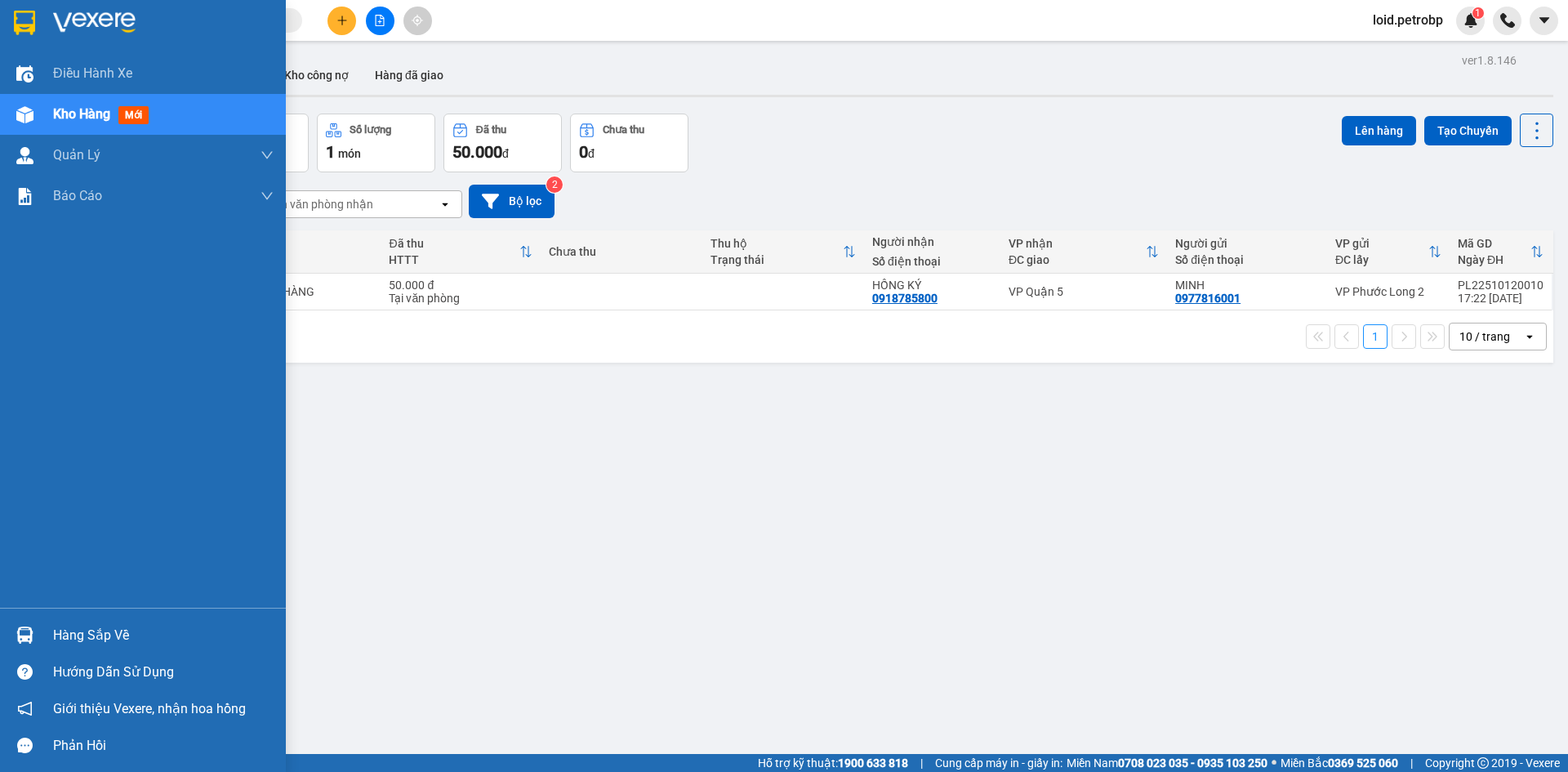
click at [75, 618] on div "Hàng sắp về" at bounding box center [142, 636] width 285 height 37
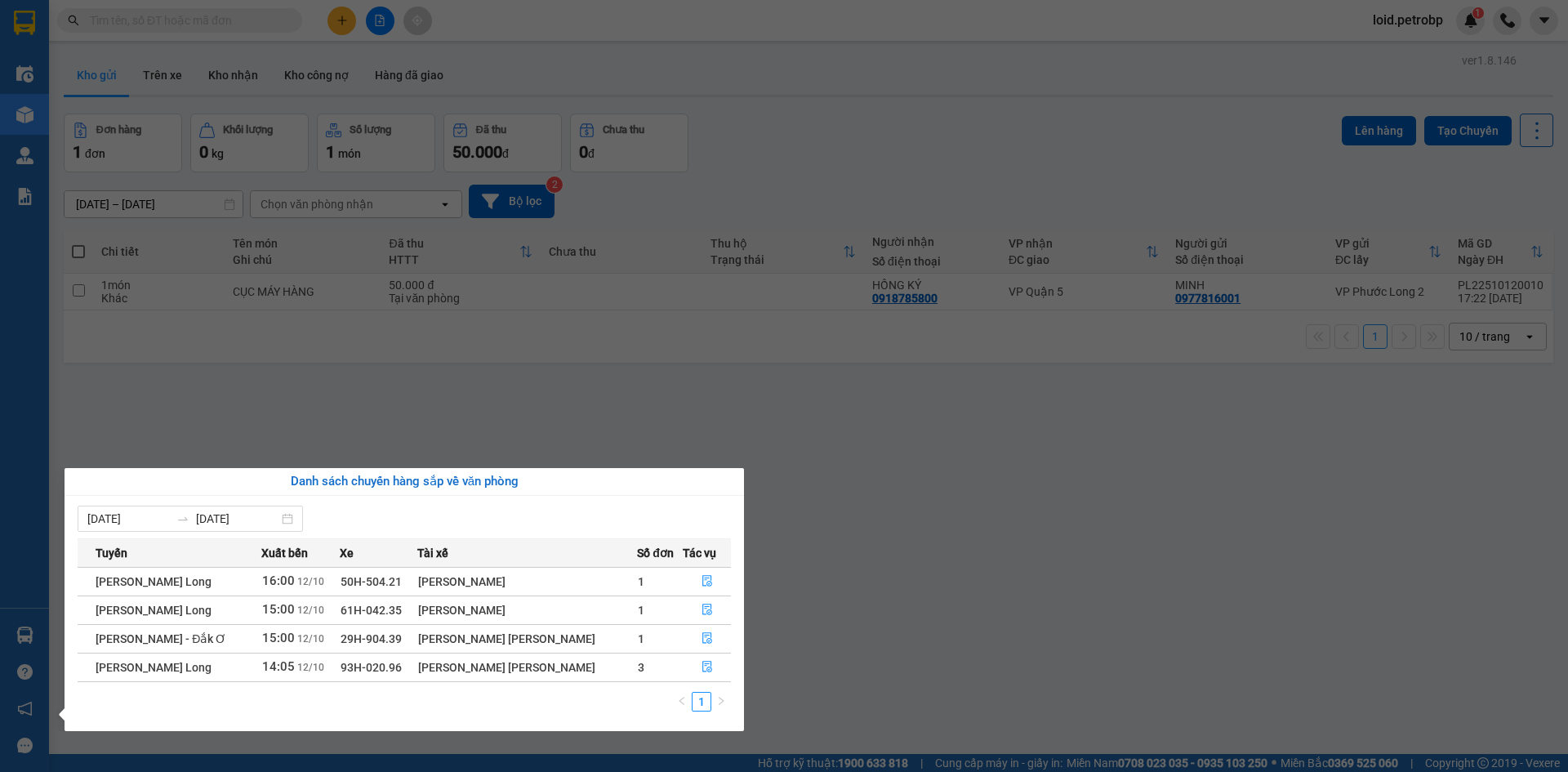
click at [268, 32] on section "Kết quả tìm kiếm ( 0 ) Bộ lọc No Data loid.petrobp 1 Điều hành xe Kho hàng mới …" at bounding box center [784, 386] width 1568 height 772
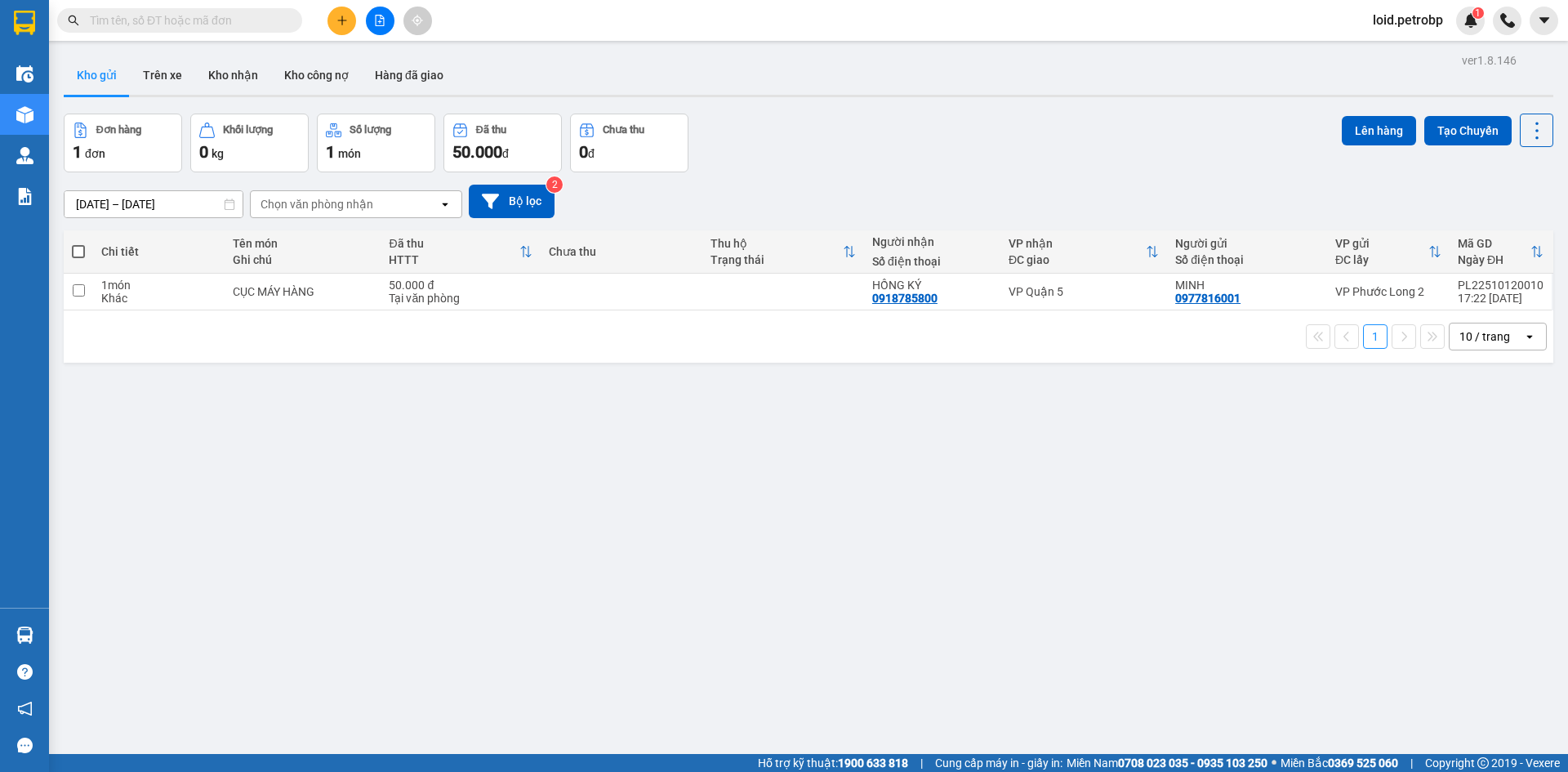
click at [267, 24] on input "text" at bounding box center [186, 20] width 193 height 18
click at [165, 12] on input "text" at bounding box center [186, 20] width 193 height 18
click at [218, 19] on input "text" at bounding box center [186, 20] width 193 height 18
paste input "0375613699"
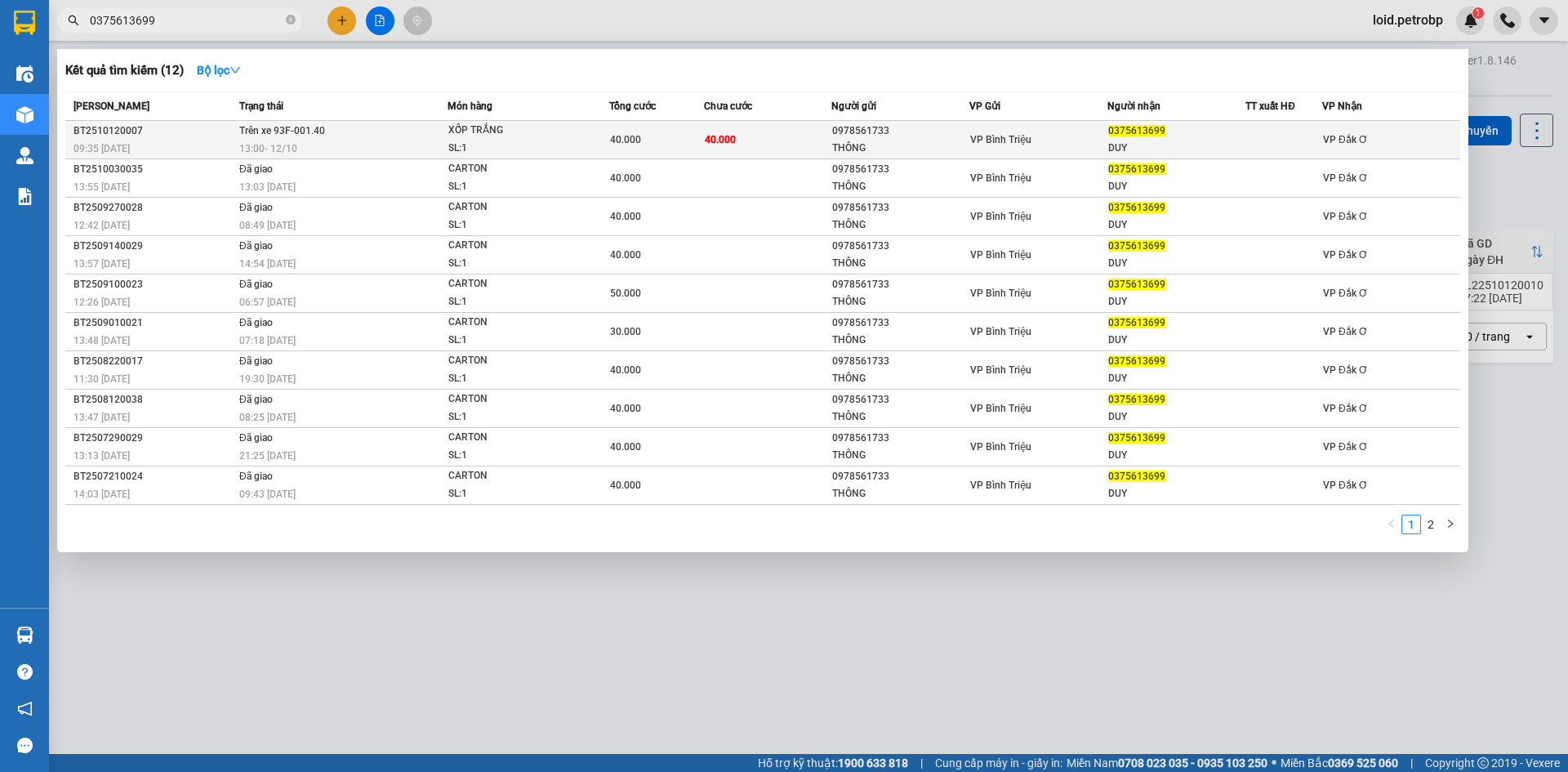
type input "0375613699"
click at [766, 134] on td "40.000" at bounding box center [767, 140] width 127 height 38
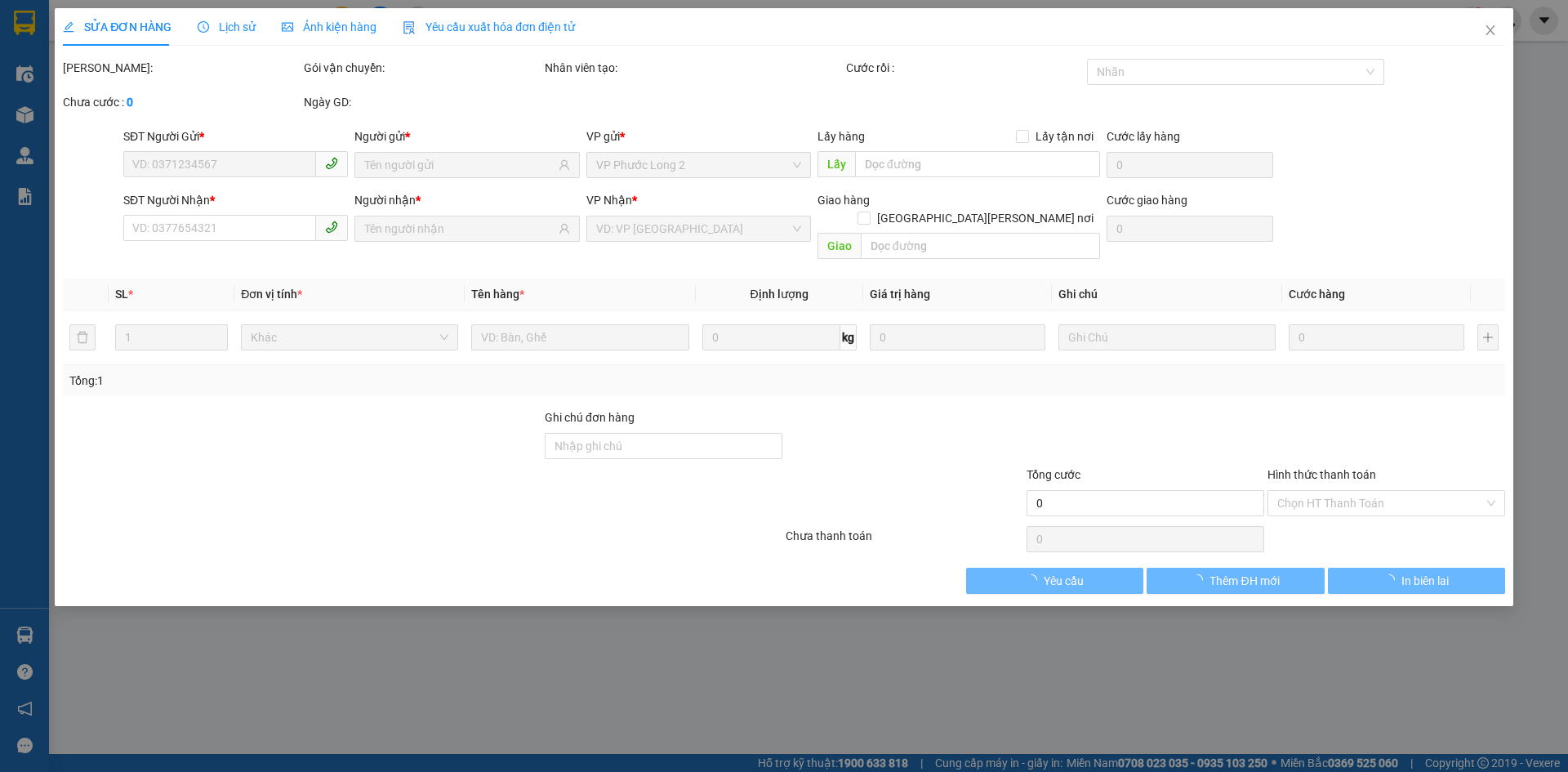
type input "0978561733"
type input "THÔNG"
type input "0375613699"
type input "DUY"
type input "40.000"
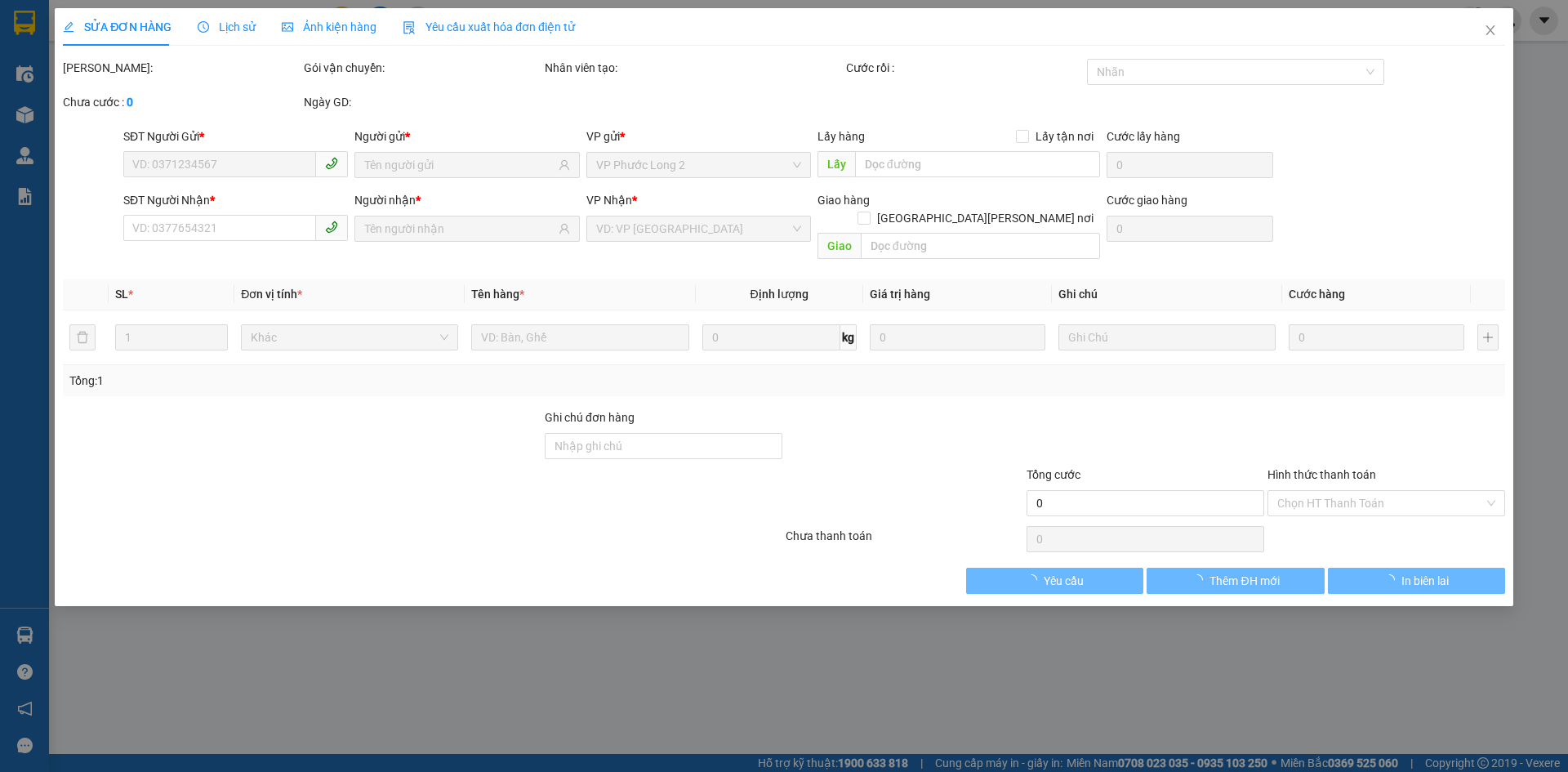
type input "40.000"
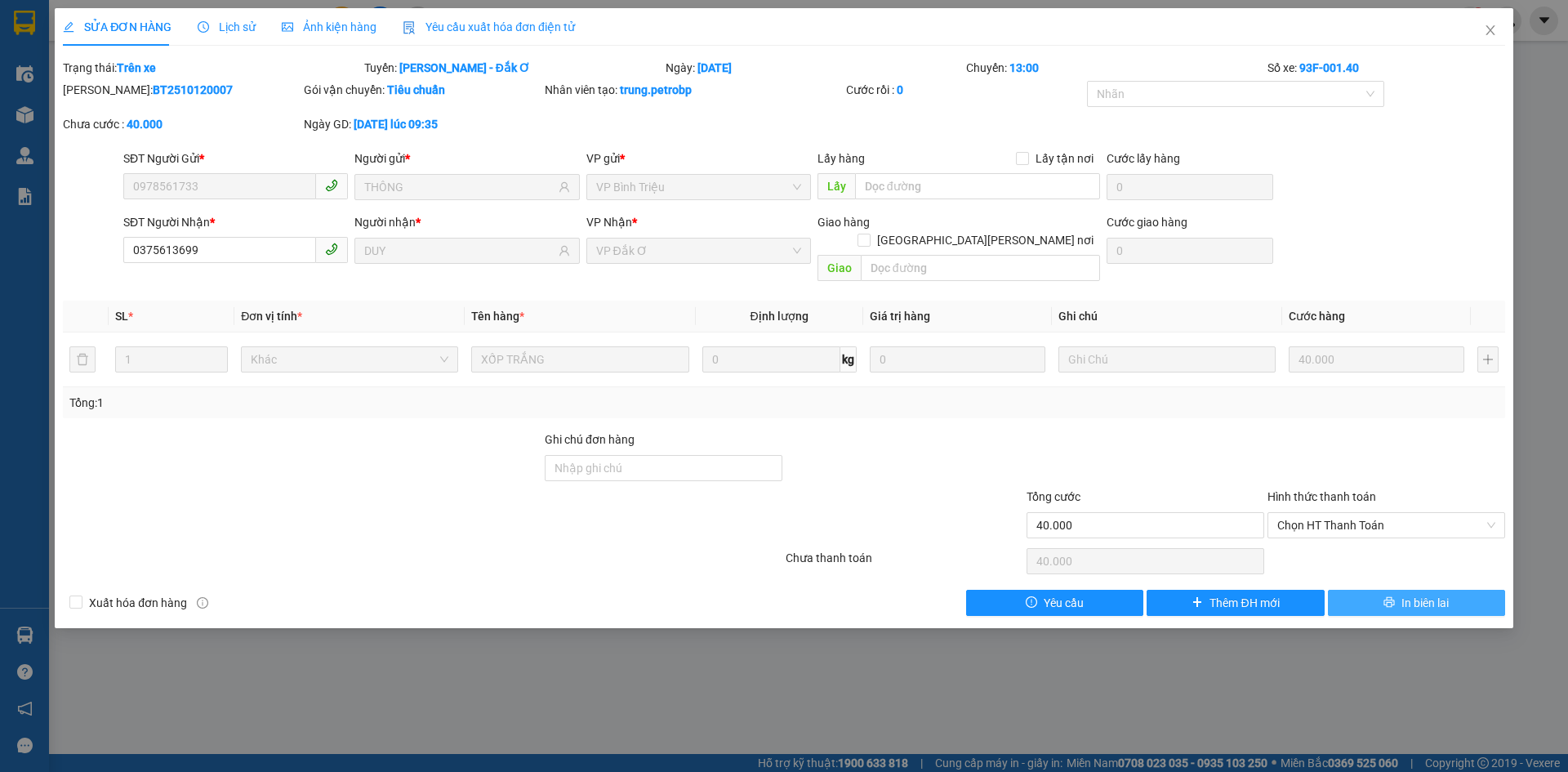
click at [1413, 594] on span "In biên lai" at bounding box center [1425, 603] width 48 height 18
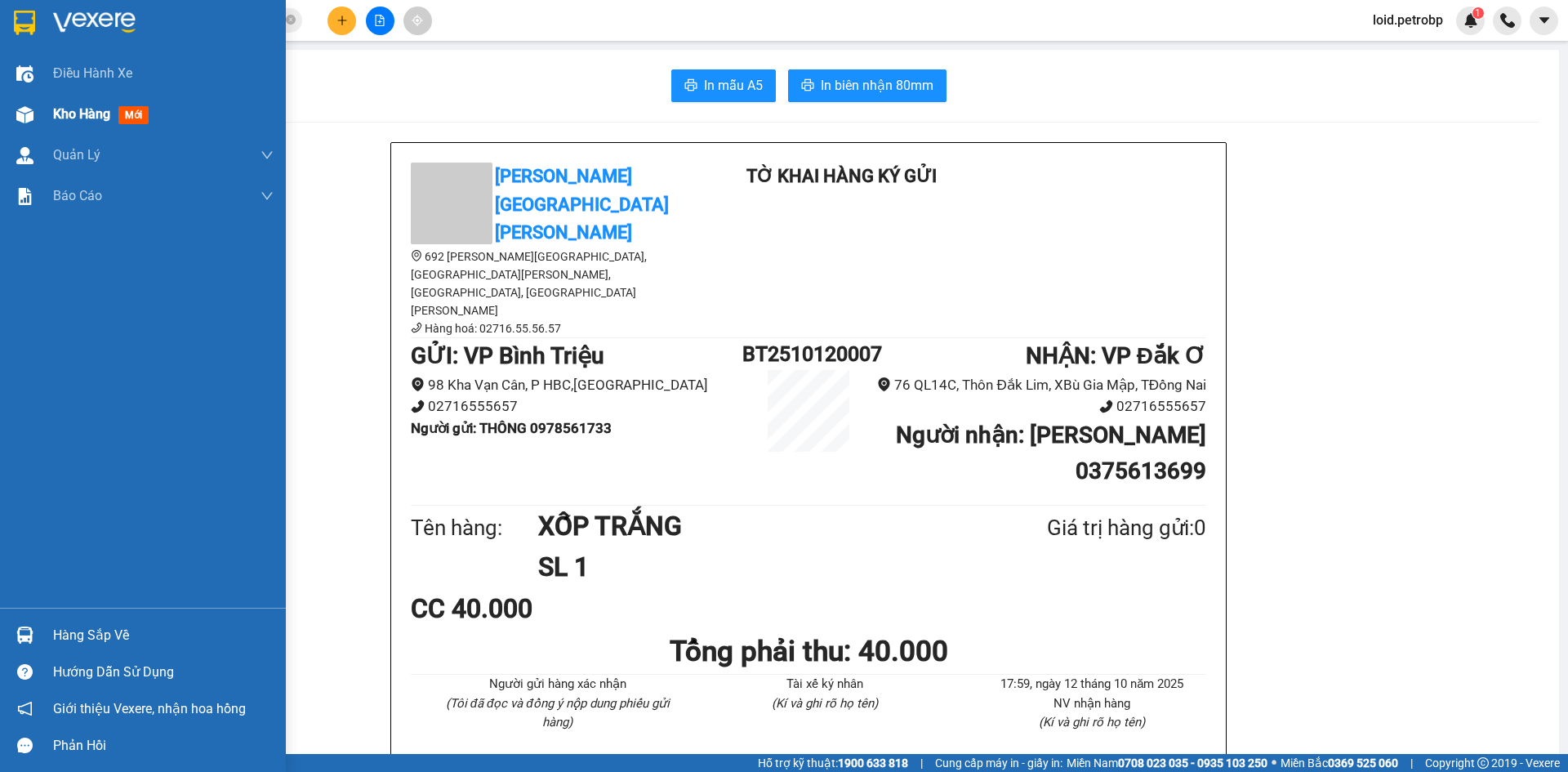
click at [49, 122] on div "Kho hàng mới" at bounding box center [142, 114] width 285 height 41
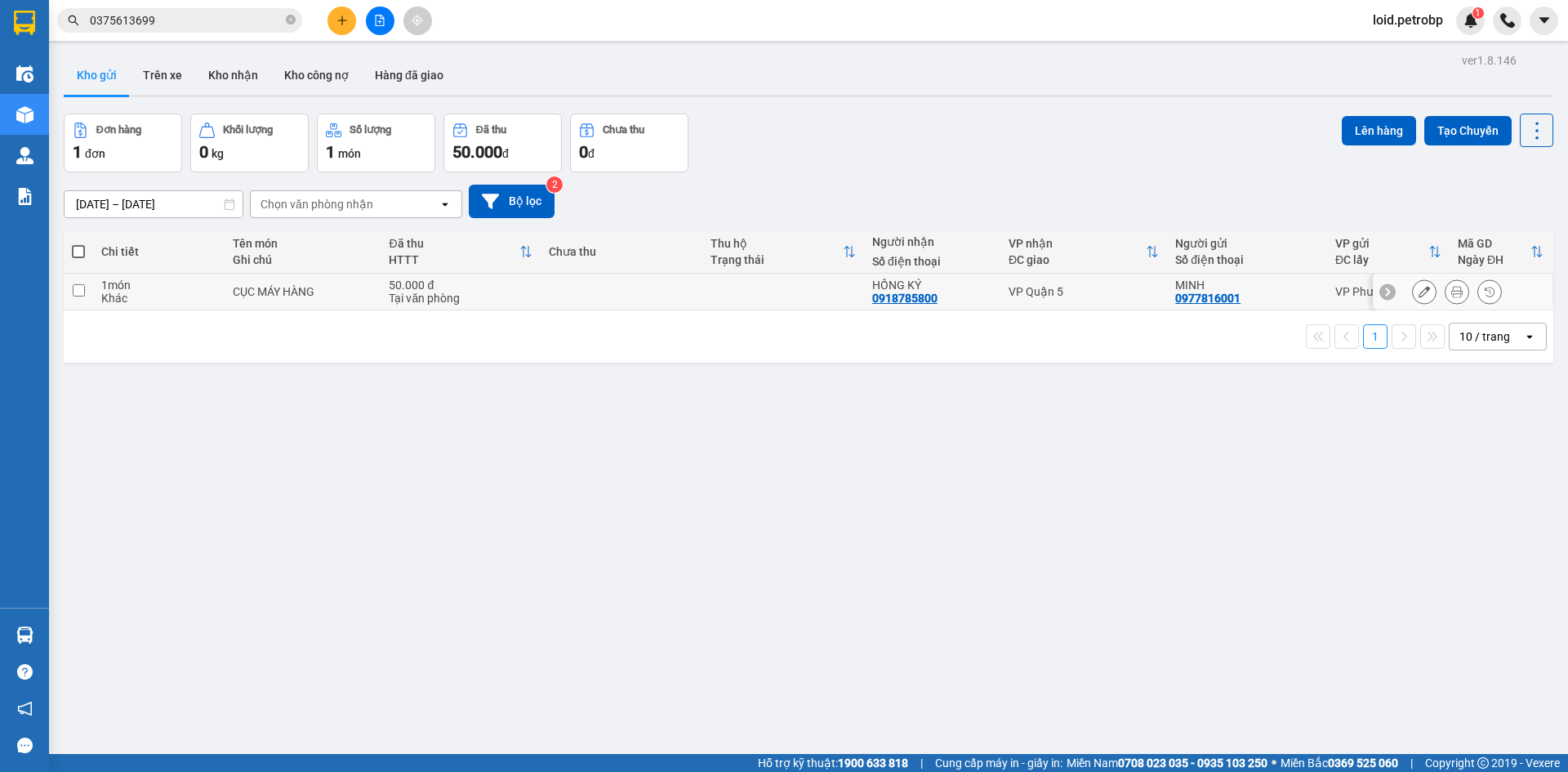
click at [1419, 290] on icon at bounding box center [1424, 291] width 11 height 11
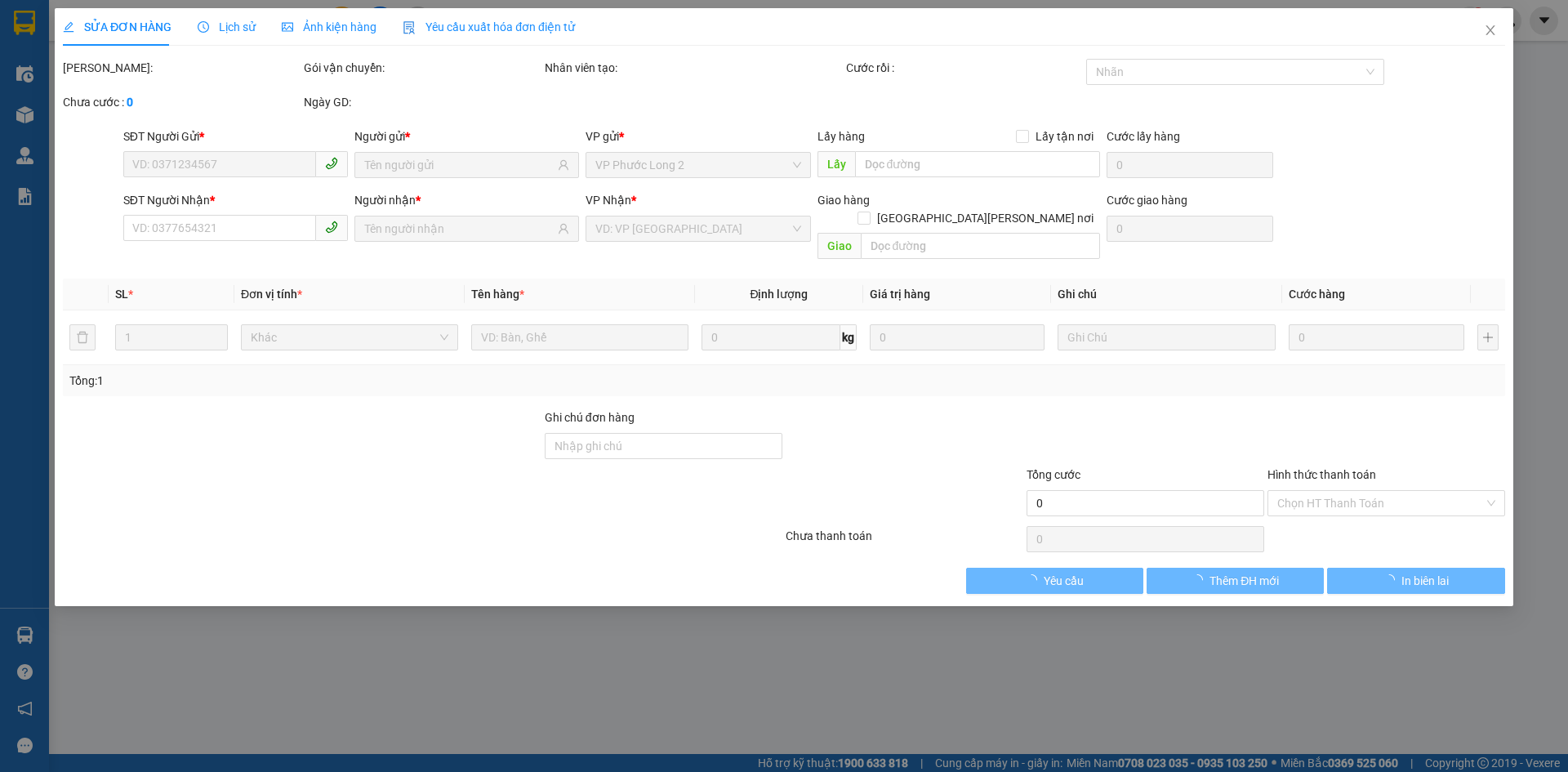
type input "0977816001"
type input "0918785800"
type input "50.000"
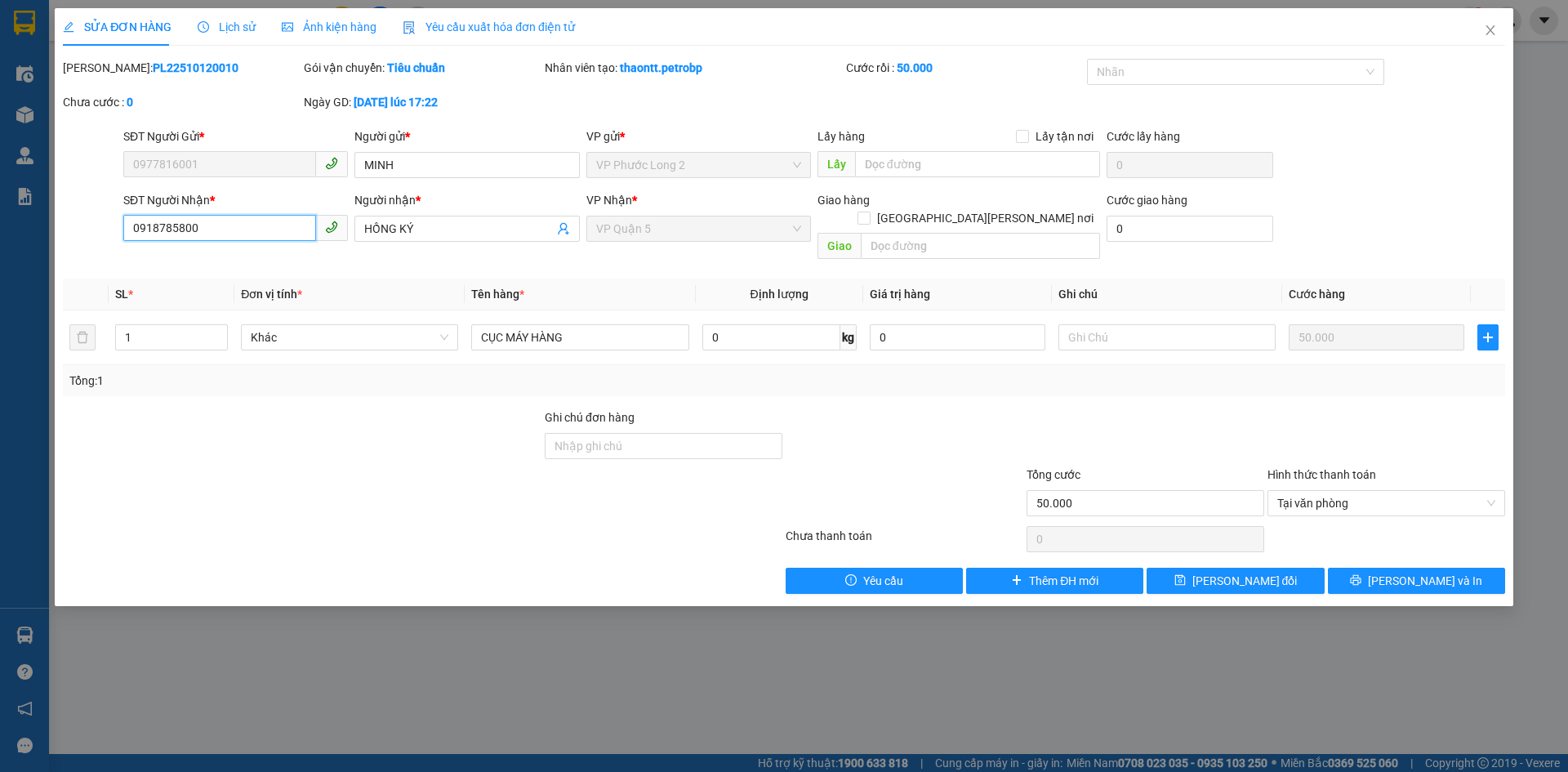
click at [225, 231] on input "0918785800" at bounding box center [220, 228] width 193 height 27
paste input "07074382"
type input "0907074382"
click at [1381, 568] on button "Lưu và In" at bounding box center [1416, 581] width 177 height 27
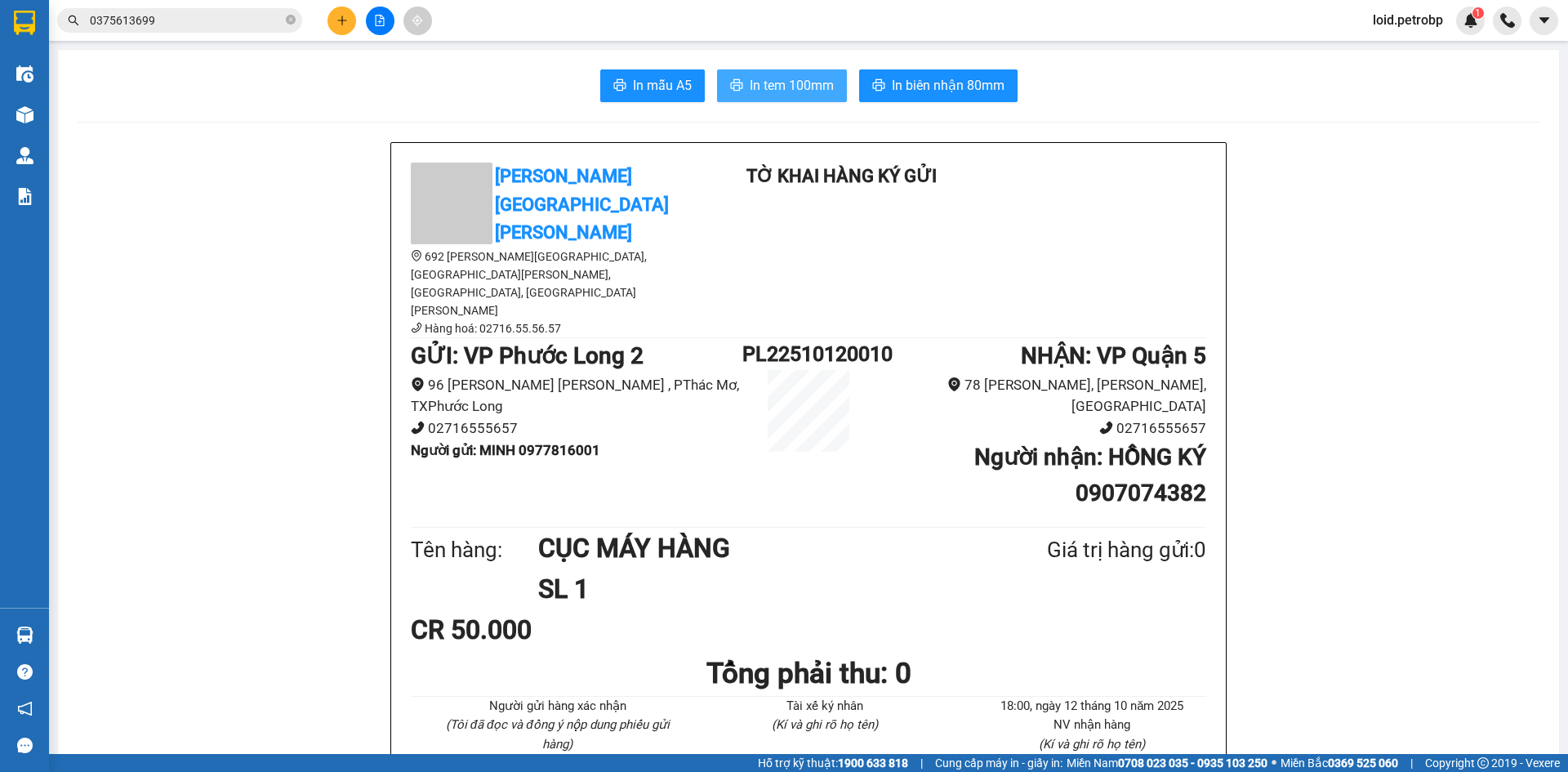
click at [774, 91] on span "In tem 100mm" at bounding box center [791, 85] width 84 height 20
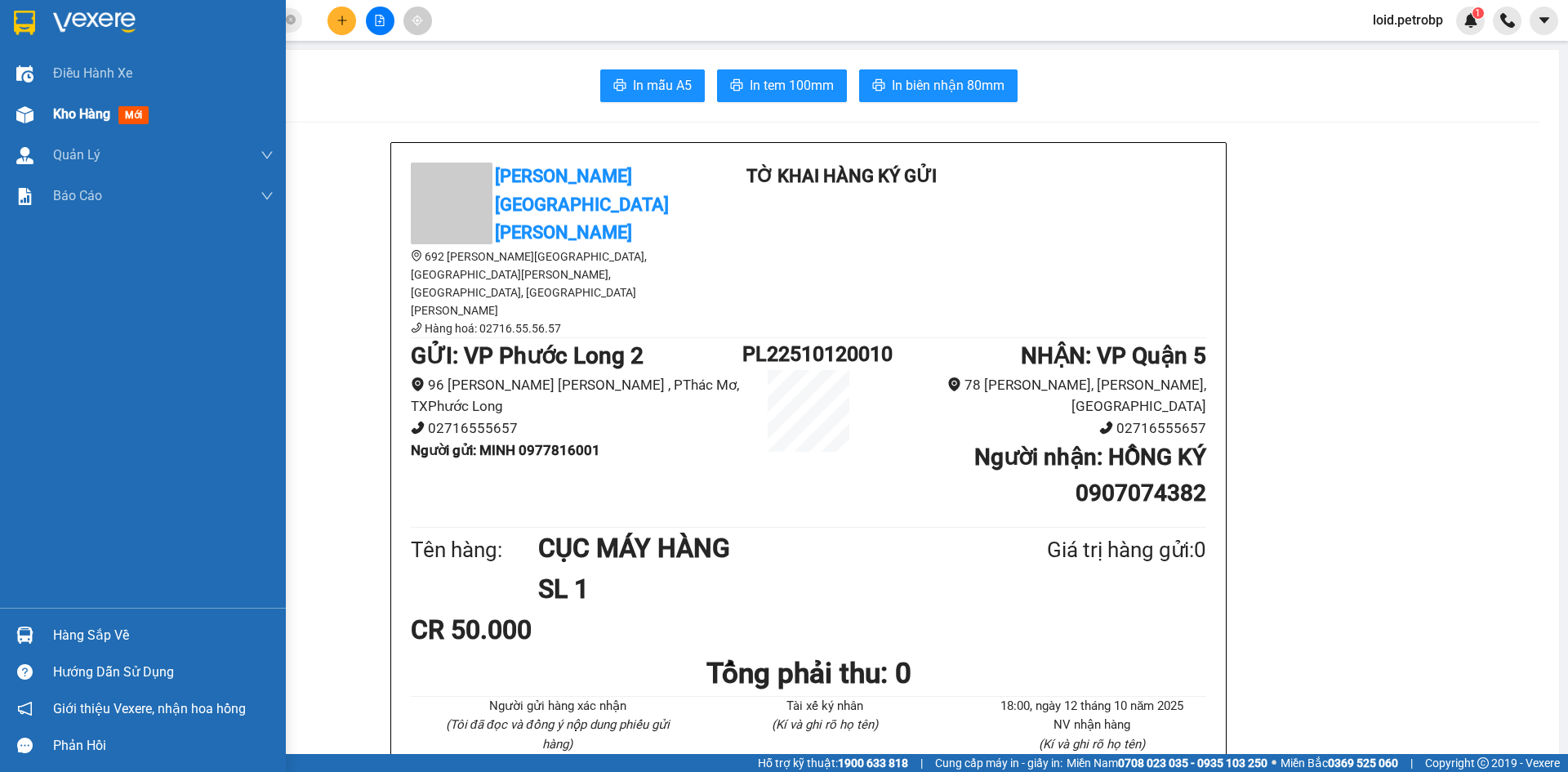
click at [67, 110] on span "Kho hàng" at bounding box center [81, 114] width 57 height 16
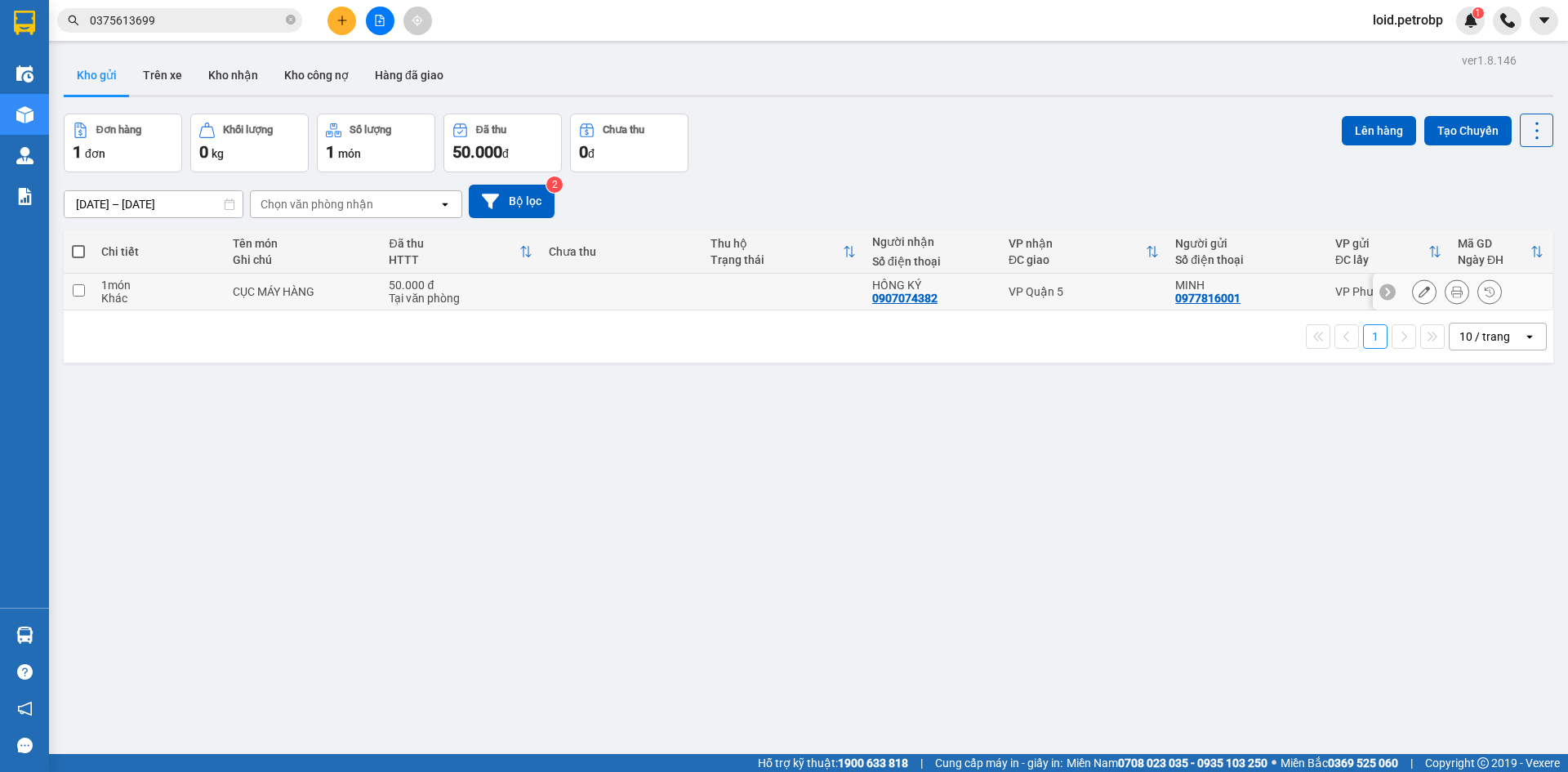
click at [1412, 289] on button at bounding box center [1424, 292] width 23 height 28
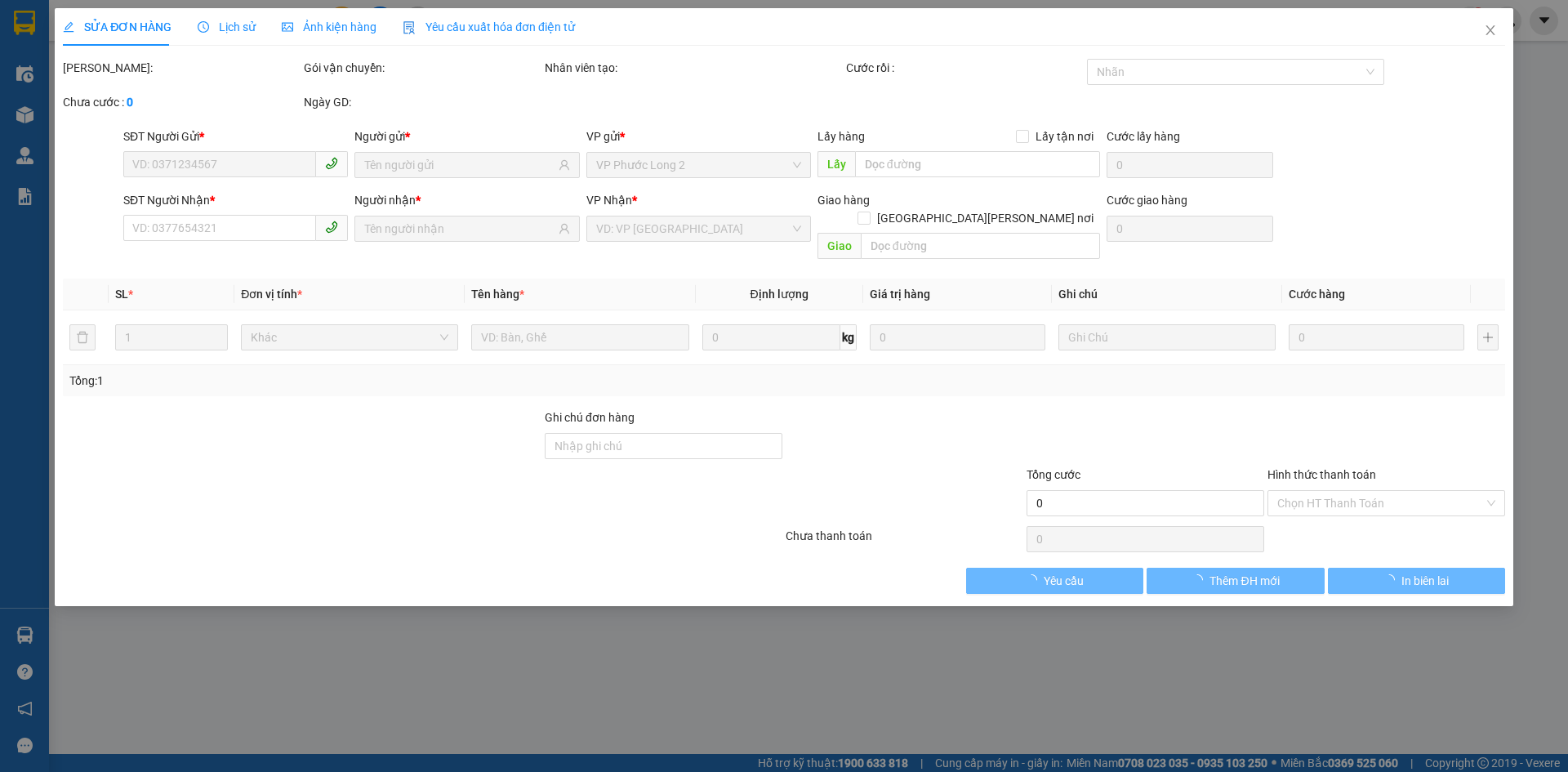
type input "0977816001"
type input "0907074382"
type input "50.000"
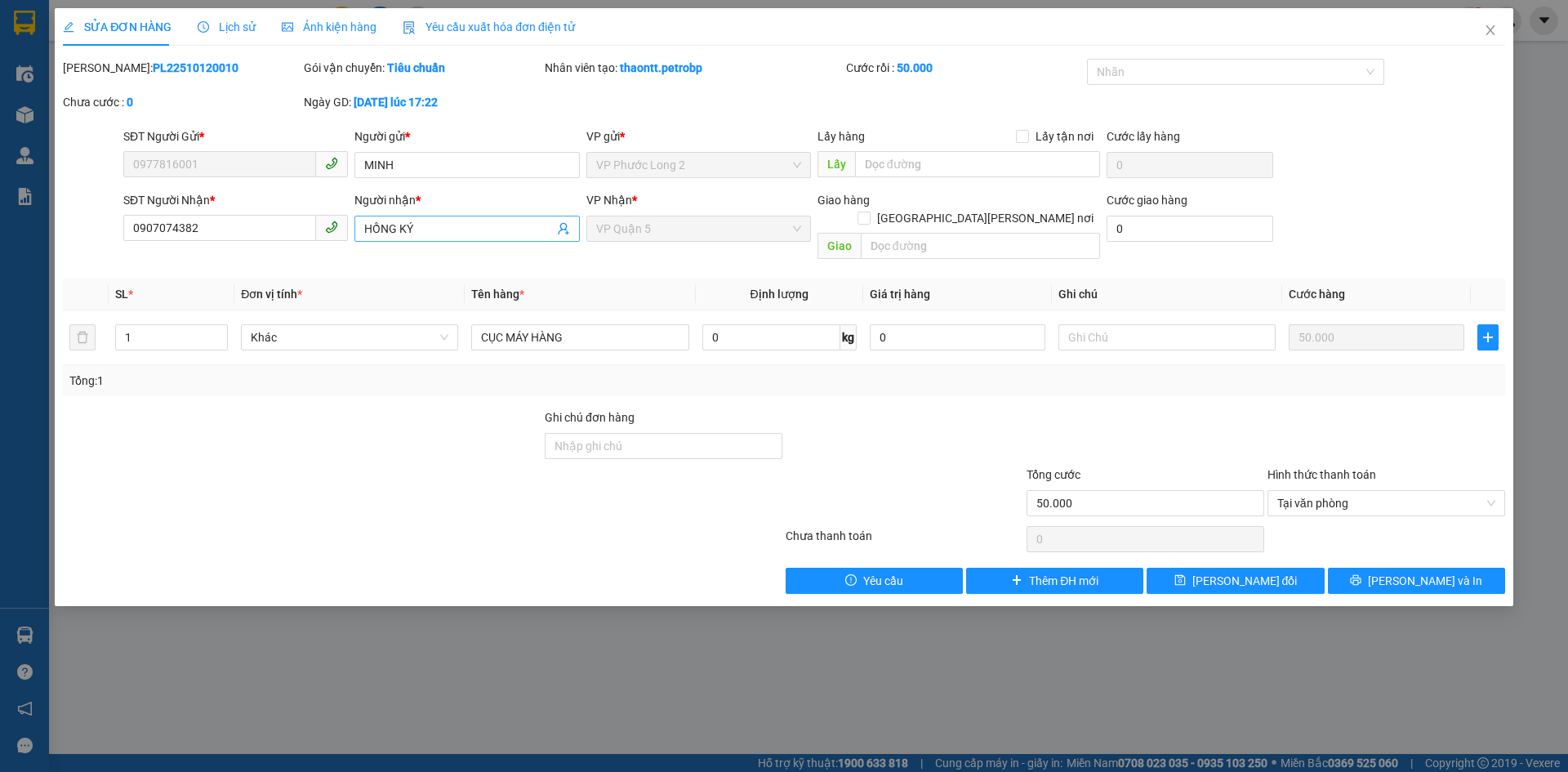
click at [440, 225] on input "HỒNG KÝ" at bounding box center [458, 229] width 188 height 18
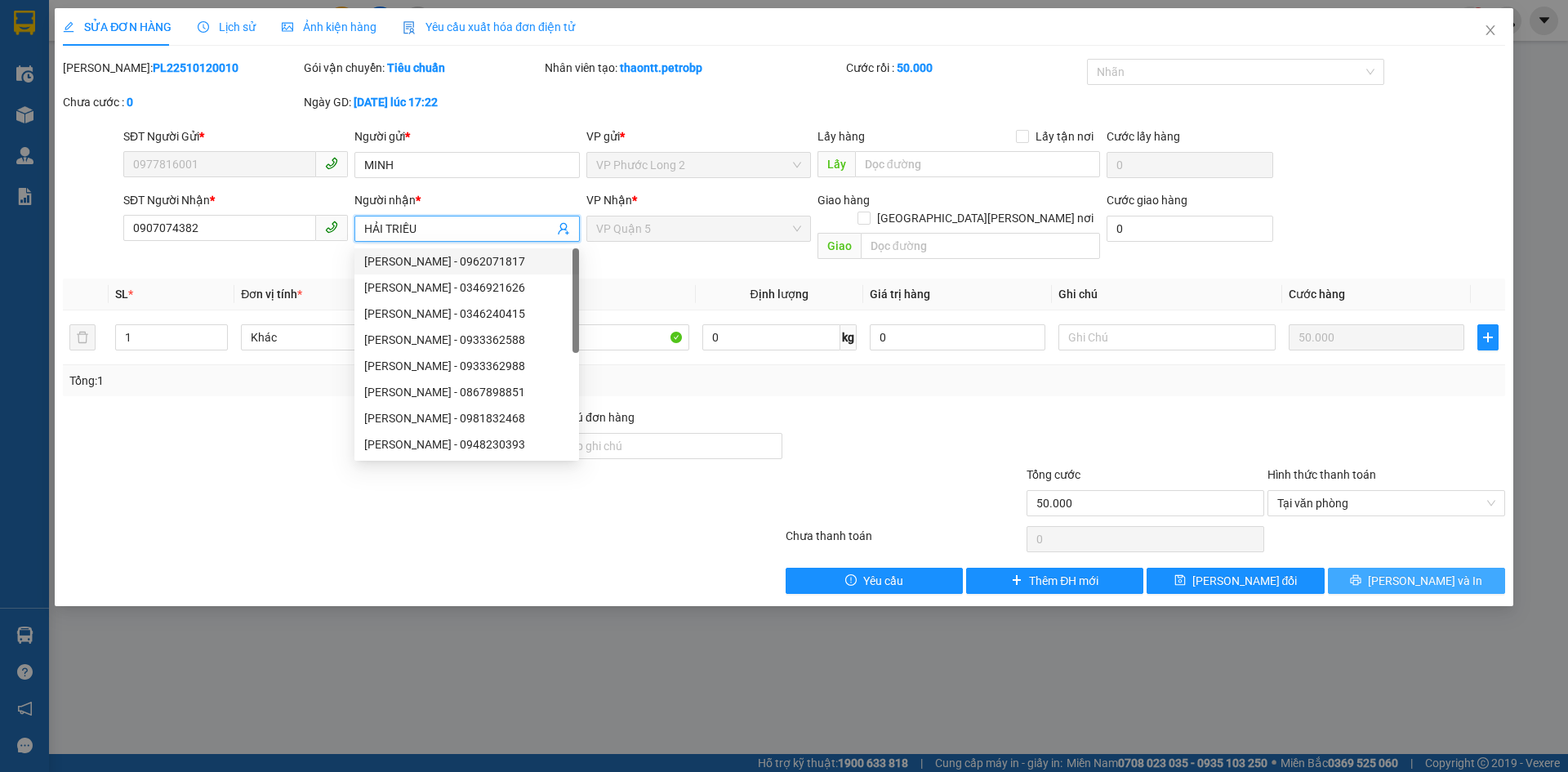
type input "HẢI TRIỀU"
click at [1361, 575] on icon "printer" at bounding box center [1356, 580] width 11 height 11
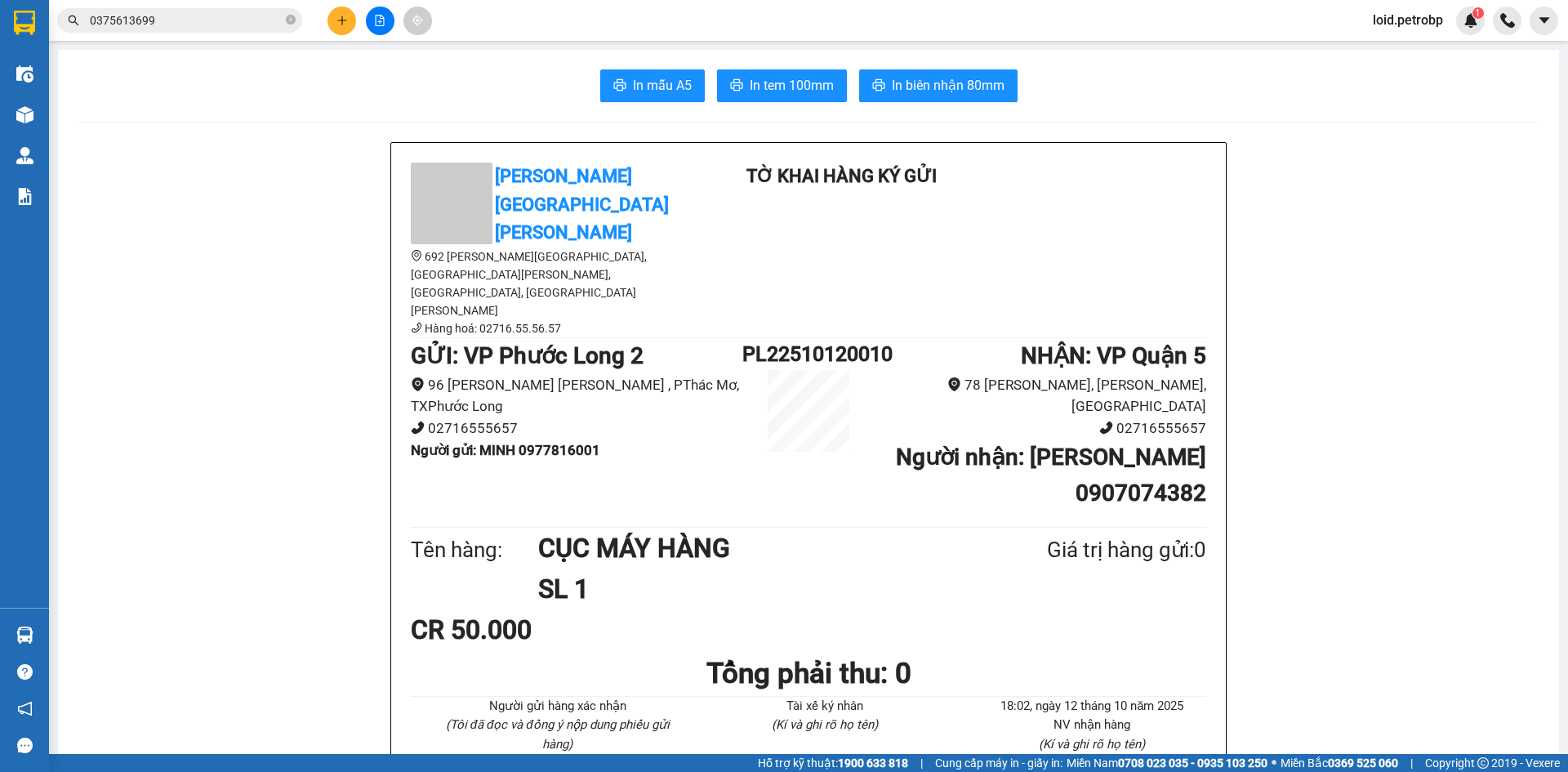
click at [788, 80] on span "In tem 100mm" at bounding box center [791, 85] width 84 height 20
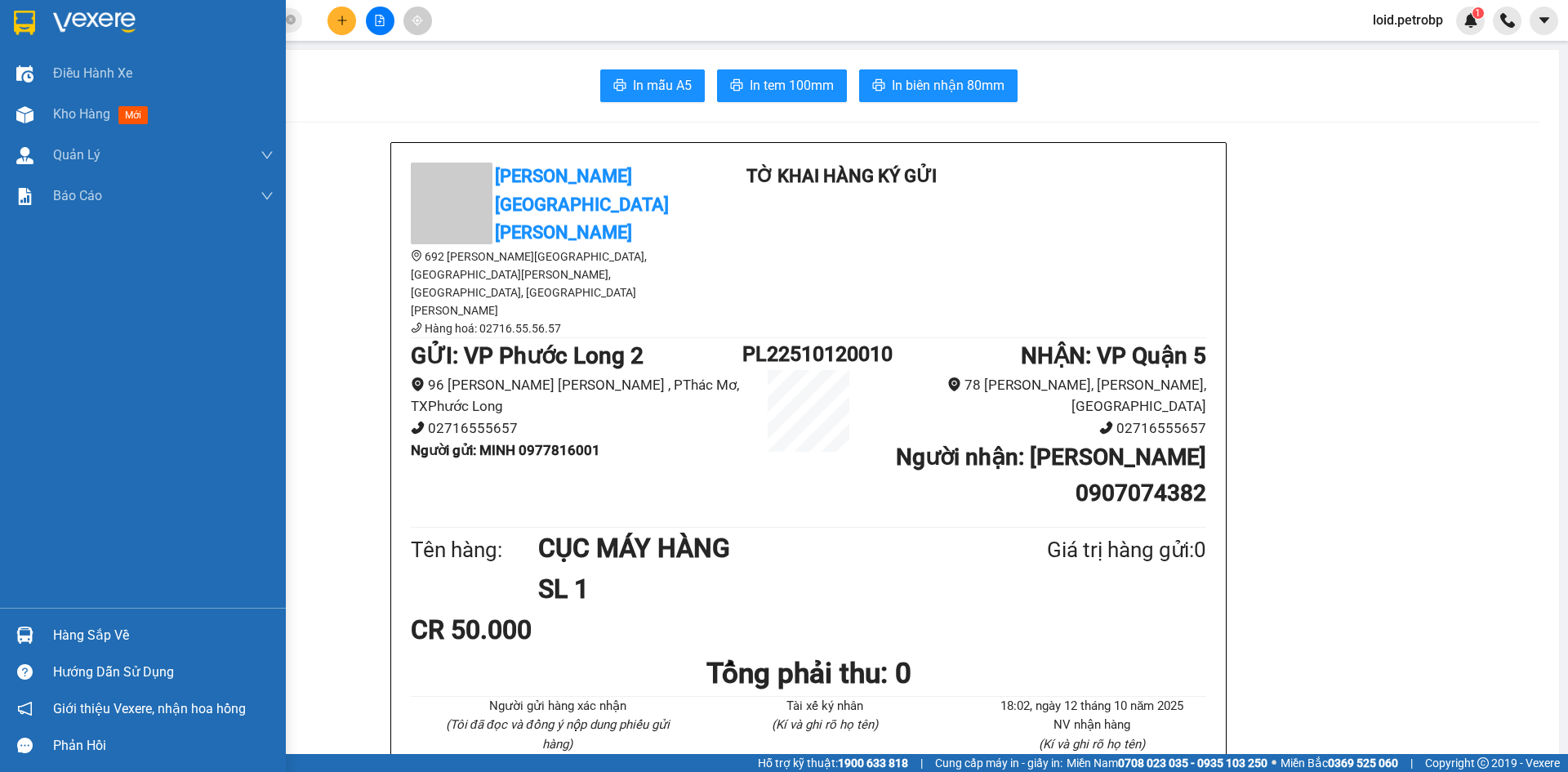
click at [80, 639] on div "Hàng sắp về" at bounding box center [163, 636] width 220 height 25
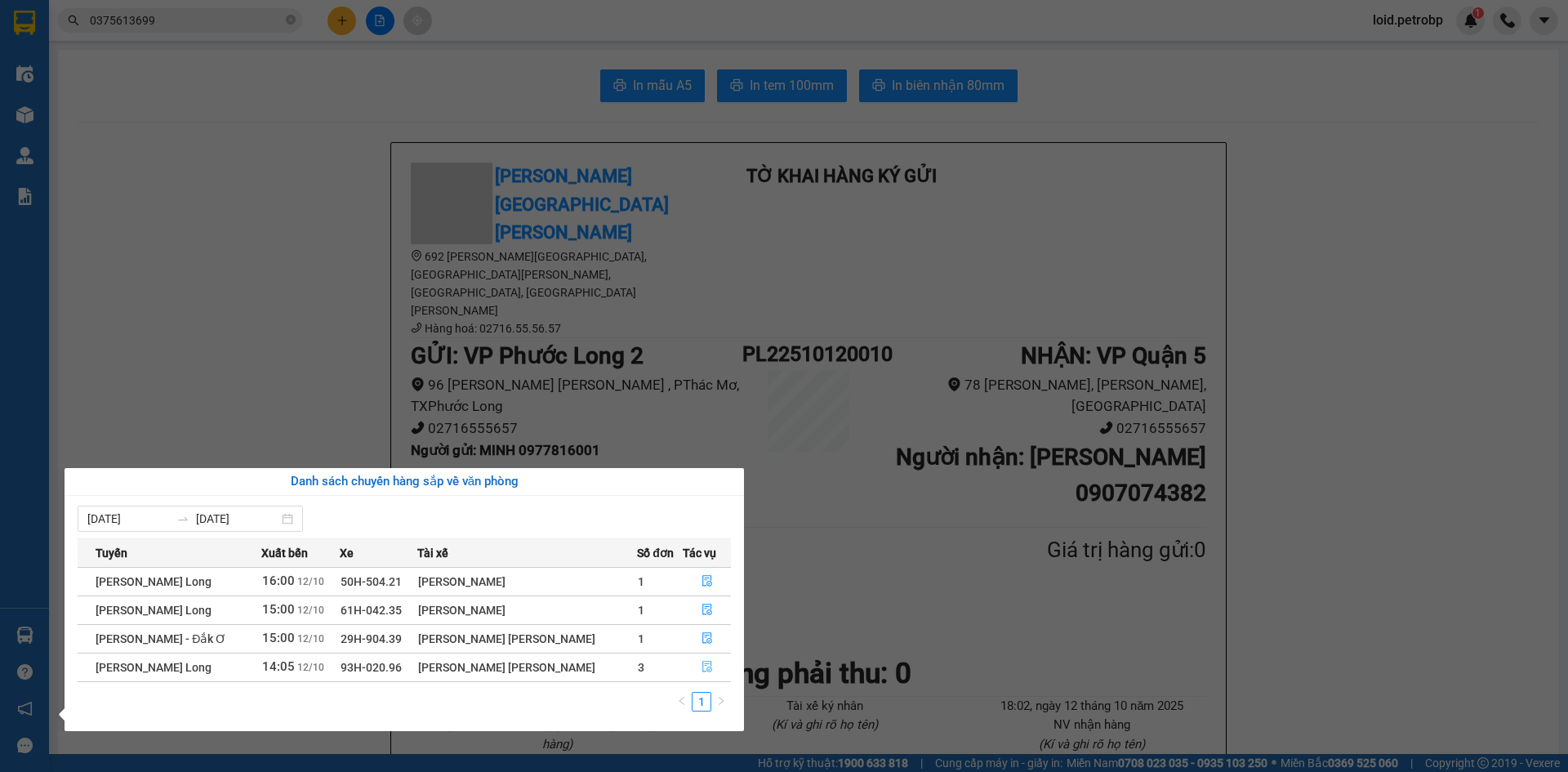
click at [704, 668] on icon "file-done" at bounding box center [707, 667] width 10 height 11
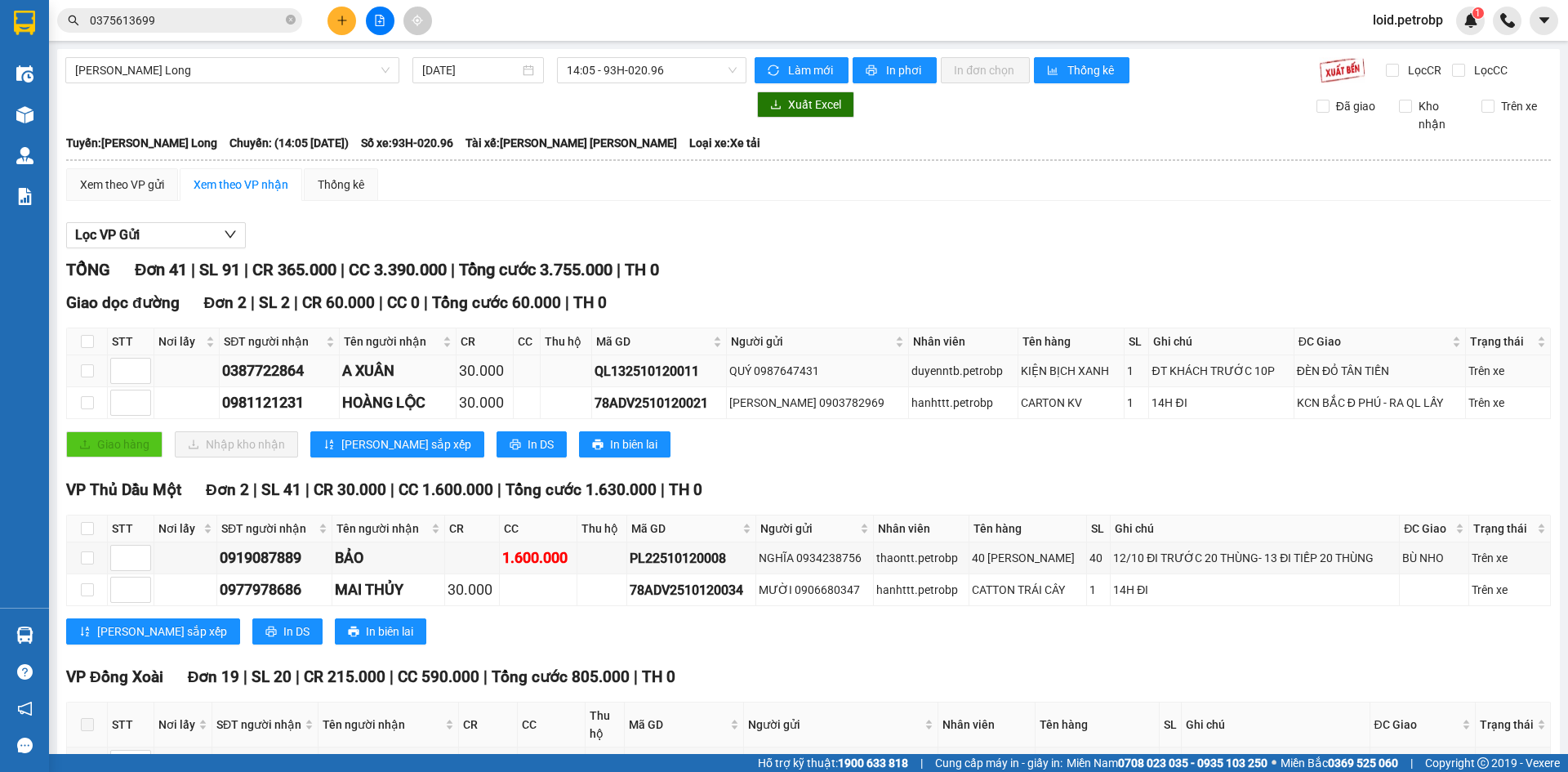
click at [636, 371] on div "QL132510120011" at bounding box center [659, 371] width 129 height 20
copy div "QL132510120011"
click at [638, 399] on div "78ADV2510120021" at bounding box center [659, 402] width 129 height 20
click at [636, 399] on div "78ADV2510120021" at bounding box center [659, 402] width 129 height 20
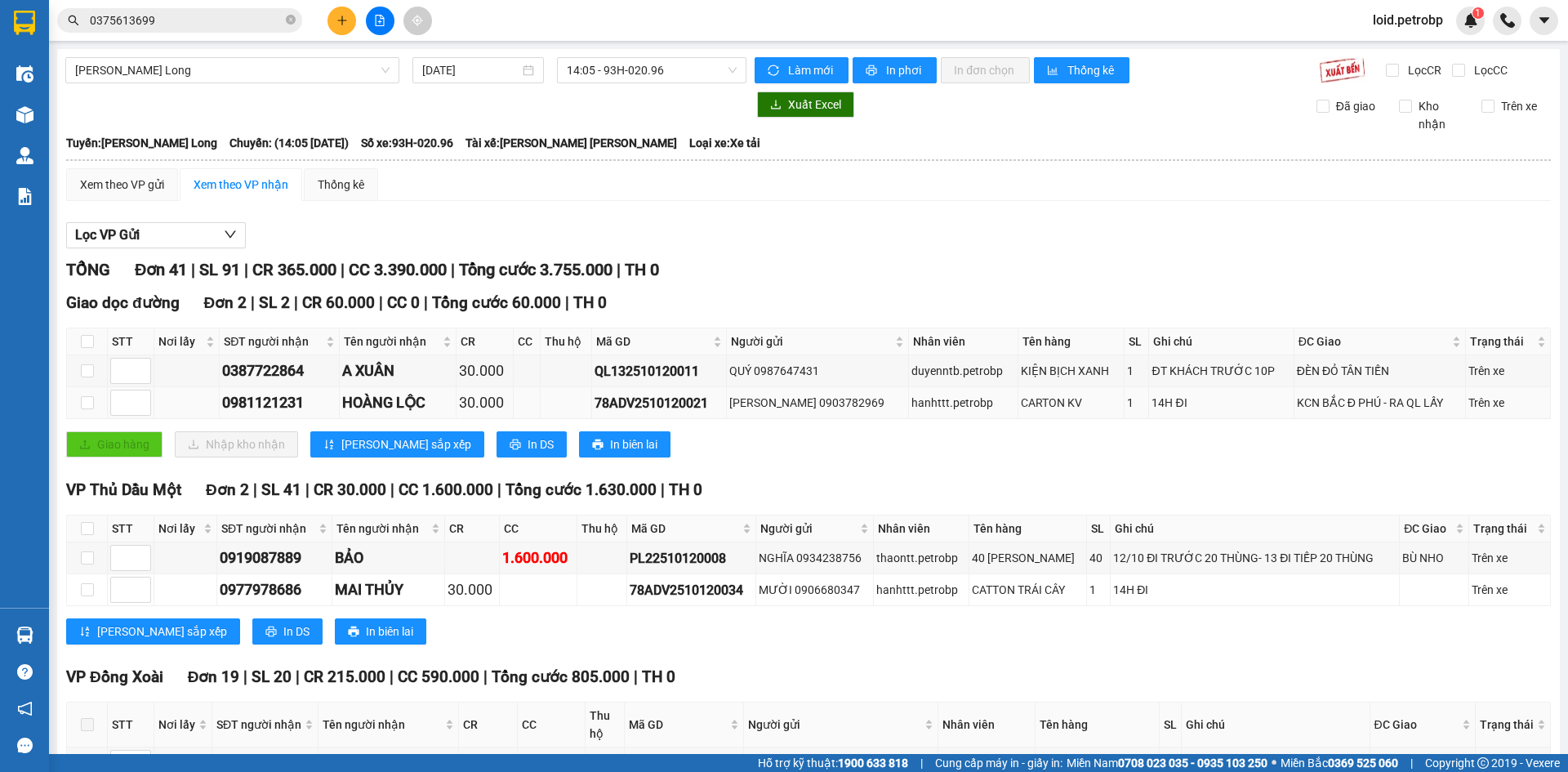
click at [648, 403] on div "78ADV2510120021" at bounding box center [659, 402] width 129 height 20
copy div "78ADV2510120021"
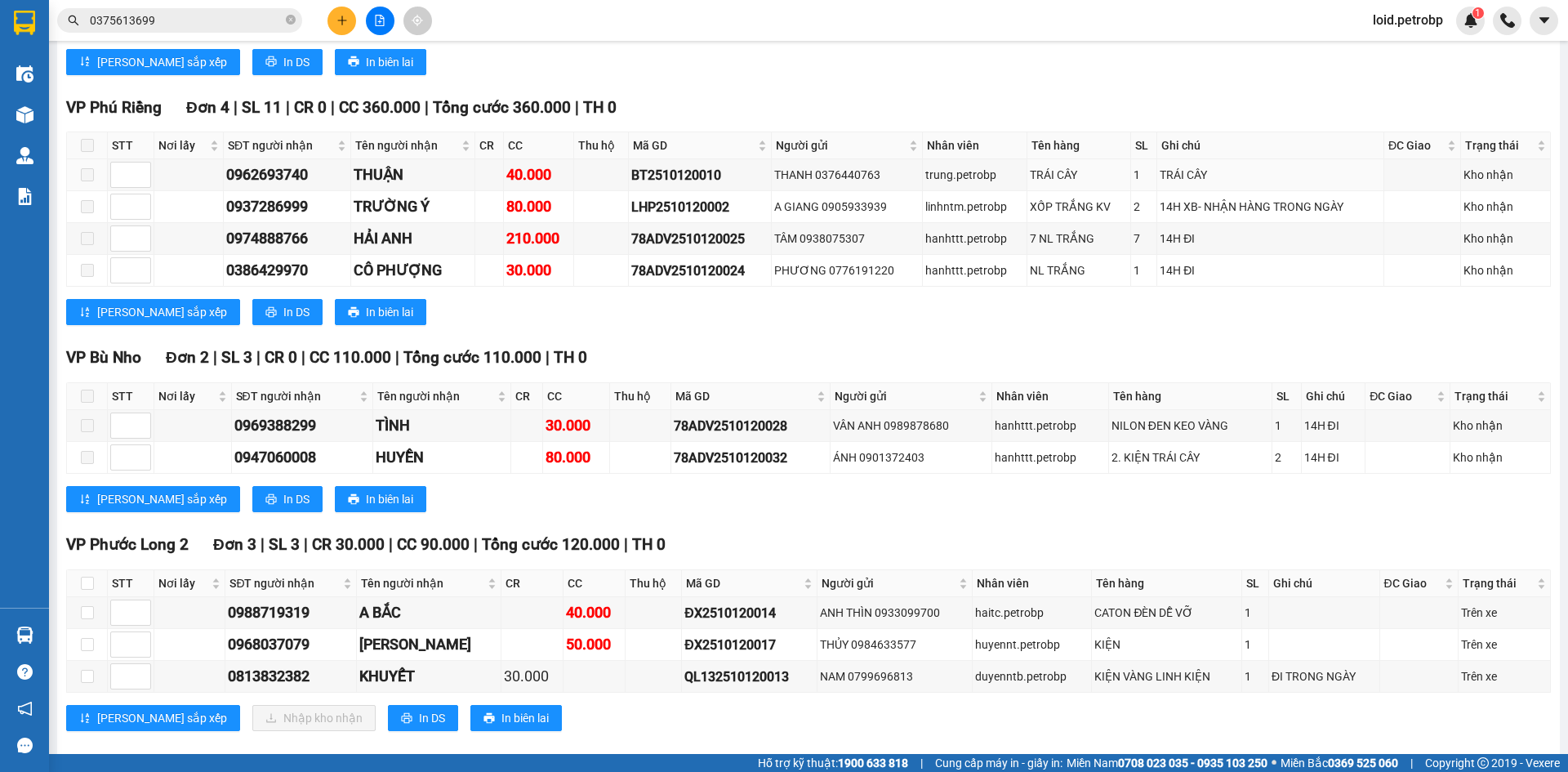
scroll to position [1902, 0]
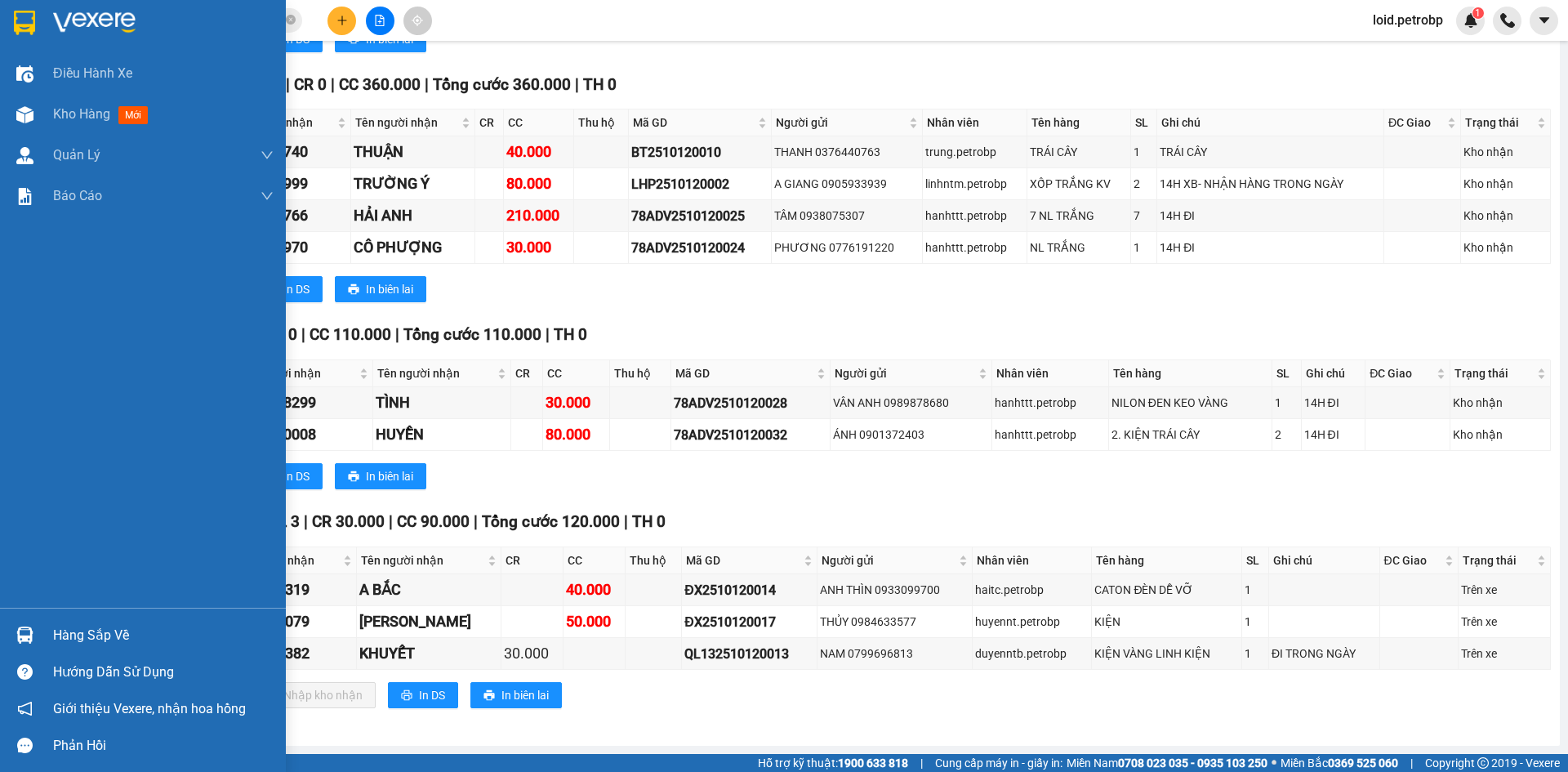
click at [75, 632] on div "Hàng sắp về" at bounding box center [163, 636] width 220 height 25
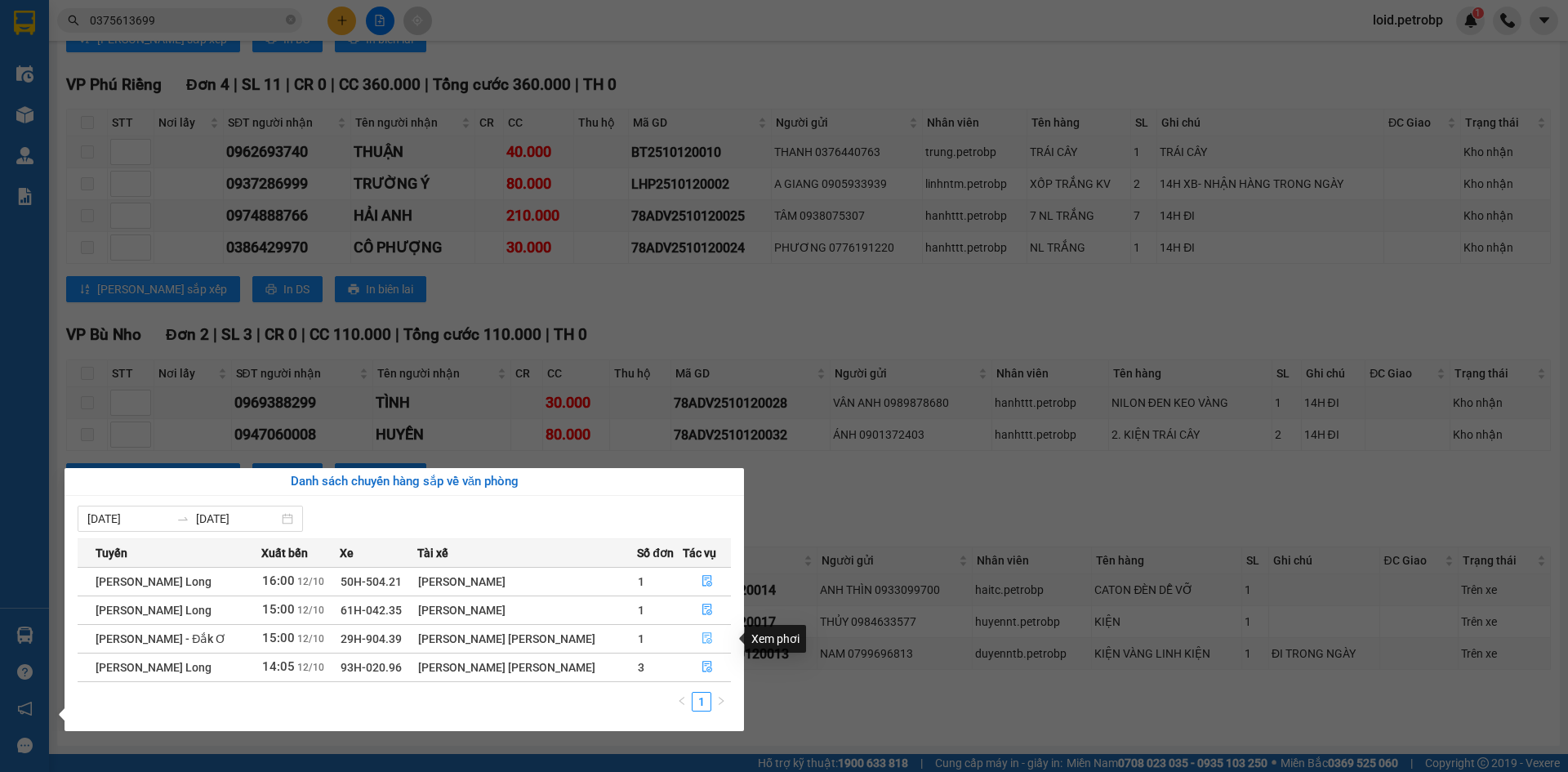
click at [703, 638] on icon "file-done" at bounding box center [707, 638] width 11 height 11
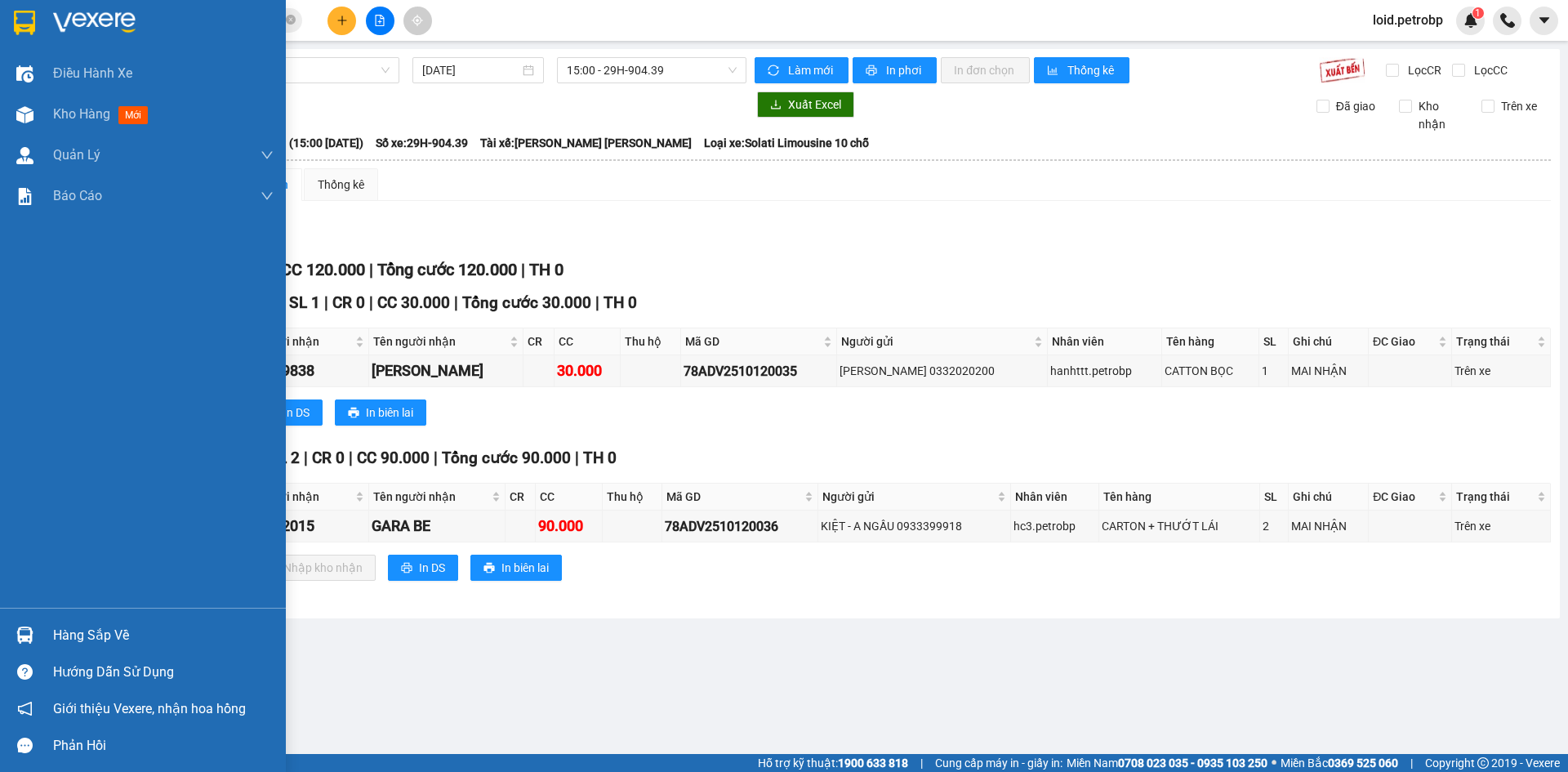
click at [47, 631] on div "Hàng sắp về" at bounding box center [142, 636] width 285 height 37
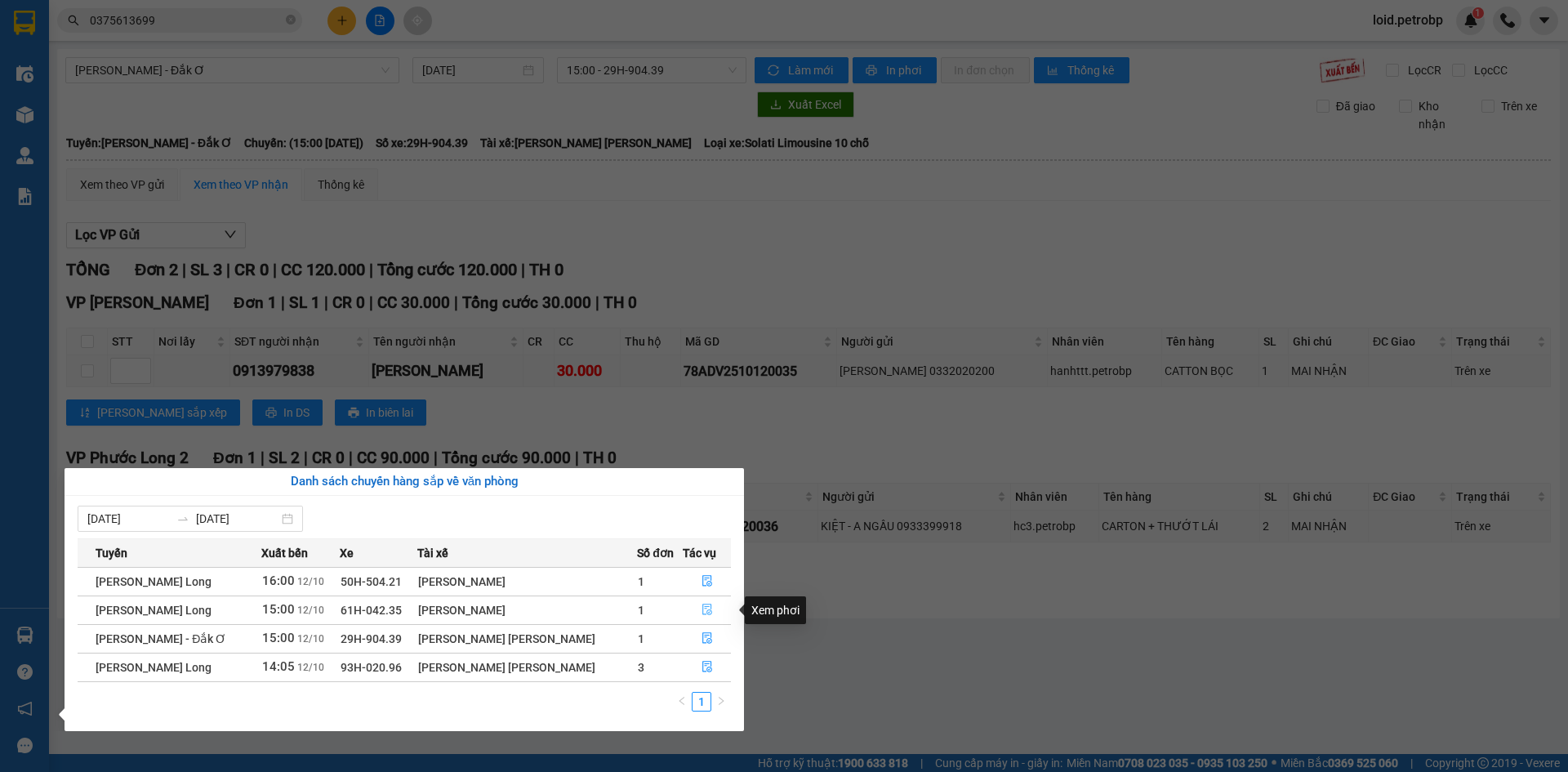
click at [707, 605] on icon "file-done" at bounding box center [707, 610] width 10 height 11
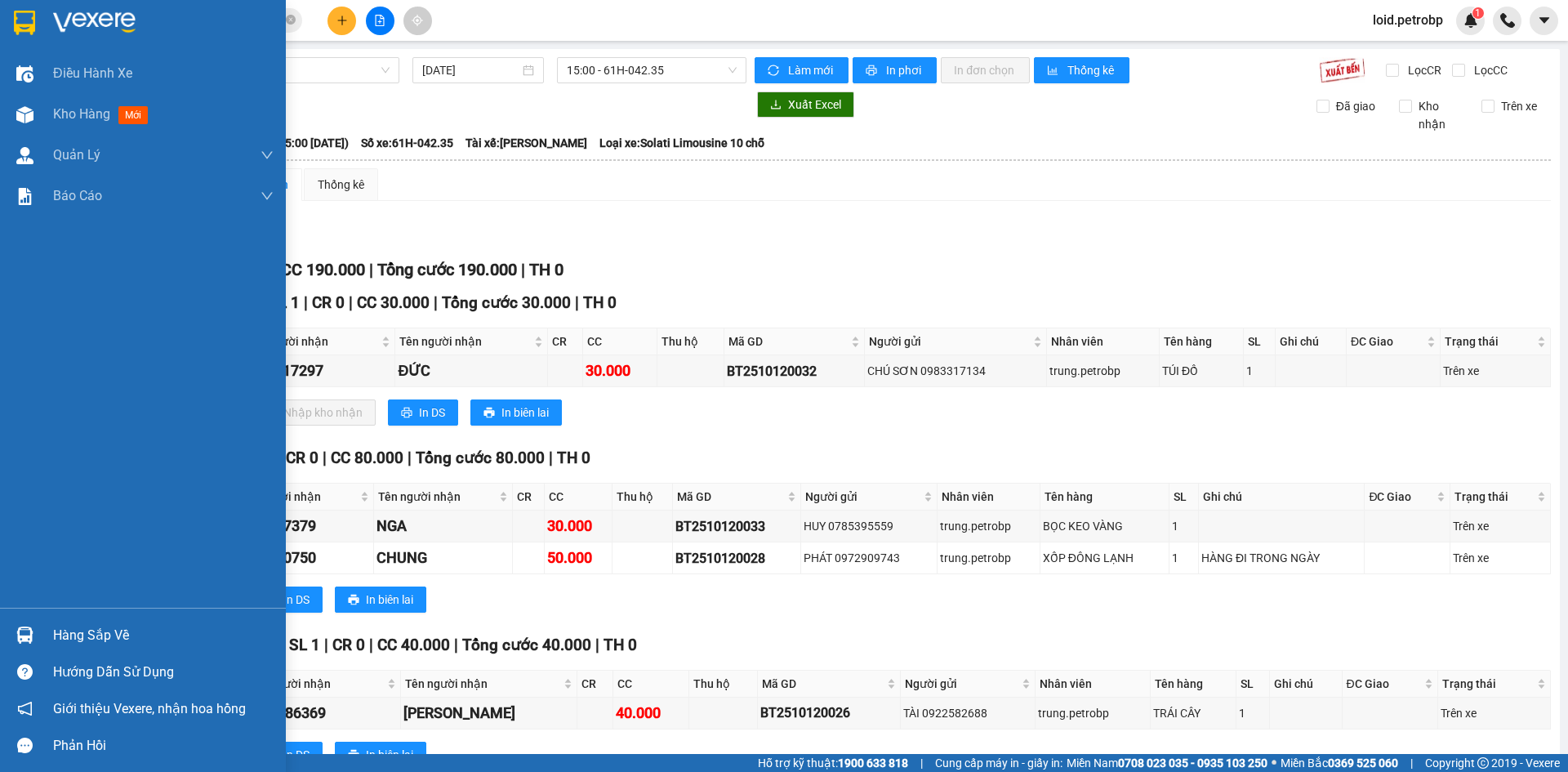
click at [37, 638] on div at bounding box center [25, 635] width 28 height 28
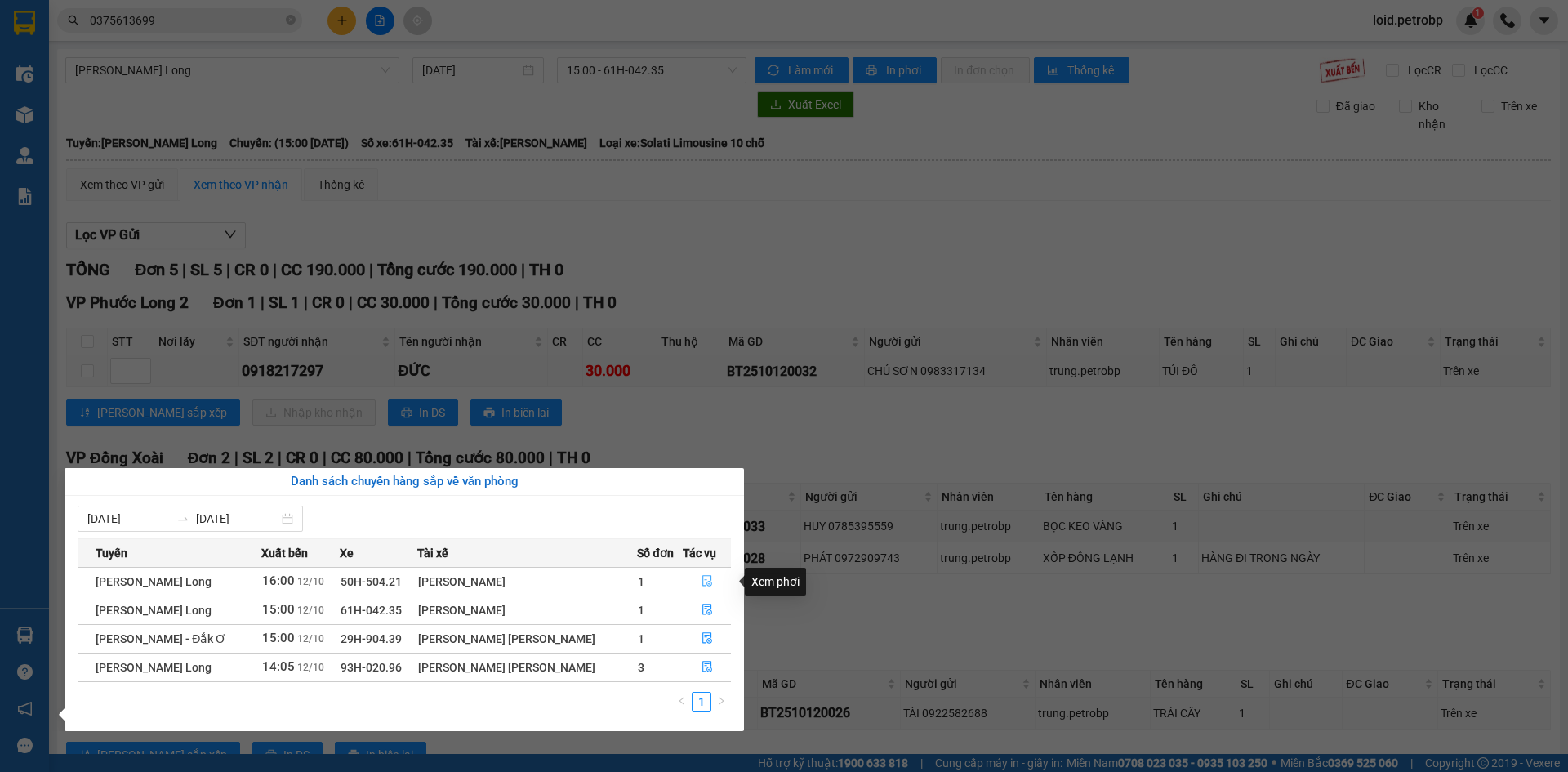
click at [704, 580] on icon "file-done" at bounding box center [707, 580] width 11 height 11
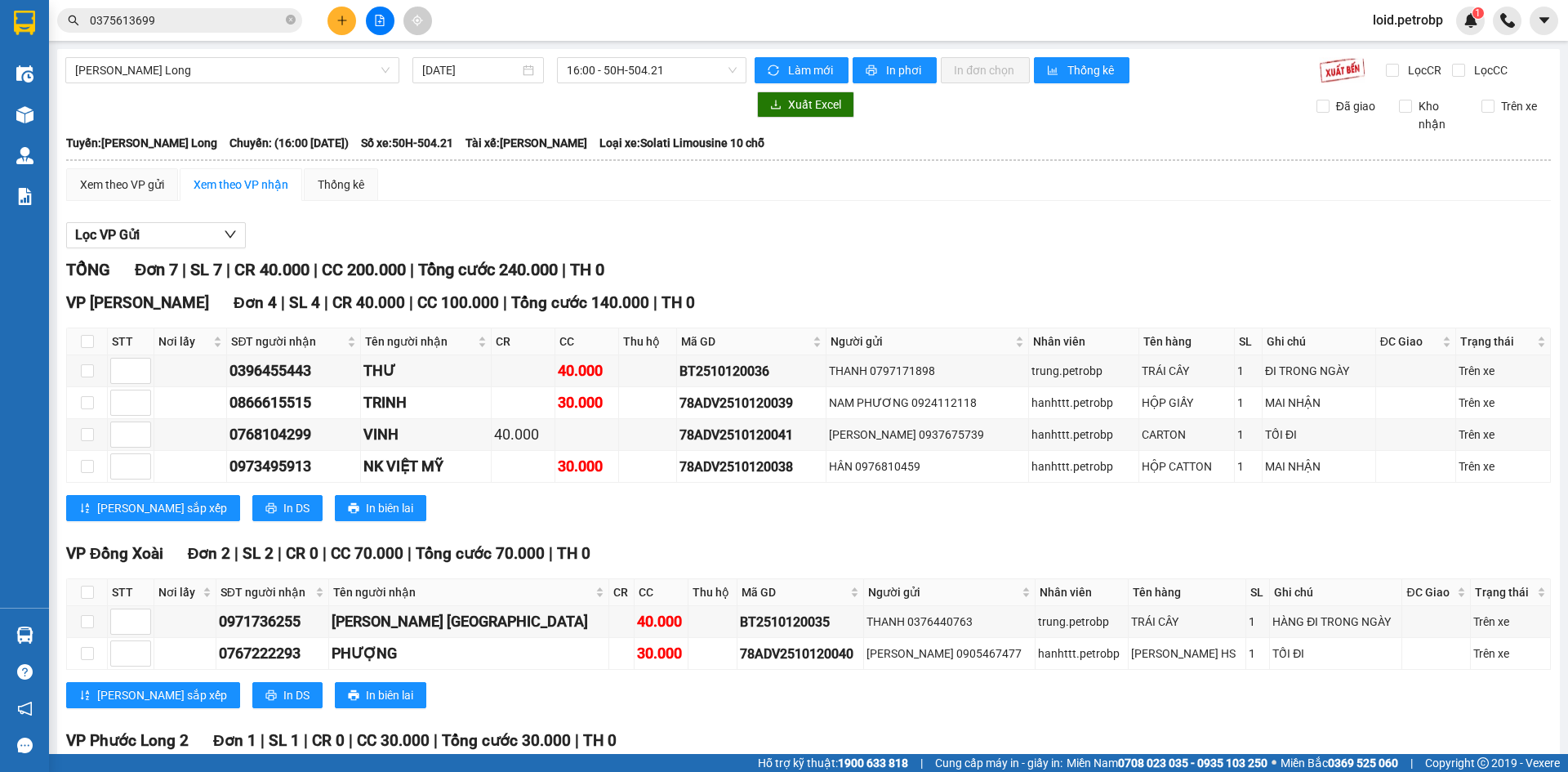
click at [241, 21] on input "0375613699" at bounding box center [186, 20] width 193 height 18
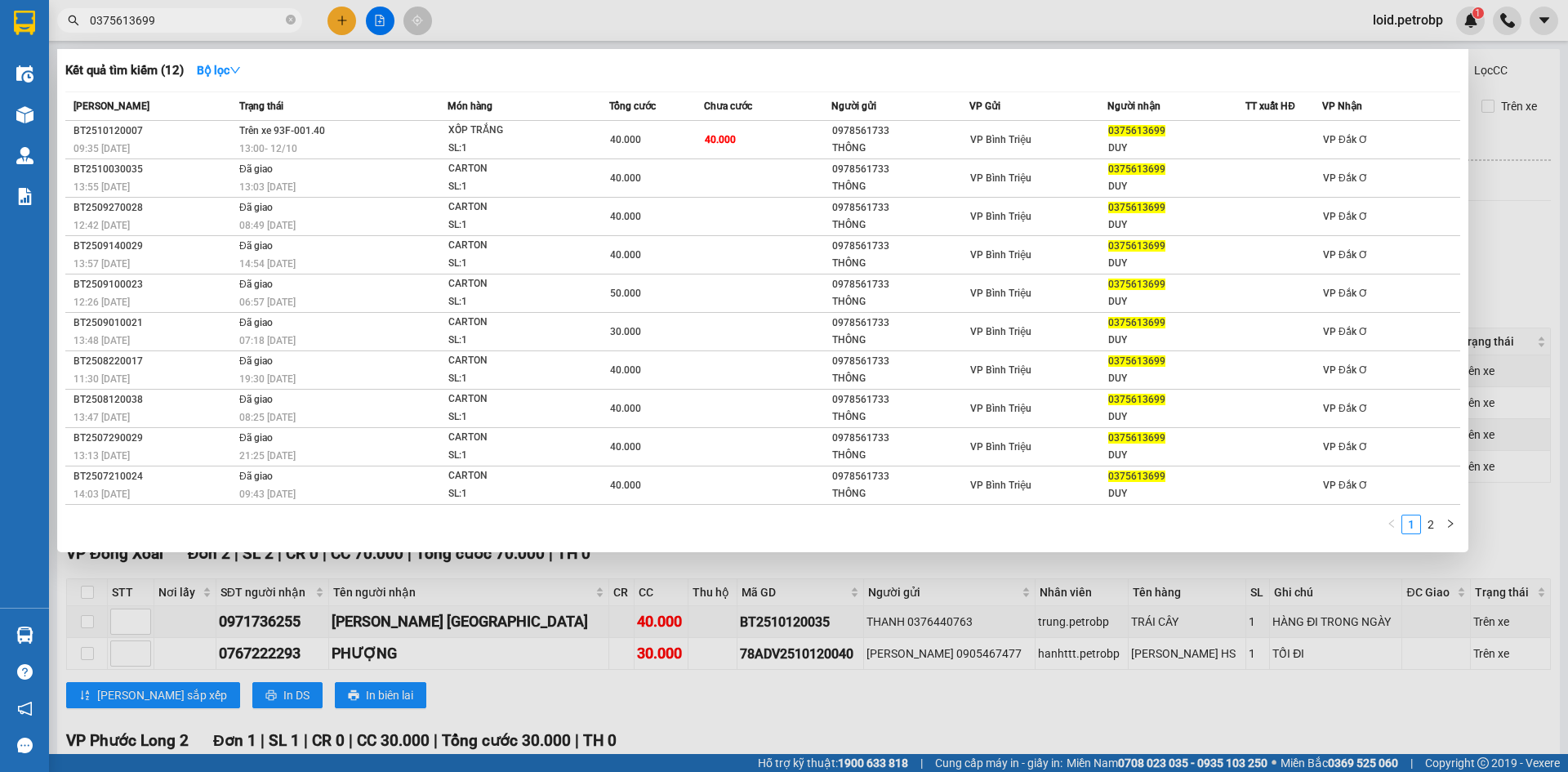
click at [241, 21] on input "0375613699" at bounding box center [186, 20] width 193 height 18
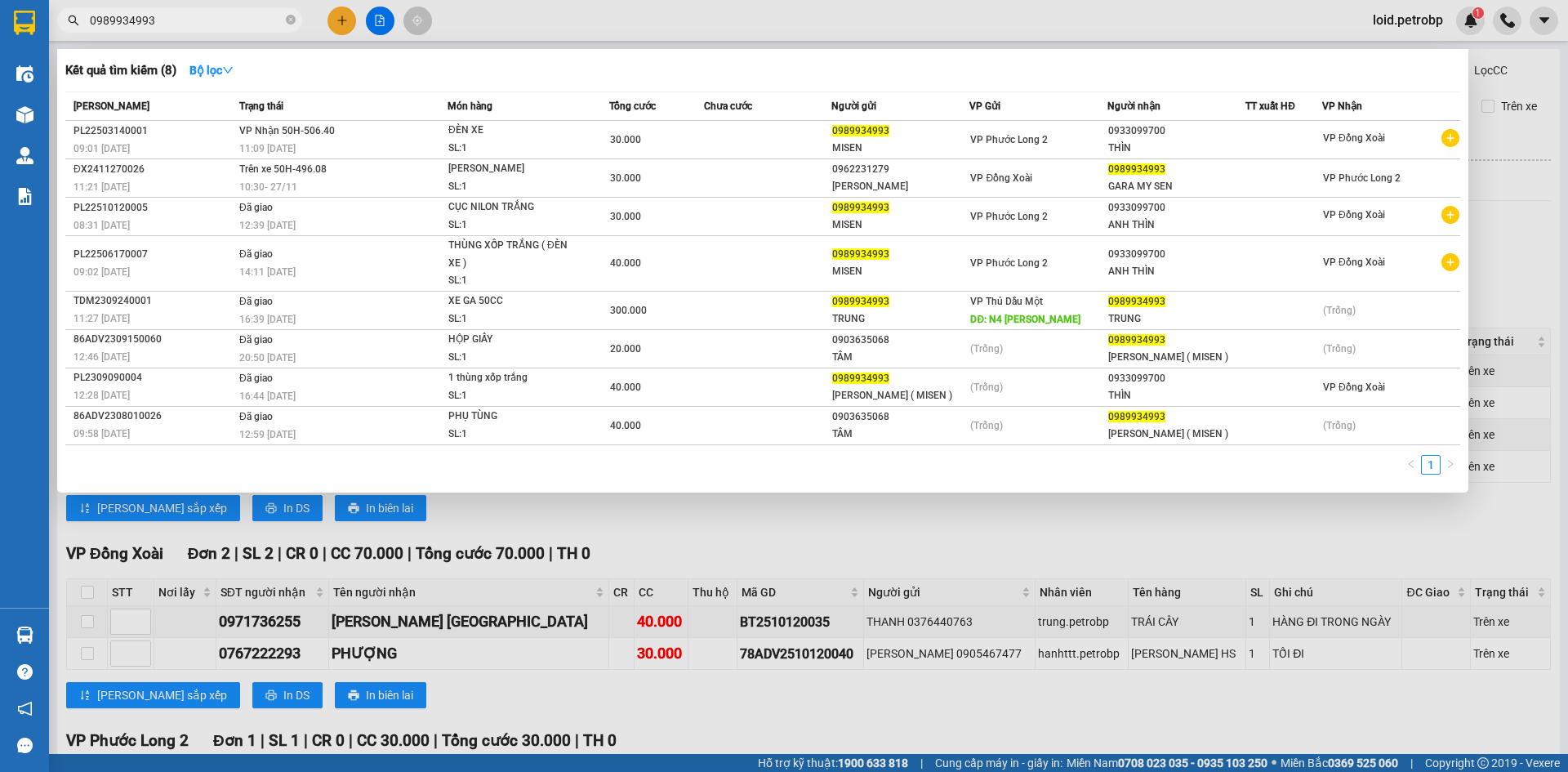
type input "0989934993"
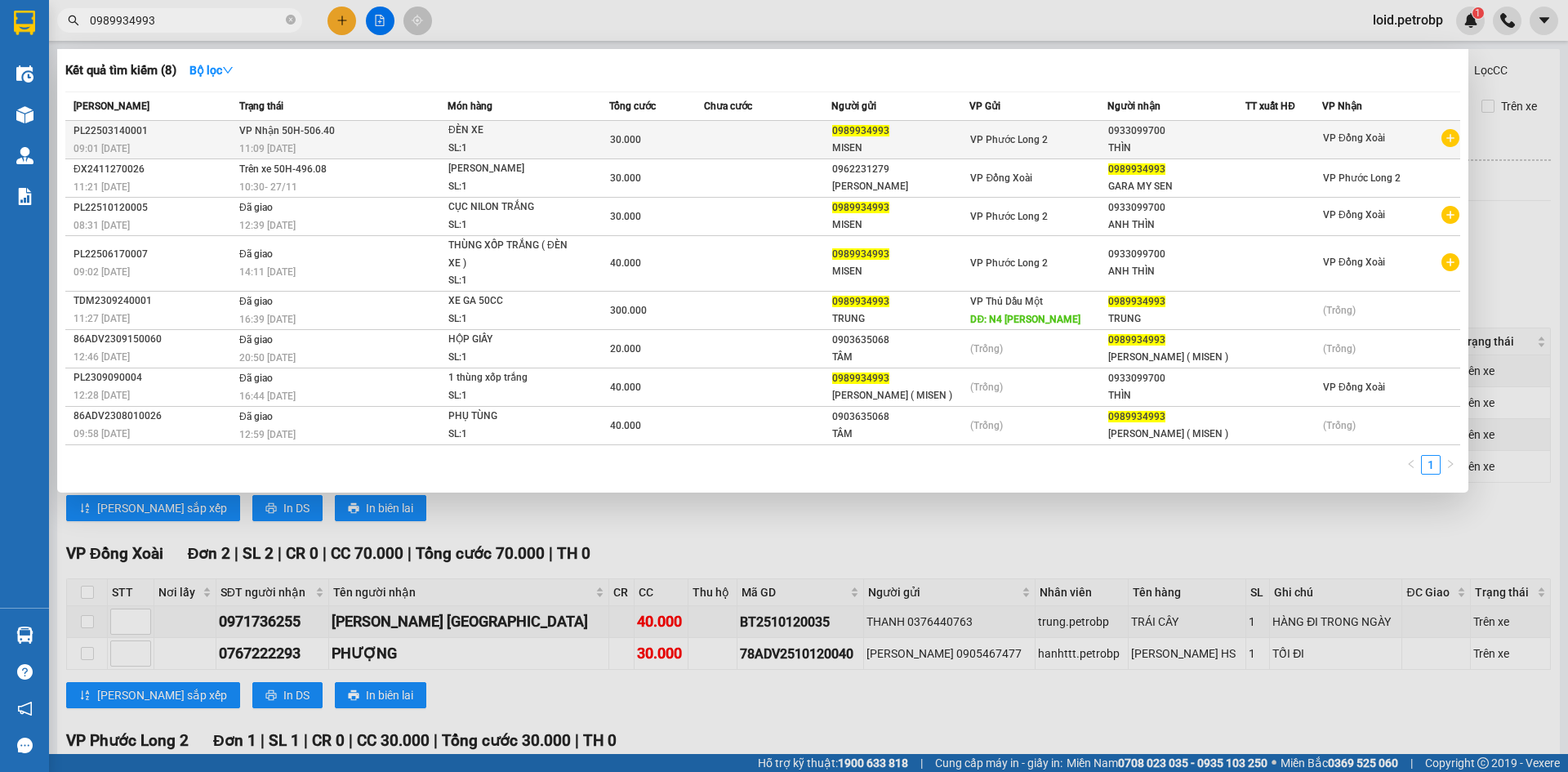
click at [517, 143] on div "SL: 1" at bounding box center [509, 149] width 123 height 18
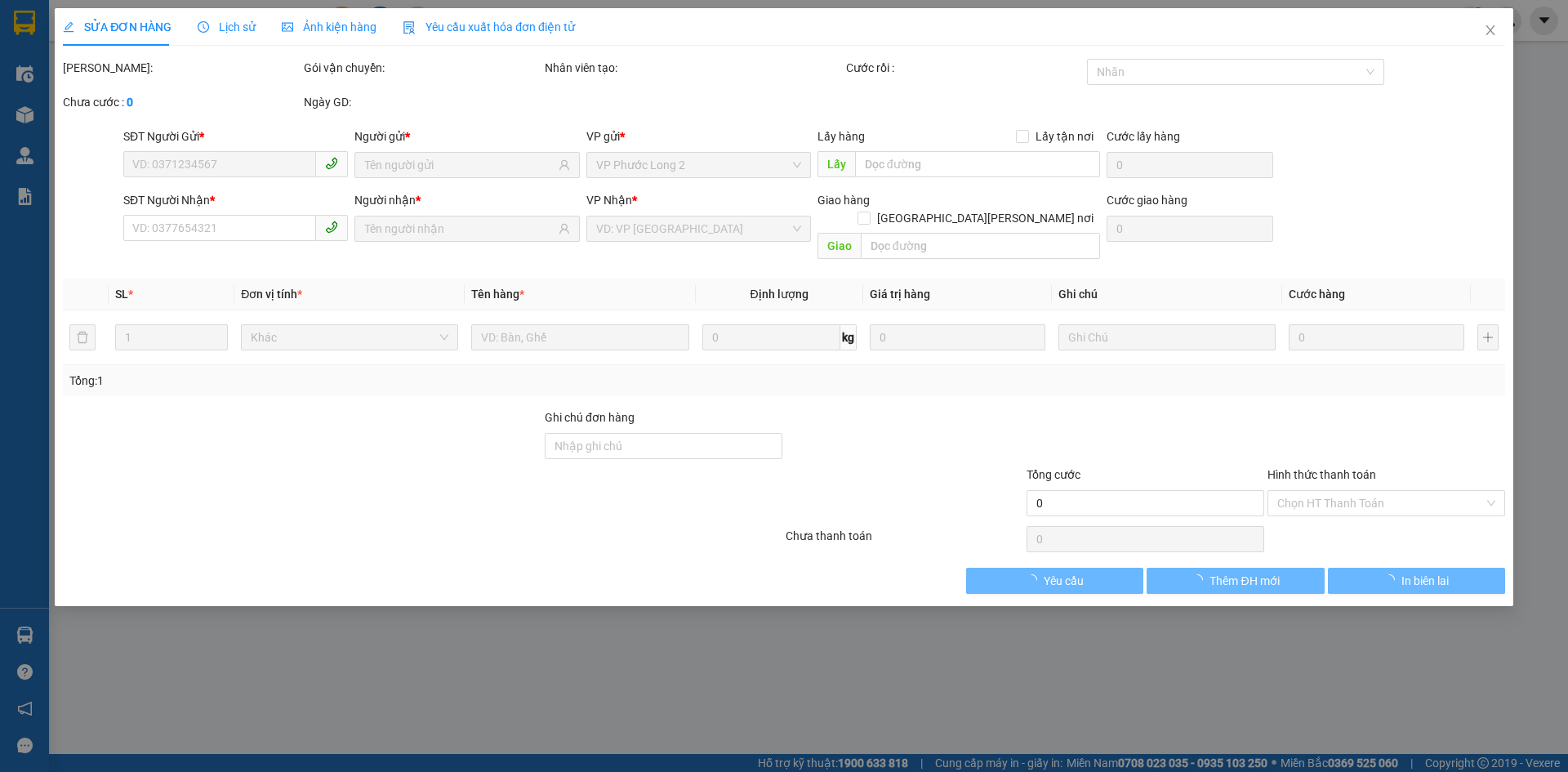
type input "0989934993"
type input "0933099700"
type input "30.000"
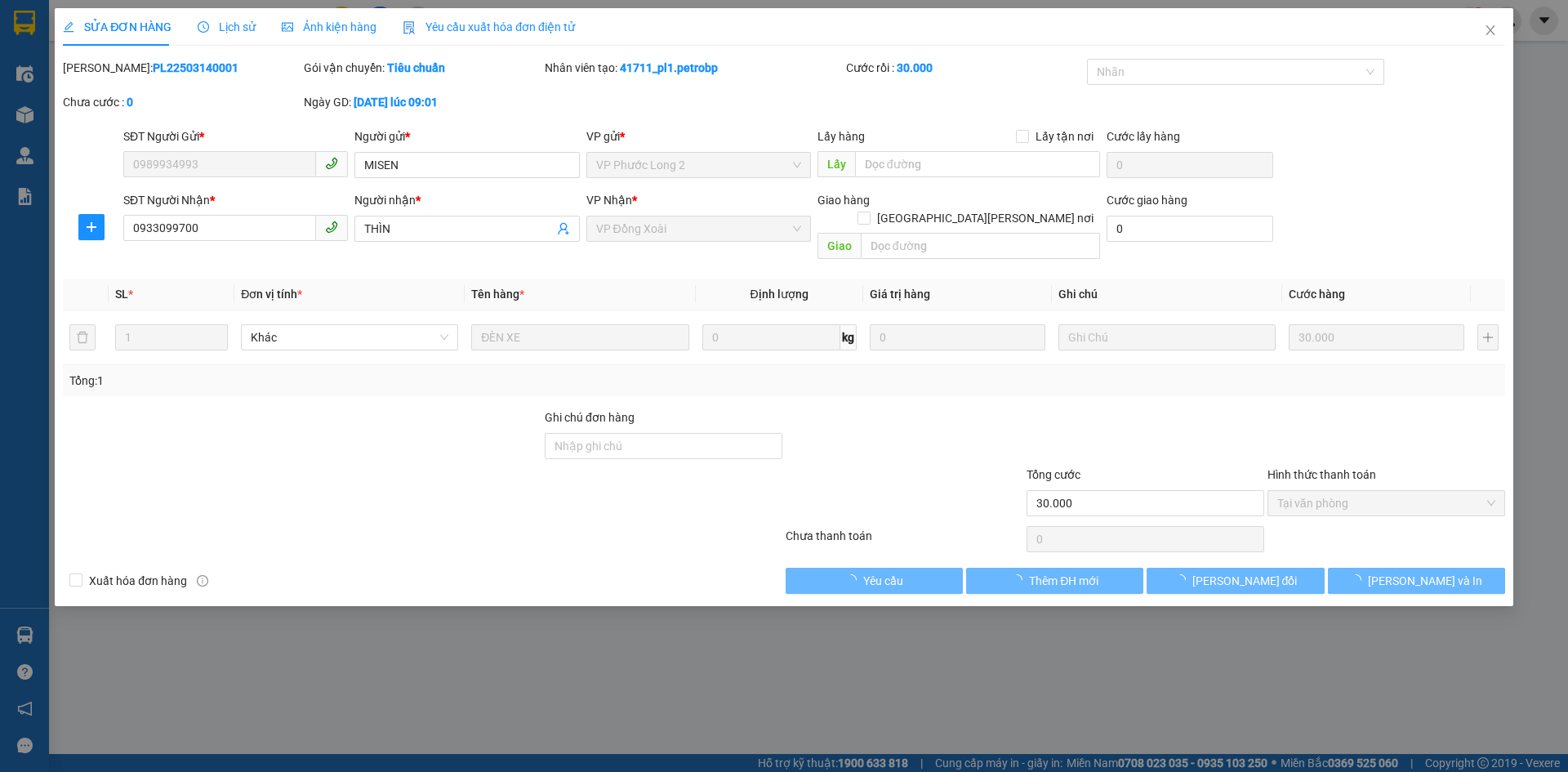
click at [240, 20] on span "Lịch sử" at bounding box center [227, 27] width 58 height 13
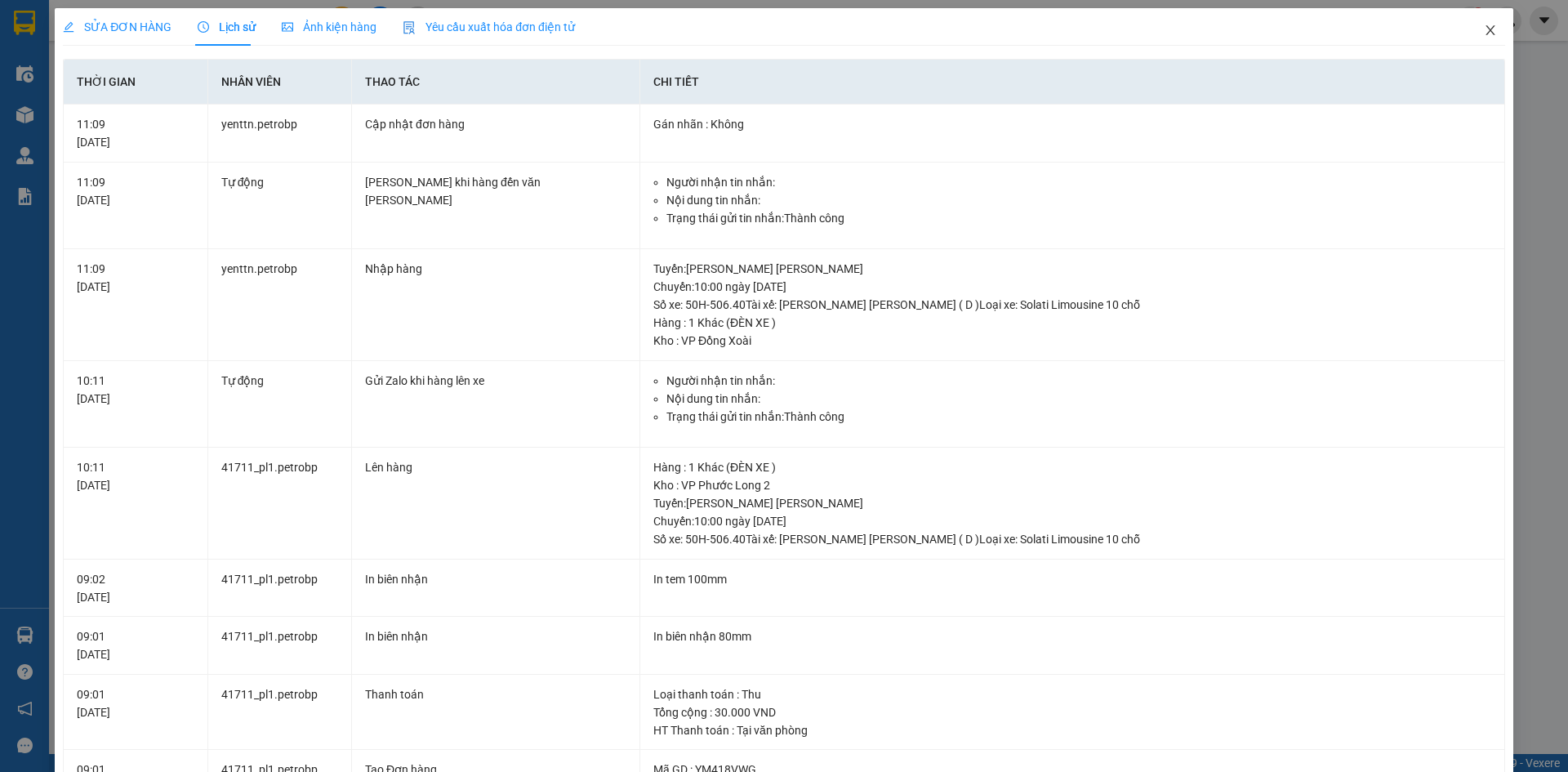
click at [1484, 25] on icon "close" at bounding box center [1490, 30] width 13 height 13
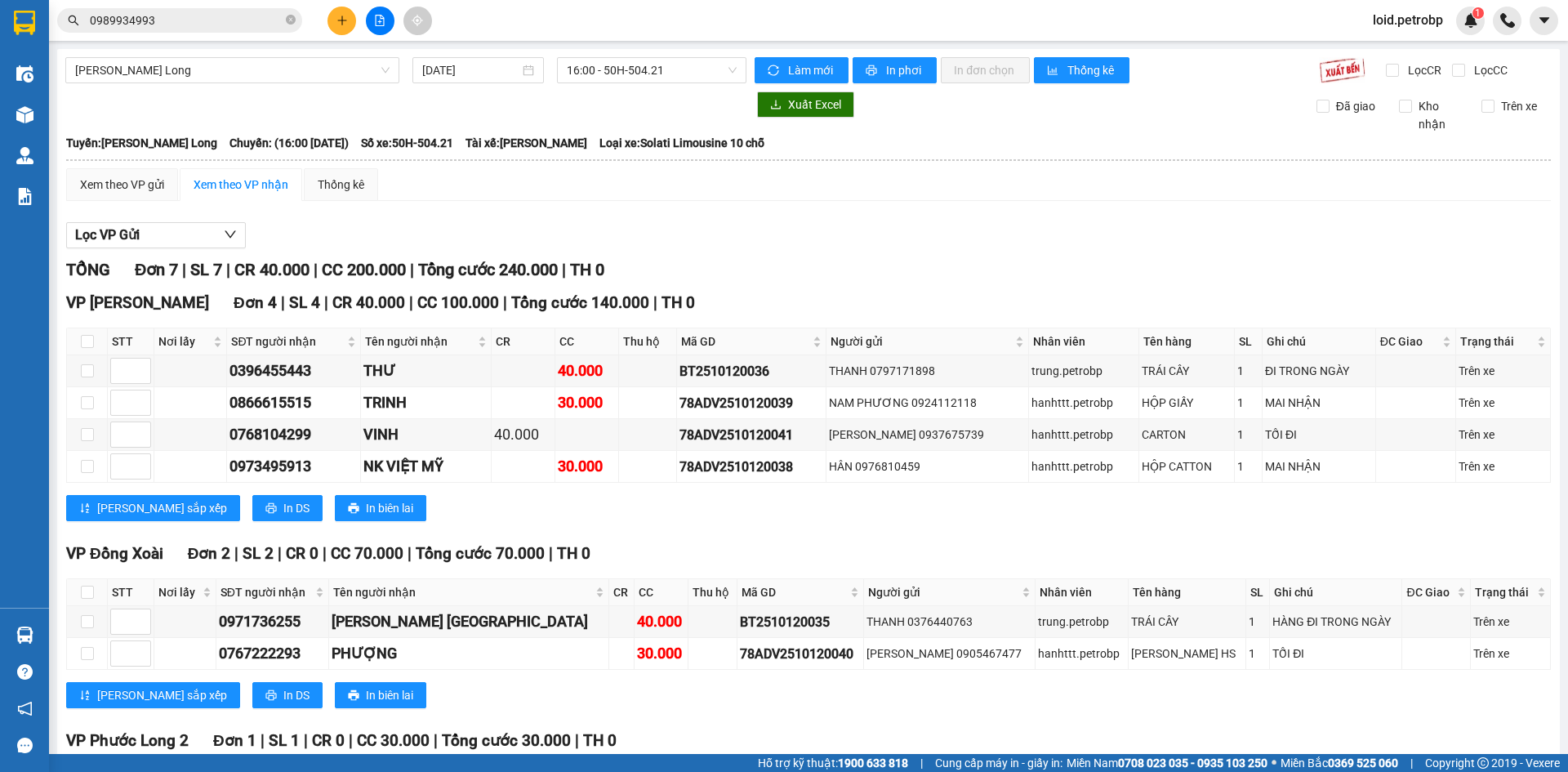
click at [231, 25] on input "0989934993" at bounding box center [186, 20] width 193 height 18
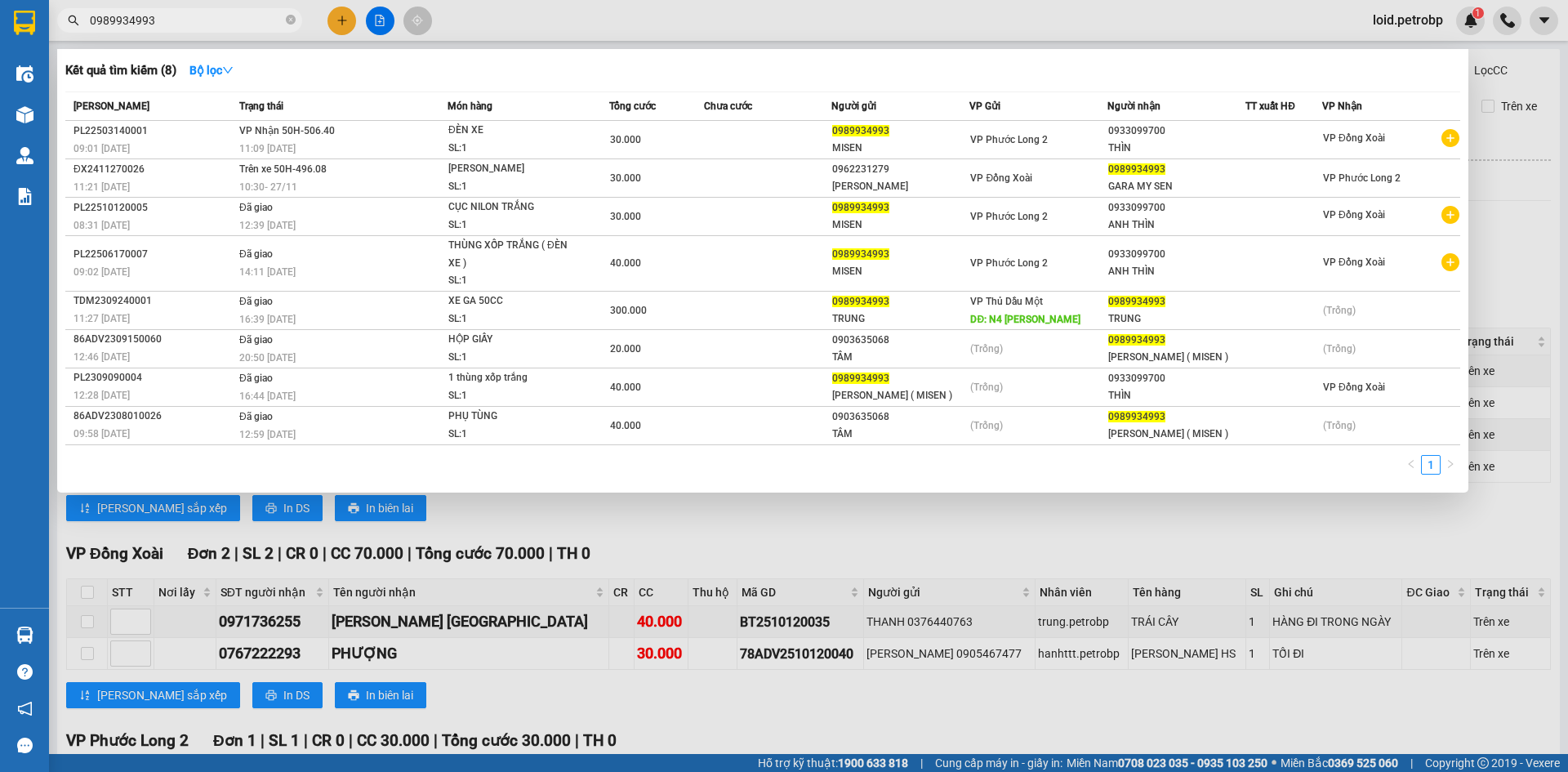
click at [741, 554] on div at bounding box center [784, 386] width 1568 height 772
click at [201, 18] on input "0989934993" at bounding box center [186, 20] width 193 height 18
click at [202, 17] on input "0989934993" at bounding box center [186, 20] width 193 height 18
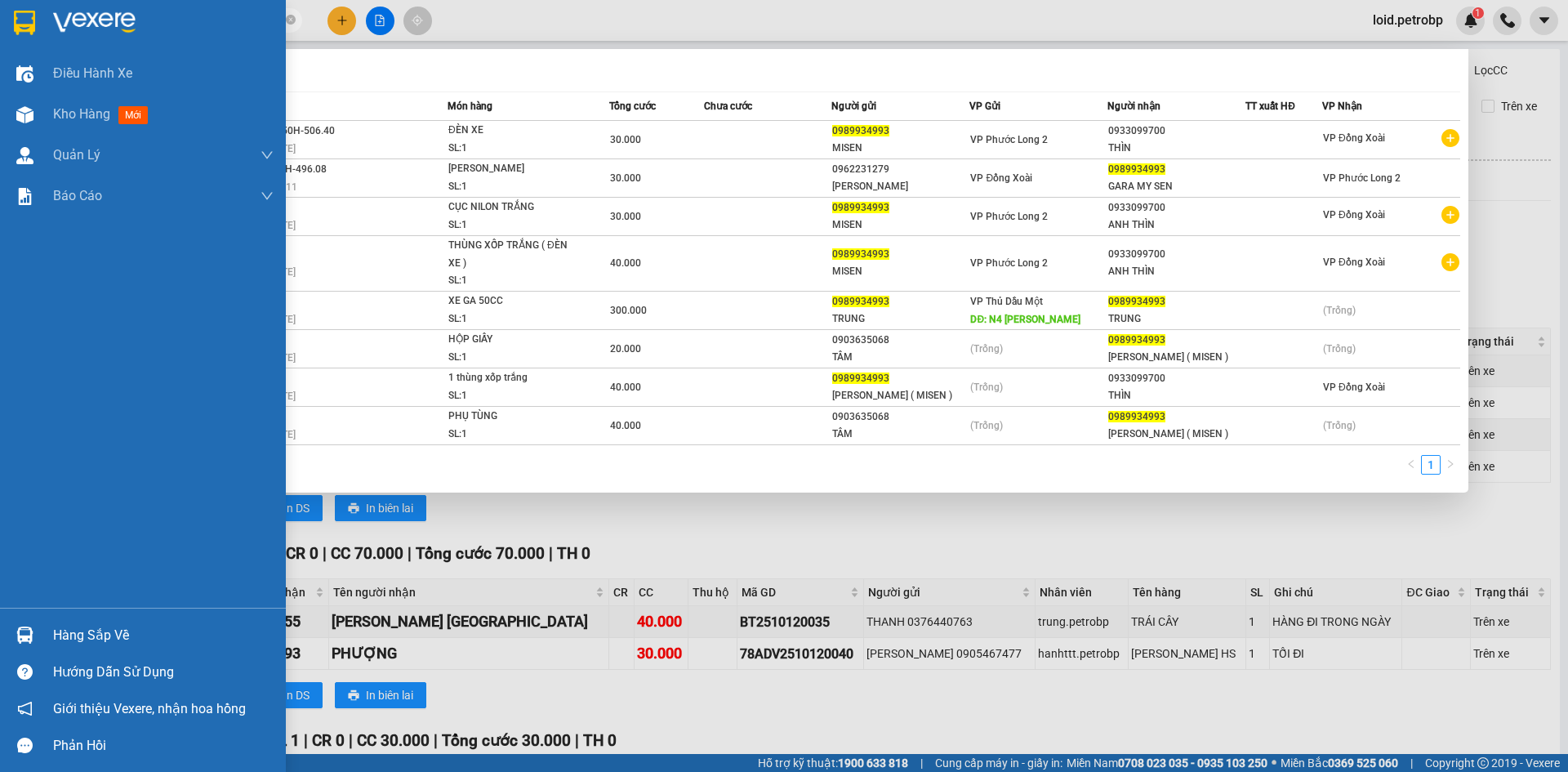
click at [63, 638] on div "Hàng sắp về" at bounding box center [163, 636] width 220 height 25
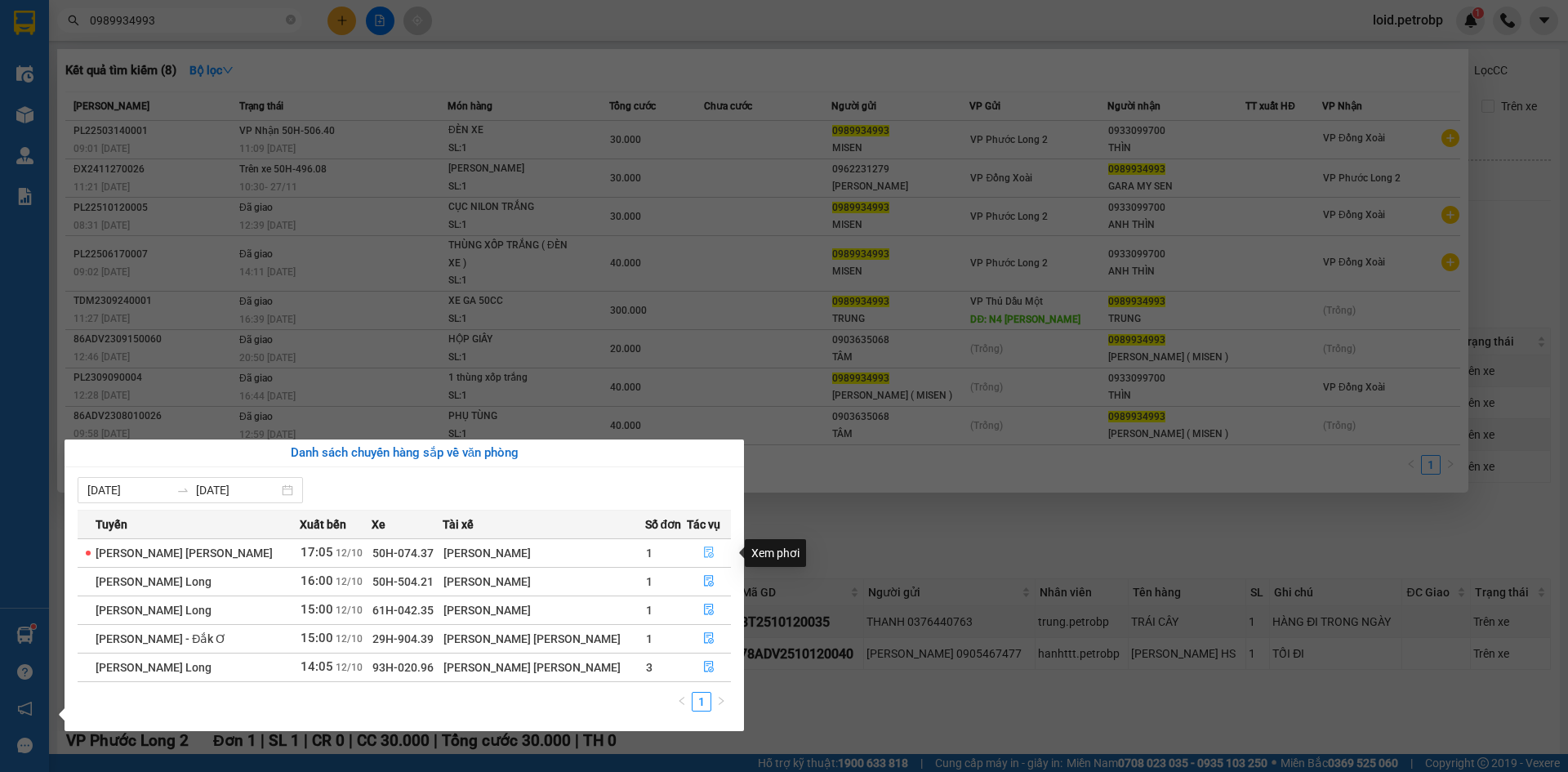
click at [703, 555] on icon "file-done" at bounding box center [708, 552] width 11 height 11
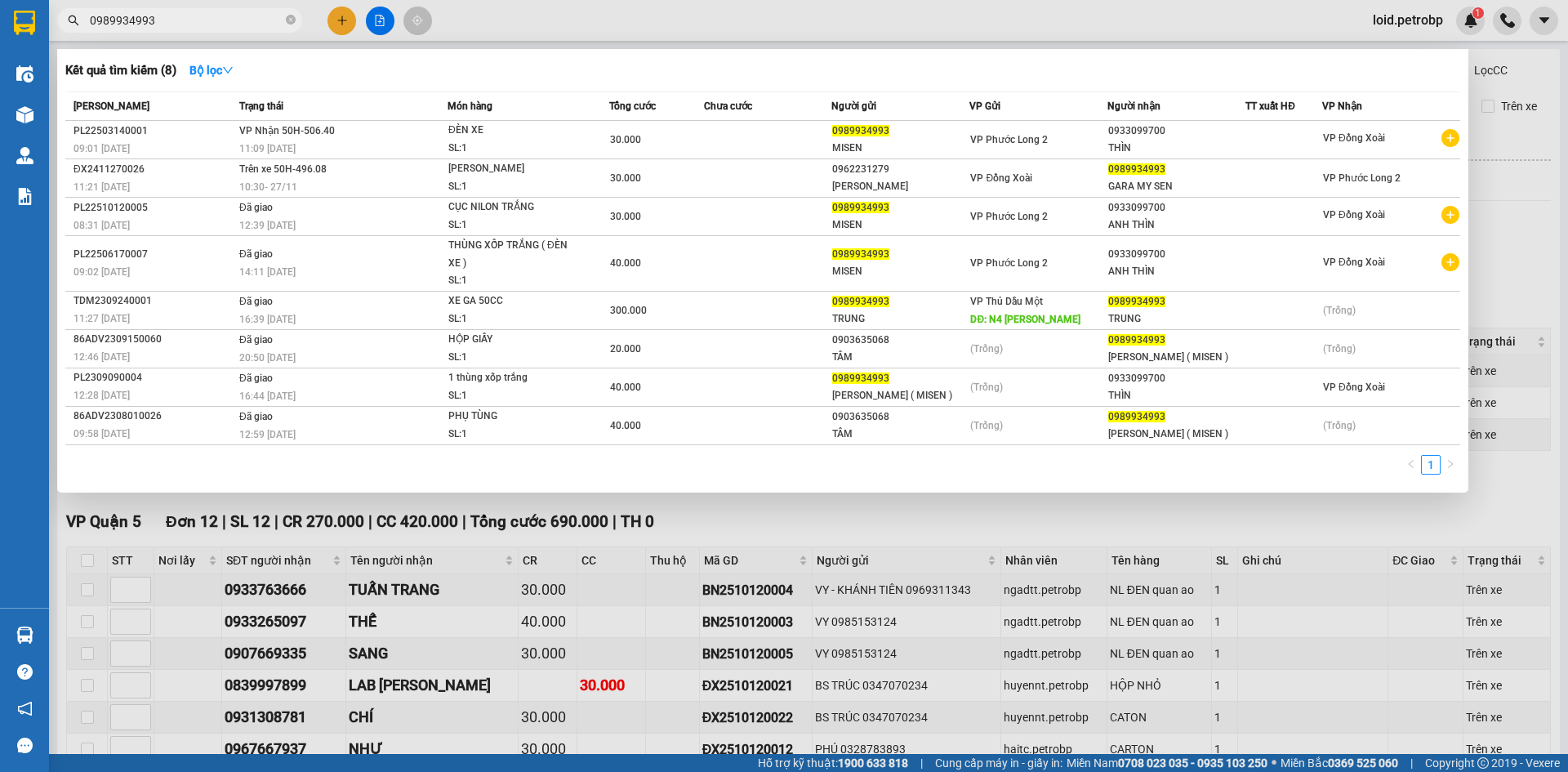
click at [738, 543] on div at bounding box center [784, 386] width 1568 height 772
click at [179, 16] on input "0989934993" at bounding box center [186, 20] width 193 height 18
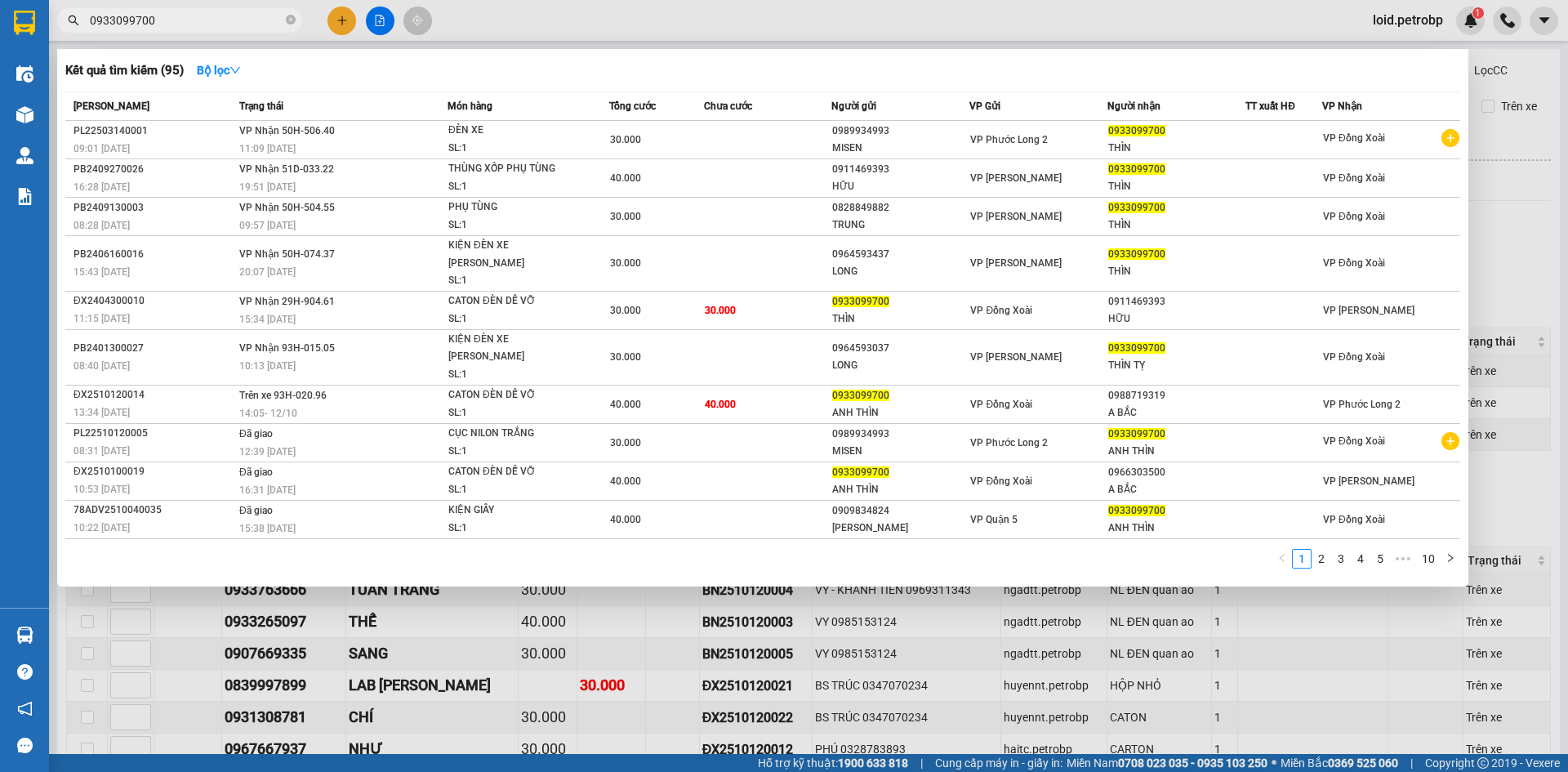
click at [203, 24] on input "0933099700" at bounding box center [186, 20] width 193 height 18
type input "0933099700"
click at [1151, 23] on div at bounding box center [784, 386] width 1568 height 772
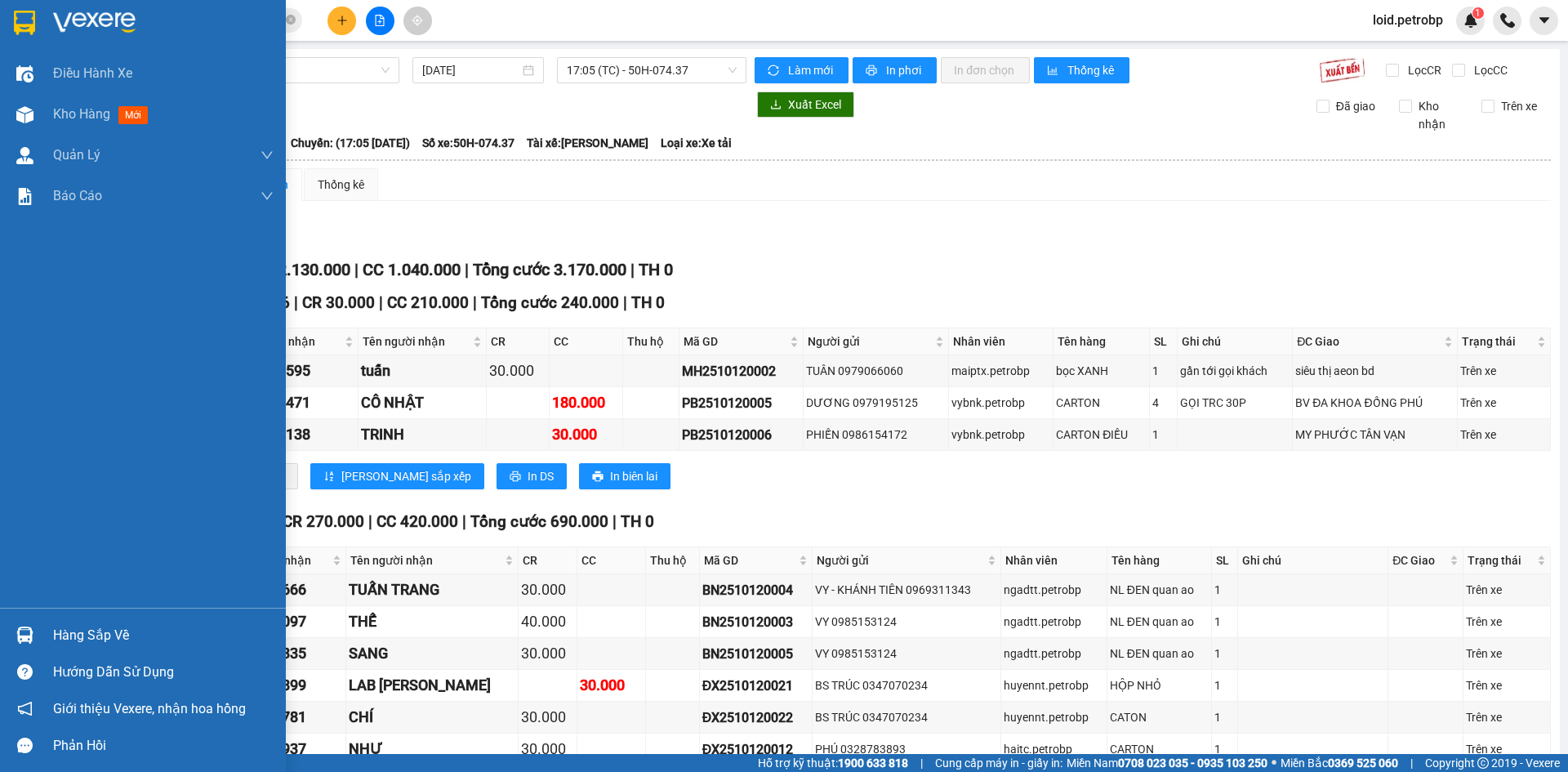
click at [49, 626] on div "Hàng sắp về" at bounding box center [142, 636] width 285 height 37
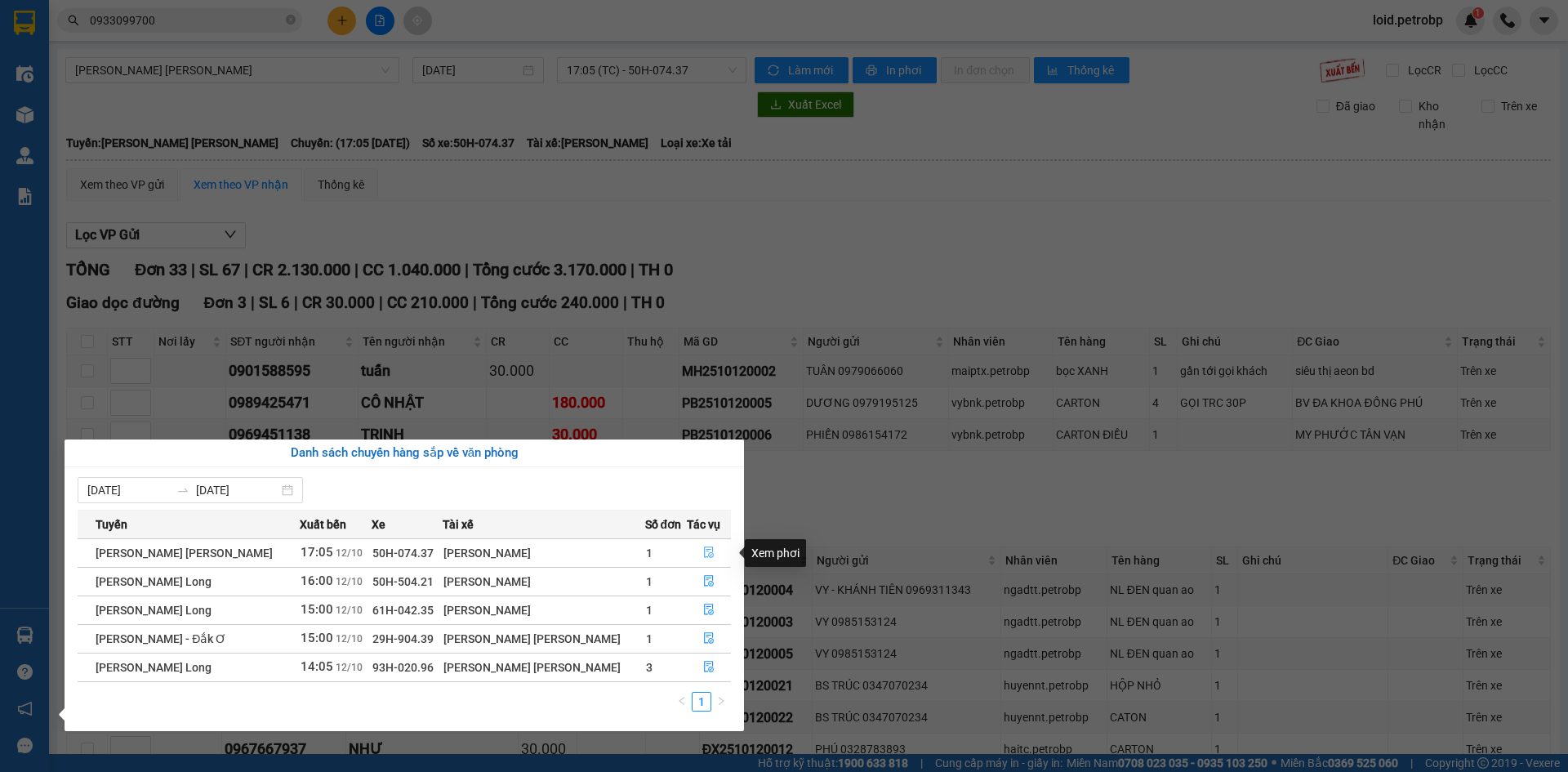
click at [703, 549] on icon "file-done" at bounding box center [708, 552] width 11 height 11
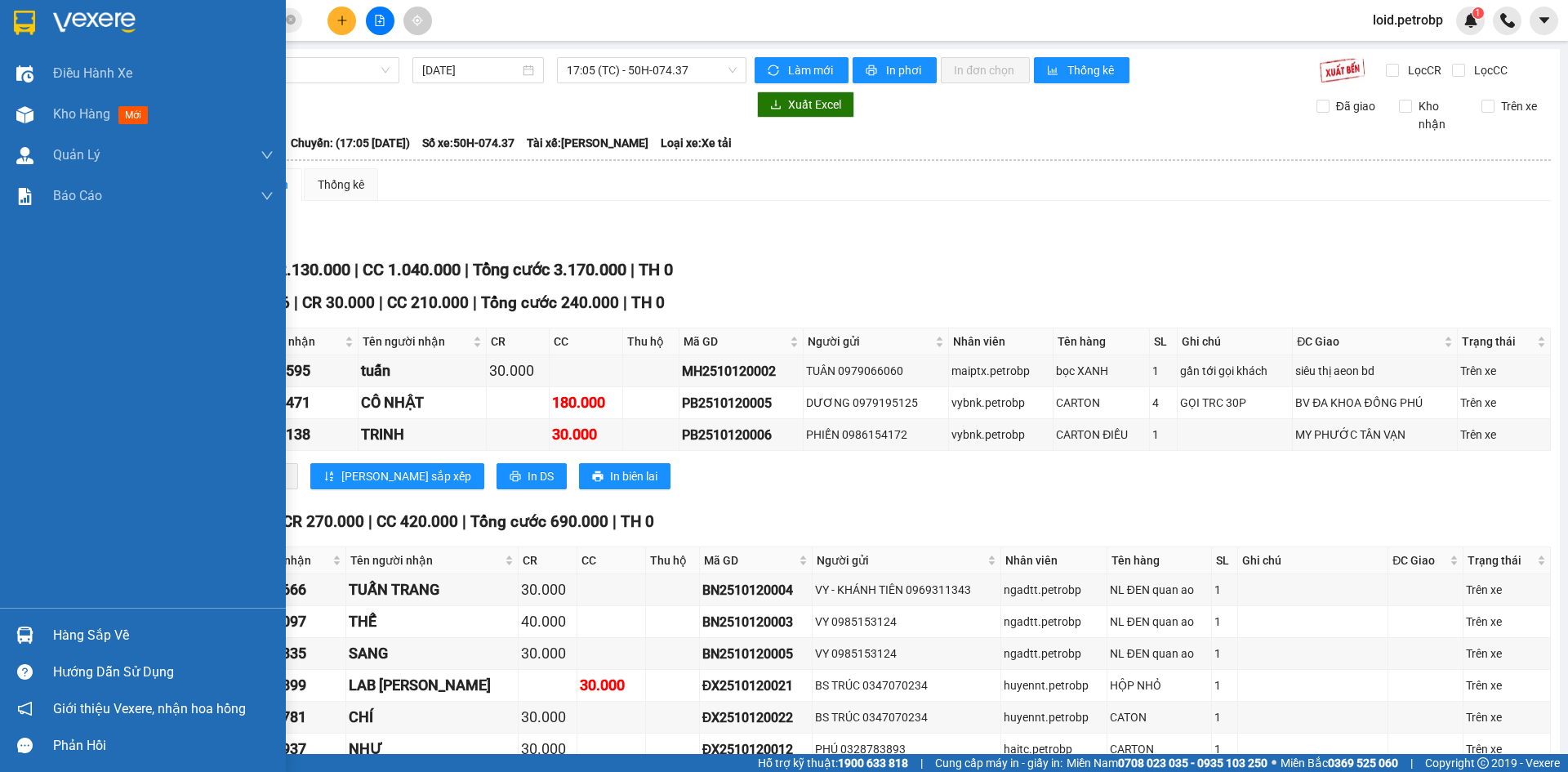
click at [30, 644] on div at bounding box center [25, 635] width 28 height 28
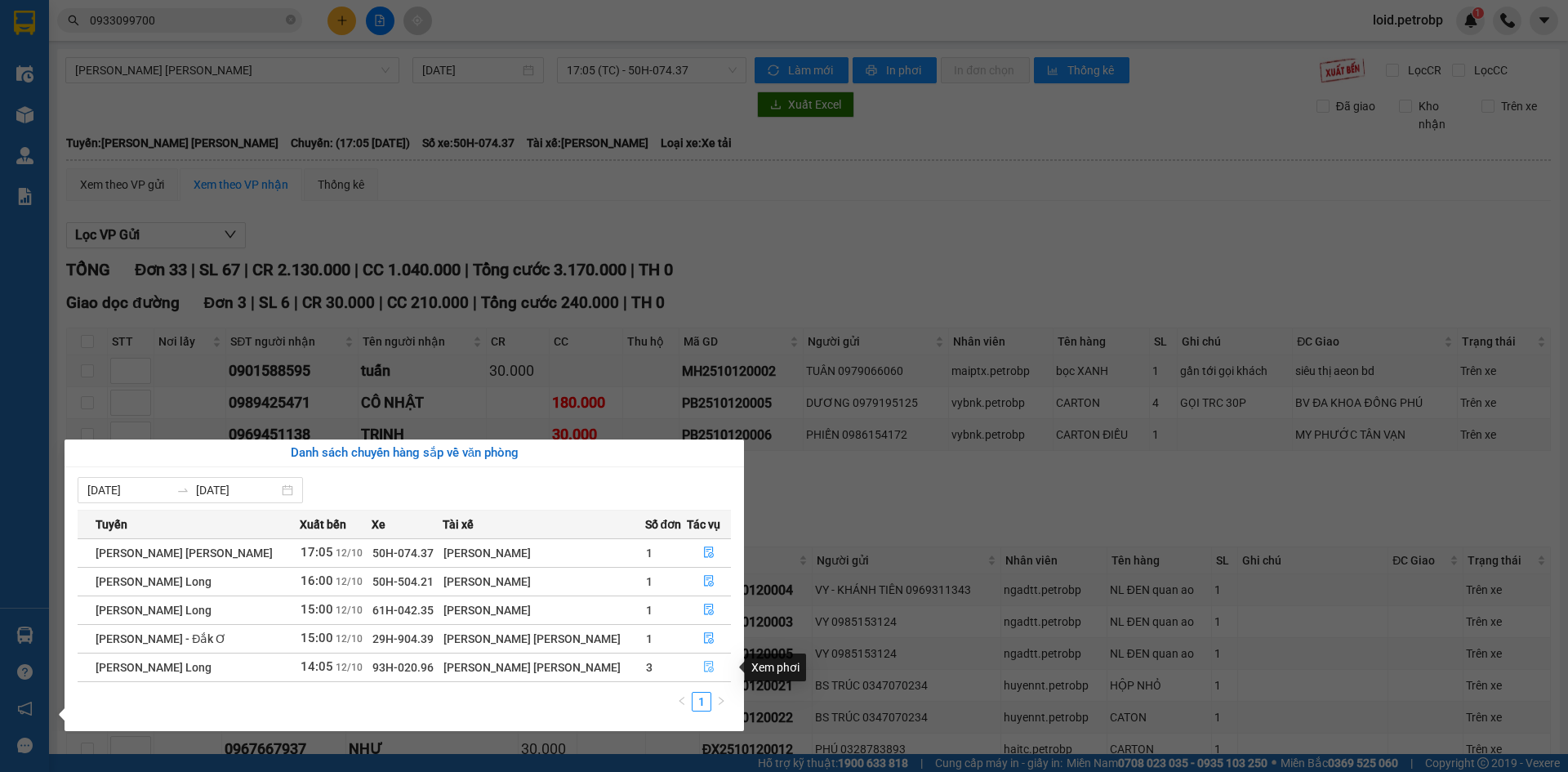
click at [706, 671] on icon "file-done" at bounding box center [708, 667] width 10 height 11
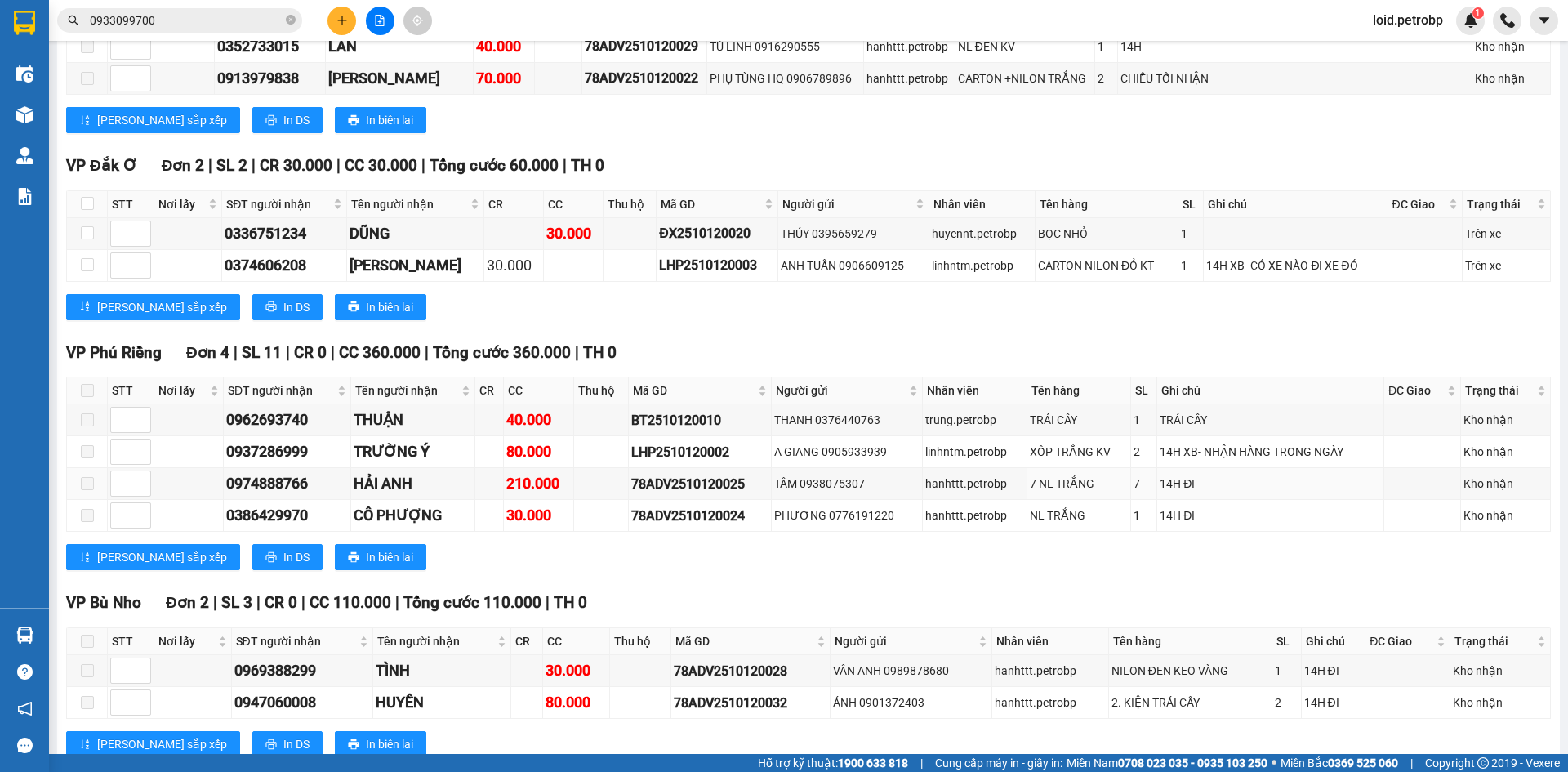
scroll to position [1902, 0]
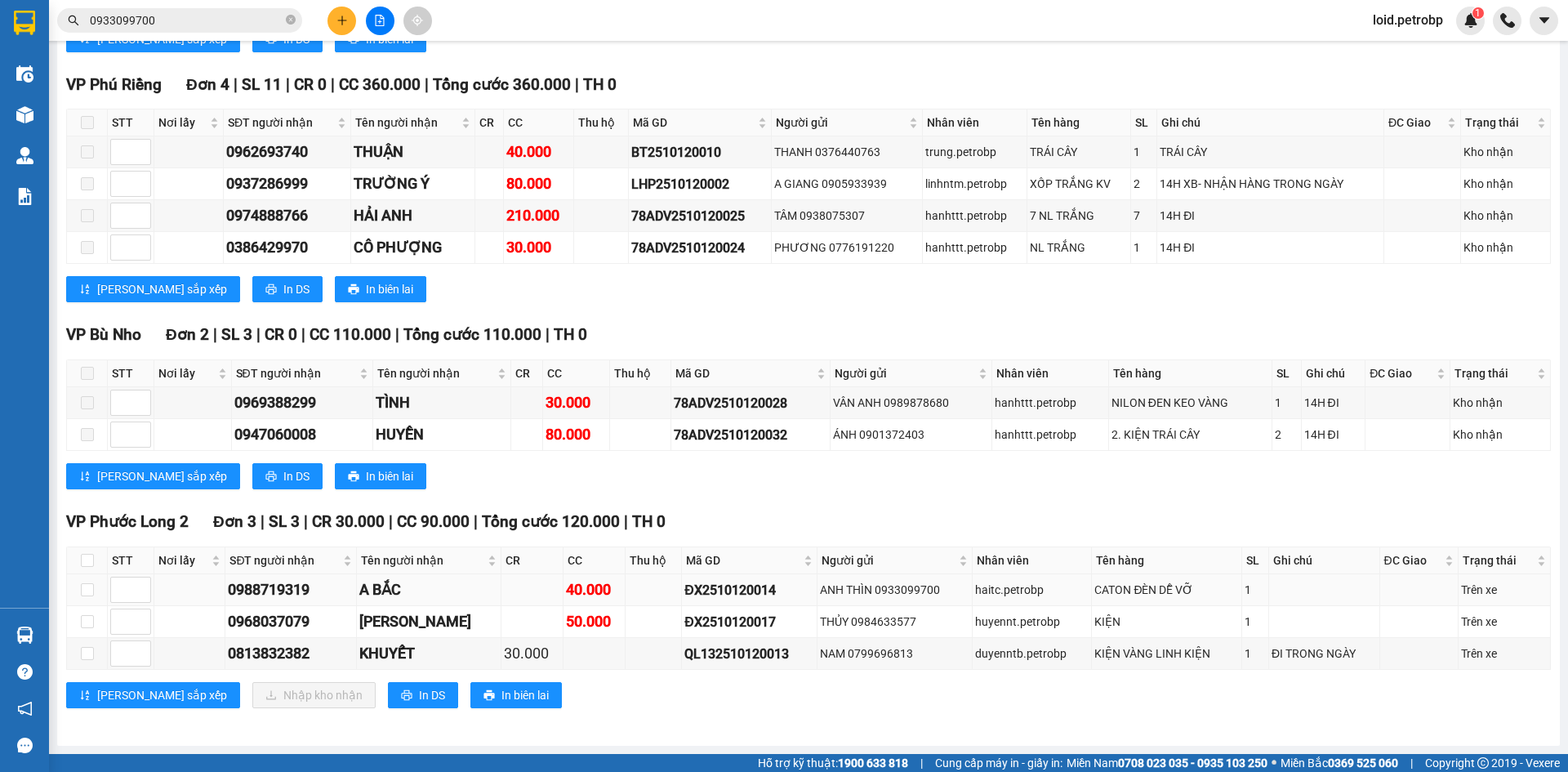
click at [300, 600] on div "0988719319" at bounding box center [290, 590] width 125 height 23
click at [292, 615] on div "0968037079" at bounding box center [290, 622] width 125 height 23
copy div "0968037079"
click at [261, 641] on td "0813832382" at bounding box center [291, 654] width 131 height 32
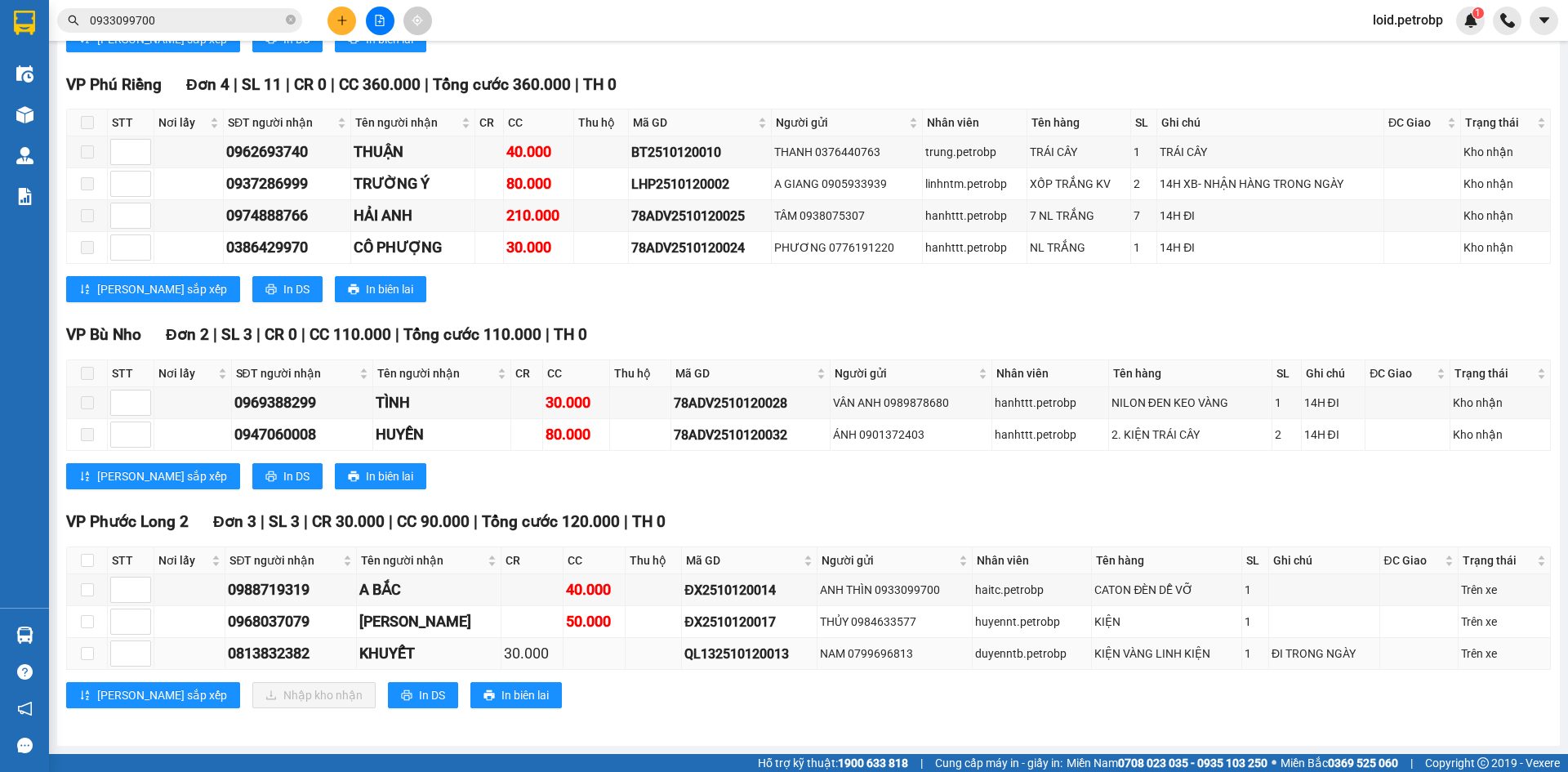
click at [264, 653] on div "0813832382" at bounding box center [290, 654] width 125 height 23
copy div "0813832382"
click at [86, 560] on input "checkbox" at bounding box center [87, 560] width 13 height 13
checkbox input "true"
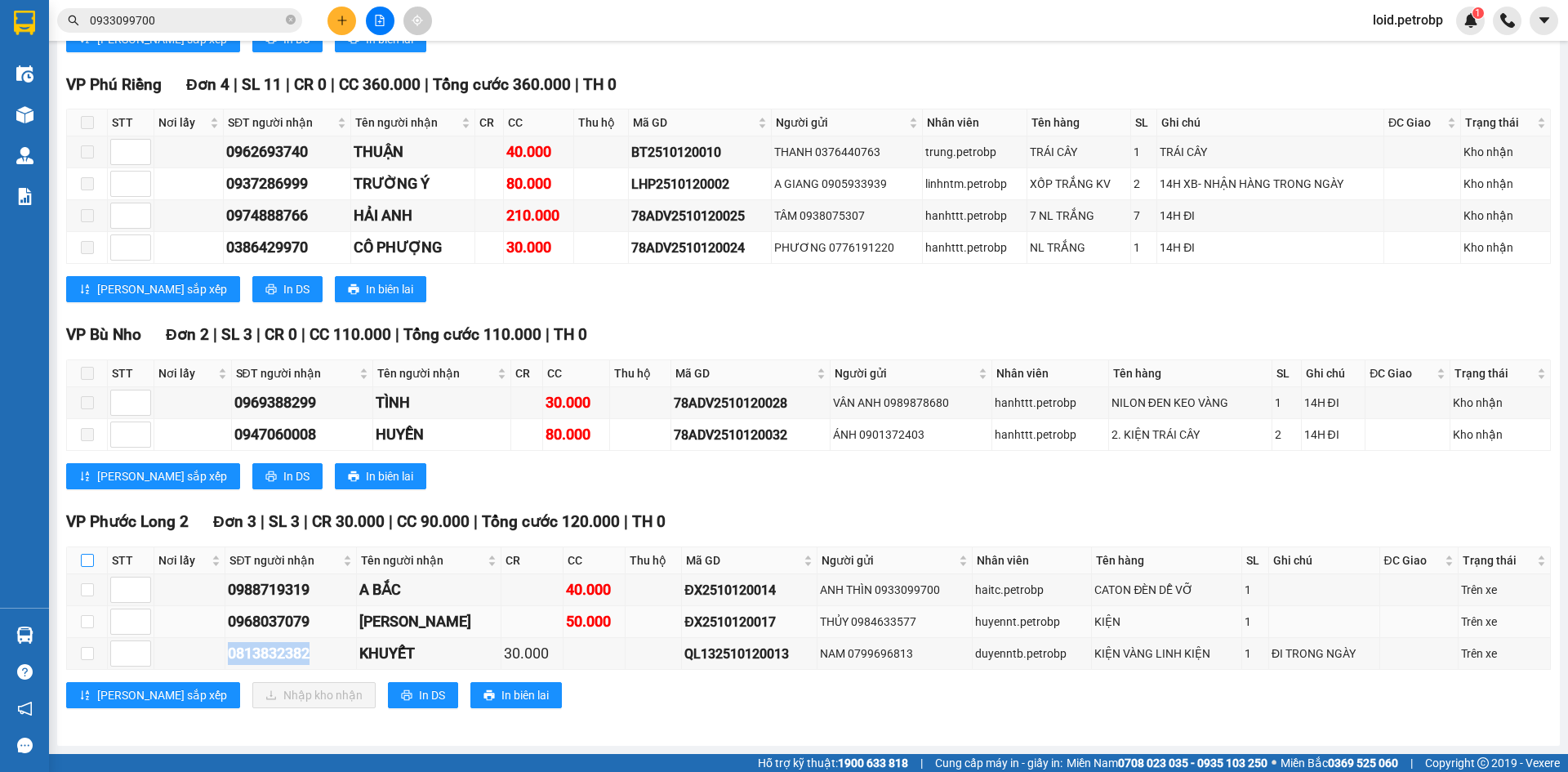
checkbox input "true"
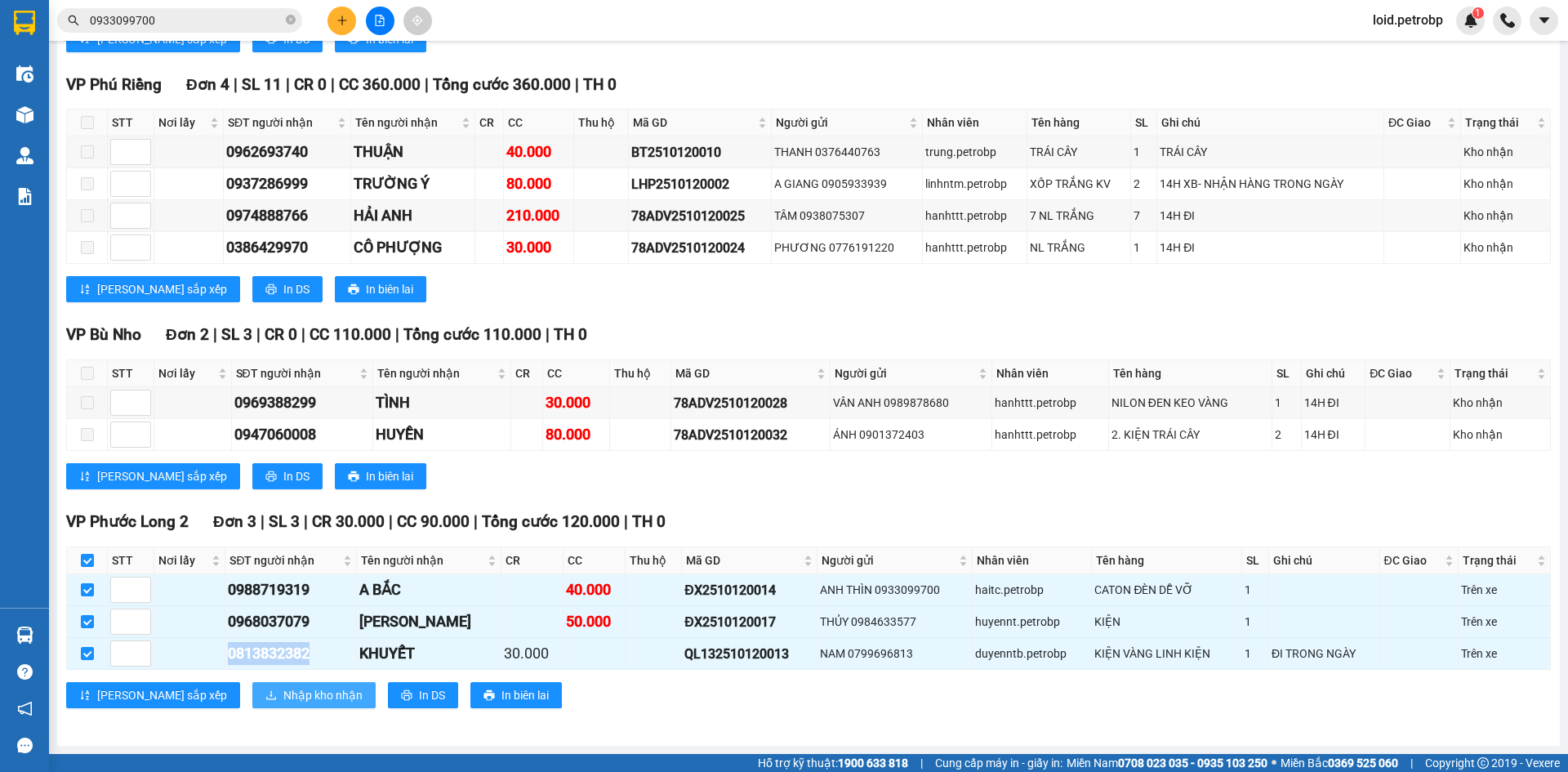
click at [284, 696] on span "Nhập kho nhận" at bounding box center [323, 695] width 80 height 18
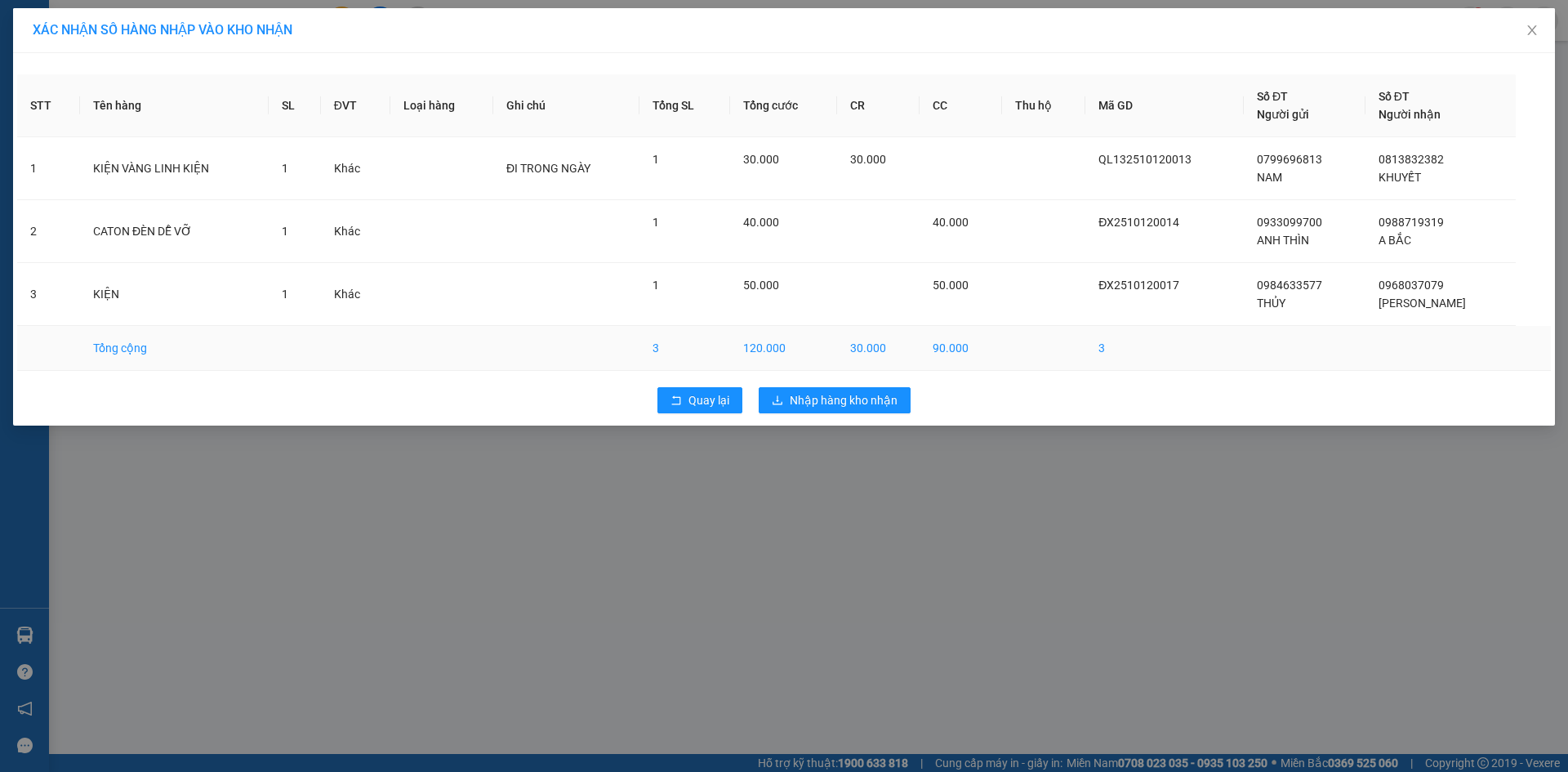
click at [837, 348] on td "120.000" at bounding box center [783, 348] width 107 height 45
click at [858, 407] on span "Nhập hàng kho nhận" at bounding box center [843, 401] width 108 height 18
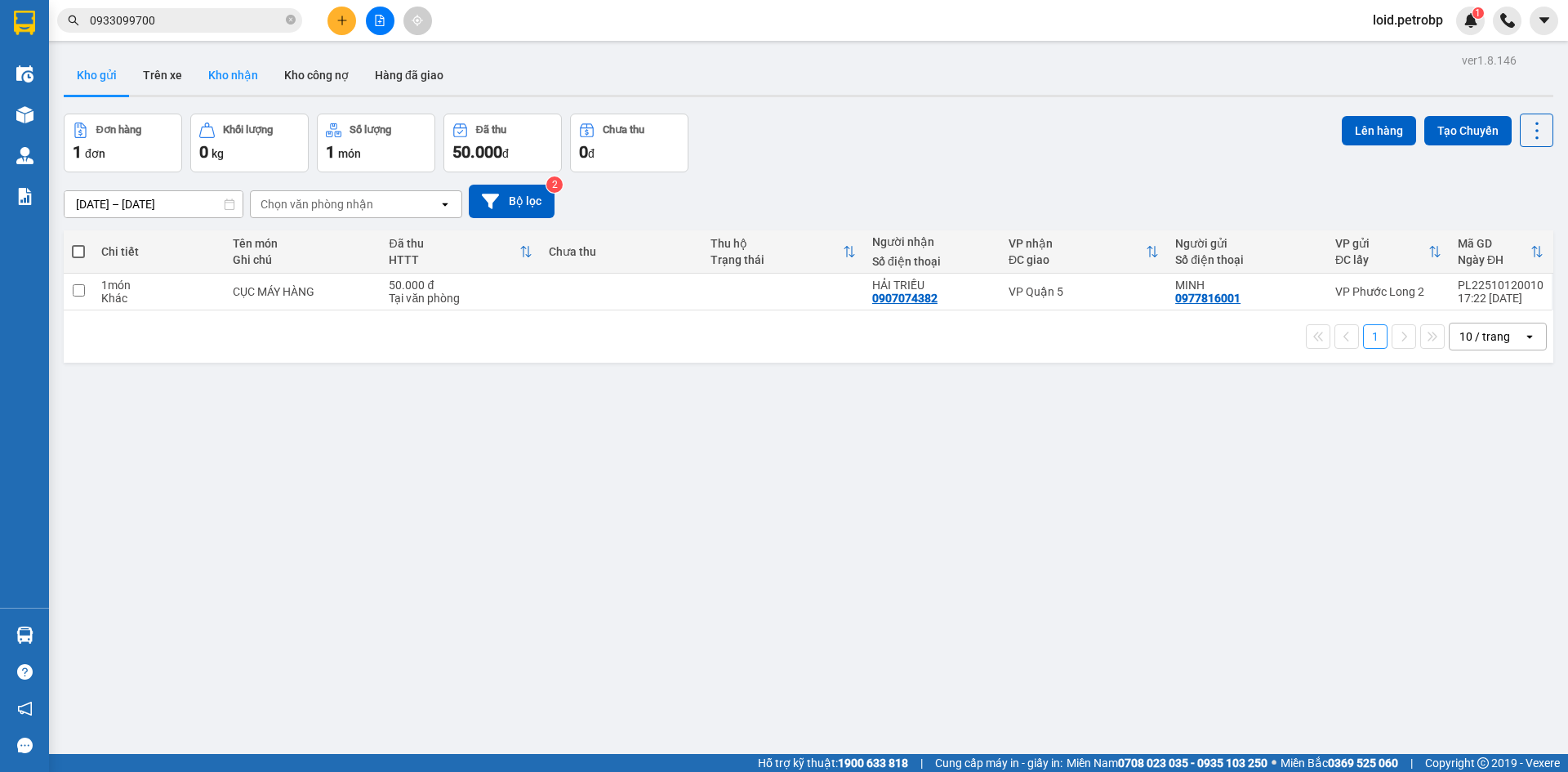
click at [244, 88] on button "Kho nhận" at bounding box center [233, 75] width 76 height 39
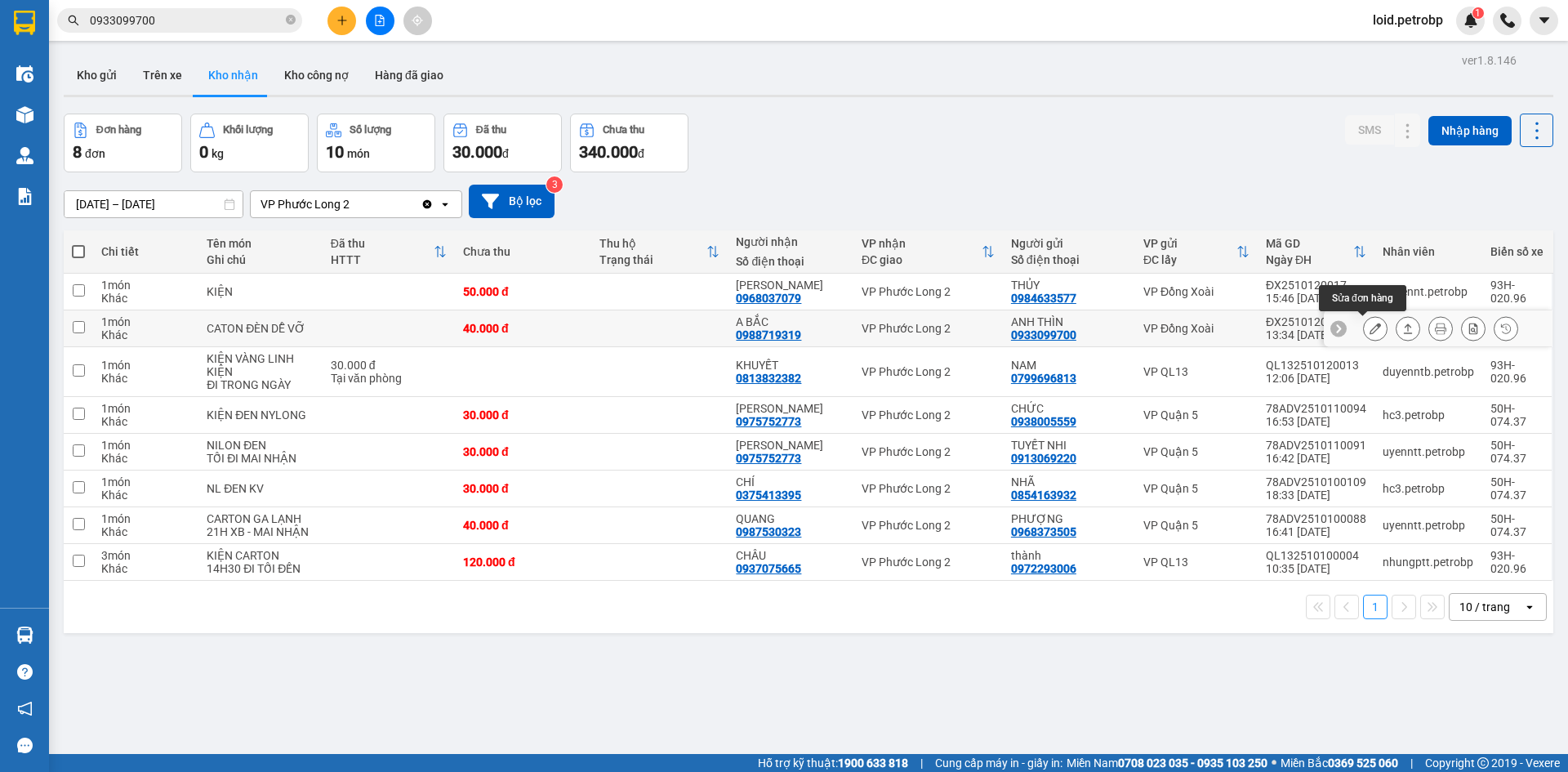
click at [1372, 325] on button at bounding box center [1375, 329] width 23 height 28
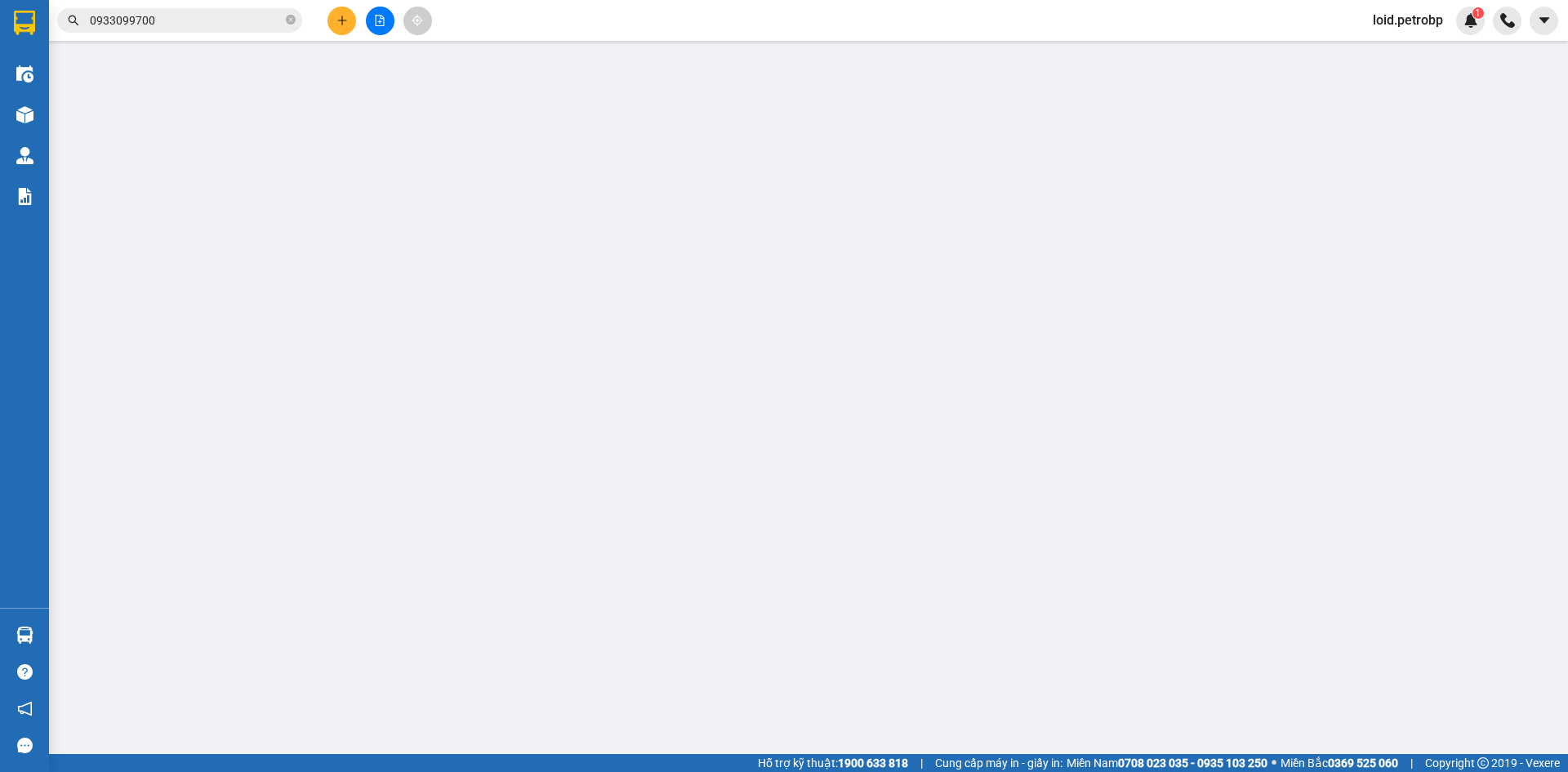
type input "0933099700"
type input "ANH THÌN"
type input "0988719319"
type input "A BẮC"
type input "40.000"
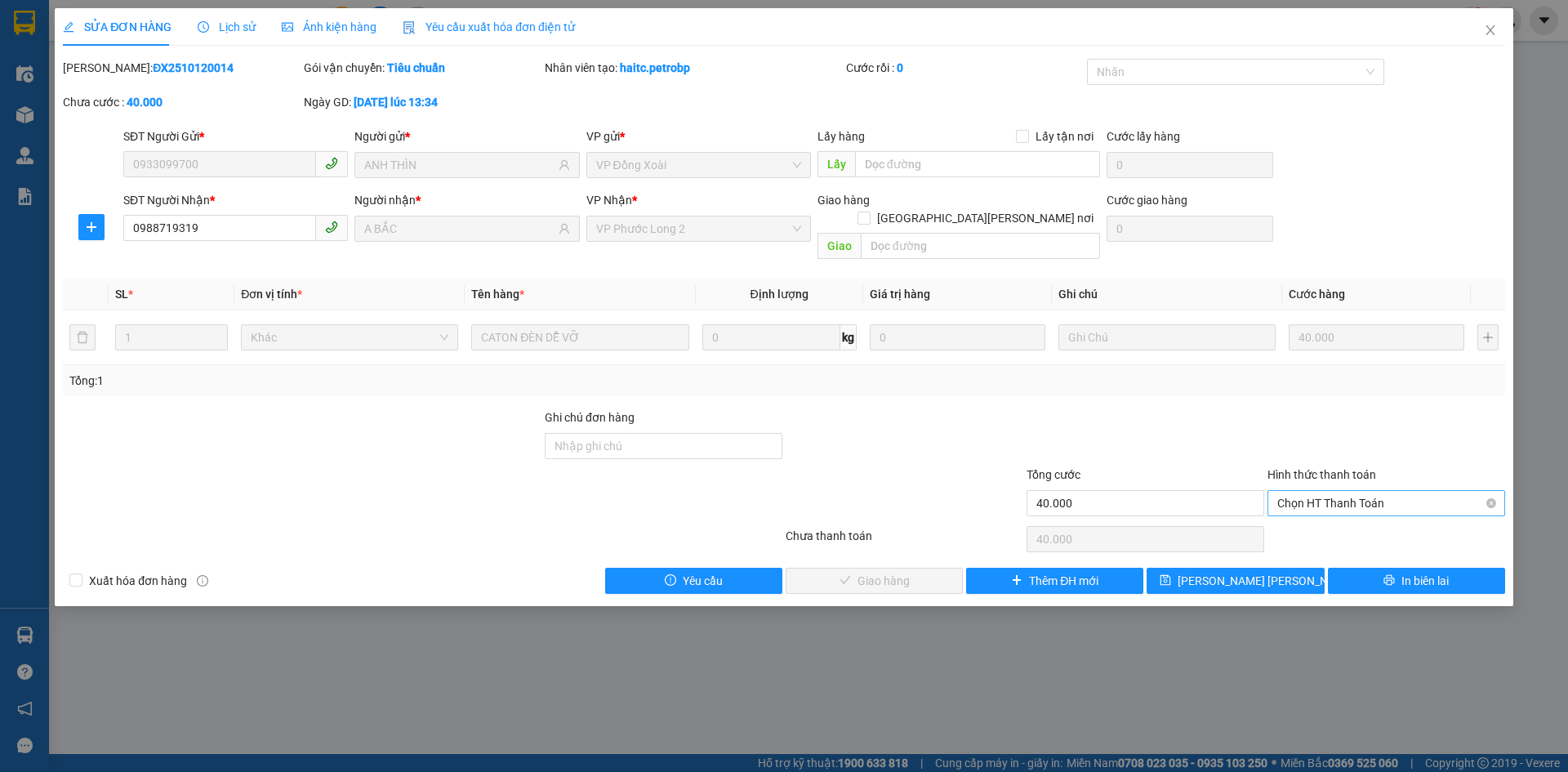
click at [1322, 491] on span "Chọn HT Thanh Toán" at bounding box center [1386, 503] width 218 height 25
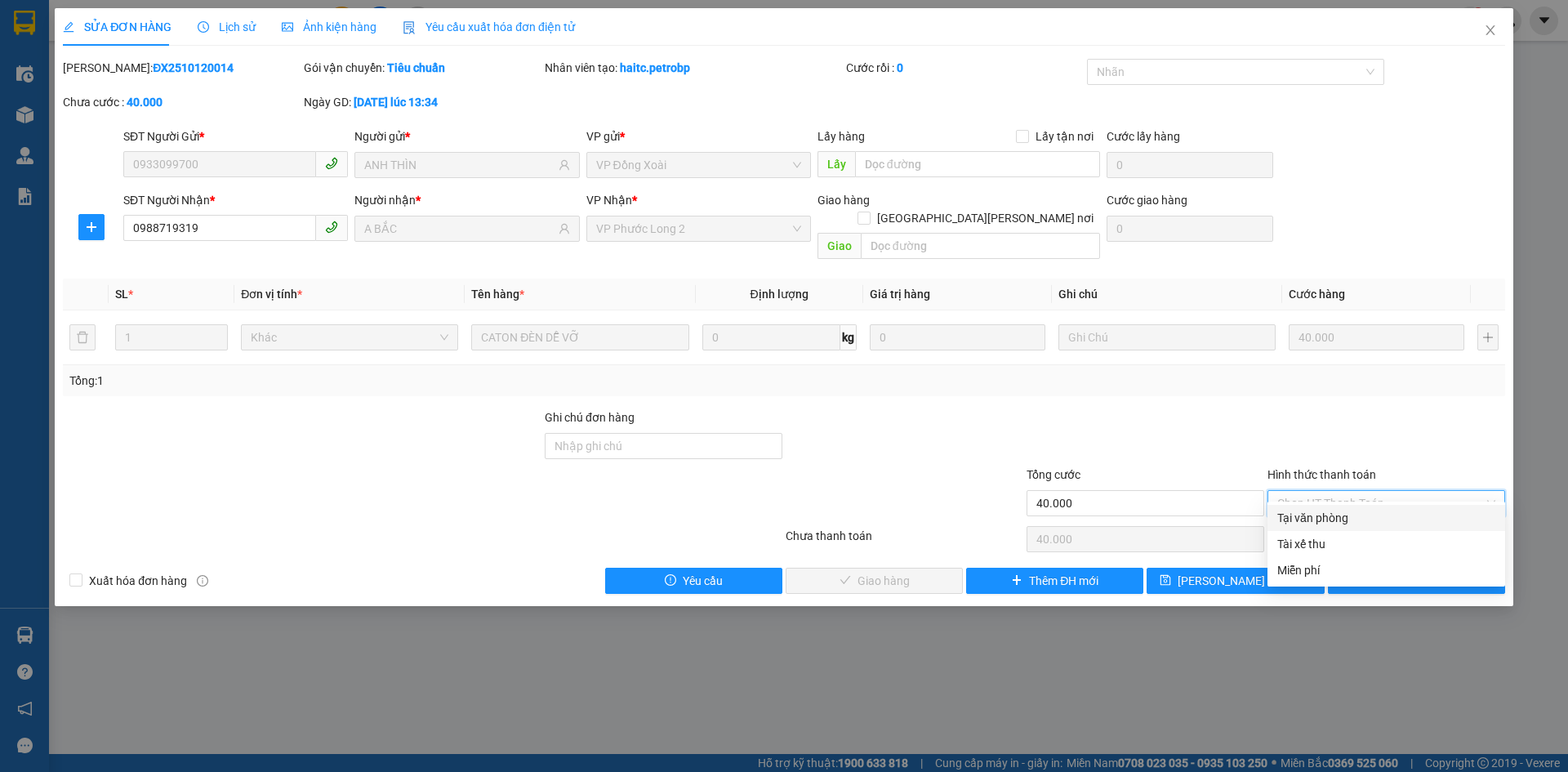
click at [1306, 516] on div "Tại văn phòng" at bounding box center [1386, 518] width 218 height 18
type input "0"
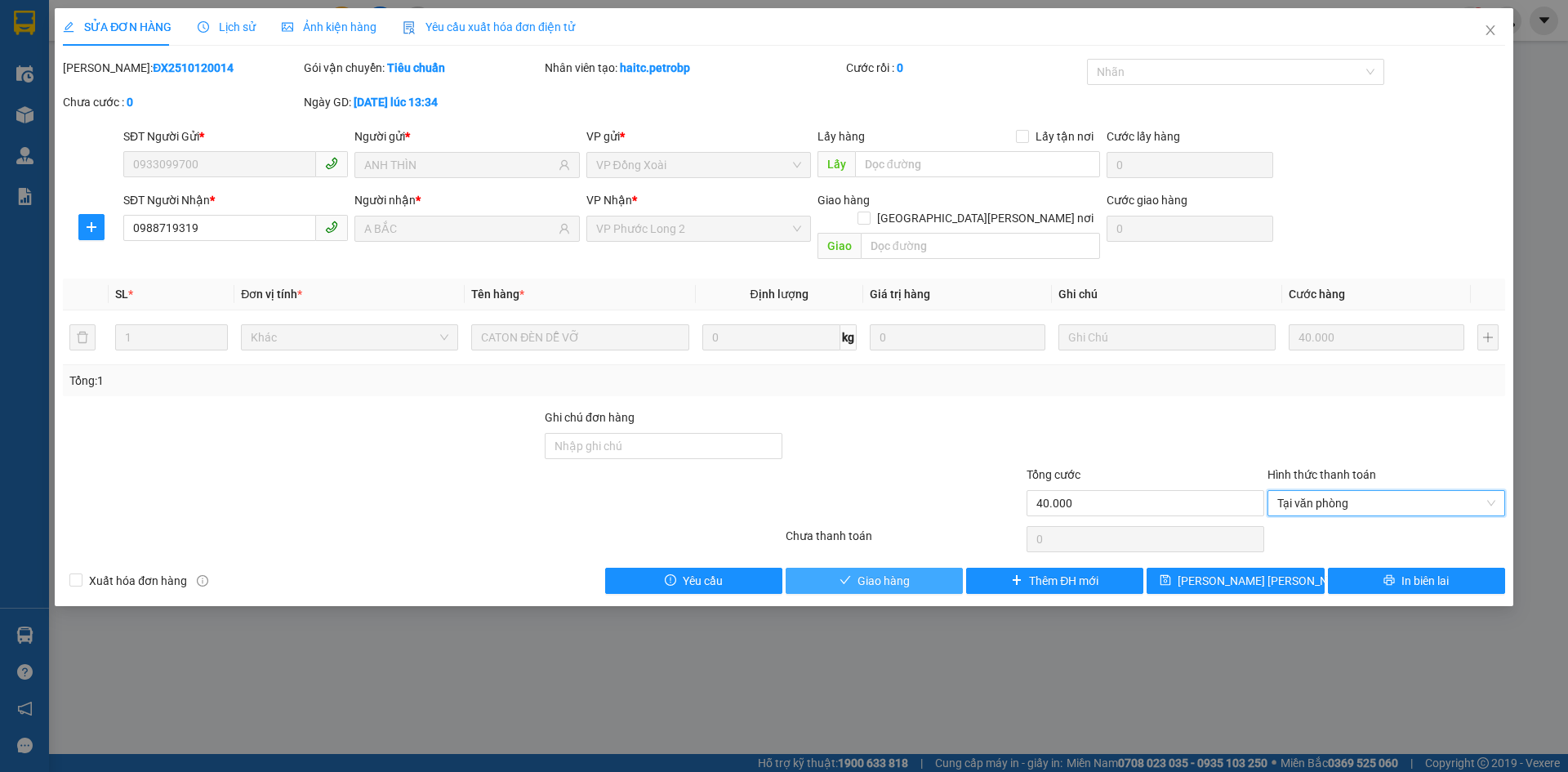
click at [879, 572] on span "Giao hàng" at bounding box center [883, 581] width 52 height 18
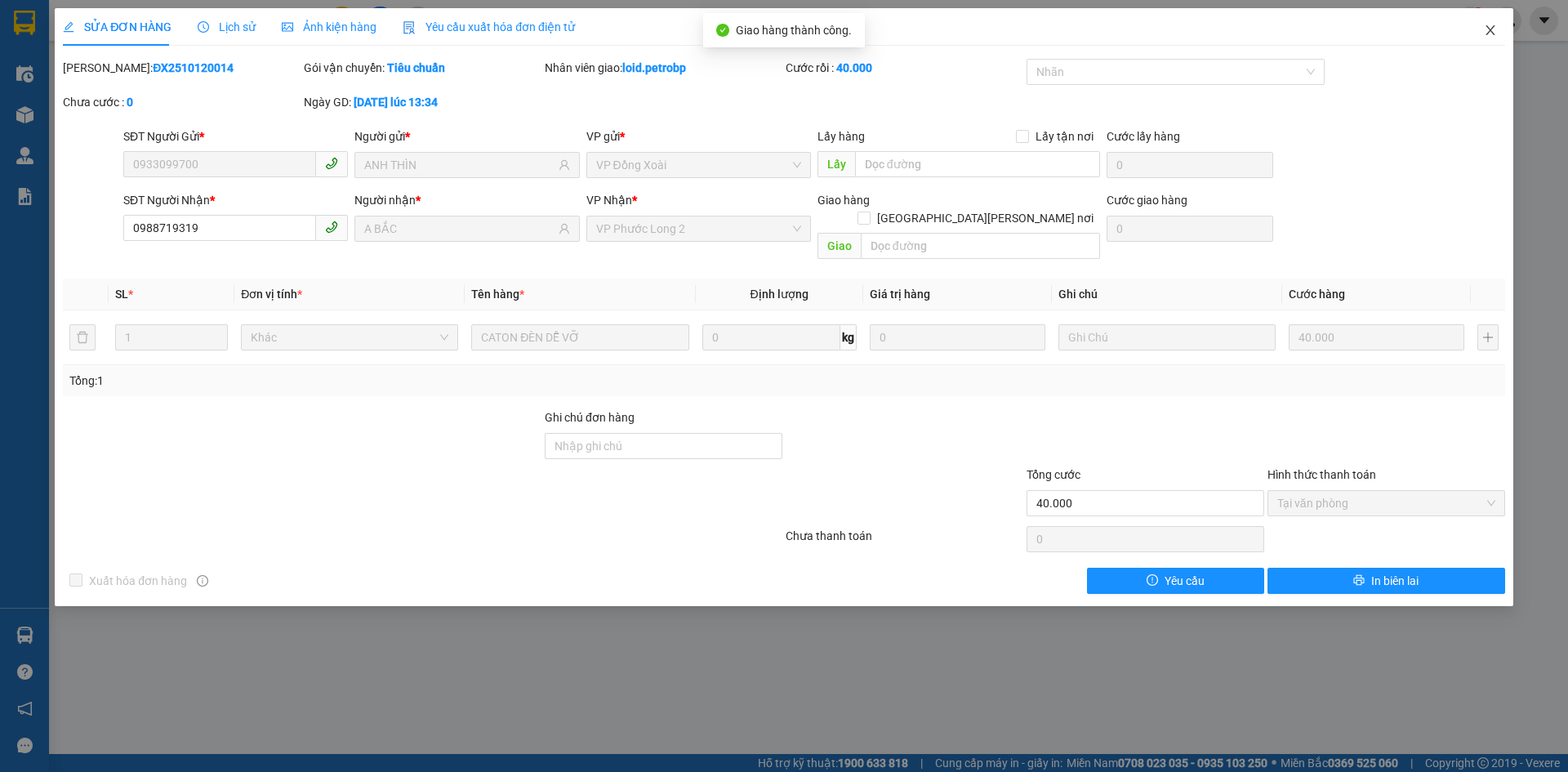
click at [1491, 31] on icon "close" at bounding box center [1490, 30] width 13 height 13
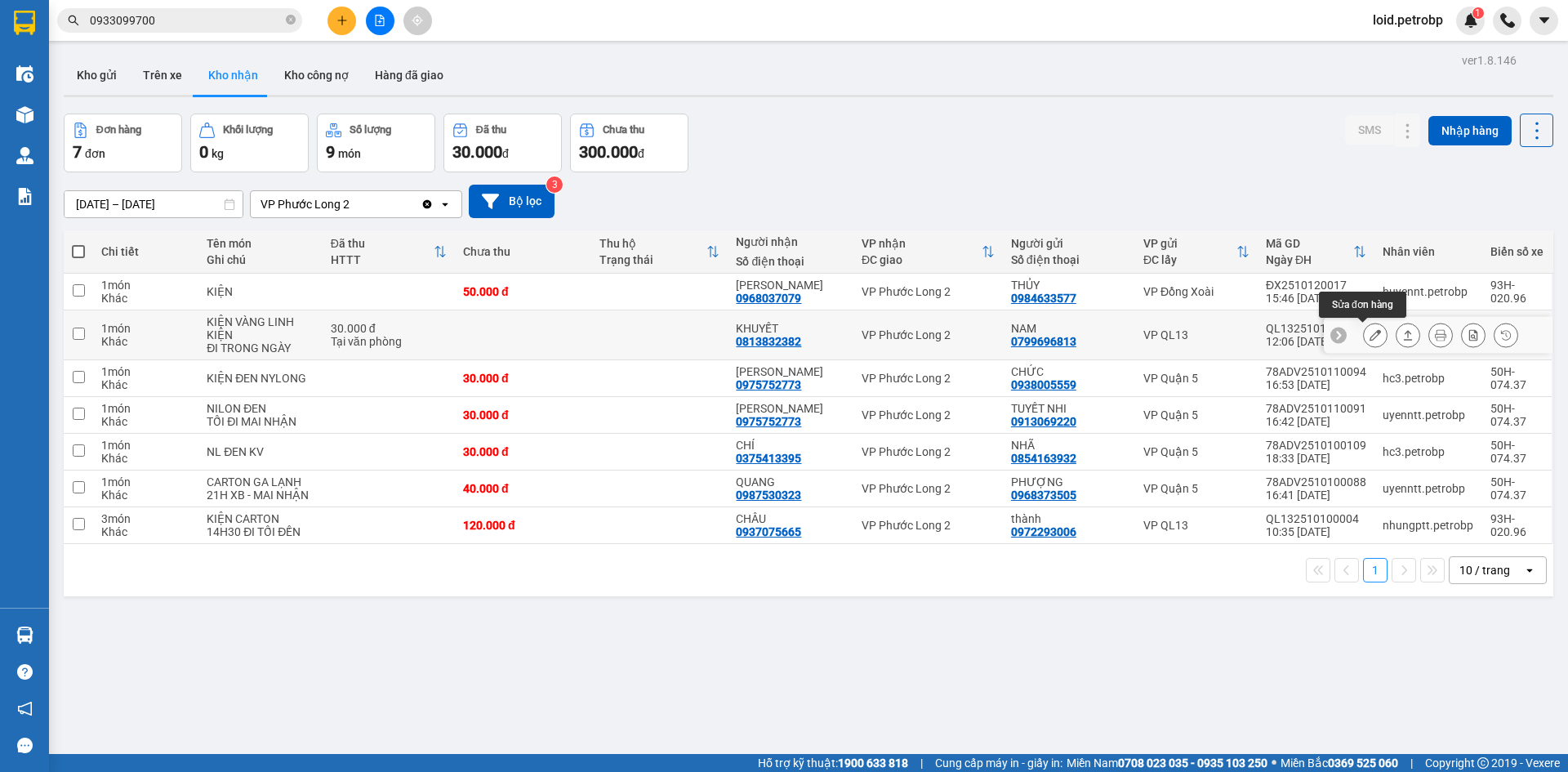
click at [1369, 340] on icon at bounding box center [1374, 334] width 11 height 11
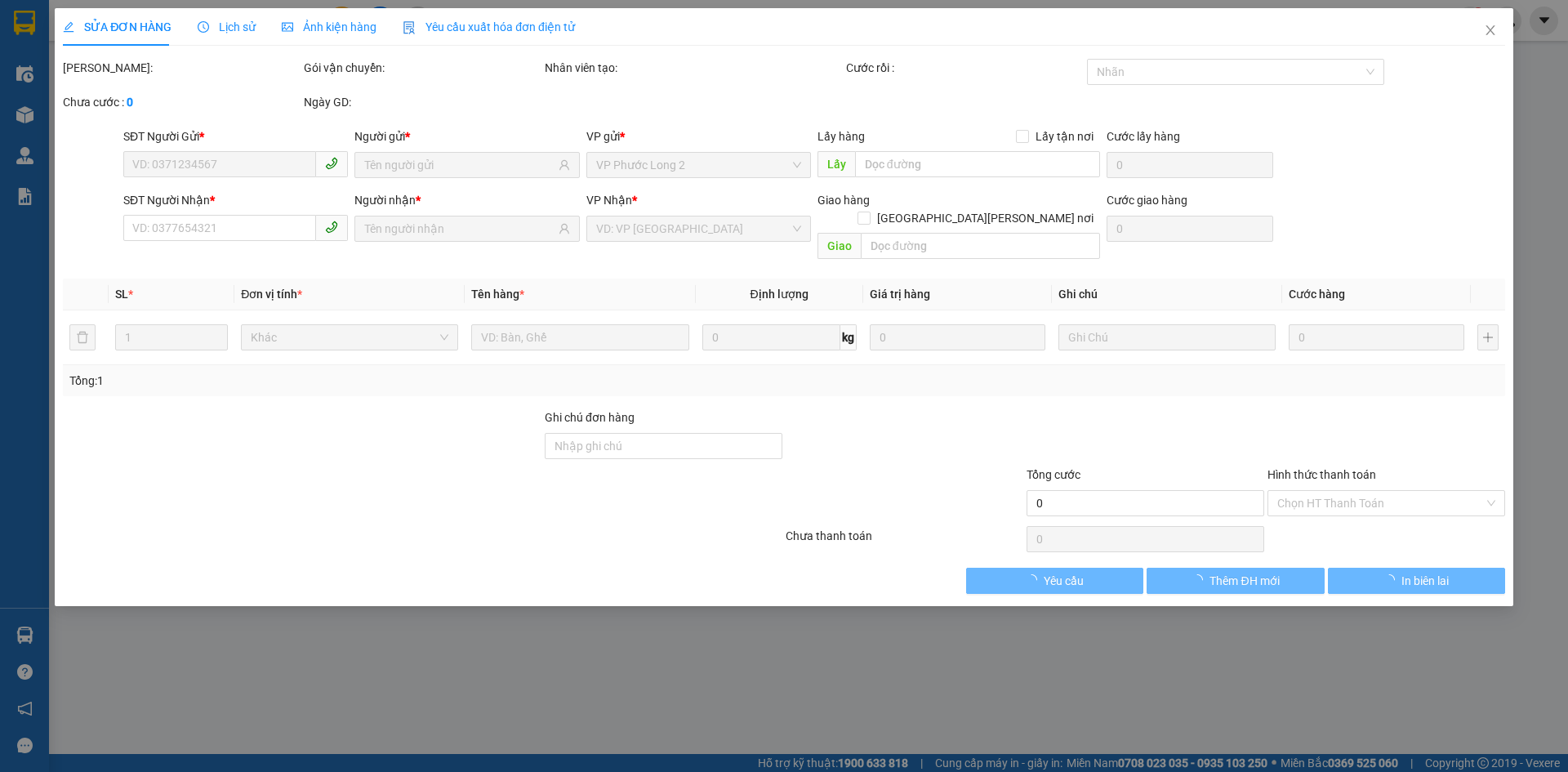
type input "0799696813"
type input "NAM"
type input "0813832382"
type input "KHUYẾT"
type input "30.000"
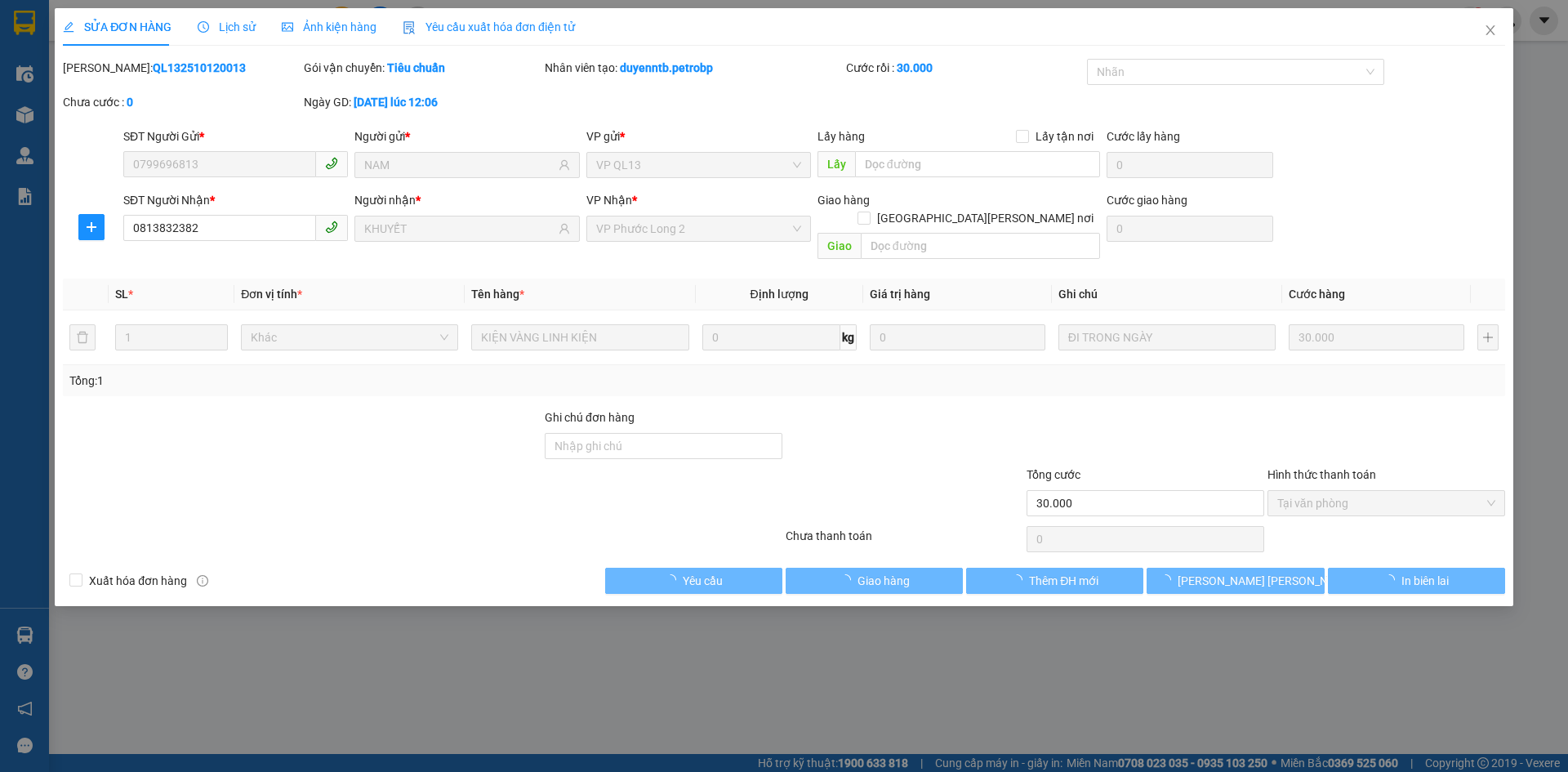
click at [1368, 493] on span "Tại văn phòng" at bounding box center [1386, 503] width 218 height 25
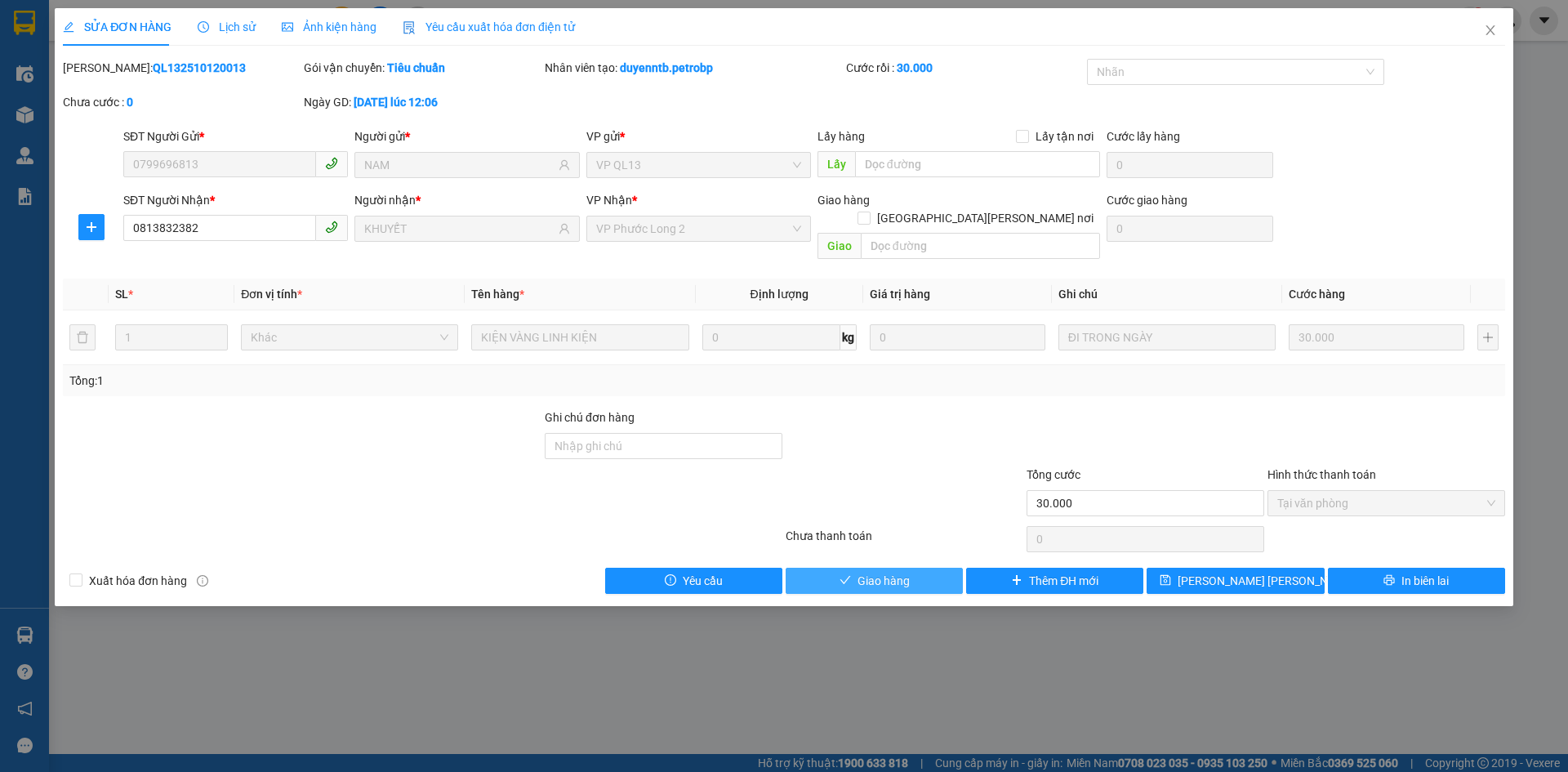
click at [900, 572] on button "Giao hàng" at bounding box center [874, 581] width 177 height 27
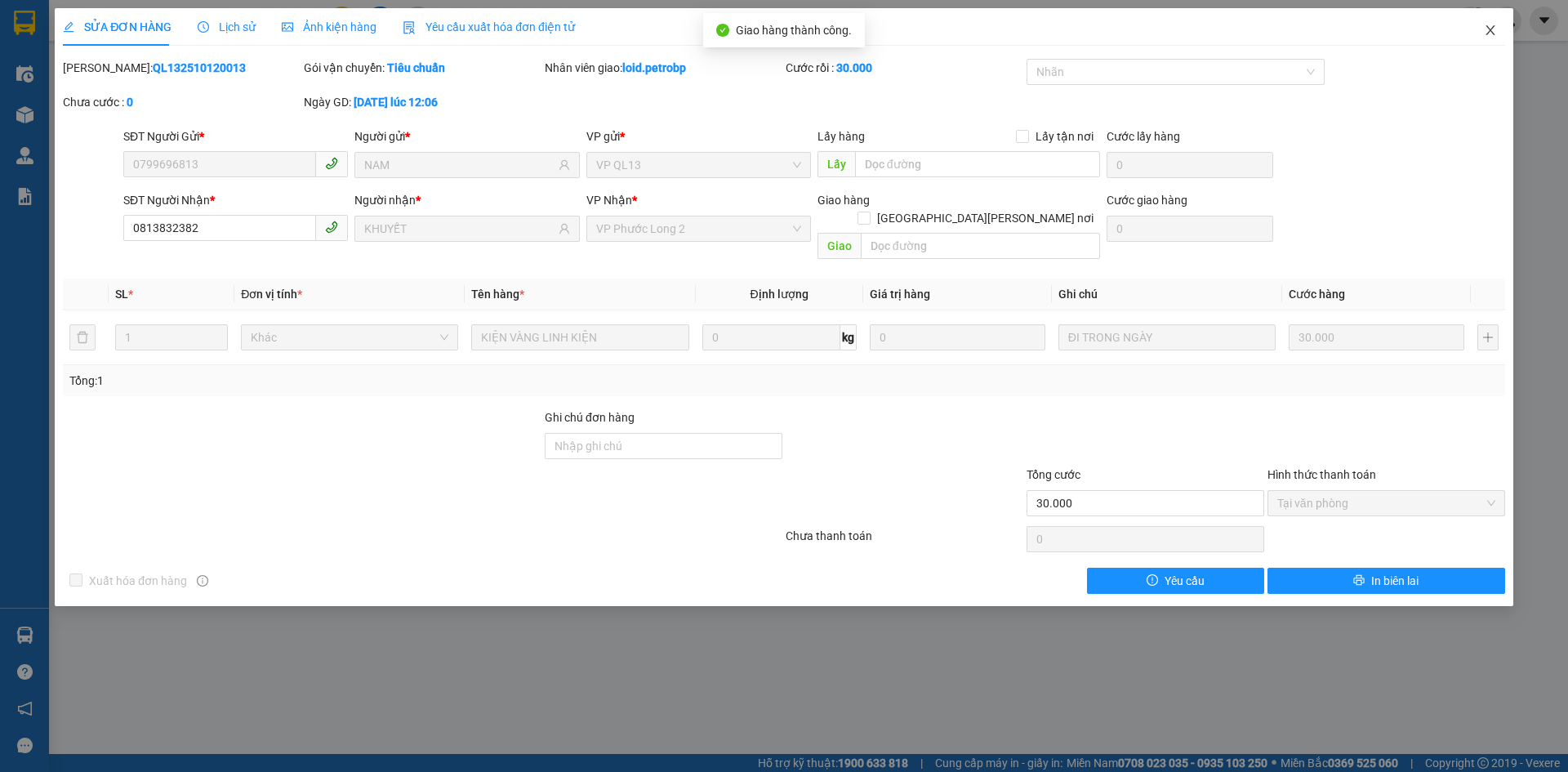
click at [1494, 34] on icon "close" at bounding box center [1490, 30] width 9 height 10
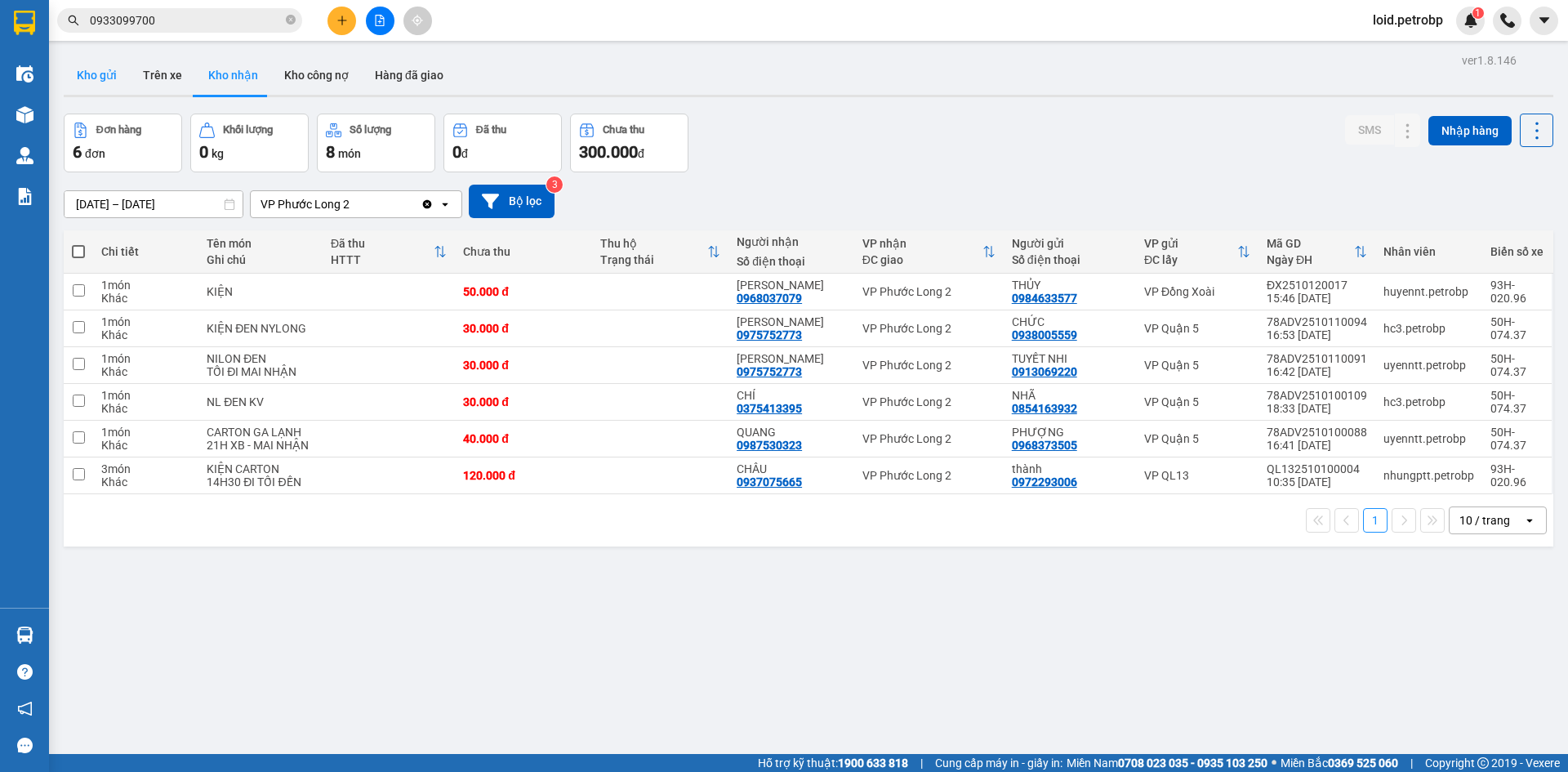
click at [100, 72] on button "Kho gửi" at bounding box center [96, 75] width 66 height 39
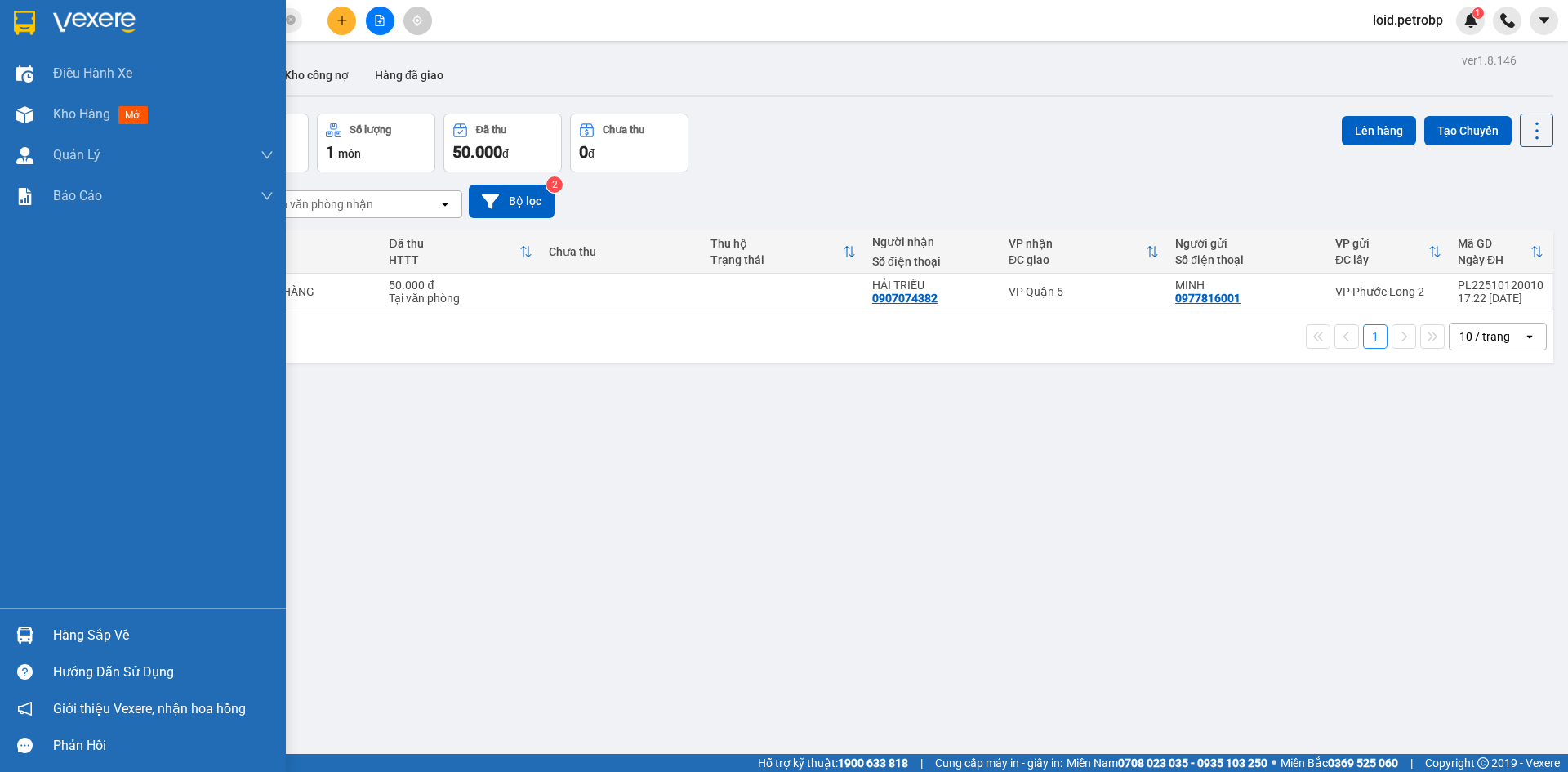
click at [50, 632] on div "Hàng sắp về" at bounding box center [142, 636] width 285 height 37
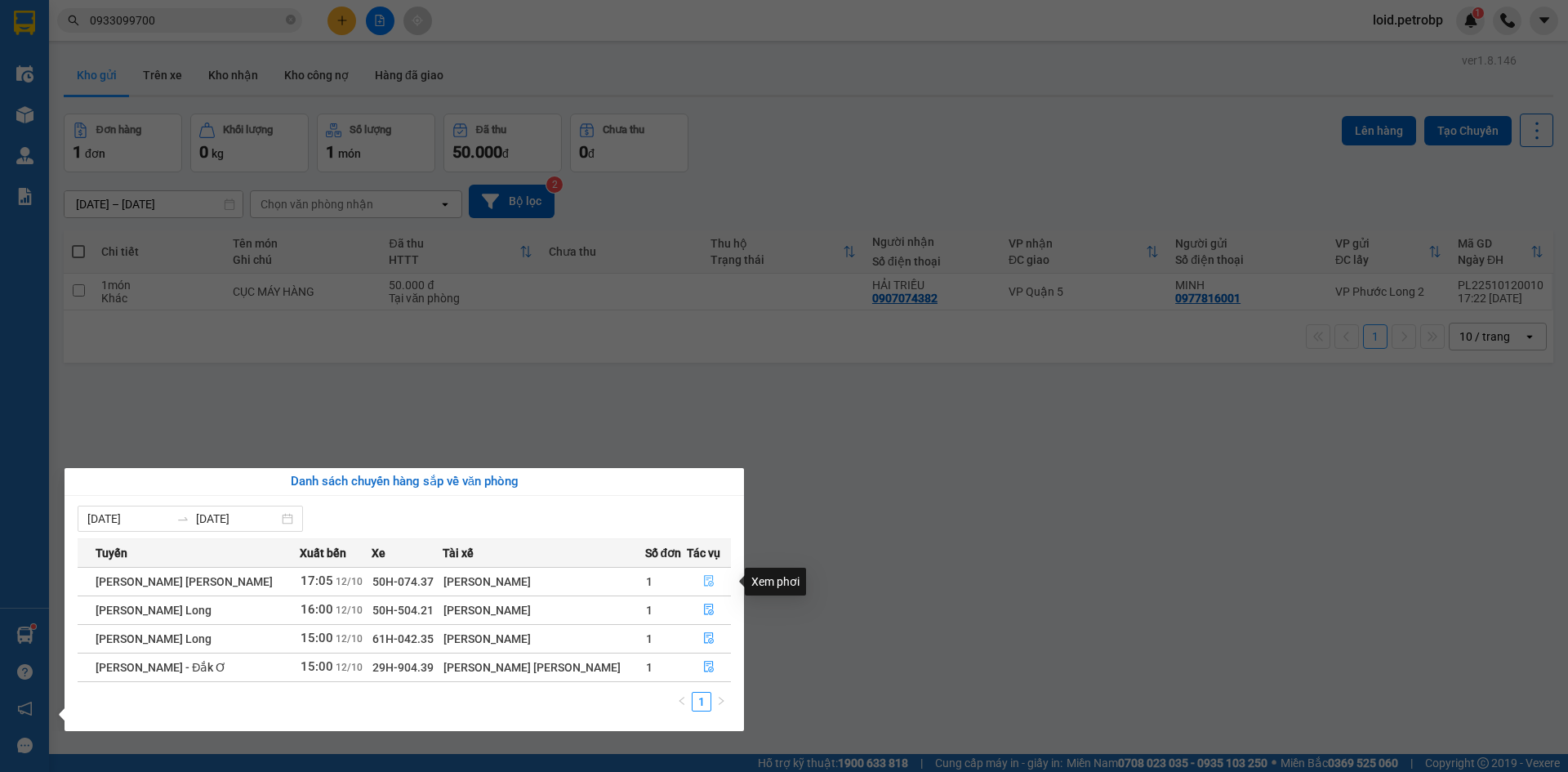
click at [704, 582] on icon "file-done" at bounding box center [708, 581] width 10 height 11
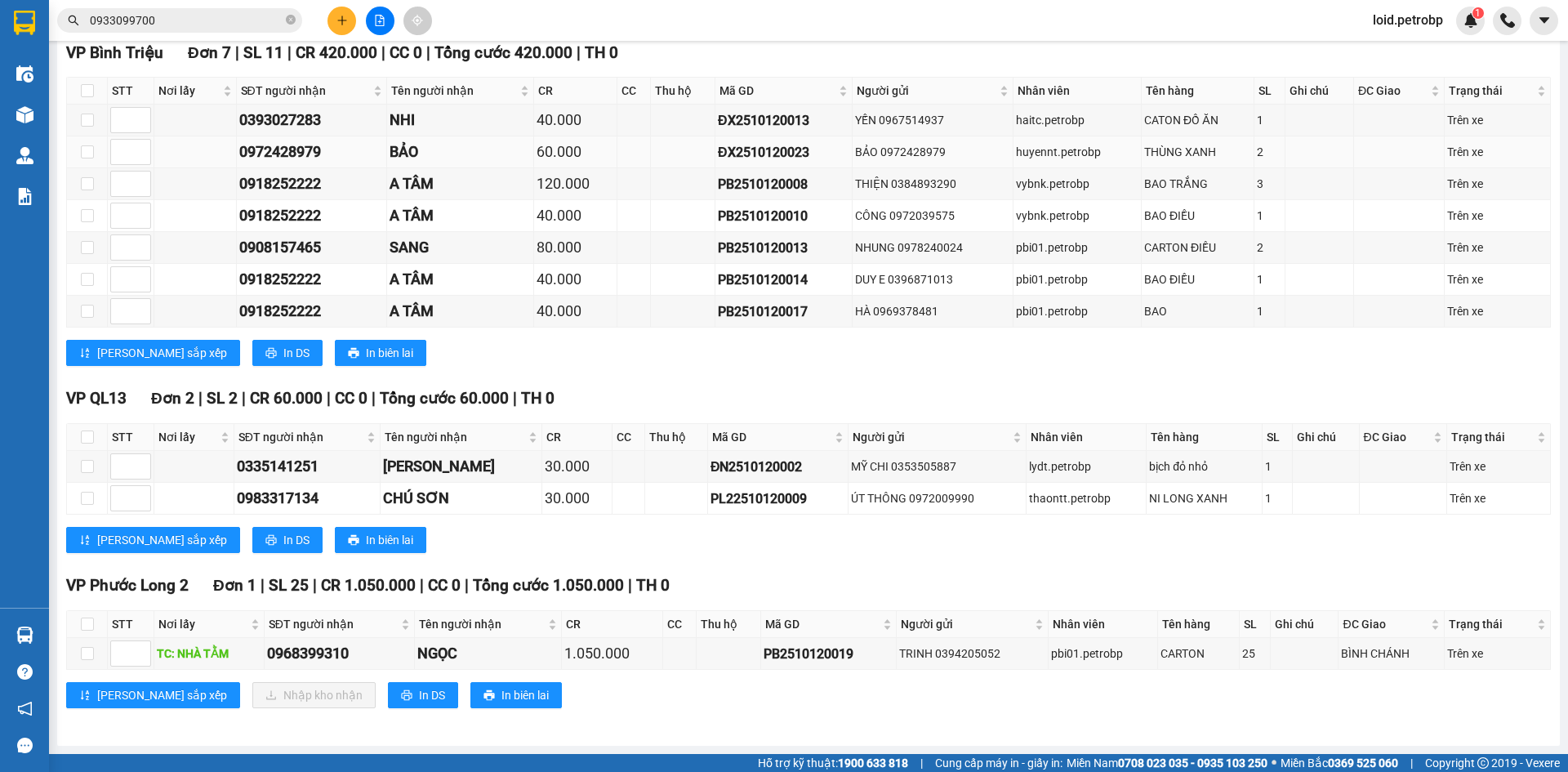
scroll to position [1637, 0]
click at [85, 625] on input "checkbox" at bounding box center [87, 623] width 13 height 13
checkbox input "true"
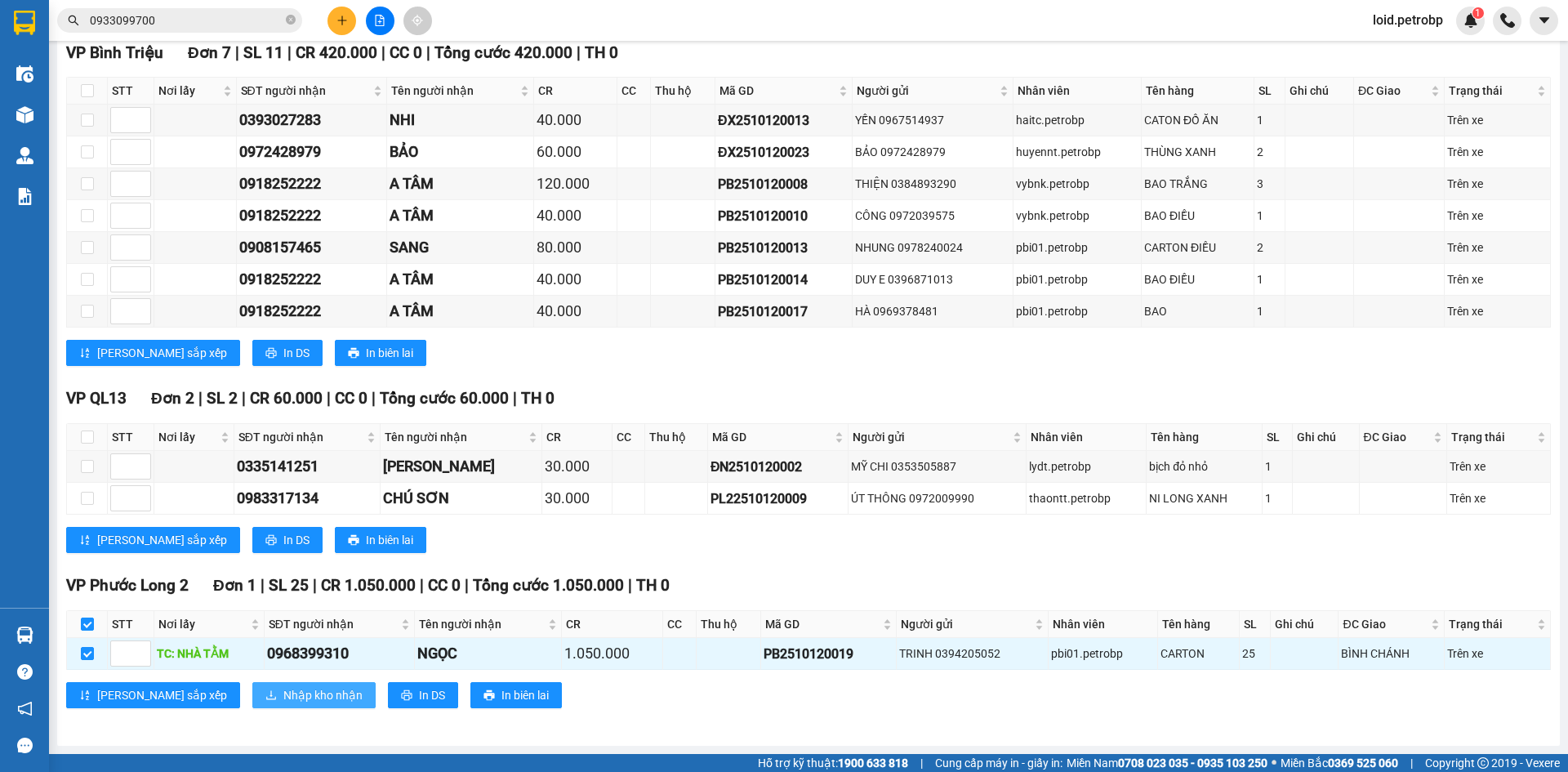
click at [284, 699] on span "Nhập kho nhận" at bounding box center [323, 695] width 80 height 18
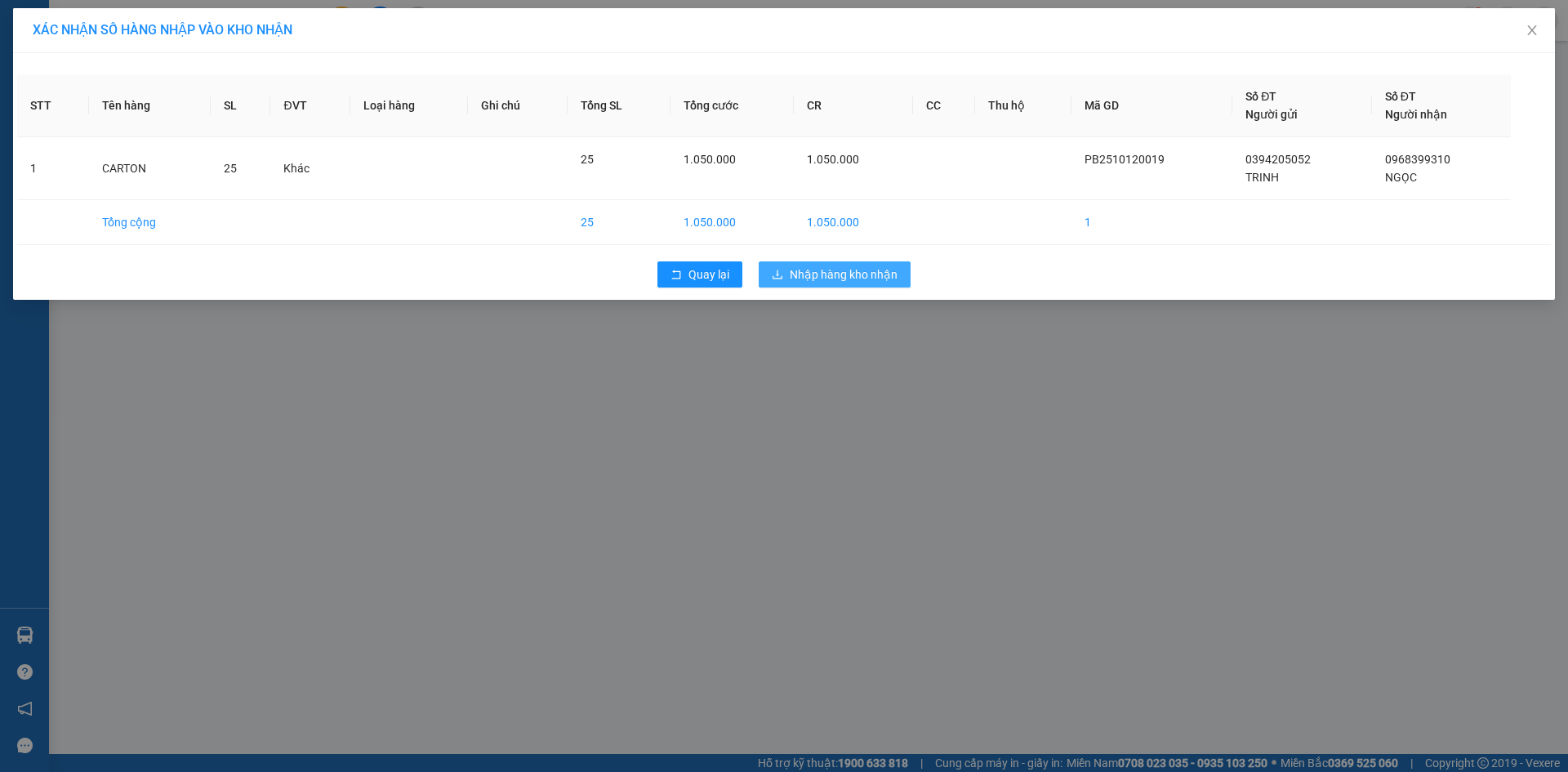
click at [858, 280] on span "Nhập hàng kho nhận" at bounding box center [843, 274] width 108 height 18
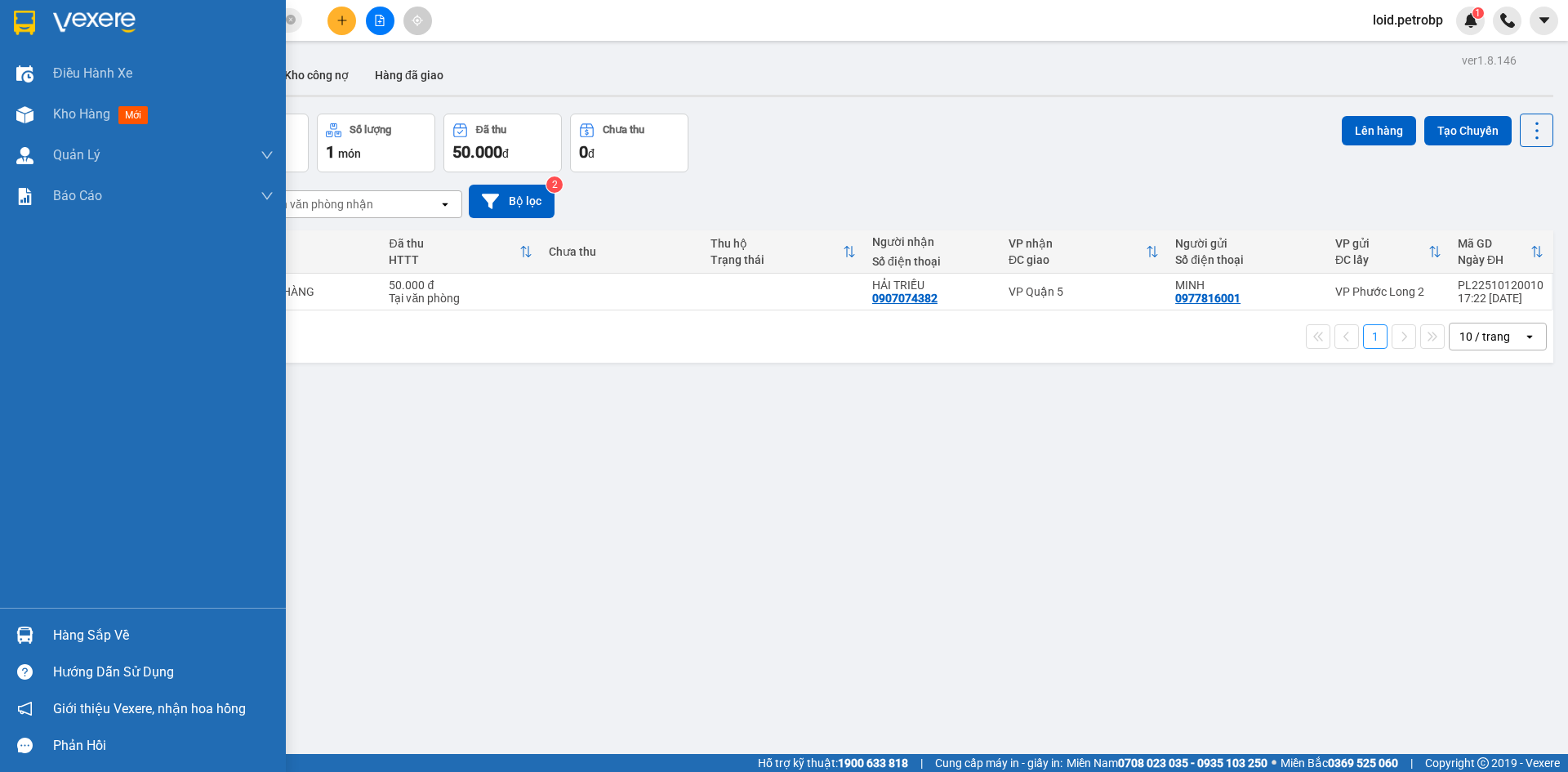
click at [37, 631] on div at bounding box center [25, 635] width 28 height 28
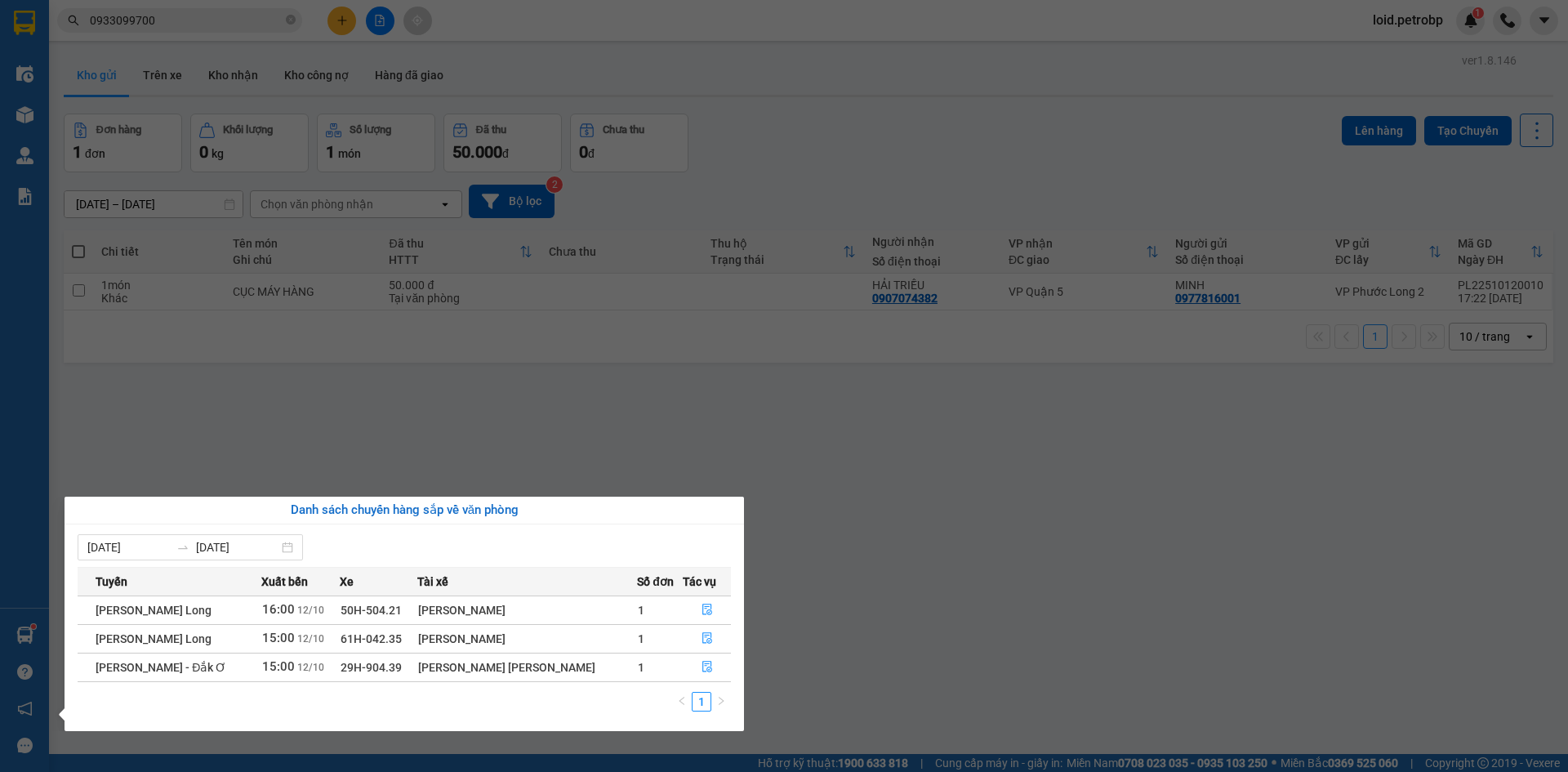
click at [897, 577] on section "Kết quả tìm kiếm ( 95 ) Bộ lọc Mã ĐH Trạng thái Món hàng Tổng cước Chưa cước Ng…" at bounding box center [784, 386] width 1568 height 772
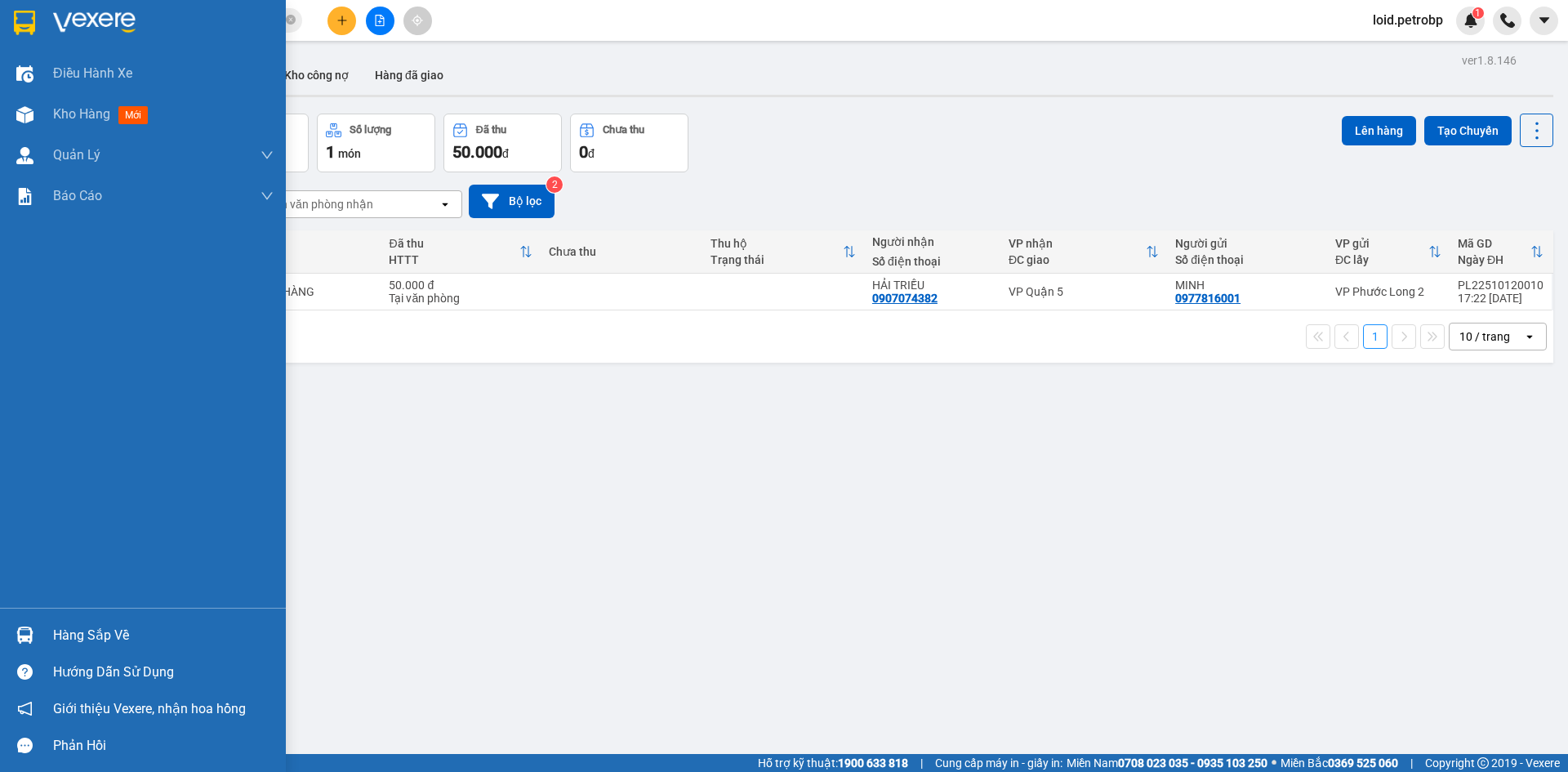
click at [110, 628] on div "Hàng sắp về" at bounding box center [163, 636] width 220 height 25
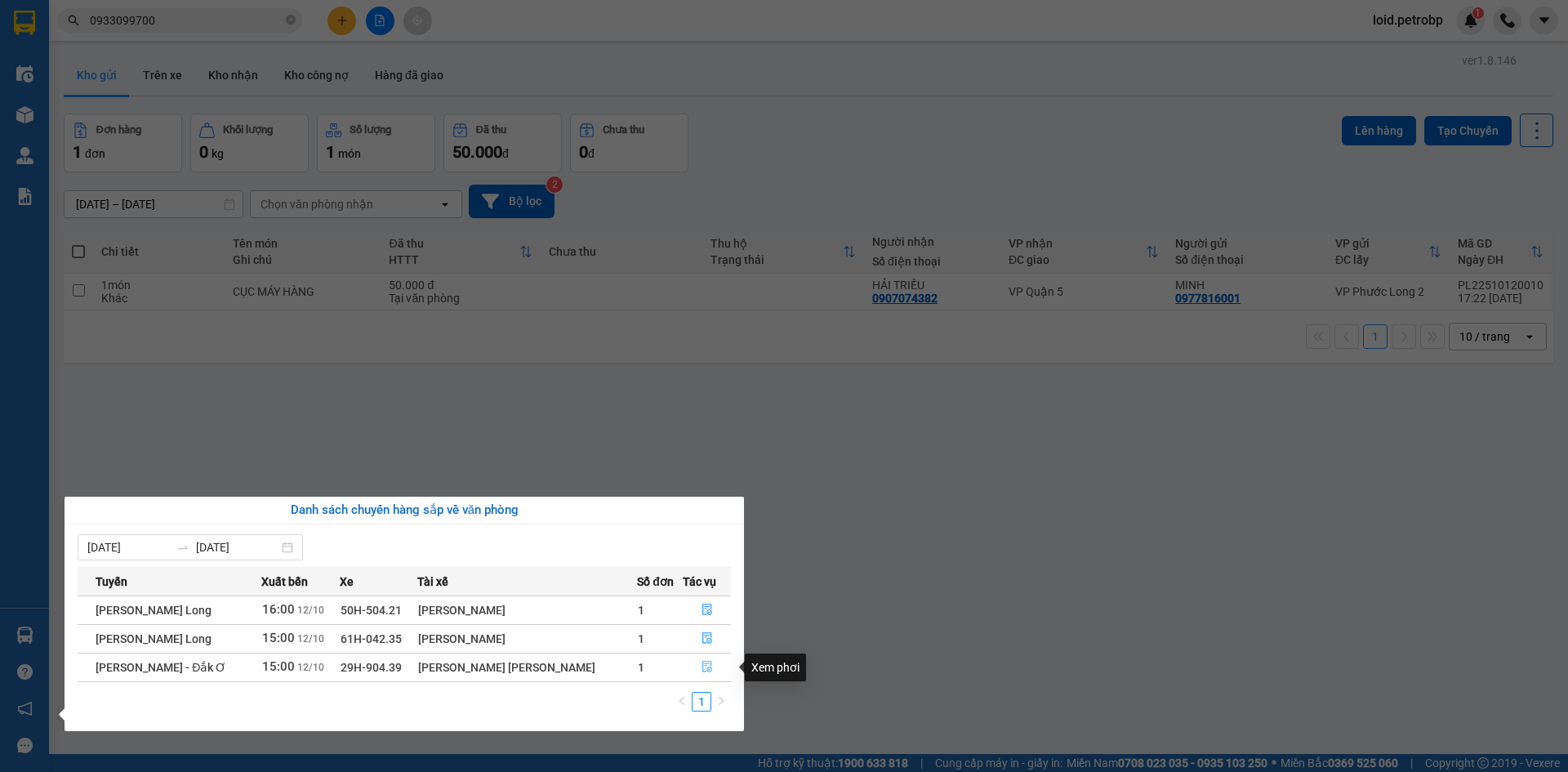
click at [707, 673] on span "file-done" at bounding box center [707, 667] width 11 height 13
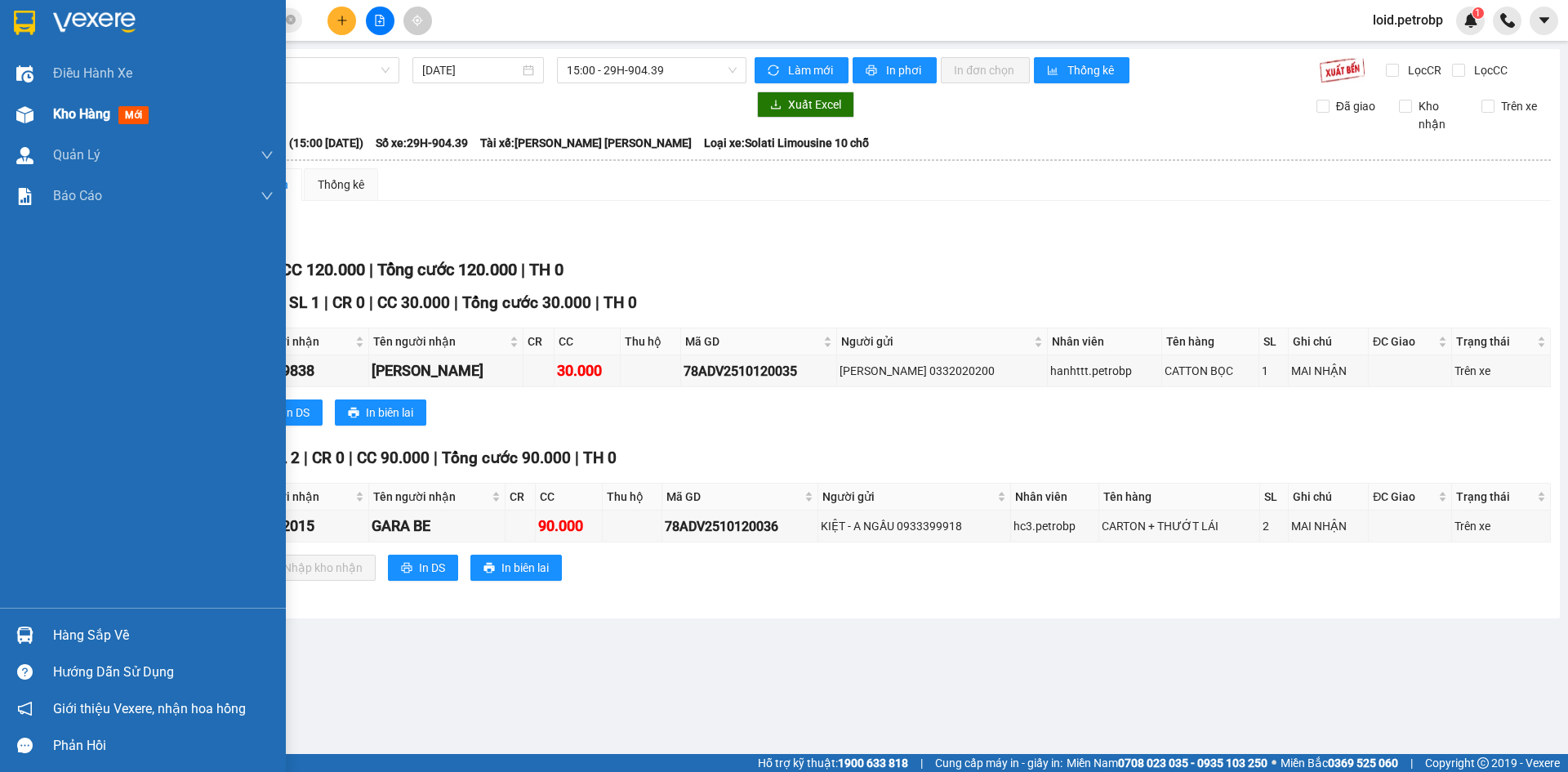
click at [70, 107] on span "Kho hàng" at bounding box center [81, 114] width 57 height 16
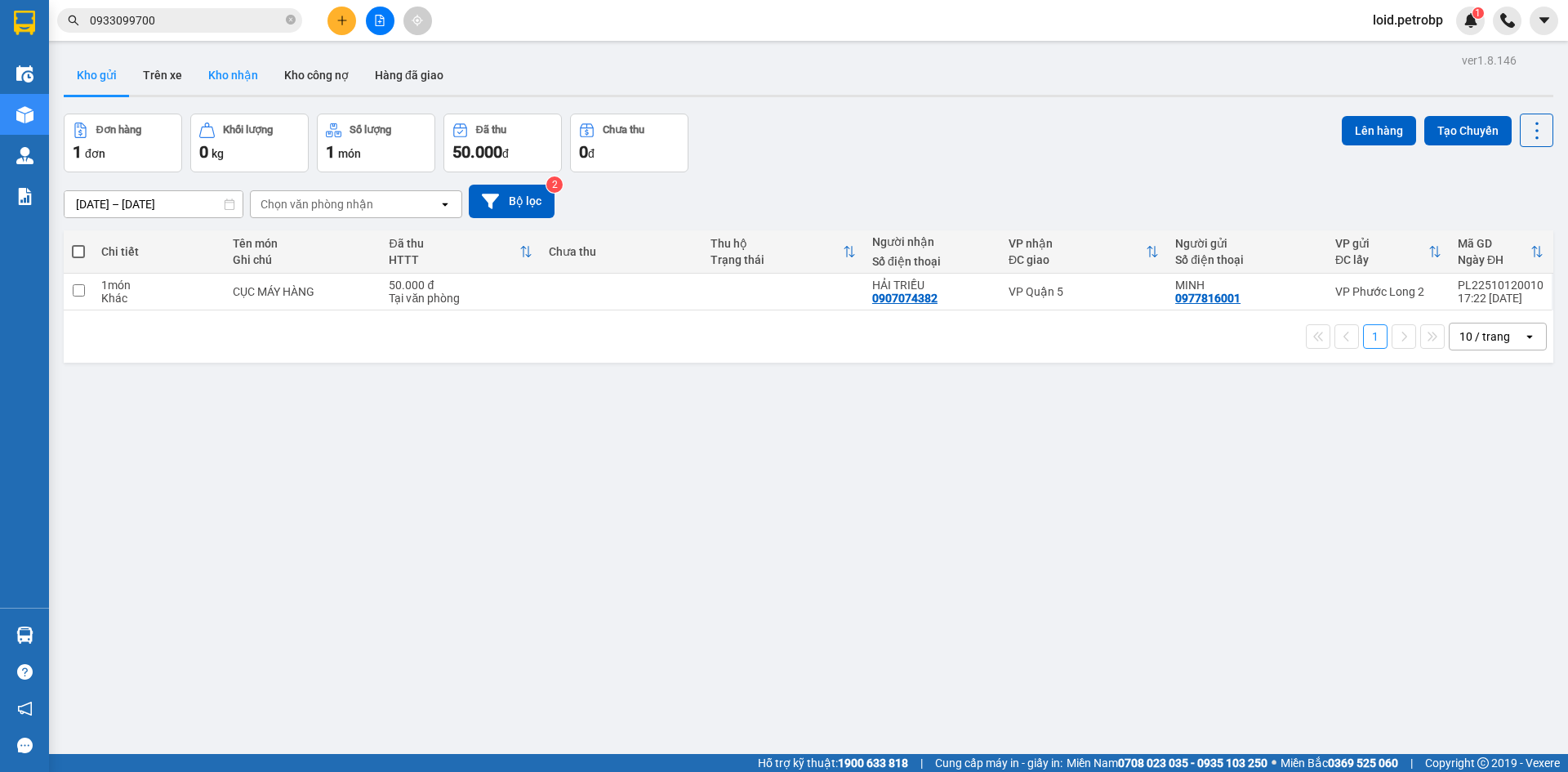
click at [235, 74] on button "Kho nhận" at bounding box center [233, 75] width 76 height 39
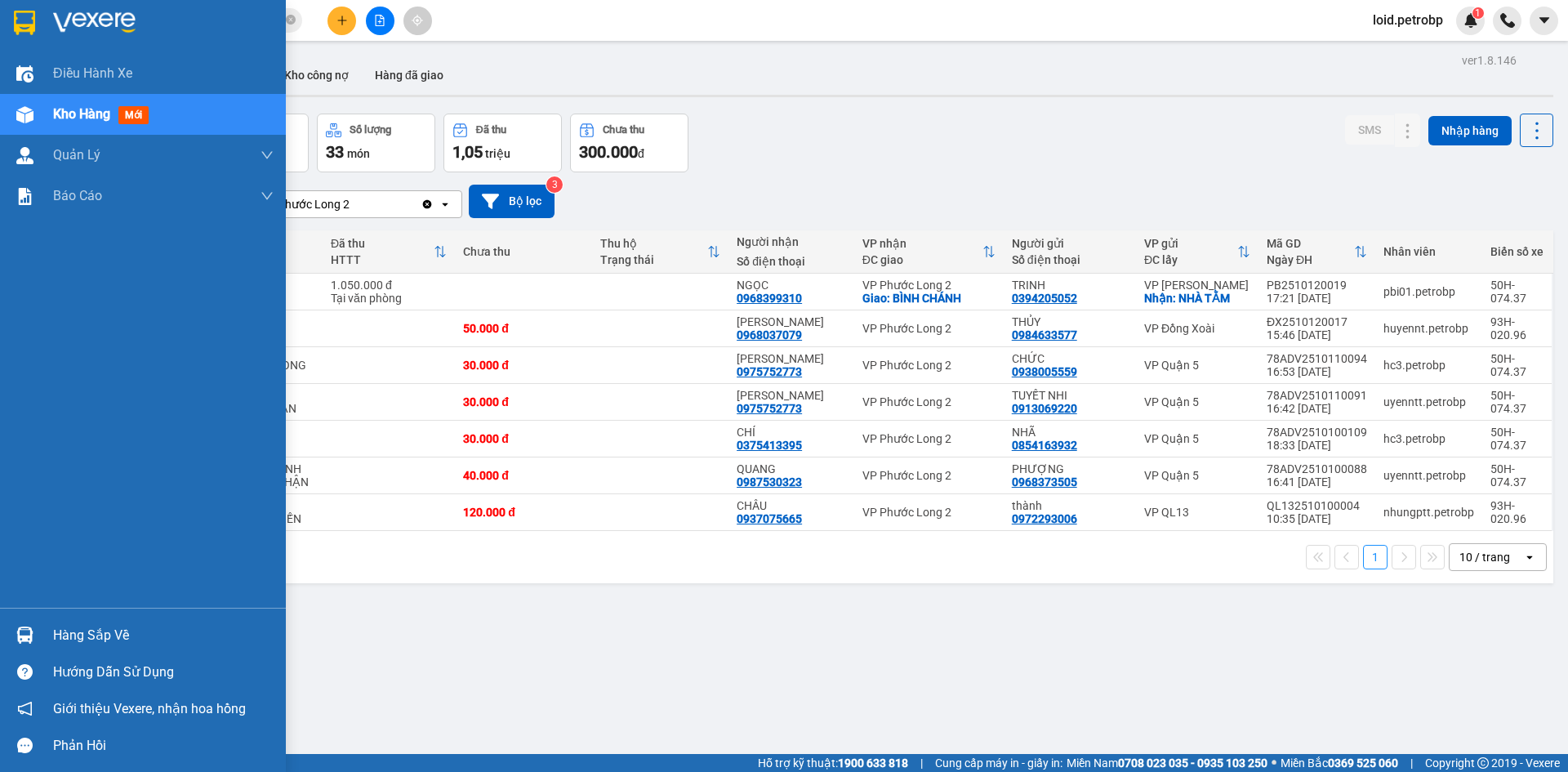
click at [44, 636] on div "Hàng sắp về" at bounding box center [142, 636] width 285 height 37
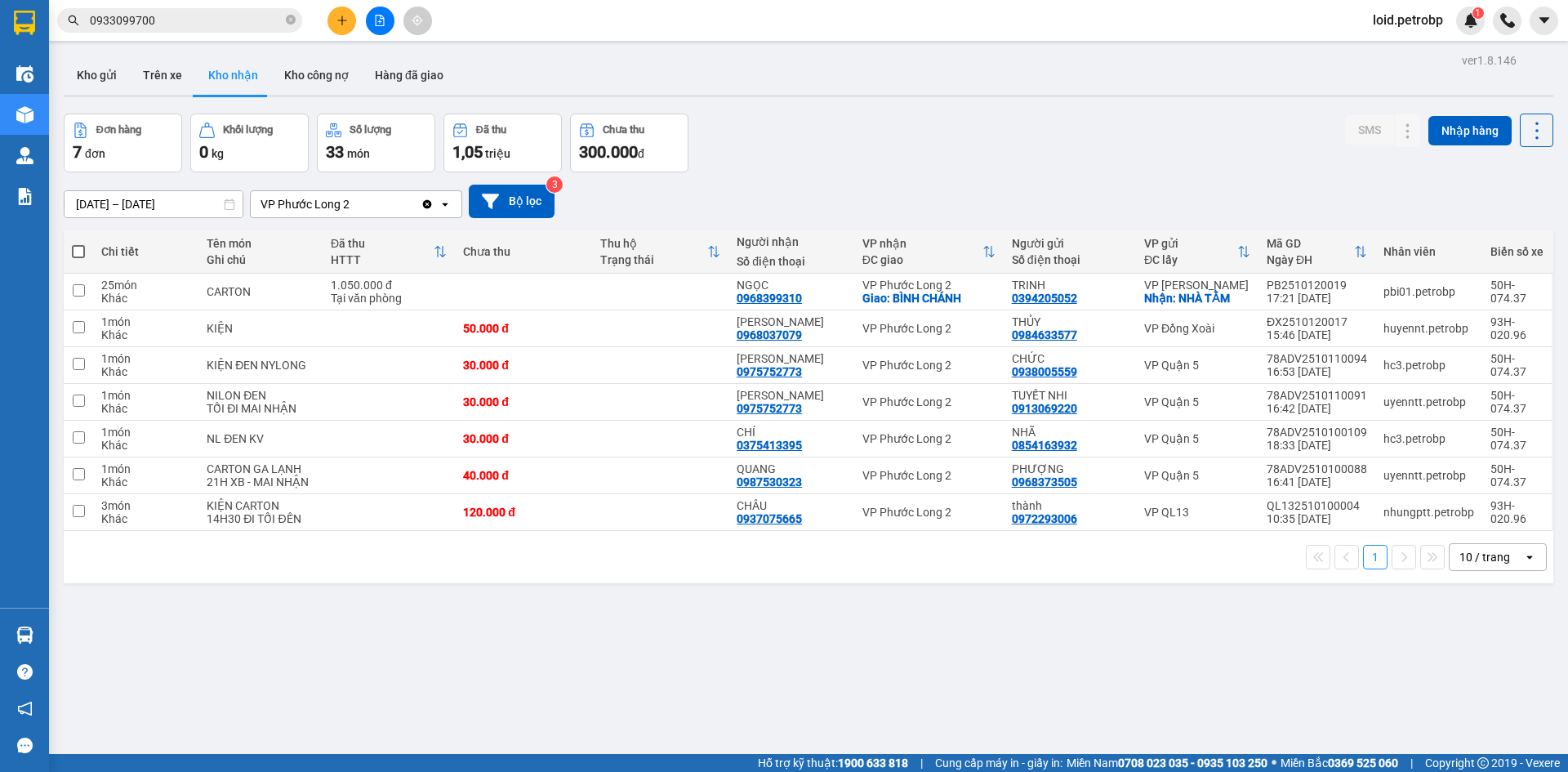
click at [744, 209] on section "Kết quả tìm kiếm ( 95 ) Bộ lọc Mã ĐH Trạng thái Món hàng Tổng cước Chưa cước Ng…" at bounding box center [784, 386] width 1568 height 772
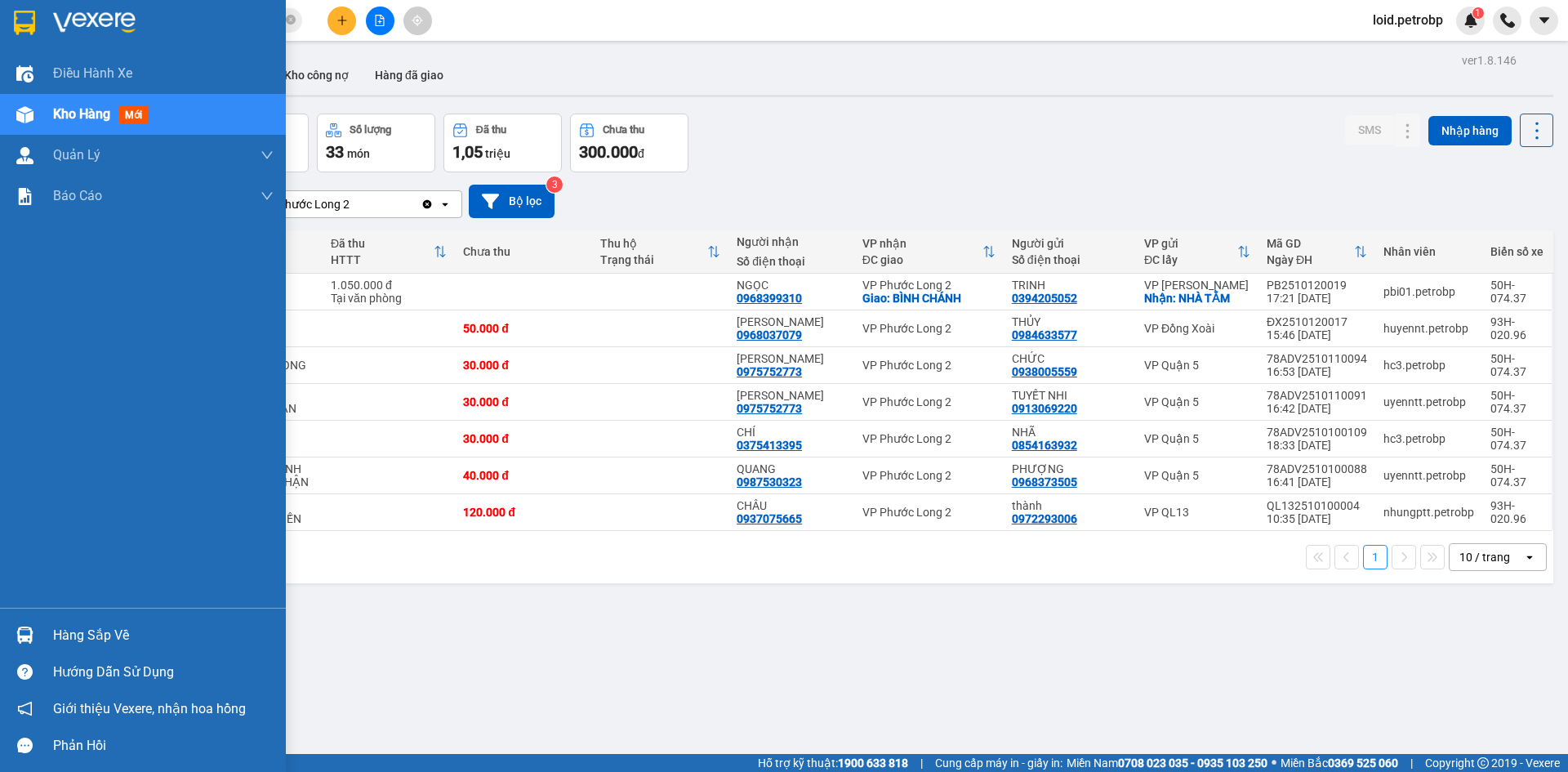
click at [32, 623] on div at bounding box center [25, 635] width 28 height 28
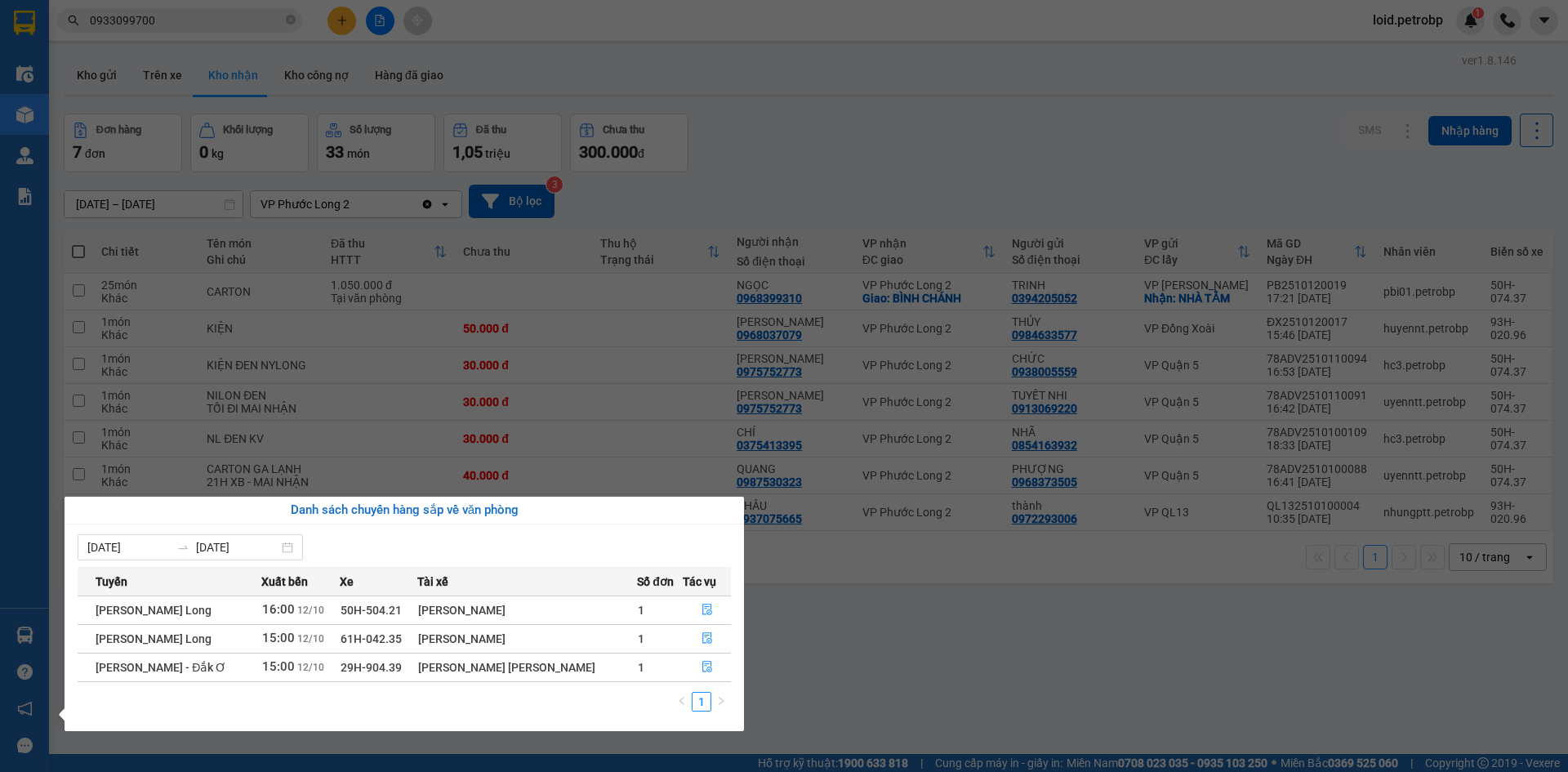
click at [897, 627] on section "Kết quả tìm kiếm ( 95 ) Bộ lọc Mã ĐH Trạng thái Món hàng Tổng cước Chưa cước Ng…" at bounding box center [784, 386] width 1568 height 772
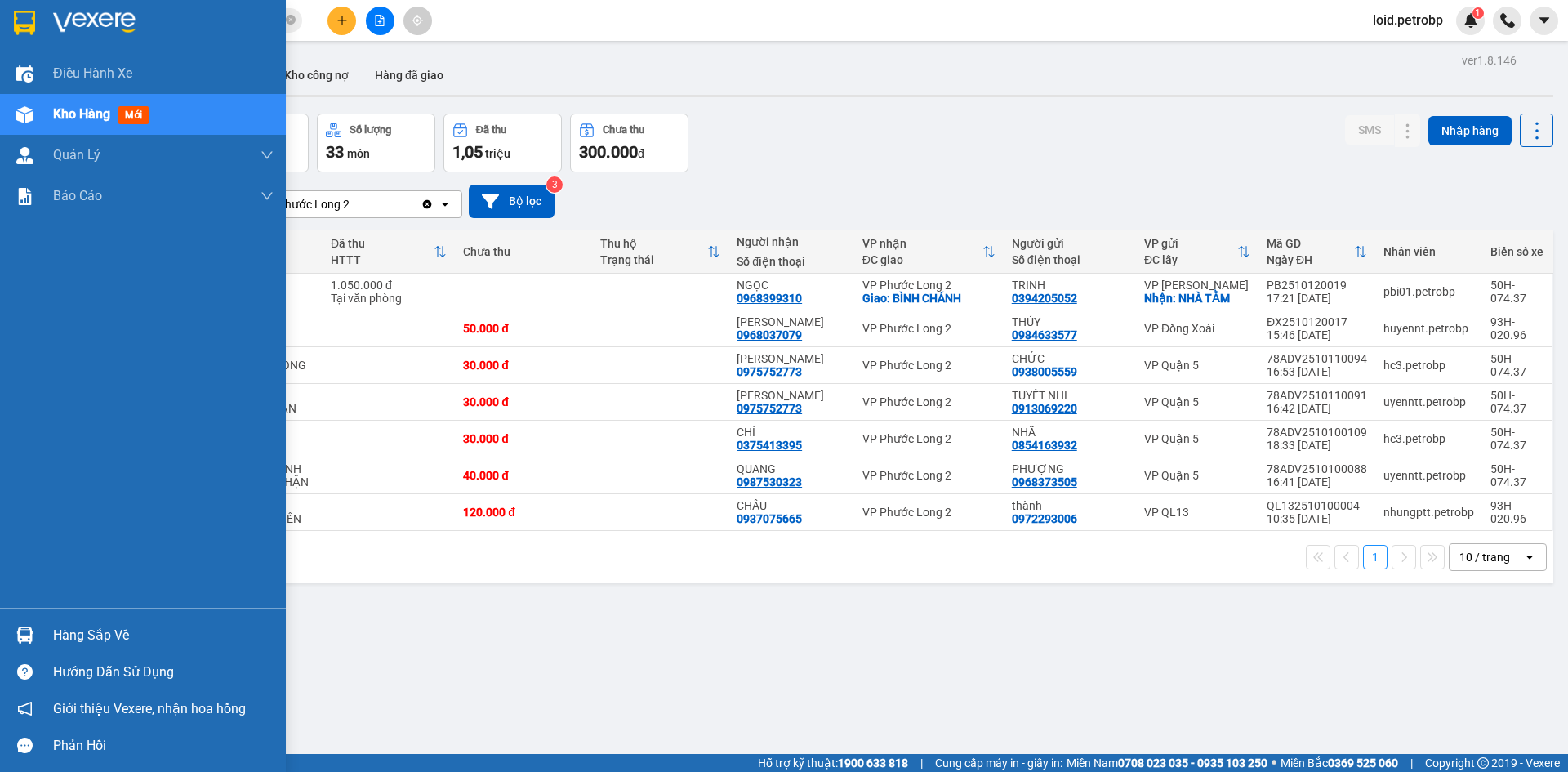
click at [49, 638] on div "Hàng sắp về" at bounding box center [142, 636] width 285 height 37
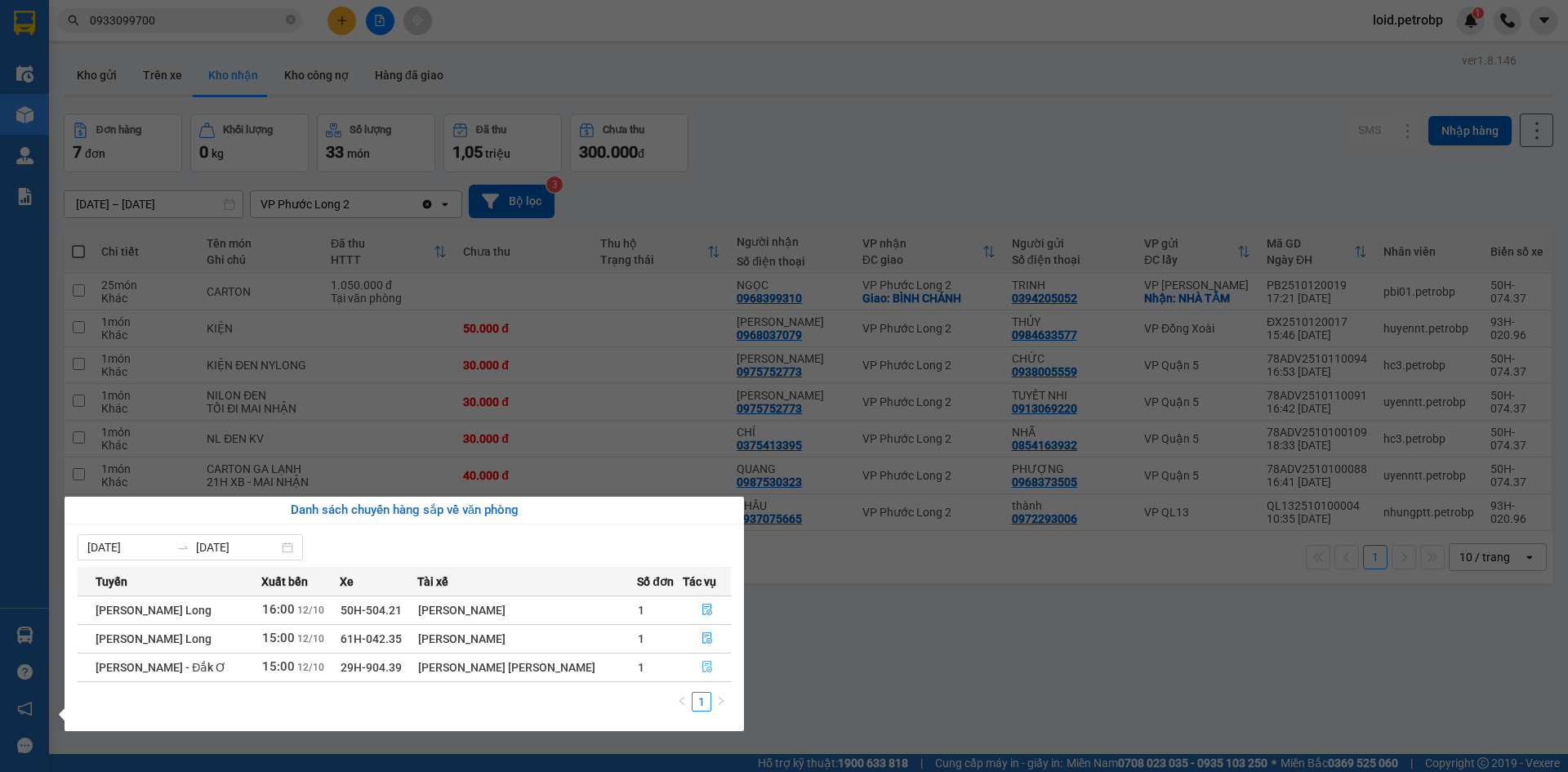
click at [692, 665] on button "button" at bounding box center [706, 668] width 47 height 27
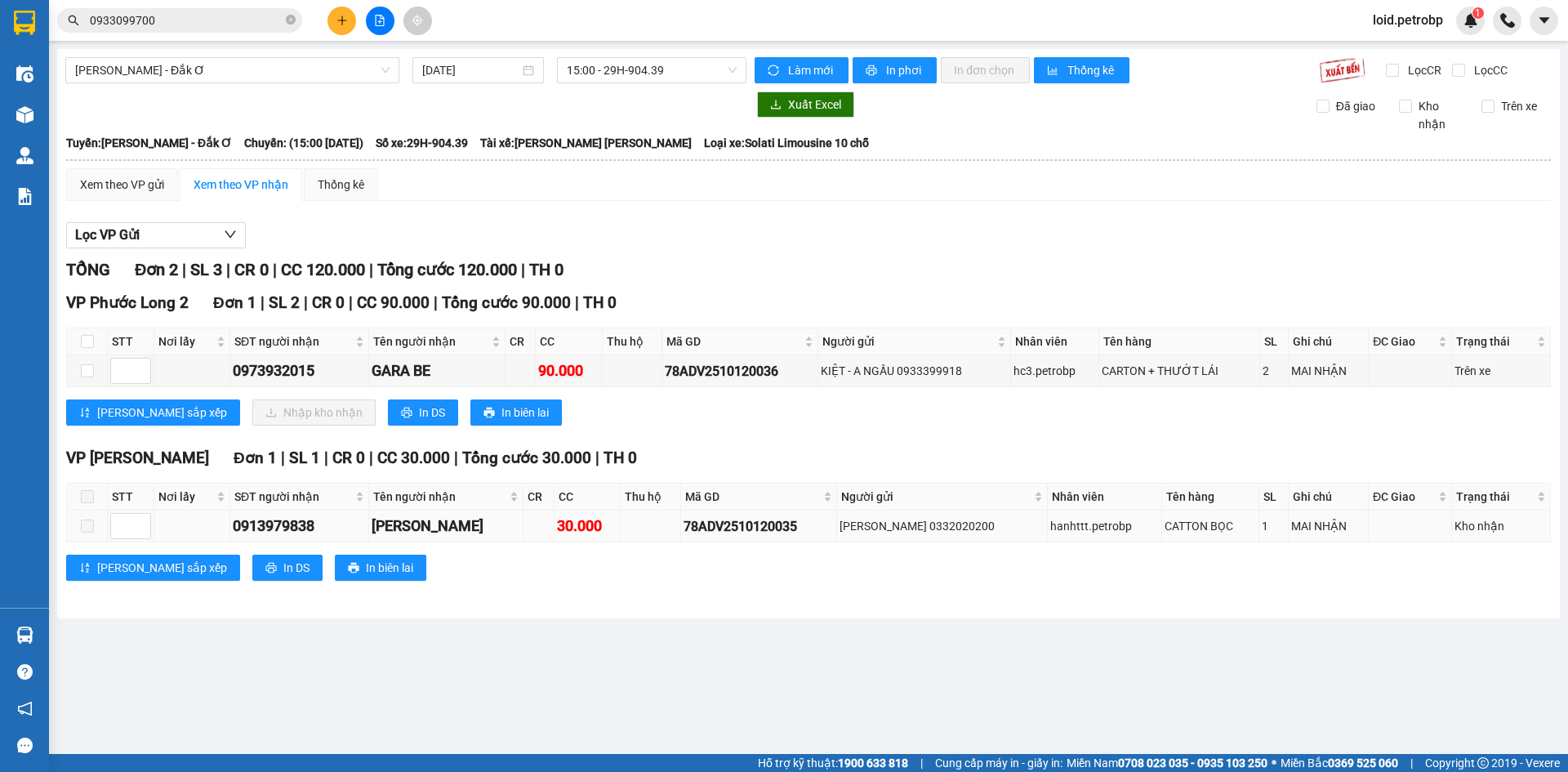
click at [292, 526] on div "0913979838" at bounding box center [299, 526] width 133 height 23
copy div "0913979838"
click at [88, 492] on span at bounding box center [87, 496] width 13 height 13
click at [87, 499] on span at bounding box center [87, 496] width 13 height 13
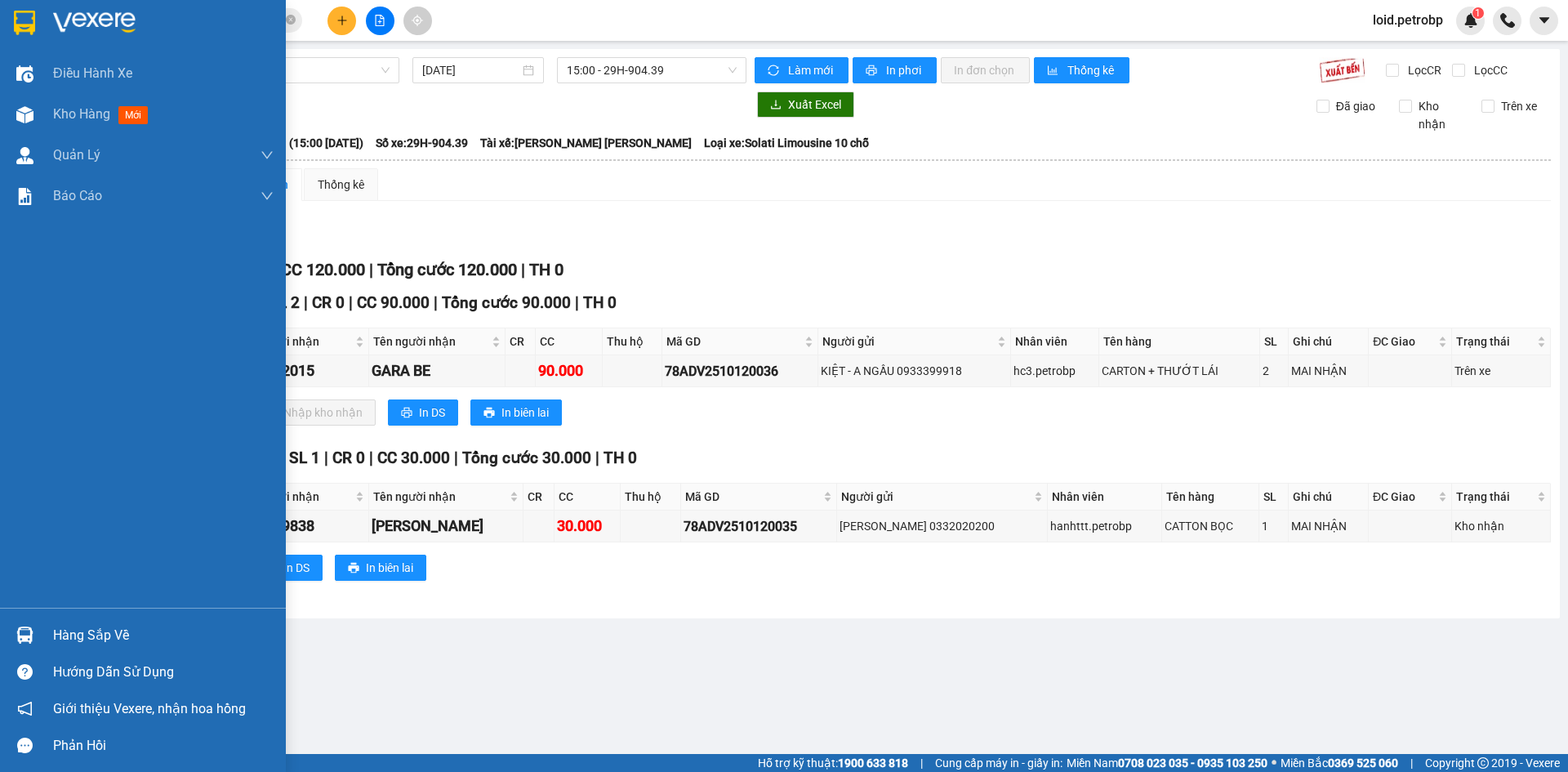
click at [49, 632] on div "Hàng sắp về" at bounding box center [142, 636] width 285 height 37
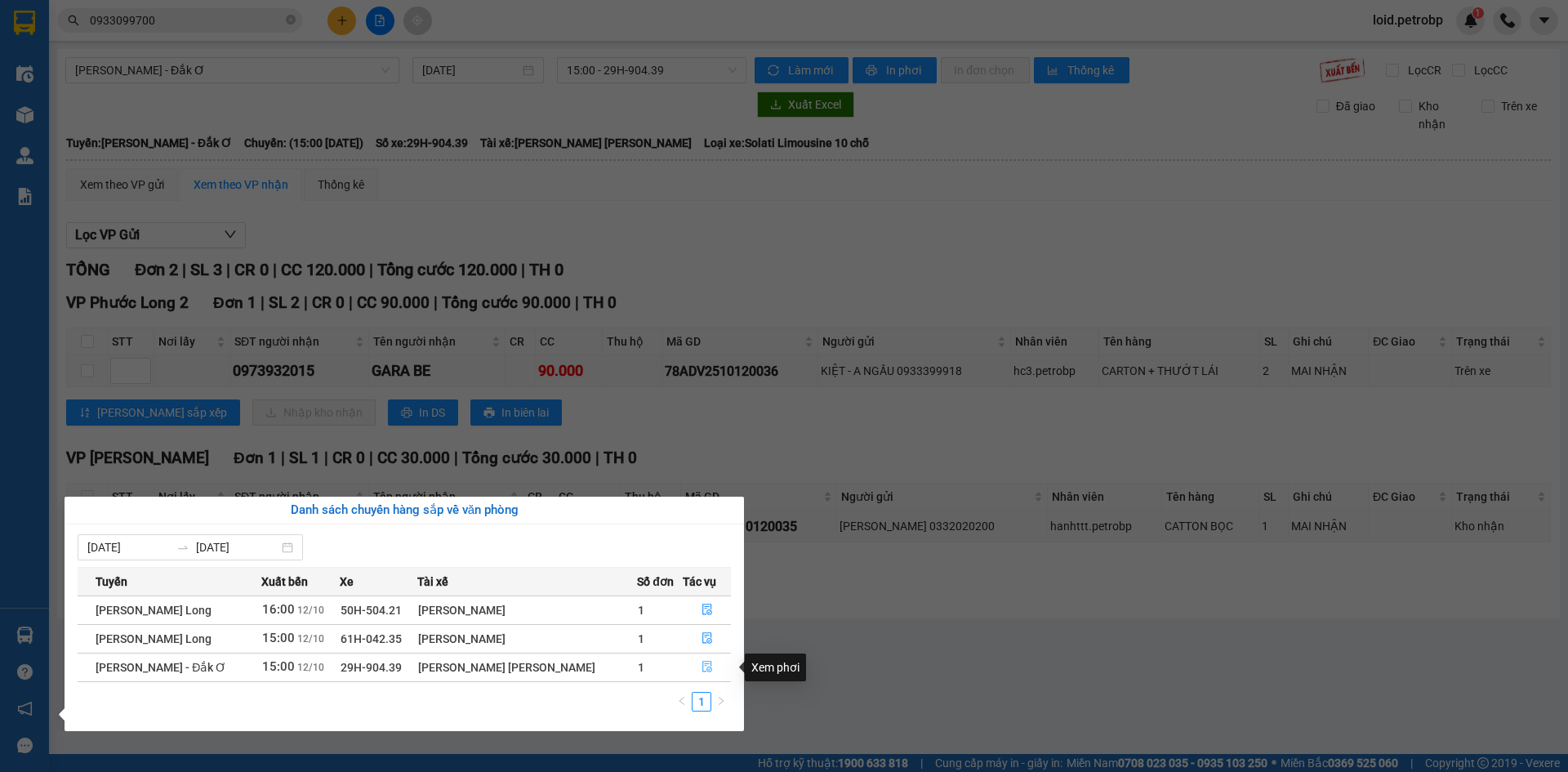
click at [704, 671] on icon "file-done" at bounding box center [707, 666] width 11 height 11
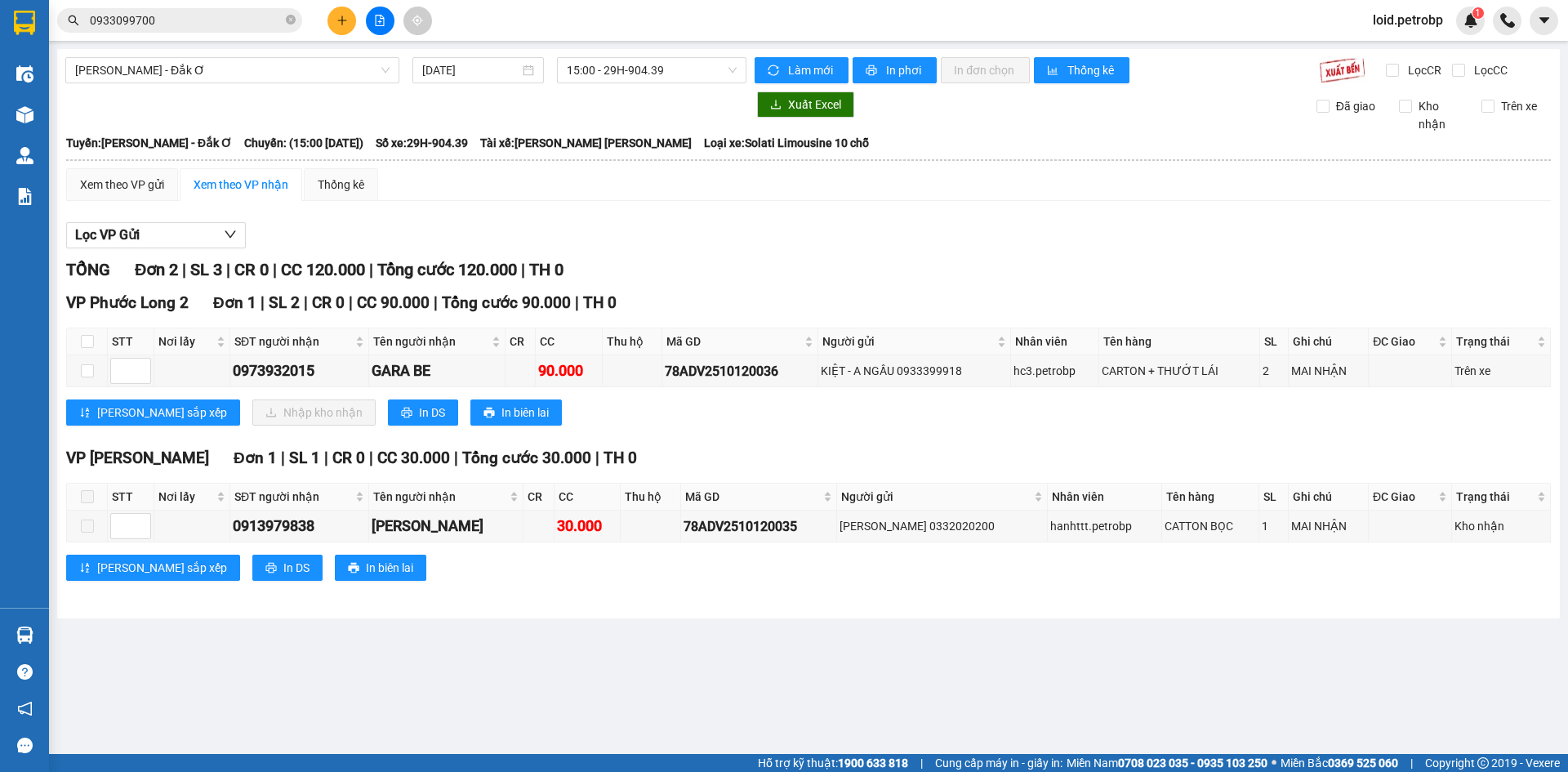
click at [84, 495] on span at bounding box center [87, 496] width 13 height 13
click at [88, 502] on span at bounding box center [87, 496] width 13 height 13
click at [89, 348] on input "checkbox" at bounding box center [87, 341] width 13 height 13
checkbox input "true"
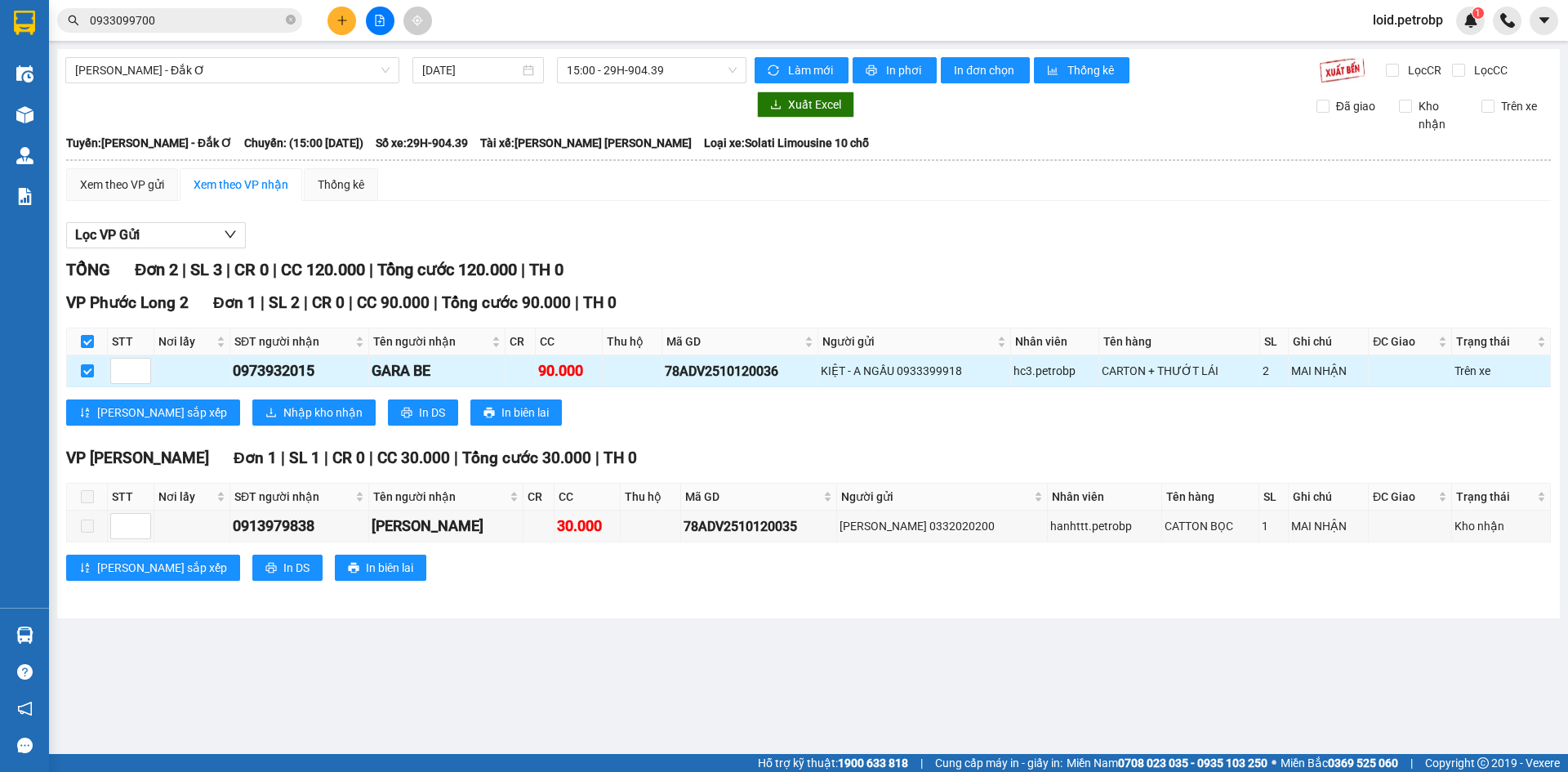
click at [283, 364] on div "0973932015" at bounding box center [299, 371] width 133 height 23
copy div "0973932015"
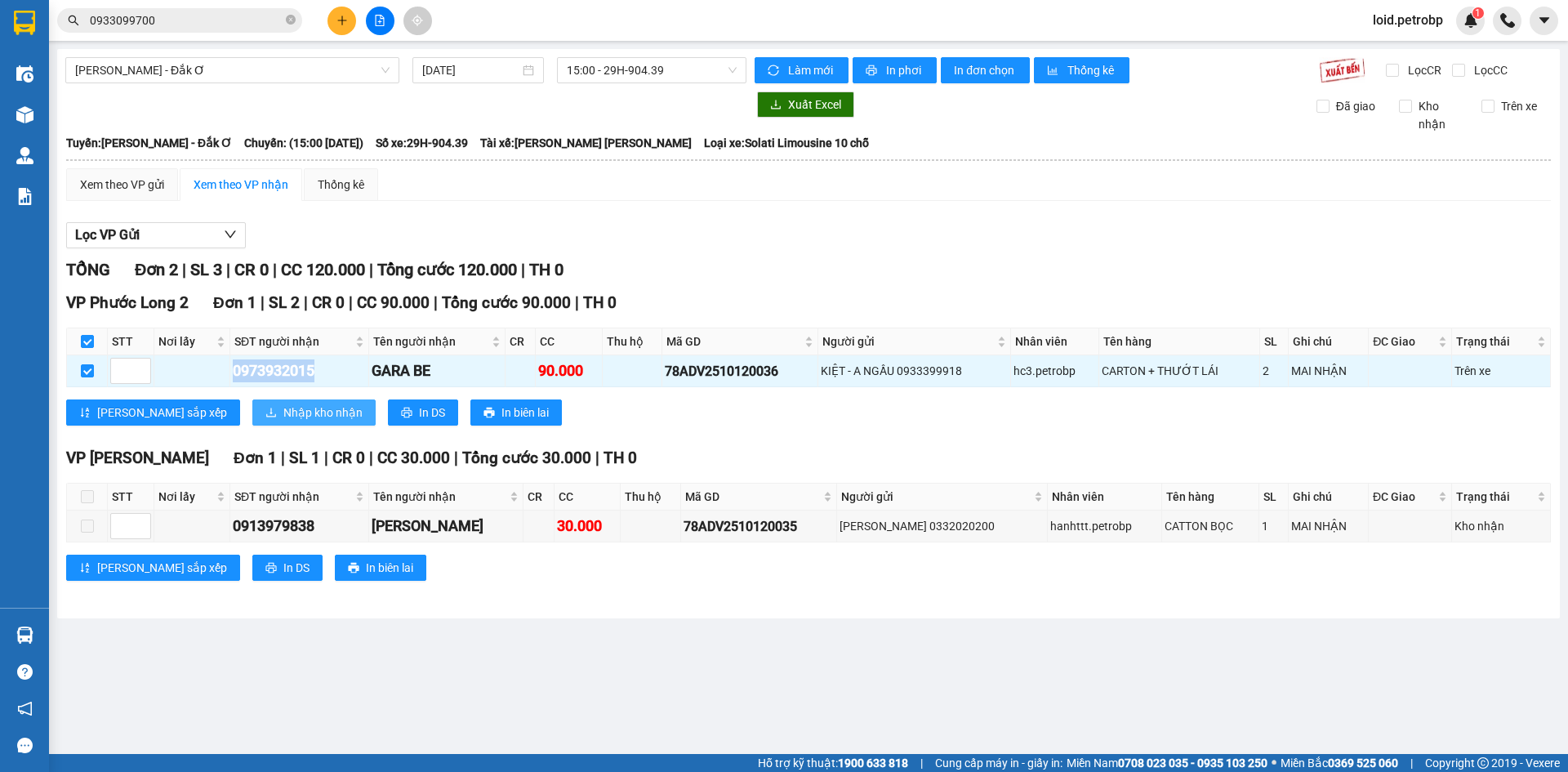
click at [252, 424] on button "Nhập kho nhận" at bounding box center [314, 413] width 124 height 27
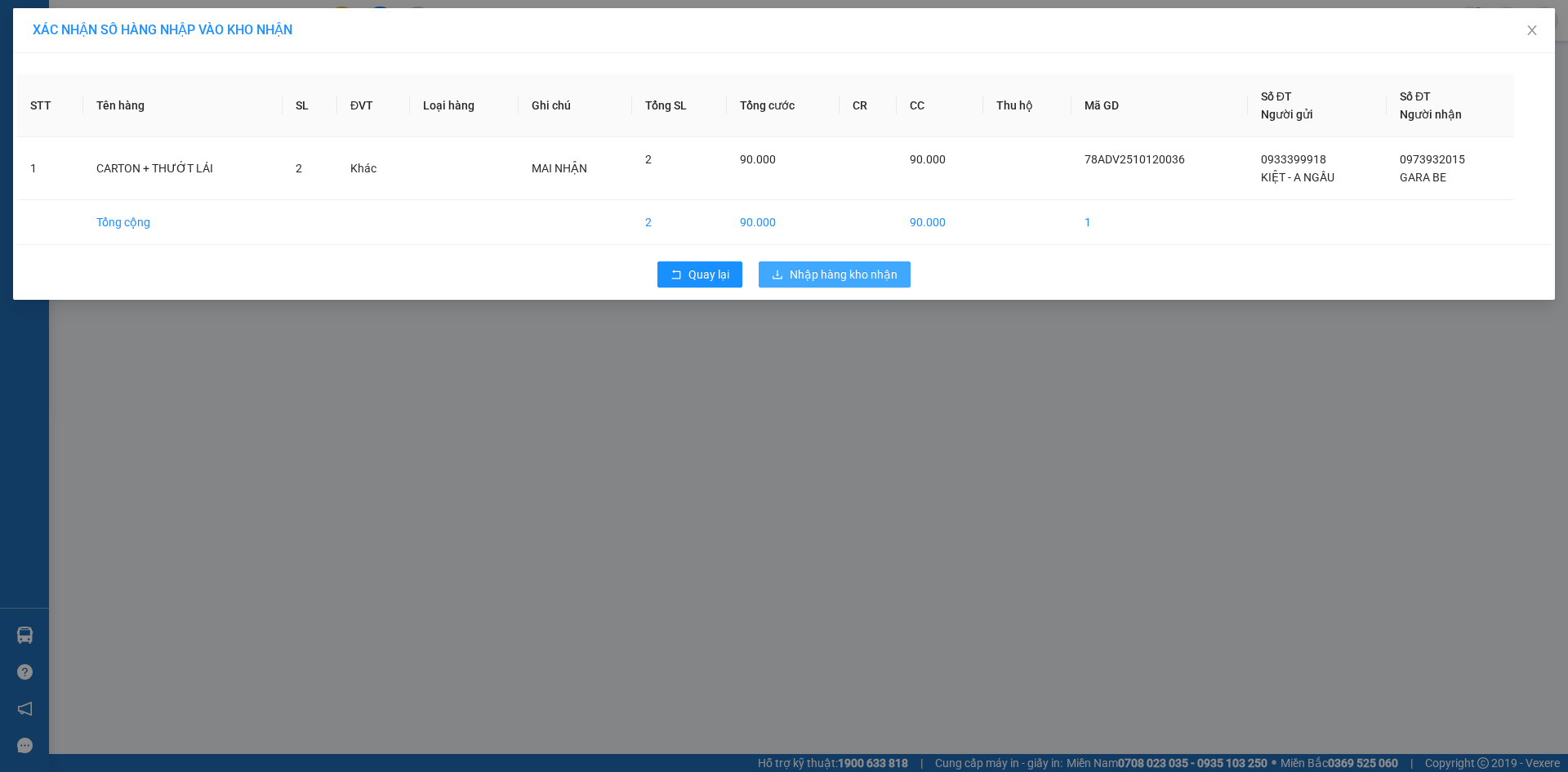
click at [849, 278] on span "Nhập hàng kho nhận" at bounding box center [843, 274] width 108 height 18
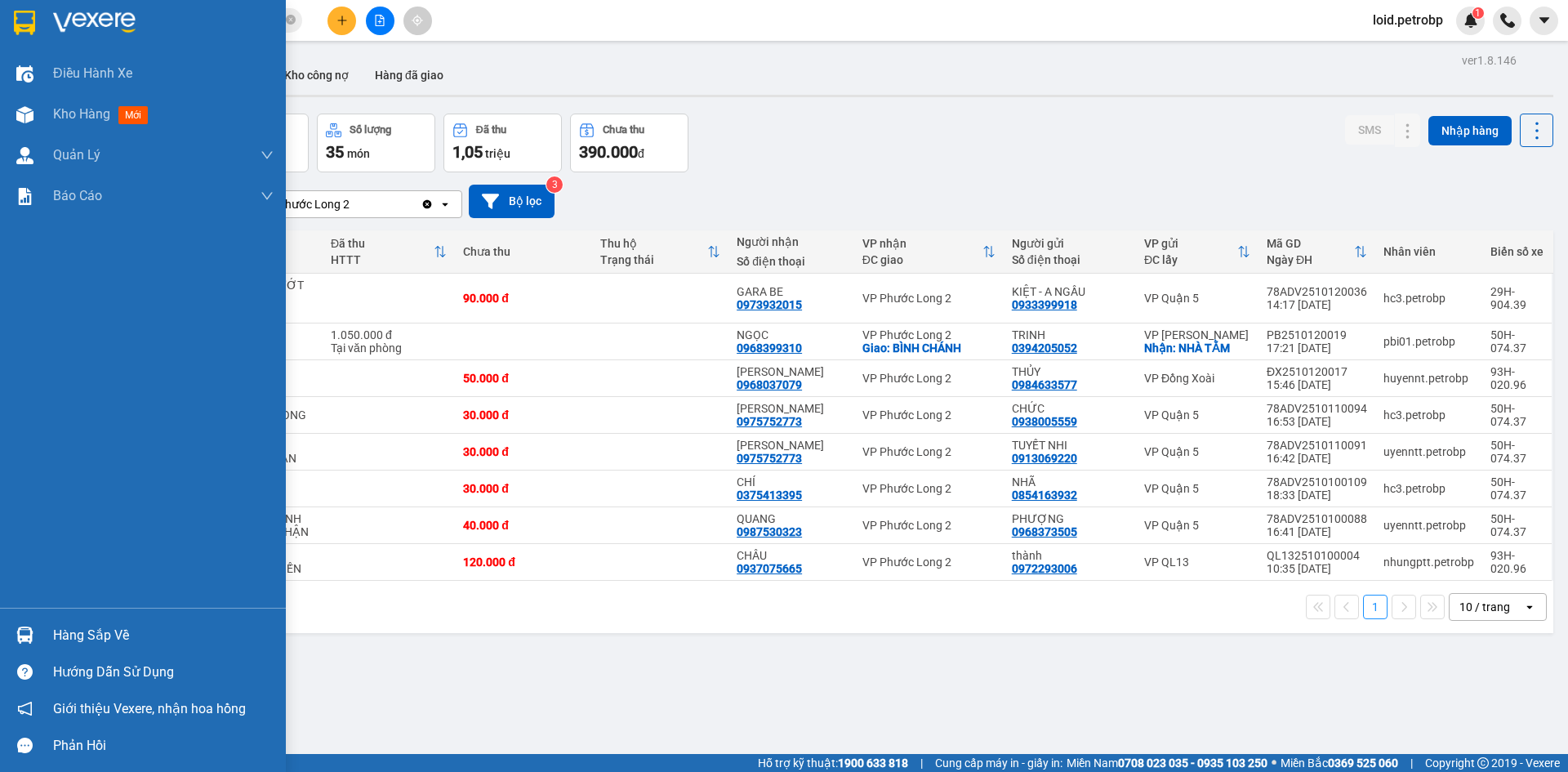
click at [46, 631] on div "Hàng sắp về" at bounding box center [142, 636] width 285 height 37
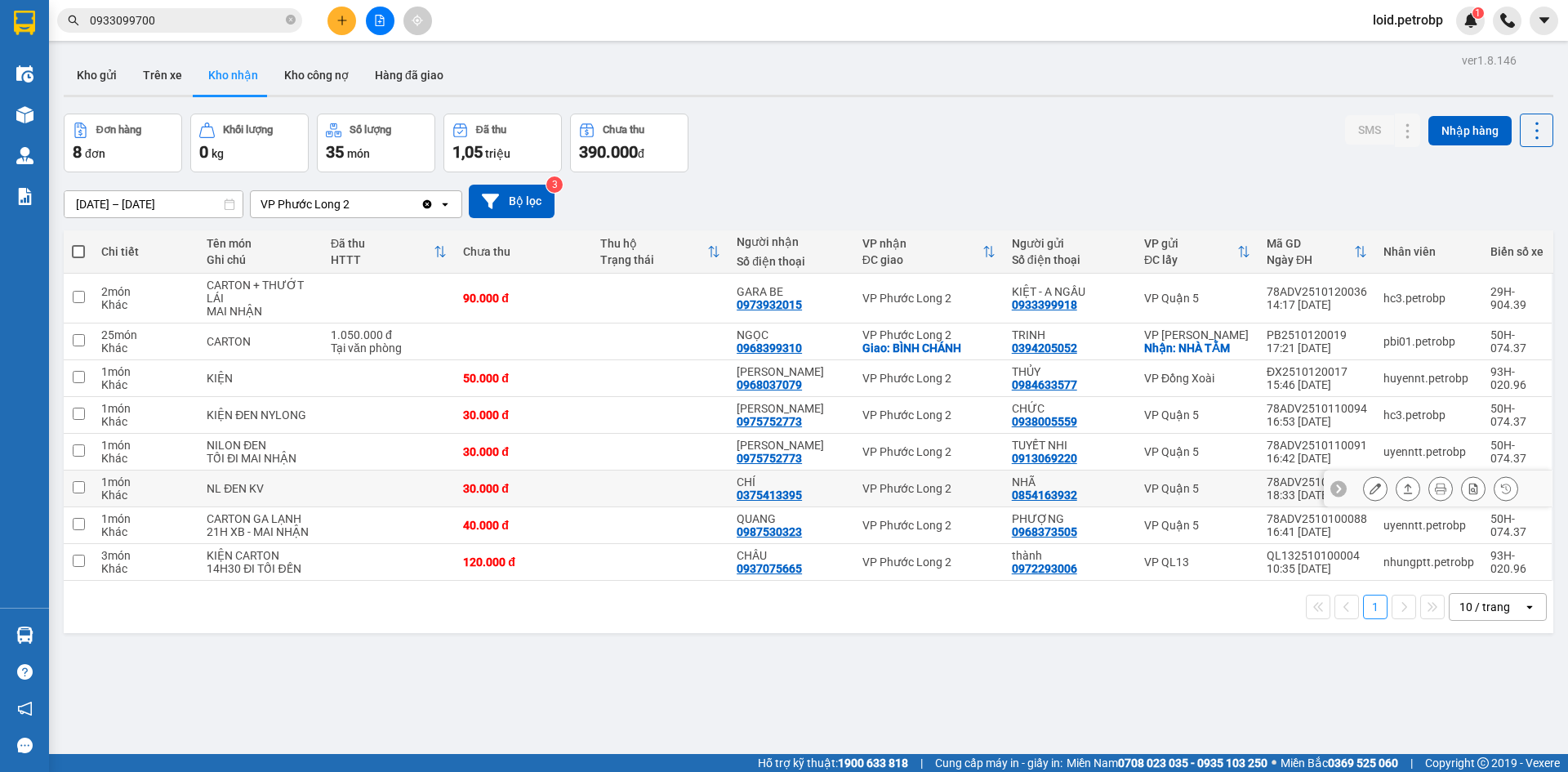
click at [698, 479] on section "Kết quả tìm kiếm ( 95 ) Bộ lọc Mã ĐH Trạng thái Món hàng Tổng cước Chưa cước Ng…" at bounding box center [784, 386] width 1568 height 772
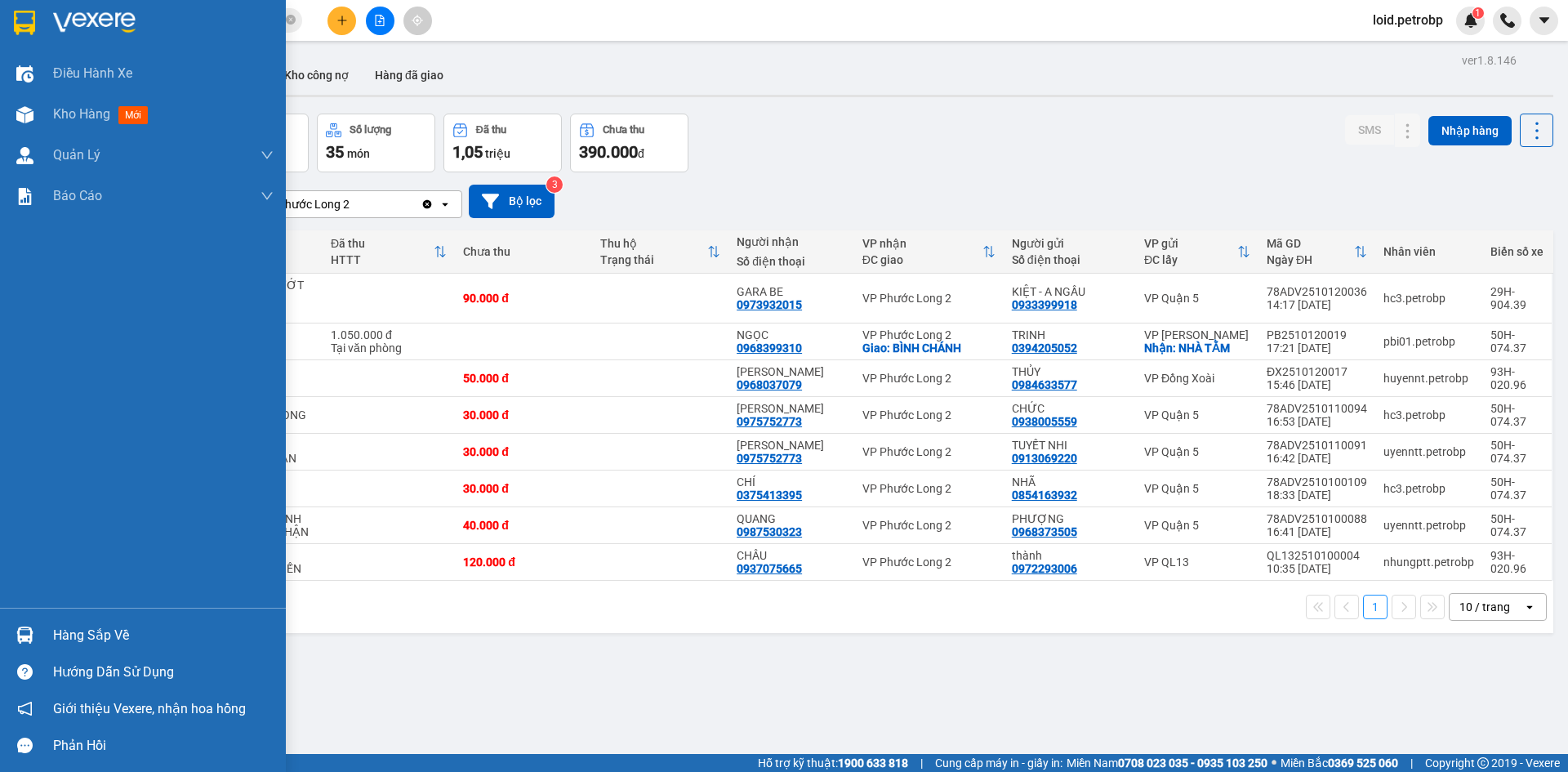
click at [79, 634] on div "Hàng sắp về" at bounding box center [163, 636] width 220 height 25
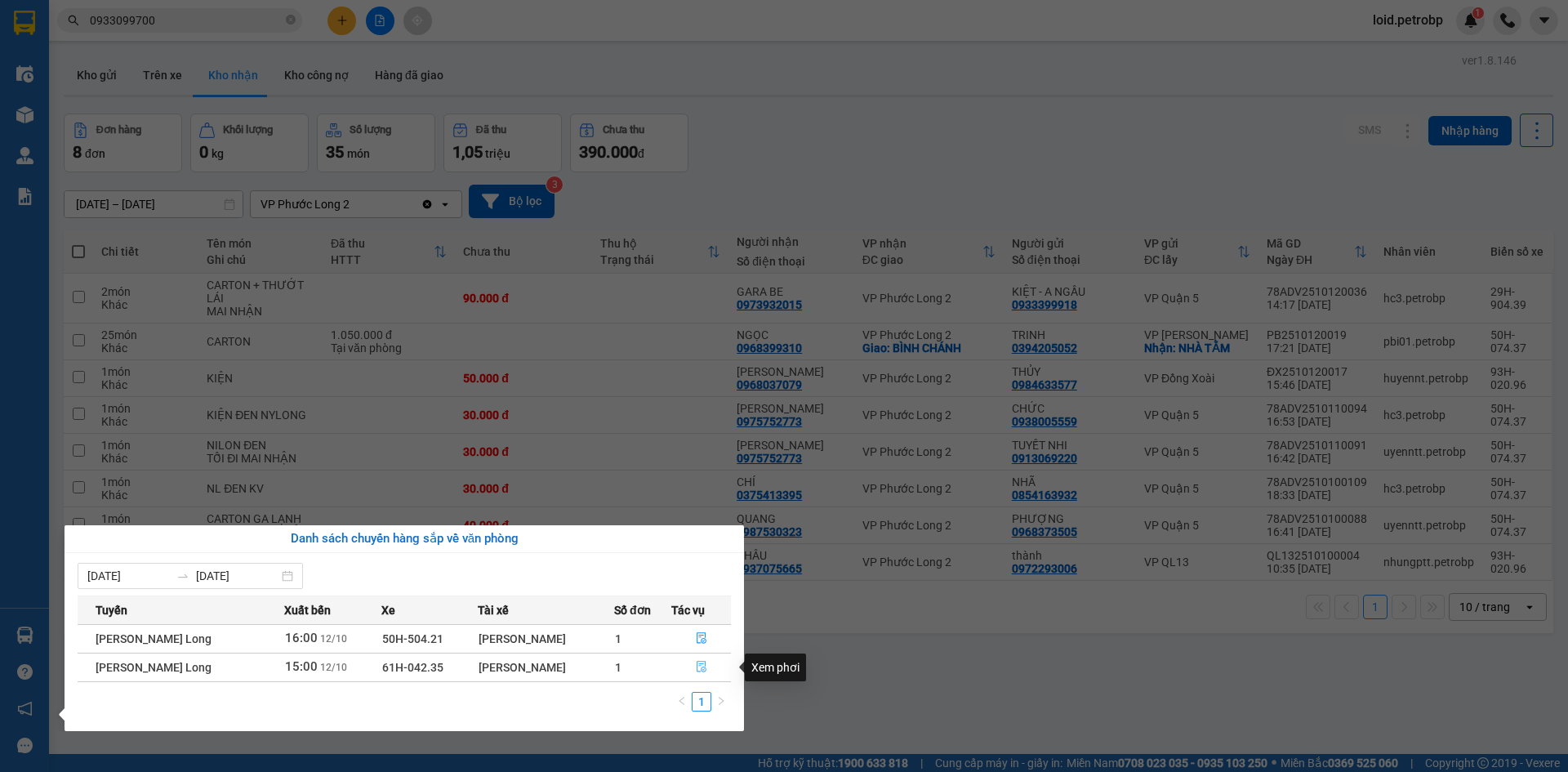
click at [703, 665] on icon "file-done" at bounding box center [701, 666] width 11 height 11
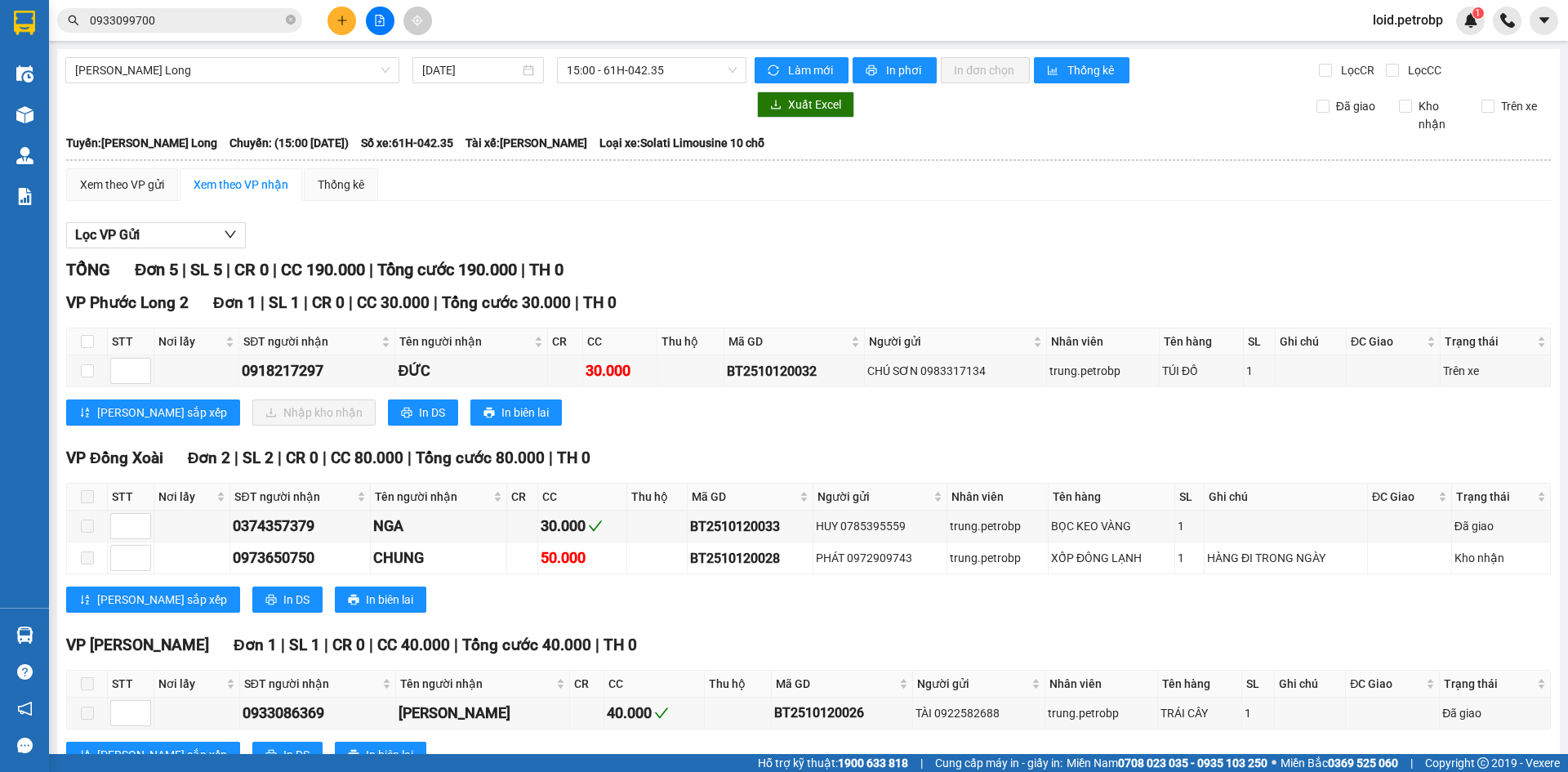
scroll to position [215, 0]
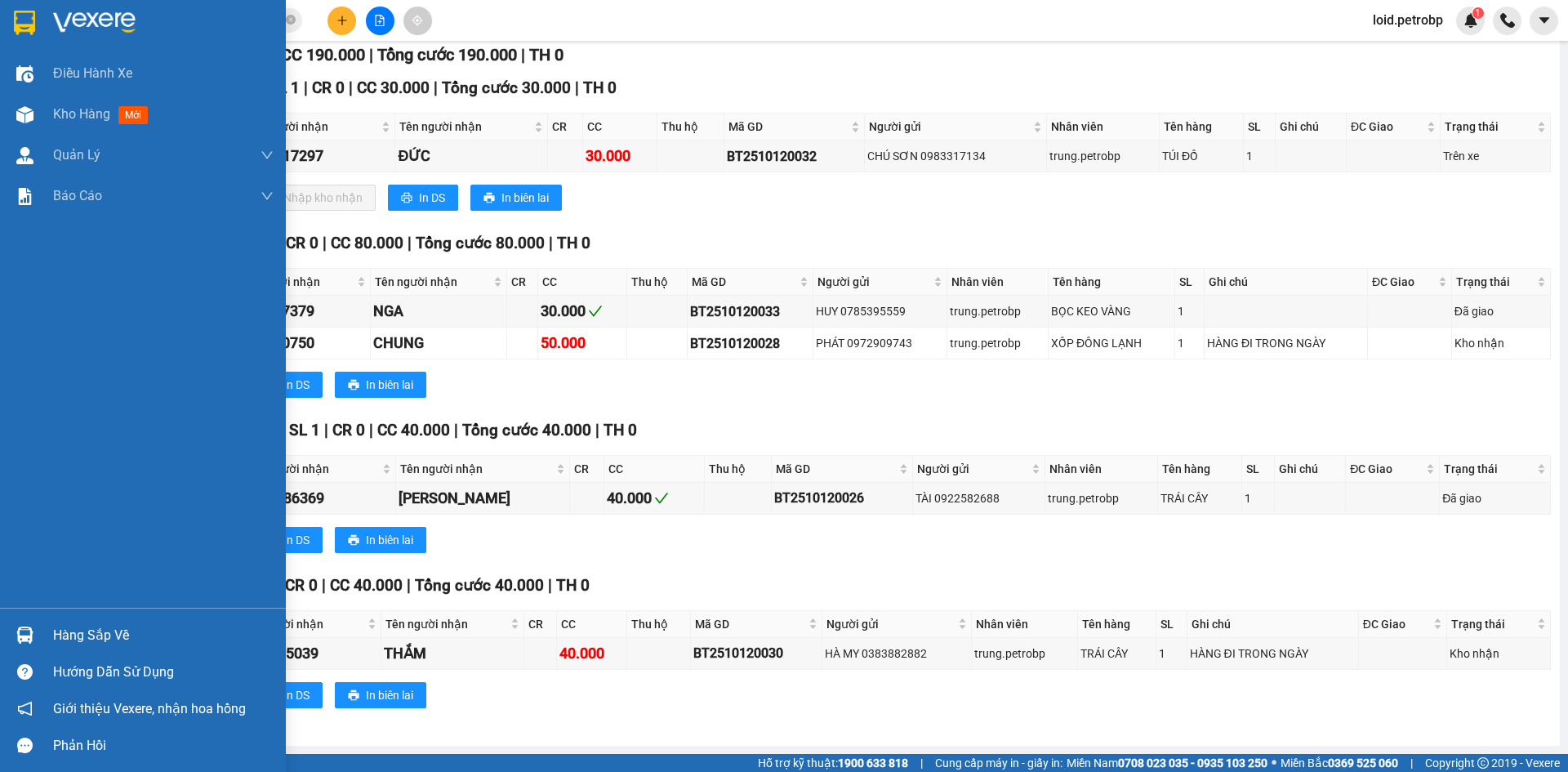
click at [42, 638] on div "Hàng sắp về" at bounding box center [142, 636] width 285 height 37
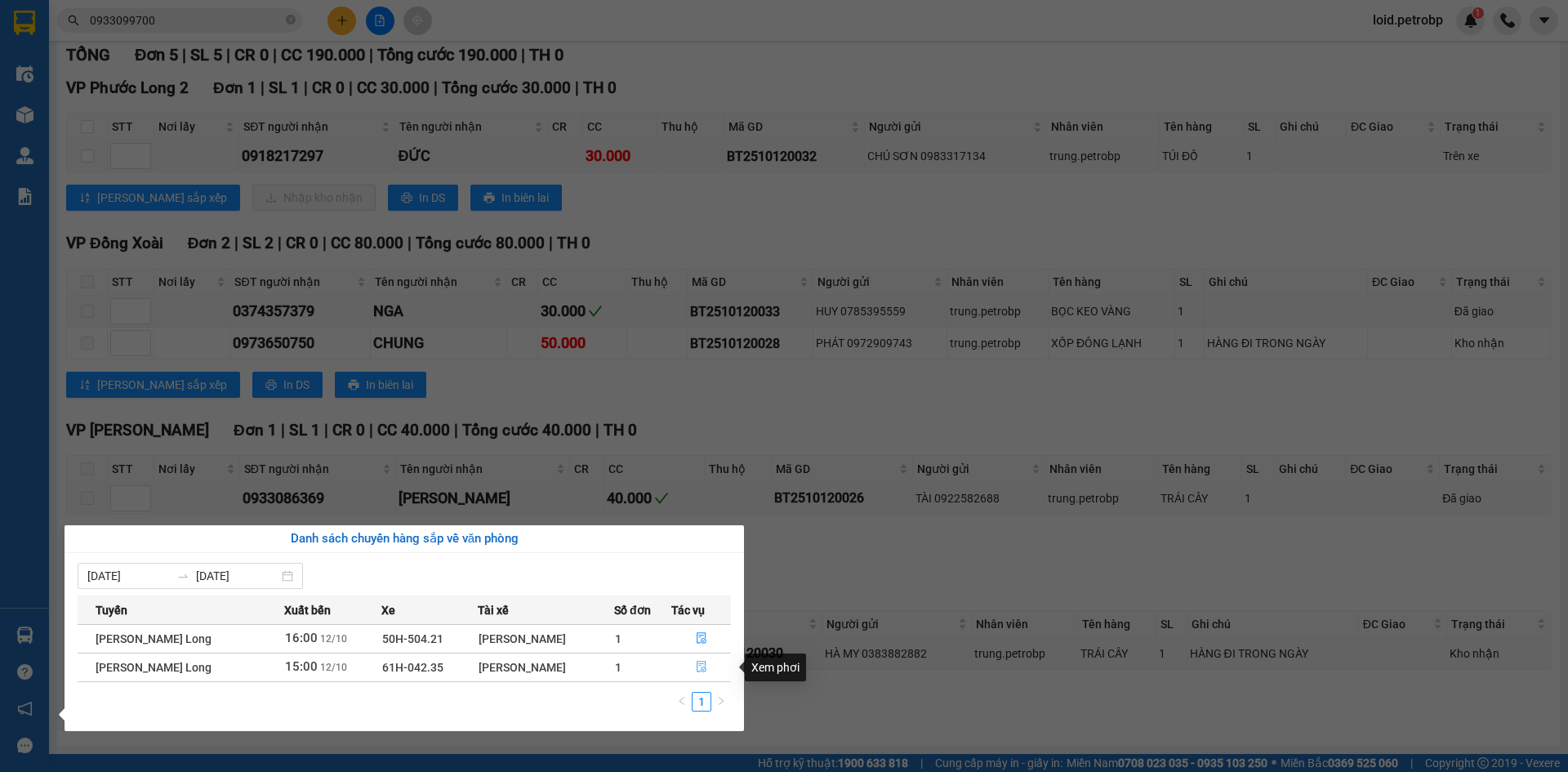
click at [696, 663] on icon "file-done" at bounding box center [701, 666] width 11 height 11
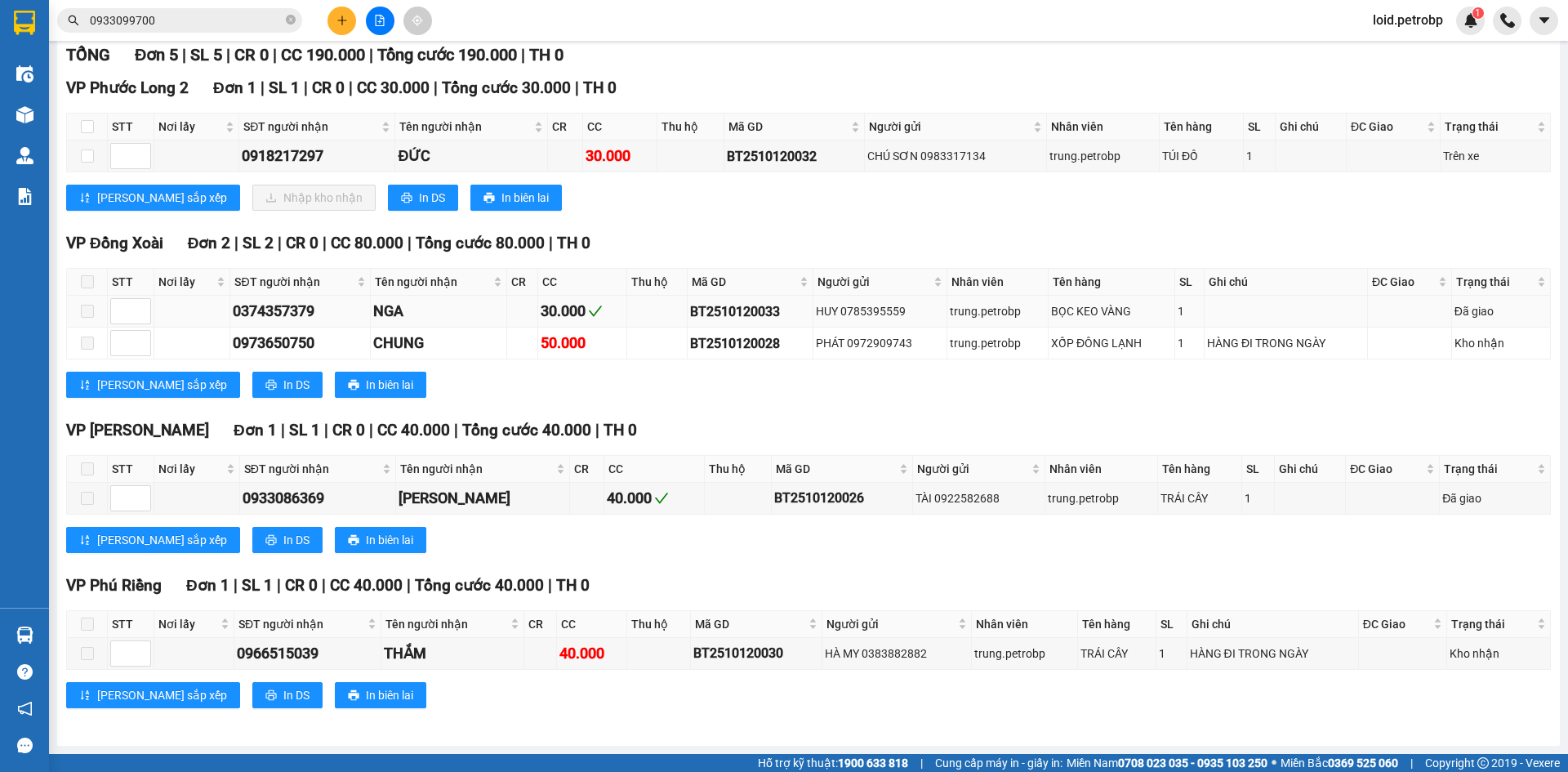
scroll to position [0, 0]
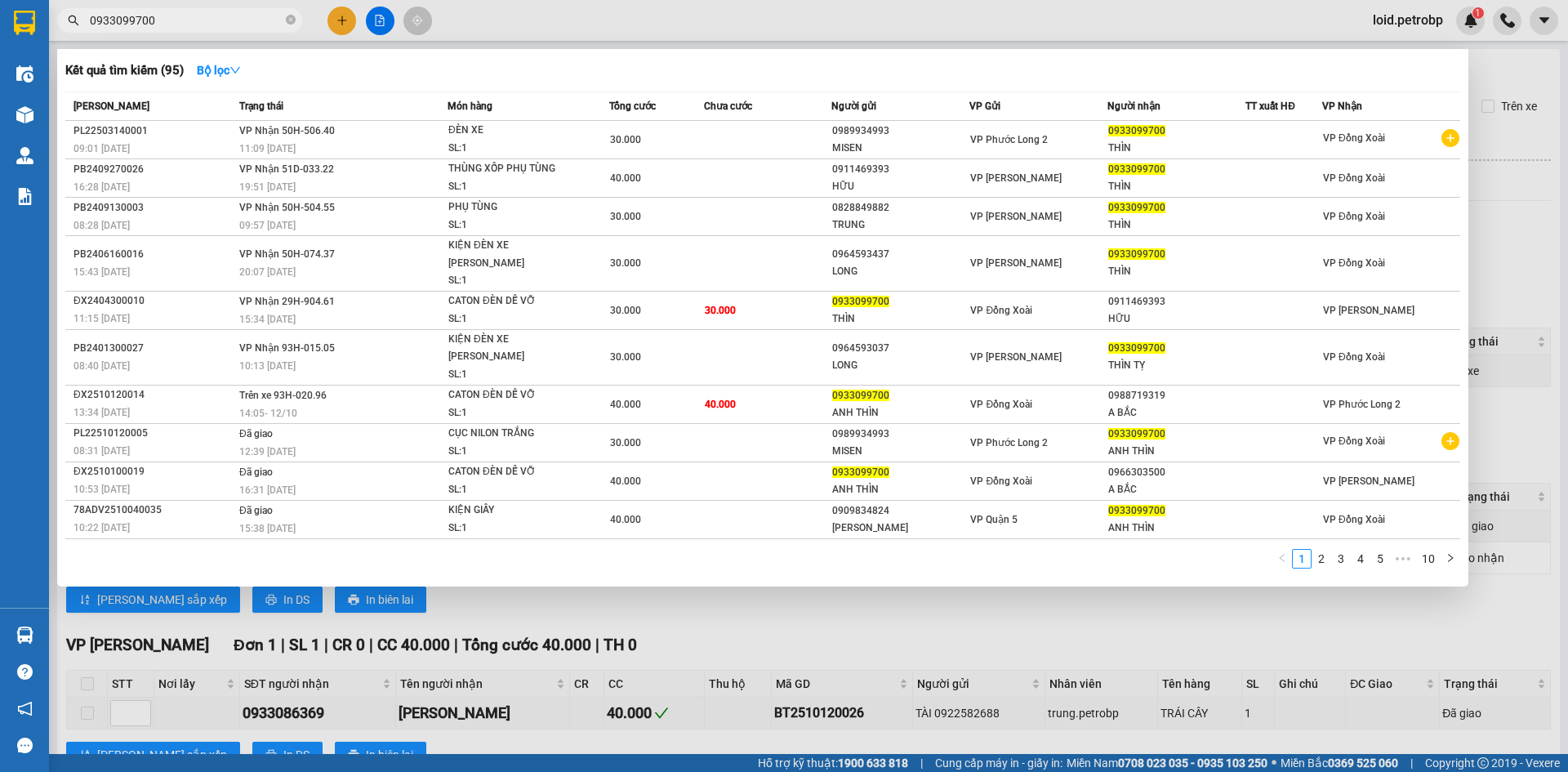
click at [195, 27] on input "0933099700" at bounding box center [186, 20] width 193 height 18
paste input "BT2510120032"
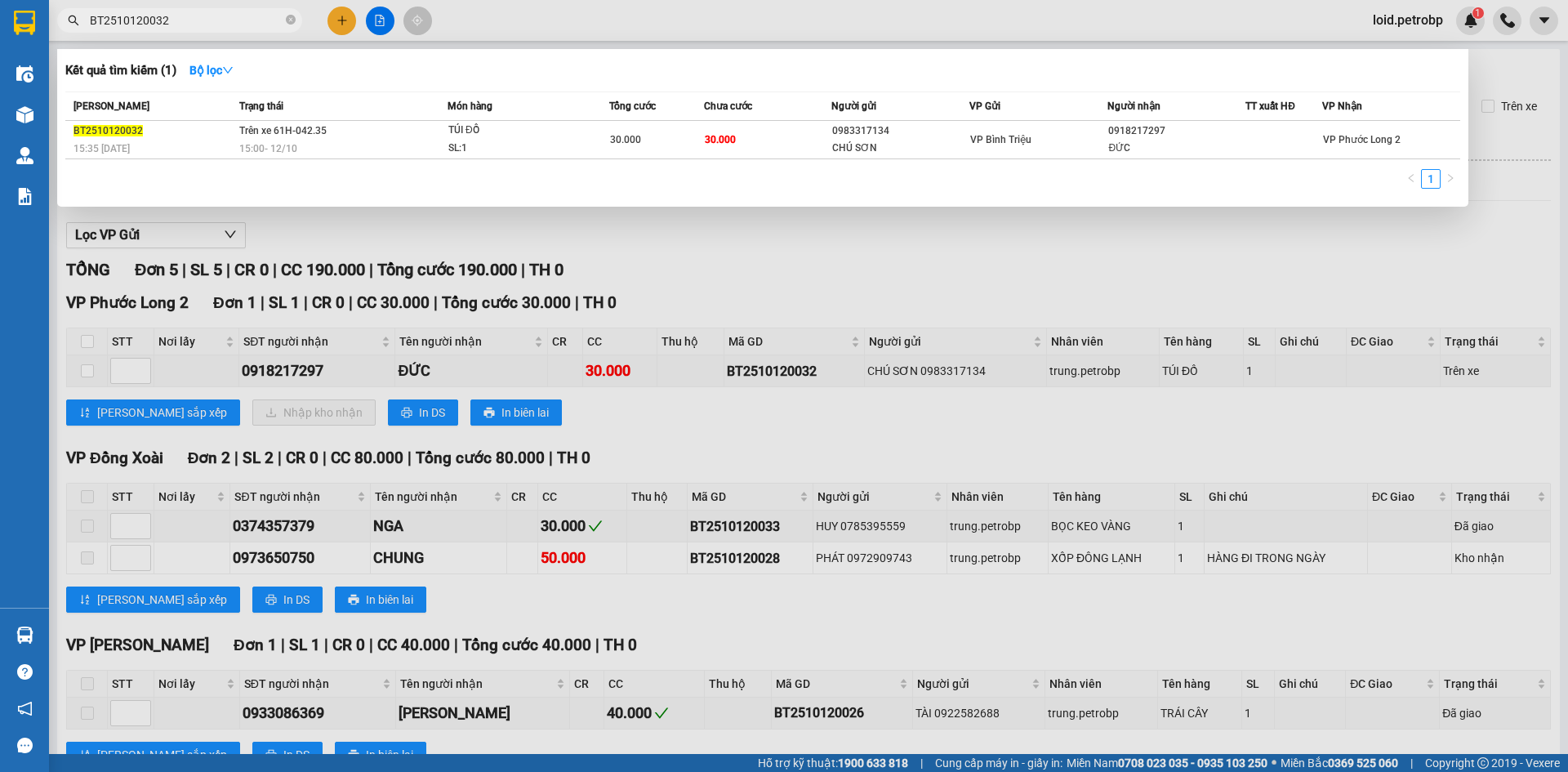
type input "BT2510120032"
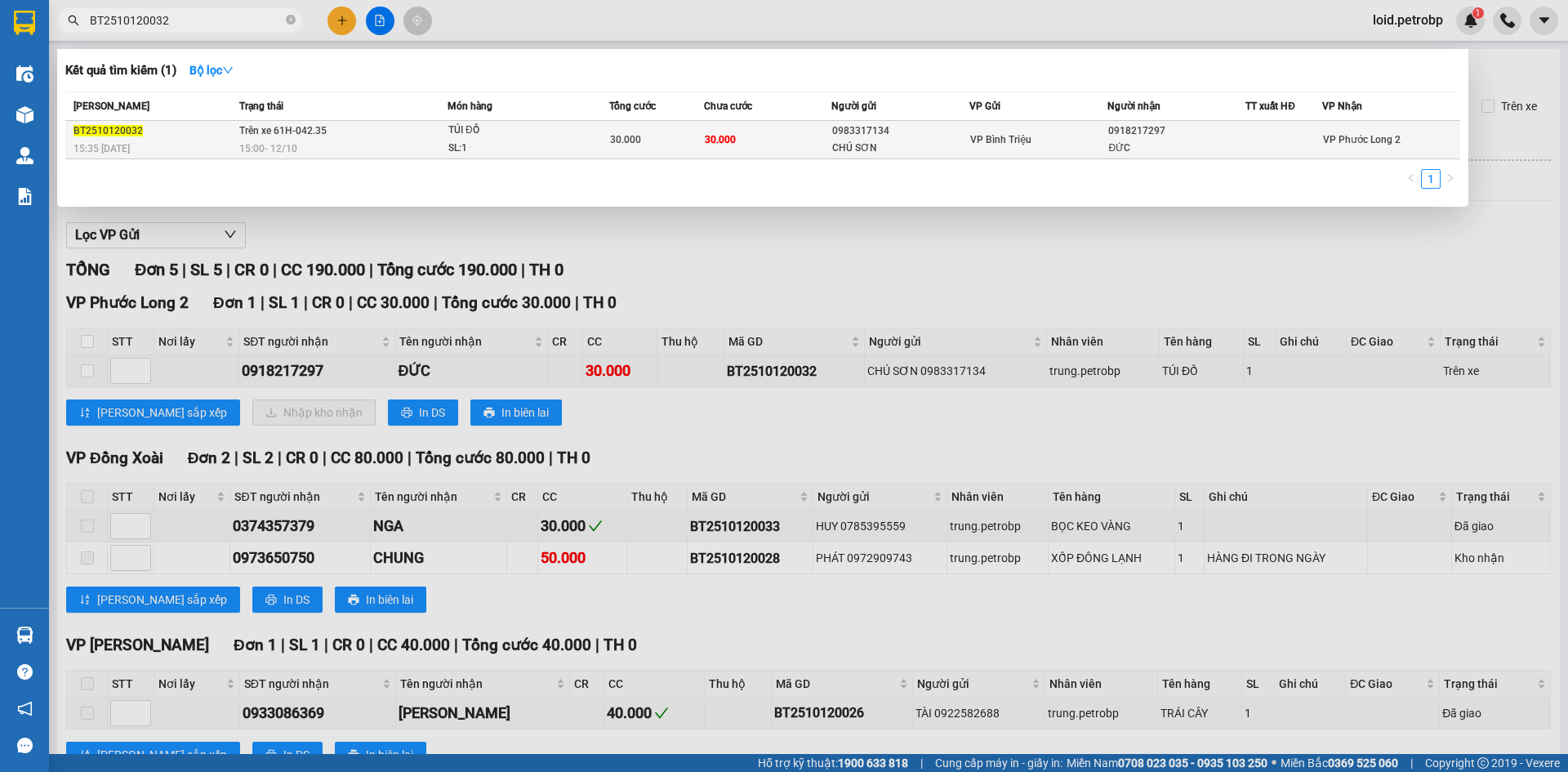
click at [620, 148] on div "30.000" at bounding box center [657, 140] width 94 height 18
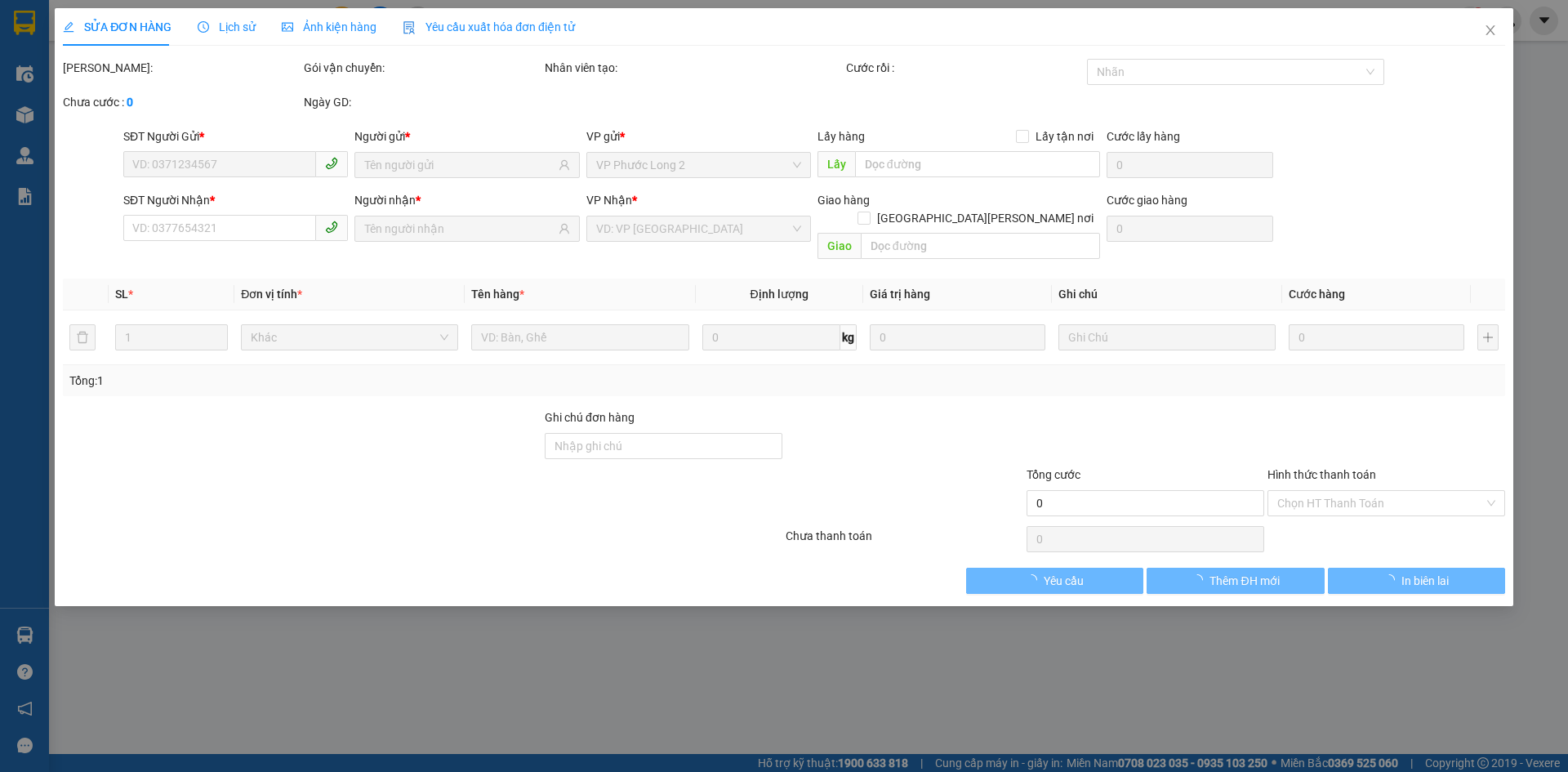
type input "0983317134"
type input "CHÚ SƠN"
type input "0918217297"
type input "ĐỨC"
type input "30.000"
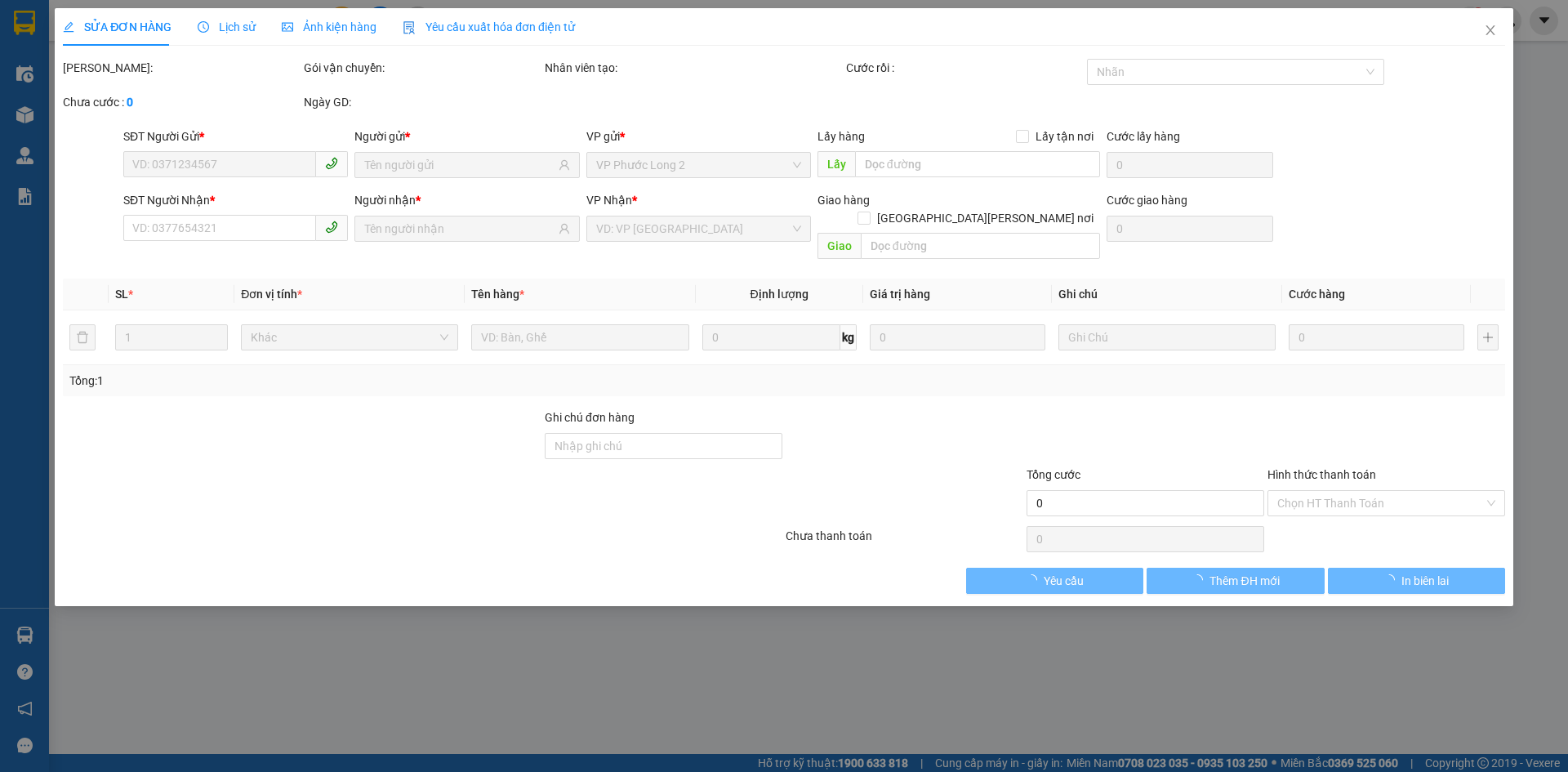
type input "30.000"
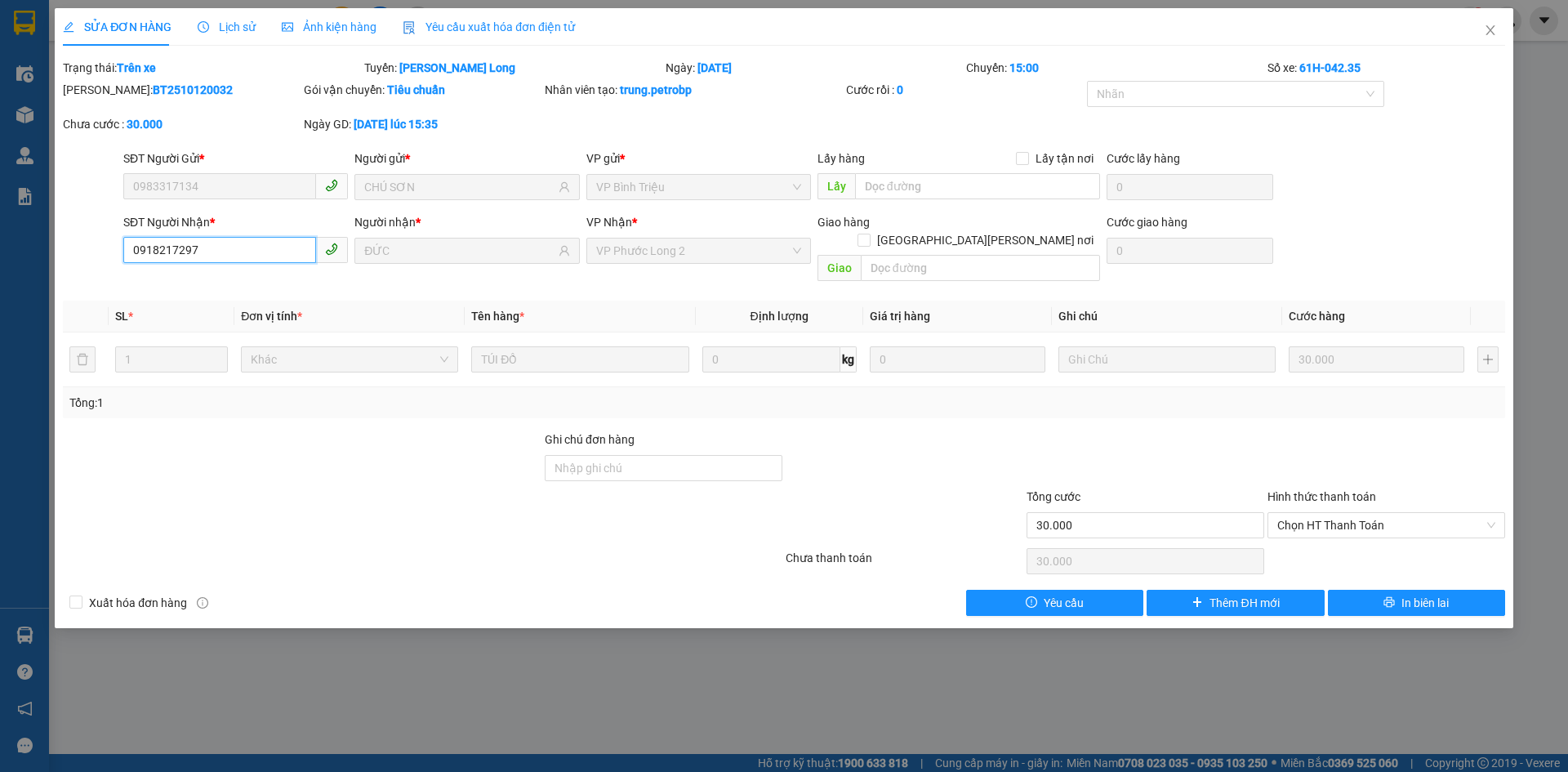
click at [213, 255] on input "0918217297" at bounding box center [220, 250] width 193 height 27
click at [252, 251] on input "0977497575" at bounding box center [220, 250] width 193 height 27
type input "0977497575"
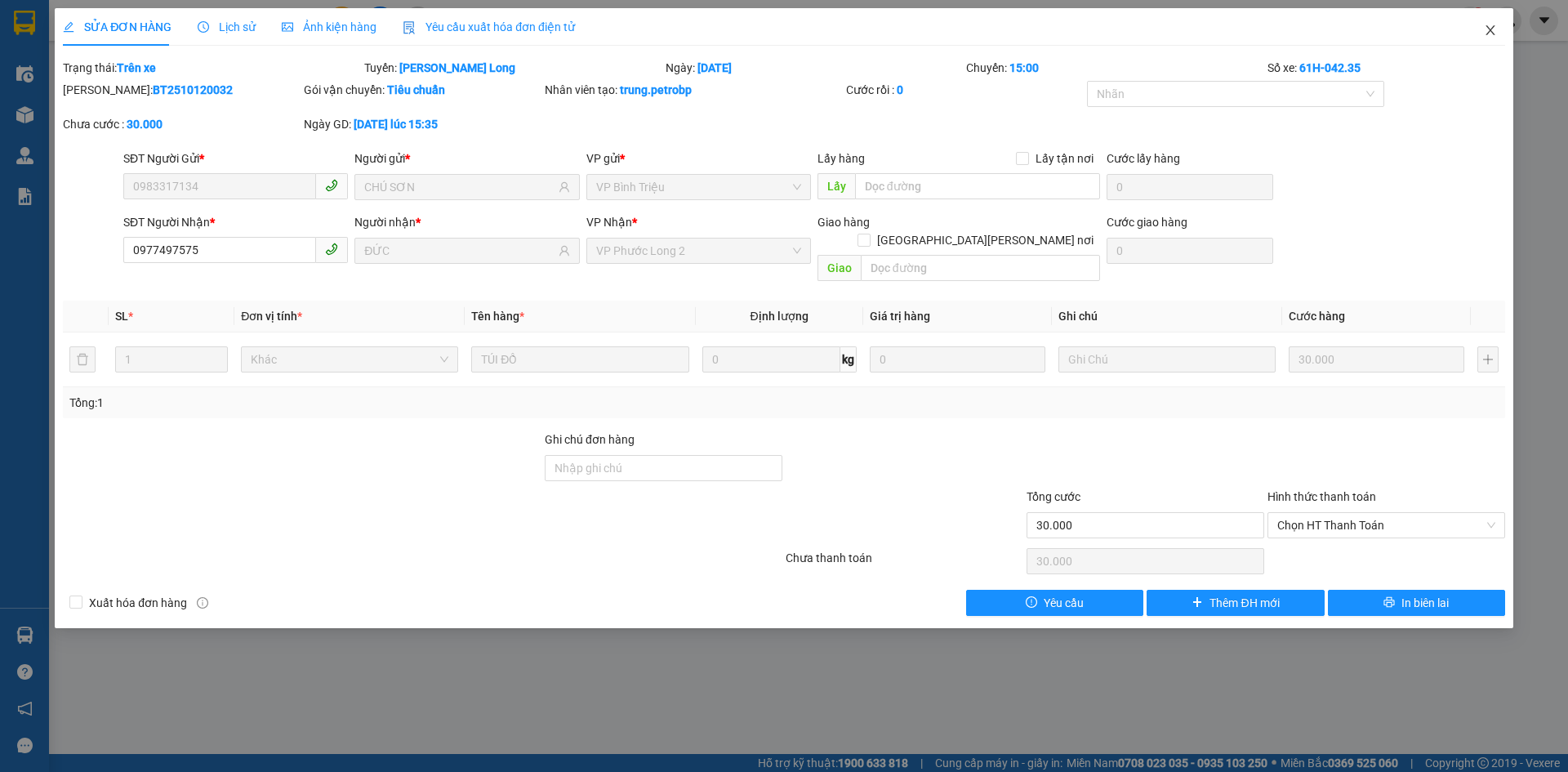
click at [1496, 31] on icon "close" at bounding box center [1490, 30] width 13 height 13
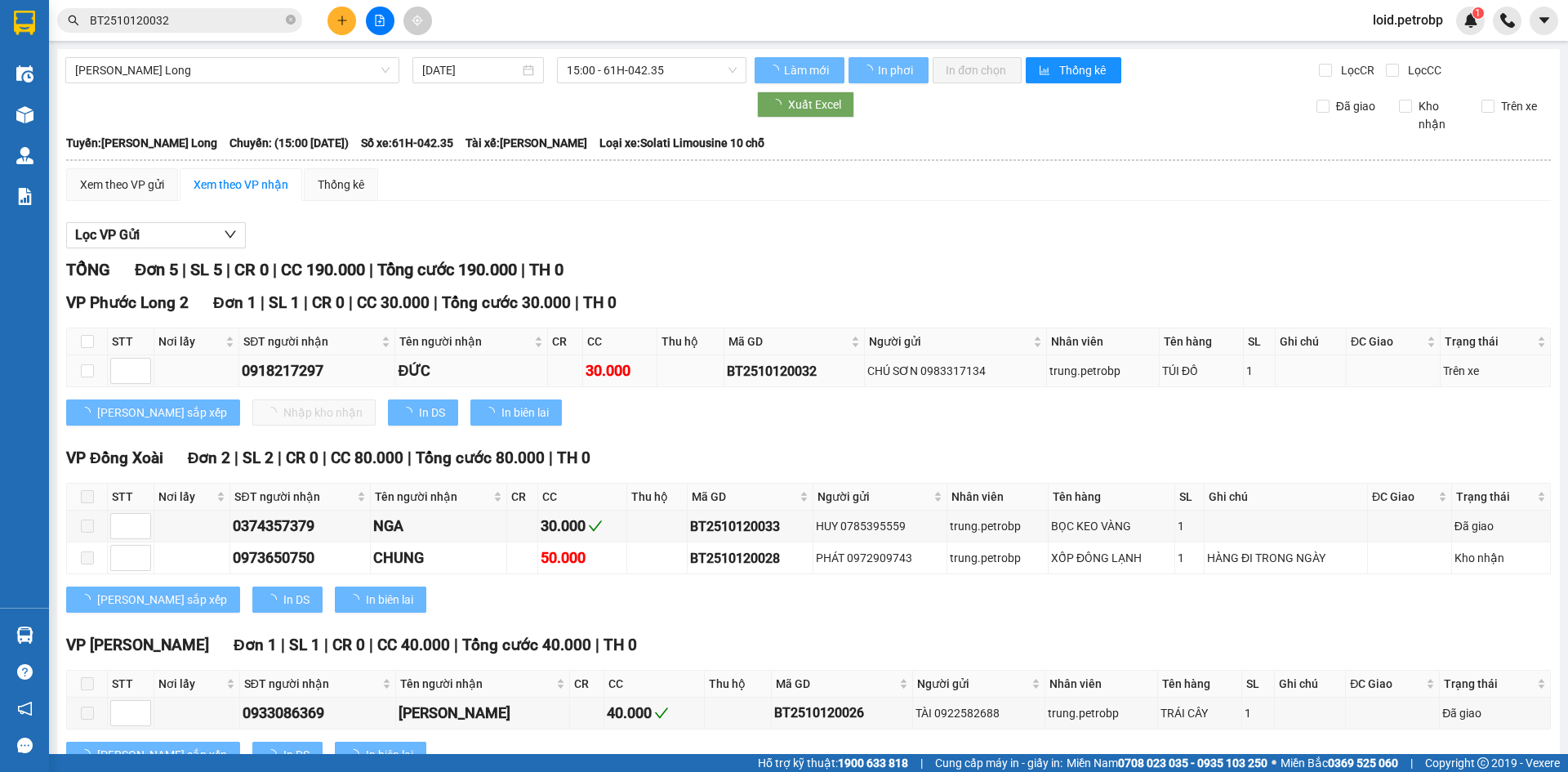
click at [289, 364] on div "0918217297" at bounding box center [316, 371] width 150 height 23
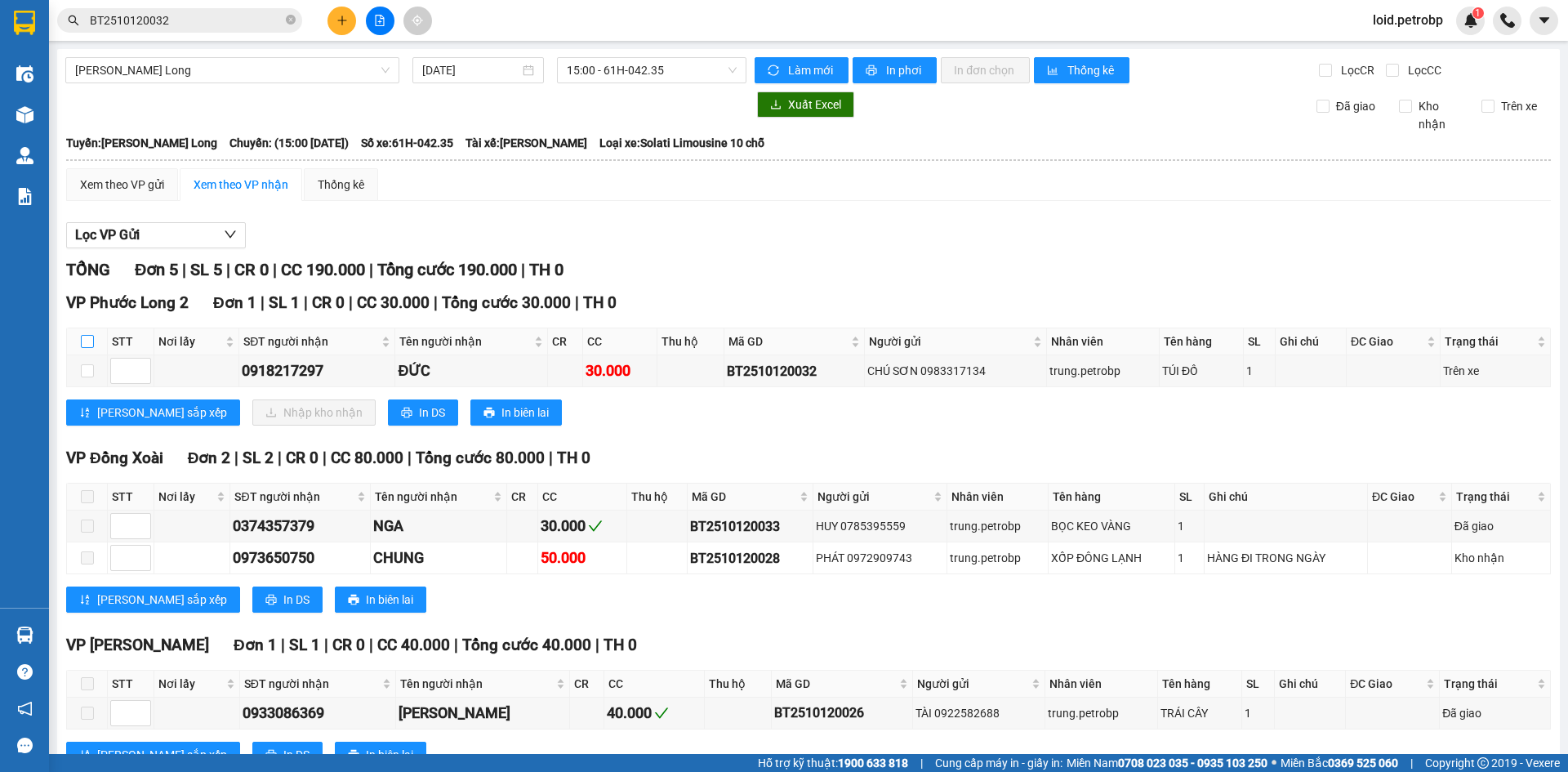
click at [87, 340] on input "checkbox" at bounding box center [87, 341] width 13 height 13
checkbox input "true"
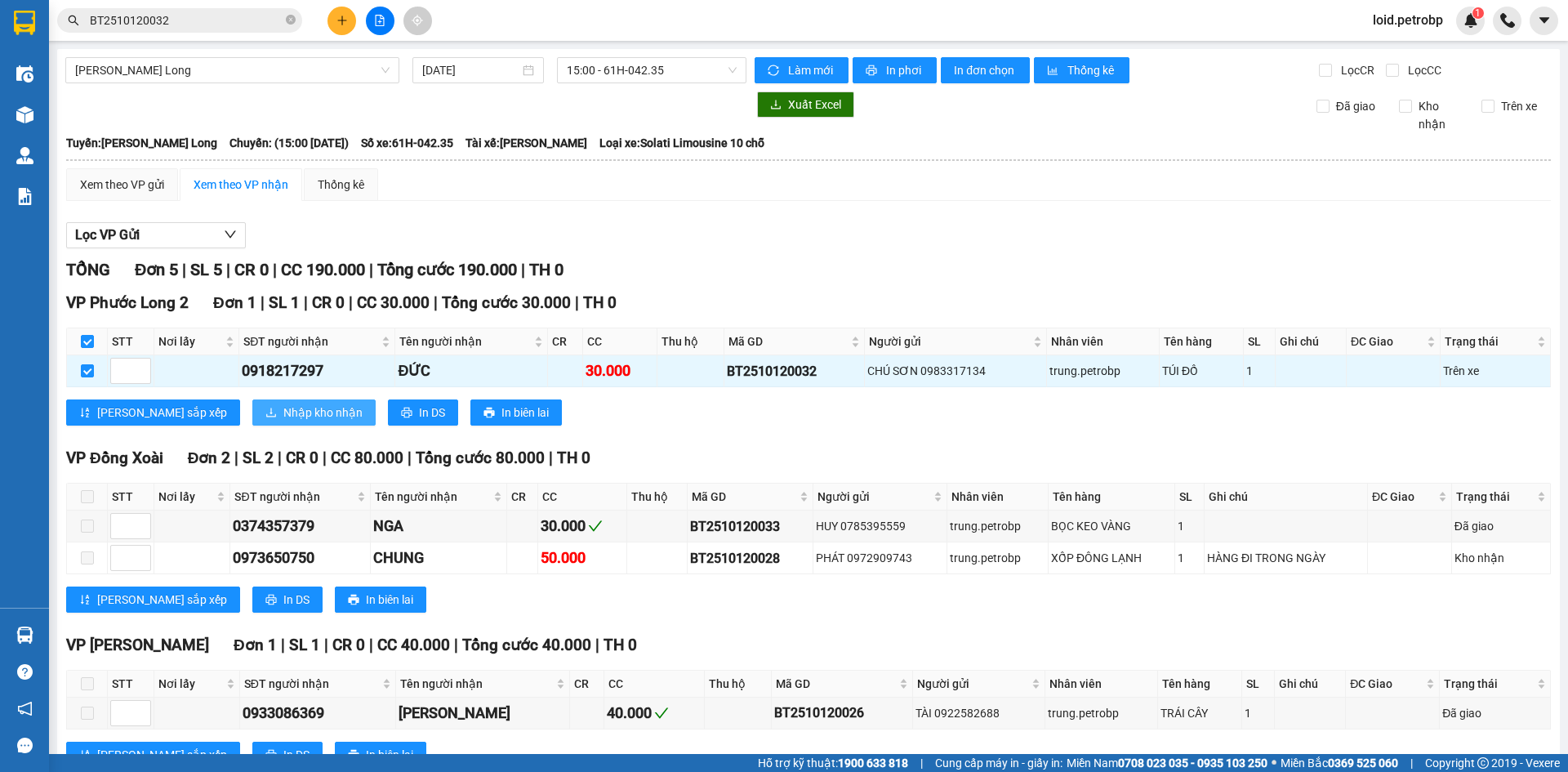
click at [284, 415] on span "Nhập kho nhận" at bounding box center [323, 412] width 80 height 18
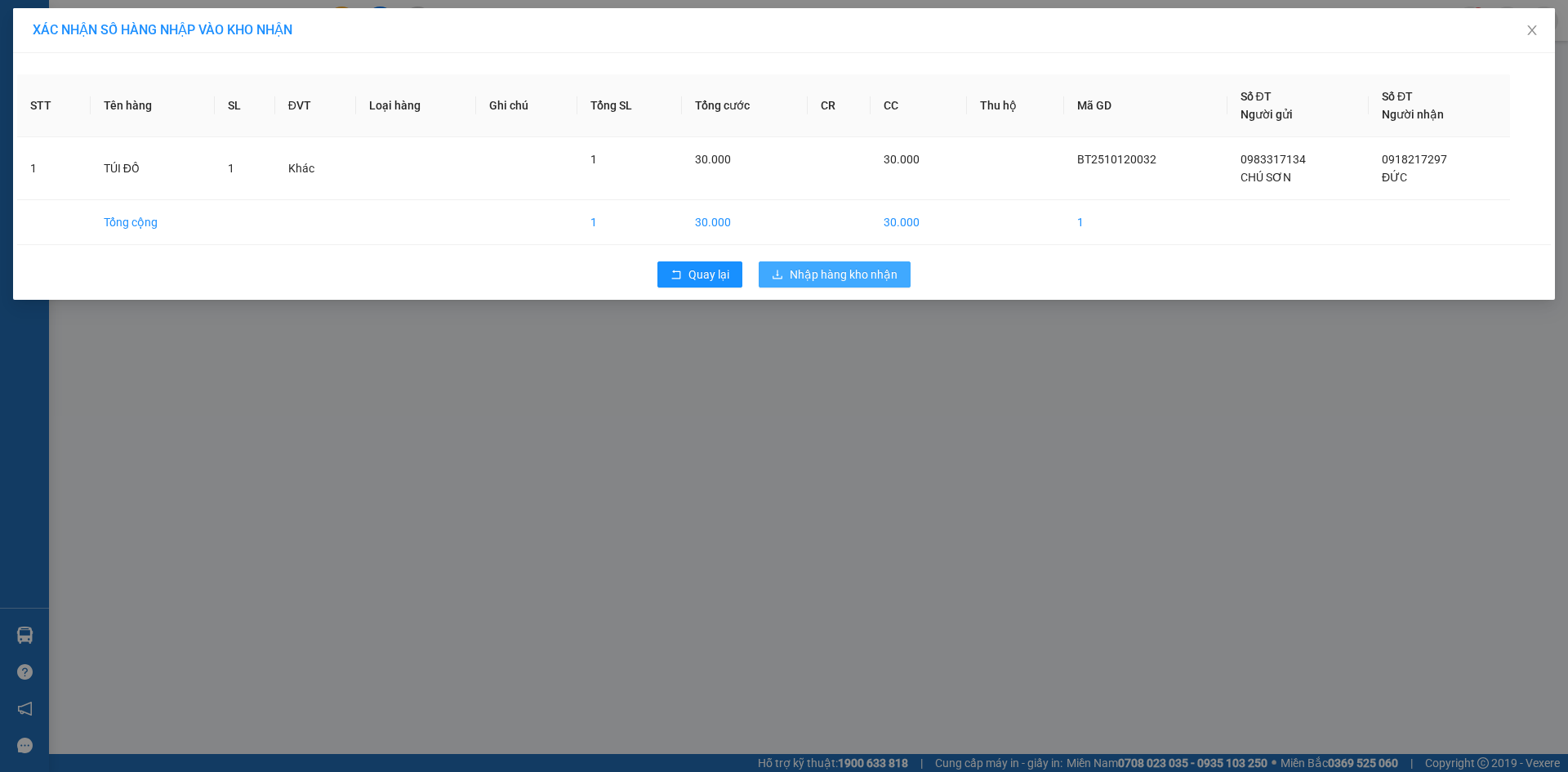
click at [875, 280] on span "Nhập hàng kho nhận" at bounding box center [843, 274] width 108 height 18
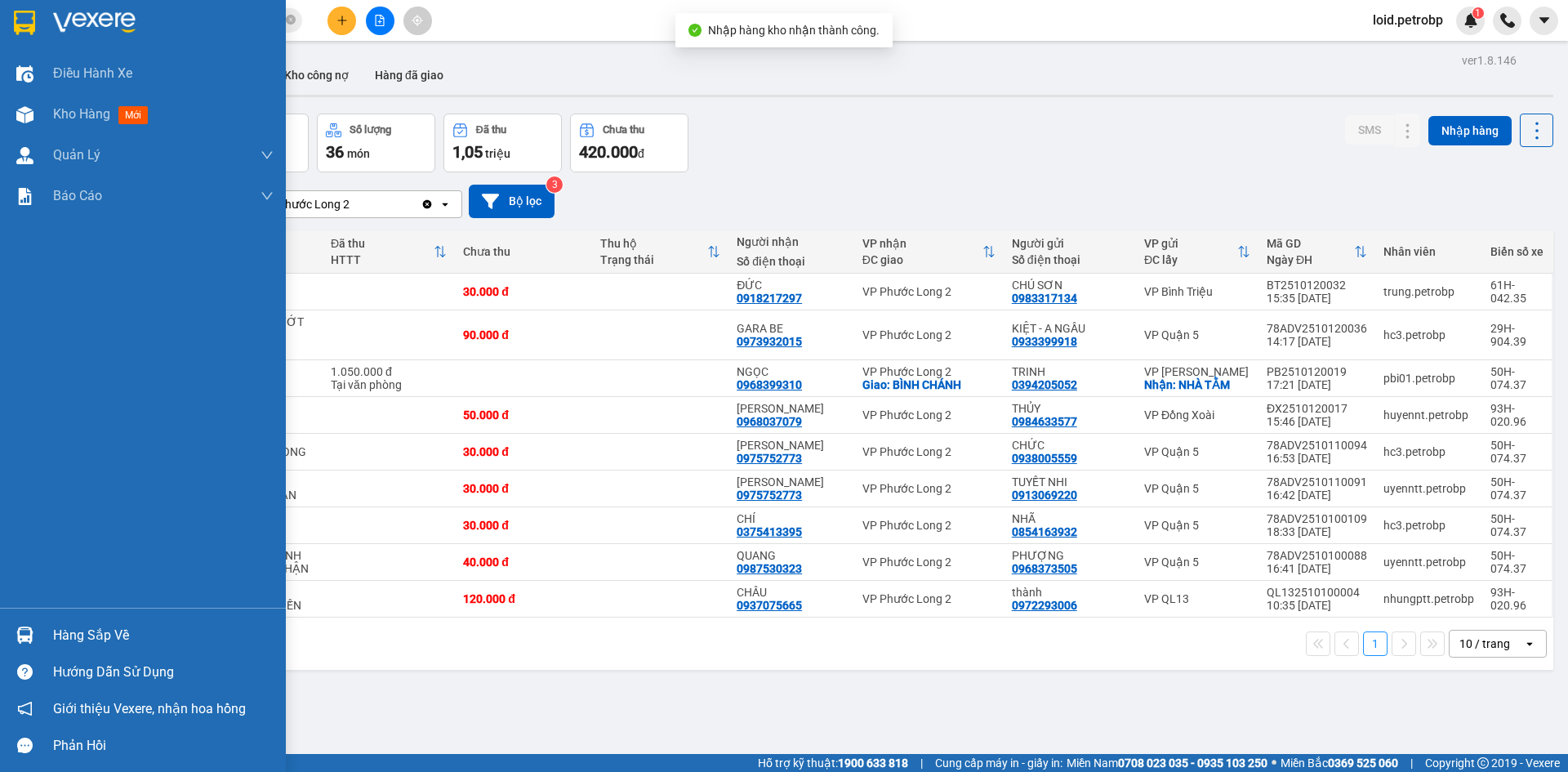
click at [88, 636] on div "Hàng sắp về" at bounding box center [163, 636] width 220 height 25
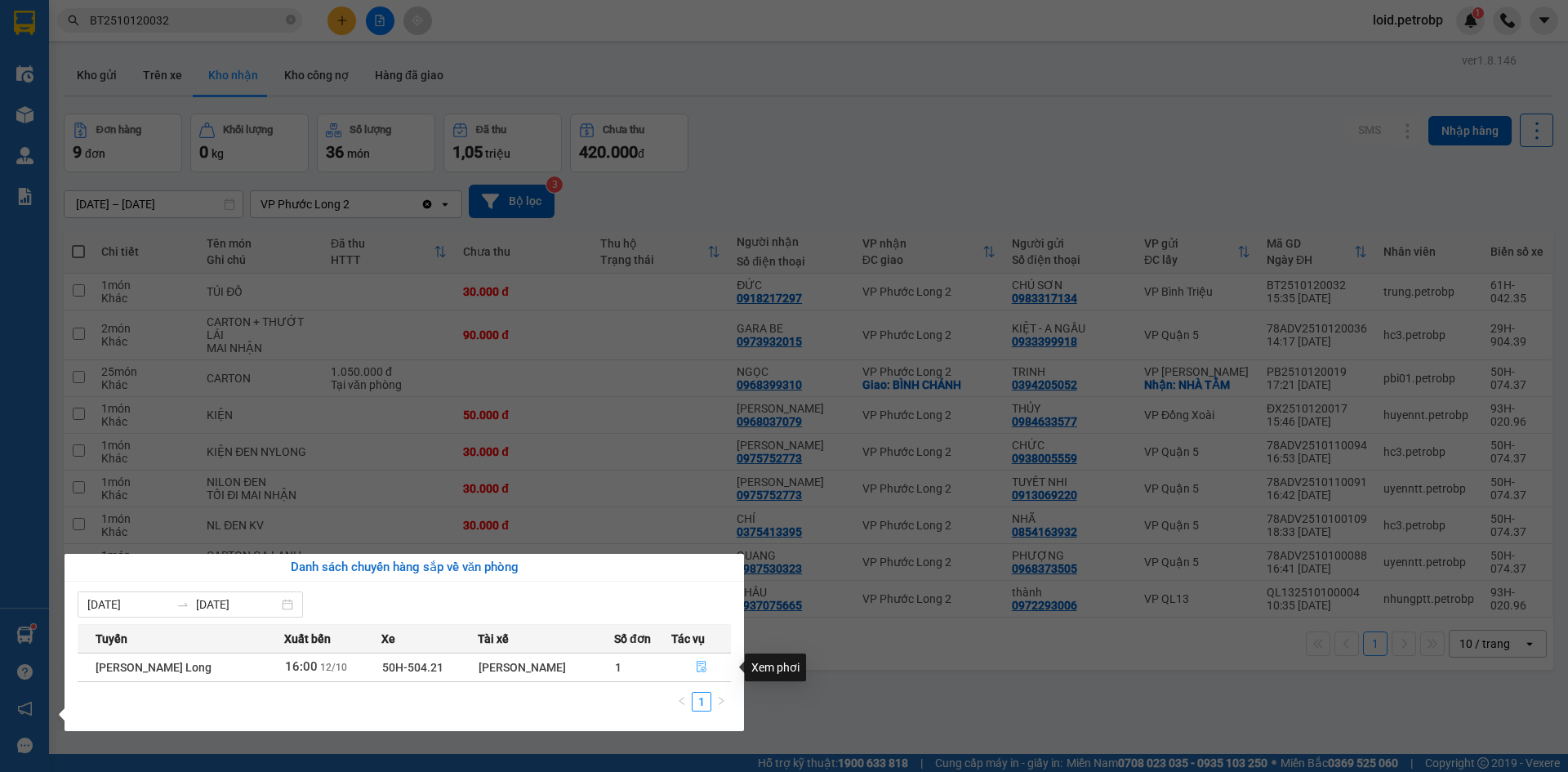
click at [697, 662] on icon "file-done" at bounding box center [701, 666] width 11 height 11
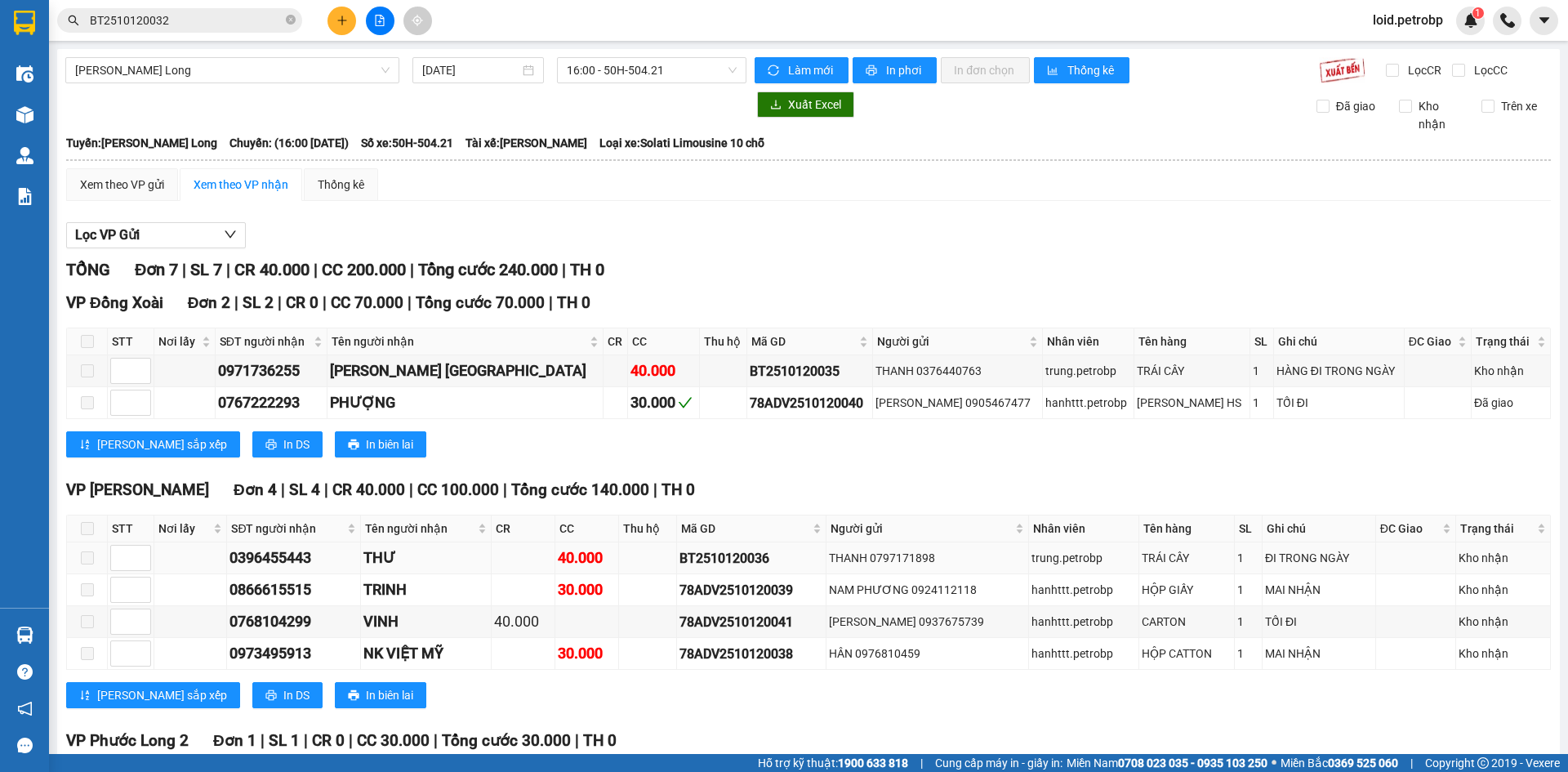
scroll to position [156, 0]
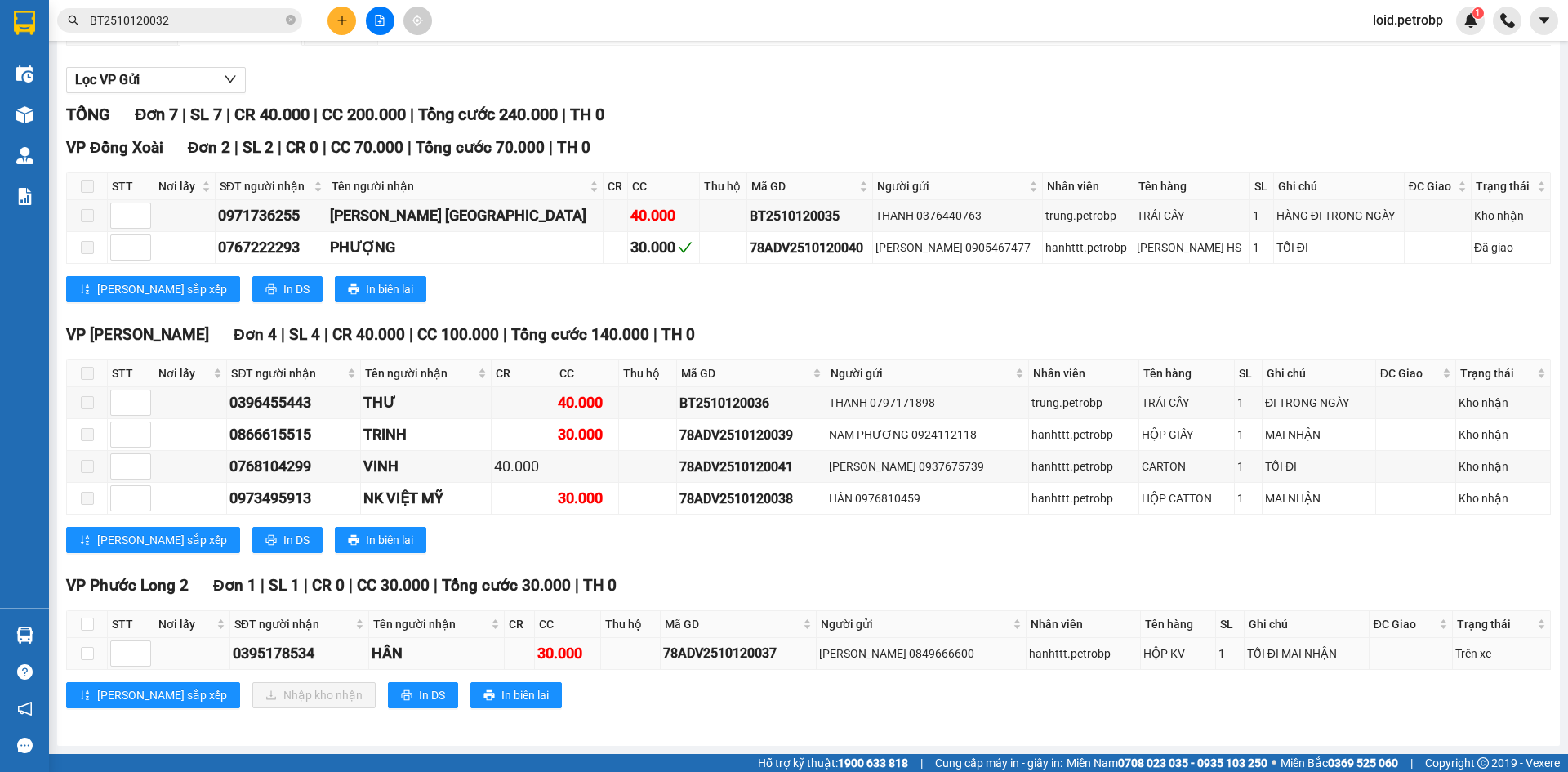
click at [281, 649] on div "0395178534" at bounding box center [299, 654] width 133 height 23
copy div "0395178534"
click at [91, 619] on input "checkbox" at bounding box center [87, 623] width 13 height 13
checkbox input "true"
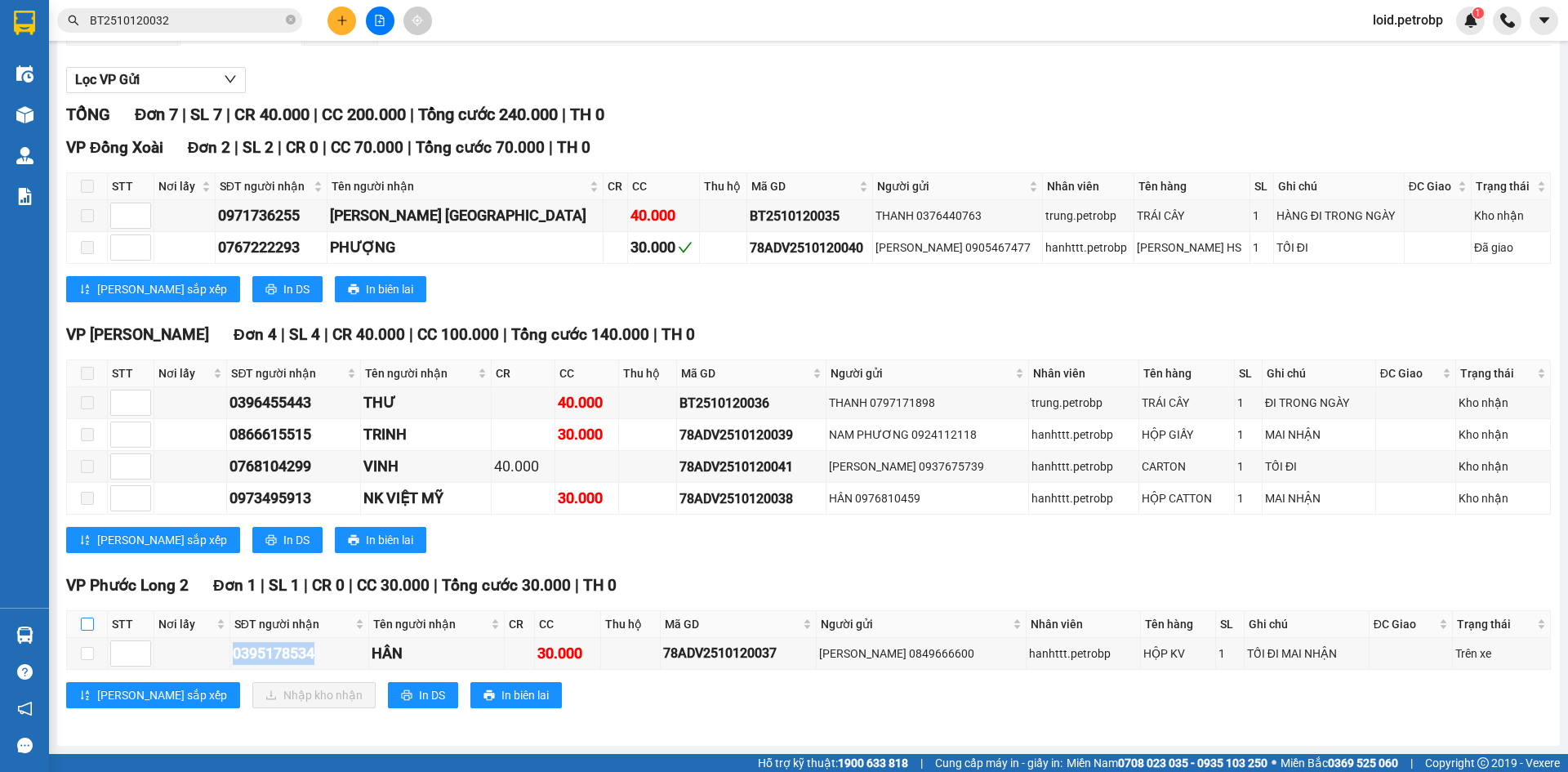
checkbox input "true"
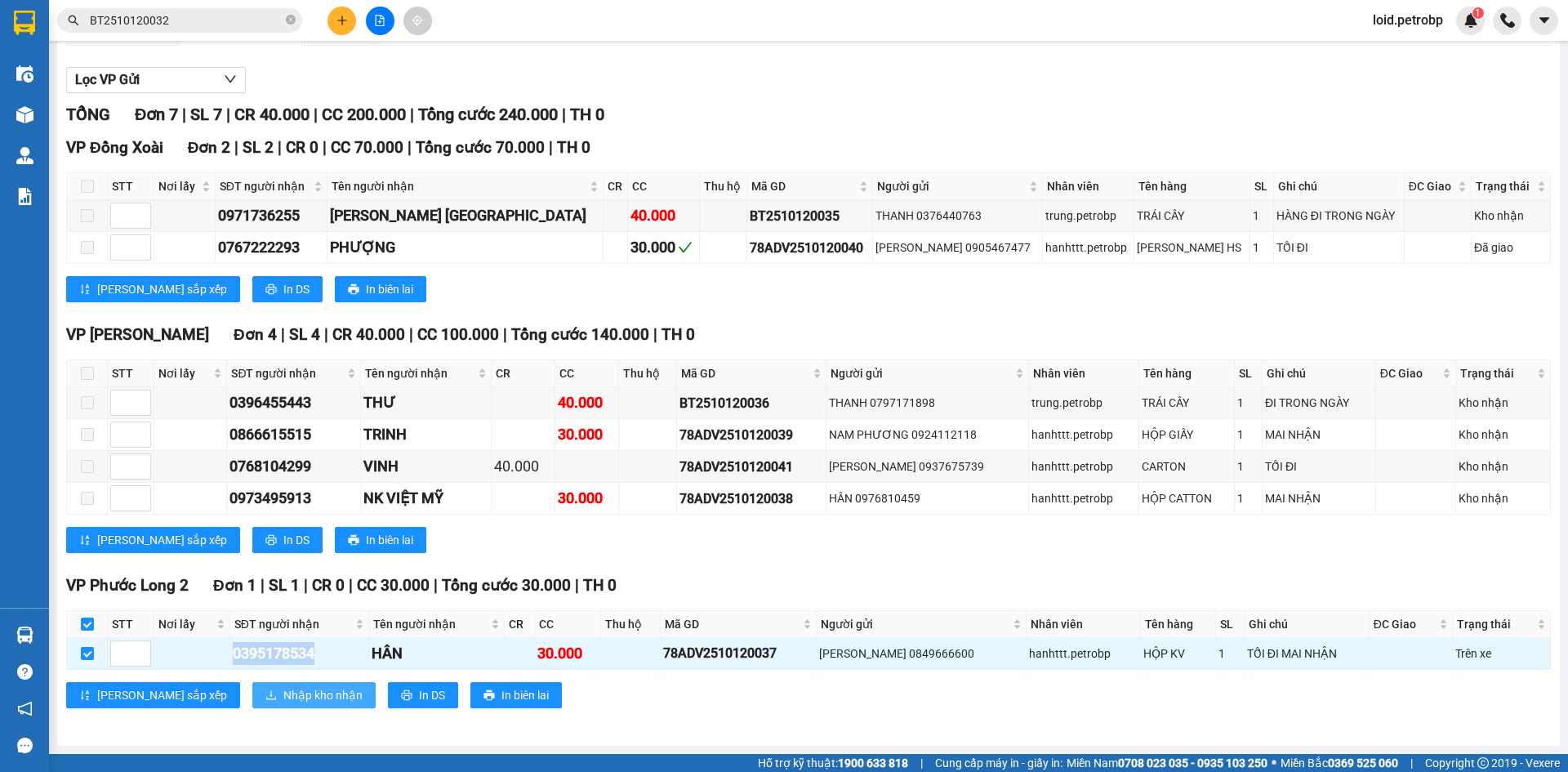
click at [252, 684] on button "Nhập kho nhận" at bounding box center [314, 695] width 124 height 27
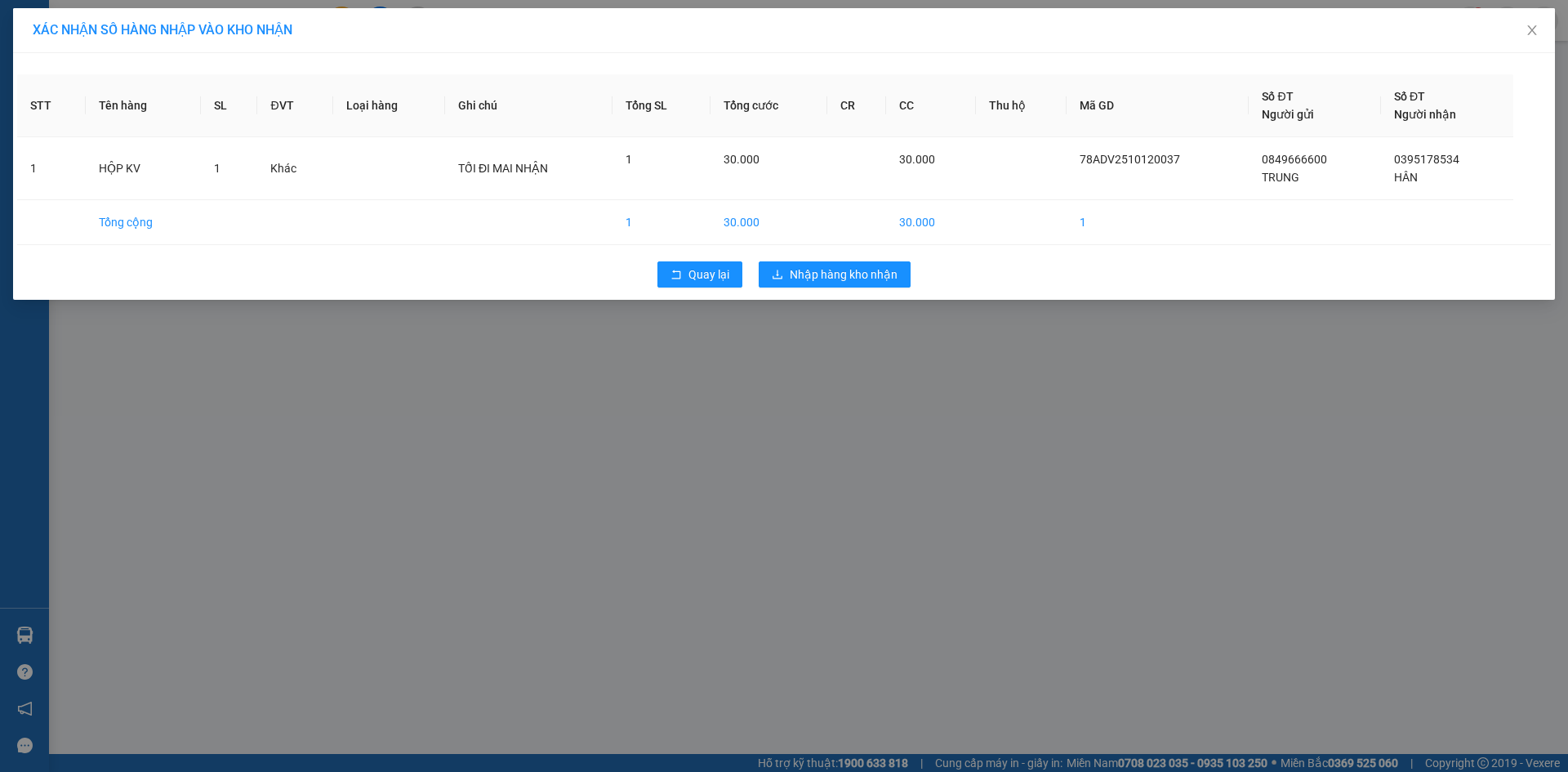
click at [854, 288] on div "Quay lại Nhập hàng kho nhận" at bounding box center [783, 274] width 1534 height 42
click at [854, 279] on span "Nhập hàng kho nhận" at bounding box center [843, 274] width 108 height 18
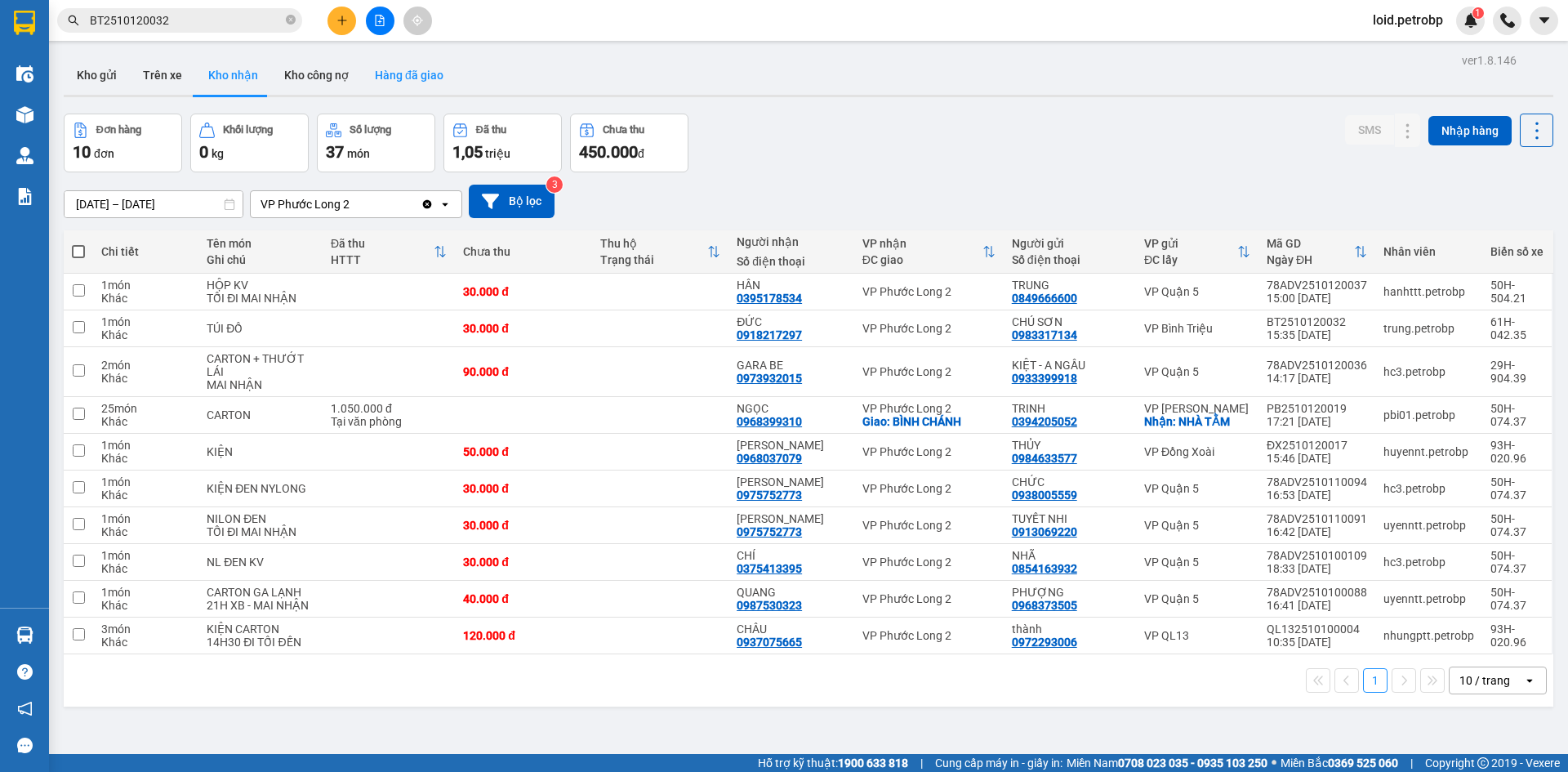
click at [425, 63] on button "Hàng đã giao" at bounding box center [408, 75] width 95 height 39
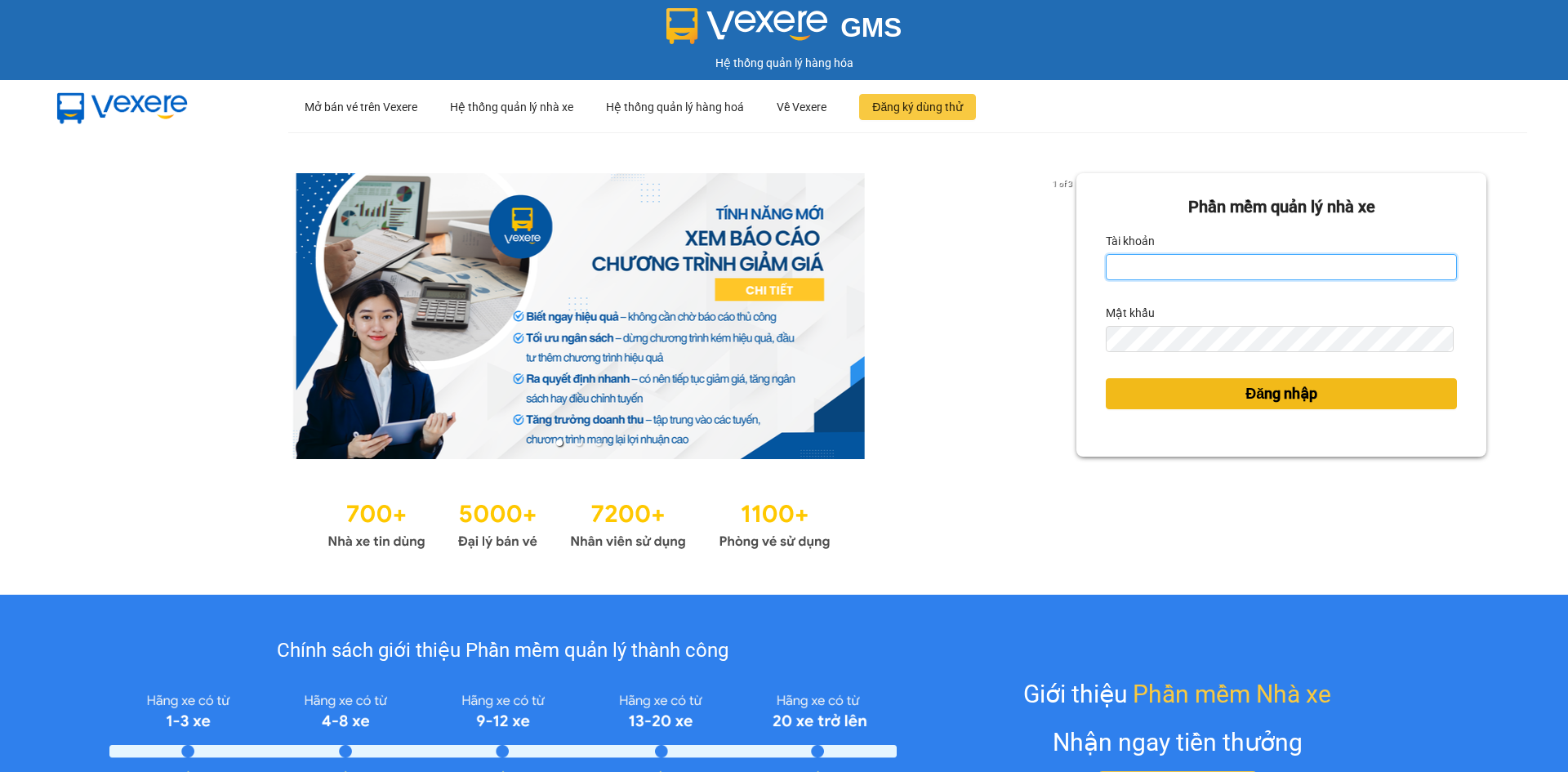
type input "loid.petrobp"
click at [1225, 394] on button "Đăng nhập" at bounding box center [1281, 394] width 351 height 31
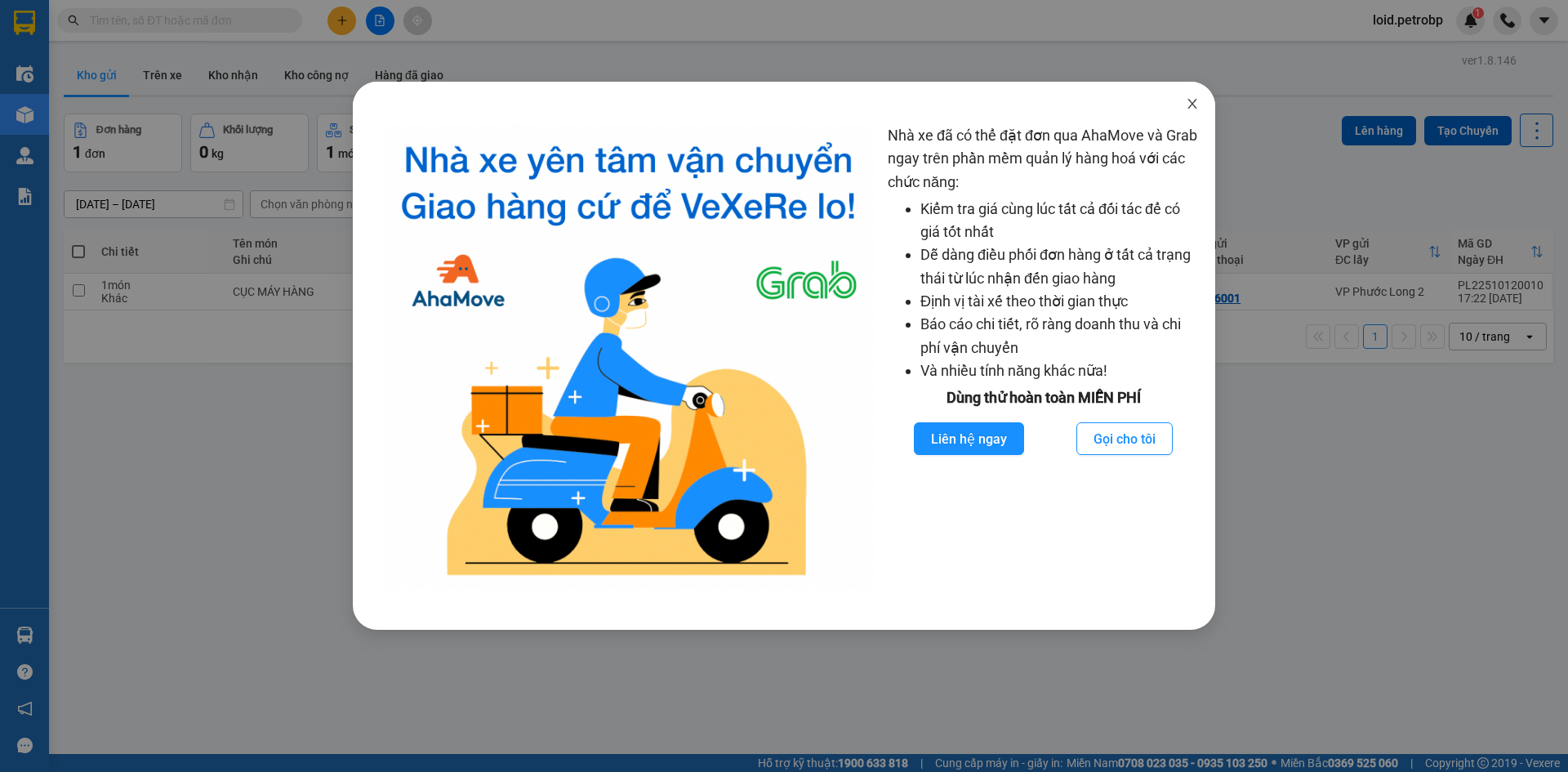
click at [1197, 102] on icon "close" at bounding box center [1191, 103] width 13 height 13
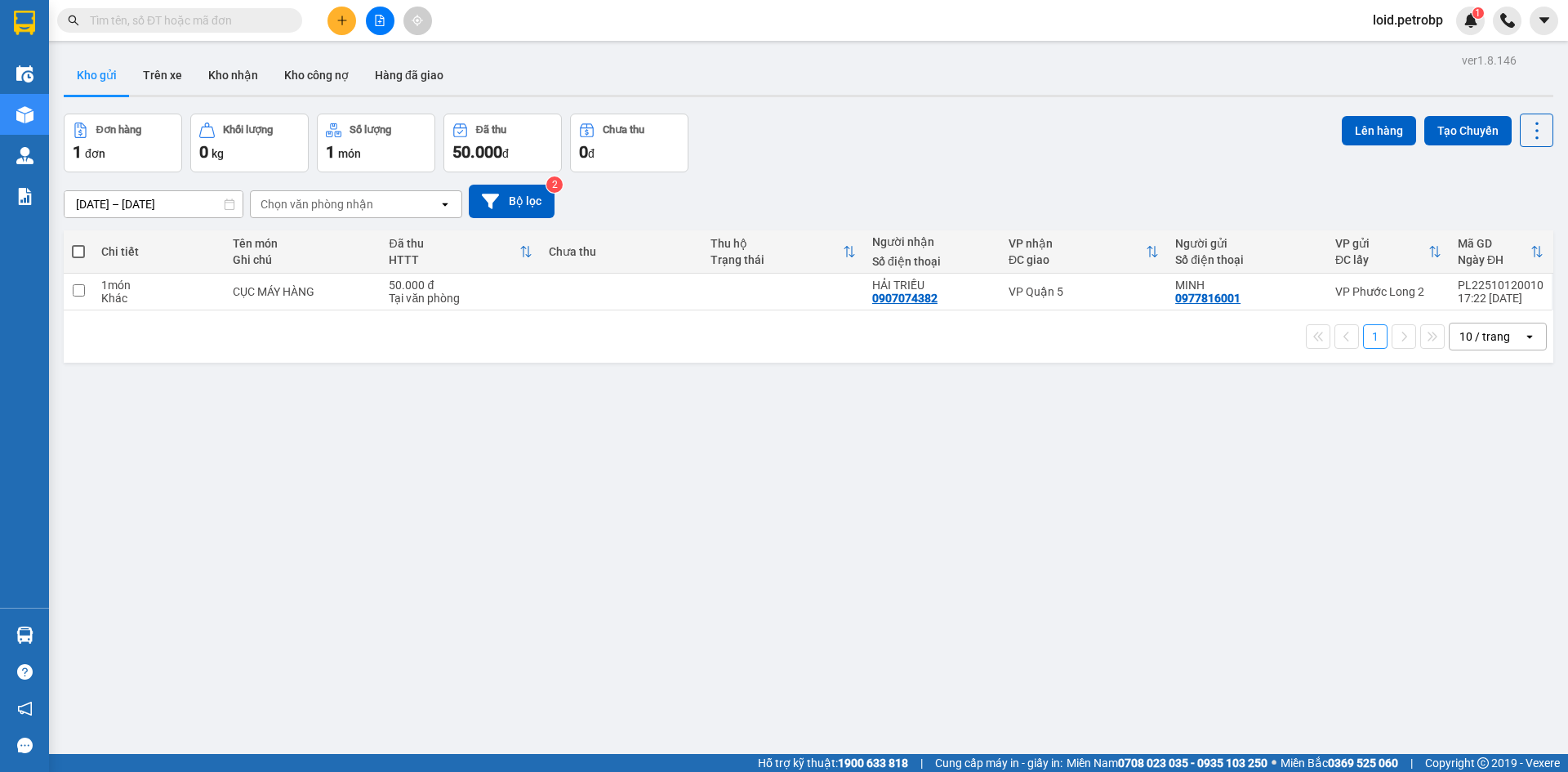
click at [220, 20] on input "text" at bounding box center [186, 20] width 193 height 18
paste input "QL132510120011"
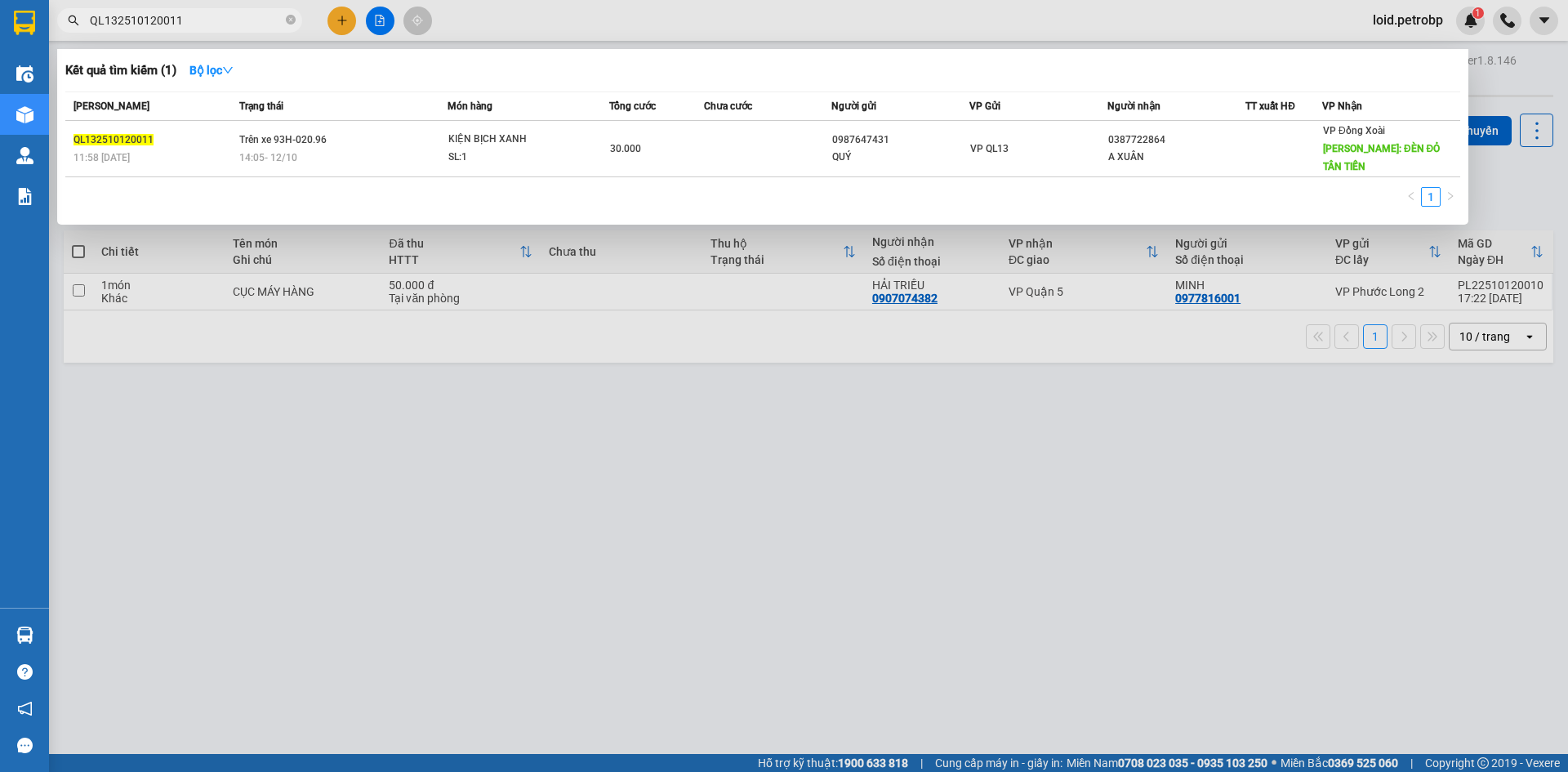
click at [236, 27] on input "QL132510120011" at bounding box center [186, 20] width 193 height 18
click at [235, 27] on input "QL132510120011" at bounding box center [186, 20] width 193 height 18
paste input "78ADV251012002"
type input "78ADV2510120021"
